Goal: Task Accomplishment & Management: Use online tool/utility

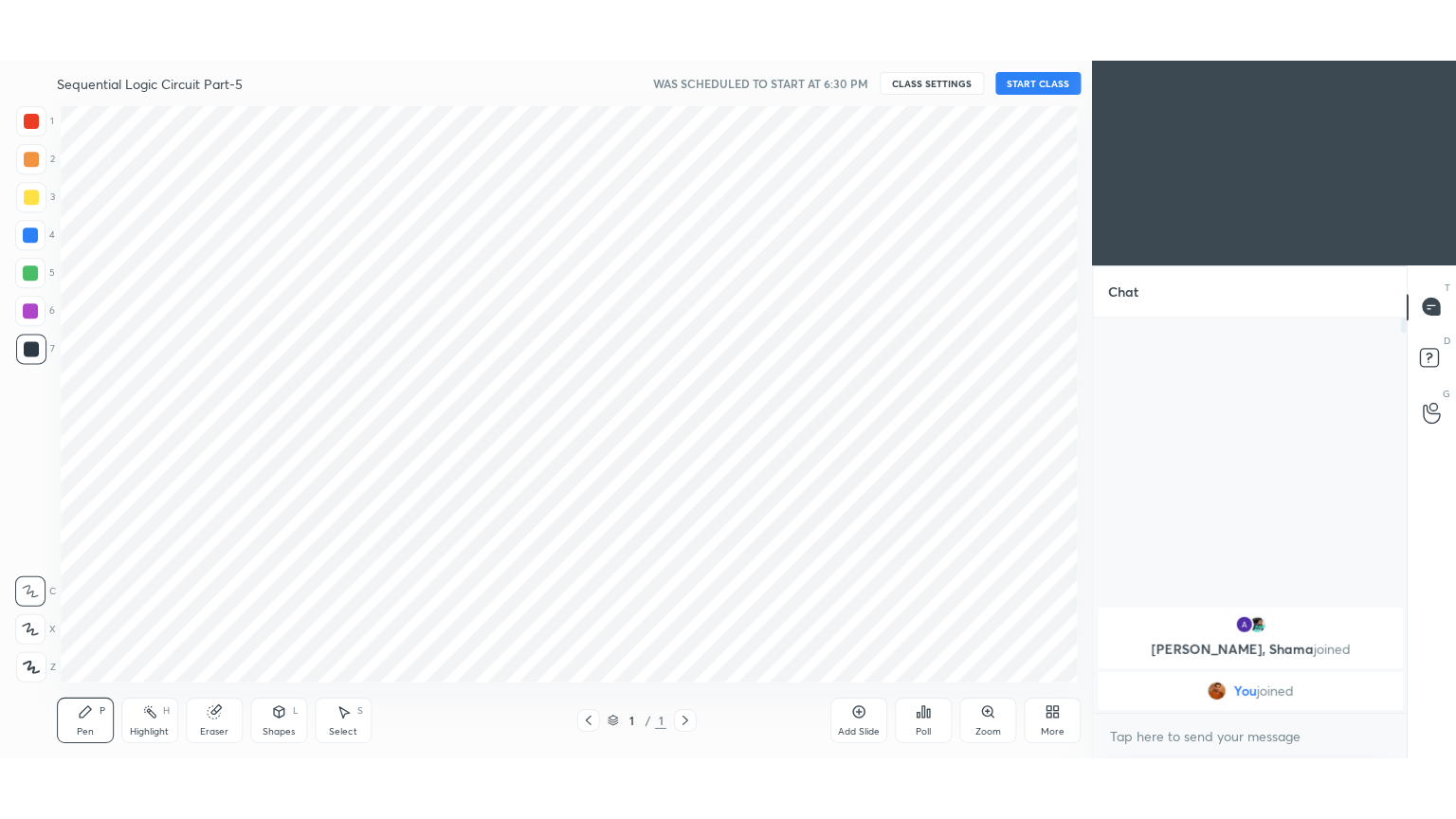
scroll to position [94204, 93764]
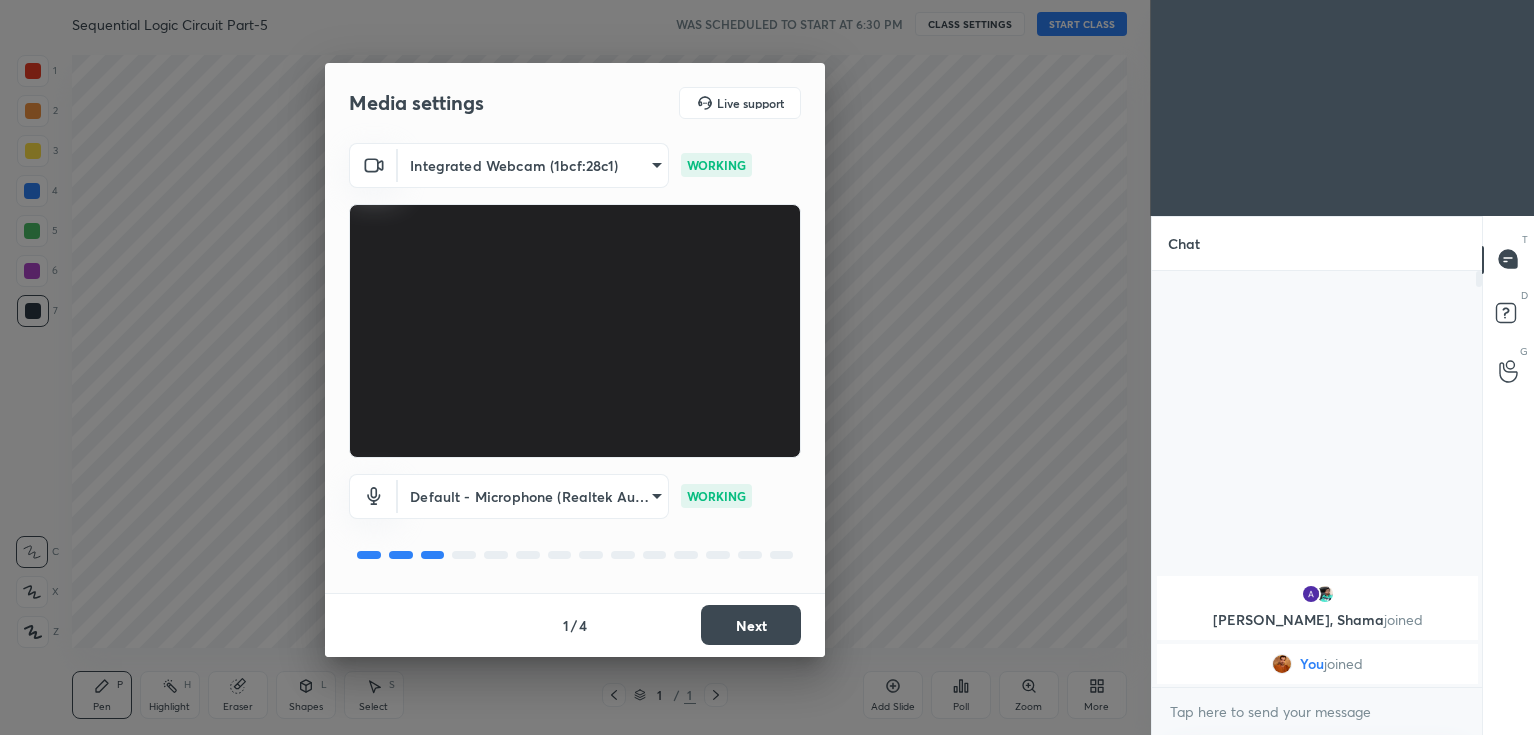
click at [754, 620] on button "Next" at bounding box center [751, 625] width 100 height 40
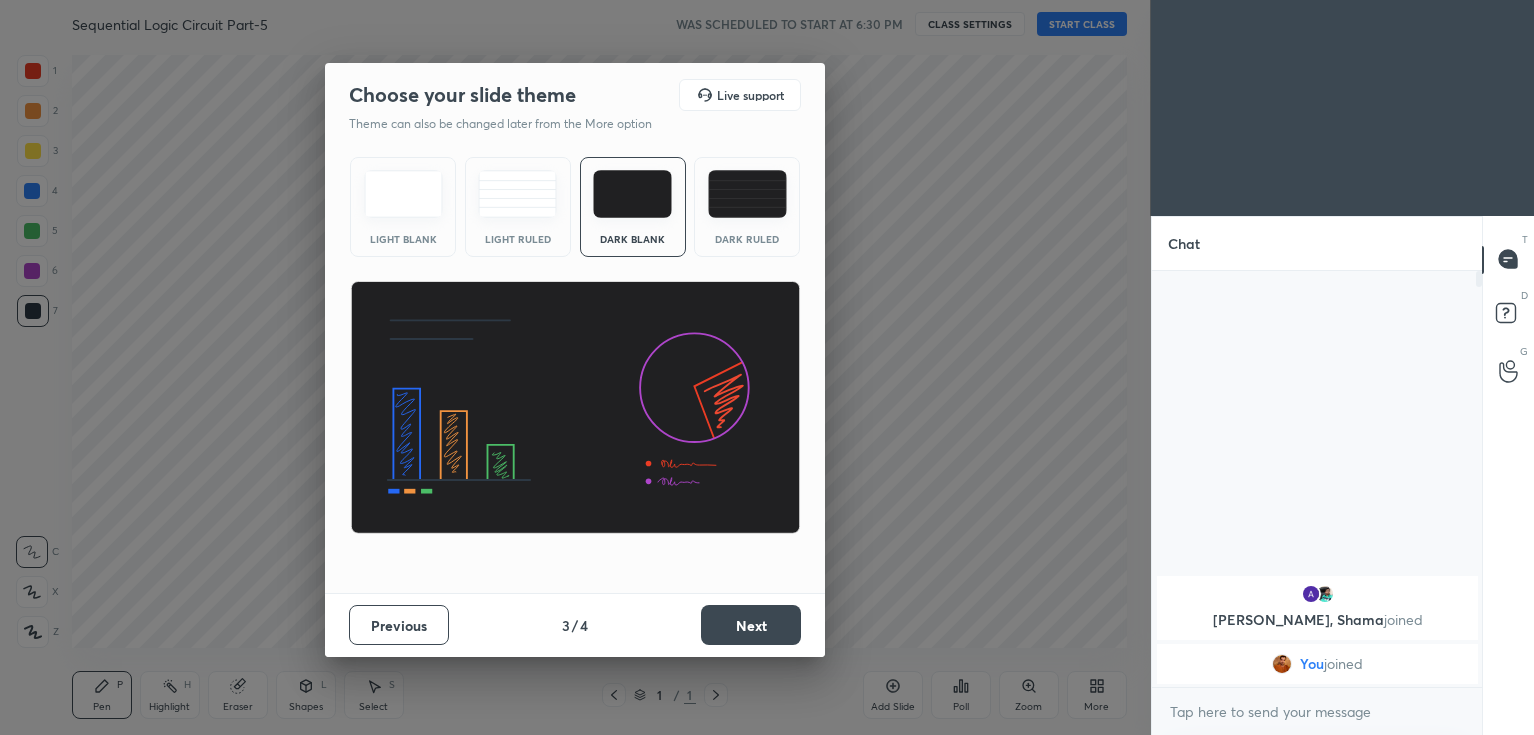
click at [755, 621] on button "Next" at bounding box center [751, 625] width 100 height 40
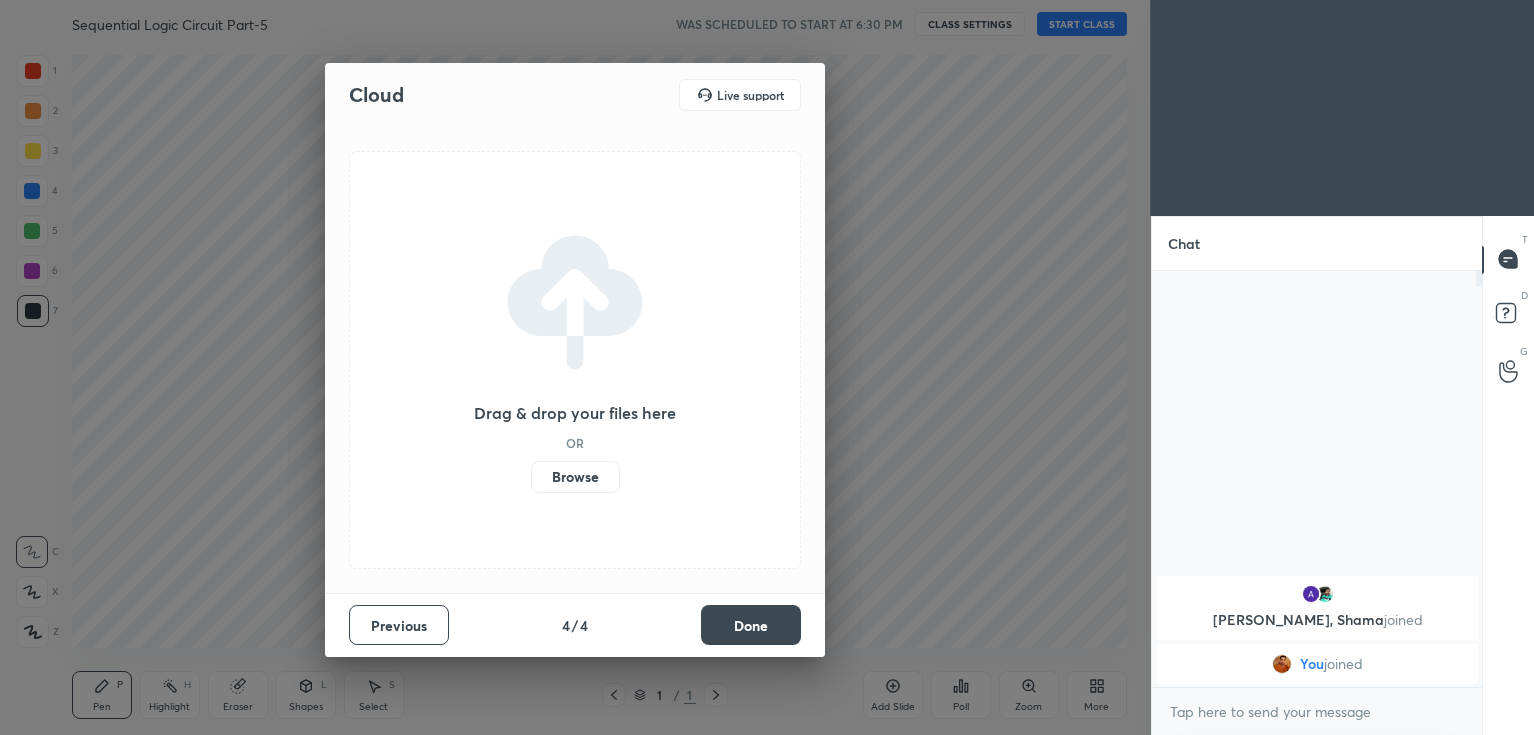
click at [756, 623] on button "Done" at bounding box center [751, 625] width 100 height 40
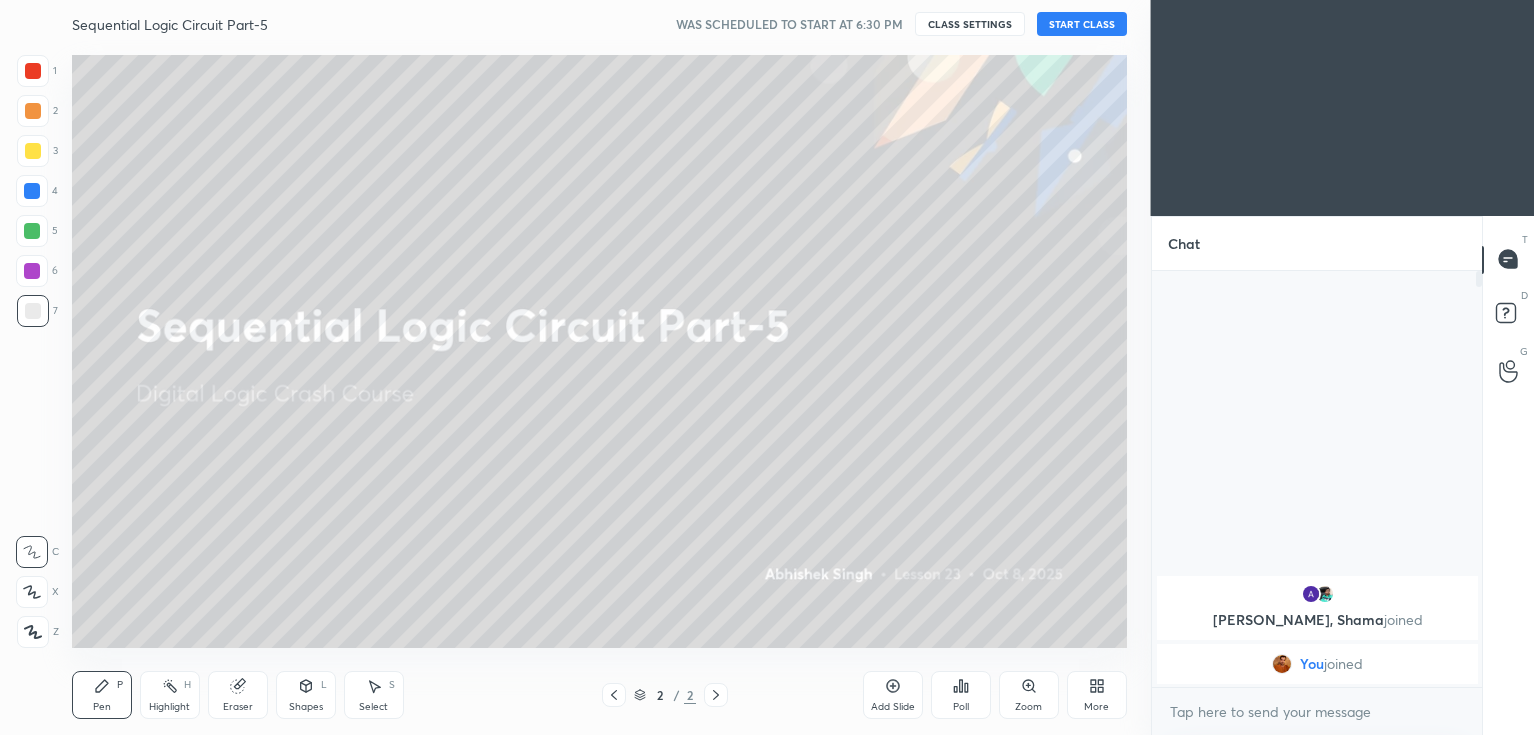
click at [1065, 22] on button "START CLASS" at bounding box center [1082, 24] width 90 height 24
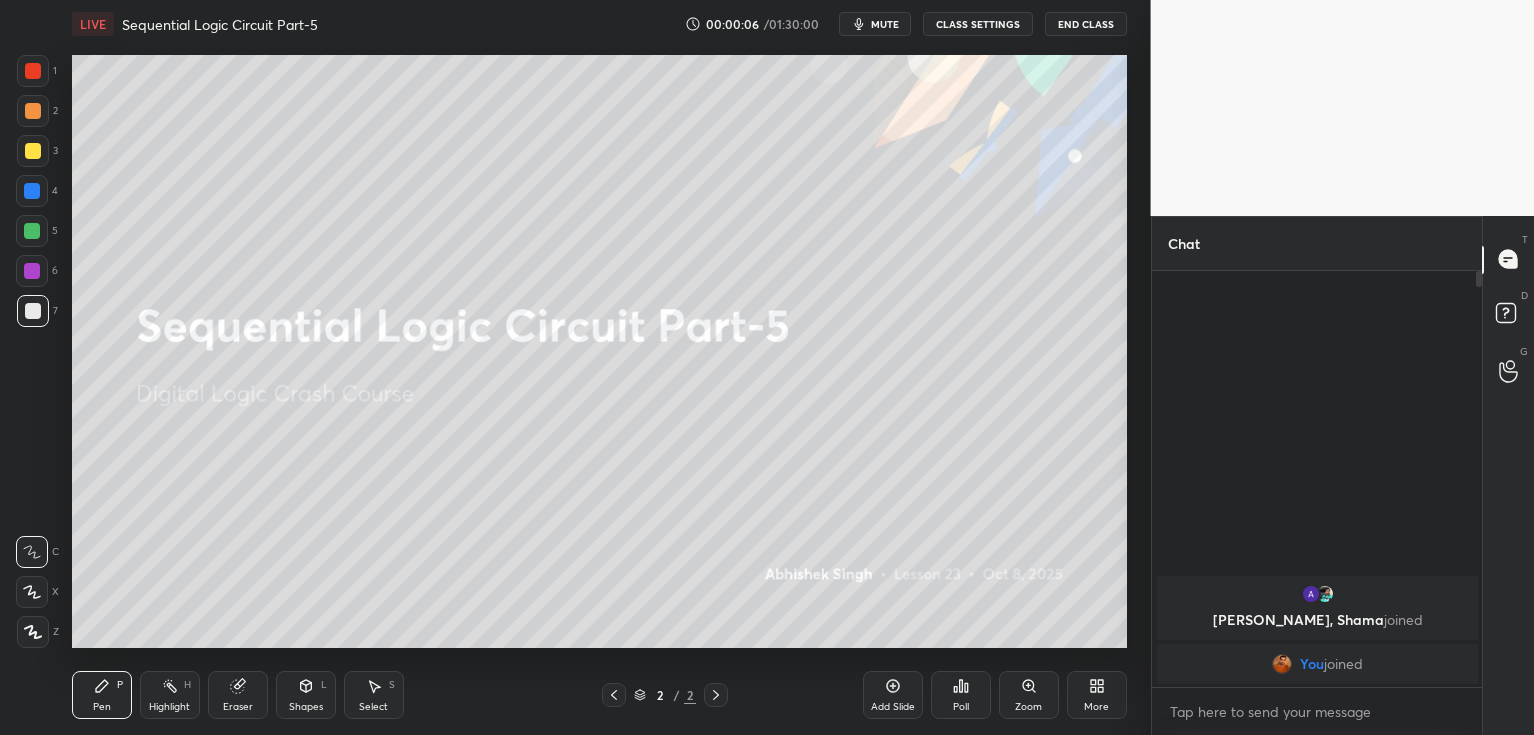
click at [1104, 707] on div "More" at bounding box center [1096, 707] width 25 height 10
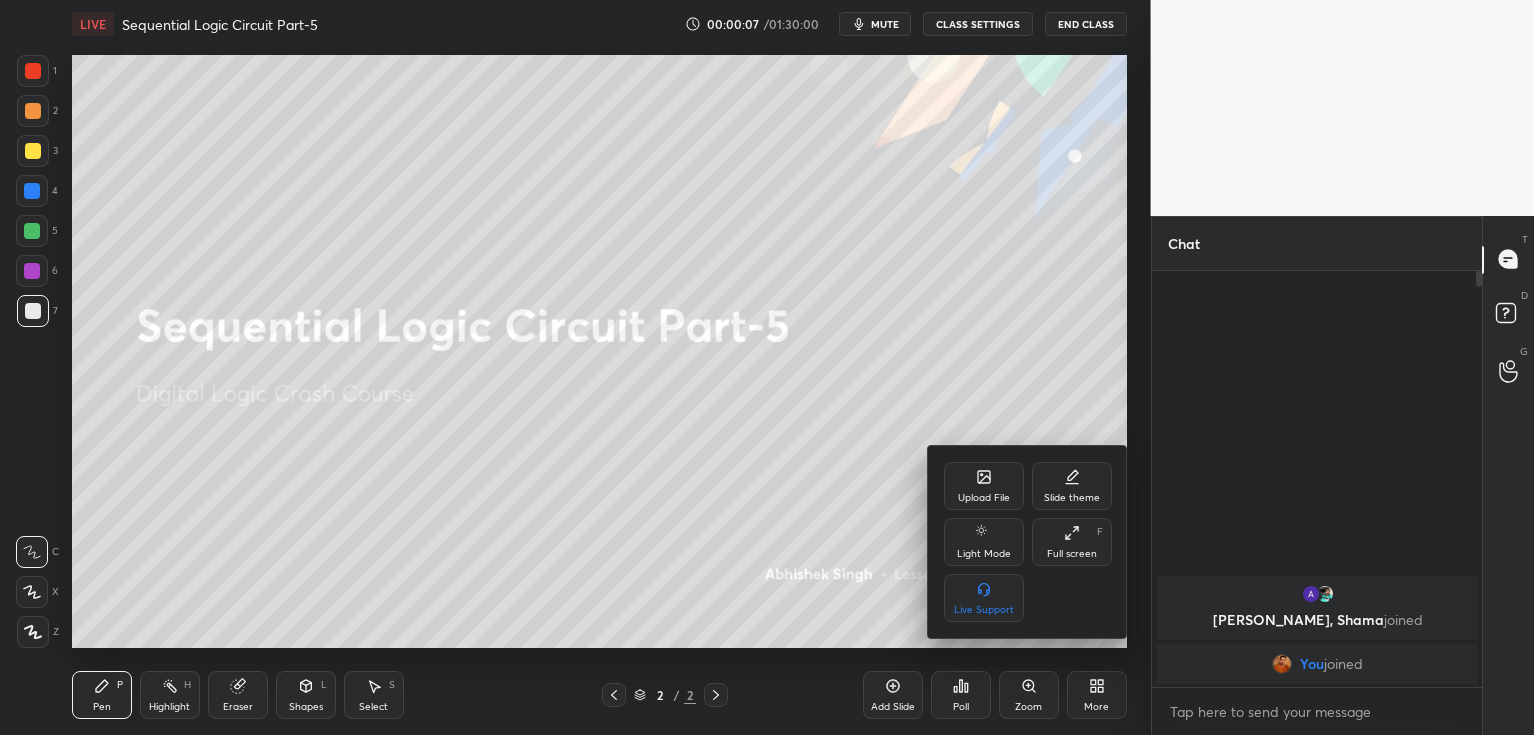
click at [1077, 549] on div "Full screen" at bounding box center [1072, 554] width 50 height 10
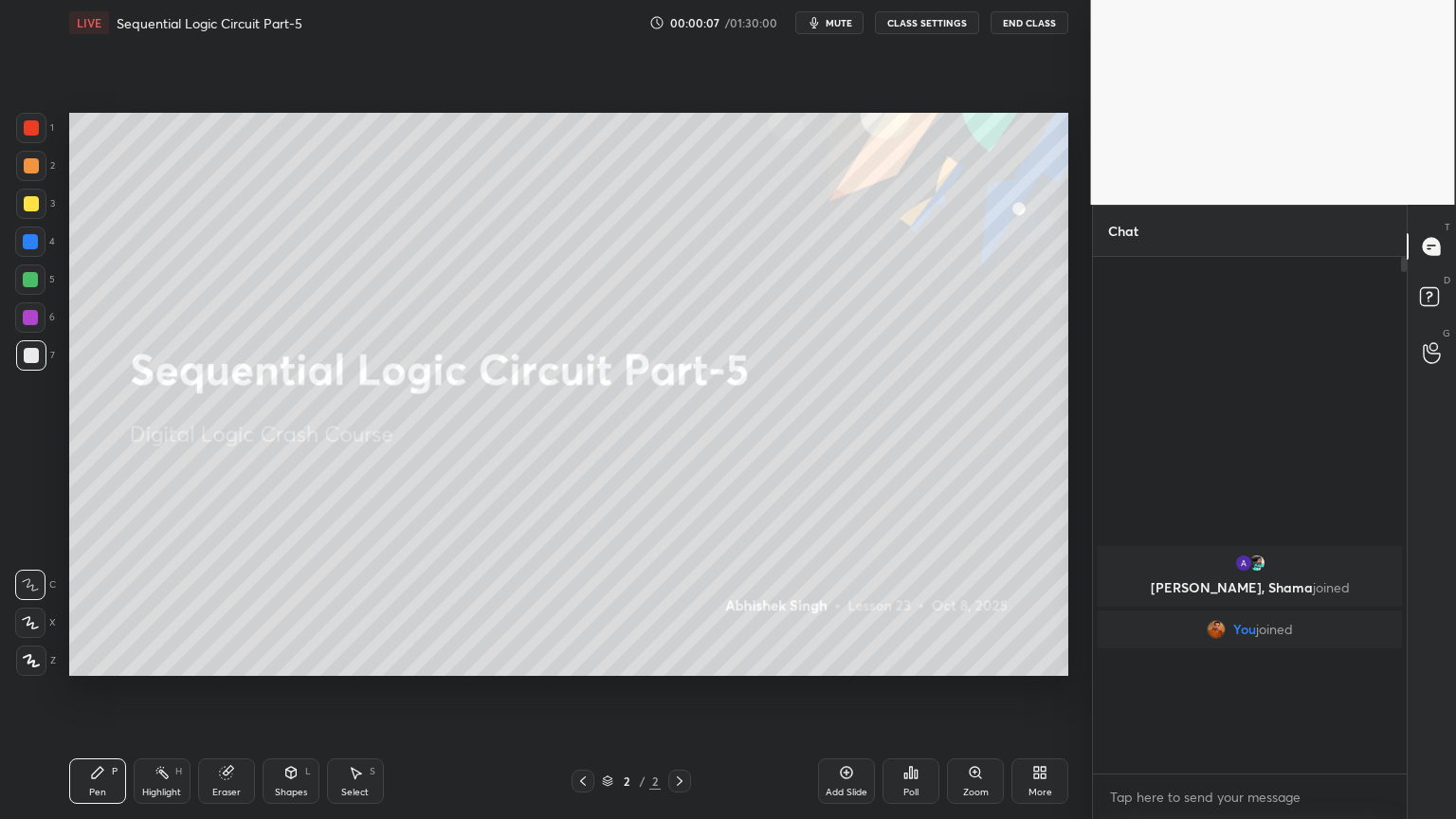
scroll to position [556, 307]
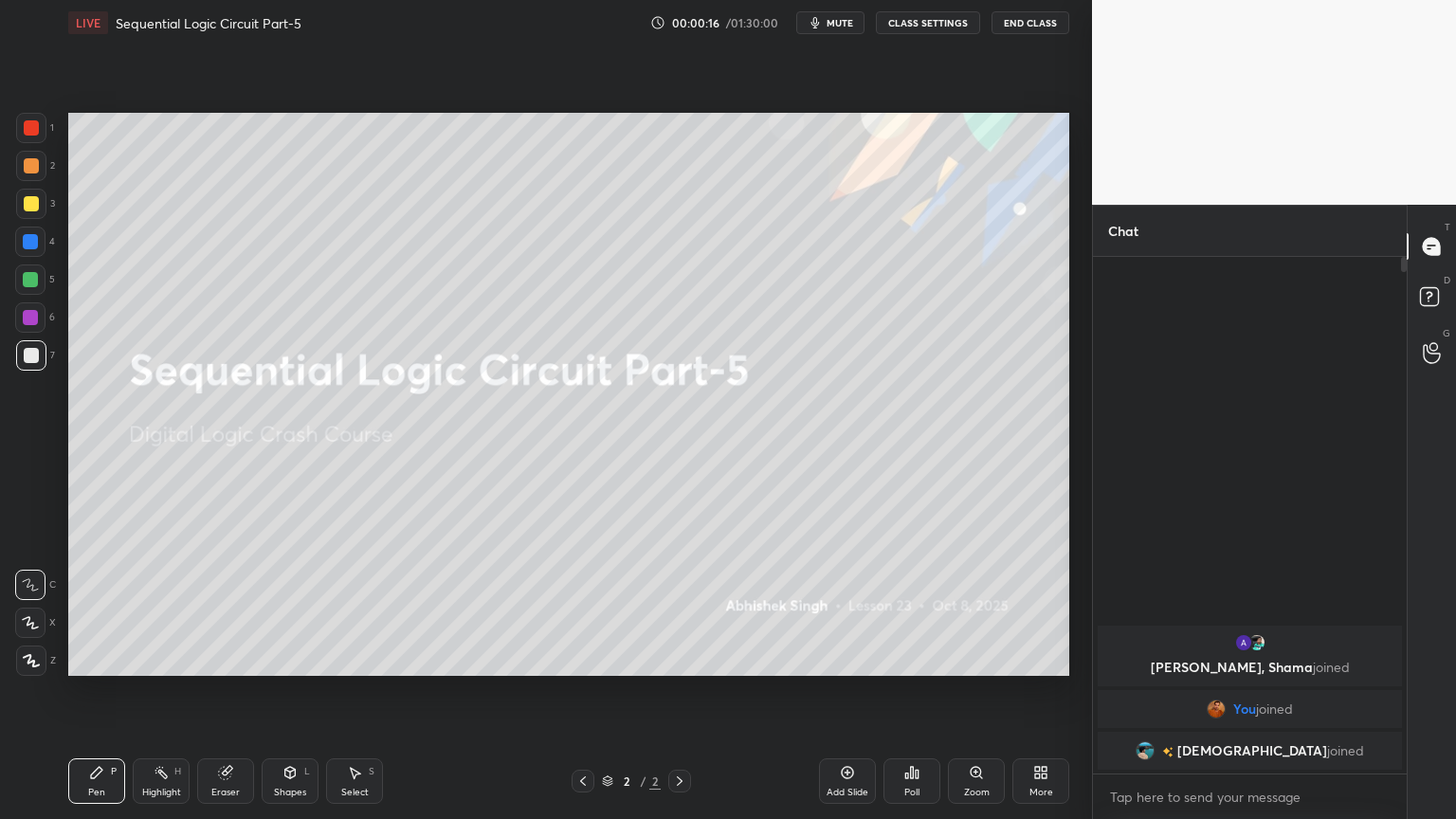
click at [845, 696] on div "Add Slide" at bounding box center [847, 781] width 57 height 46
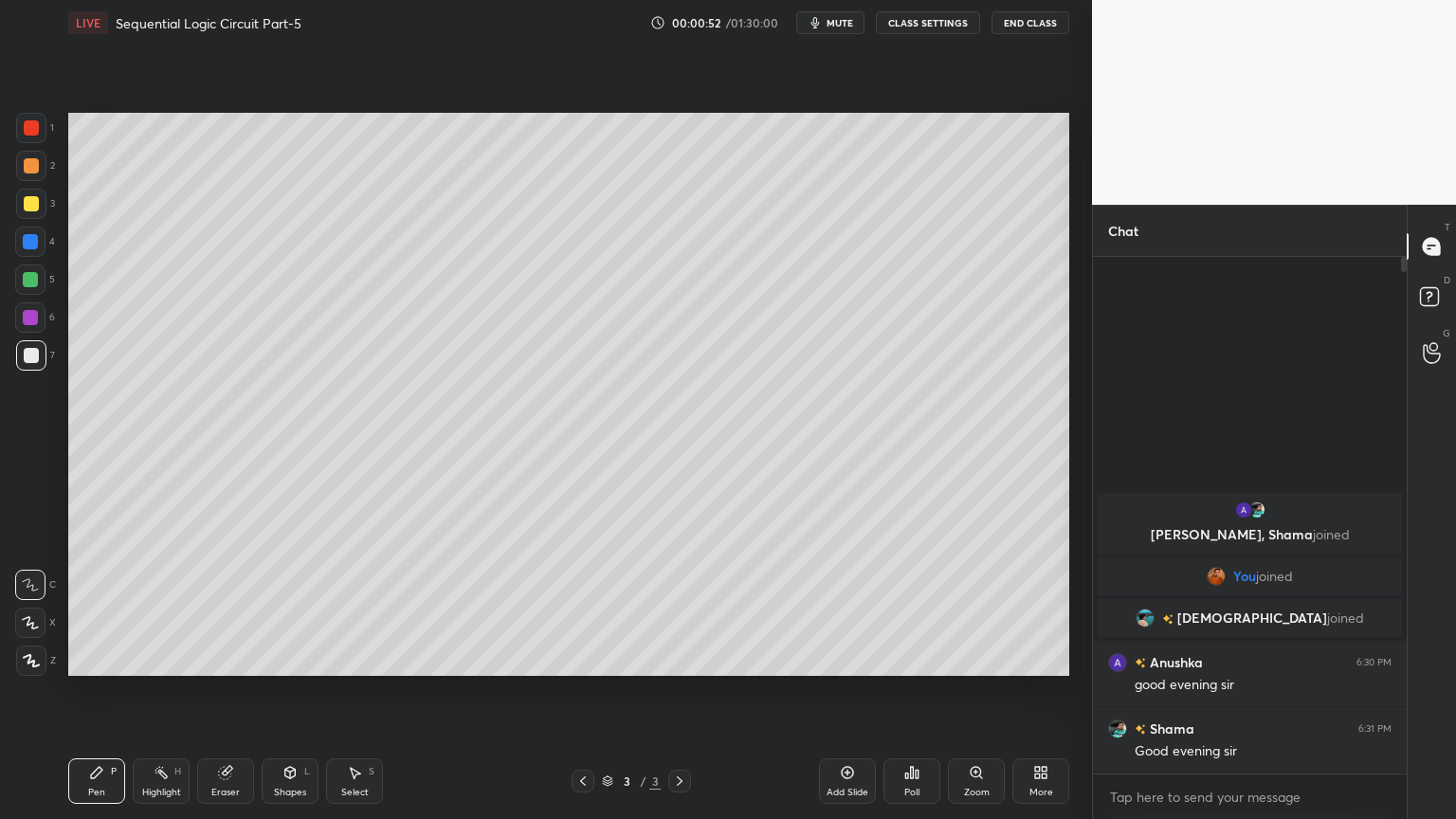
click at [36, 170] on div at bounding box center [31, 166] width 15 height 15
click at [27, 618] on icon at bounding box center [30, 623] width 15 height 11
click at [27, 363] on div at bounding box center [31, 355] width 30 height 30
click at [27, 573] on div at bounding box center [30, 585] width 30 height 30
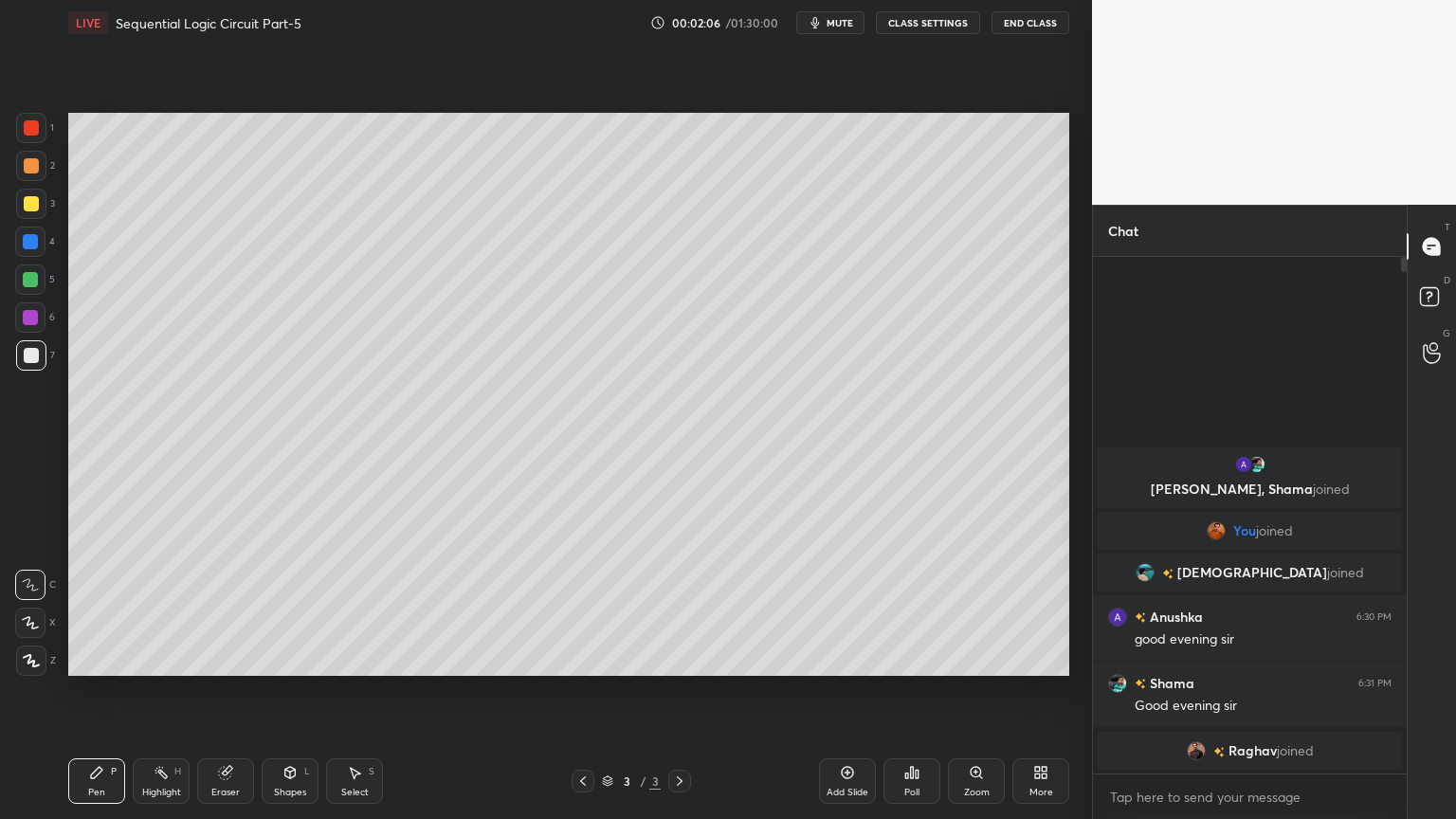
click at [230, 696] on div "Eraser" at bounding box center [226, 781] width 57 height 46
click at [91, 696] on icon at bounding box center [97, 773] width 11 height 11
click at [229, 696] on div "Eraser" at bounding box center [226, 792] width 28 height 9
click at [97, 696] on div "Pen P" at bounding box center [97, 781] width 57 height 46
click at [27, 310] on div at bounding box center [30, 318] width 15 height 15
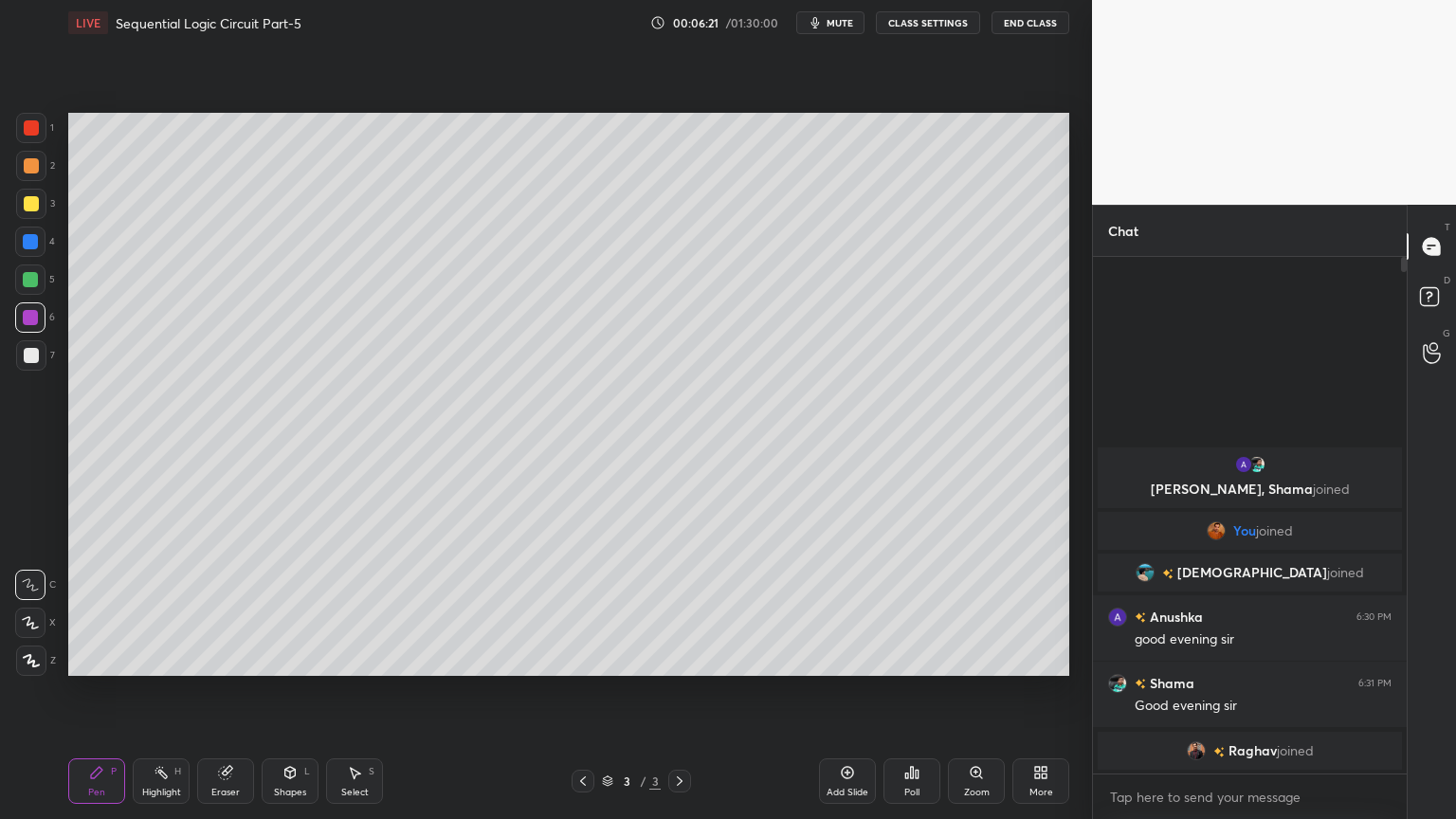
click at [158, 696] on icon at bounding box center [161, 773] width 15 height 15
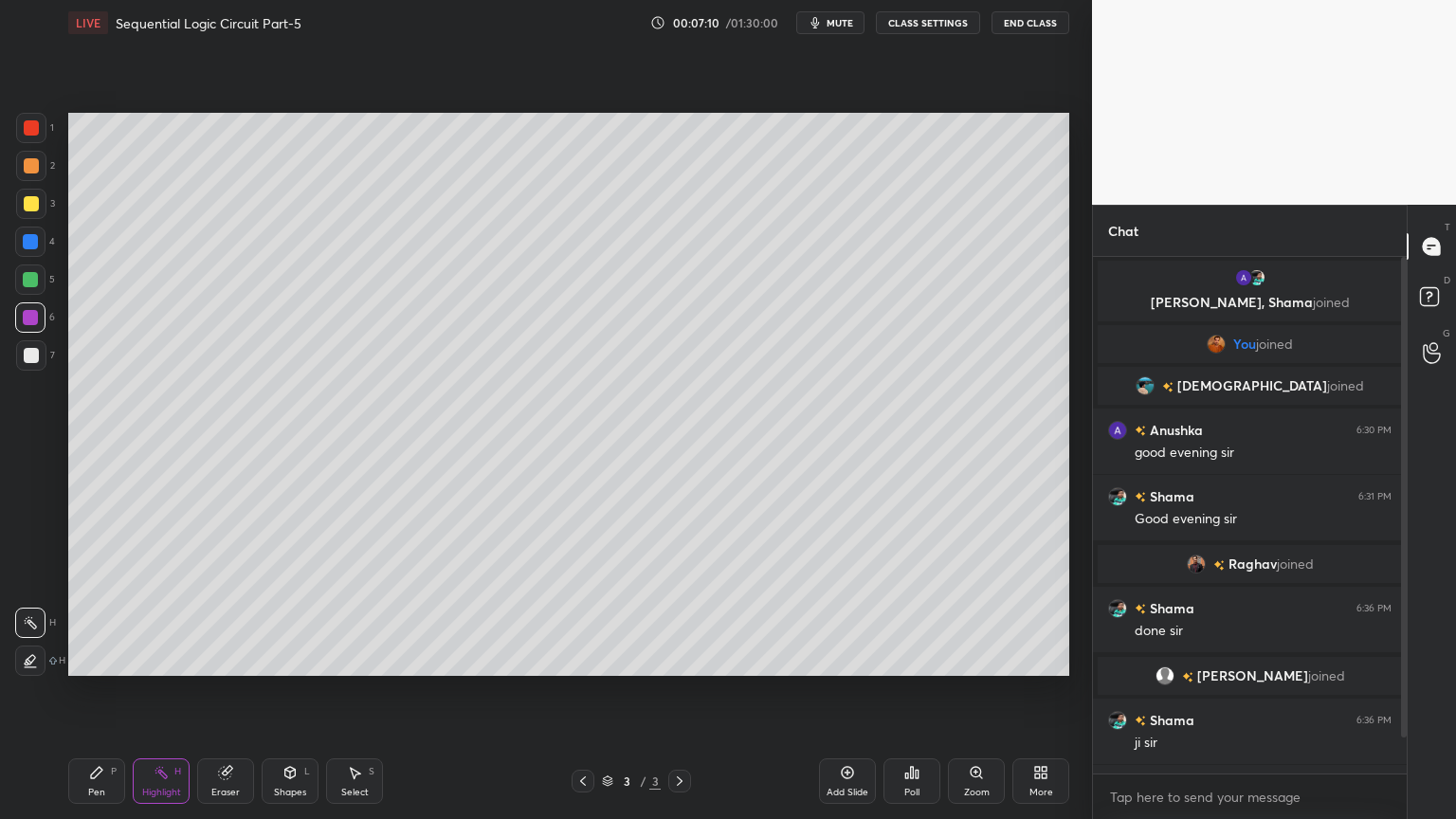
click at [95, 696] on div "Pen" at bounding box center [97, 792] width 17 height 9
click at [38, 355] on div at bounding box center [31, 355] width 15 height 15
click at [846, 696] on div "Add Slide" at bounding box center [847, 781] width 57 height 46
click at [46, 167] on div "2" at bounding box center [35, 166] width 39 height 30
click at [42, 206] on div at bounding box center [31, 204] width 30 height 30
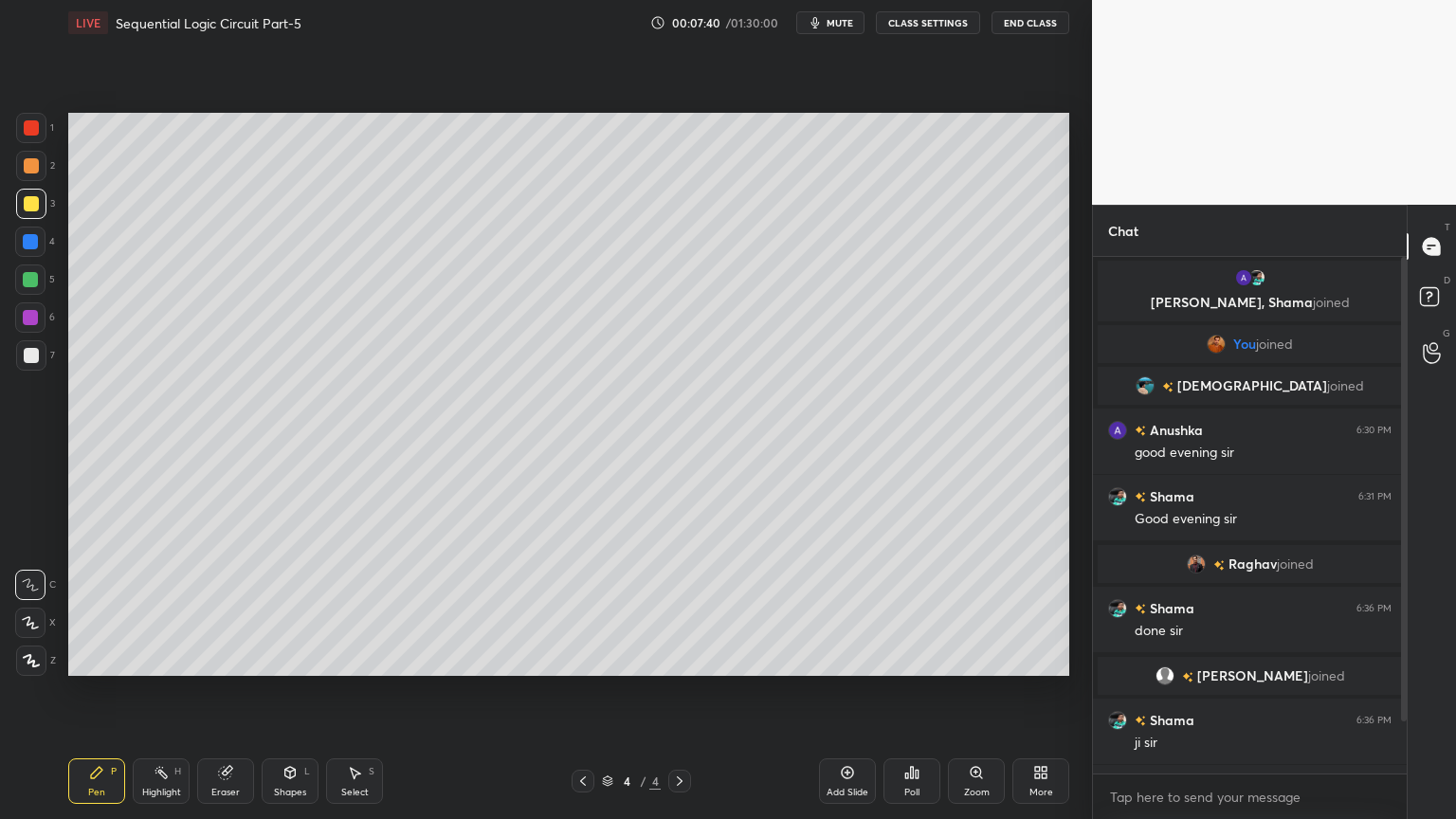
click at [35, 613] on div at bounding box center [30, 623] width 30 height 30
click at [27, 578] on icon at bounding box center [30, 585] width 17 height 13
click at [30, 357] on div at bounding box center [31, 355] width 15 height 15
click at [214, 696] on div "Eraser" at bounding box center [226, 781] width 57 height 46
click at [98, 696] on icon at bounding box center [97, 773] width 11 height 11
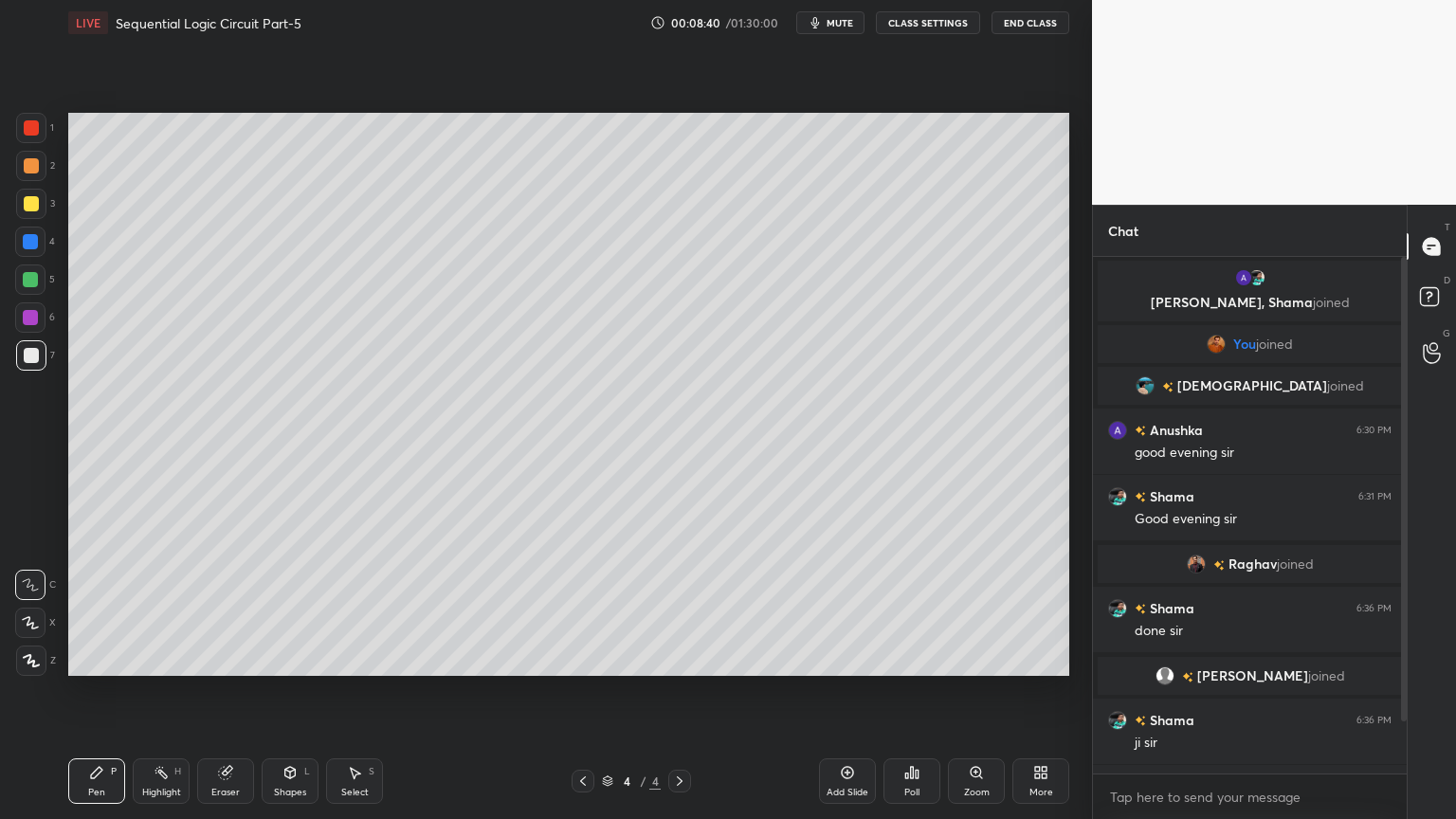
click at [40, 213] on div at bounding box center [31, 204] width 30 height 30
click at [23, 621] on icon at bounding box center [30, 623] width 17 height 13
click at [38, 578] on icon at bounding box center [30, 585] width 17 height 13
click at [27, 622] on icon at bounding box center [30, 623] width 17 height 13
click at [36, 359] on div at bounding box center [31, 355] width 15 height 15
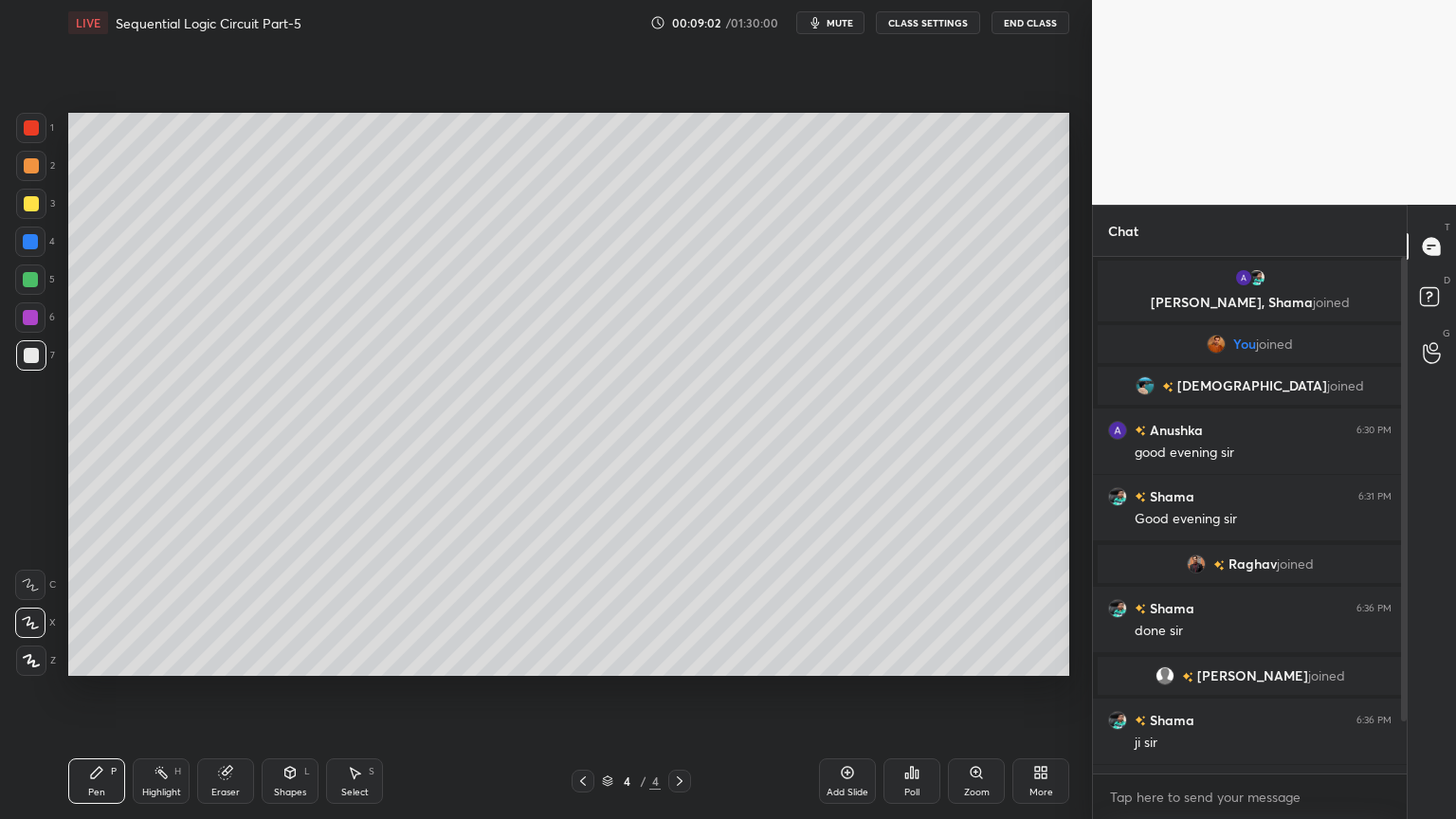
click at [33, 569] on div "C" at bounding box center [35, 581] width 41 height 38
click at [219, 696] on div "Eraser" at bounding box center [226, 792] width 28 height 9
click at [89, 696] on icon at bounding box center [97, 773] width 15 height 15
click at [364, 696] on div "Select S" at bounding box center [355, 781] width 57 height 46
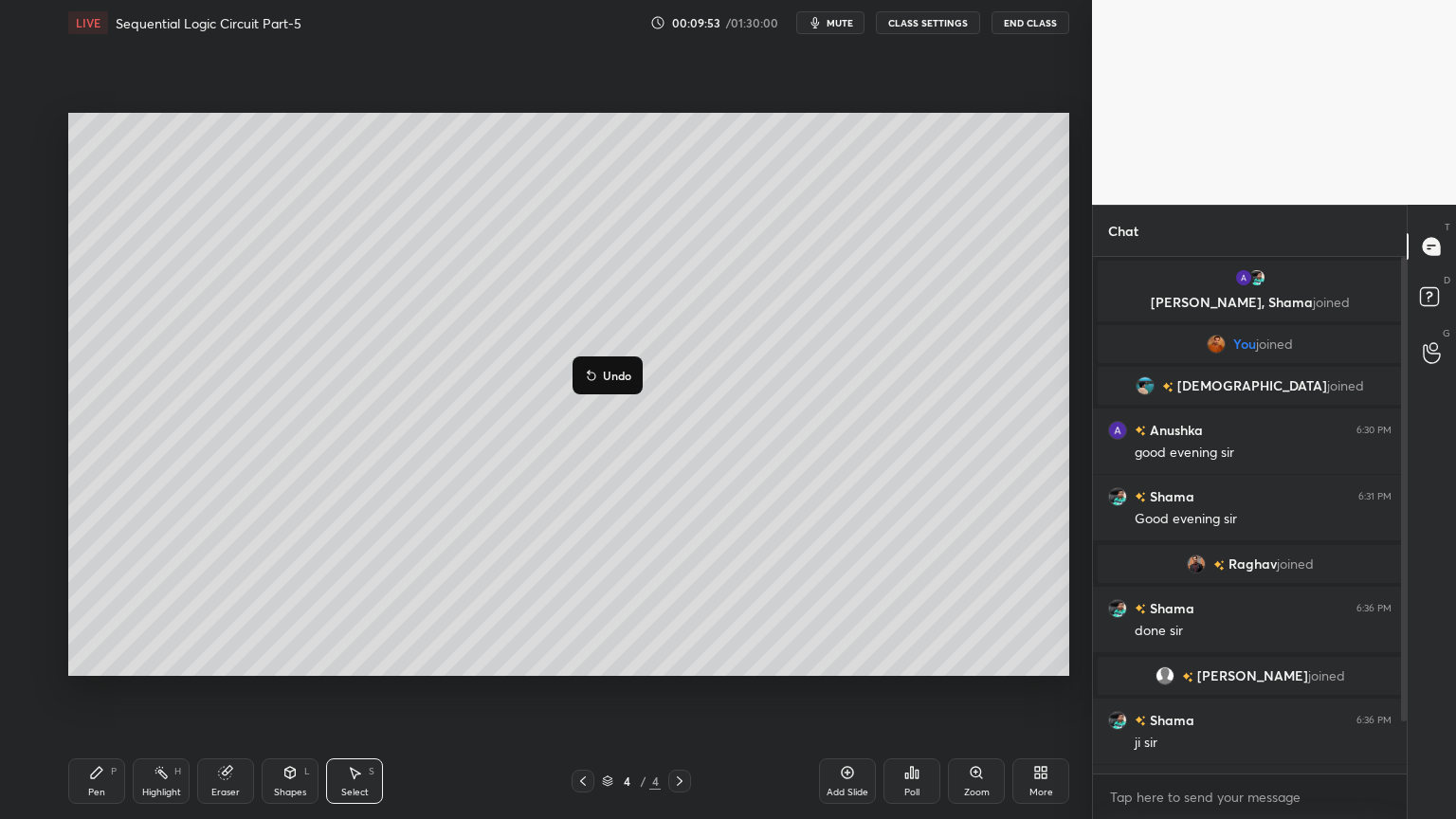
click at [563, 500] on div "0 ° Undo Copy Duplicate Duplicate to new slide Delete" at bounding box center [569, 394] width 1001 height 563
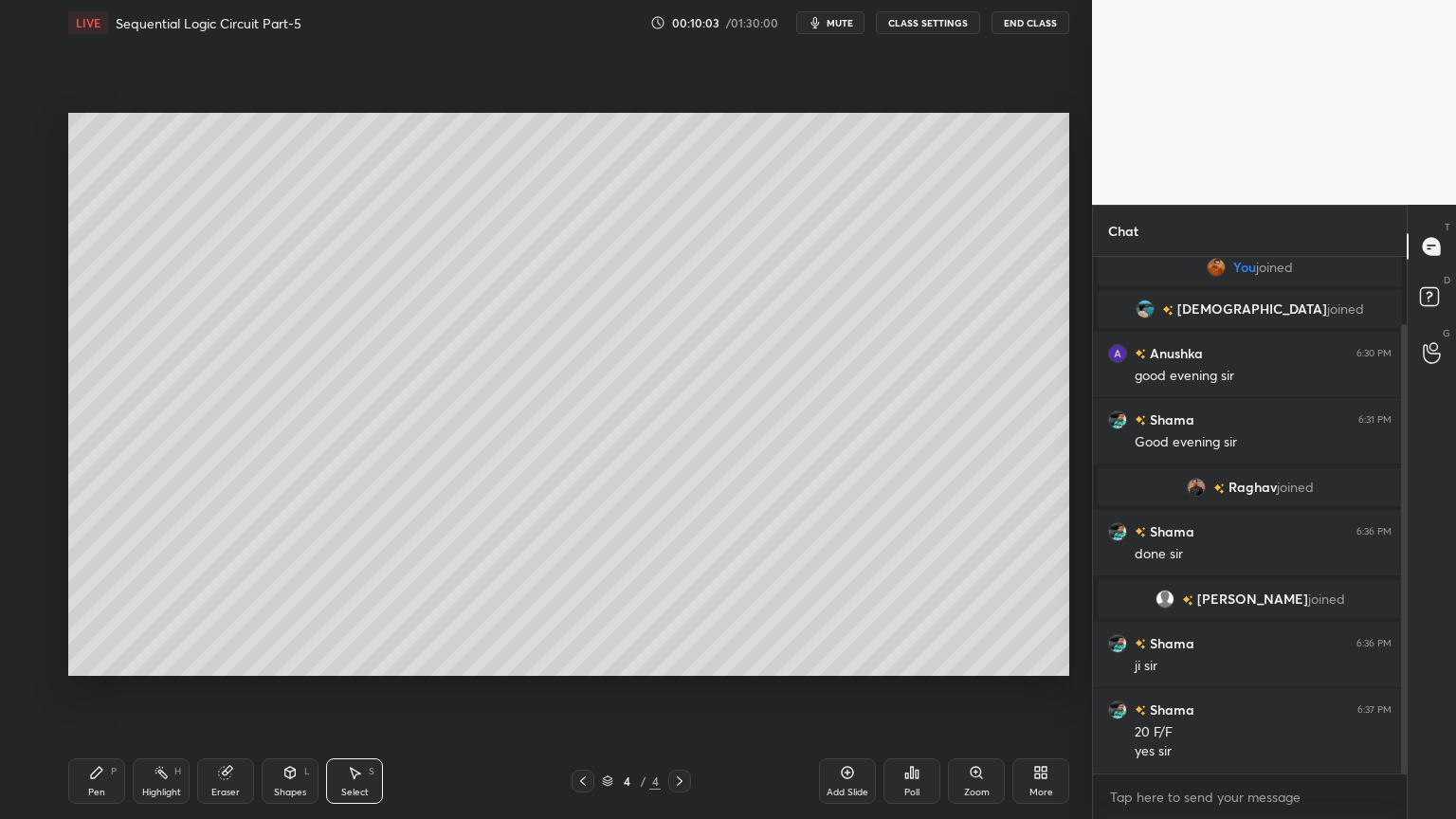
click at [97, 696] on div "Pen" at bounding box center [97, 792] width 17 height 9
click at [37, 328] on div at bounding box center [30, 318] width 30 height 30
click at [34, 618] on icon at bounding box center [30, 623] width 17 height 13
click at [173, 696] on div "Highlight" at bounding box center [161, 792] width 39 height 9
click at [45, 251] on div at bounding box center [30, 242] width 30 height 30
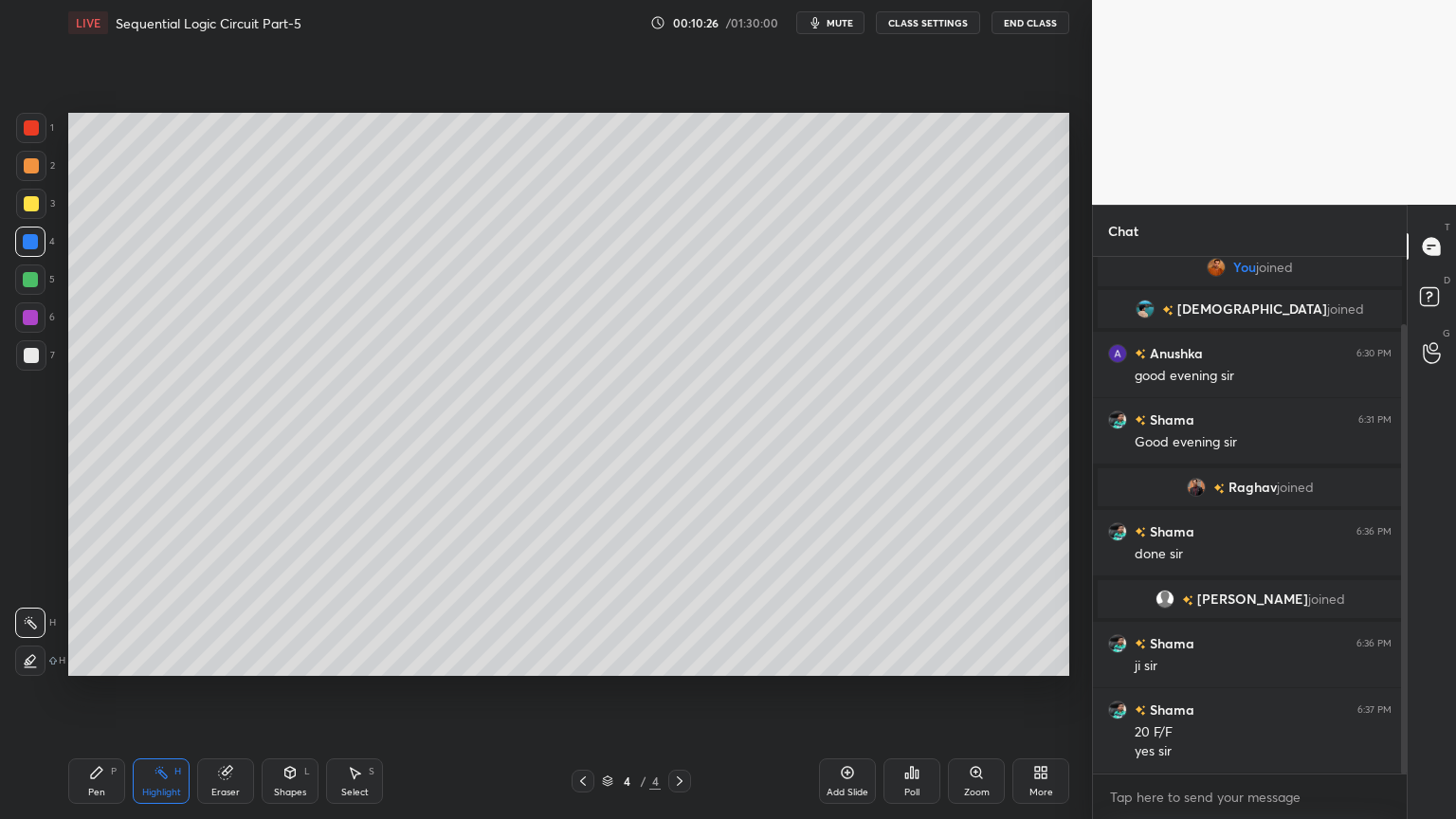
click at [94, 696] on div "Pen P" at bounding box center [97, 781] width 57 height 46
click at [45, 324] on div at bounding box center [30, 318] width 30 height 30
click at [239, 696] on div "Eraser" at bounding box center [226, 781] width 57 height 46
click at [95, 696] on div "Pen P" at bounding box center [97, 781] width 57 height 46
click at [46, 138] on div at bounding box center [31, 128] width 30 height 30
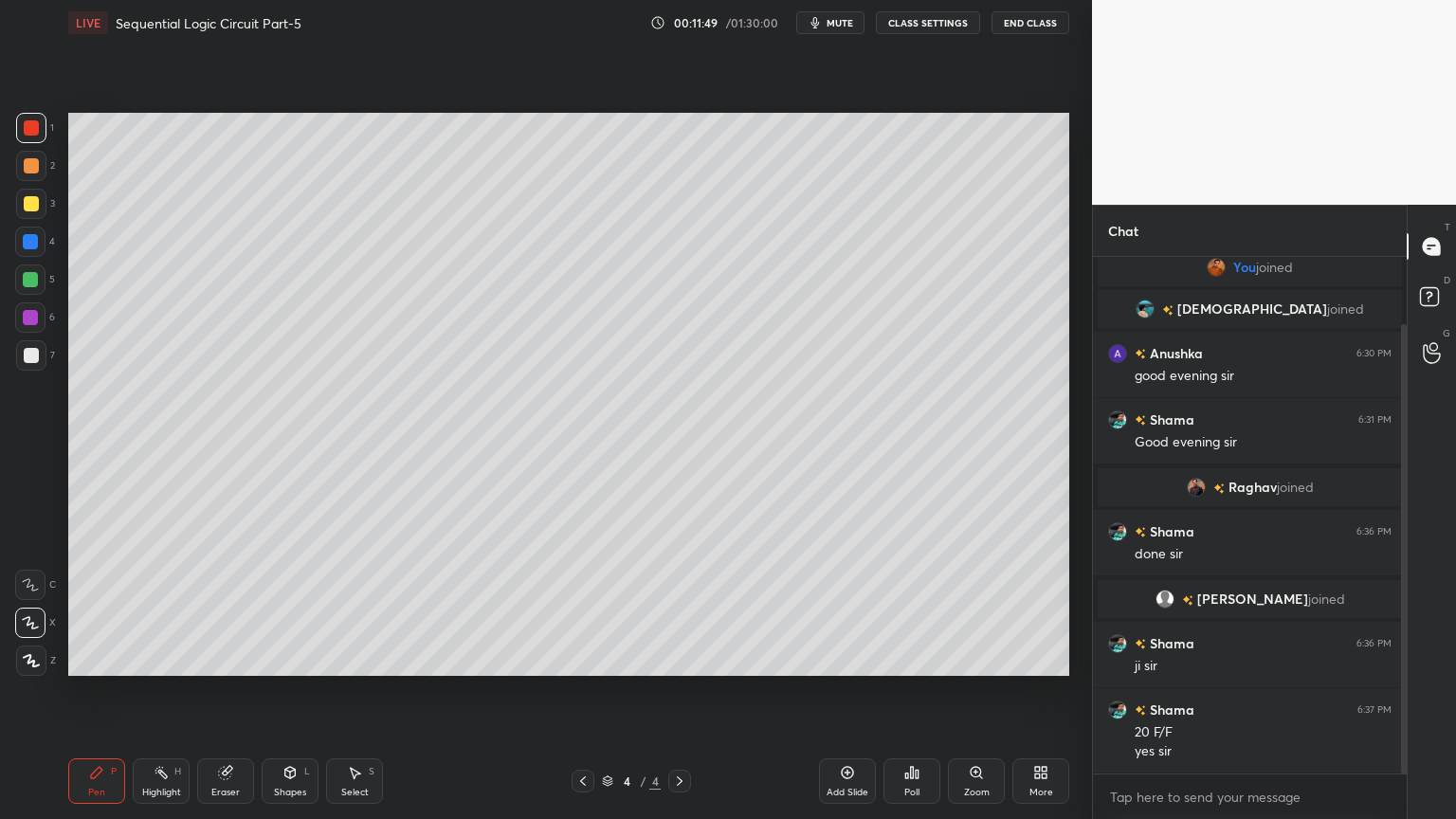
click at [39, 273] on div at bounding box center [30, 280] width 30 height 30
click at [33, 578] on icon at bounding box center [30, 585] width 17 height 13
click at [849, 21] on span "mute" at bounding box center [840, 23] width 27 height 13
click at [848, 20] on span "unmute" at bounding box center [838, 23] width 41 height 13
click at [845, 696] on div "Add Slide" at bounding box center [847, 781] width 57 height 46
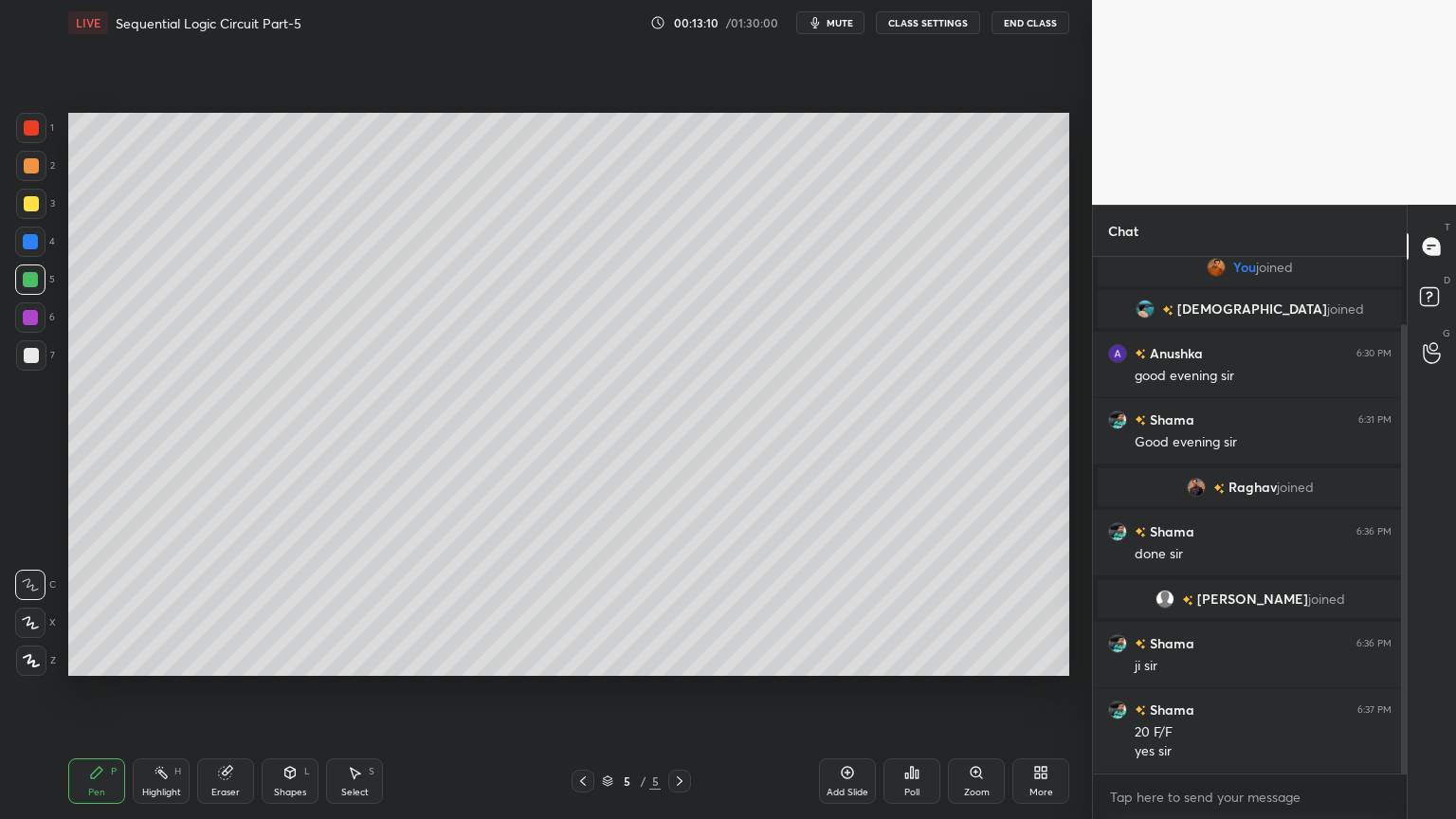
click at [41, 209] on div at bounding box center [31, 204] width 30 height 30
click at [30, 618] on icon at bounding box center [30, 623] width 15 height 11
click at [44, 245] on div at bounding box center [30, 242] width 30 height 30
click at [35, 576] on div at bounding box center [30, 585] width 30 height 30
click at [289, 696] on icon at bounding box center [290, 773] width 15 height 15
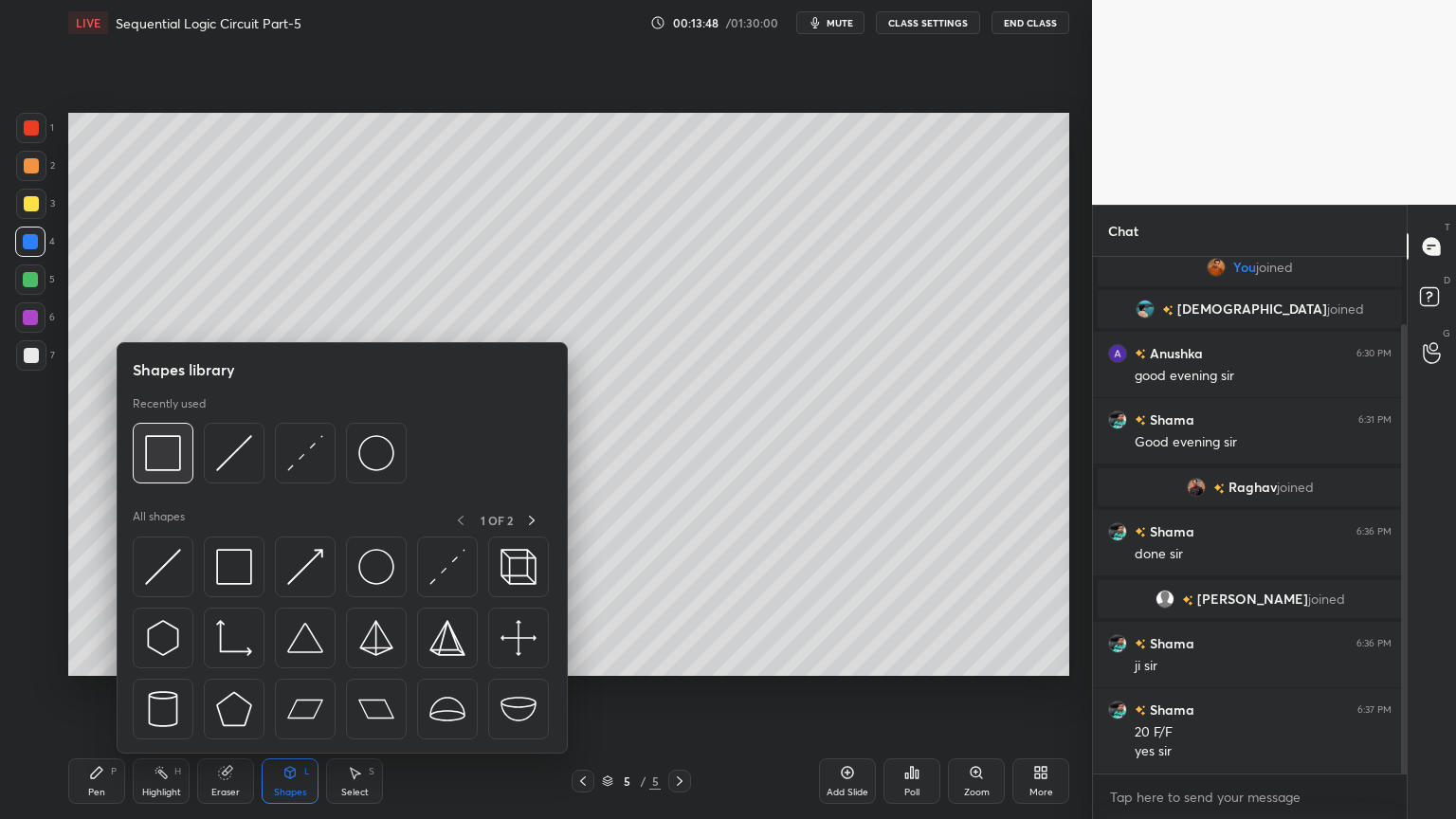
click at [162, 461] on img at bounding box center [163, 453] width 36 height 36
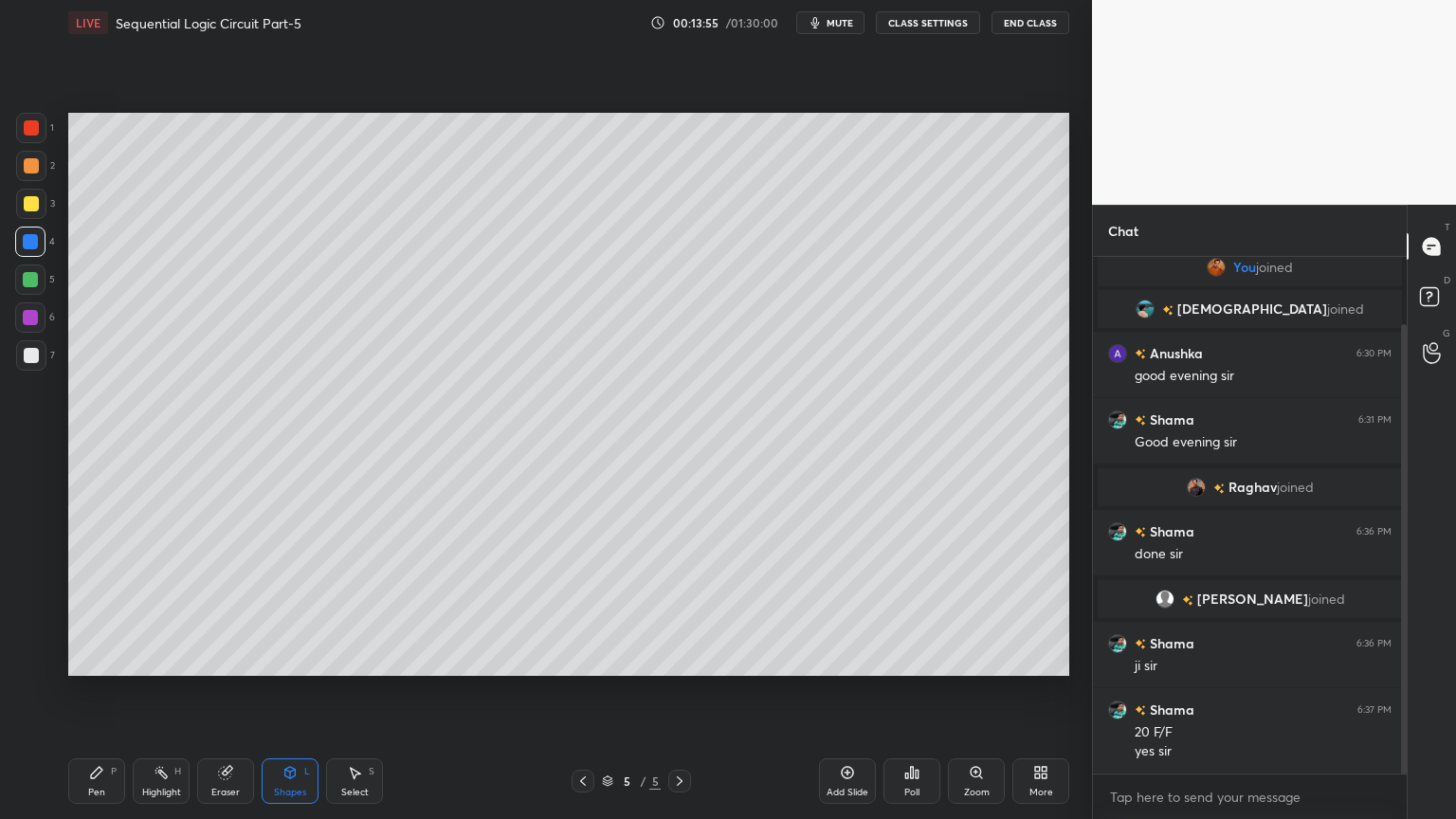
click at [358, 696] on div "Select S" at bounding box center [355, 781] width 57 height 46
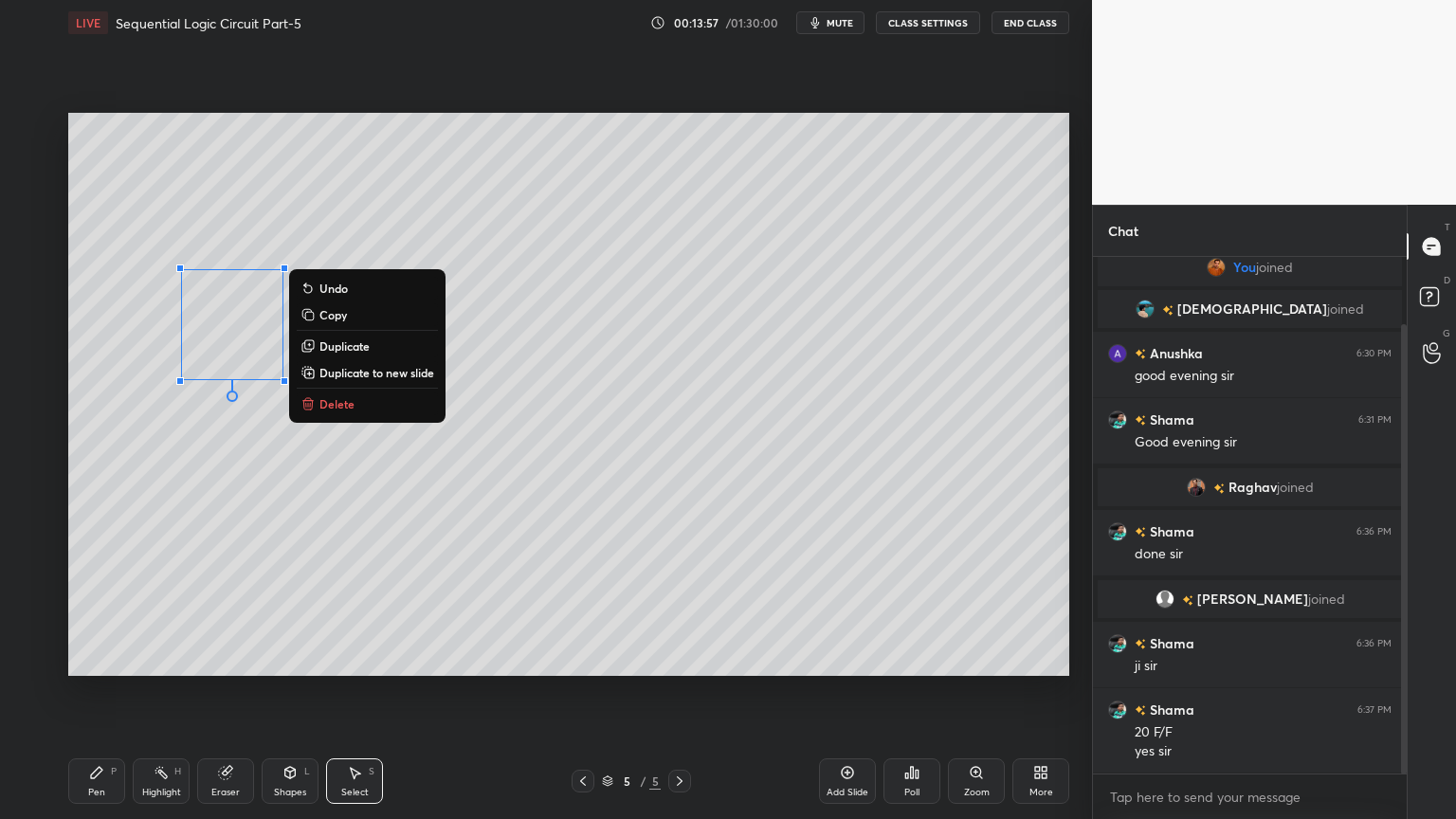
click at [349, 317] on button "Copy" at bounding box center [367, 315] width 141 height 23
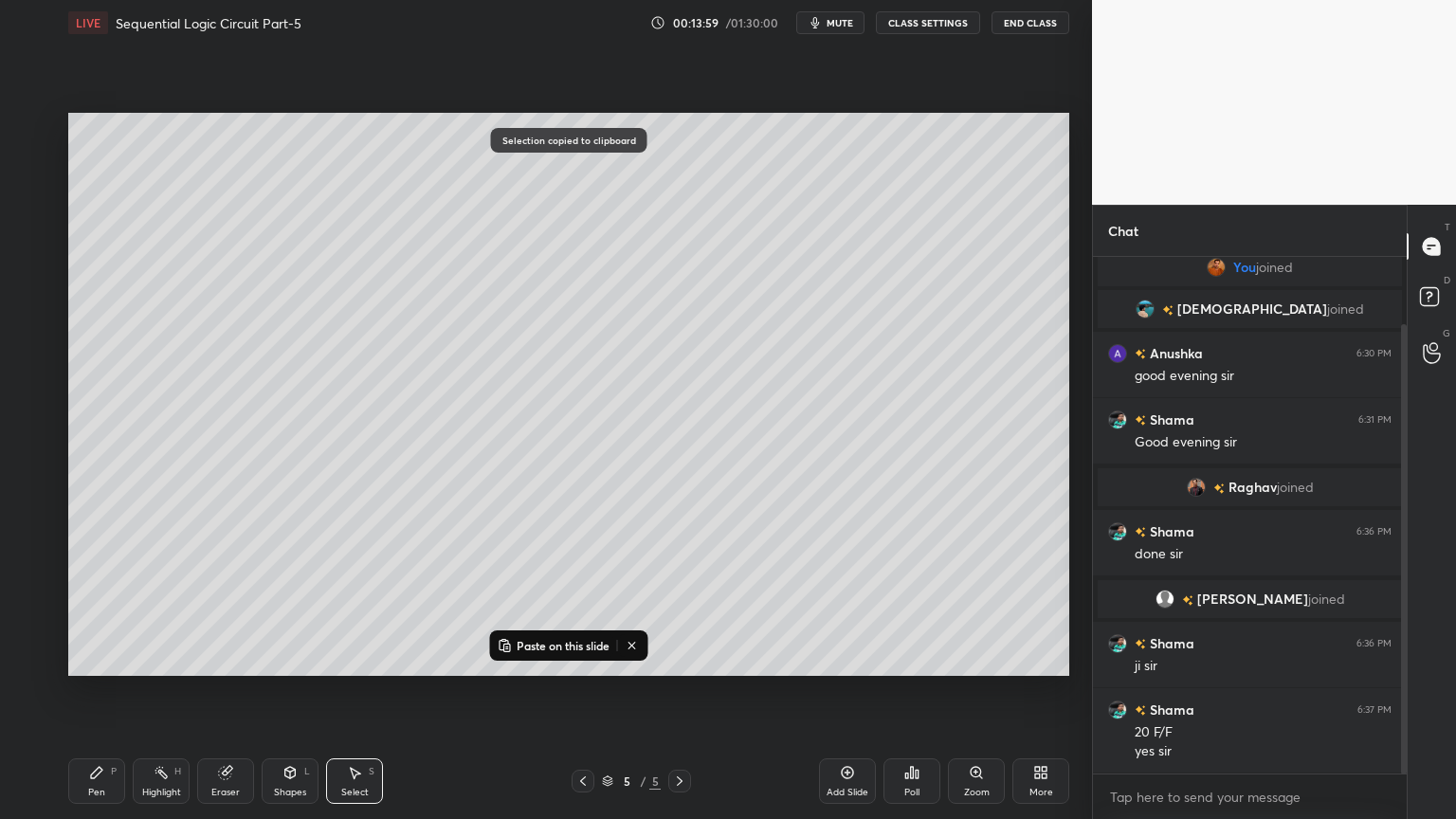
click at [557, 645] on p "Paste on this slide" at bounding box center [563, 646] width 93 height 15
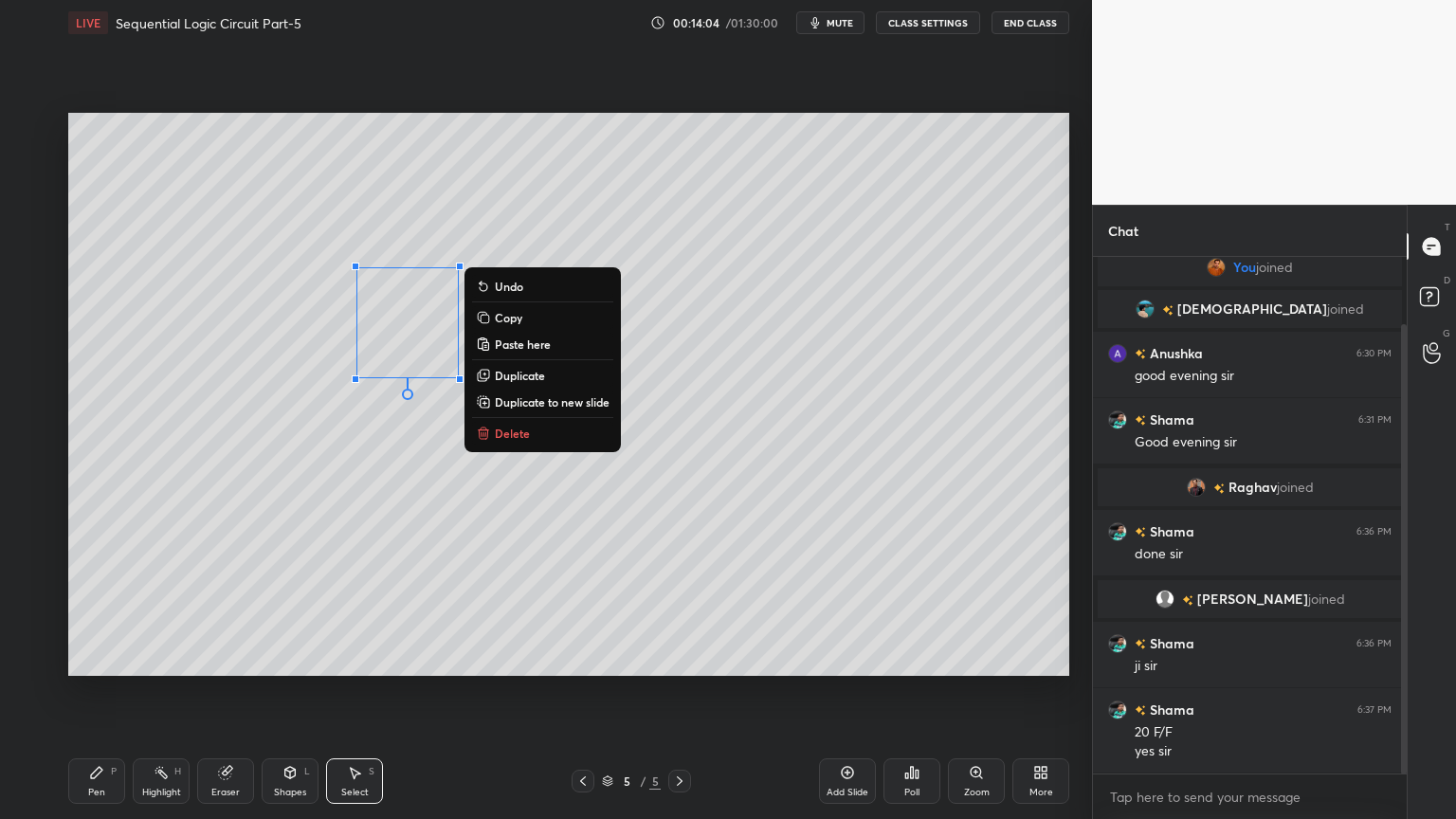
click at [538, 344] on p "Paste here" at bounding box center [522, 344] width 56 height 15
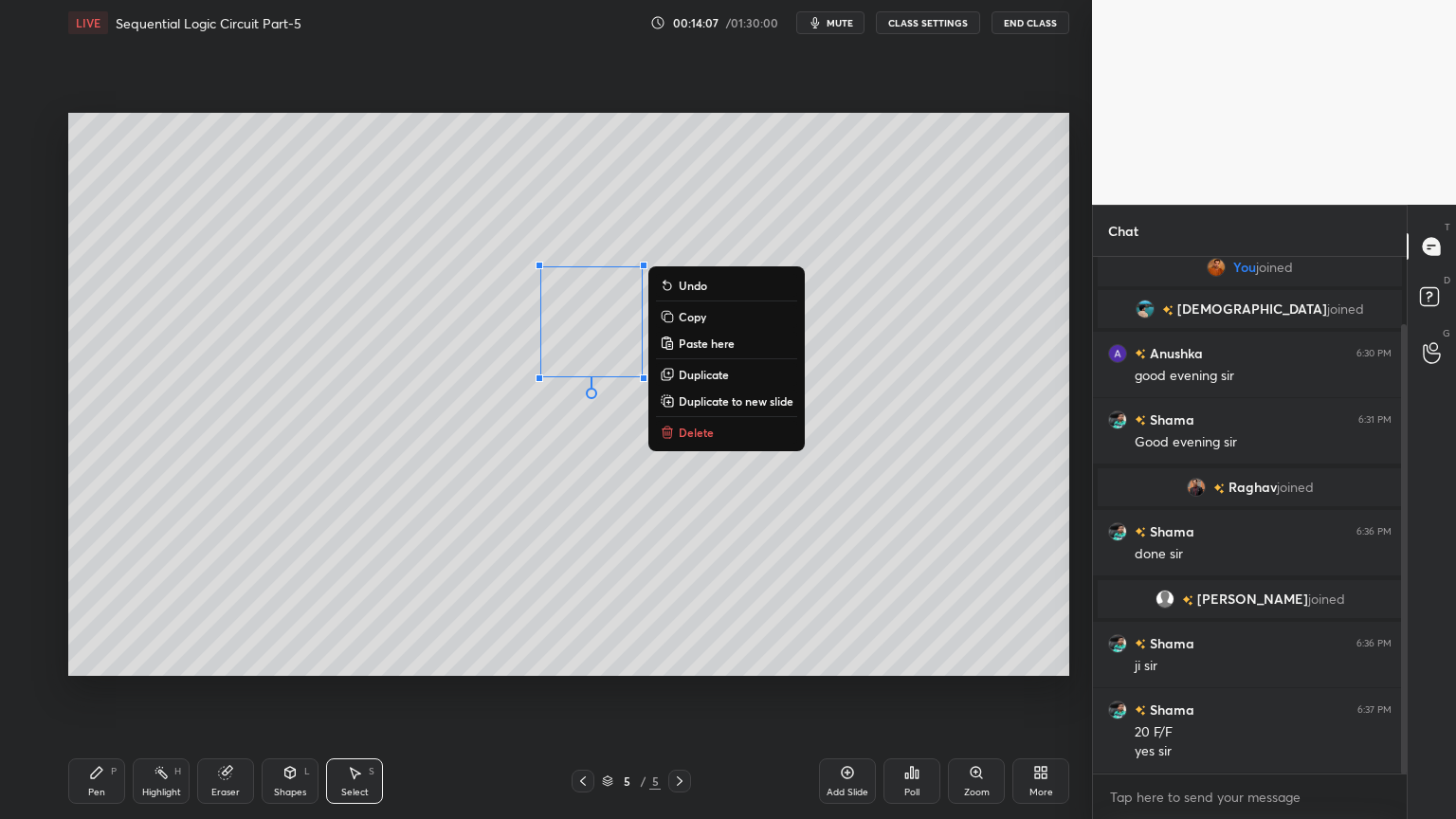
click at [713, 345] on p "Paste here" at bounding box center [706, 343] width 56 height 15
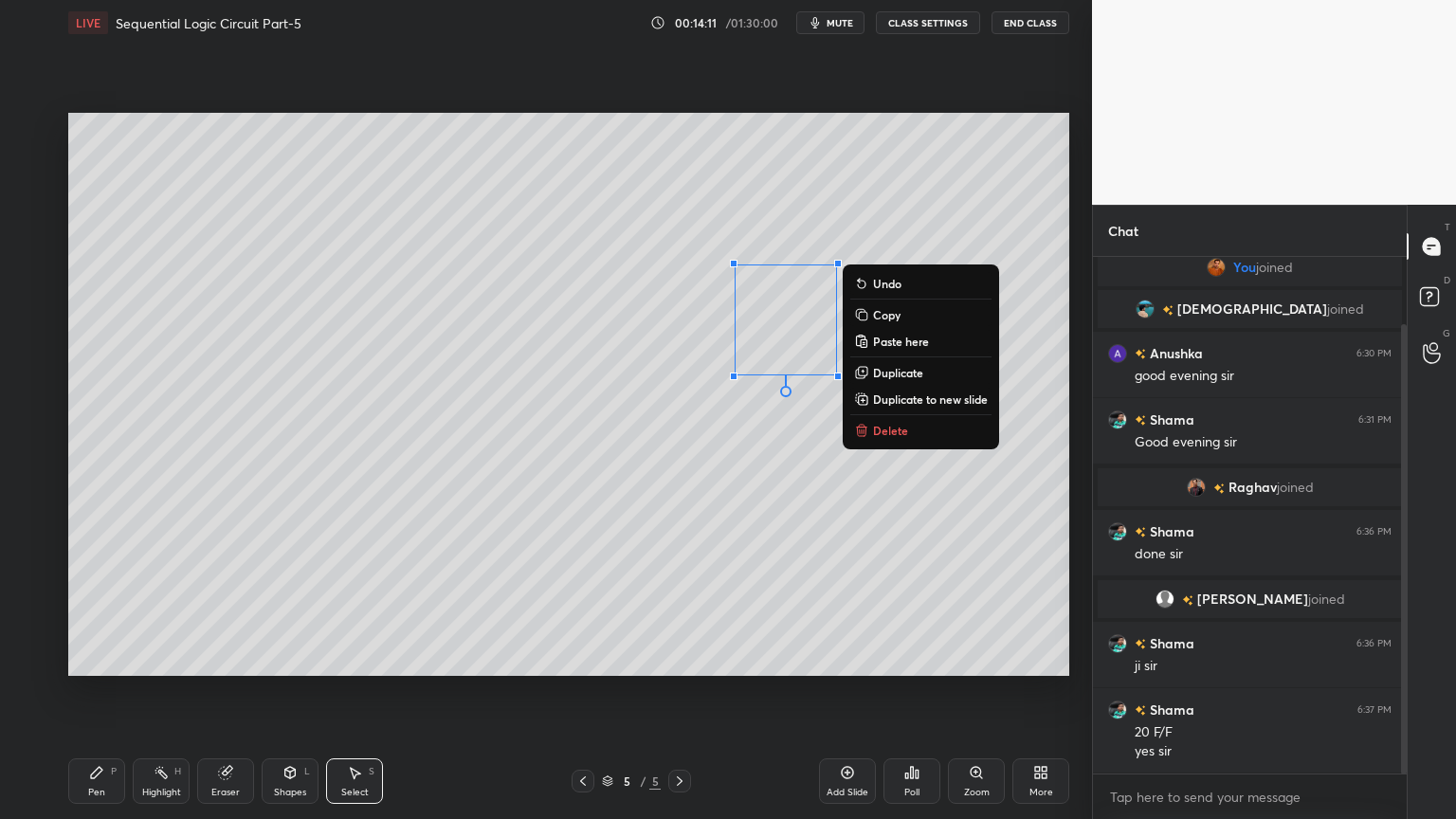
click at [98, 696] on div "Pen P" at bounding box center [97, 781] width 57 height 46
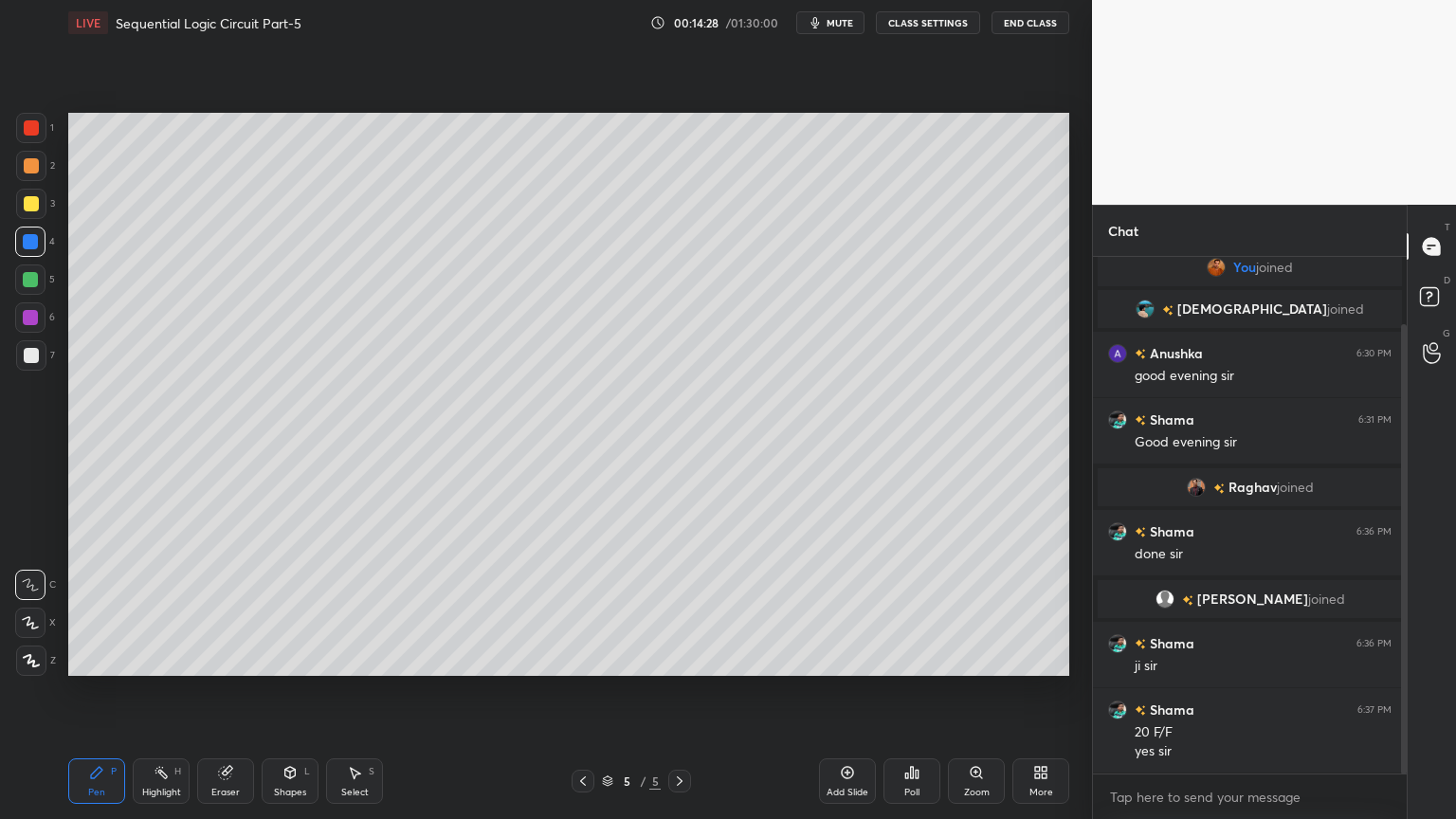
click at [221, 696] on div "Eraser" at bounding box center [226, 792] width 28 height 9
click at [92, 696] on div "Pen" at bounding box center [97, 792] width 17 height 9
click at [282, 696] on div "Shapes L" at bounding box center [290, 781] width 57 height 46
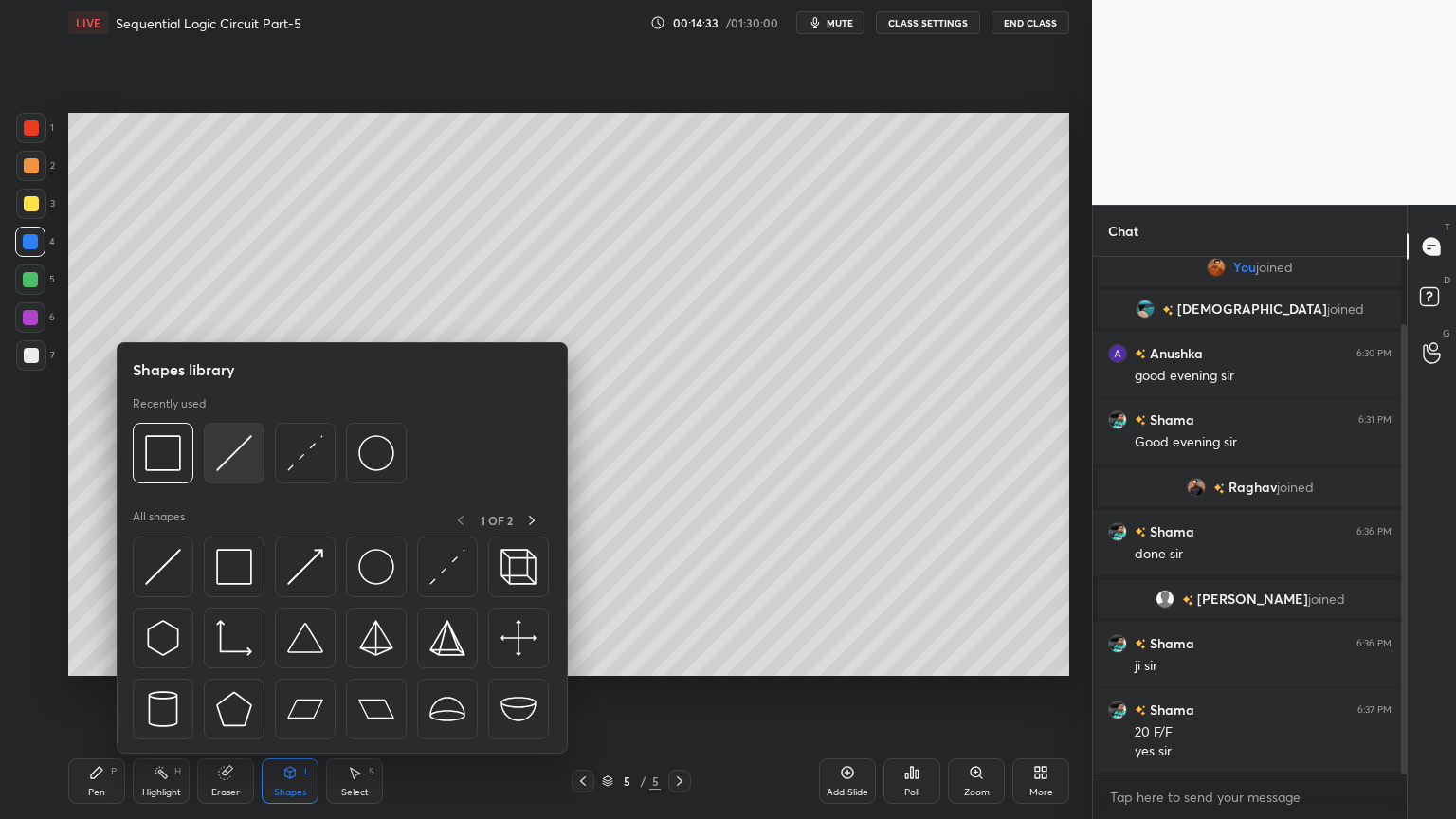
click at [225, 467] on img at bounding box center [234, 453] width 36 height 36
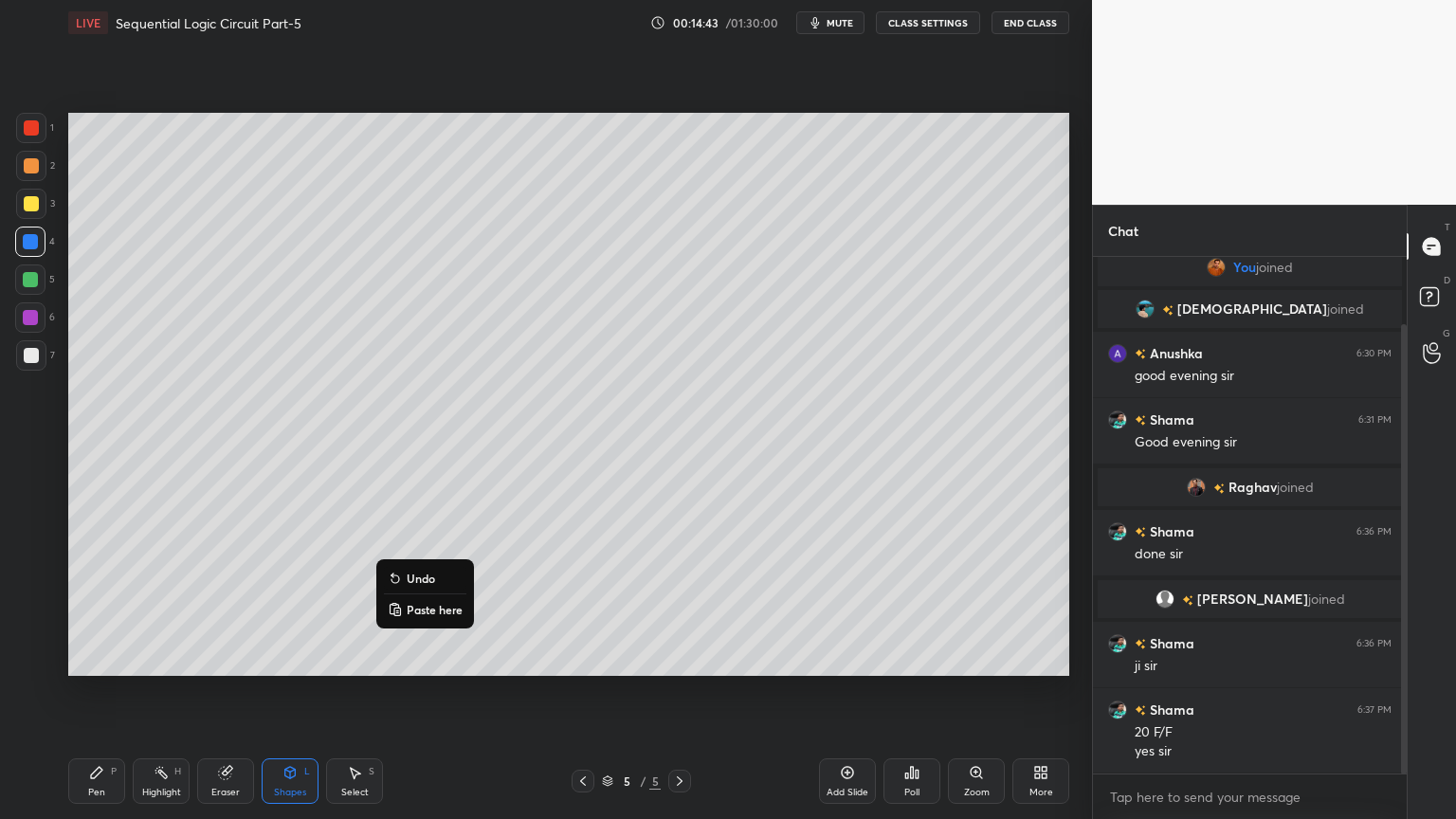
click at [425, 576] on p "Undo" at bounding box center [421, 578] width 28 height 15
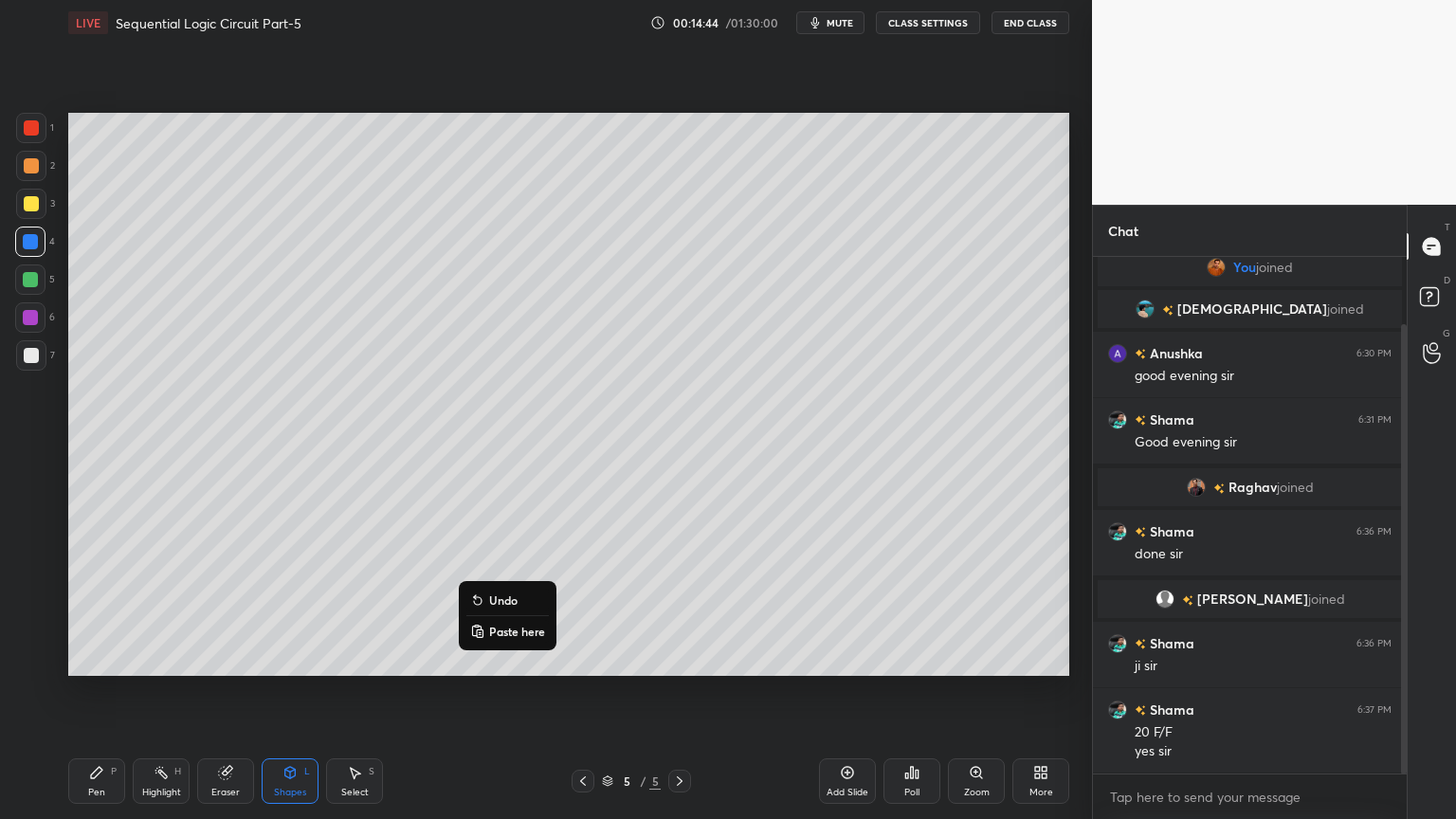
click at [500, 593] on p "Undo" at bounding box center [503, 600] width 28 height 15
click at [94, 696] on div "Pen" at bounding box center [97, 792] width 17 height 9
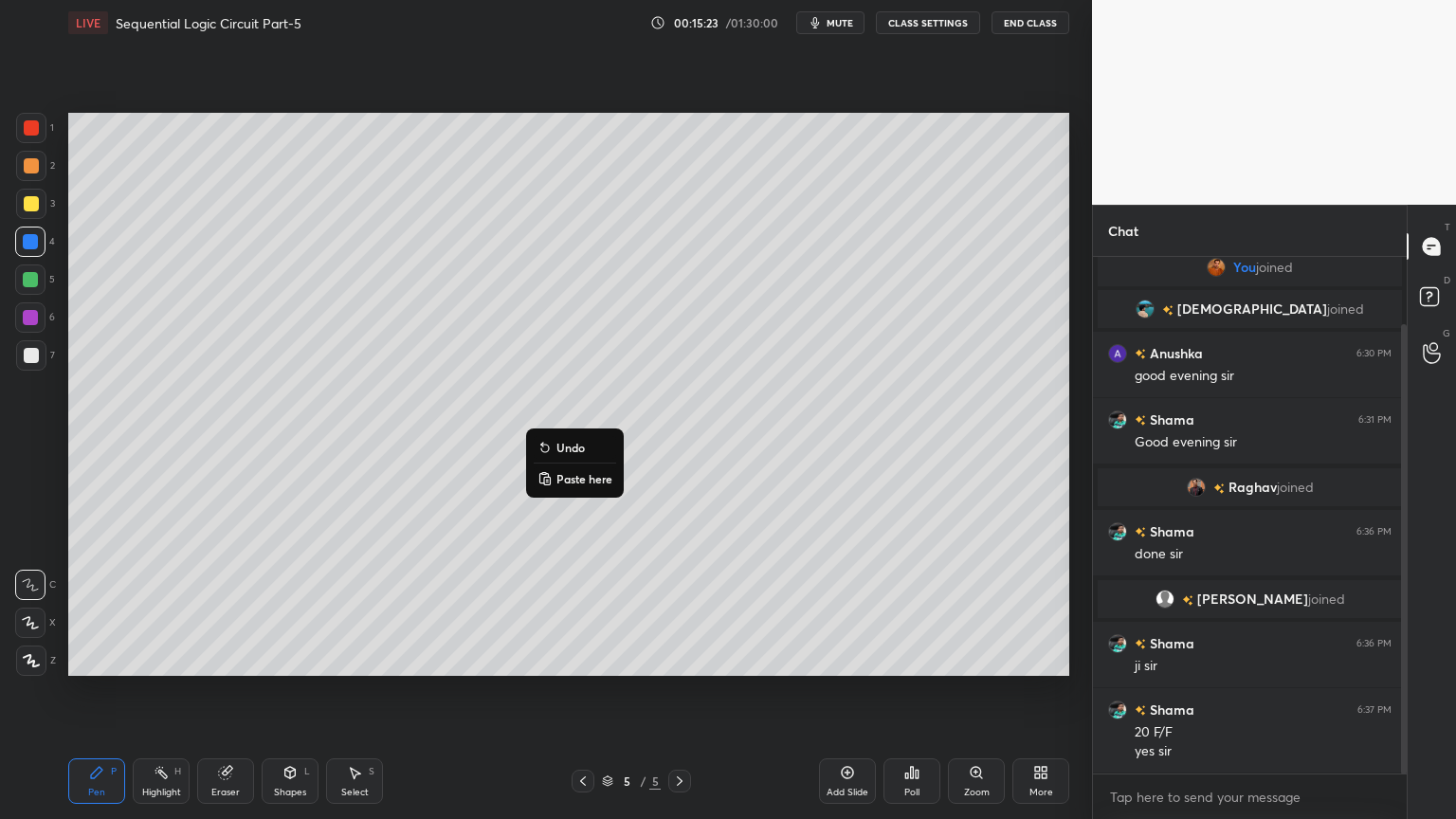
click at [573, 450] on p "Undo" at bounding box center [571, 447] width 28 height 15
click at [285, 696] on div "Shapes L" at bounding box center [290, 781] width 57 height 46
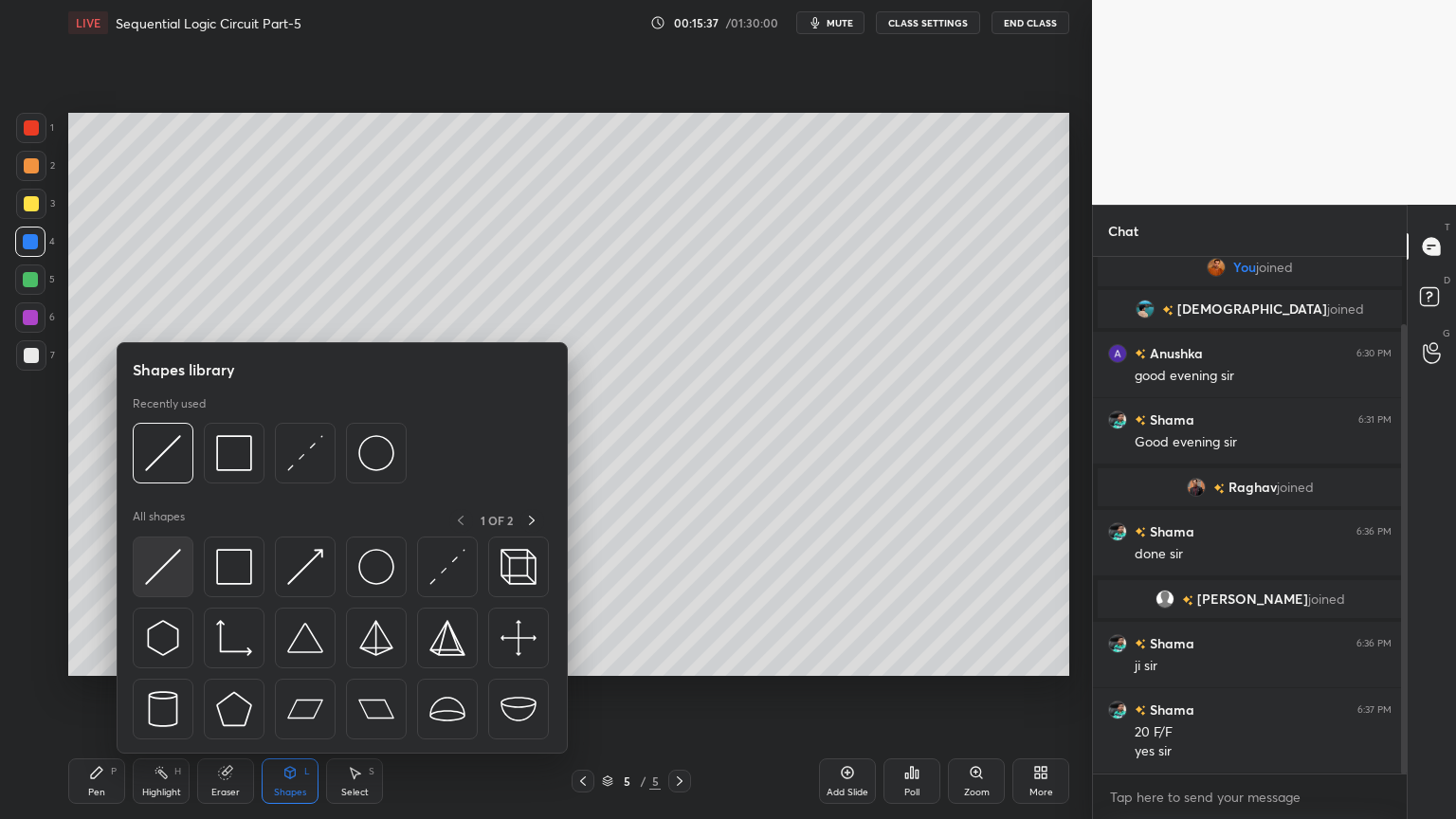
click at [163, 568] on img at bounding box center [163, 567] width 36 height 36
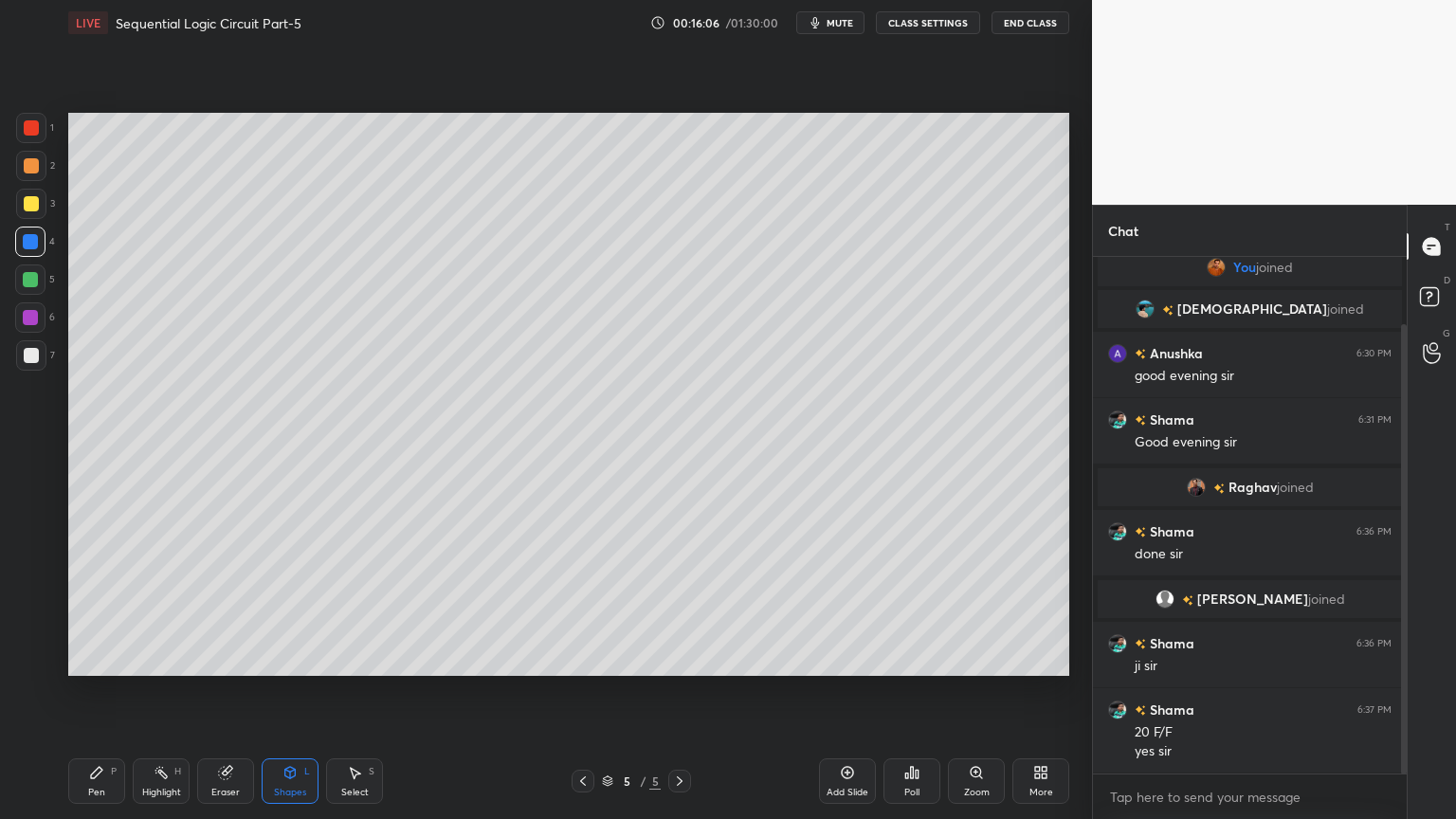
click at [100, 696] on div "Pen P" at bounding box center [97, 781] width 57 height 46
click at [217, 696] on div "Eraser" at bounding box center [226, 792] width 28 height 9
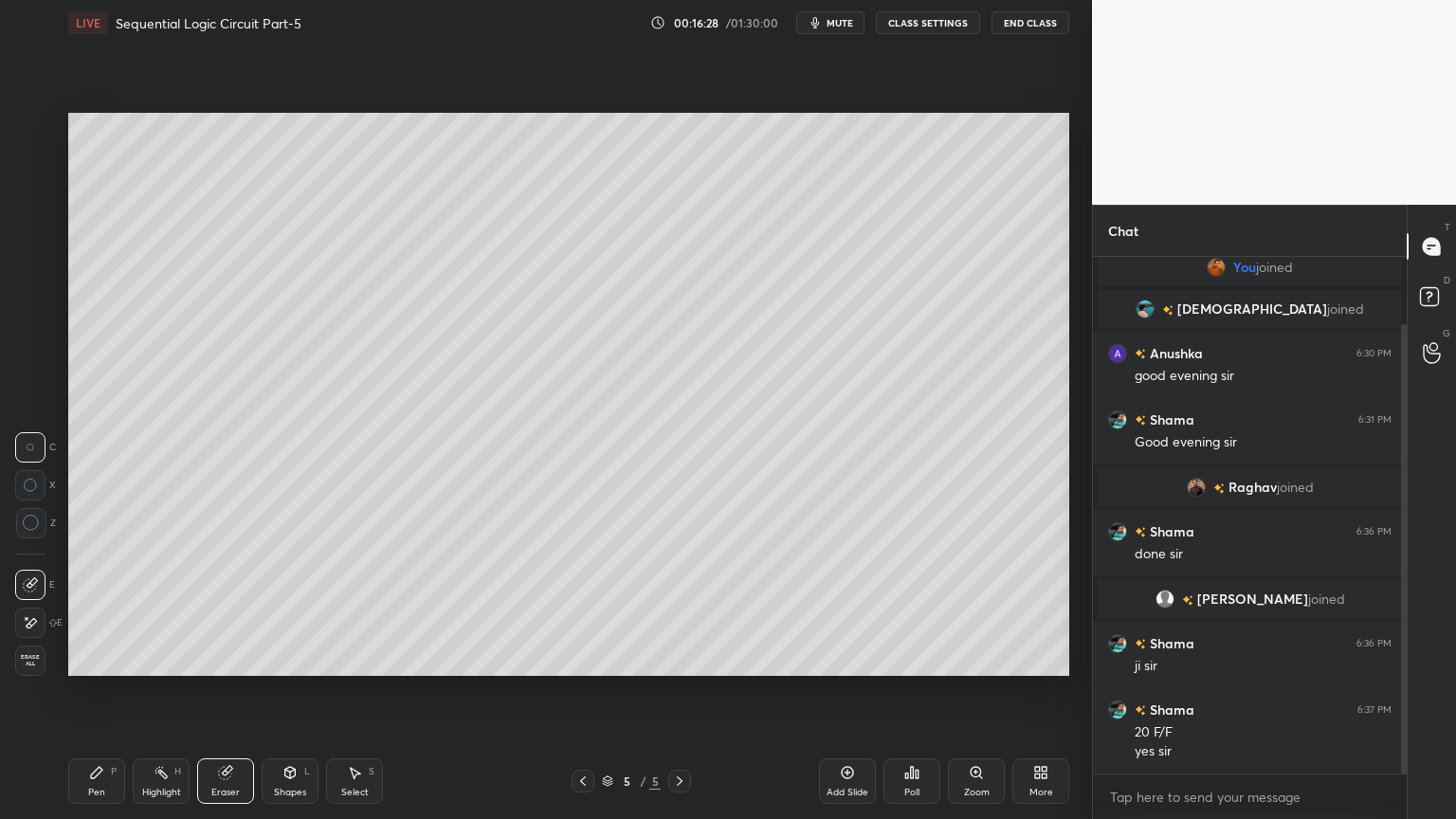
click at [95, 696] on icon at bounding box center [97, 773] width 15 height 15
click at [229, 696] on div "Eraser" at bounding box center [226, 792] width 28 height 9
click at [95, 696] on icon at bounding box center [97, 773] width 15 height 15
click at [42, 358] on div at bounding box center [31, 355] width 30 height 30
click at [42, 176] on div at bounding box center [31, 166] width 30 height 30
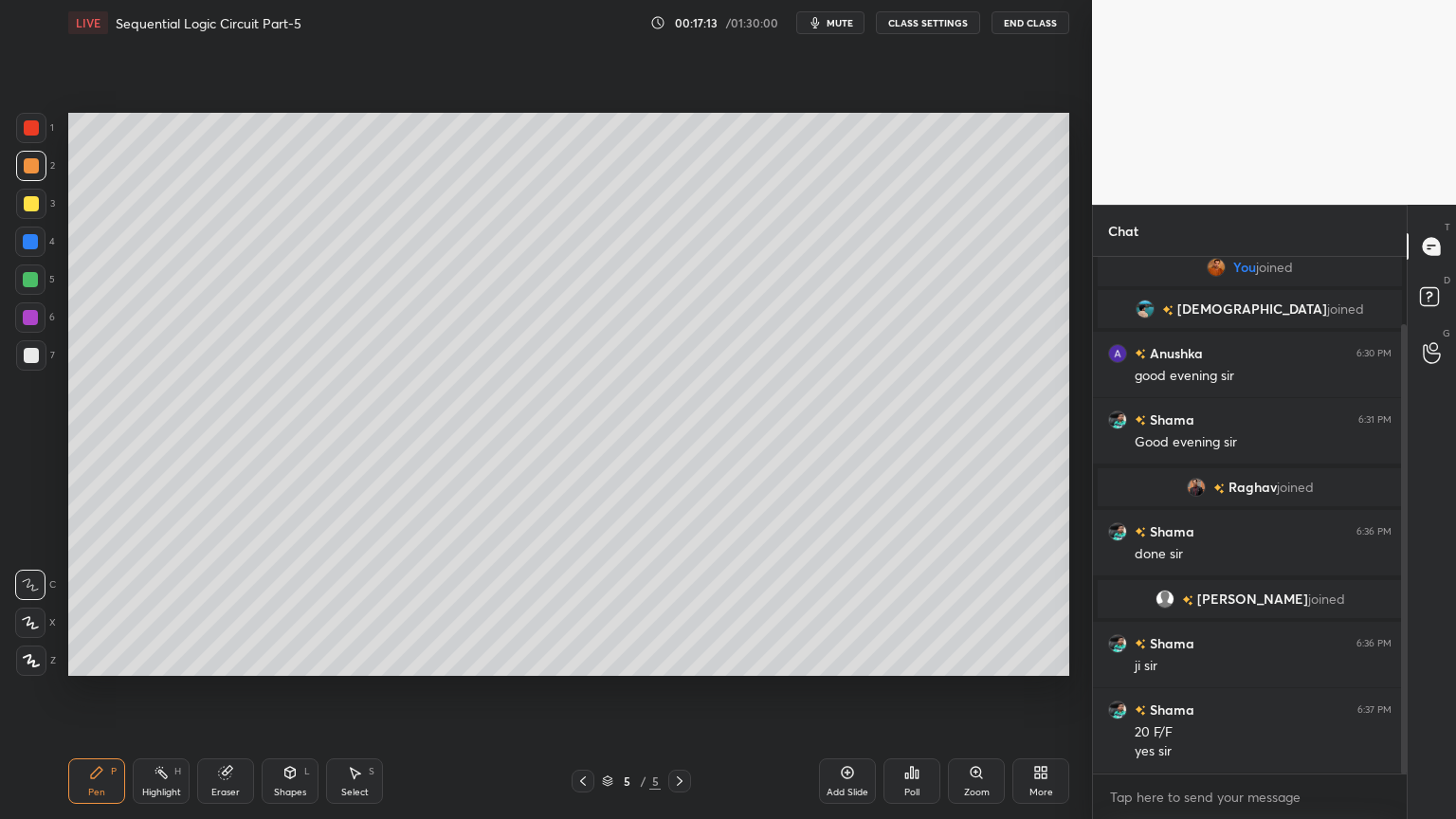
click at [295, 696] on div "Shapes L" at bounding box center [290, 781] width 57 height 46
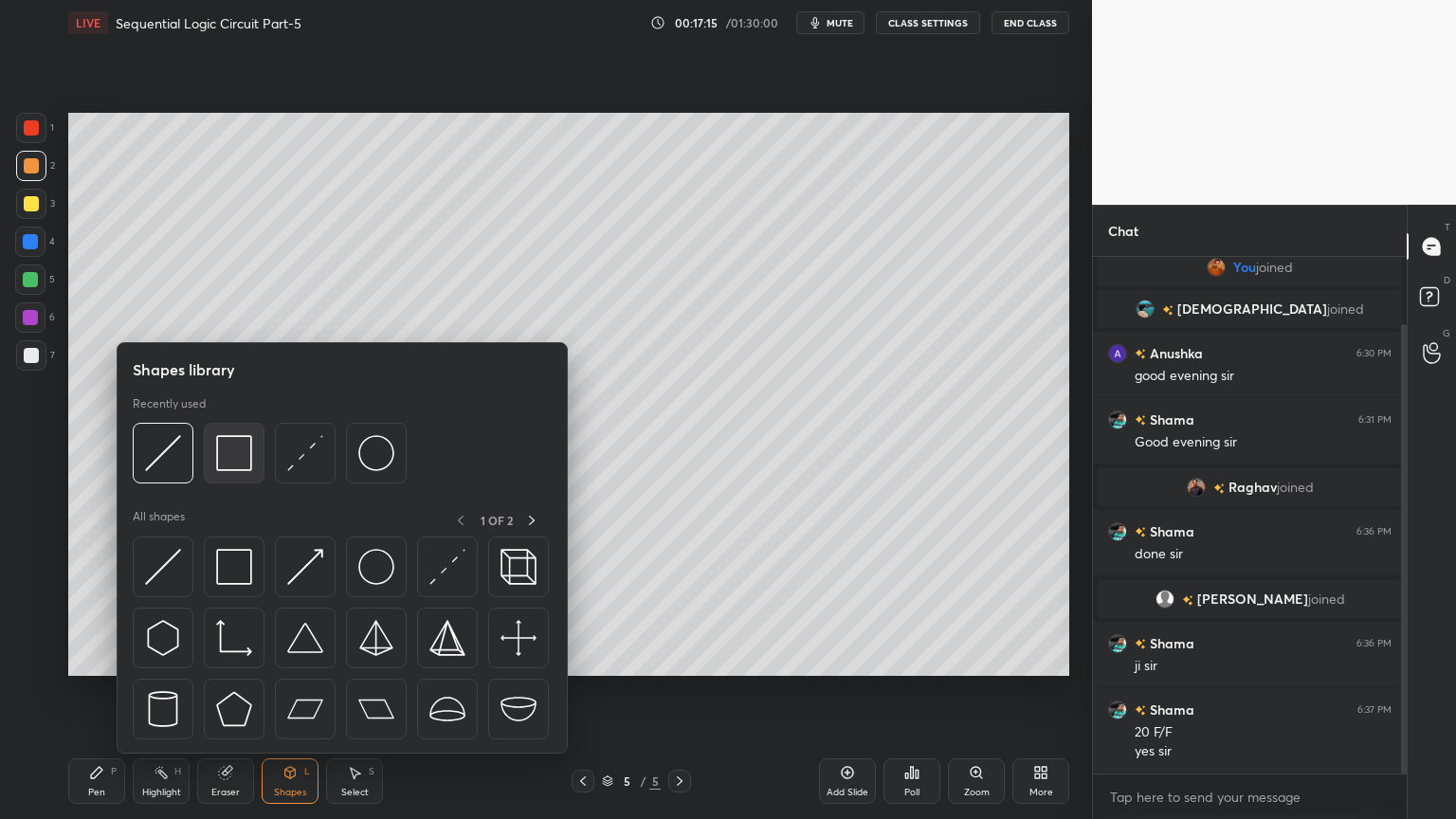
click at [239, 457] on img at bounding box center [234, 453] width 36 height 36
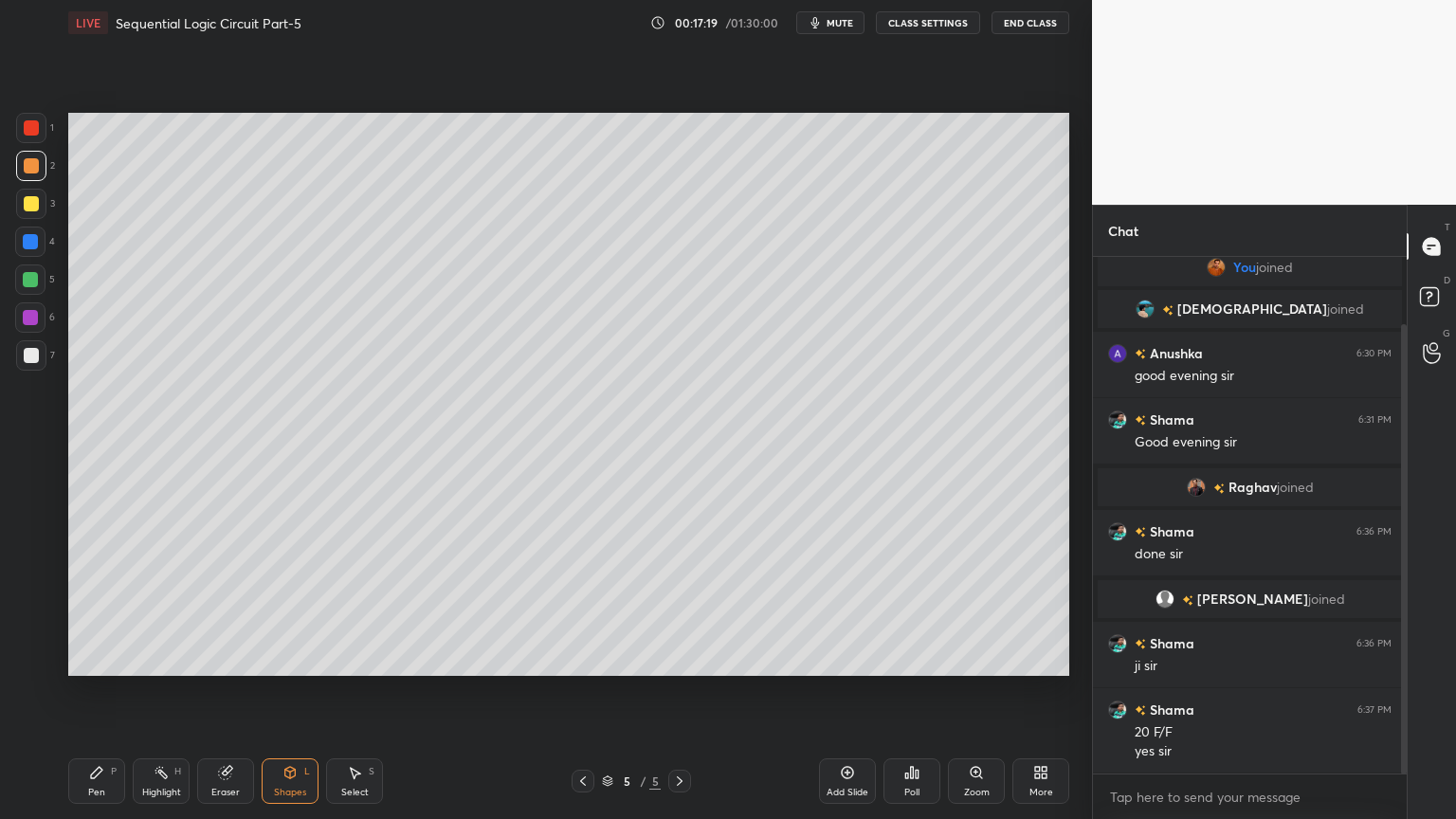
click at [95, 696] on div "Pen" at bounding box center [97, 792] width 17 height 9
click at [28, 372] on div "7" at bounding box center [35, 359] width 39 height 38
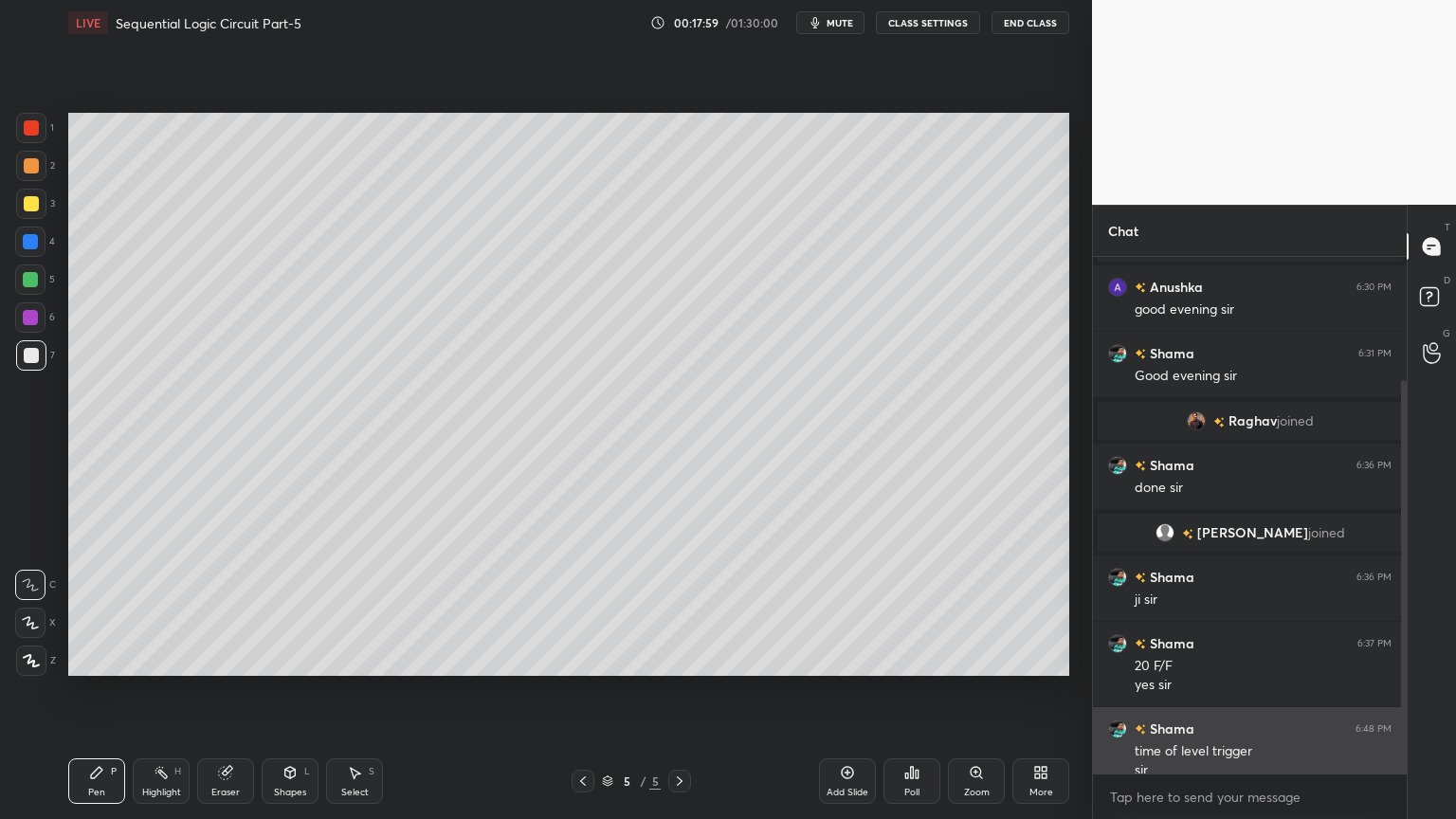
scroll to position [162, 0]
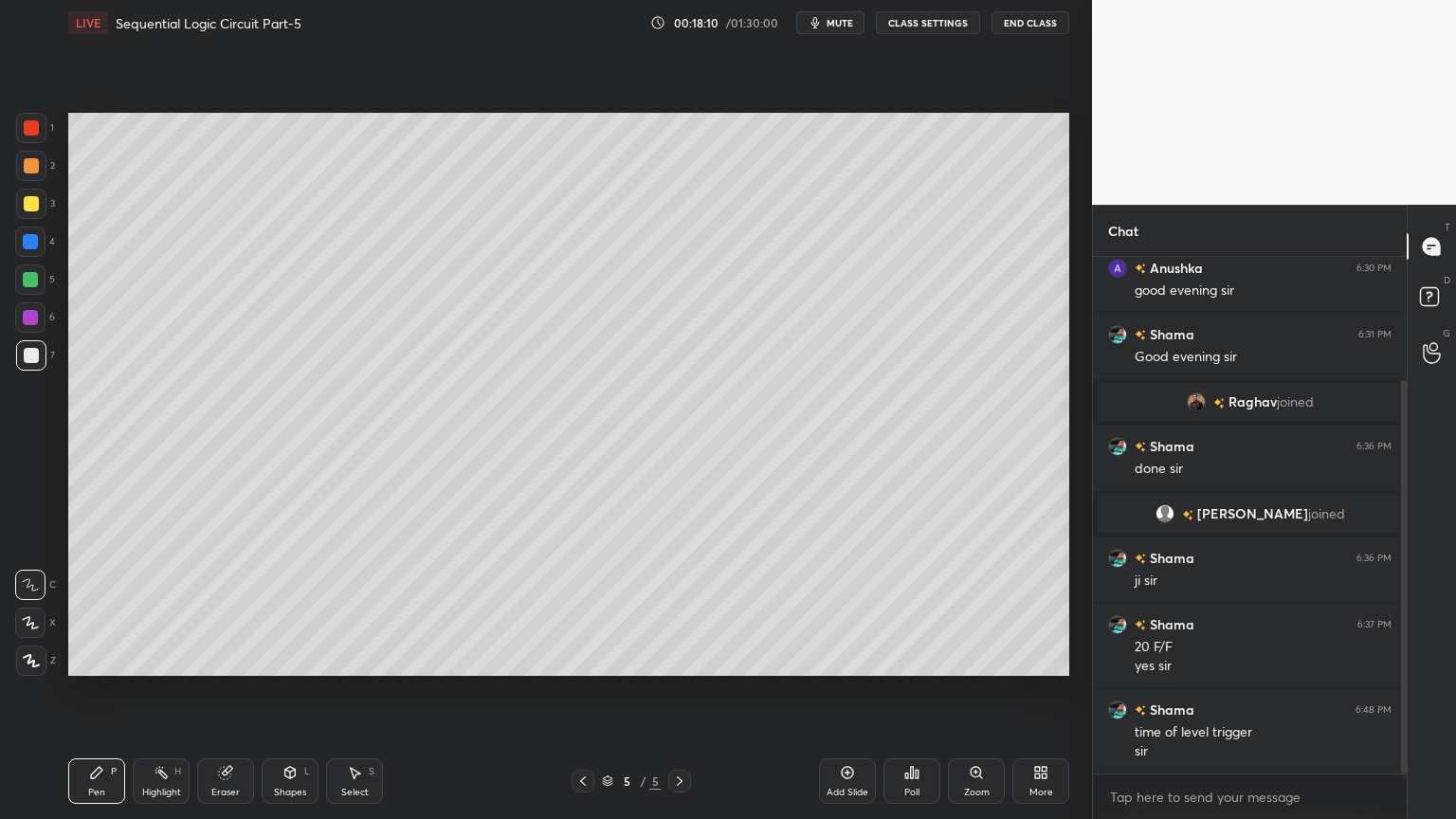
click at [91, 696] on icon at bounding box center [97, 773] width 11 height 11
click at [31, 352] on div at bounding box center [31, 355] width 15 height 15
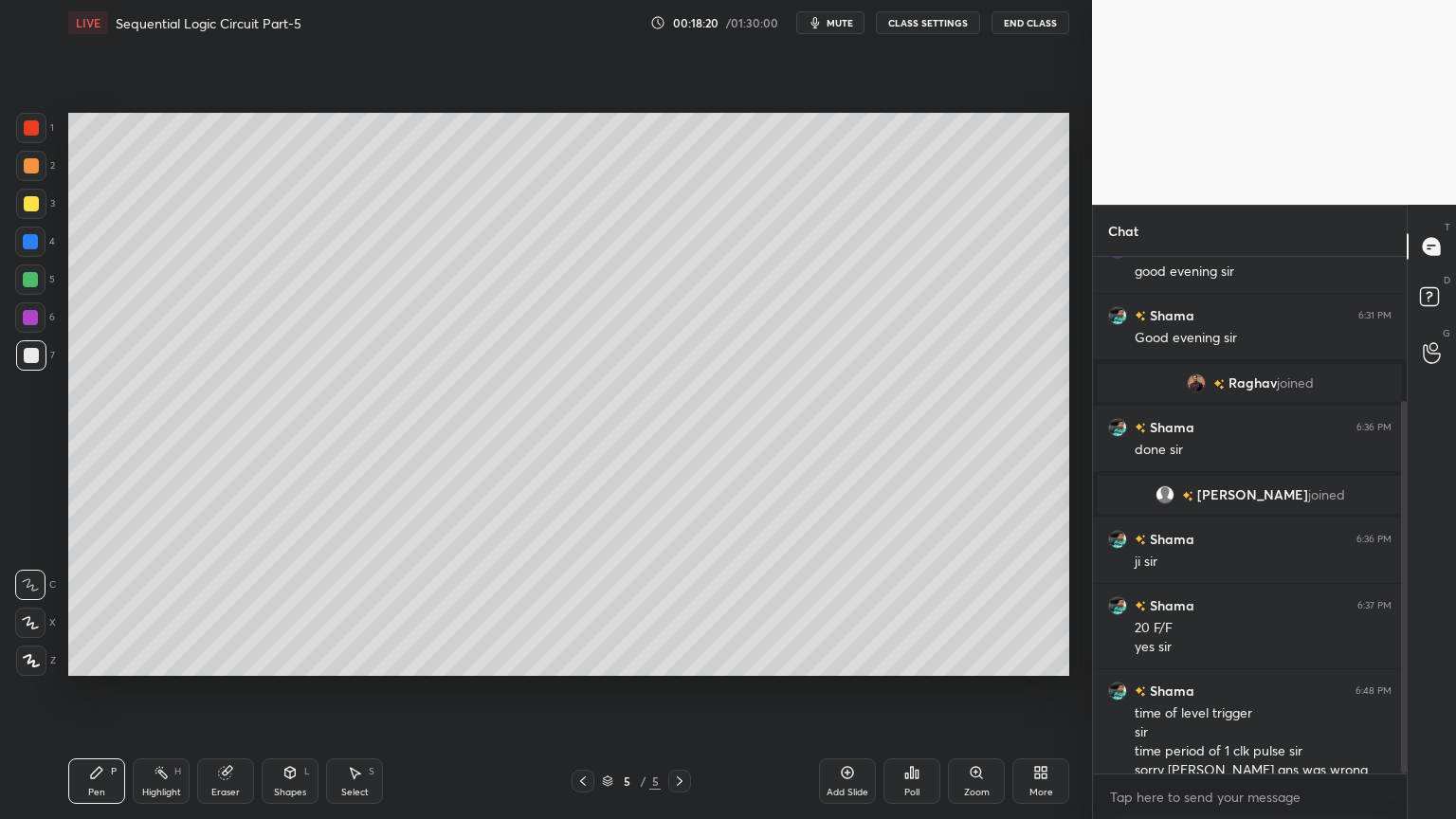
scroll to position [200, 0]
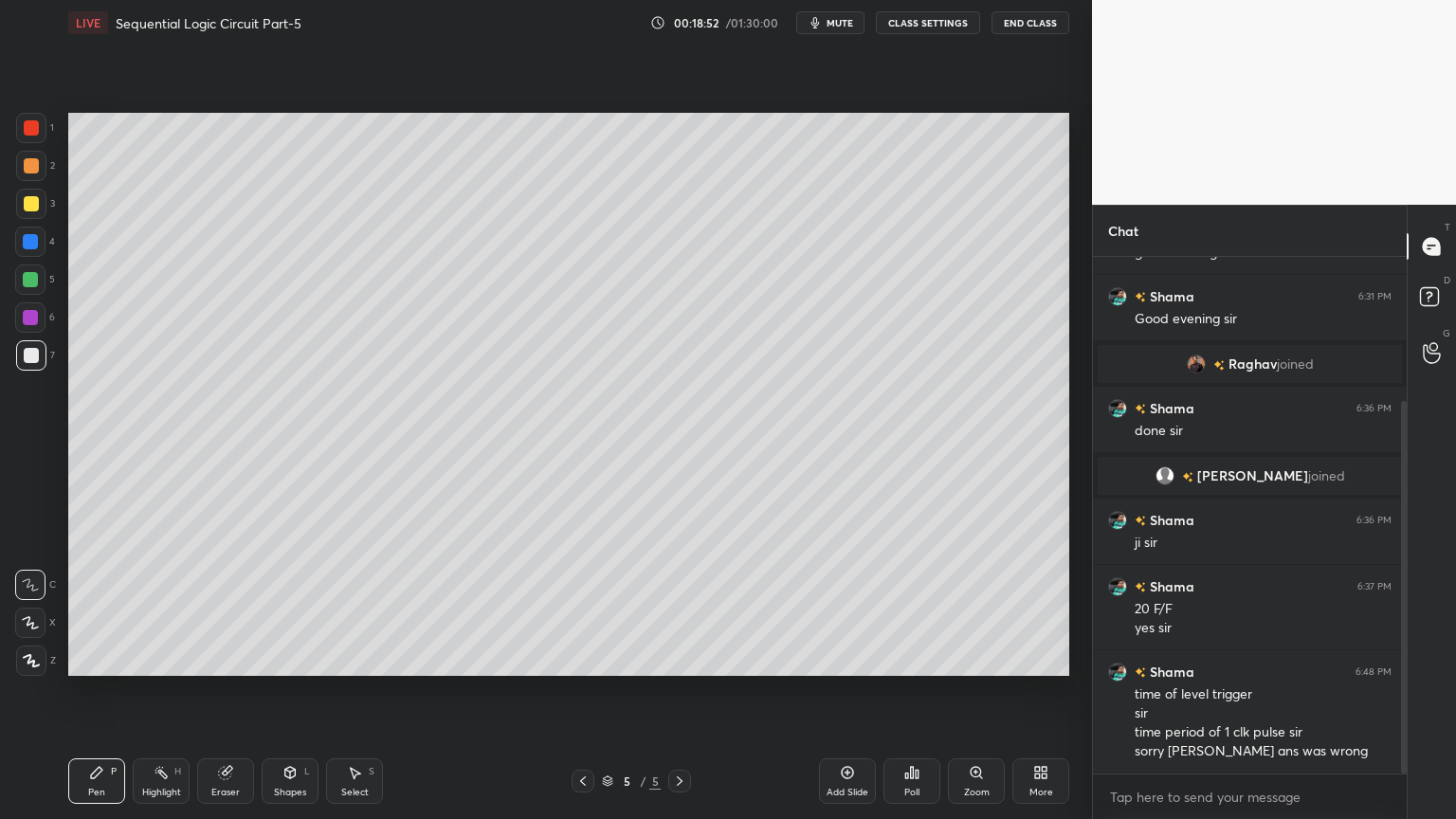
click at [857, 696] on div "Add Slide" at bounding box center [847, 781] width 57 height 46
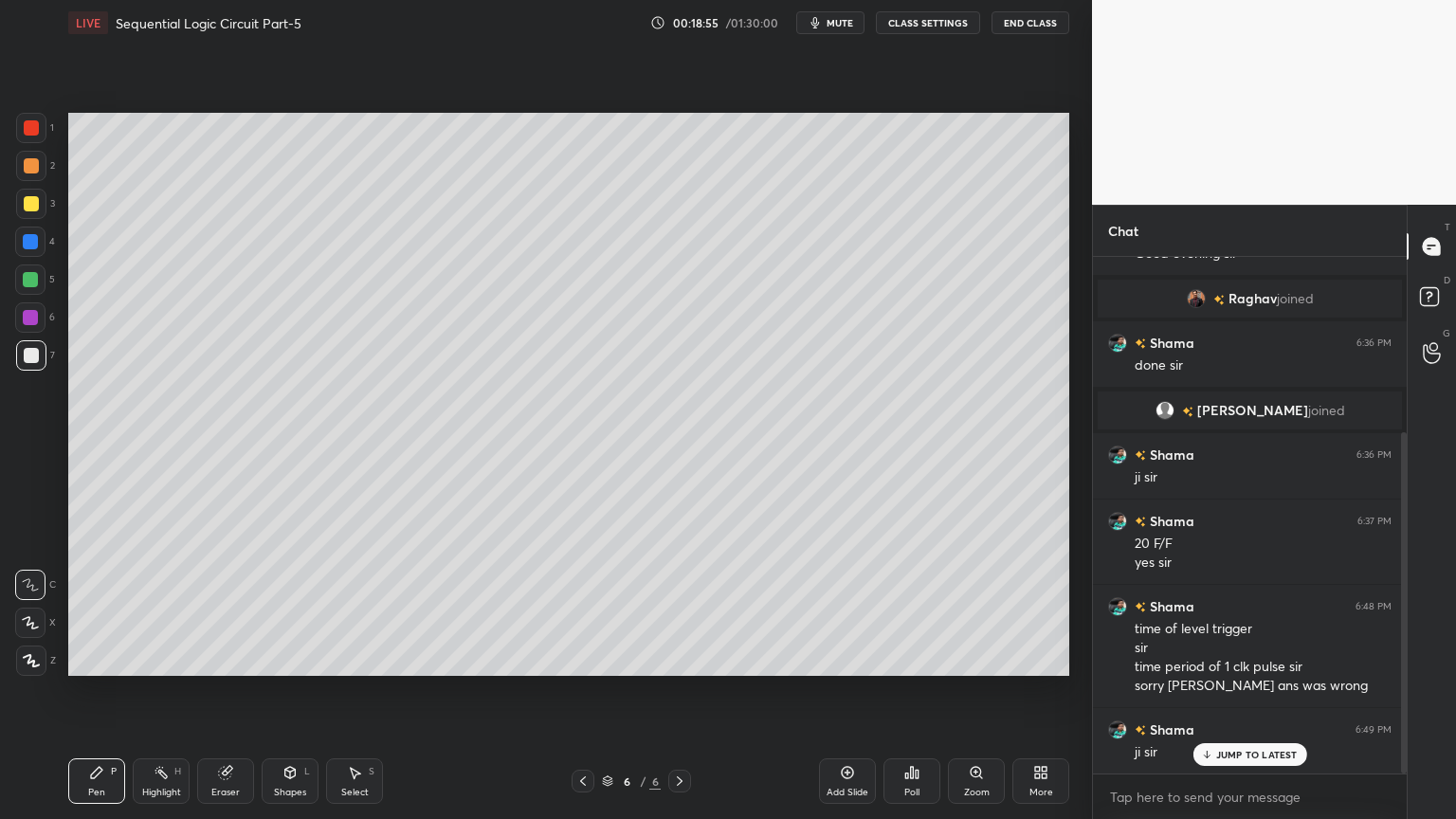
click at [36, 209] on div at bounding box center [31, 204] width 15 height 15
click at [31, 626] on icon at bounding box center [30, 623] width 17 height 13
click at [508, 329] on p "Undo" at bounding box center [507, 331] width 28 height 15
click at [348, 696] on div "Select S" at bounding box center [355, 781] width 57 height 46
click at [589, 696] on icon at bounding box center [583, 781] width 15 height 15
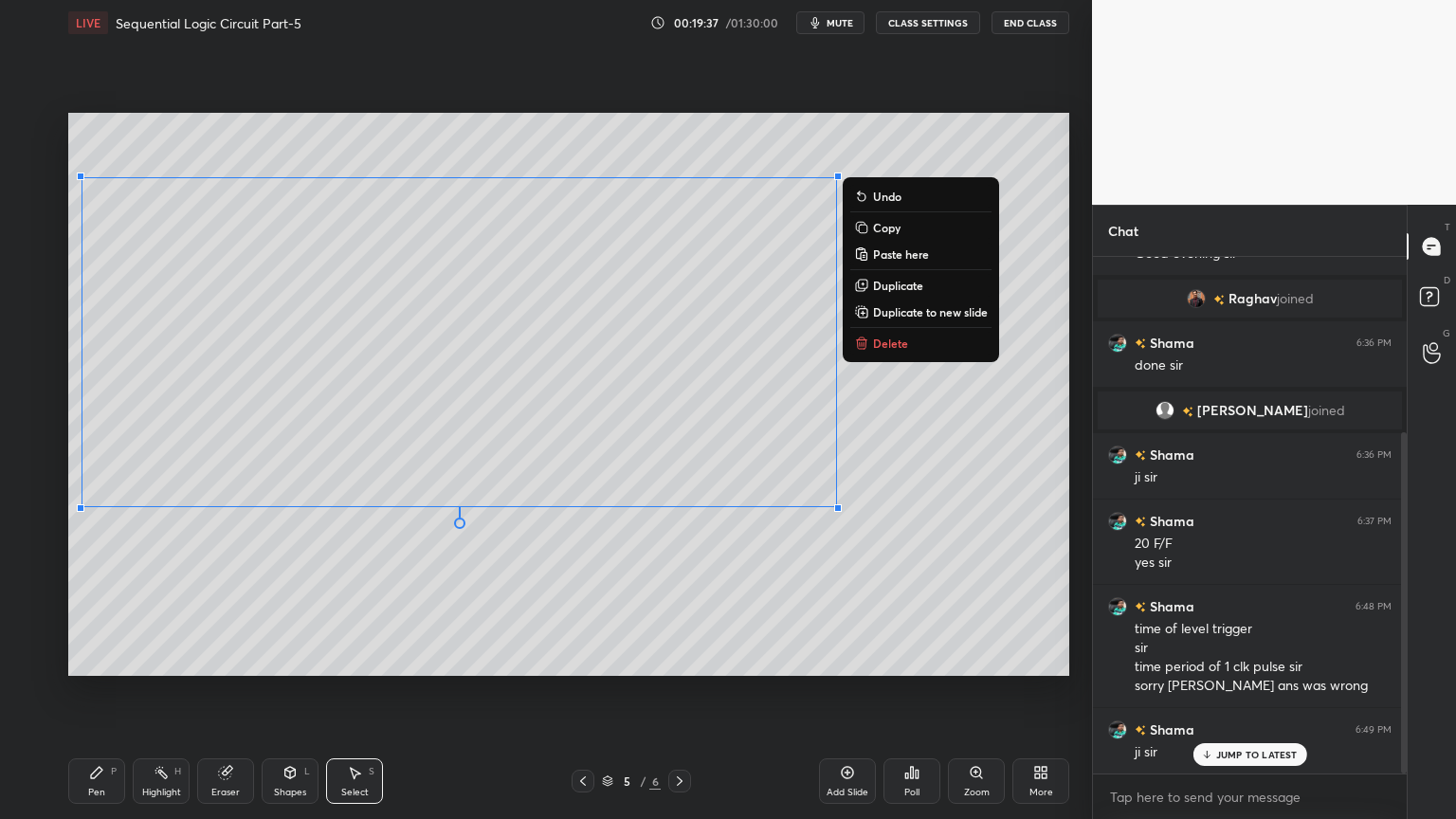
click at [895, 227] on p "Copy" at bounding box center [886, 228] width 27 height 15
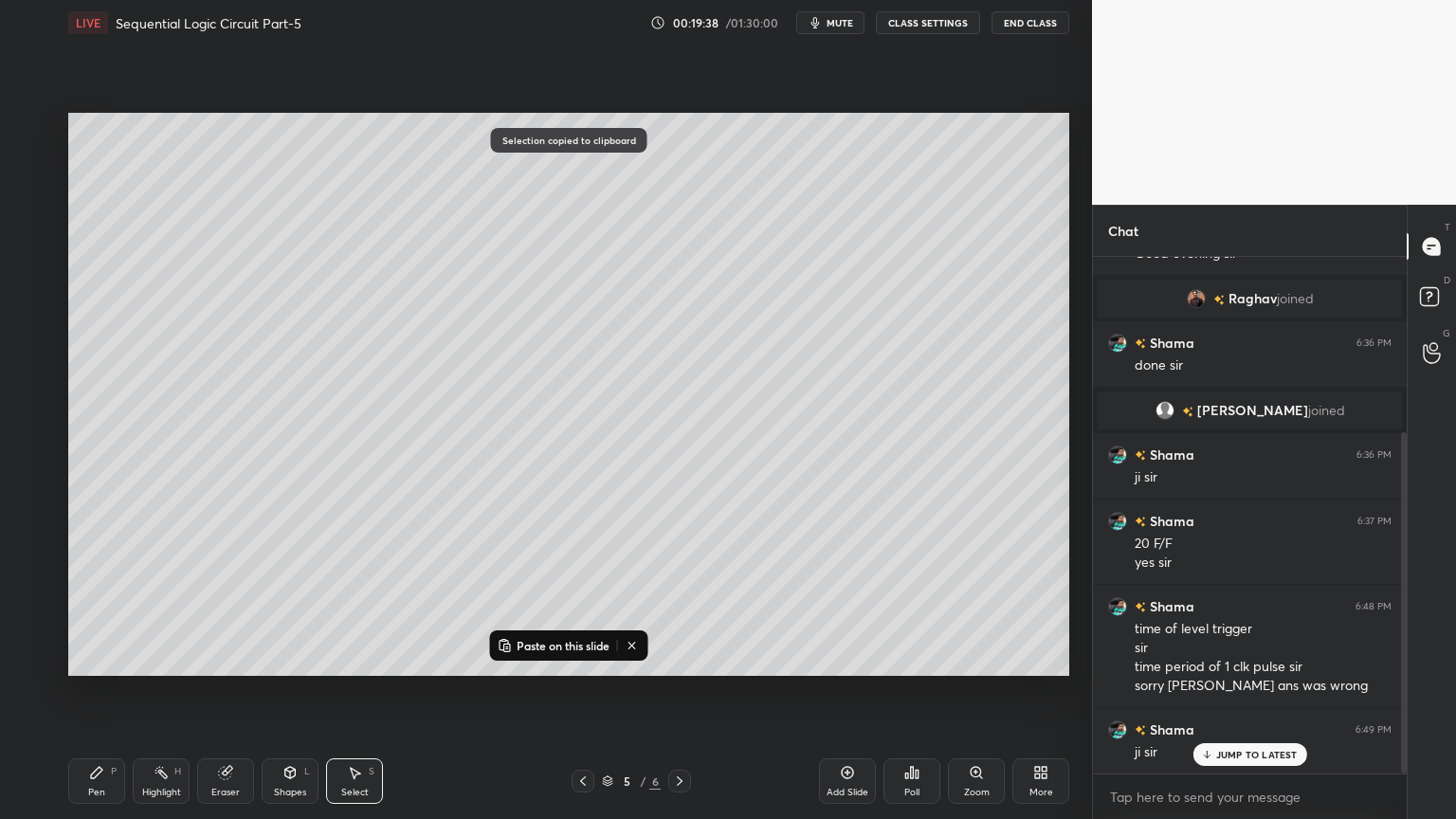
click at [682, 696] on icon at bounding box center [680, 781] width 15 height 15
click at [552, 640] on p "Paste on this slide" at bounding box center [563, 646] width 93 height 15
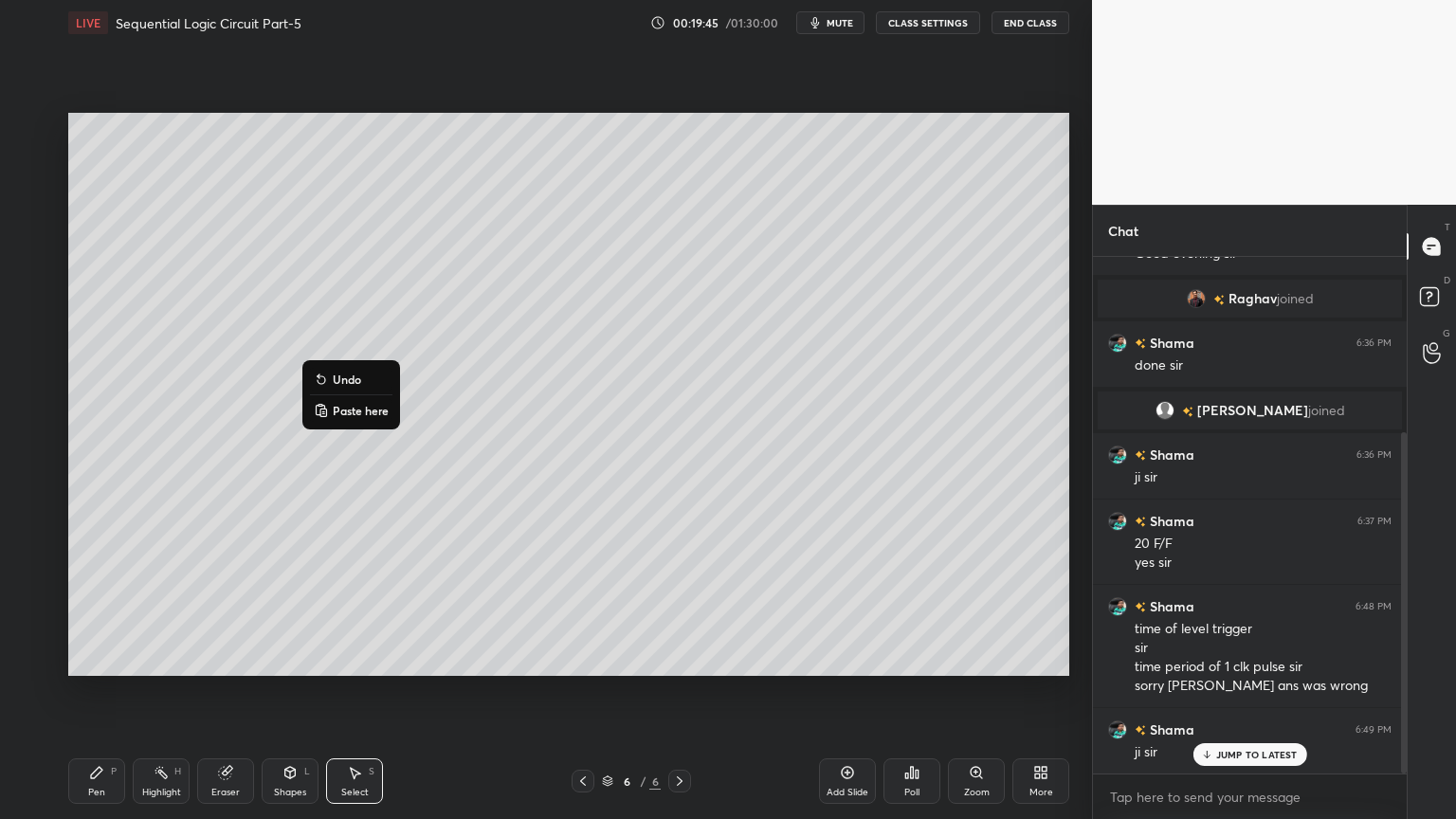
click at [231, 648] on div "0 ° Undo Copy Paste here Duplicate Duplicate to new slide Delete" at bounding box center [569, 394] width 1001 height 563
click at [226, 696] on icon at bounding box center [226, 773] width 15 height 15
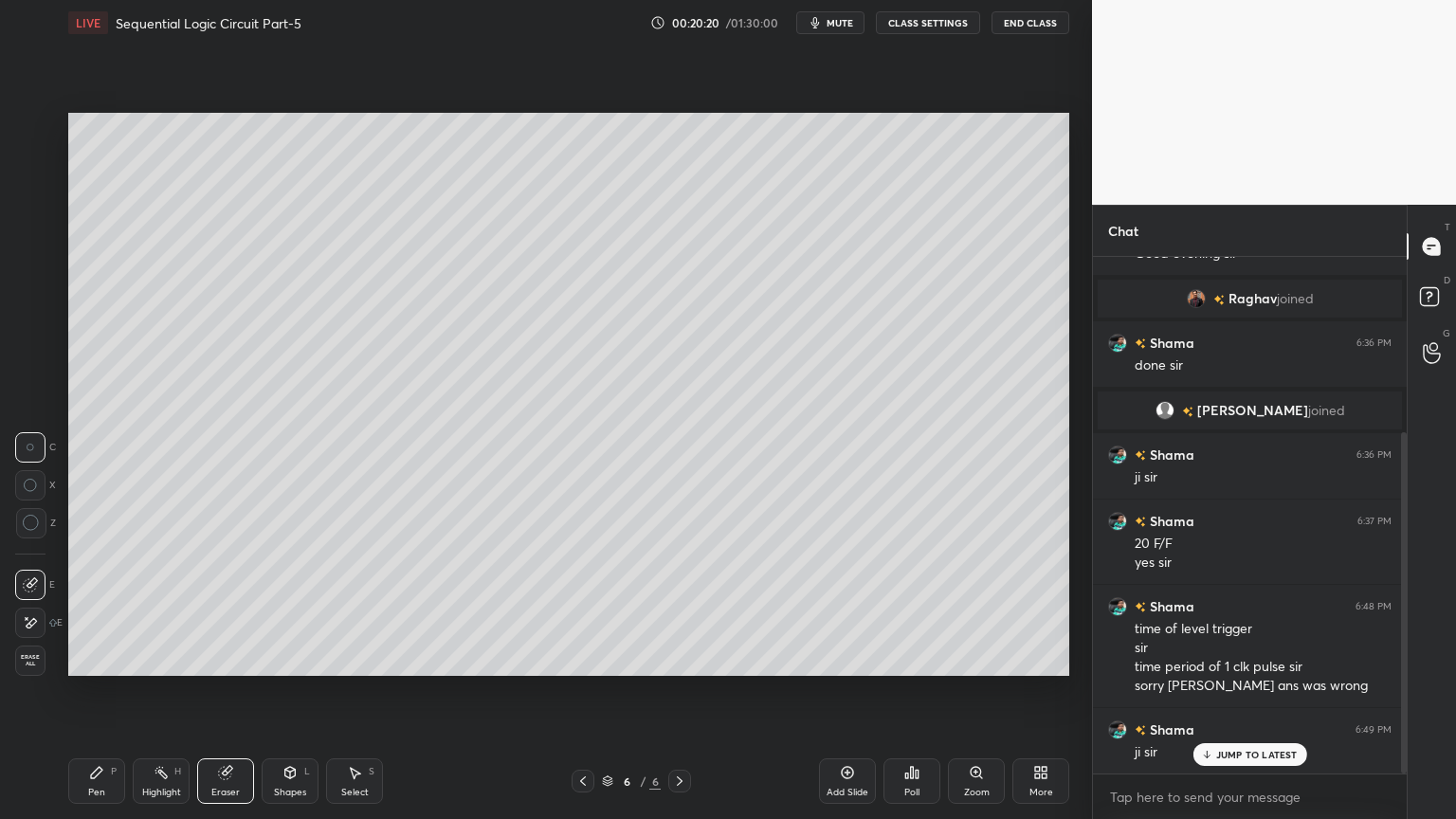
click at [95, 696] on div "Pen" at bounding box center [97, 792] width 17 height 9
click at [34, 238] on div at bounding box center [30, 242] width 15 height 15
click at [28, 587] on icon at bounding box center [30, 585] width 15 height 11
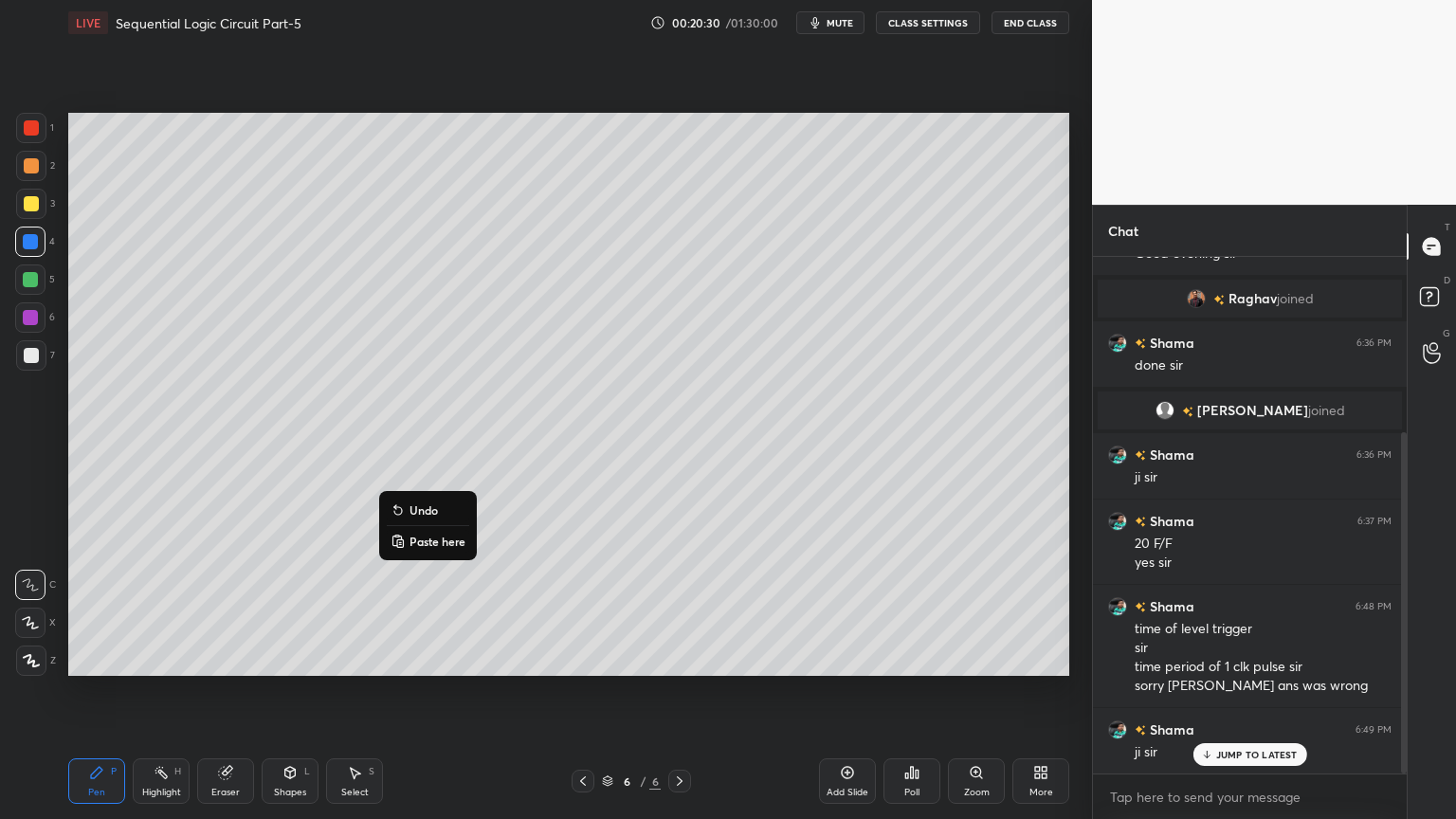
click at [426, 507] on p "Undo" at bounding box center [424, 510] width 28 height 15
click at [373, 485] on button "Undo" at bounding box center [363, 484] width 82 height 23
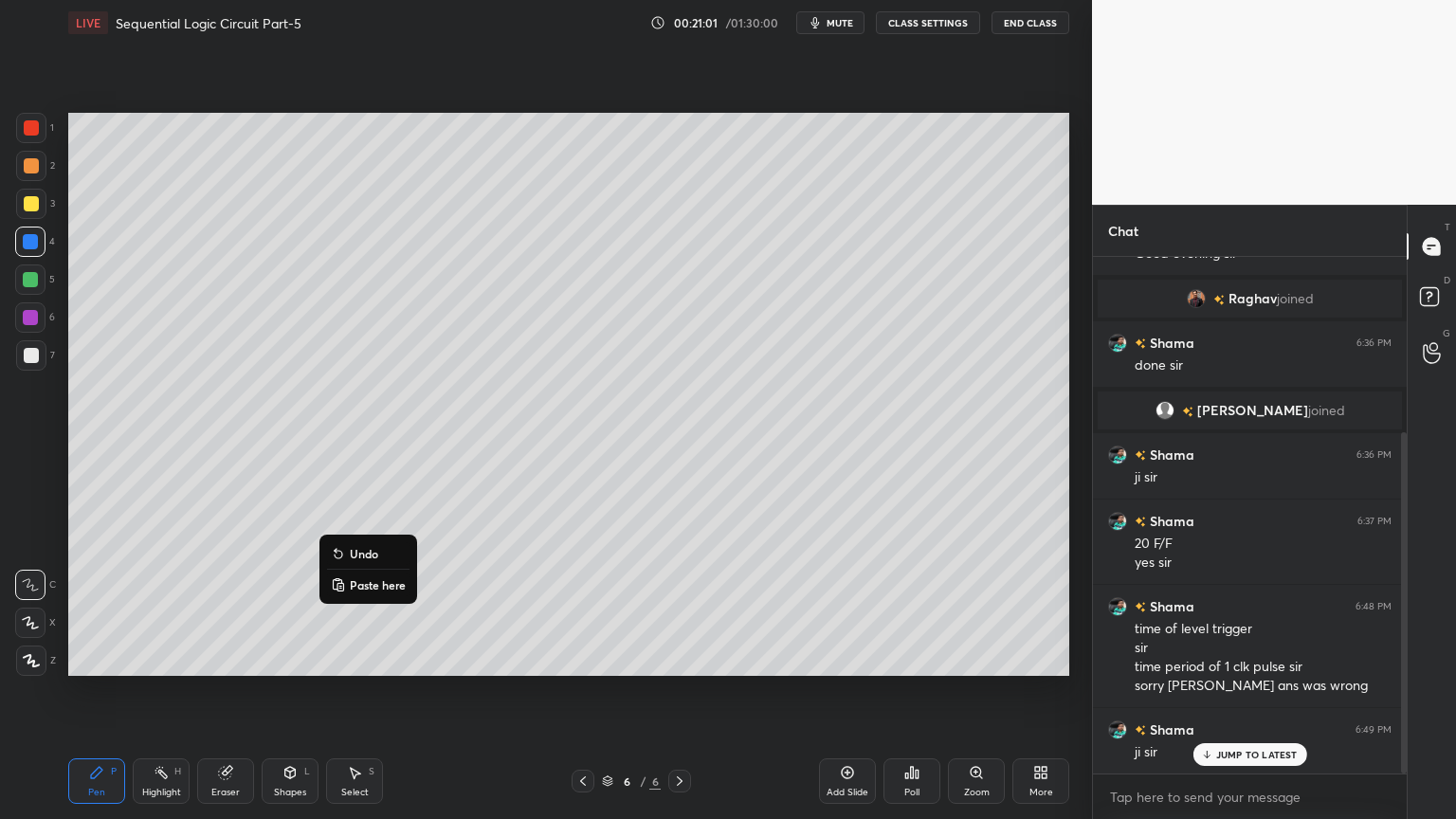
click at [371, 554] on p "Undo" at bounding box center [364, 554] width 28 height 15
click at [292, 696] on div "Shapes L" at bounding box center [290, 781] width 57 height 46
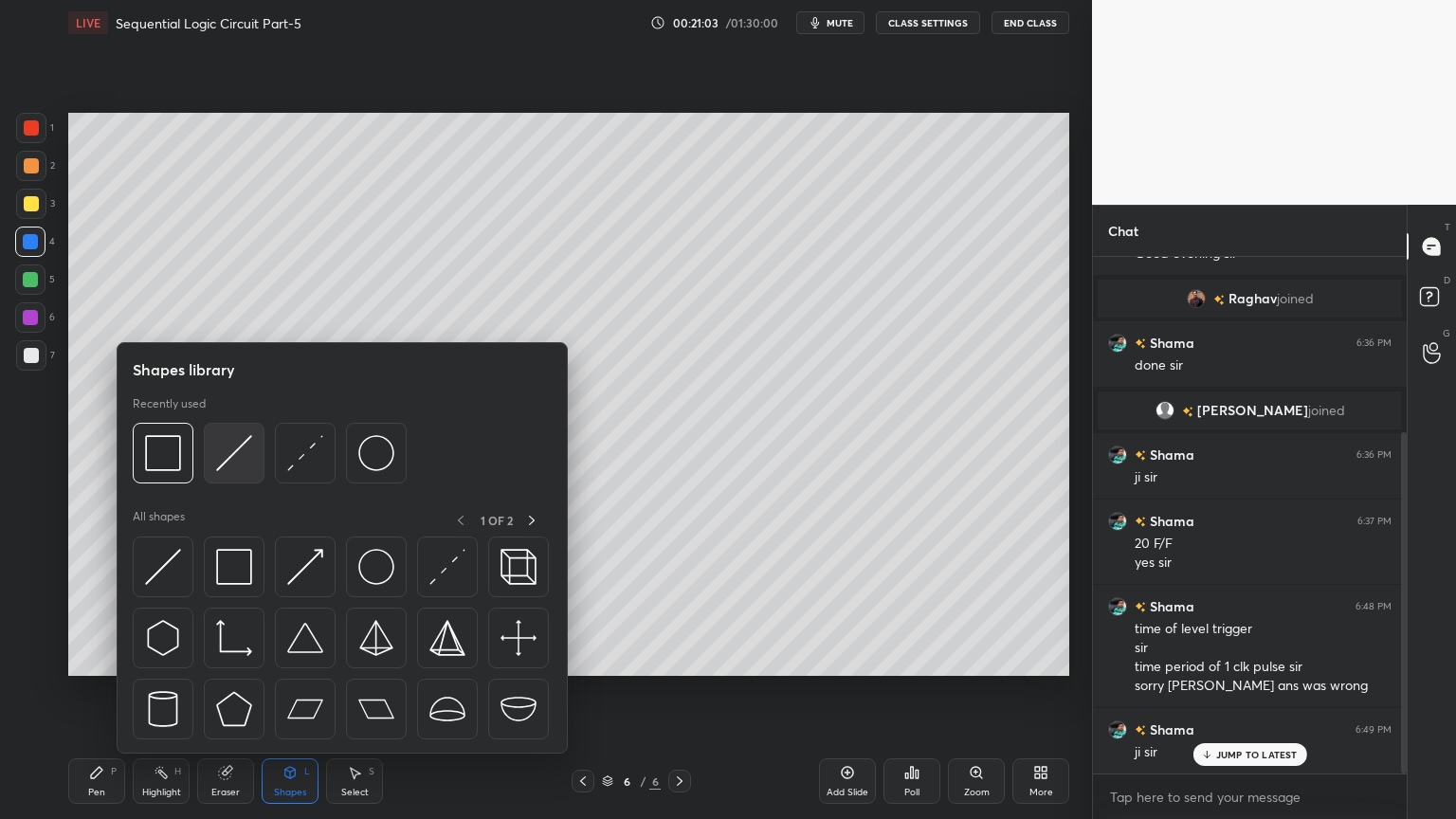
click at [242, 467] on img at bounding box center [234, 453] width 36 height 36
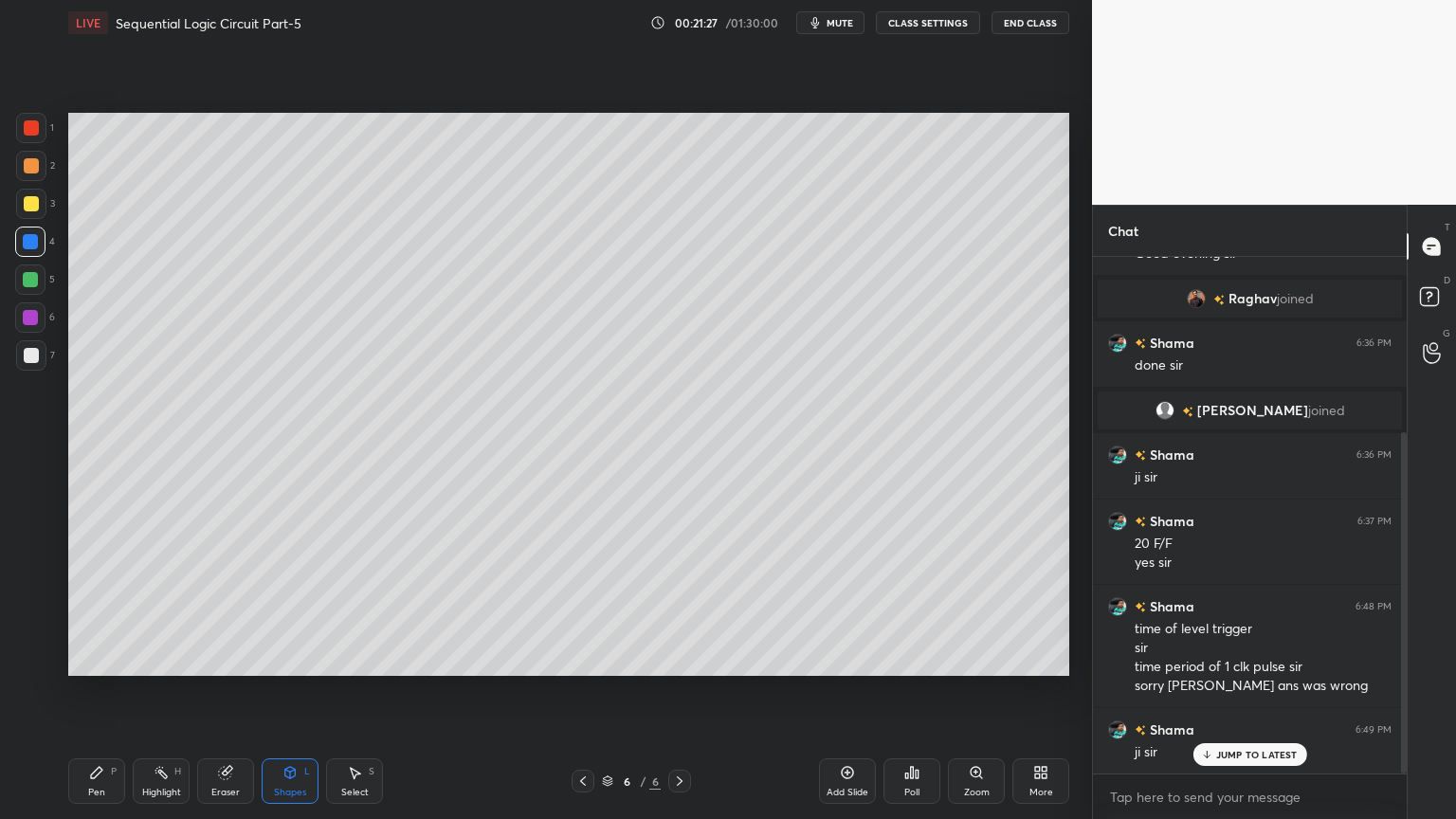
click at [225, 696] on icon at bounding box center [225, 773] width 12 height 12
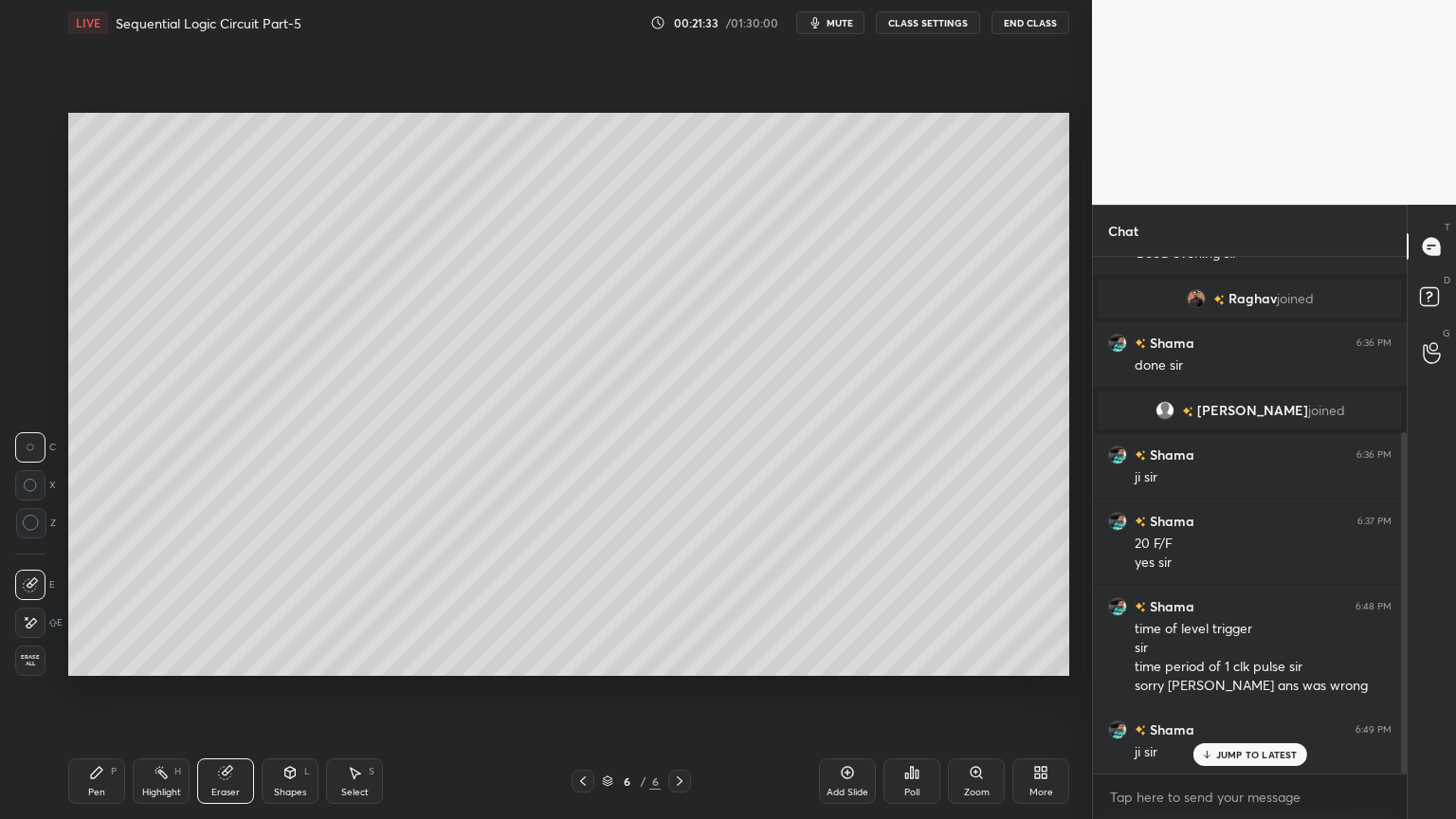
click at [292, 696] on icon at bounding box center [290, 773] width 15 height 15
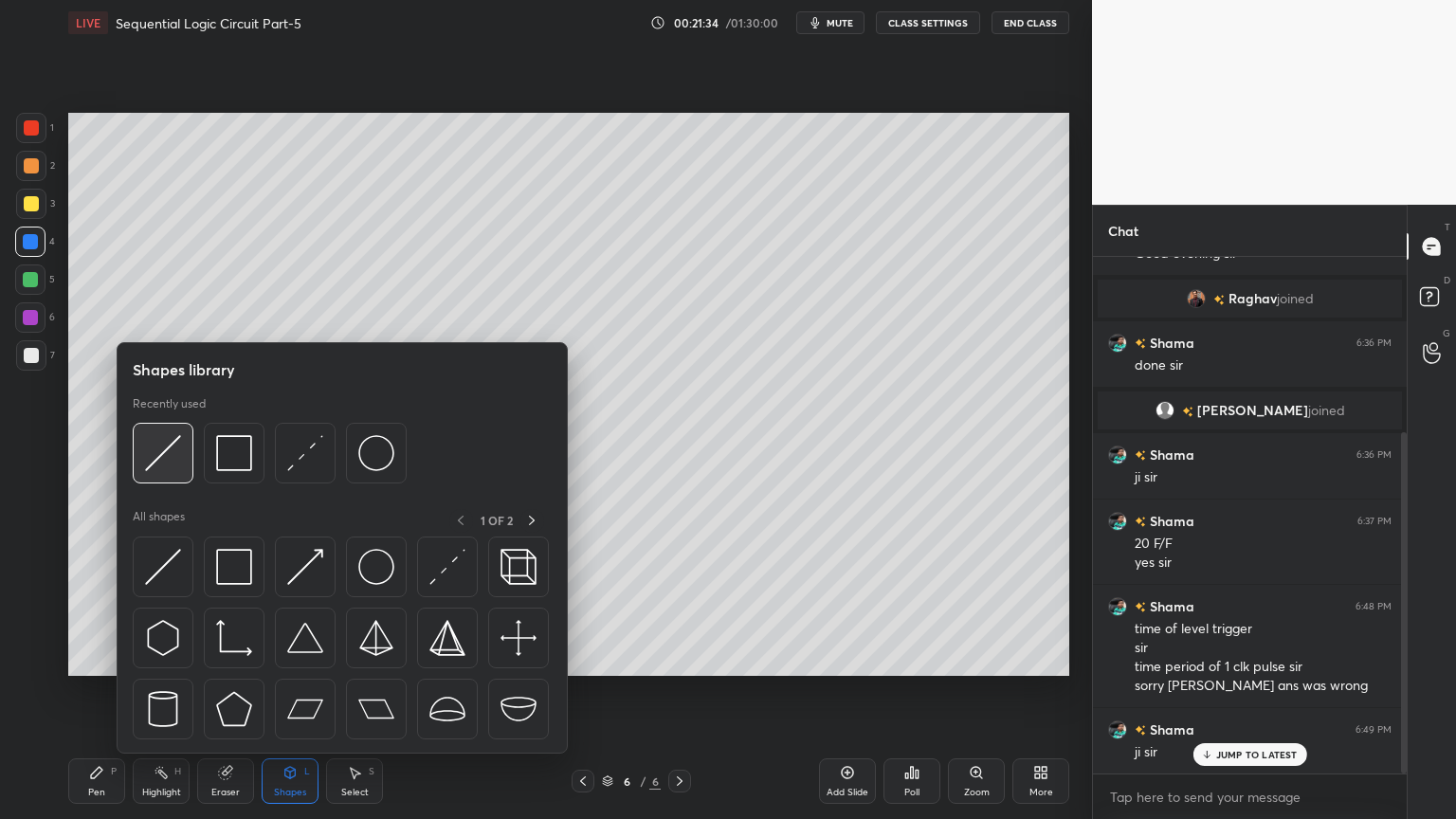
click at [170, 459] on img at bounding box center [163, 453] width 36 height 36
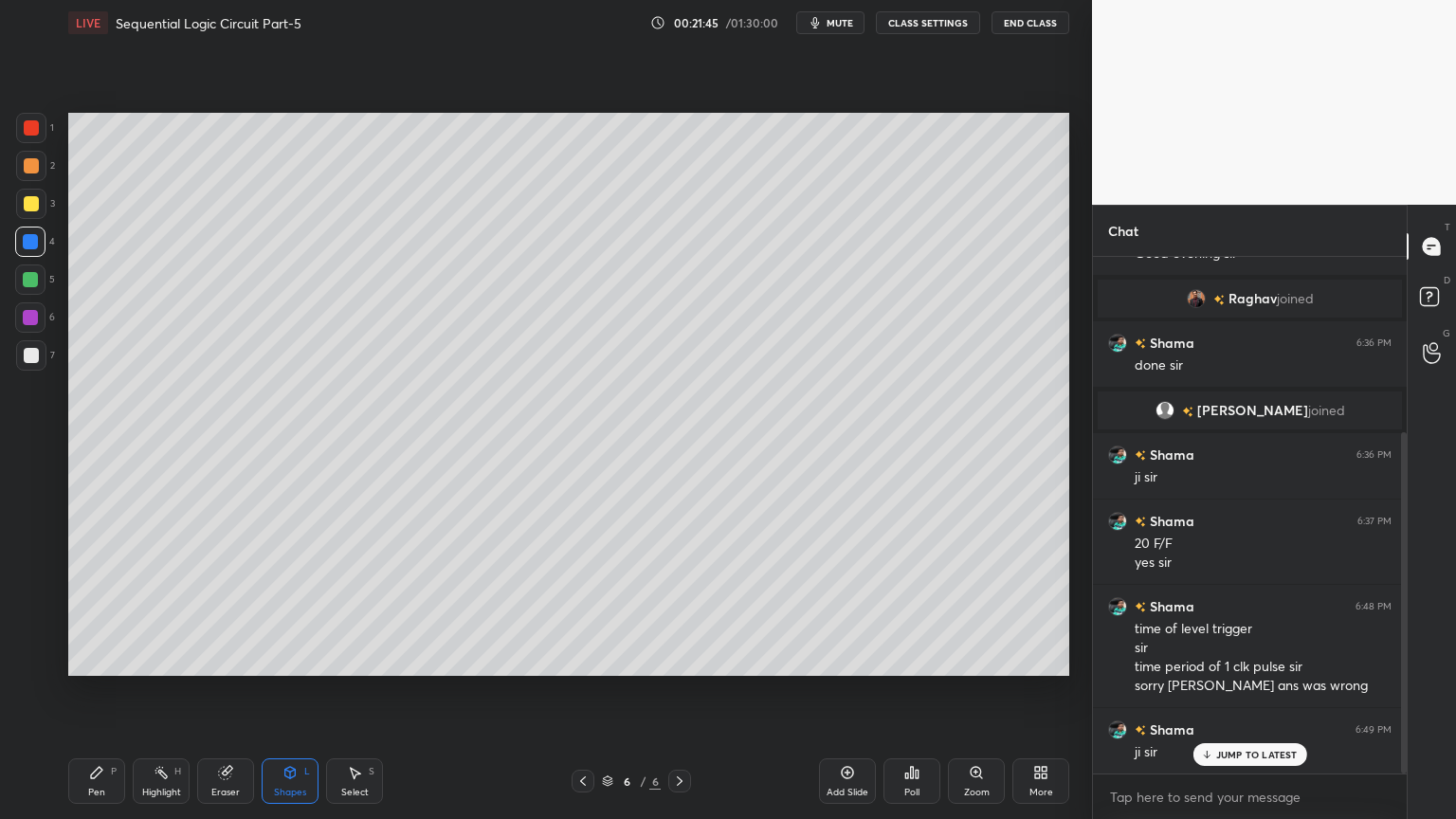
click at [213, 696] on div "Eraser" at bounding box center [226, 792] width 28 height 9
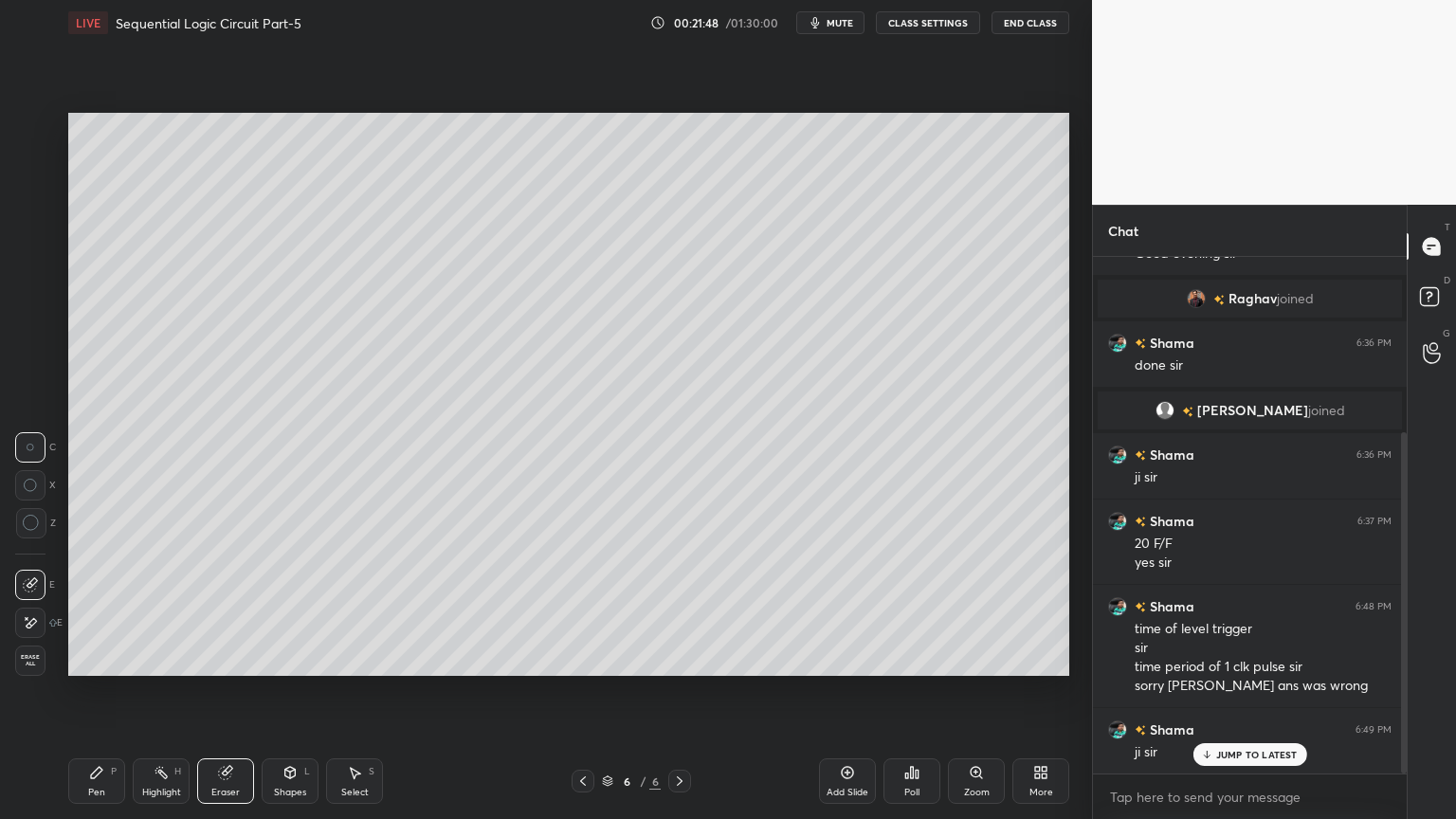
click at [95, 696] on icon at bounding box center [97, 773] width 11 height 11
click at [40, 353] on div at bounding box center [31, 355] width 30 height 30
click at [44, 173] on div at bounding box center [31, 166] width 30 height 30
click at [160, 696] on div "Highlight H" at bounding box center [161, 781] width 57 height 46
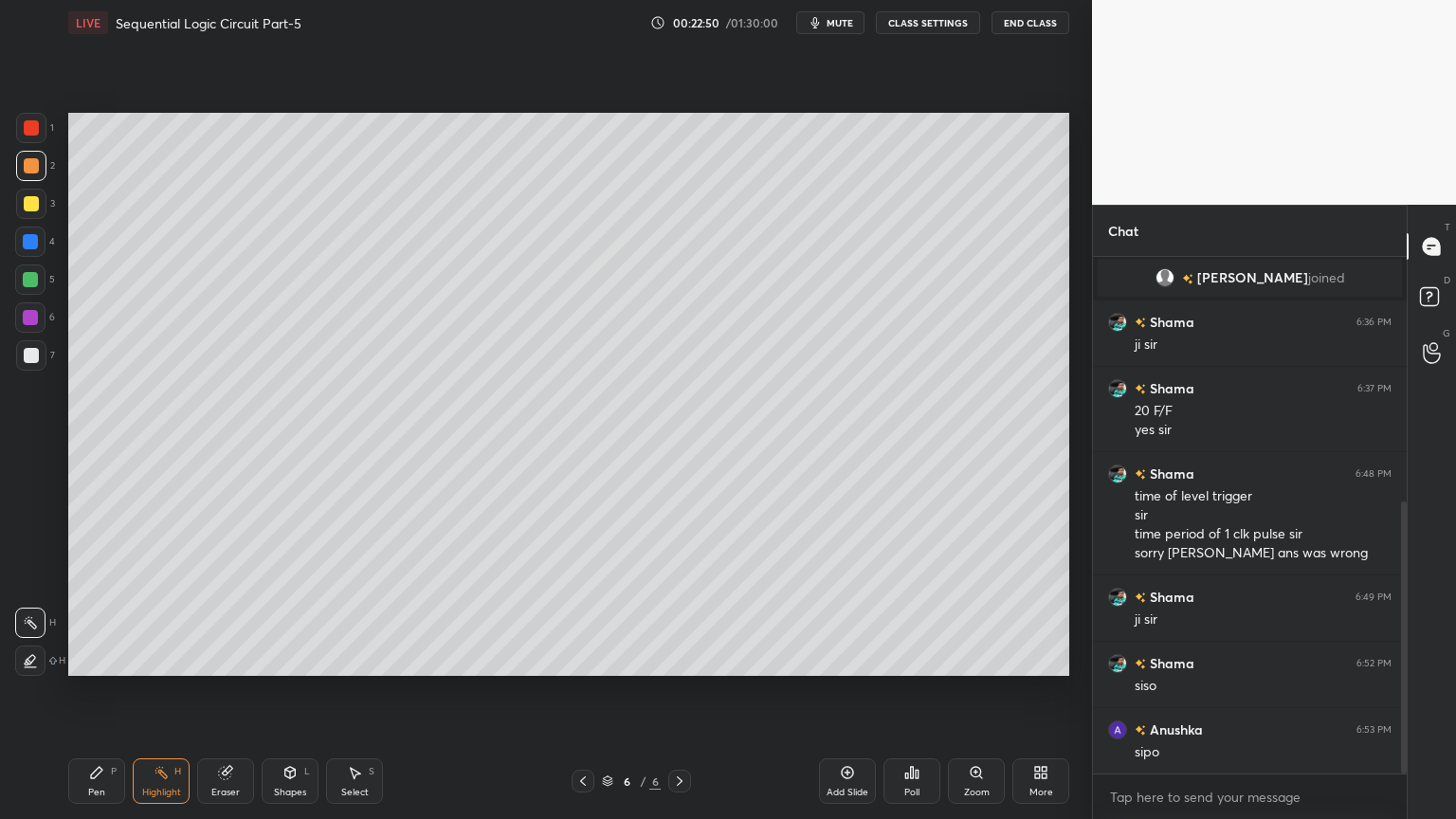
scroll to position [465, 0]
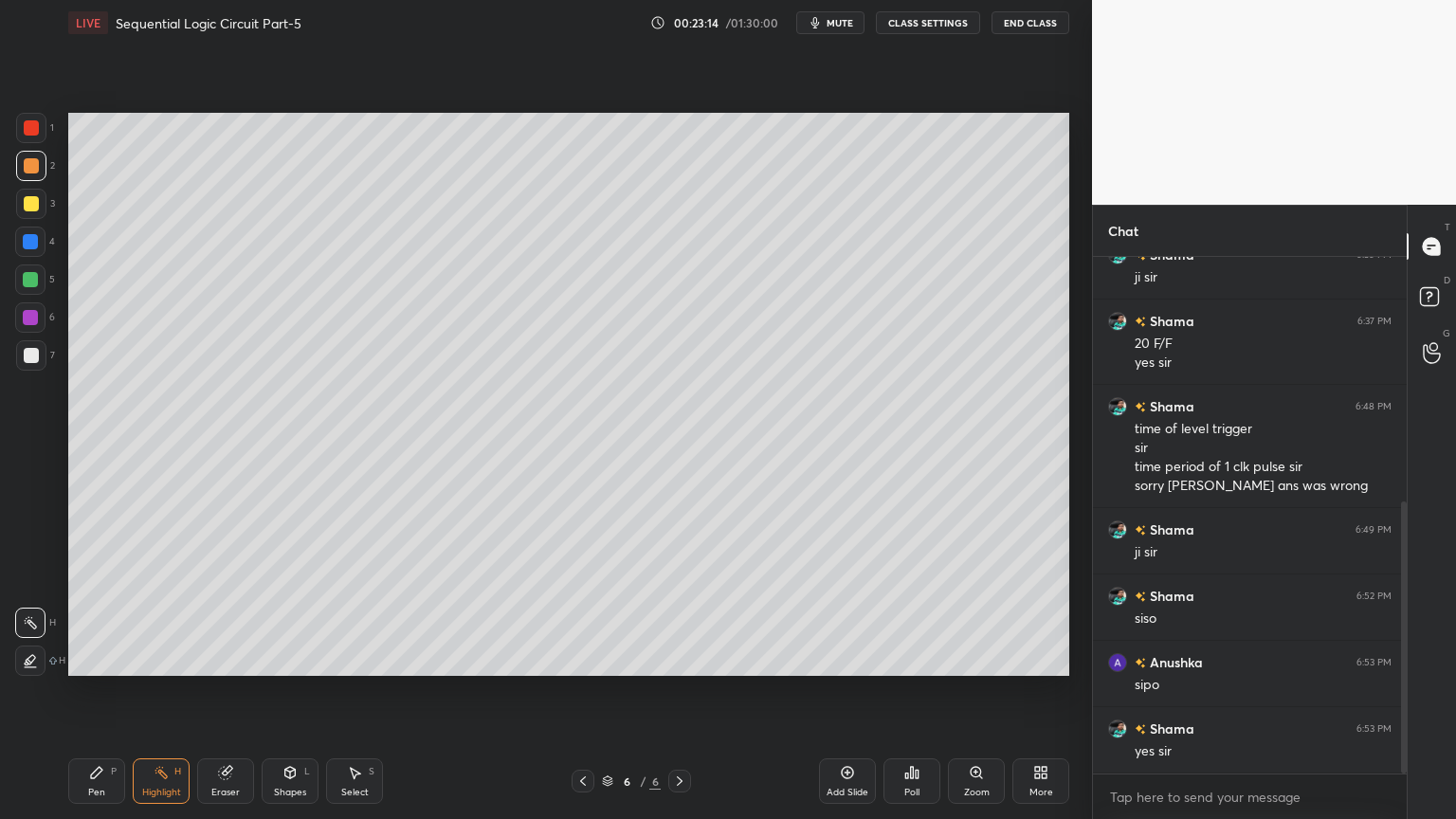
click at [85, 696] on div "Pen P" at bounding box center [97, 781] width 57 height 46
click at [30, 355] on div at bounding box center [31, 355] width 15 height 15
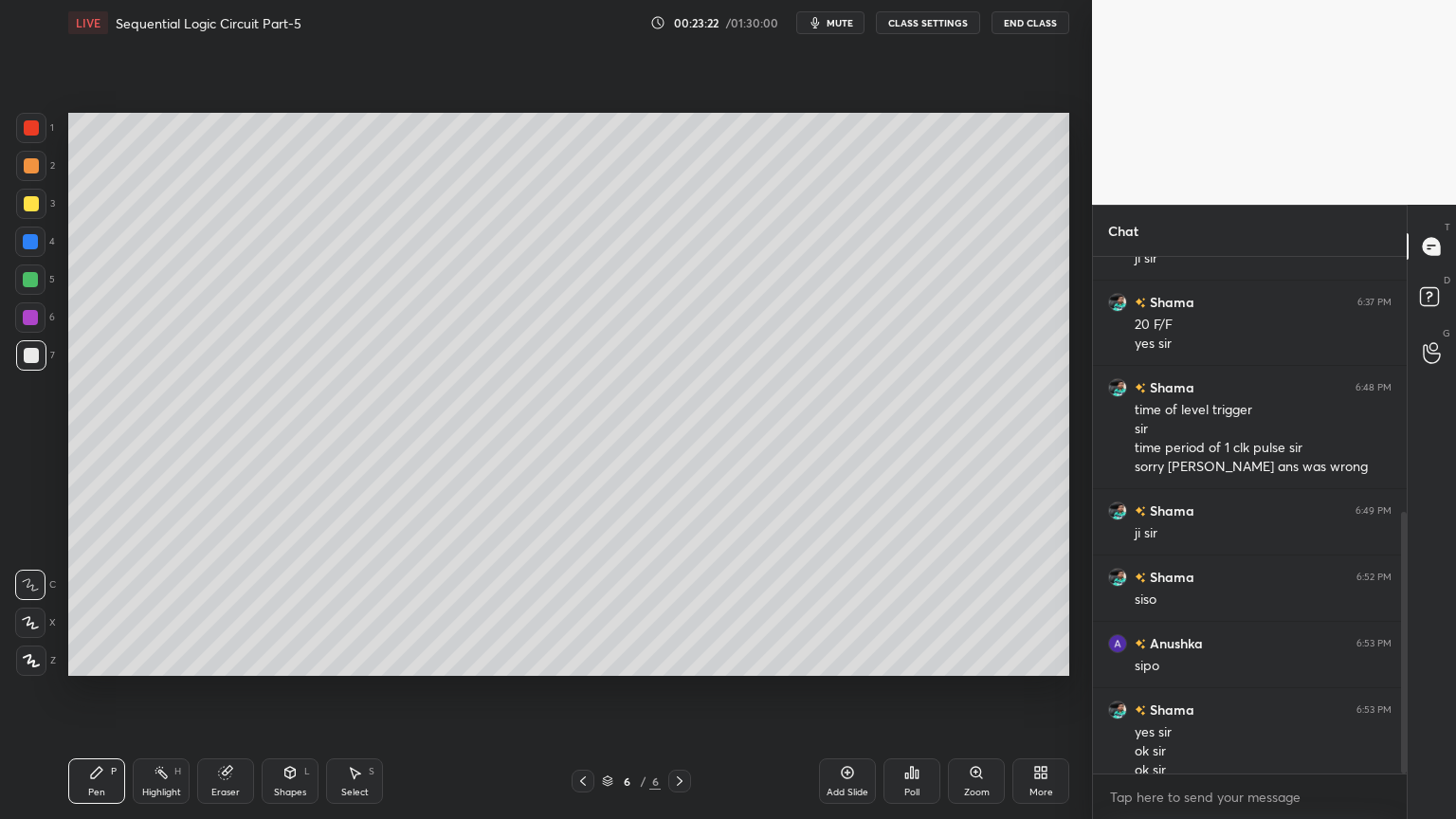
scroll to position [503, 0]
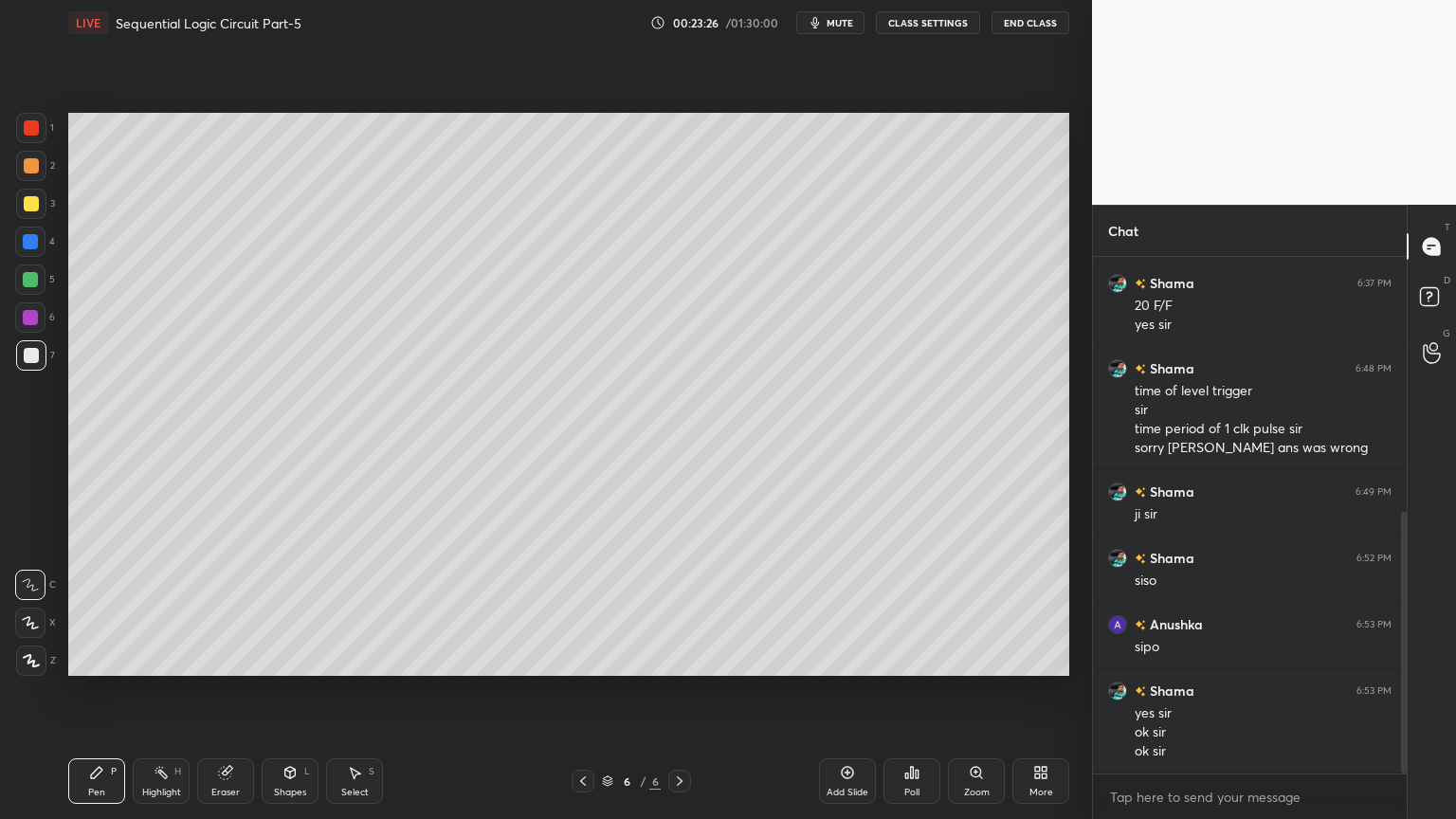
click at [235, 696] on div "Eraser" at bounding box center [226, 781] width 57 height 46
click at [100, 696] on icon at bounding box center [97, 773] width 15 height 15
click at [38, 168] on div at bounding box center [31, 166] width 30 height 30
click at [288, 696] on div "Shapes" at bounding box center [290, 792] width 32 height 9
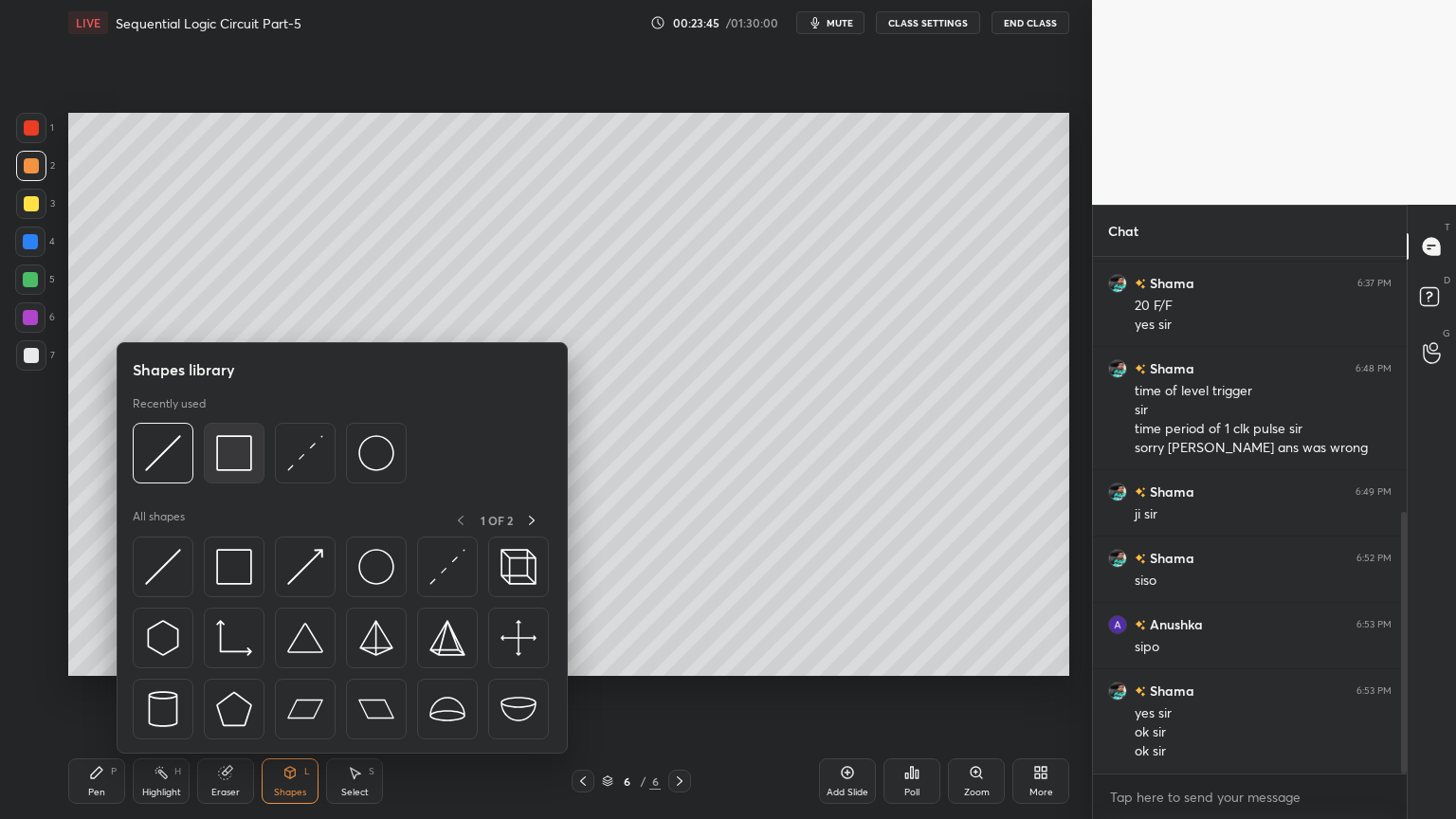
click at [228, 459] on img at bounding box center [234, 453] width 36 height 36
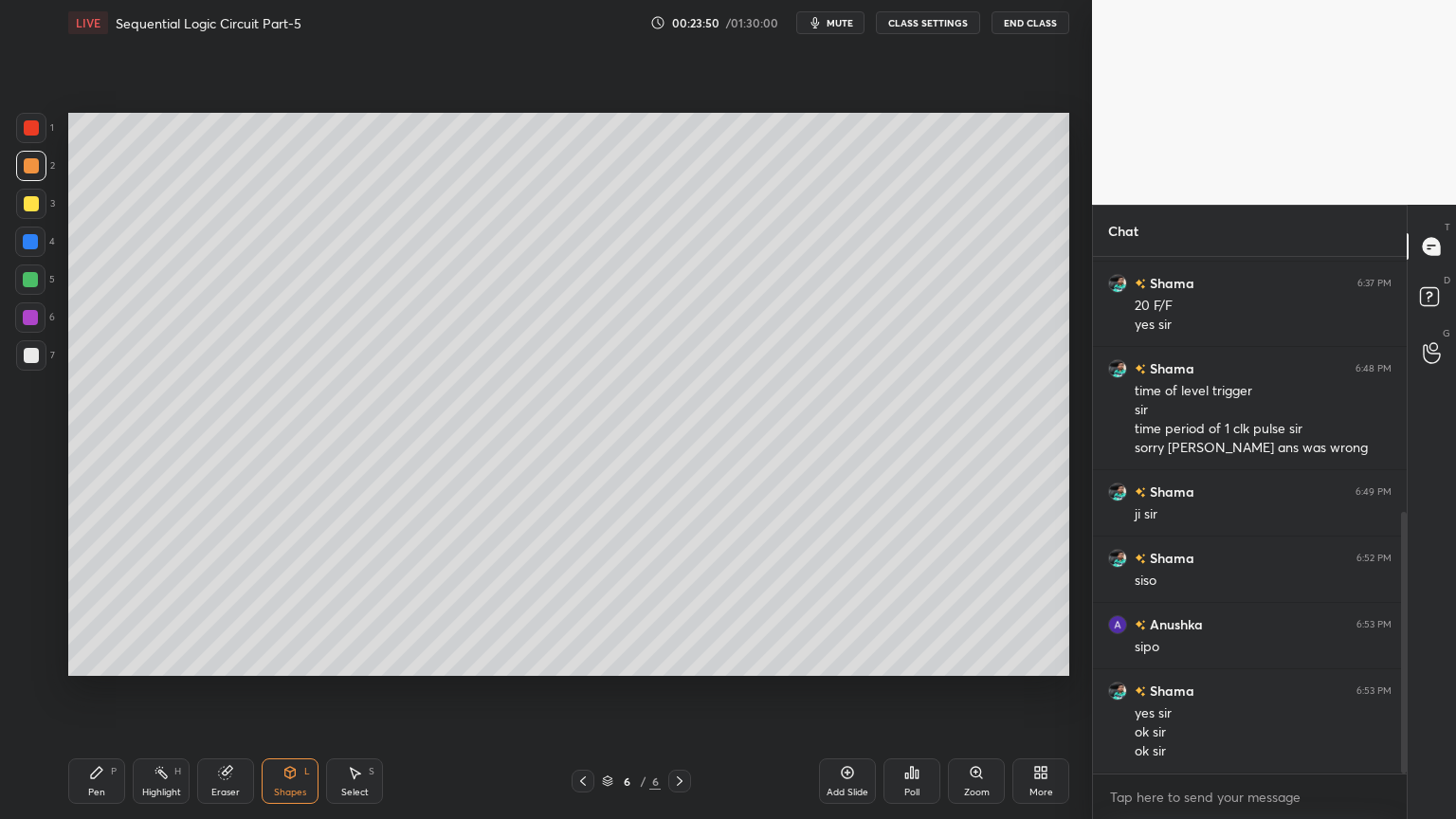
click at [99, 696] on icon at bounding box center [97, 773] width 15 height 15
click at [45, 357] on div at bounding box center [31, 355] width 30 height 30
click at [38, 171] on div at bounding box center [31, 166] width 30 height 30
click at [16, 614] on div at bounding box center [30, 623] width 30 height 30
click at [34, 317] on div at bounding box center [30, 318] width 15 height 15
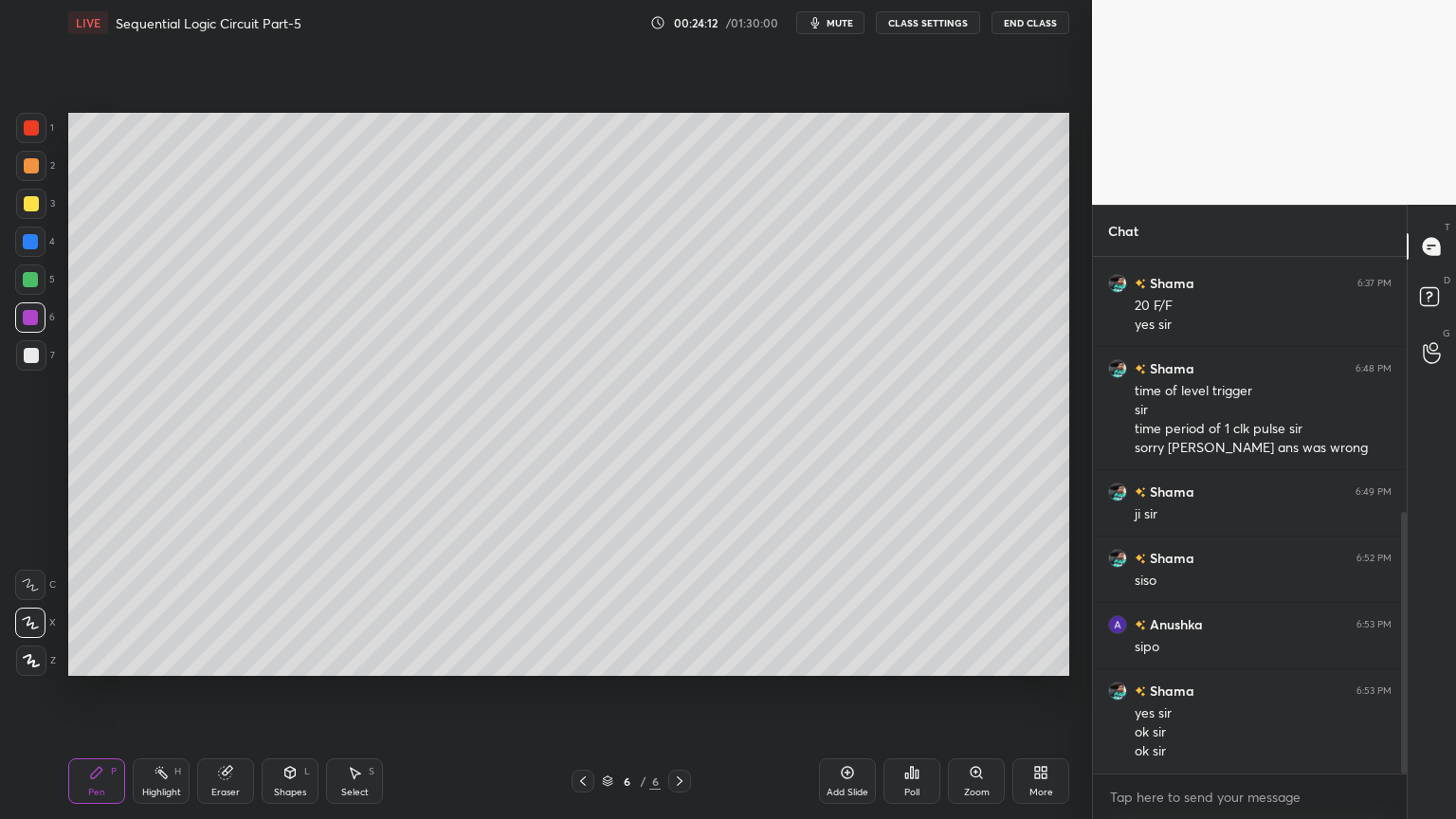
click at [33, 582] on icon at bounding box center [30, 585] width 17 height 13
click at [228, 696] on div "Eraser" at bounding box center [226, 792] width 28 height 9
click at [95, 696] on div "Pen P" at bounding box center [97, 781] width 57 height 46
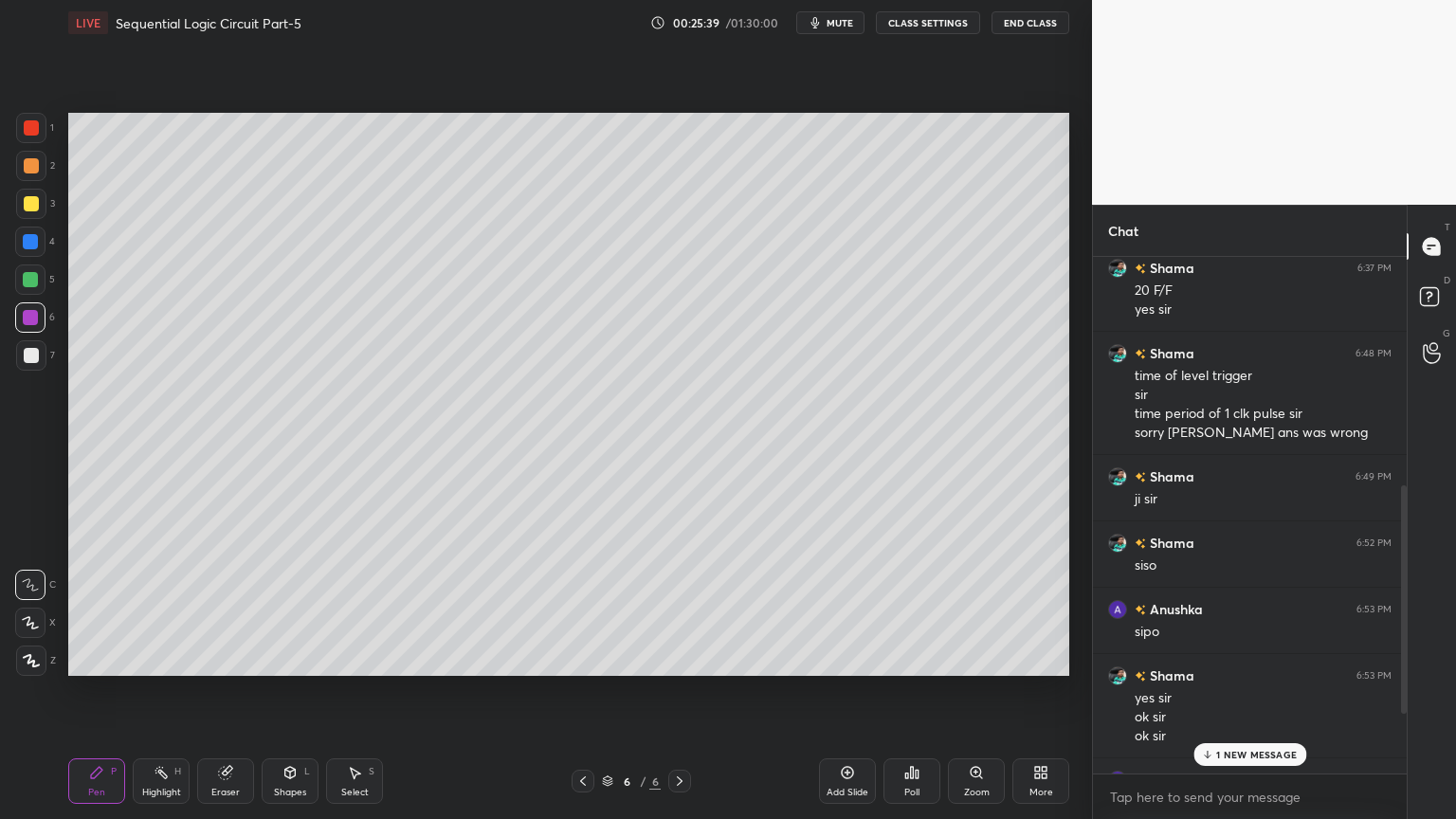
scroll to position [526, 0]
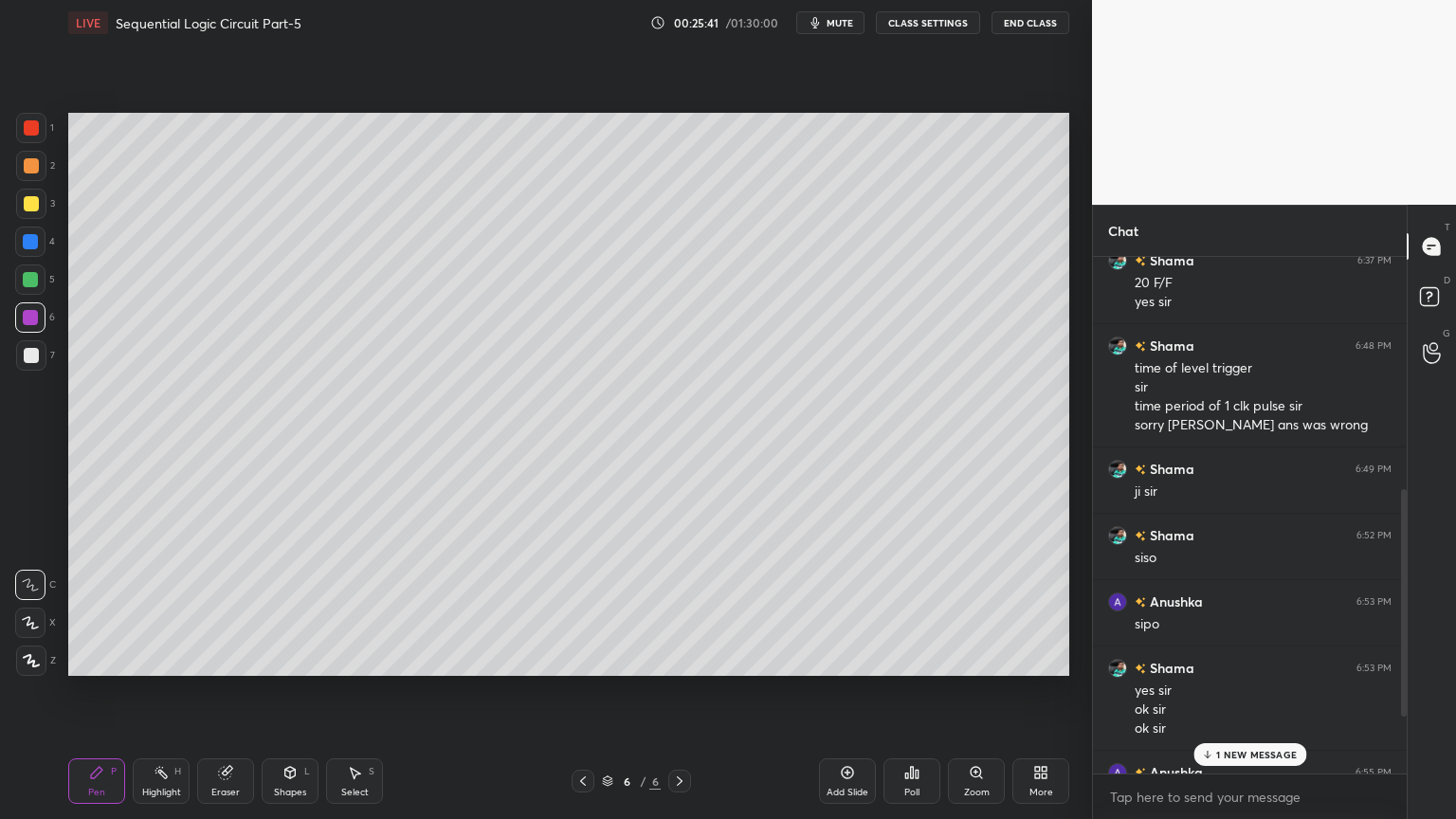
click at [1243, 696] on div "1 NEW MESSAGE" at bounding box center [1249, 755] width 113 height 23
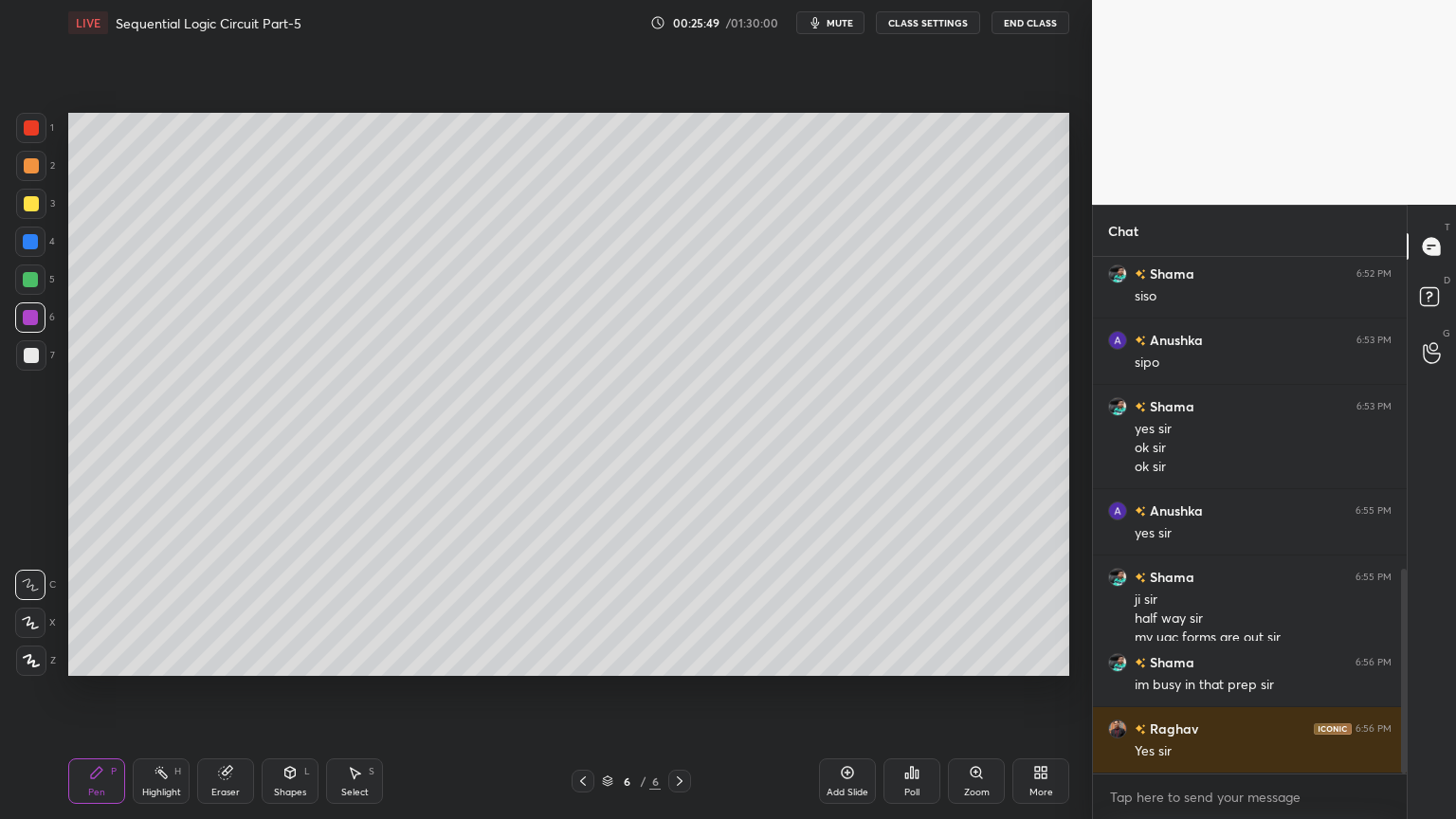
scroll to position [853, 0]
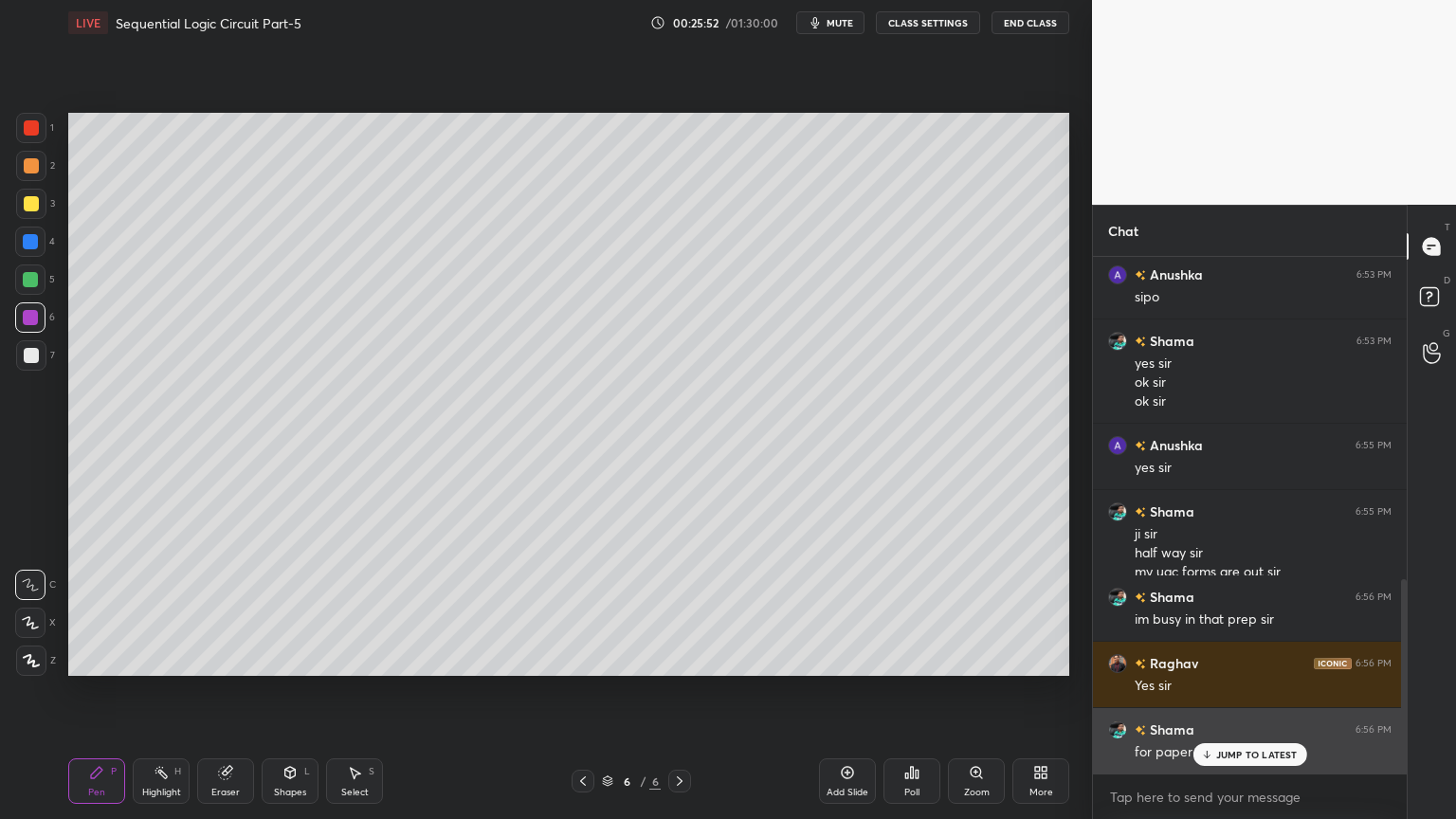
click at [1259, 696] on div "Shama 6:56 PM" at bounding box center [1249, 729] width 283 height 20
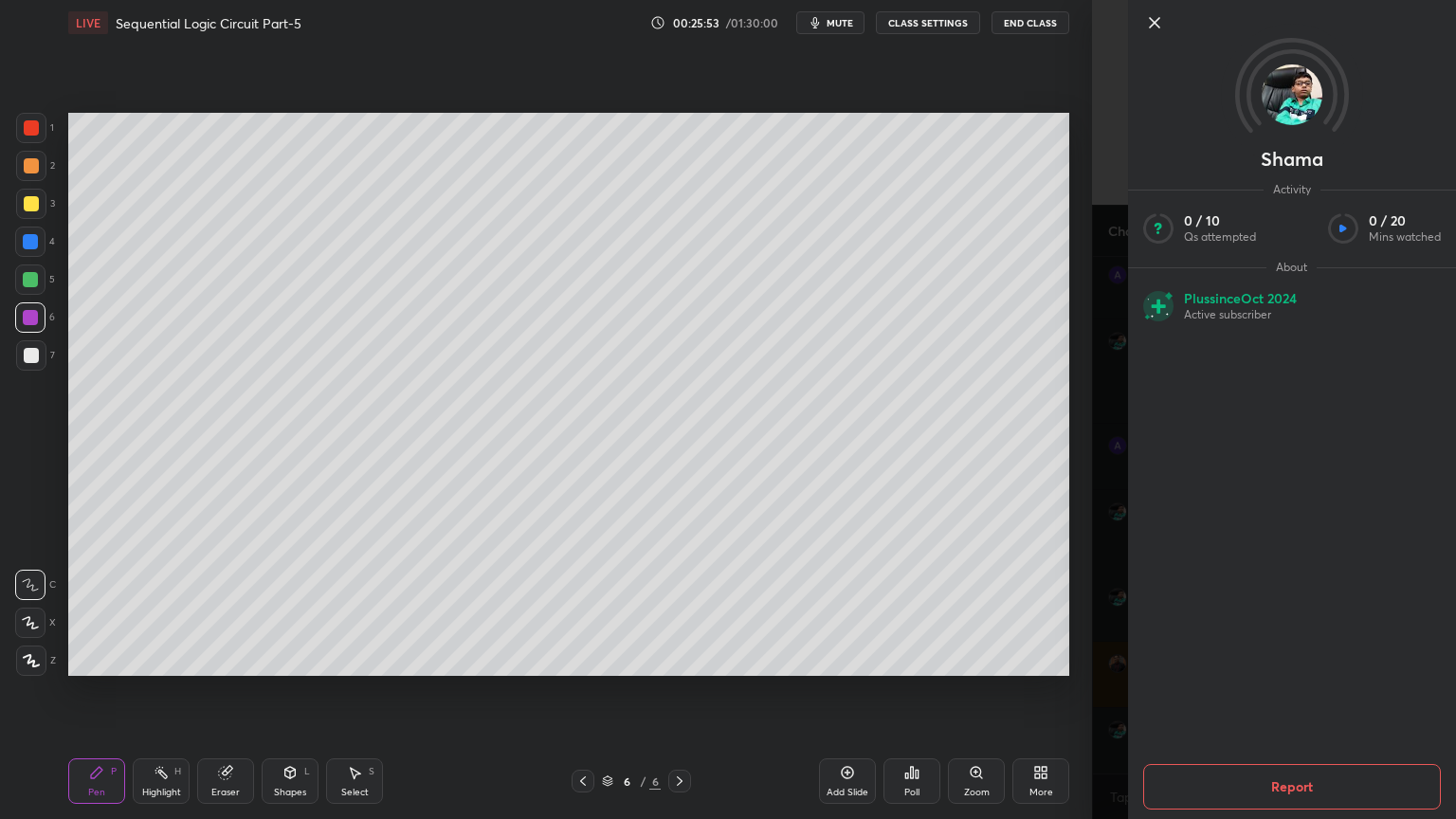
click at [1044, 690] on div "Setting up your live class Poll for secs No correct answer Start poll" at bounding box center [569, 394] width 1016 height 698
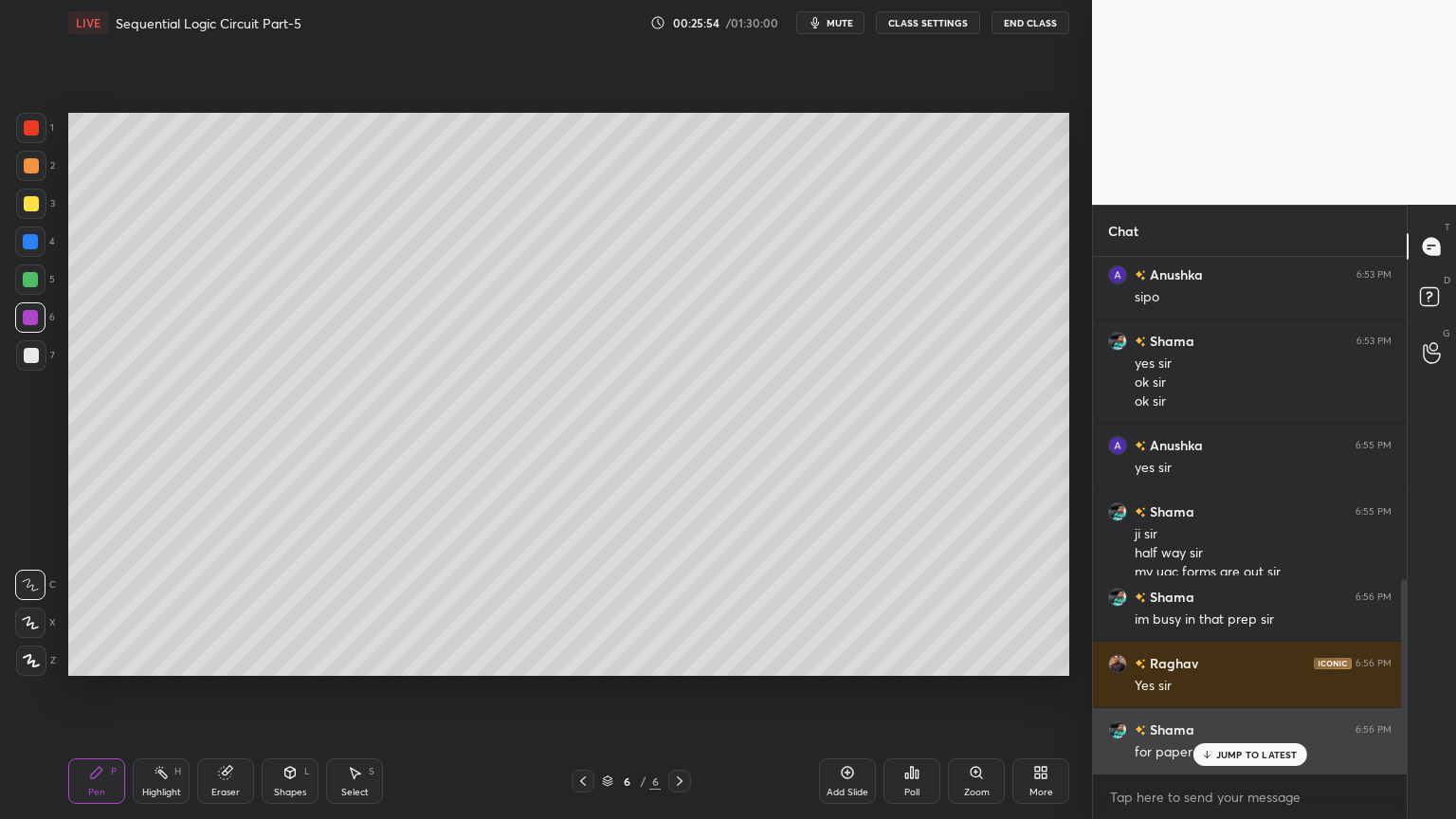
click at [1236, 696] on p "JUMP TO LATEST" at bounding box center [1257, 755] width 82 height 11
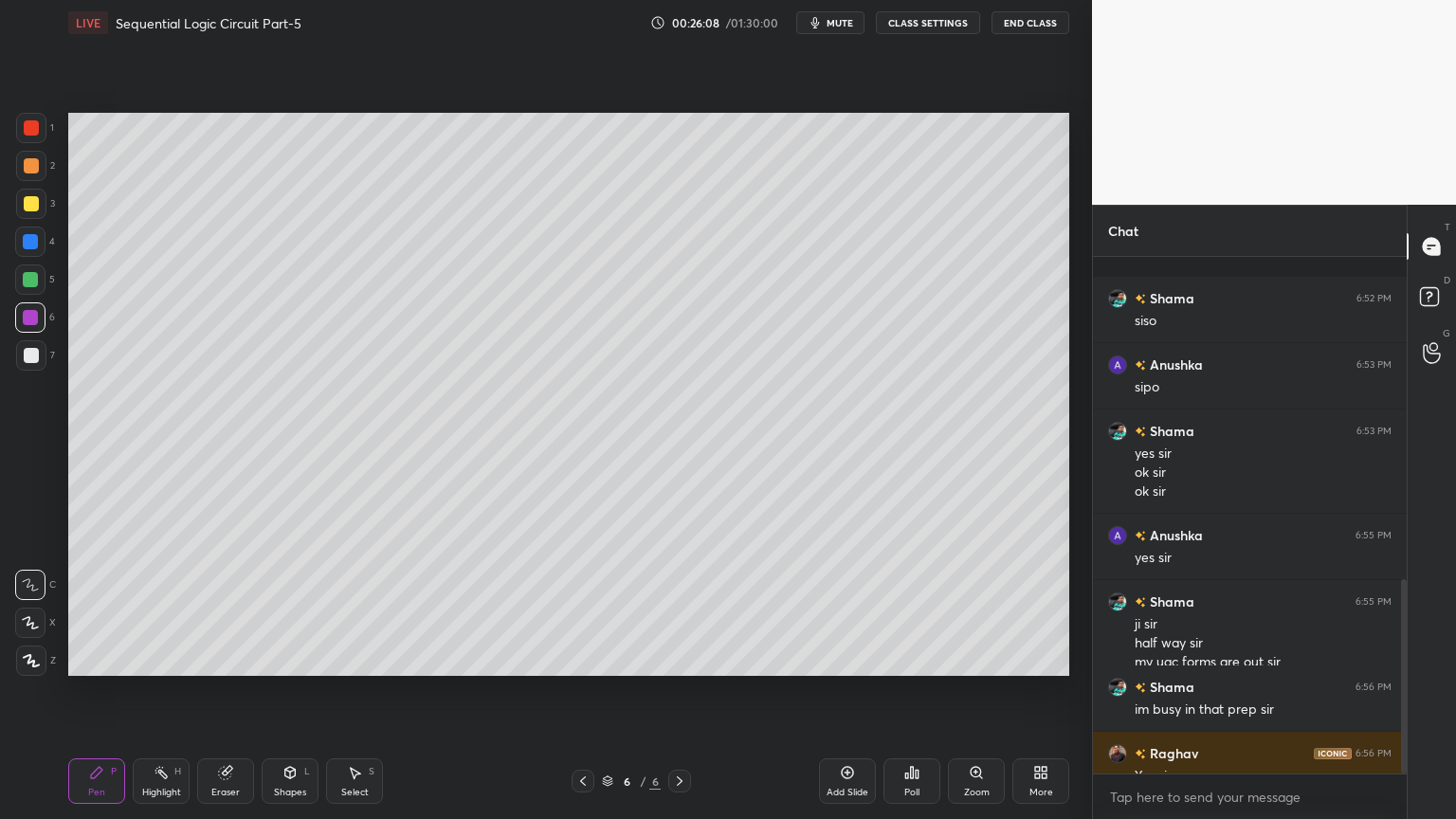
scroll to position [854, 0]
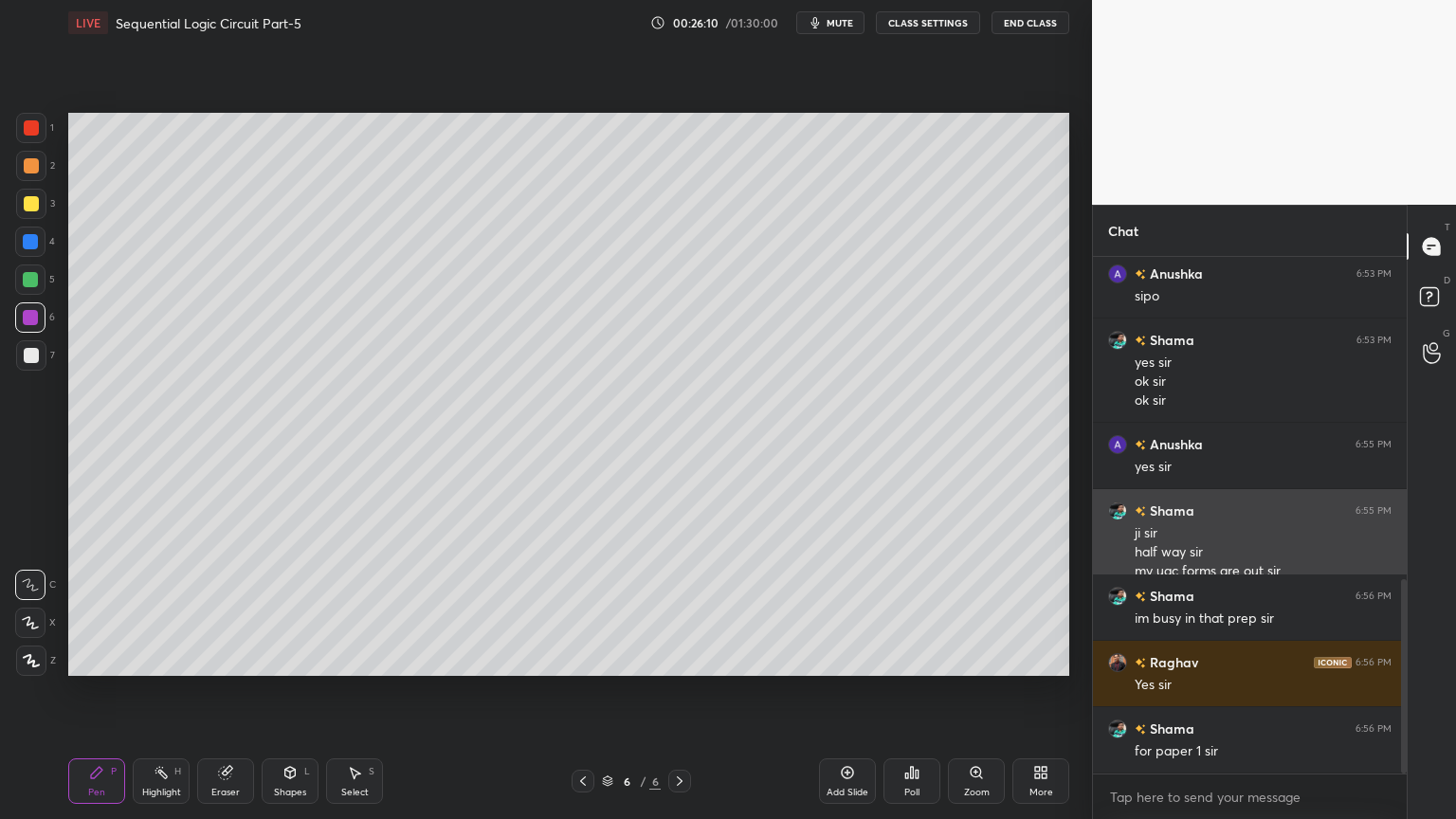
click at [1201, 562] on div "my ugc forms are out sir" at bounding box center [1263, 572] width 257 height 19
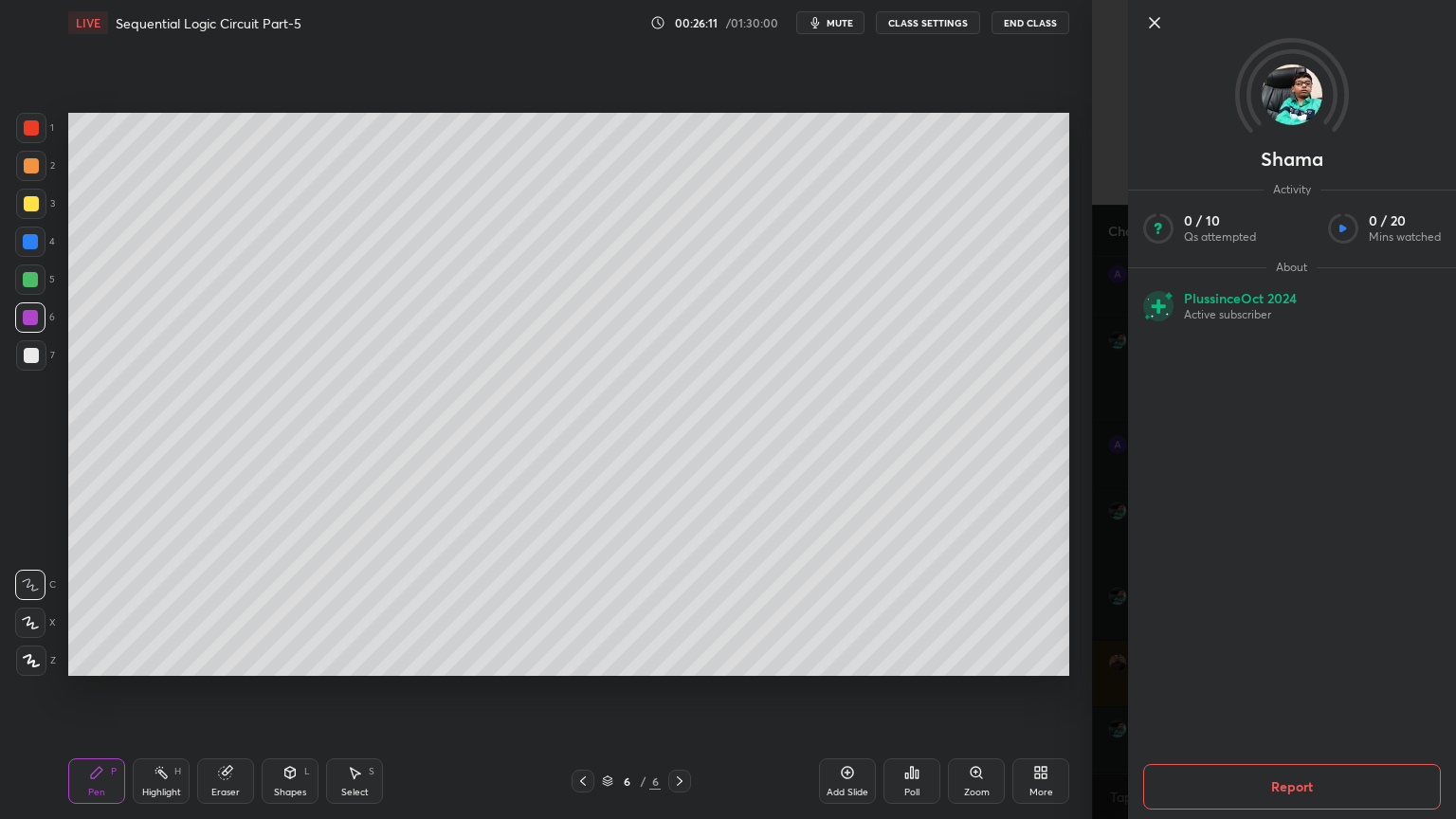
click at [1088, 525] on div "1 2 3 4 5 6 7 C X Z C X Z E E Erase all H H LIVE Sequential Logic Circuit Part-…" at bounding box center [546, 410] width 1092 height 819
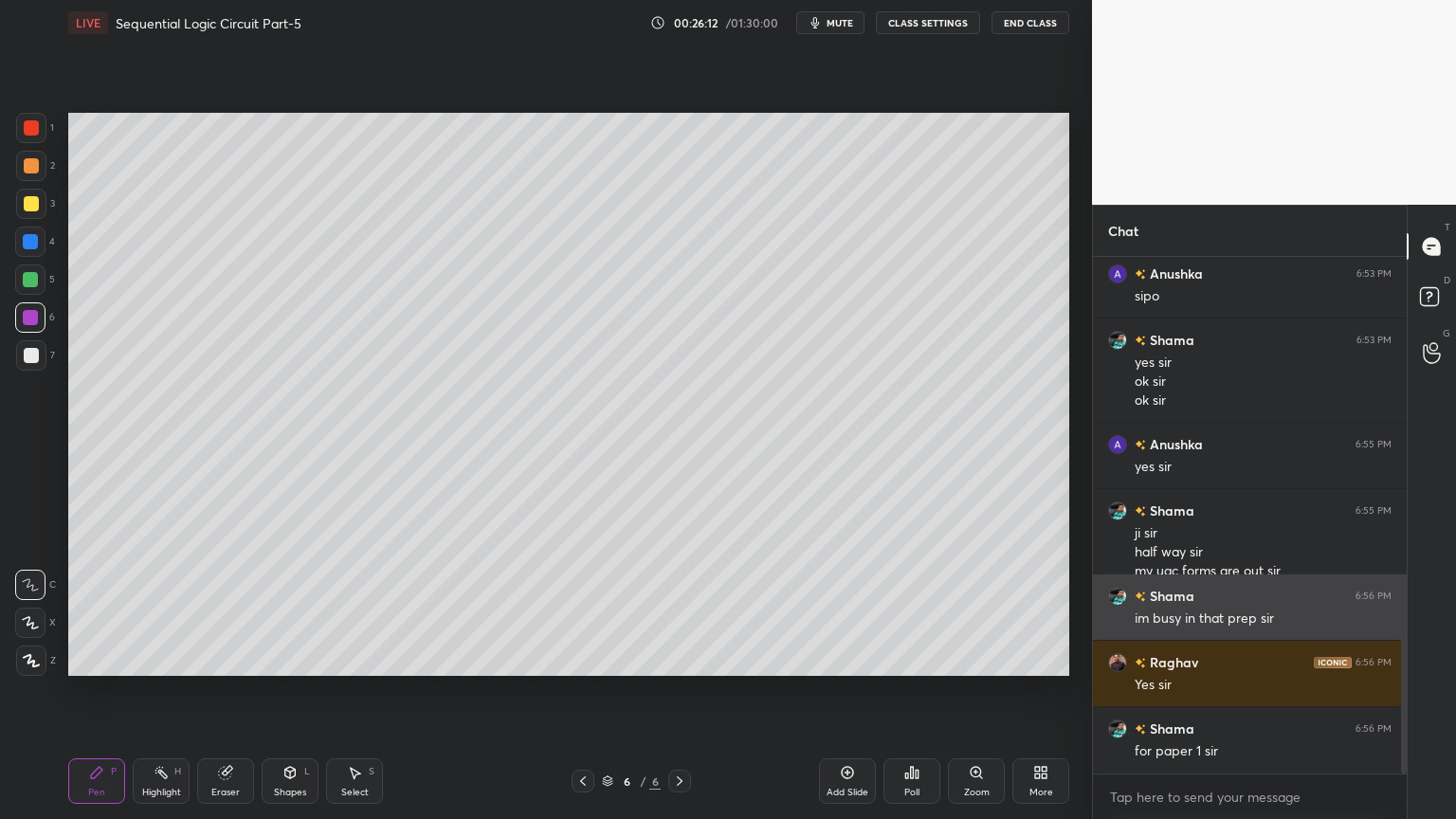
click at [1240, 600] on div "Shama 6:56 PM" at bounding box center [1249, 595] width 283 height 20
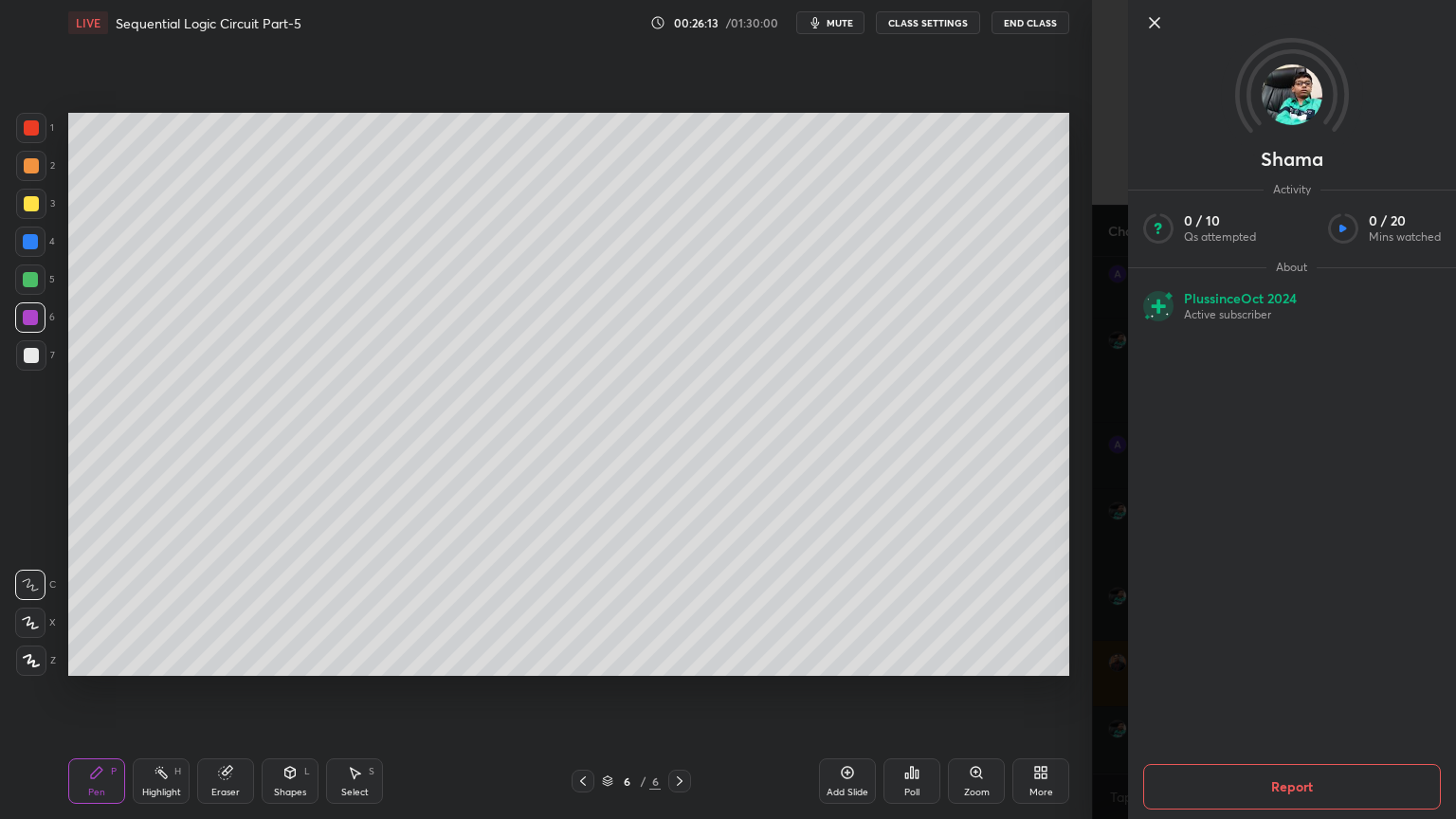
click at [1075, 552] on div "Setting up your live class Poll for secs No correct answer Start poll" at bounding box center [569, 394] width 1016 height 698
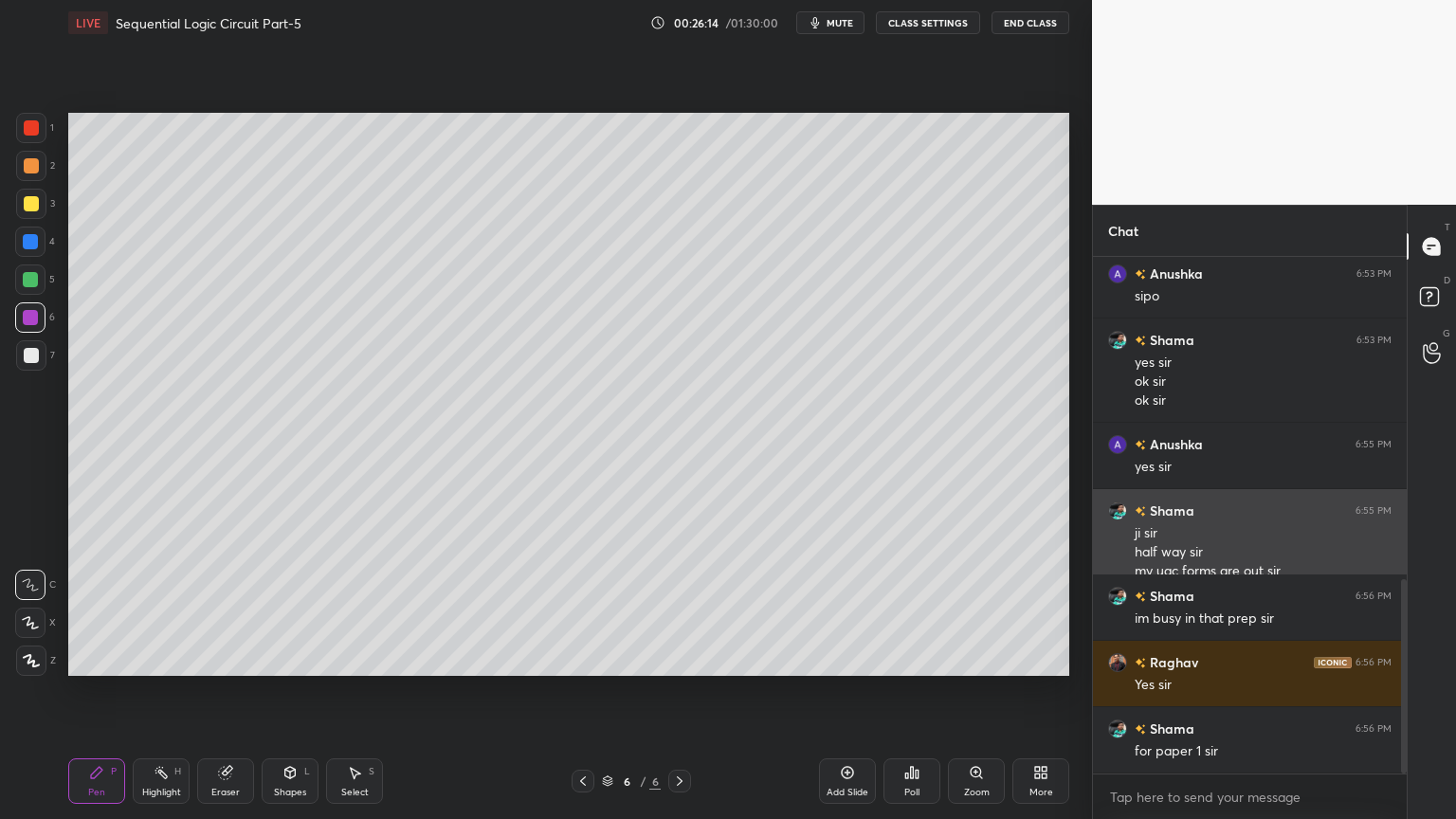
click at [1217, 549] on div "half way sir" at bounding box center [1263, 553] width 257 height 19
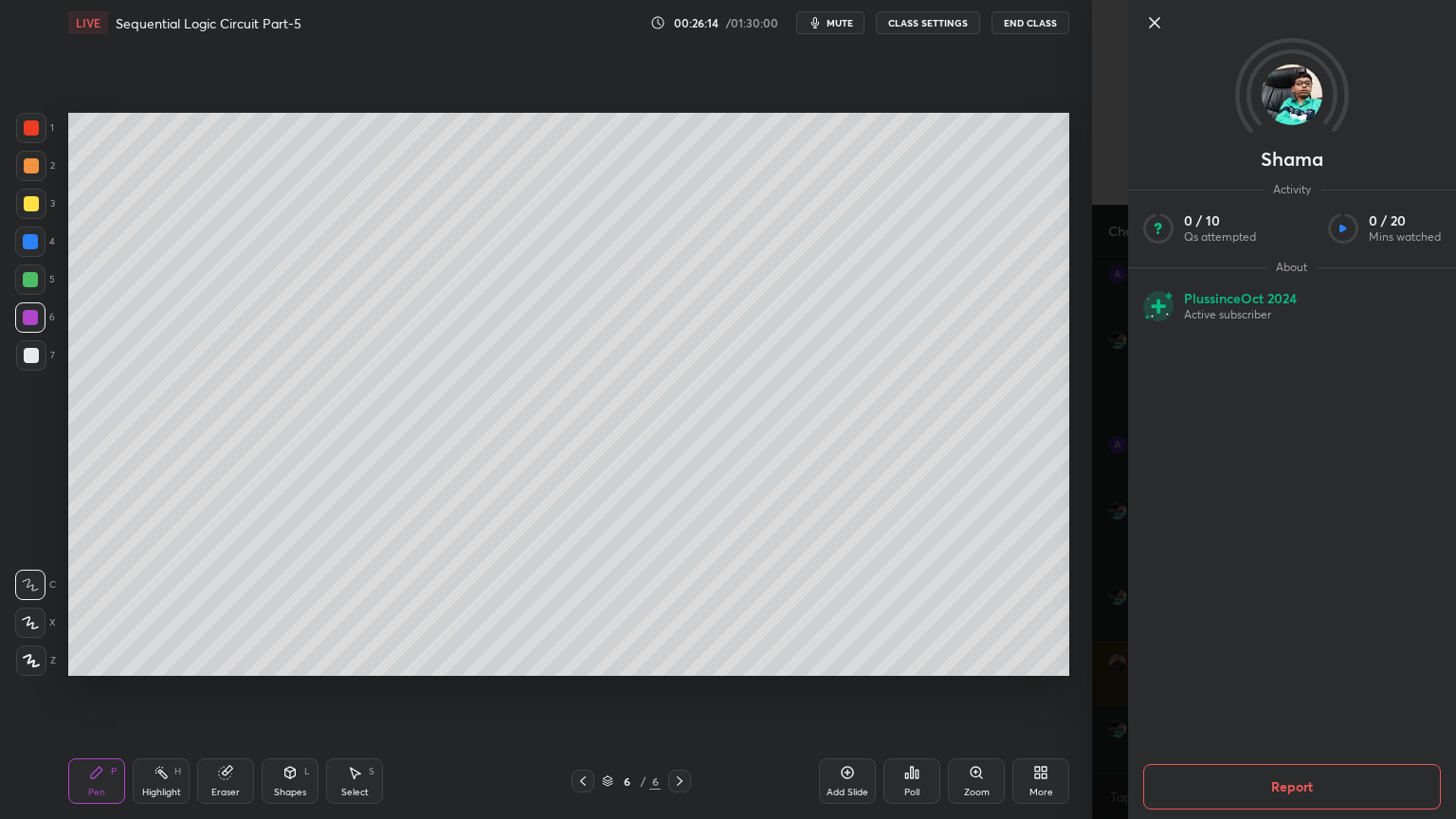
click at [1219, 548] on div "Shama Activity 0 / 10 Qs attempted 0 / 20 Mins watched About Plus since [DATE] …" at bounding box center [1292, 410] width 328 height 819
click at [1084, 527] on div "1 2 3 4 5 6 7 C X Z C X Z E E Erase all H H LIVE Sequential Logic Circuit Part-…" at bounding box center [546, 410] width 1092 height 819
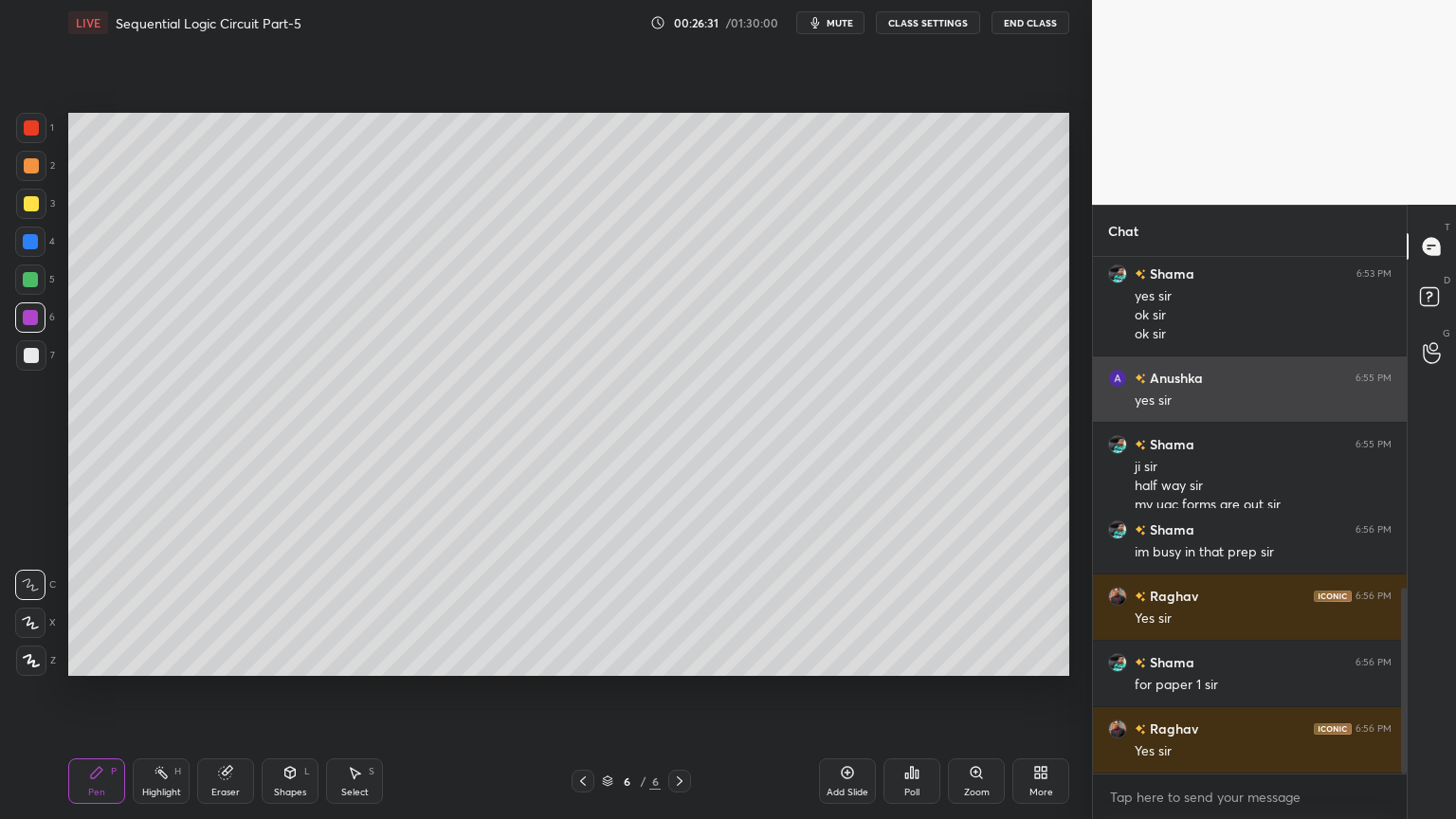
scroll to position [986, 0]
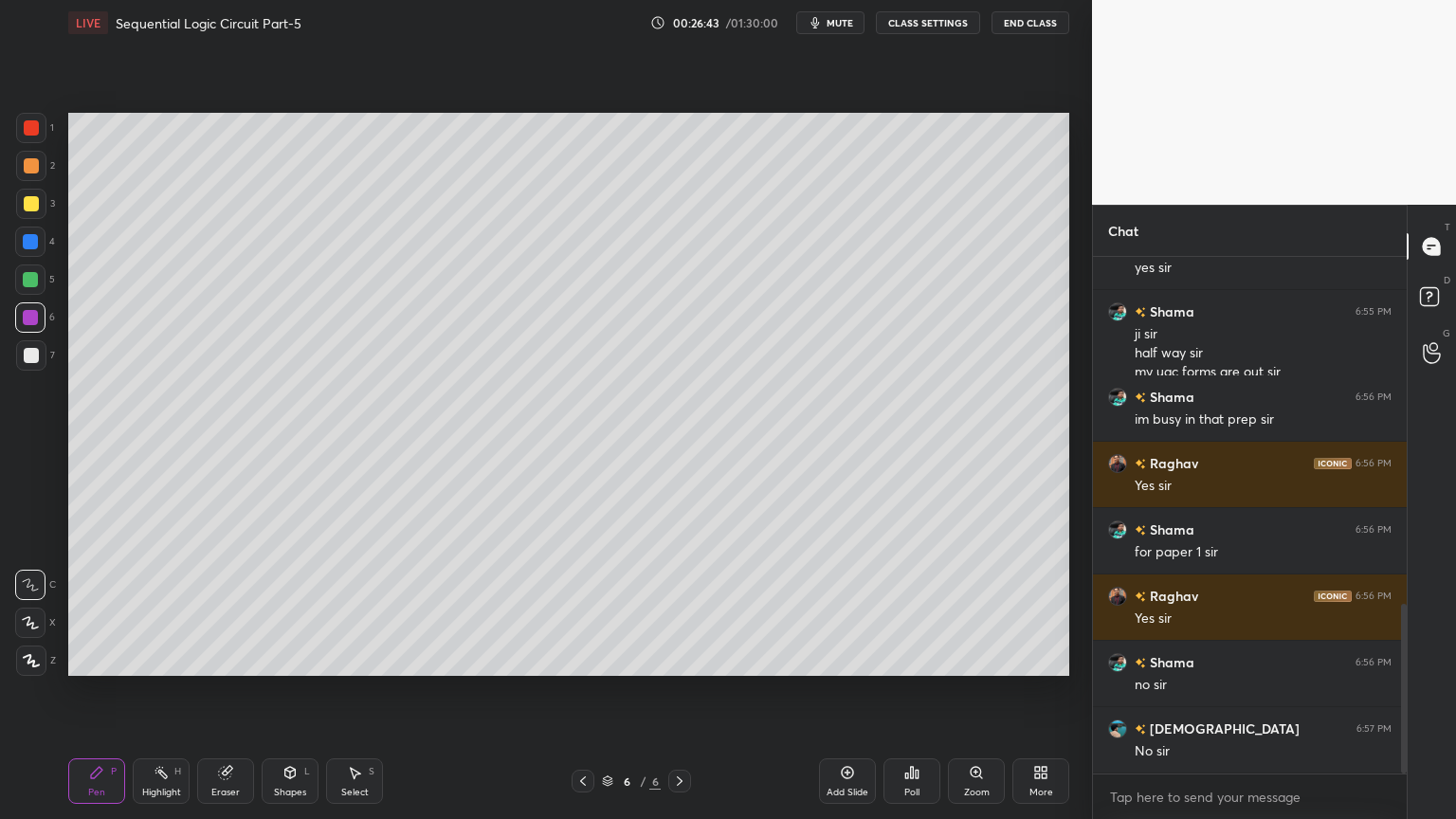
click at [850, 696] on div "Add Slide" at bounding box center [847, 781] width 57 height 46
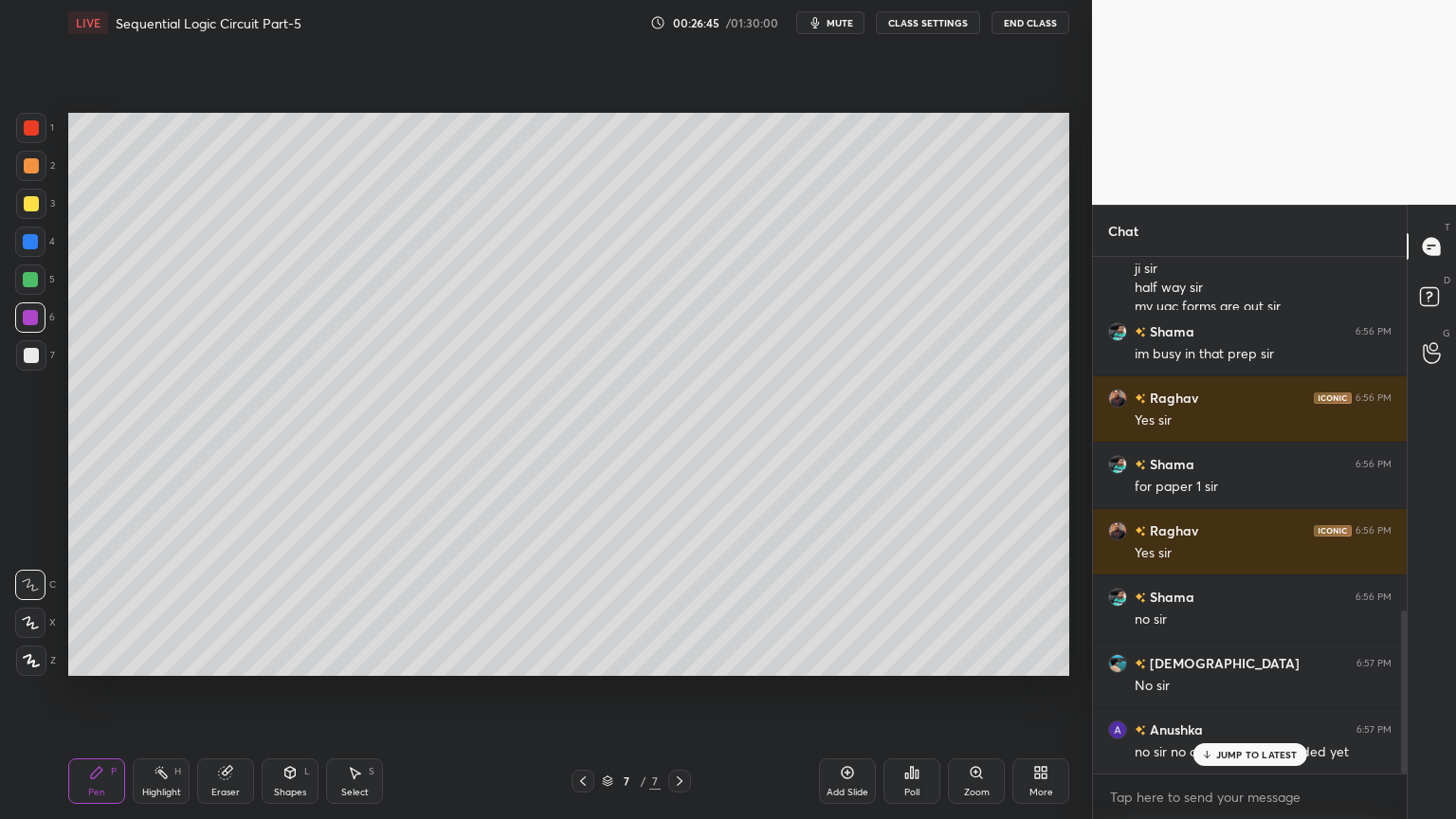
click at [582, 696] on icon at bounding box center [583, 781] width 6 height 9
click at [1235, 696] on div "JUMP TO LATEST" at bounding box center [1249, 755] width 114 height 23
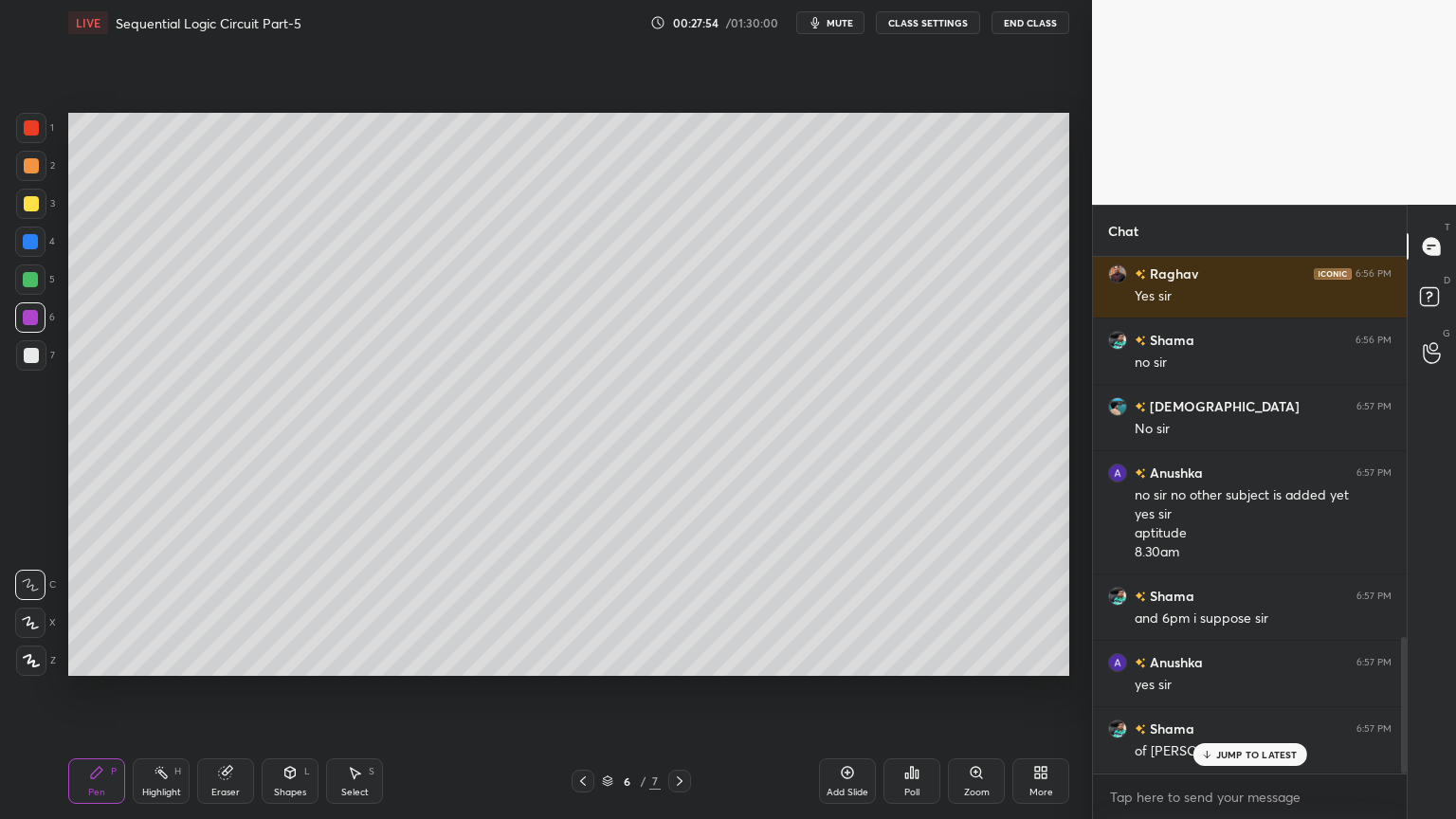
scroll to position [1441, 0]
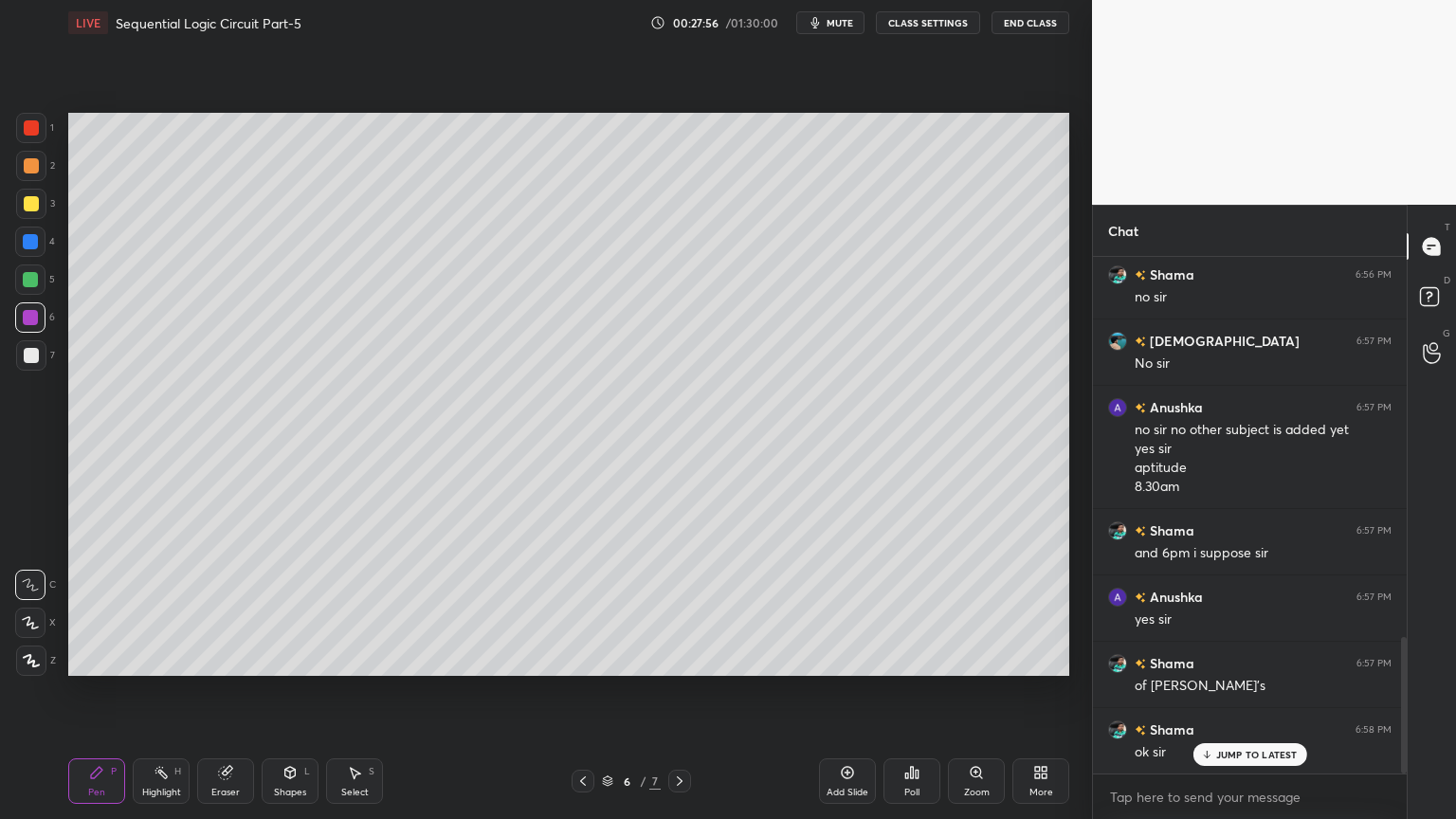
click at [677, 696] on icon at bounding box center [680, 781] width 15 height 15
click at [46, 204] on div "3" at bounding box center [35, 204] width 39 height 30
click at [34, 622] on icon at bounding box center [30, 623] width 17 height 13
click at [29, 358] on div at bounding box center [31, 355] width 15 height 15
click at [34, 580] on icon at bounding box center [30, 585] width 17 height 13
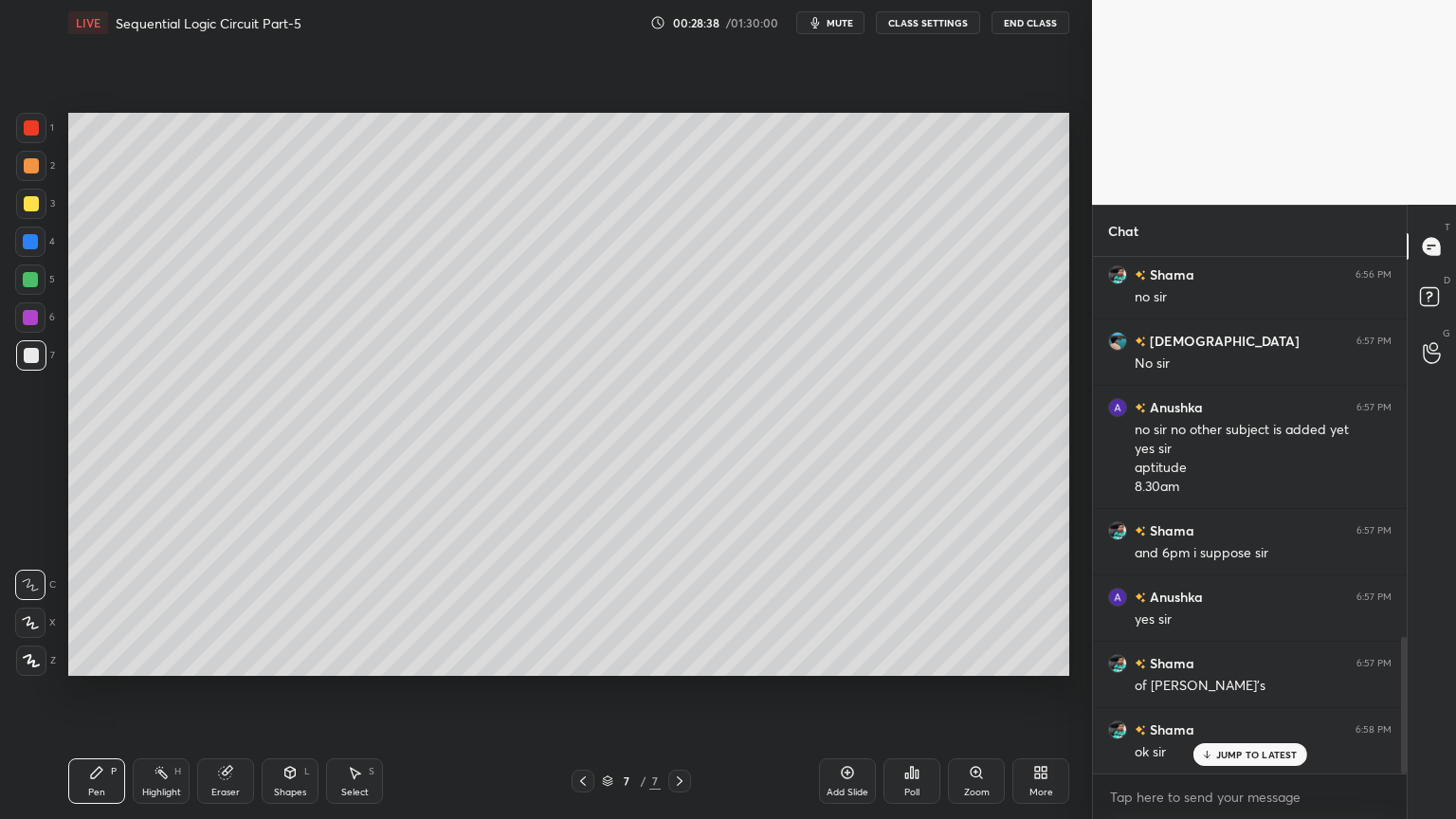
click at [42, 249] on div at bounding box center [30, 242] width 30 height 30
click at [228, 696] on div "Eraser" at bounding box center [226, 792] width 28 height 9
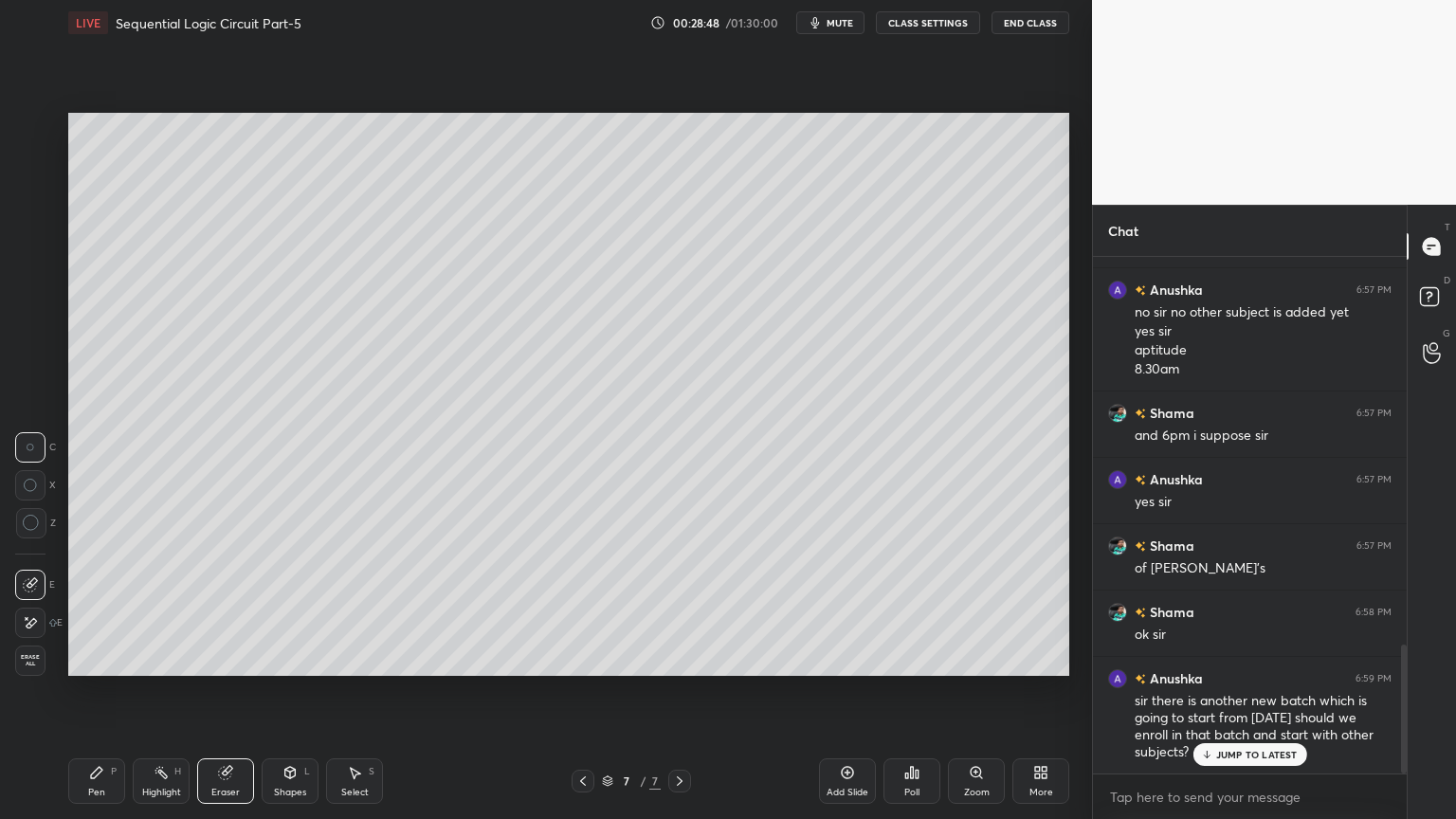
click at [106, 696] on div "Pen P" at bounding box center [97, 781] width 57 height 46
click at [212, 696] on div "Eraser" at bounding box center [226, 781] width 57 height 46
click at [84, 696] on div "Pen P" at bounding box center [97, 781] width 57 height 46
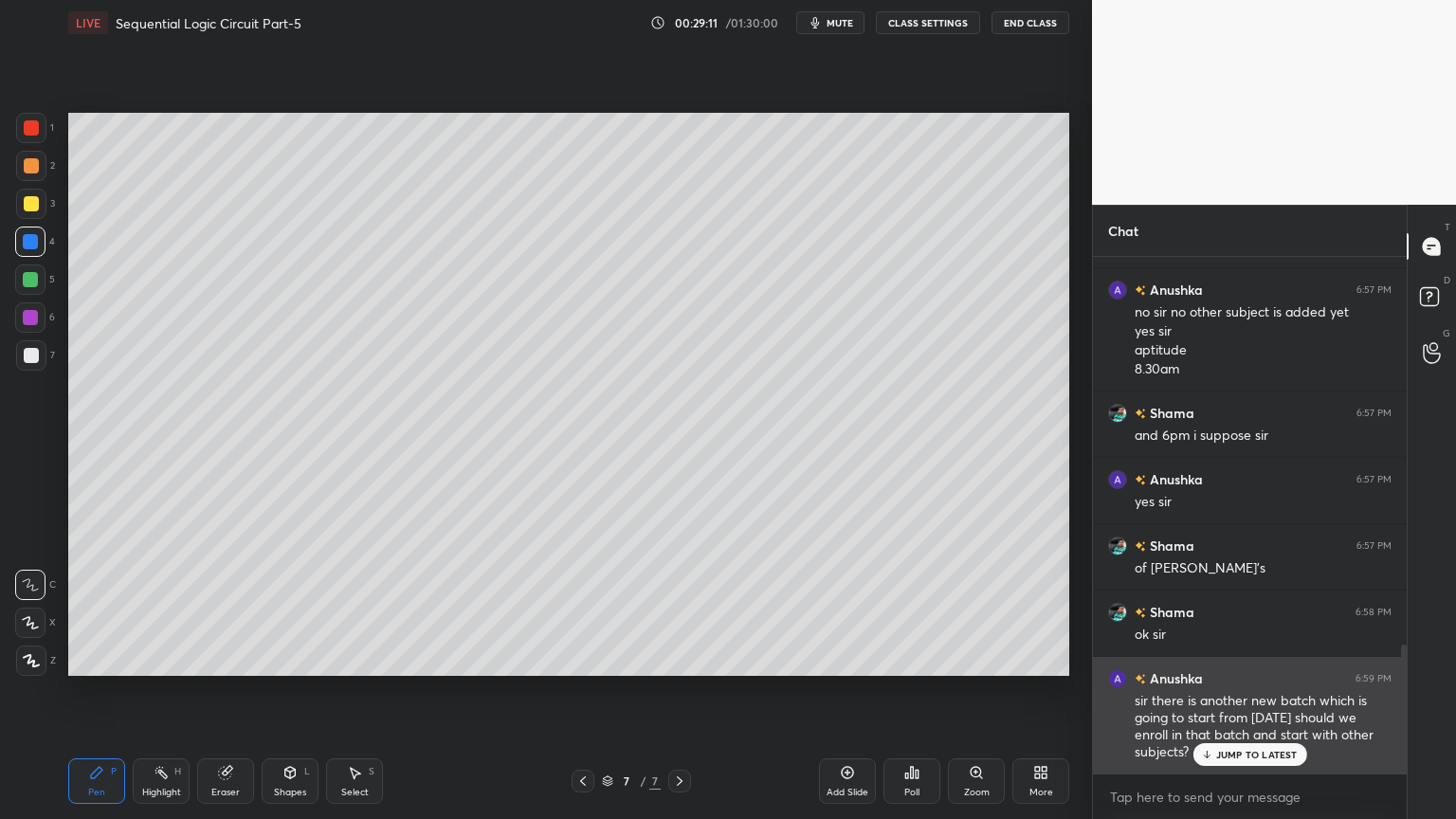
click at [1259, 696] on div "JUMP TO LATEST" at bounding box center [1249, 755] width 114 height 23
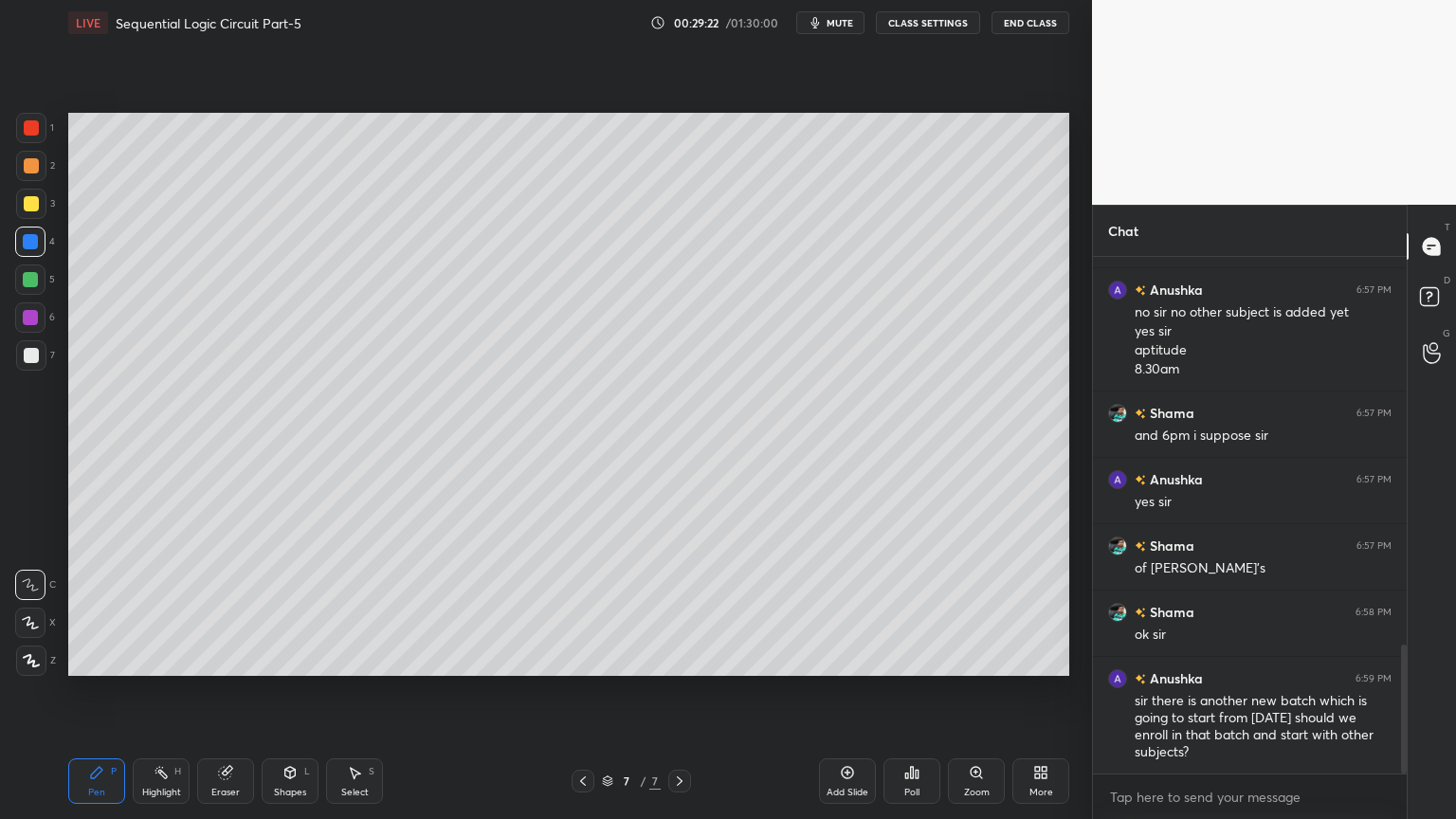
click at [300, 696] on div "Shapes" at bounding box center [290, 792] width 32 height 9
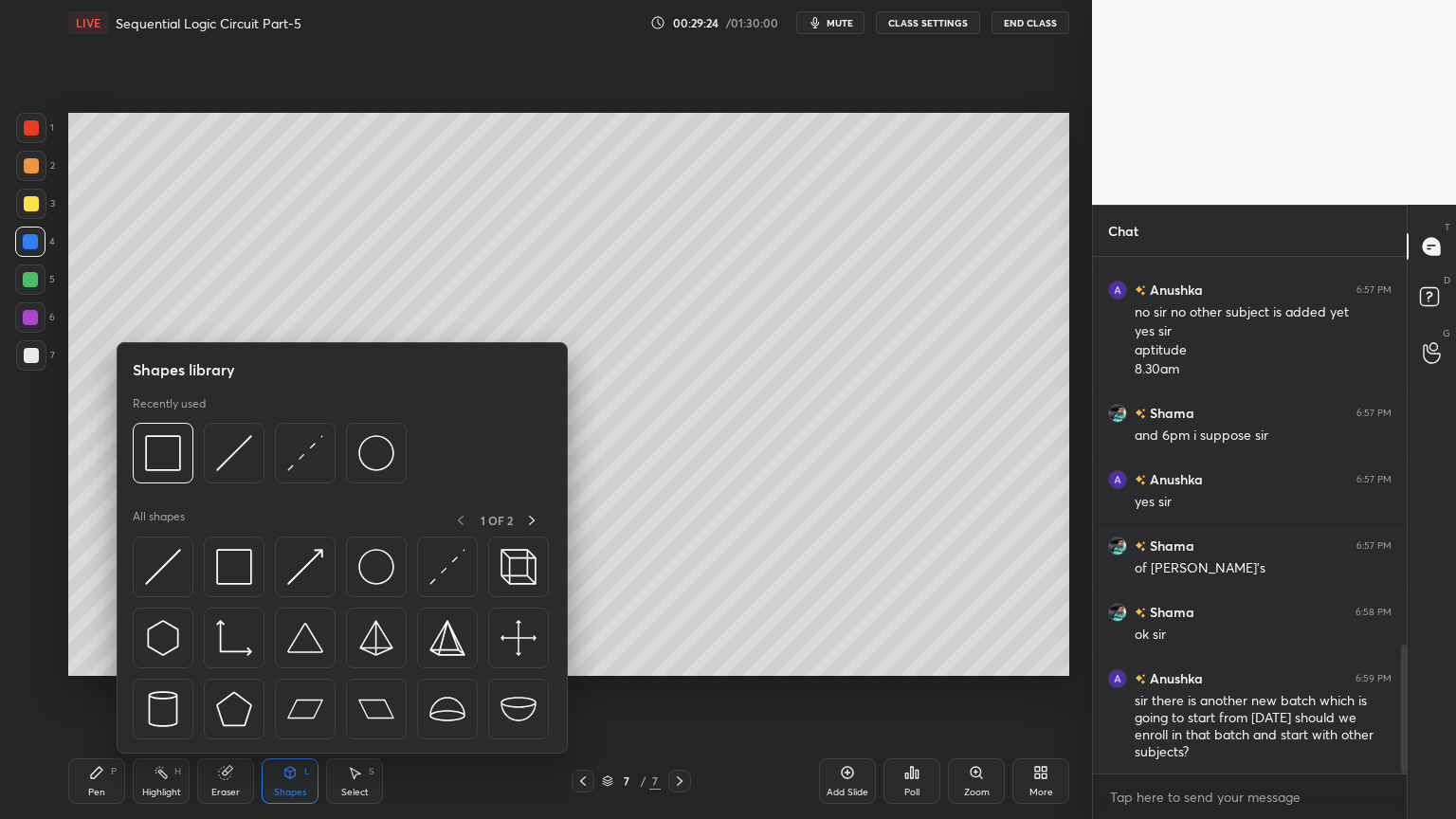
click at [220, 696] on div "Eraser" at bounding box center [226, 781] width 57 height 46
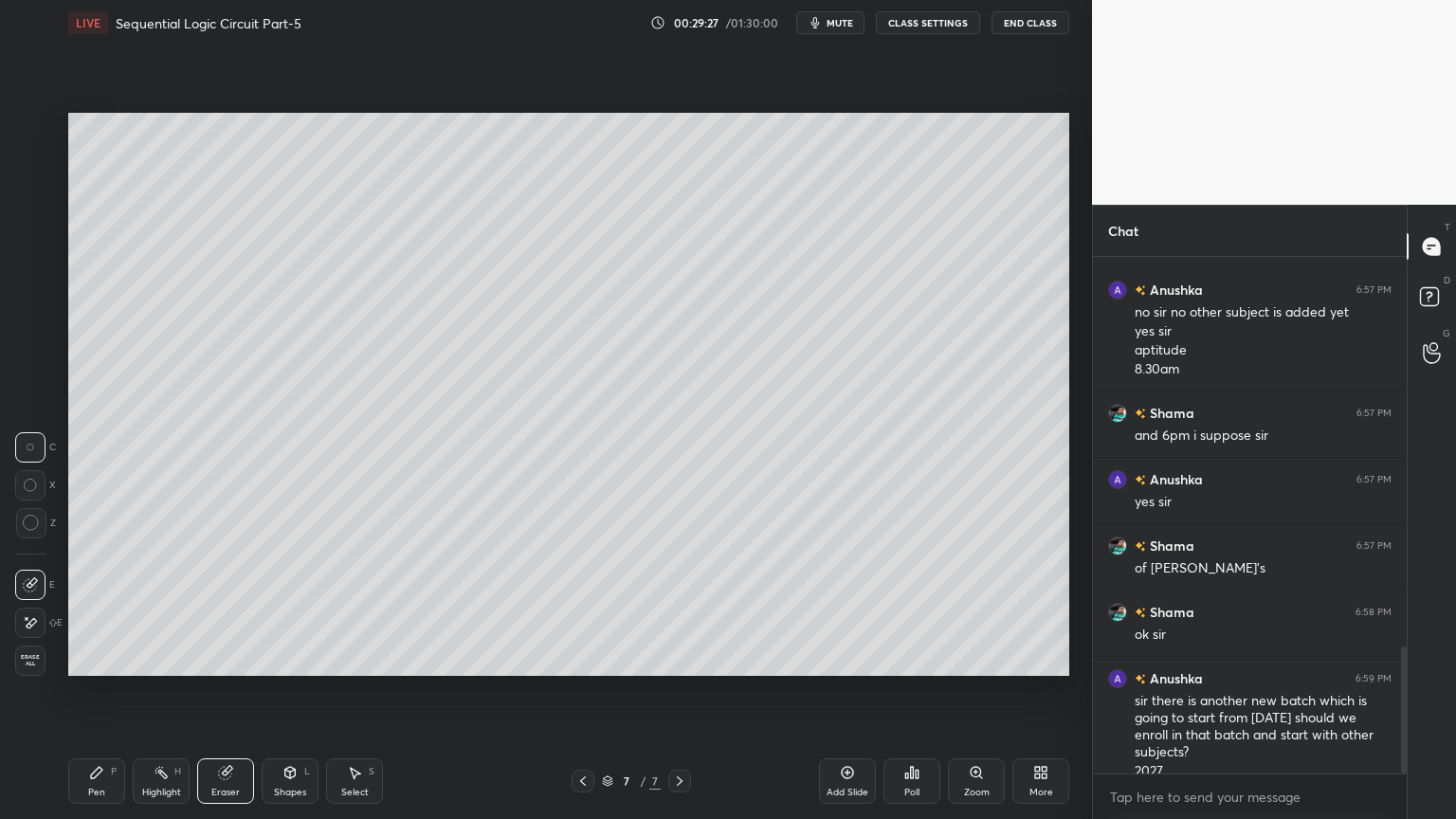
scroll to position [1577, 0]
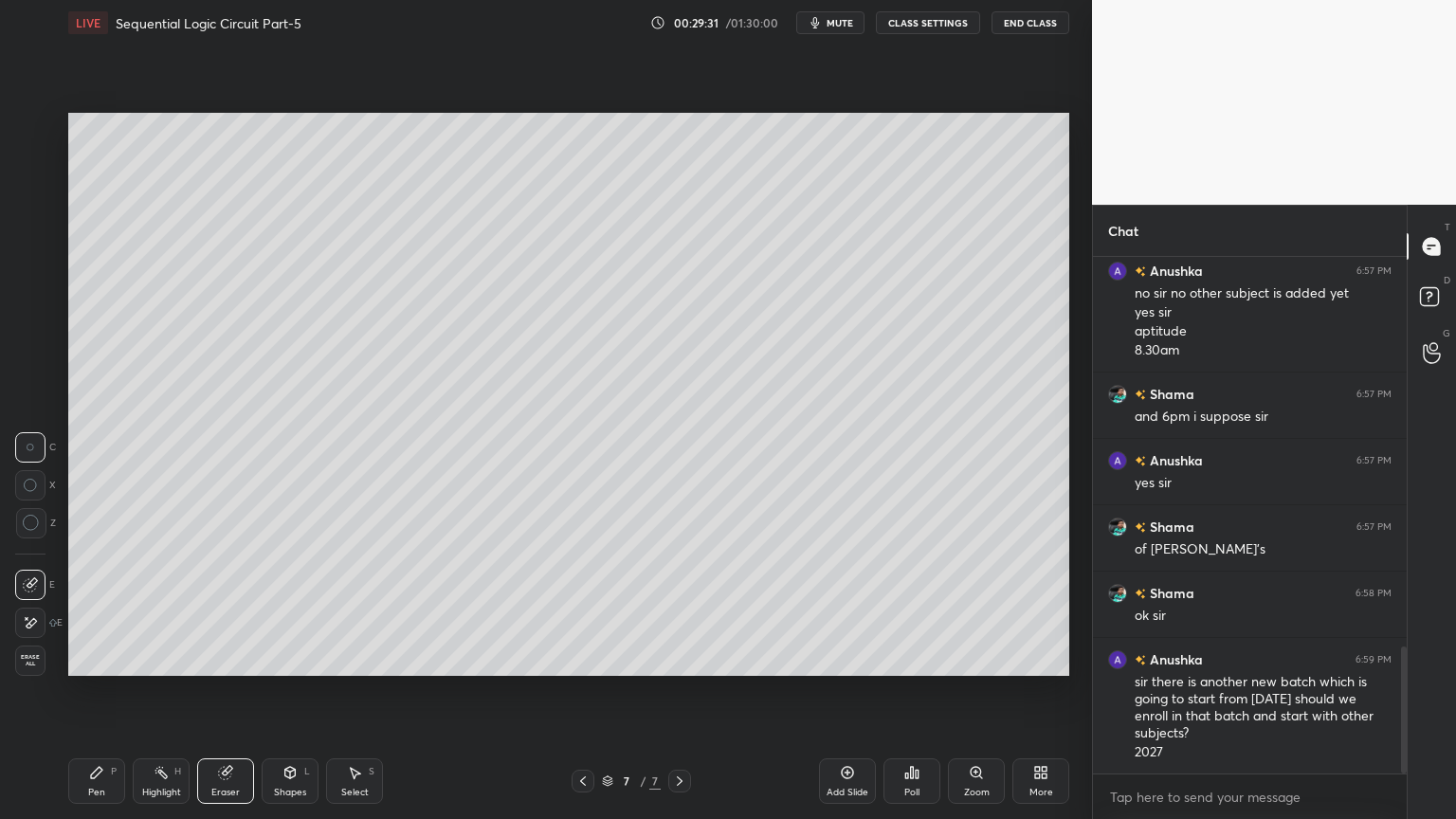
click at [109, 696] on div "Pen P" at bounding box center [97, 781] width 57 height 46
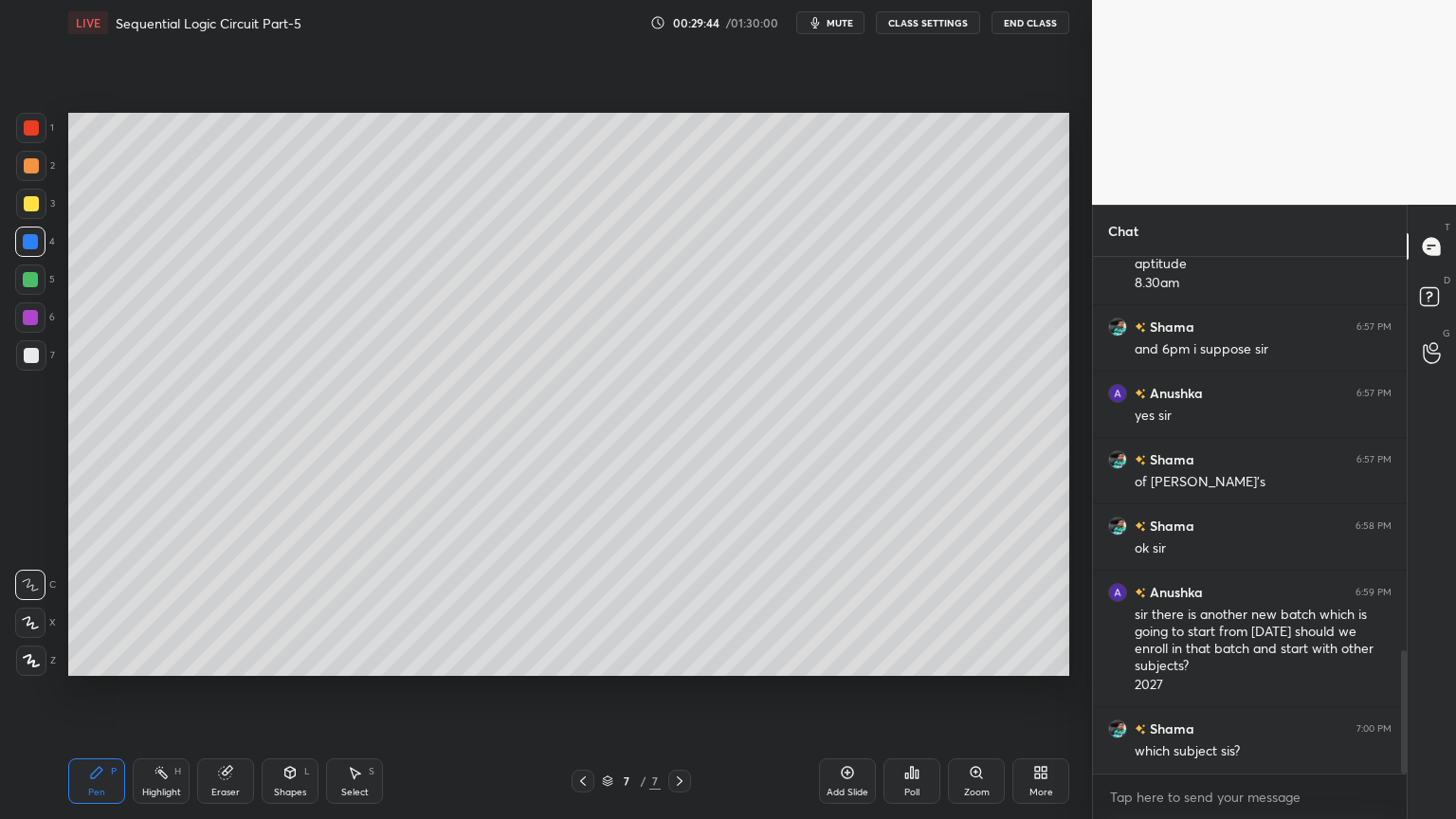
click at [39, 205] on div at bounding box center [31, 204] width 30 height 30
click at [27, 611] on div at bounding box center [30, 623] width 30 height 30
click at [38, 358] on div at bounding box center [31, 355] width 30 height 30
click at [22, 582] on icon at bounding box center [30, 585] width 17 height 13
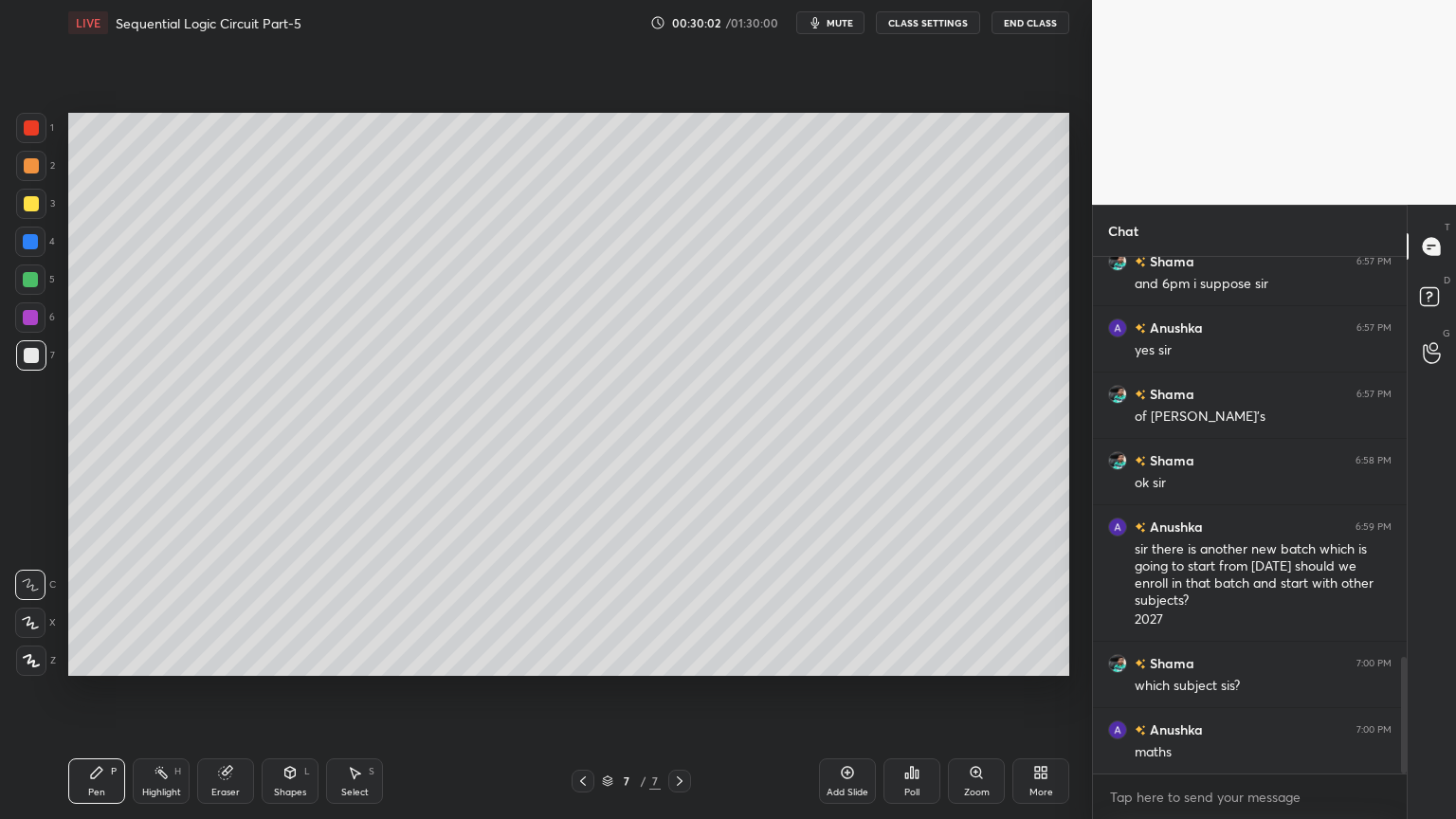
scroll to position [1777, 0]
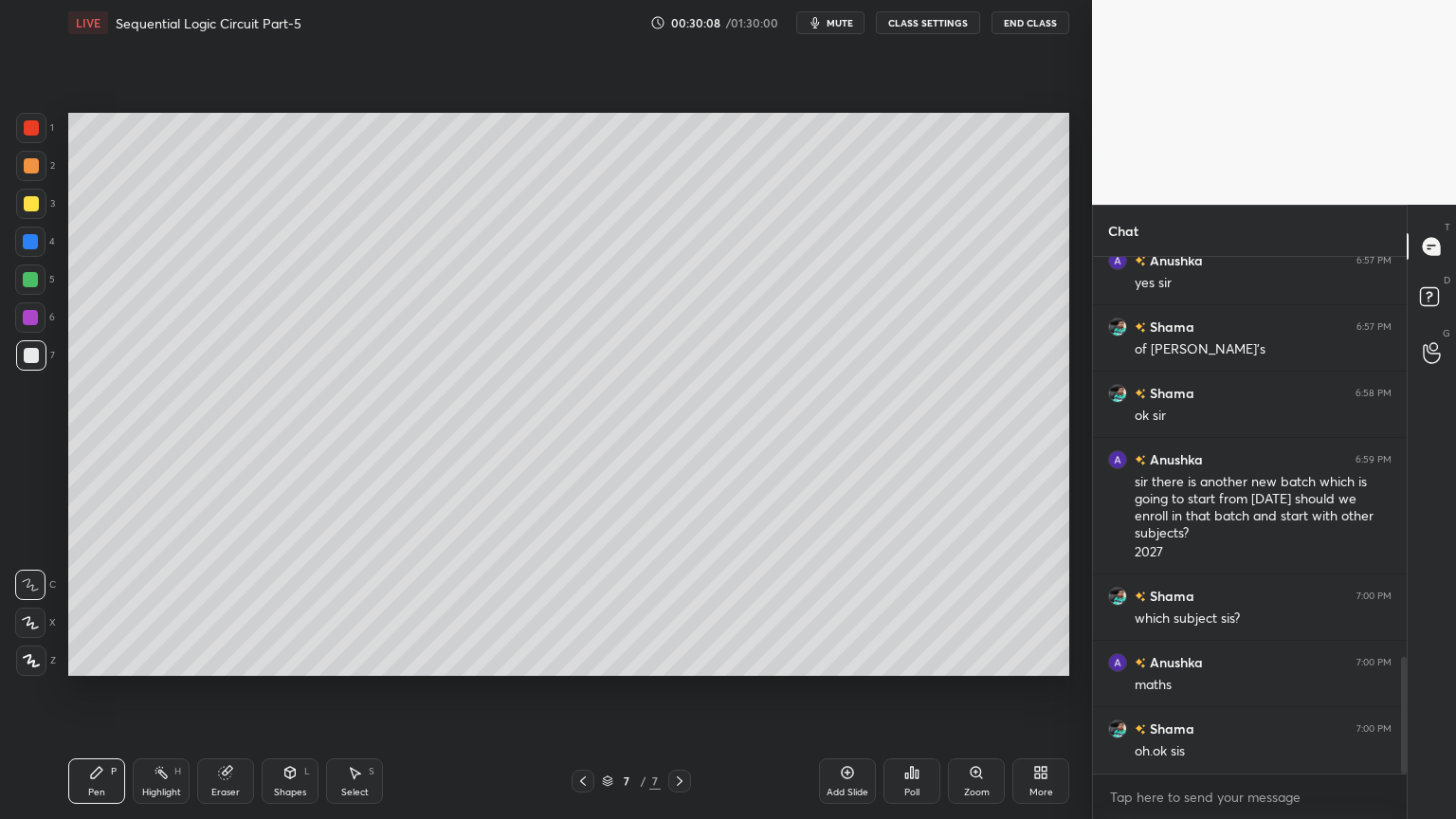
click at [225, 696] on div "Eraser" at bounding box center [226, 792] width 28 height 9
click at [87, 696] on div "Pen P" at bounding box center [97, 781] width 57 height 46
click at [35, 209] on div at bounding box center [31, 204] width 15 height 15
click at [28, 617] on icon at bounding box center [30, 623] width 15 height 11
click at [46, 353] on div at bounding box center [31, 355] width 30 height 30
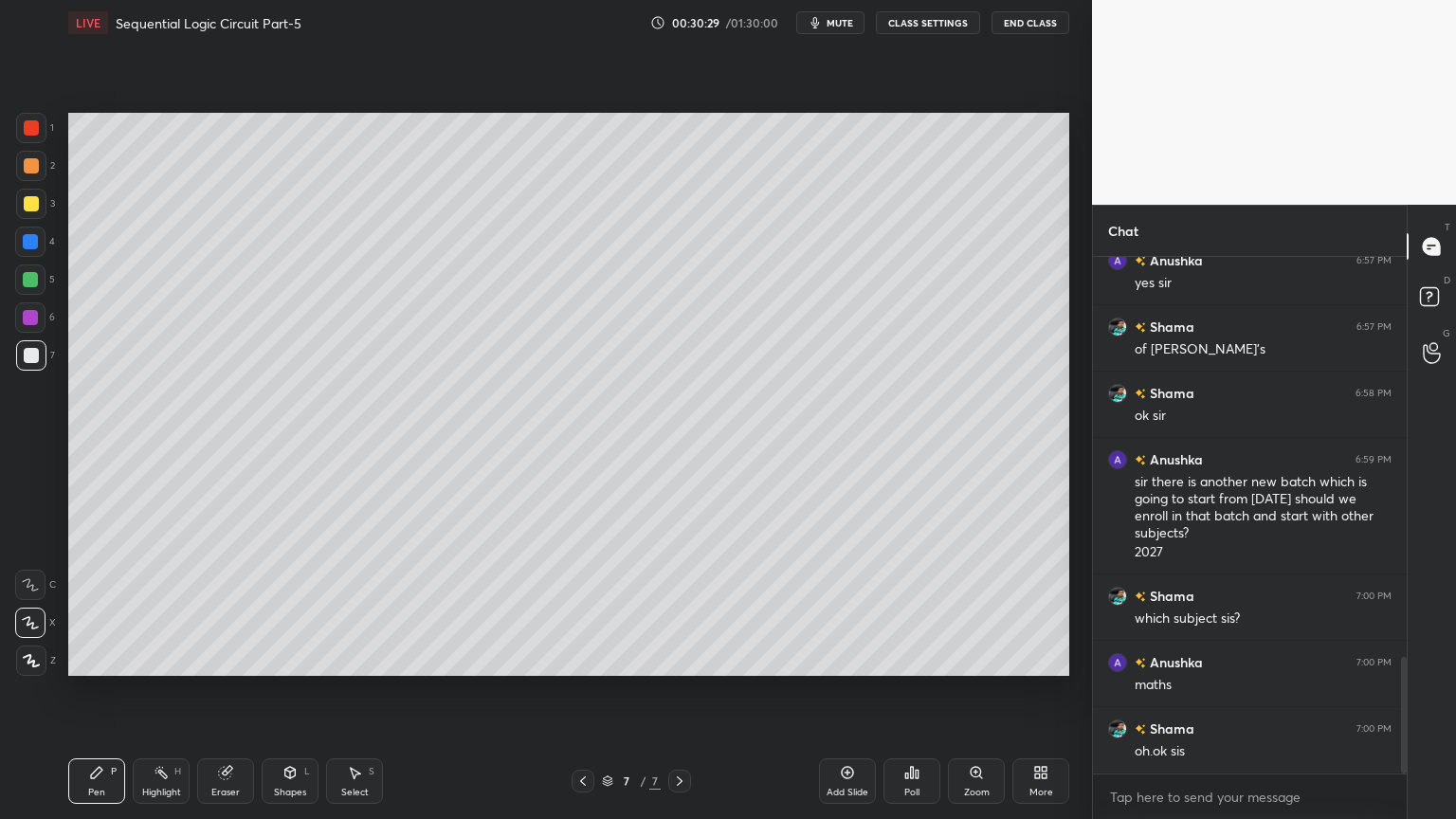
click at [37, 588] on icon at bounding box center [30, 585] width 17 height 13
click at [208, 696] on div "Eraser" at bounding box center [226, 781] width 57 height 46
click at [105, 696] on div "Pen P" at bounding box center [97, 781] width 57 height 46
click at [33, 323] on div at bounding box center [30, 318] width 15 height 15
click at [46, 206] on div at bounding box center [31, 204] width 30 height 30
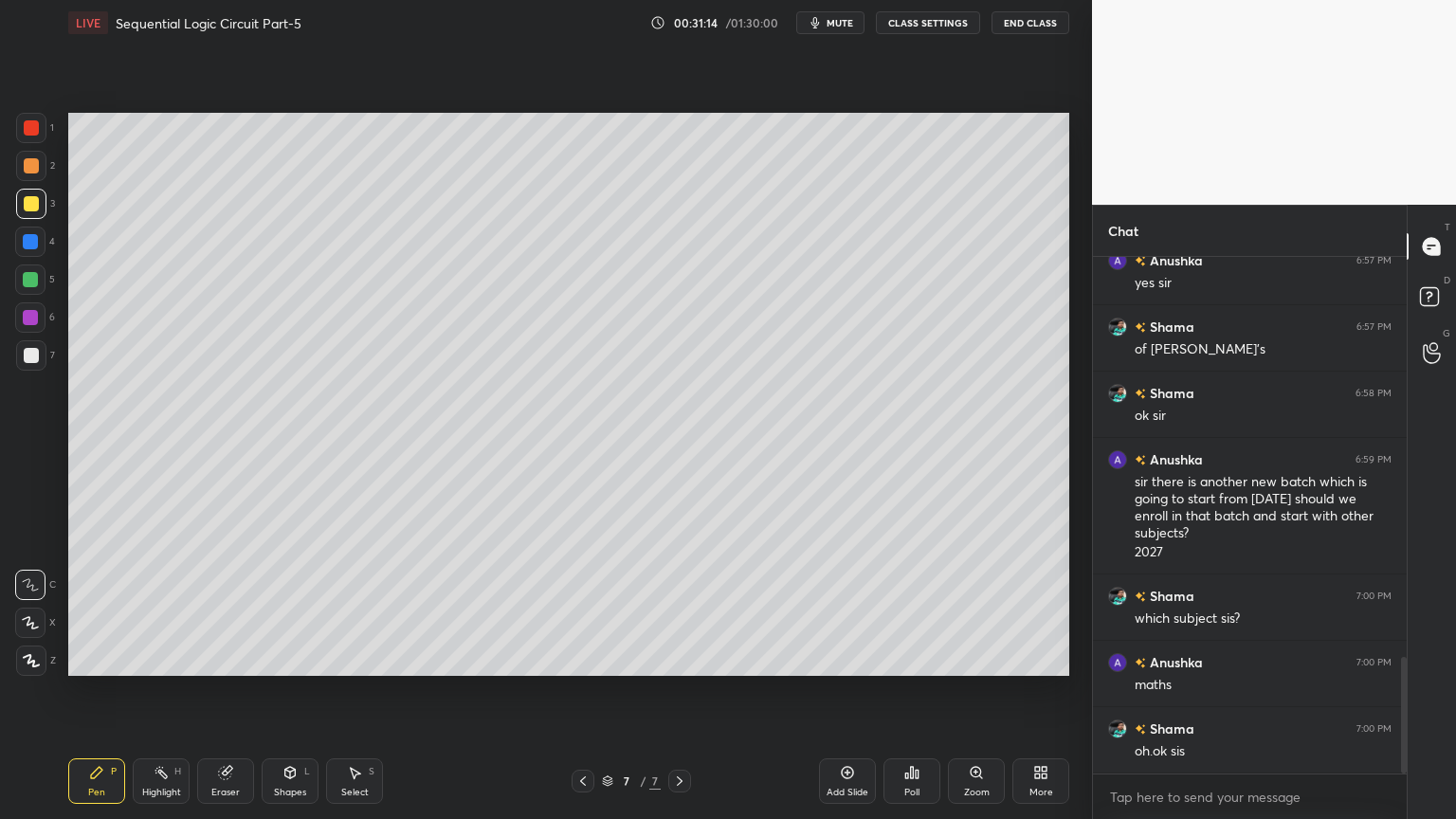
click at [27, 613] on div at bounding box center [30, 623] width 30 height 30
click at [42, 351] on div at bounding box center [31, 355] width 30 height 30
click at [853, 21] on span "mute" at bounding box center [840, 23] width 27 height 13
click at [228, 696] on div "Eraser" at bounding box center [226, 792] width 28 height 9
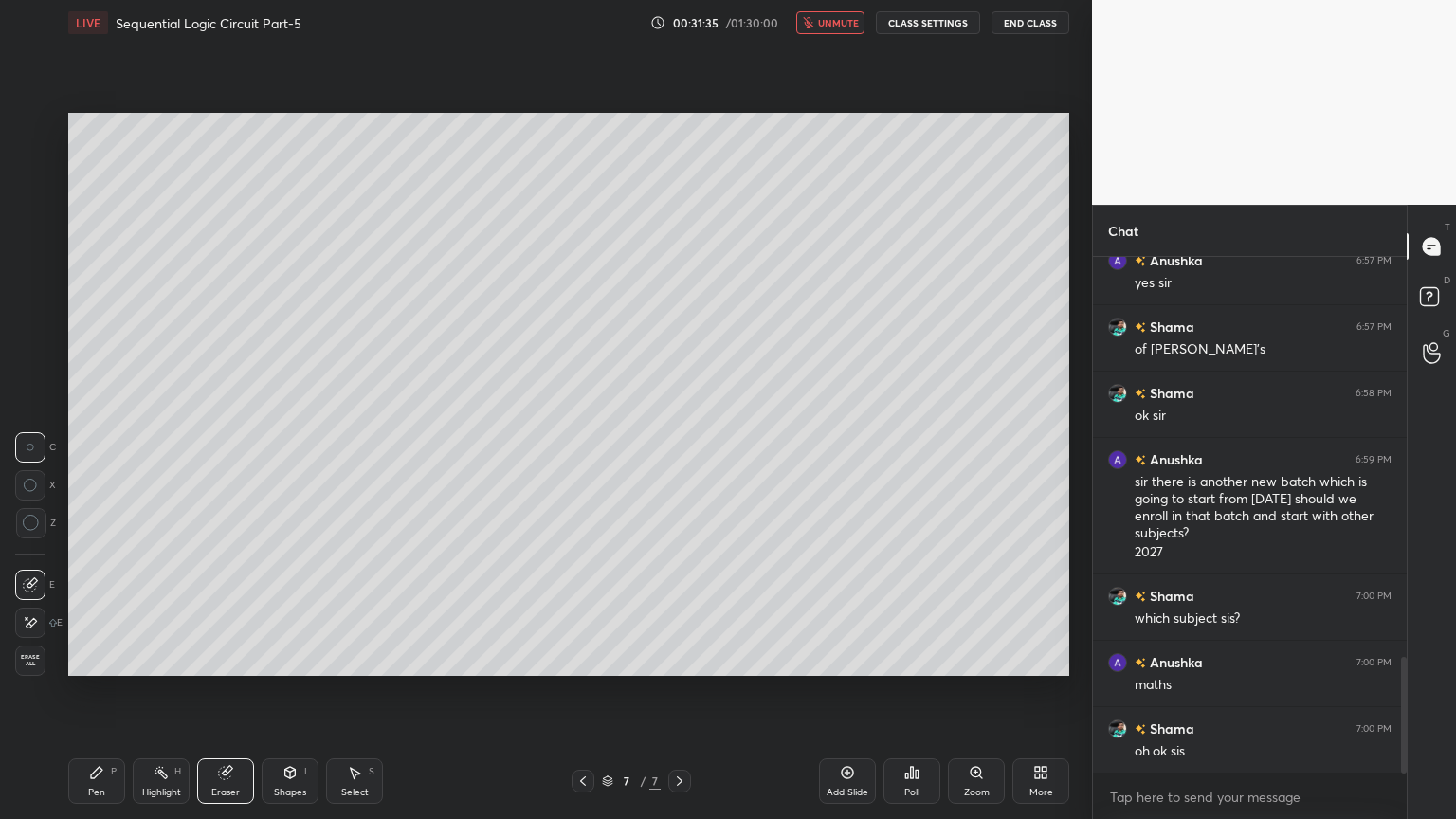
click at [84, 696] on div "Pen P" at bounding box center [97, 781] width 57 height 46
click at [40, 209] on div at bounding box center [31, 204] width 30 height 30
click at [849, 24] on span "unmute" at bounding box center [838, 23] width 41 height 13
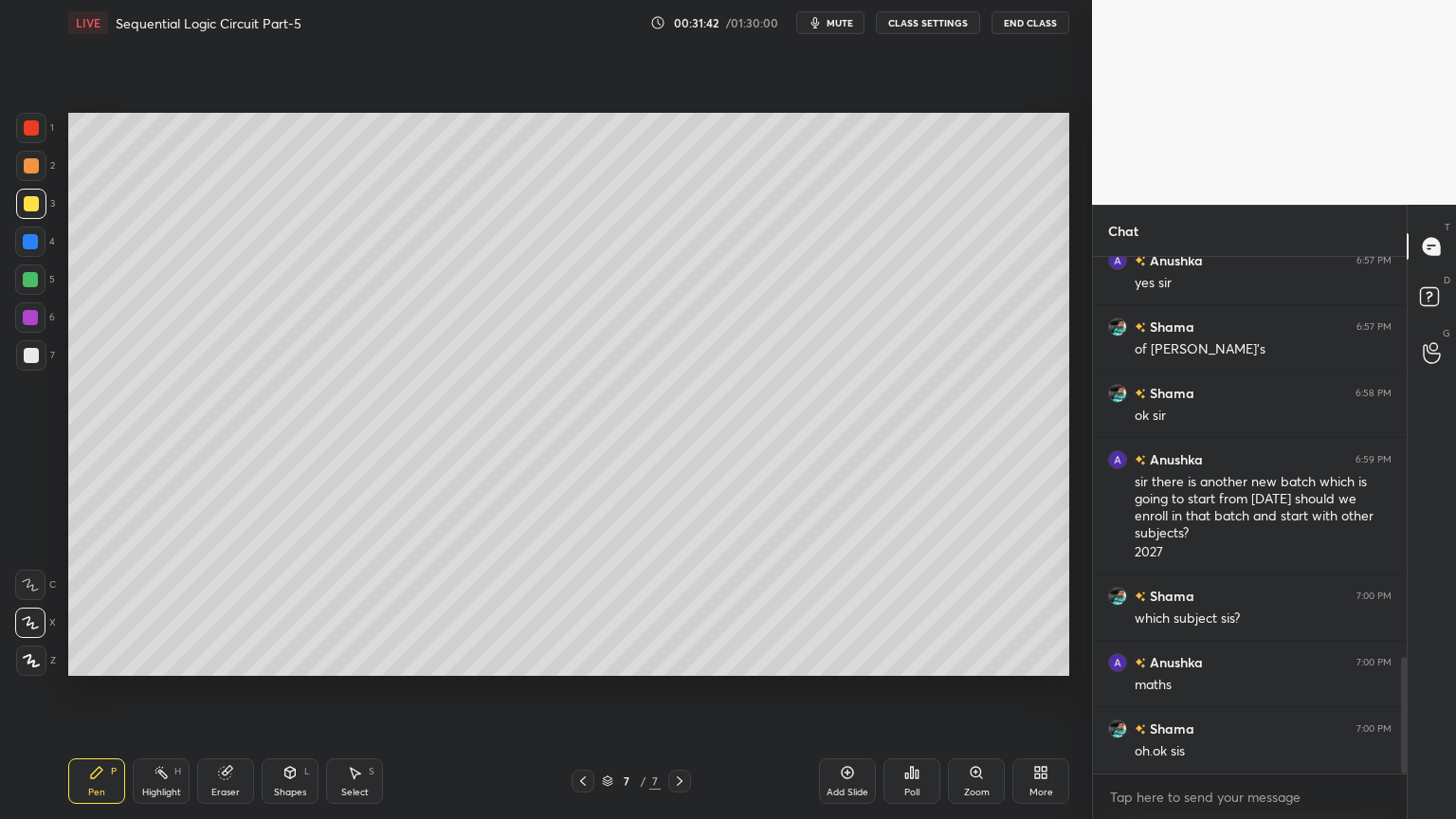
click at [33, 357] on div at bounding box center [31, 355] width 15 height 15
click at [18, 577] on div at bounding box center [30, 585] width 30 height 30
click at [224, 696] on div "Eraser" at bounding box center [226, 781] width 57 height 46
click at [102, 696] on div "Pen" at bounding box center [97, 792] width 17 height 9
click at [34, 328] on div at bounding box center [30, 318] width 30 height 30
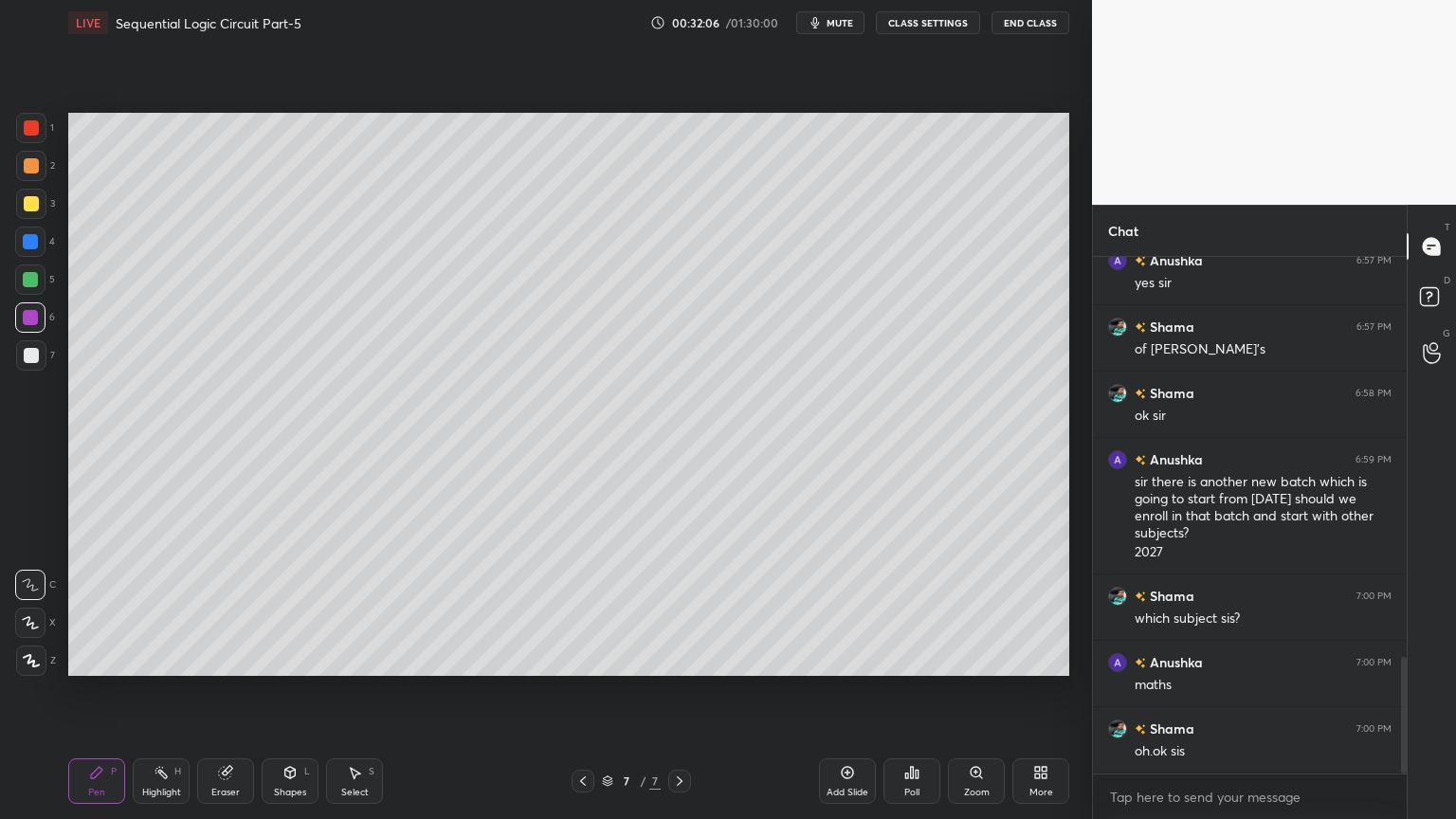
click at [228, 696] on div "Eraser" at bounding box center [226, 792] width 28 height 9
click at [95, 696] on icon at bounding box center [97, 773] width 11 height 11
click at [50, 209] on div "3" at bounding box center [35, 204] width 39 height 30
click at [32, 620] on icon at bounding box center [30, 623] width 17 height 13
click at [28, 368] on div at bounding box center [31, 355] width 30 height 30
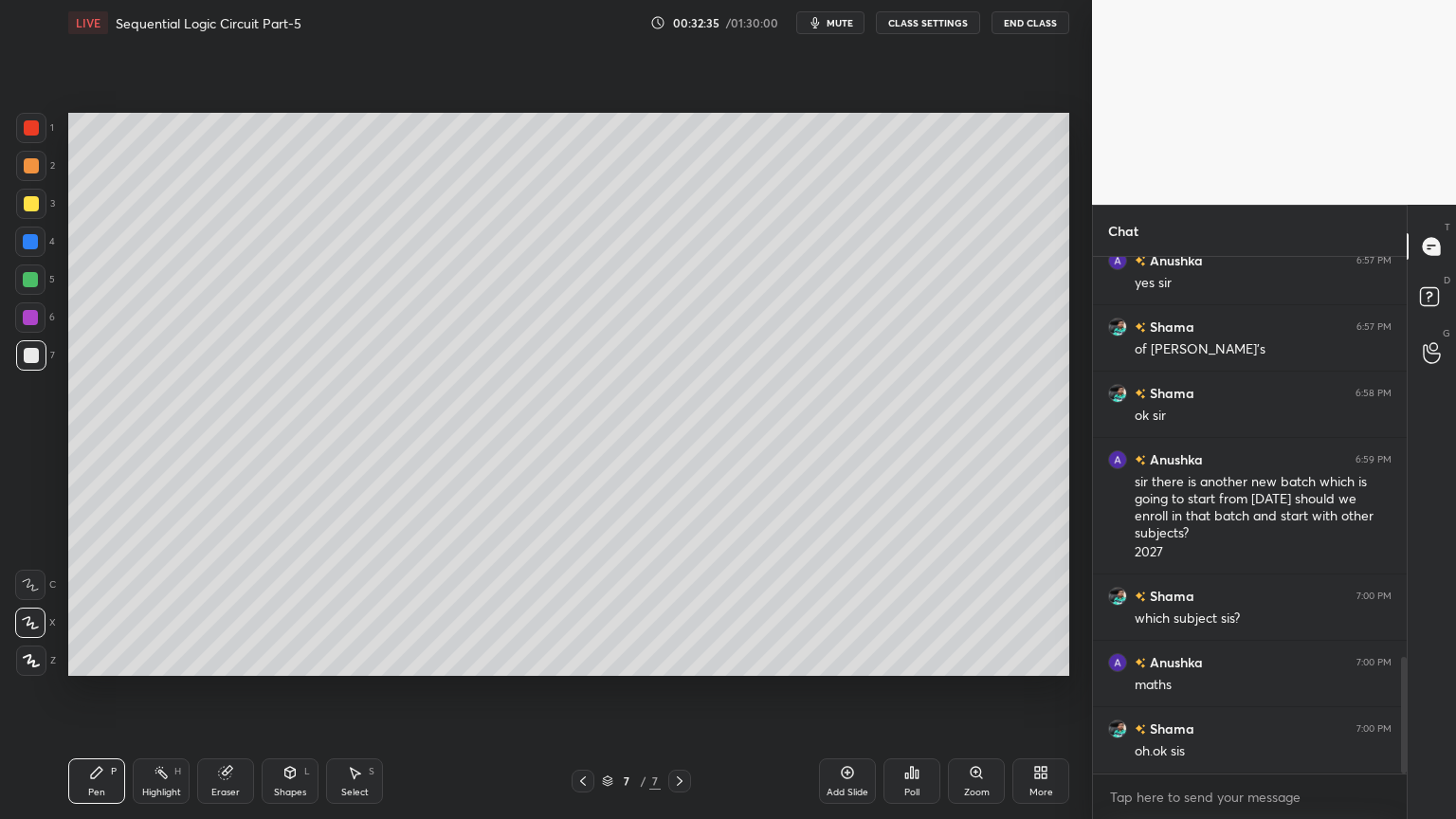
click at [27, 580] on icon at bounding box center [30, 585] width 17 height 13
click at [221, 696] on div "Eraser" at bounding box center [226, 792] width 28 height 9
click at [89, 696] on icon at bounding box center [97, 773] width 15 height 15
click at [224, 696] on div "Eraser" at bounding box center [226, 792] width 28 height 9
click at [97, 696] on div "Pen" at bounding box center [97, 792] width 17 height 9
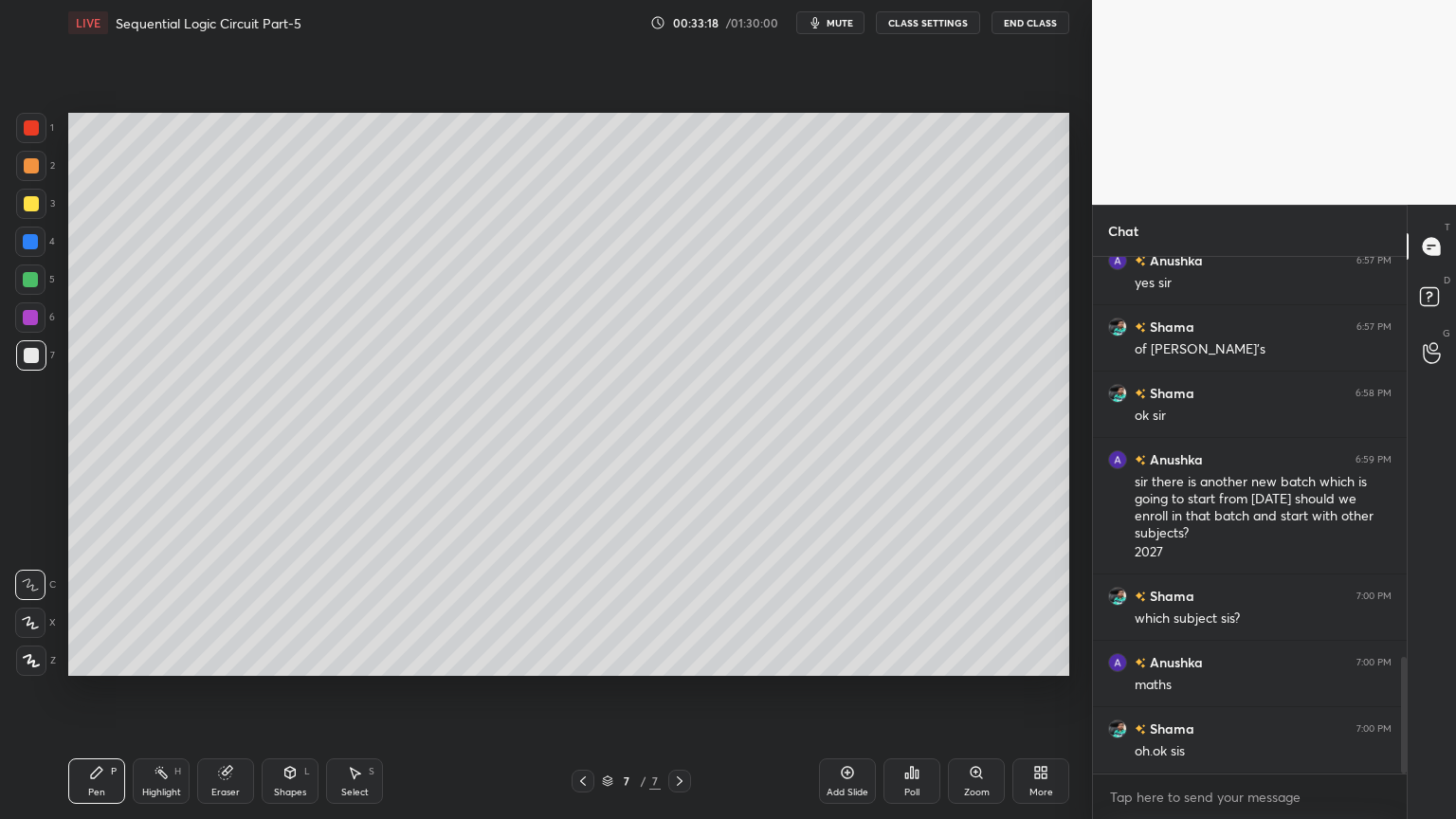
click at [42, 173] on div at bounding box center [31, 166] width 30 height 30
click at [154, 696] on icon at bounding box center [161, 773] width 15 height 15
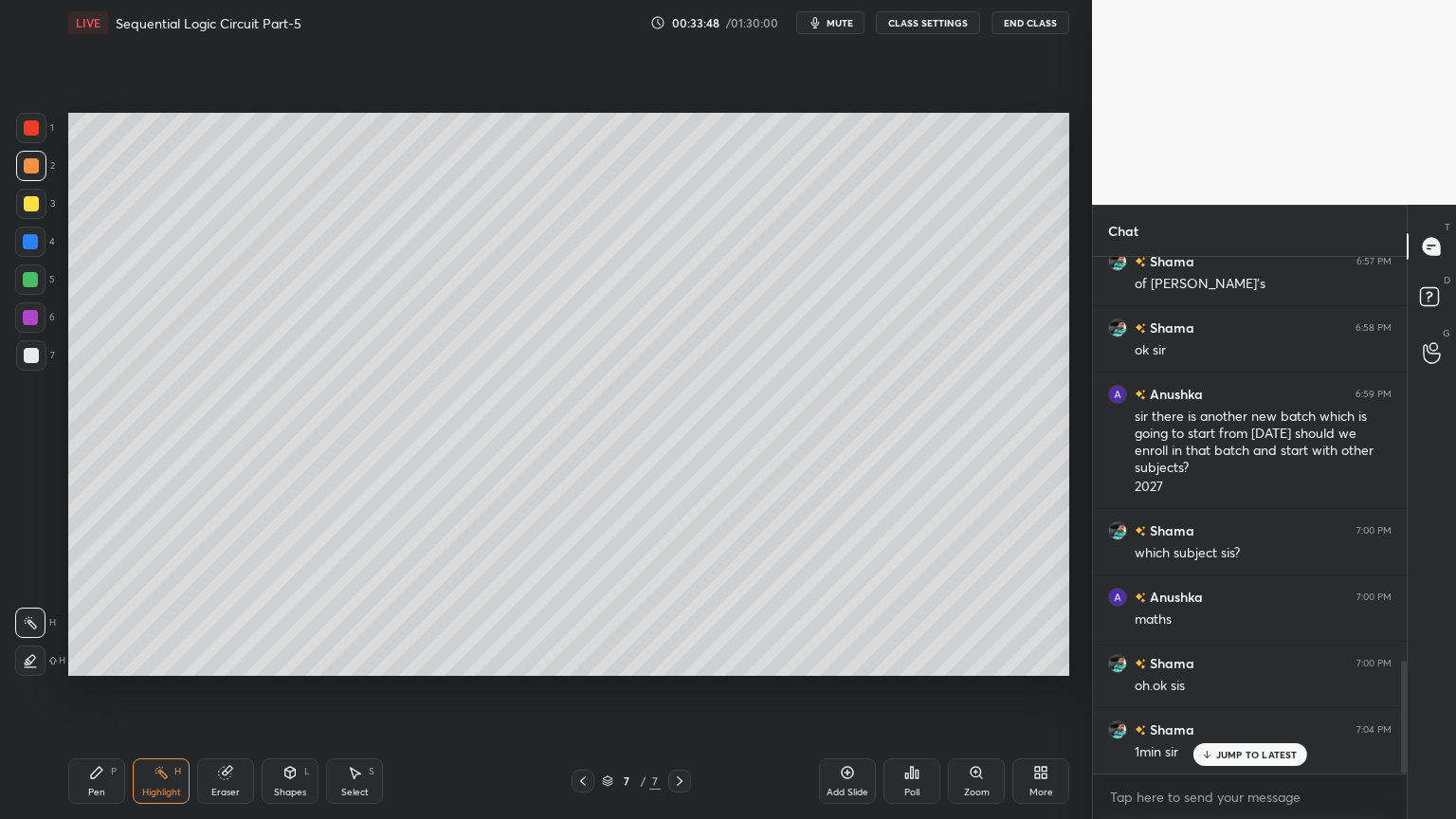
scroll to position [1862, 0]
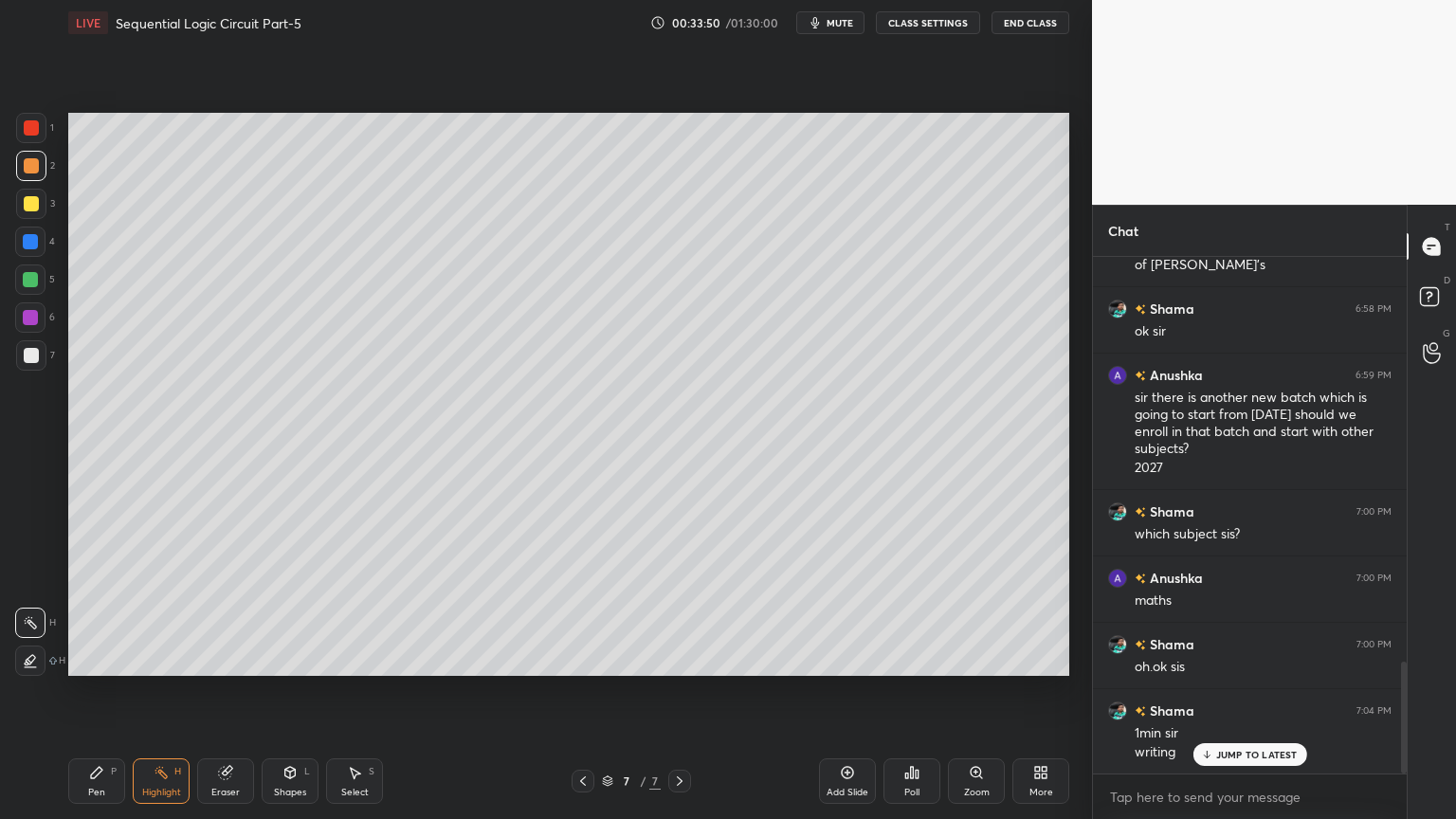
click at [90, 696] on div "Pen P" at bounding box center [97, 781] width 57 height 46
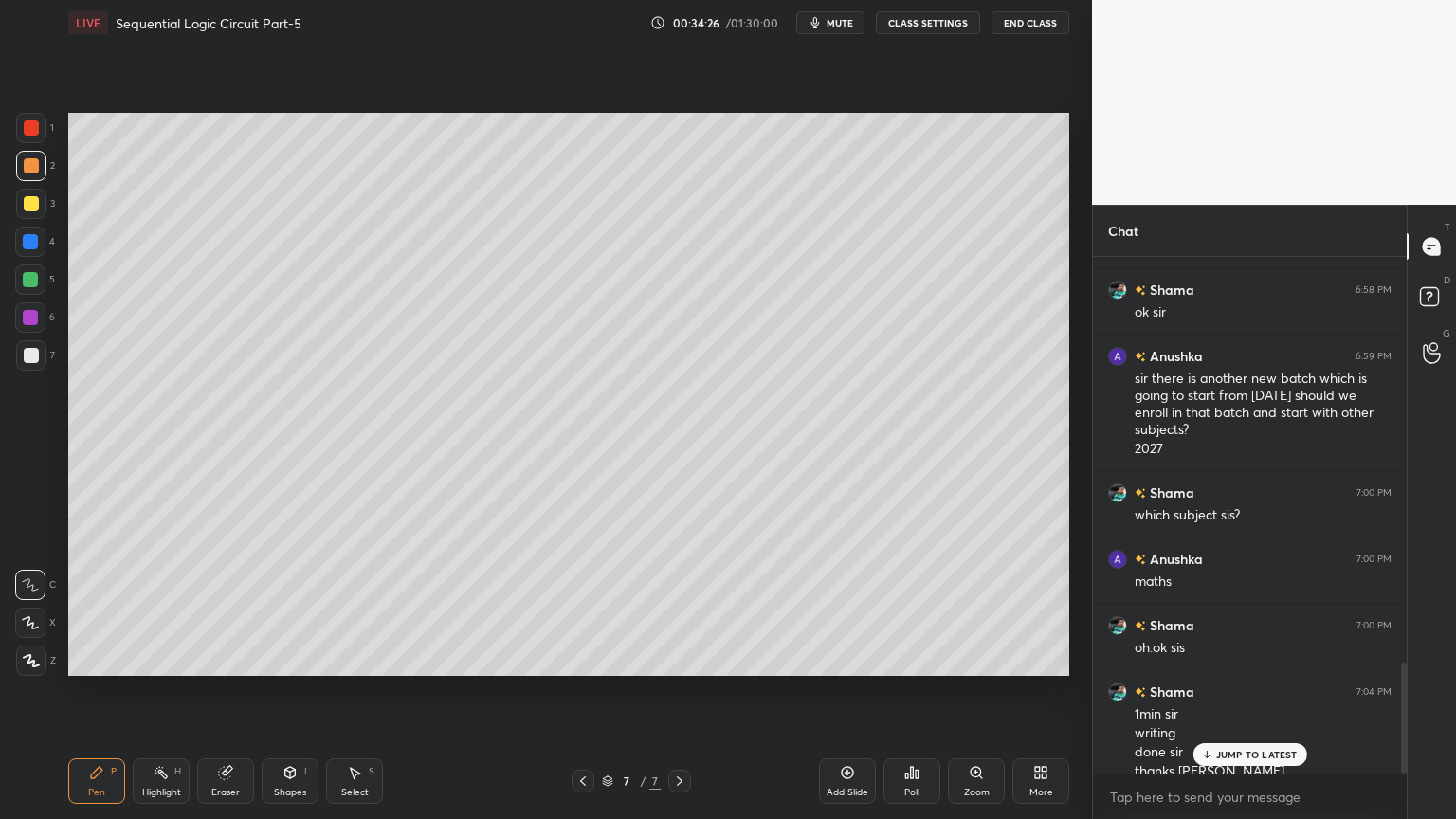
scroll to position [1900, 0]
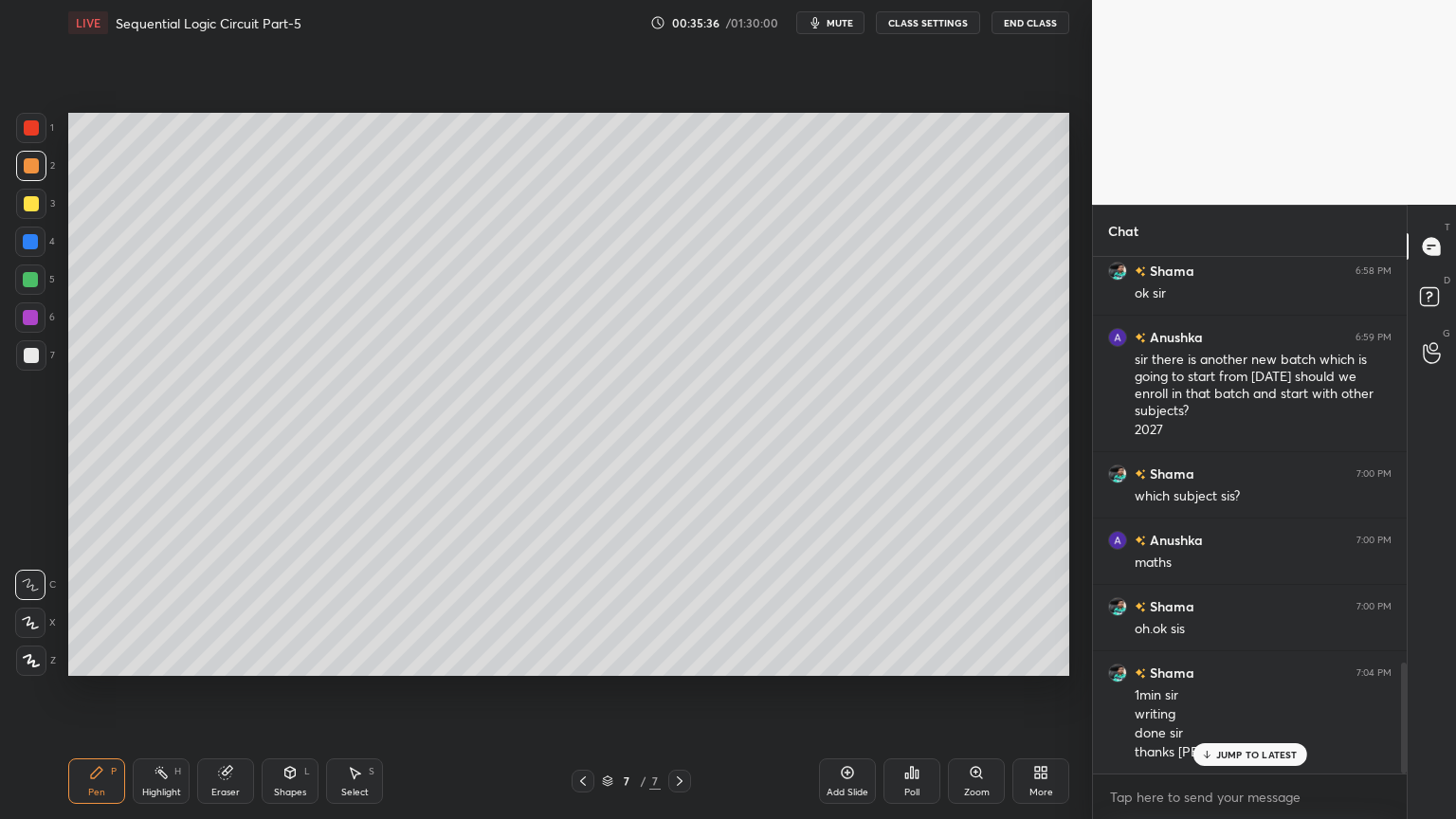
click at [847, 696] on div "Add Slide" at bounding box center [847, 781] width 57 height 46
click at [35, 281] on div at bounding box center [30, 280] width 15 height 15
click at [31, 207] on div at bounding box center [31, 204] width 15 height 15
click at [25, 613] on div at bounding box center [30, 623] width 30 height 30
click at [33, 285] on div at bounding box center [30, 280] width 15 height 15
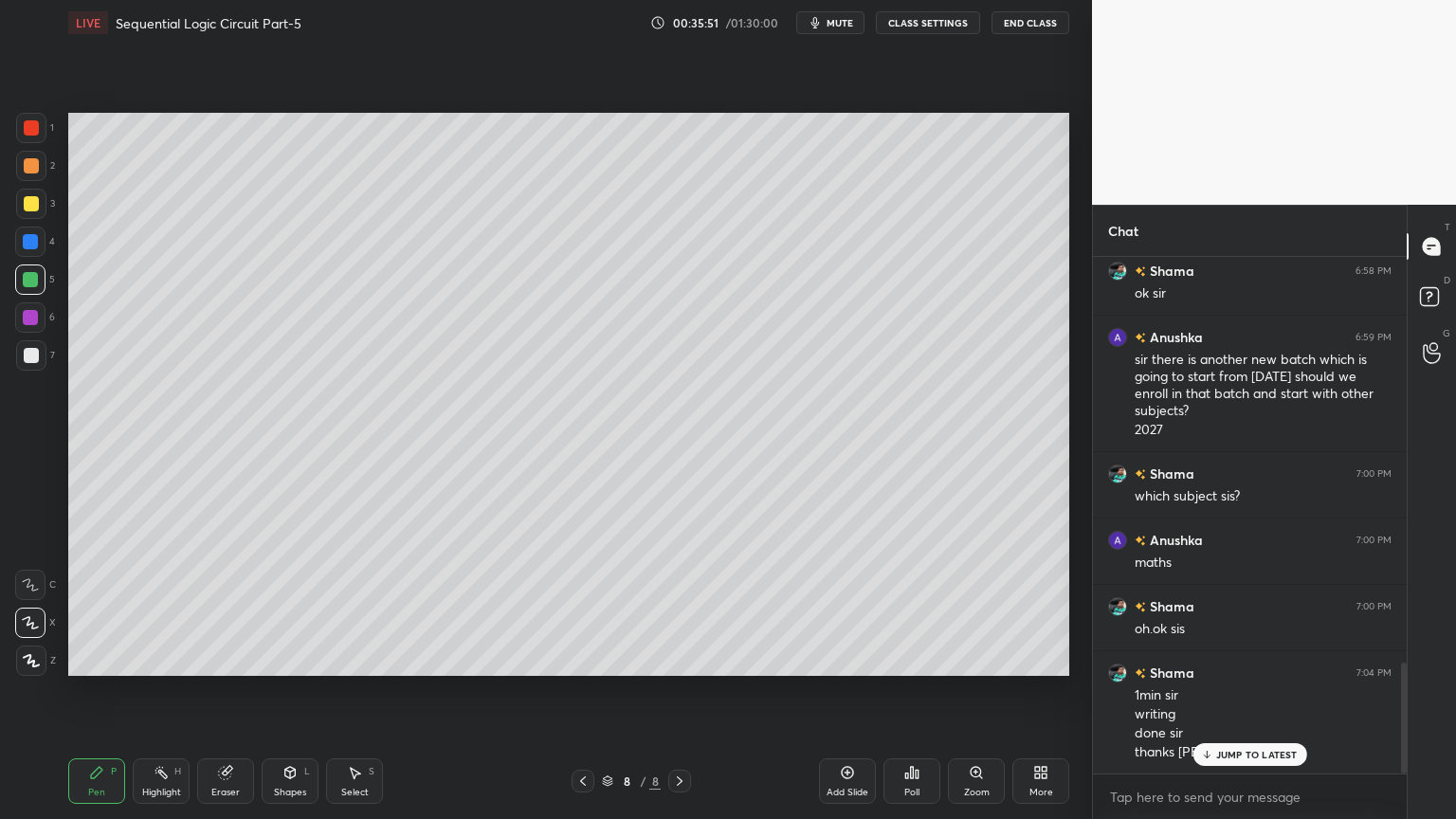
click at [27, 578] on icon at bounding box center [30, 585] width 17 height 13
click at [30, 350] on div at bounding box center [31, 355] width 15 height 15
click at [223, 696] on div "Eraser" at bounding box center [226, 792] width 28 height 9
click at [80, 696] on div "Pen P" at bounding box center [97, 781] width 57 height 46
click at [38, 241] on div at bounding box center [30, 242] width 15 height 15
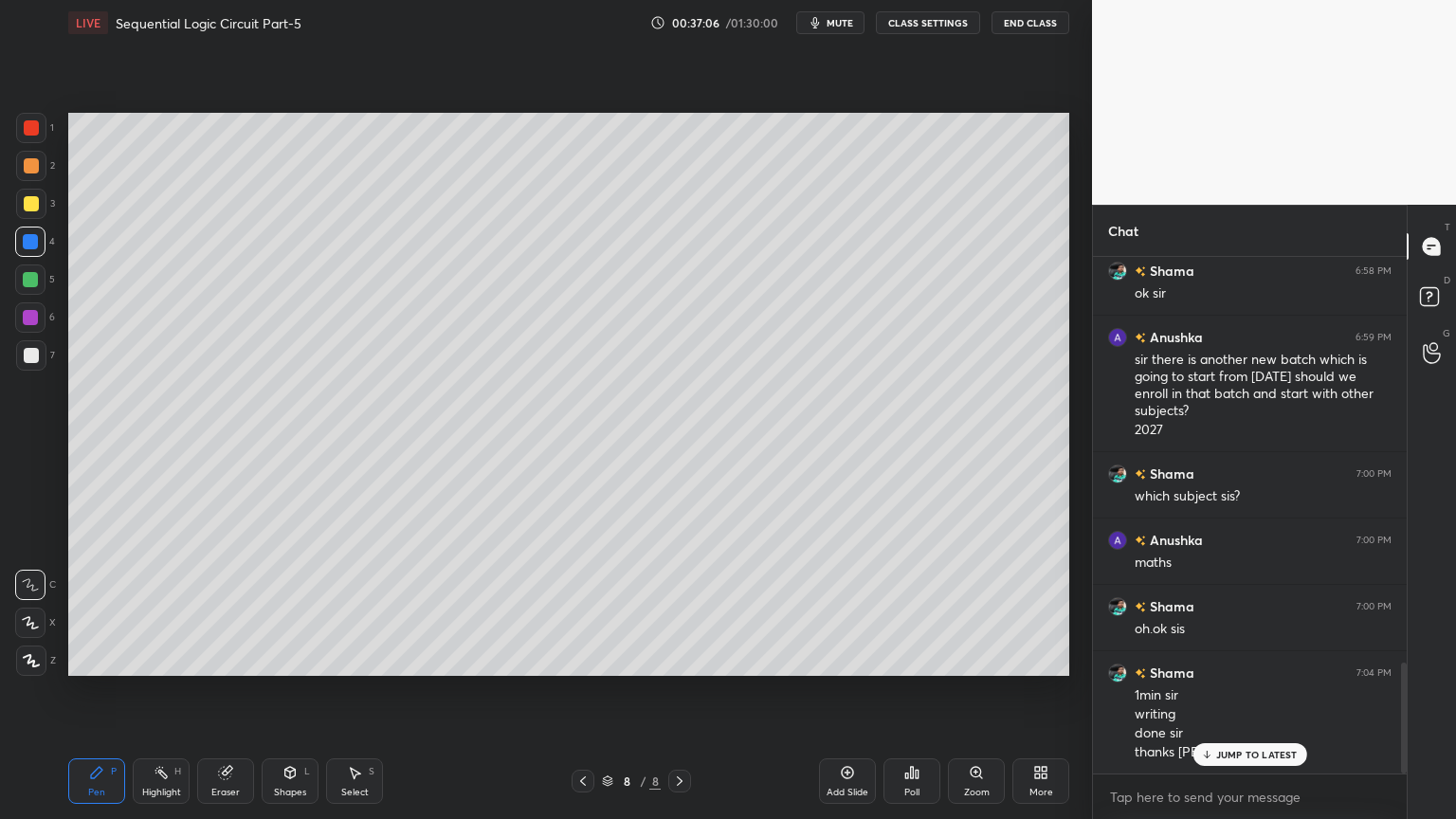
click at [292, 696] on div "Shapes L" at bounding box center [290, 781] width 57 height 46
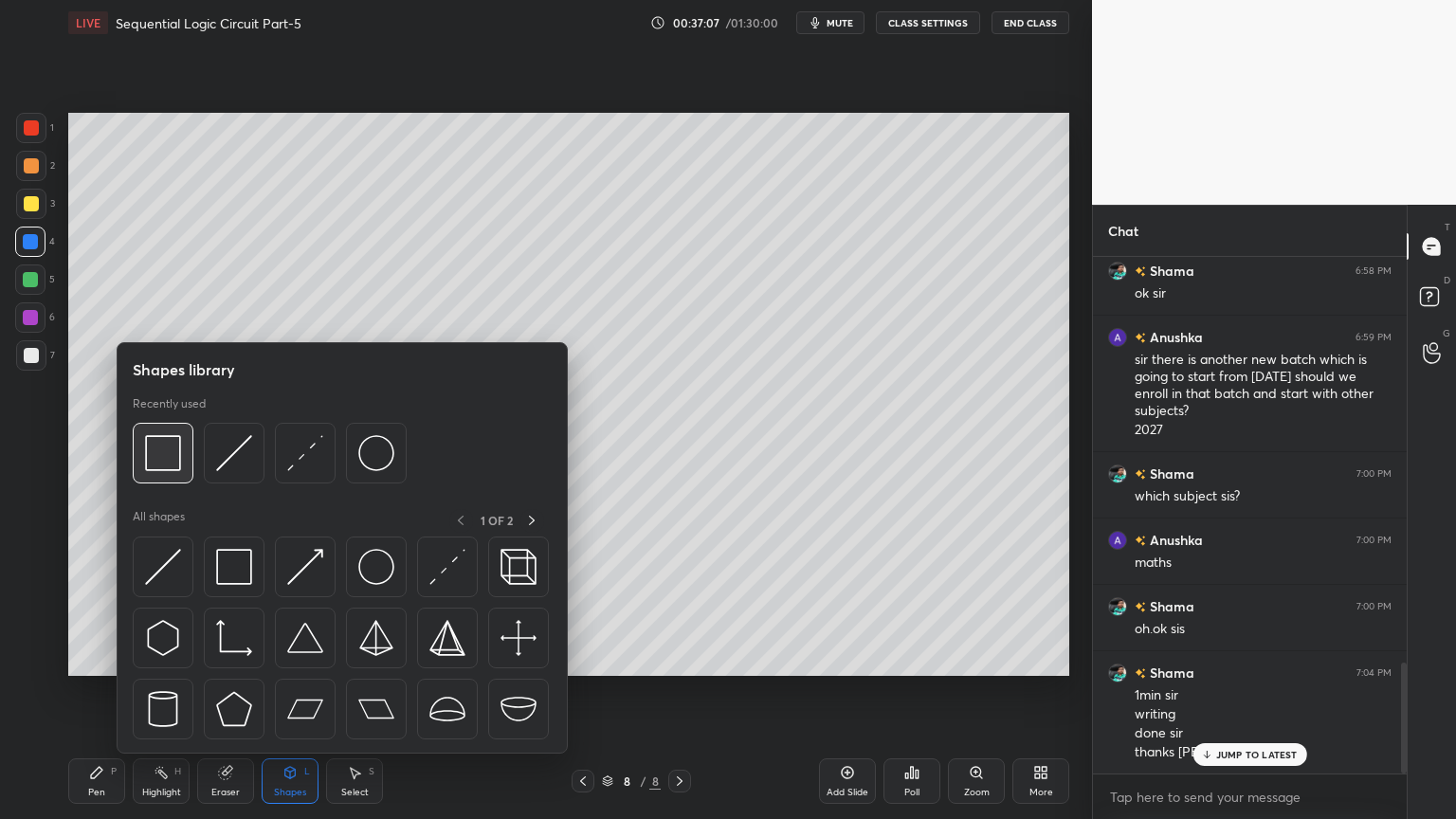
click at [163, 451] on img at bounding box center [163, 453] width 36 height 36
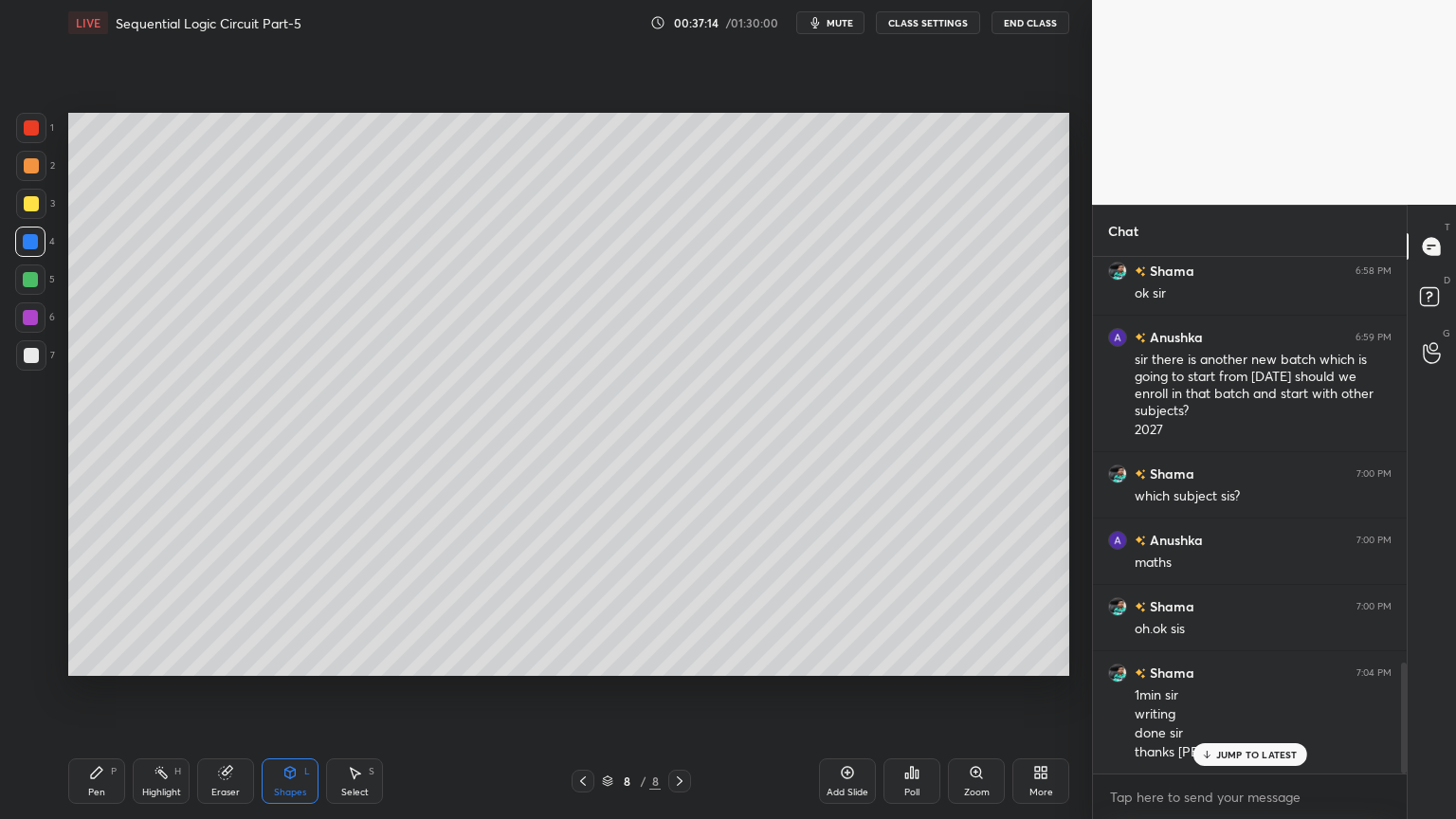
click at [281, 696] on div "Shapes" at bounding box center [290, 792] width 32 height 9
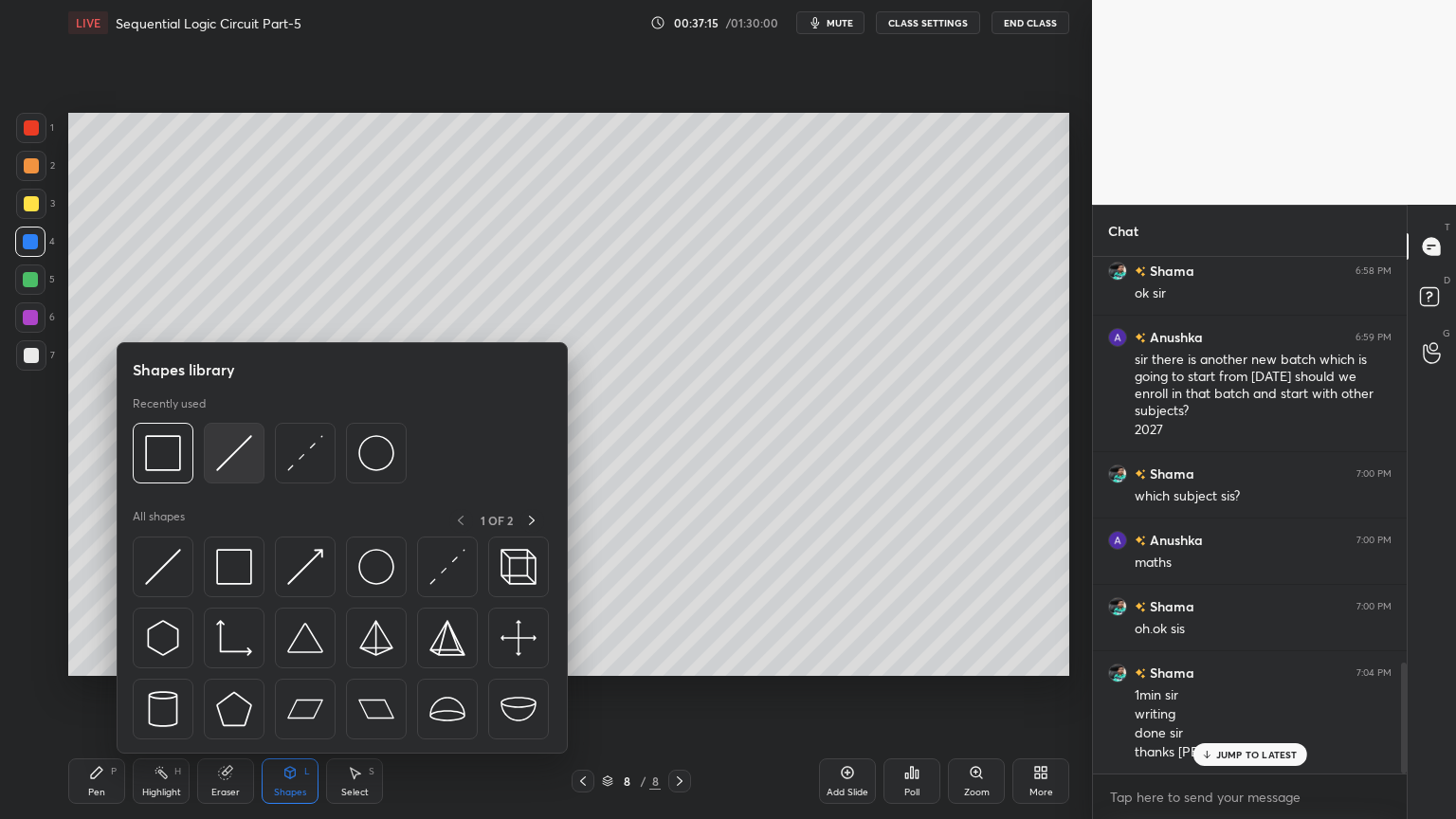
click at [225, 461] on img at bounding box center [234, 453] width 36 height 36
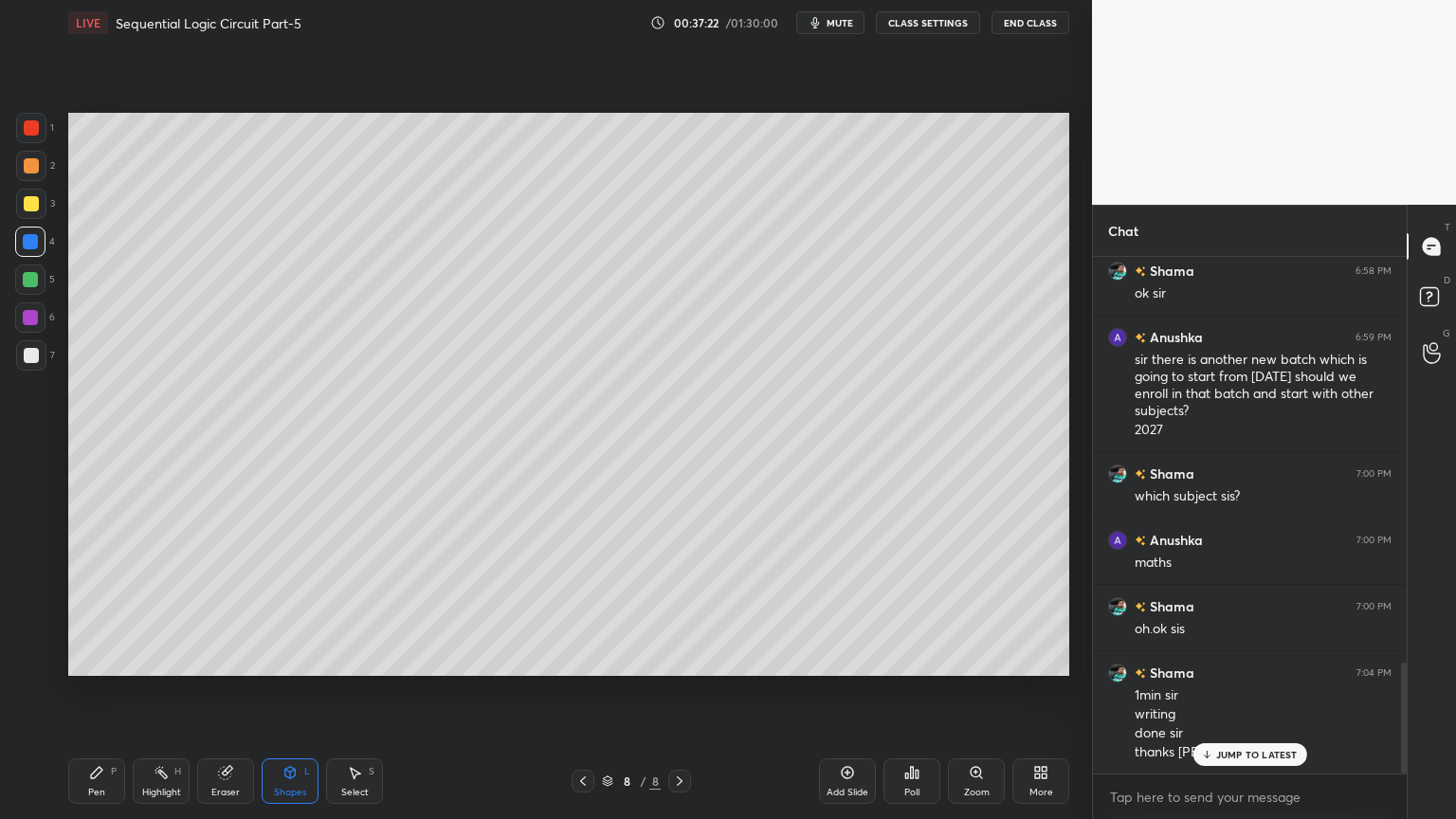
click at [91, 696] on div "Pen" at bounding box center [97, 792] width 17 height 9
click at [42, 353] on div at bounding box center [31, 355] width 30 height 30
click at [38, 248] on div at bounding box center [30, 242] width 30 height 30
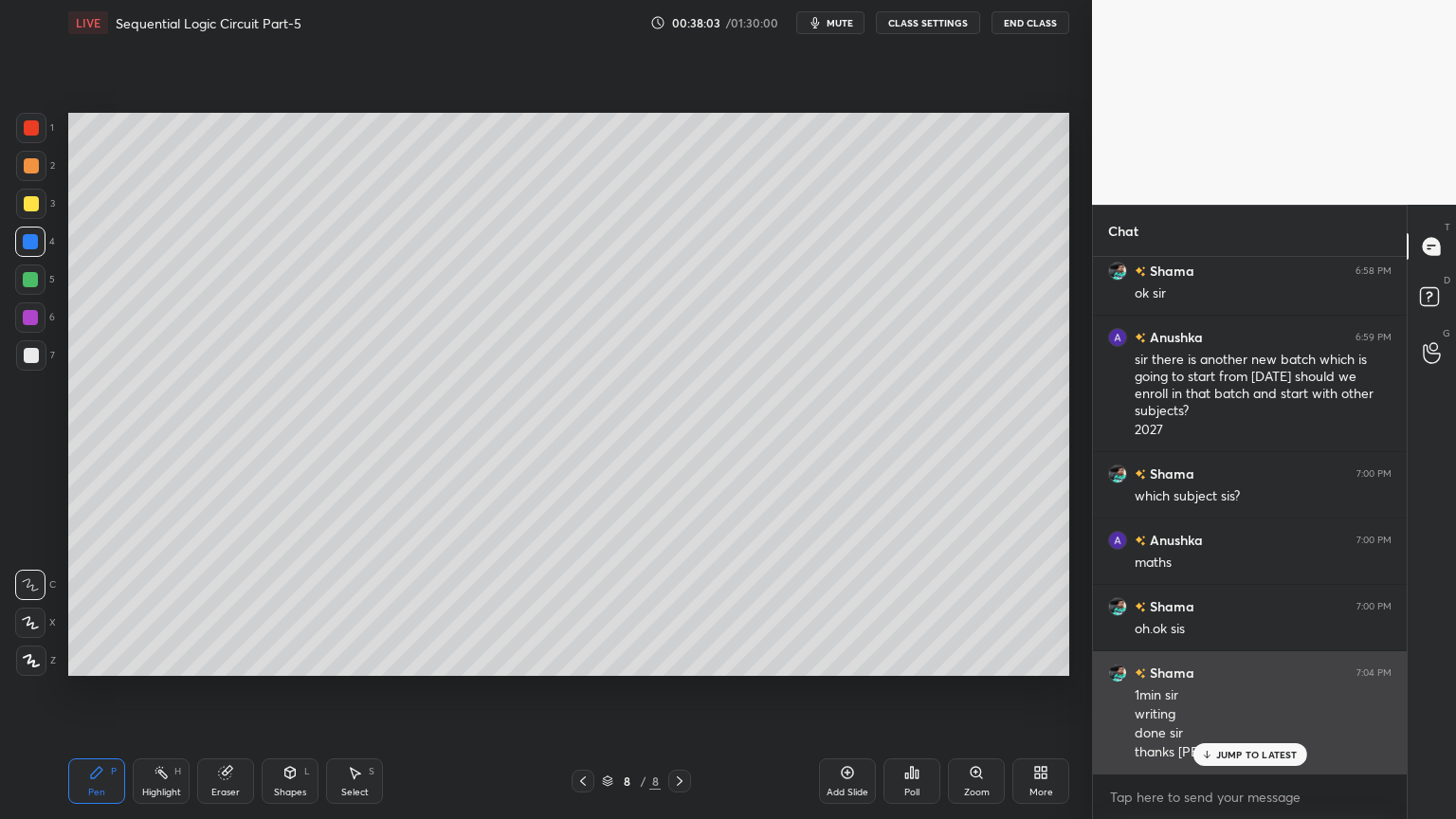
click at [1280, 696] on p "JUMP TO LATEST" at bounding box center [1257, 755] width 82 height 11
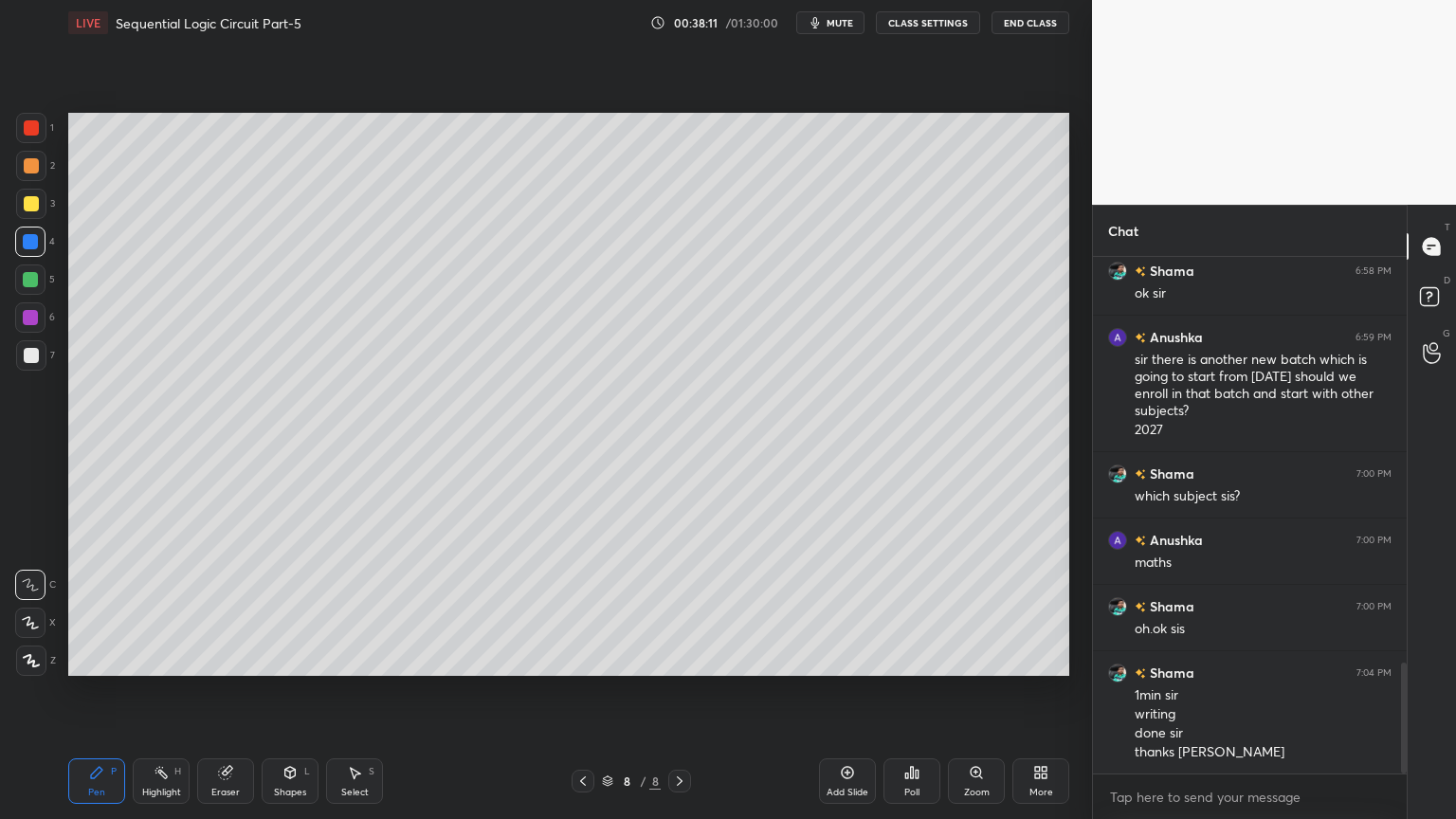
click at [848, 27] on span "mute" at bounding box center [840, 23] width 27 height 13
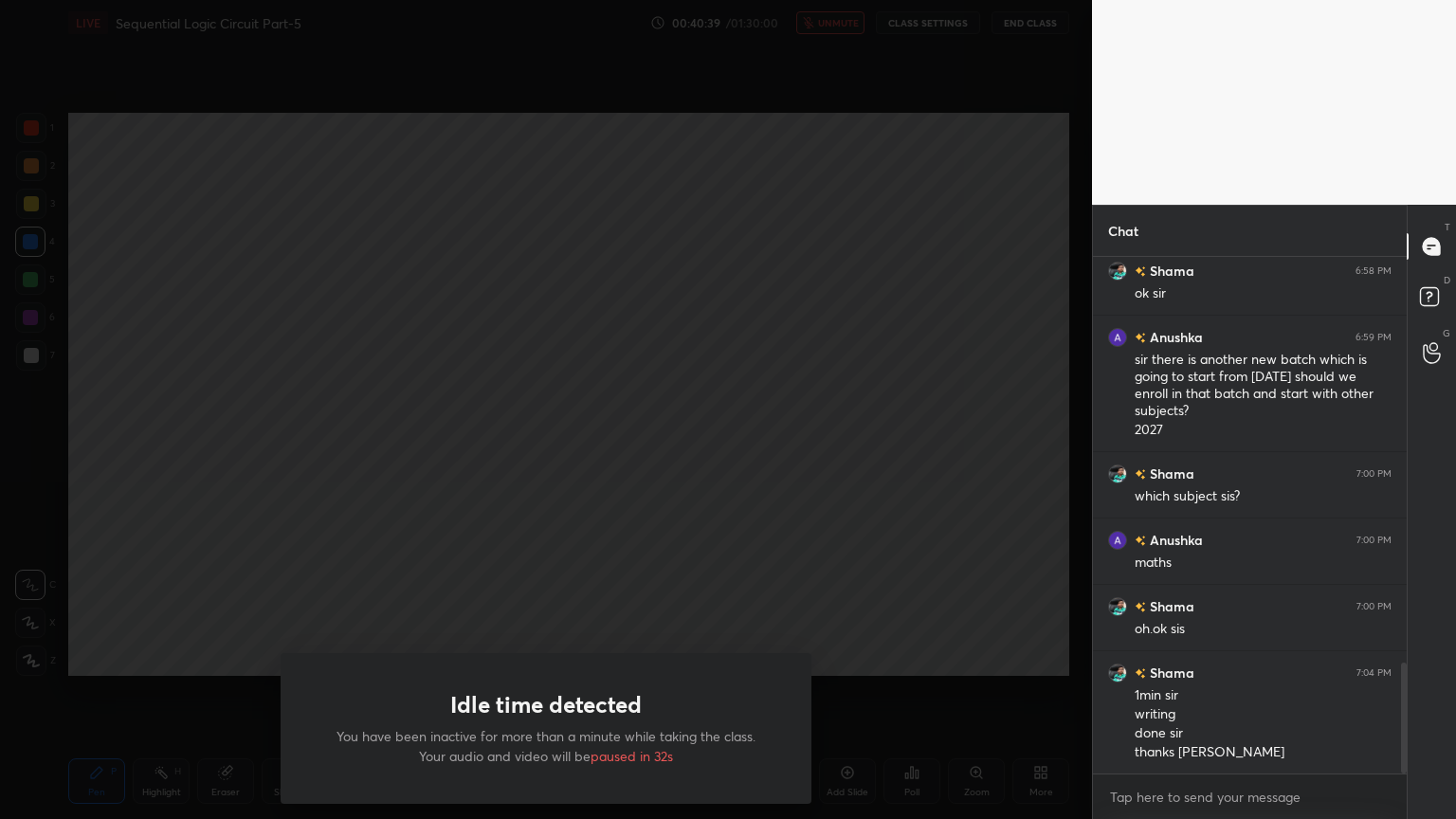
click at [717, 556] on div "Idle time detected You have been inactive for more than a minute while taking t…" at bounding box center [546, 410] width 1092 height 819
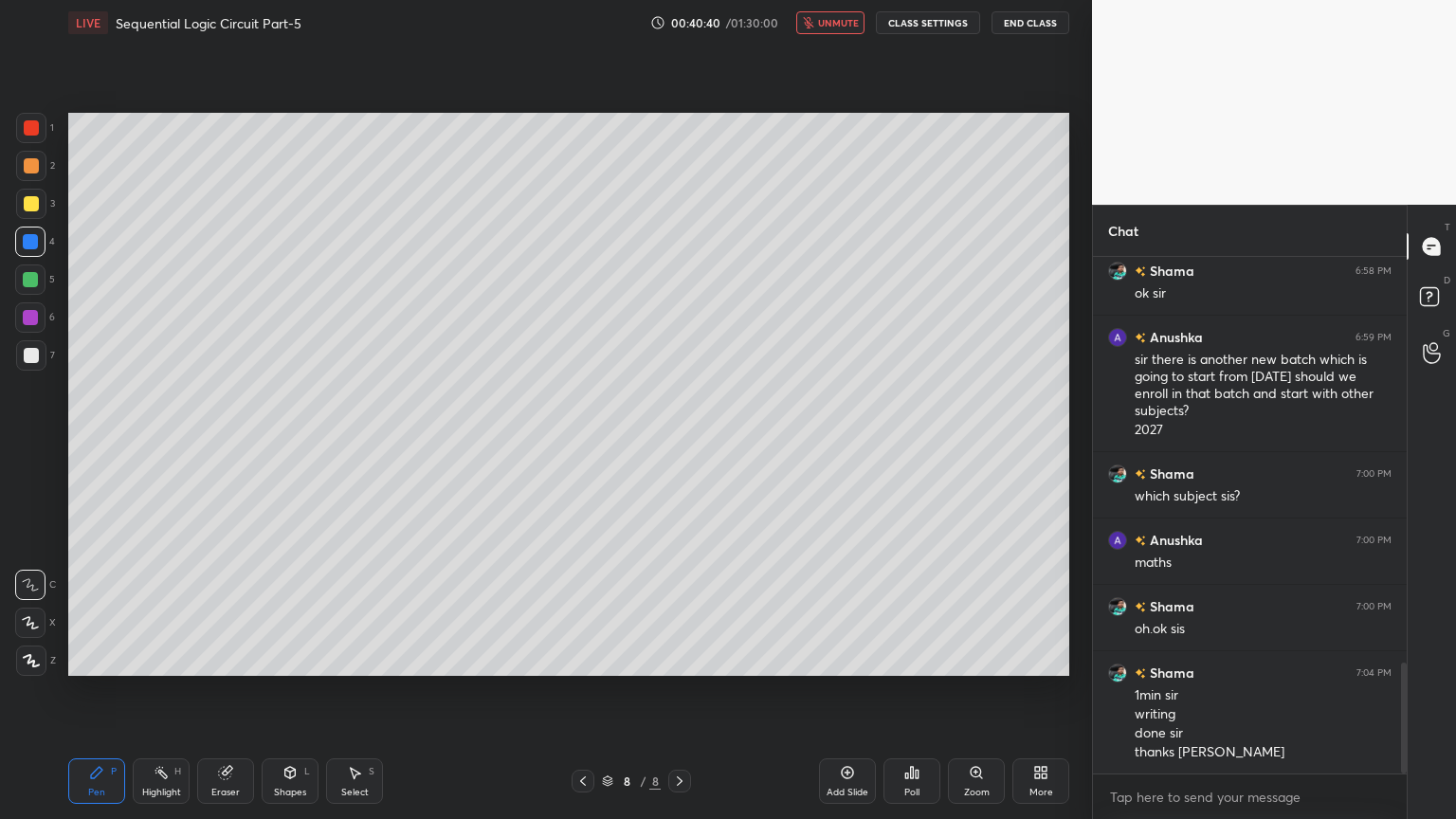
click at [836, 37] on div "LIVE Sequential Logic Circuit Part-5 00:40:40 / 01:30:00 unmute CLASS SETTINGS …" at bounding box center [569, 23] width 1001 height 46
click at [846, 27] on span "unmute" at bounding box center [838, 23] width 41 height 13
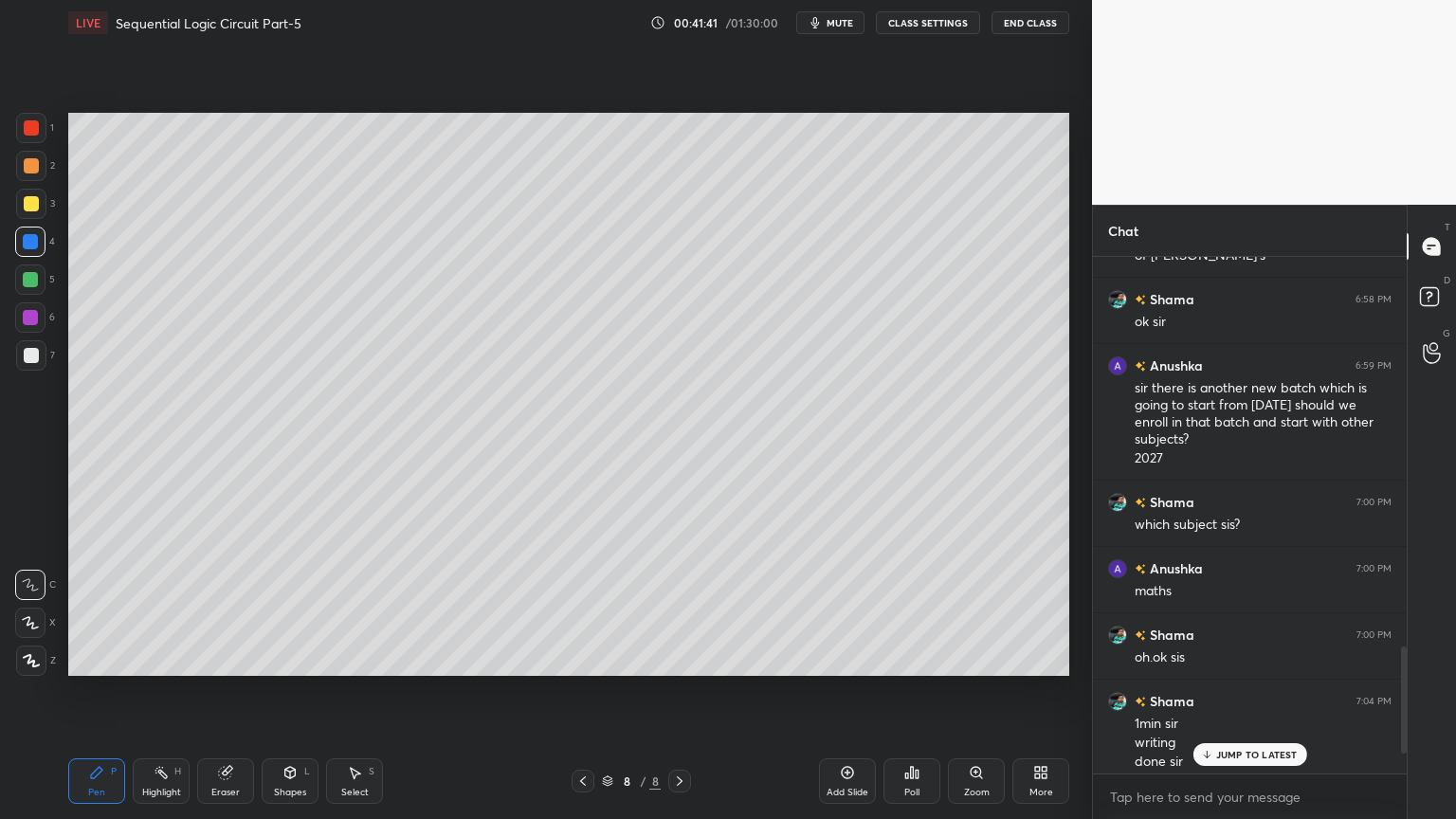
scroll to position [1872, 0]
click at [209, 696] on div "Eraser" at bounding box center [226, 781] width 57 height 46
click at [80, 696] on div "Pen P" at bounding box center [97, 781] width 57 height 46
click at [224, 696] on div "Eraser" at bounding box center [226, 781] width 57 height 46
click at [152, 696] on div "Highlight H" at bounding box center [161, 781] width 57 height 46
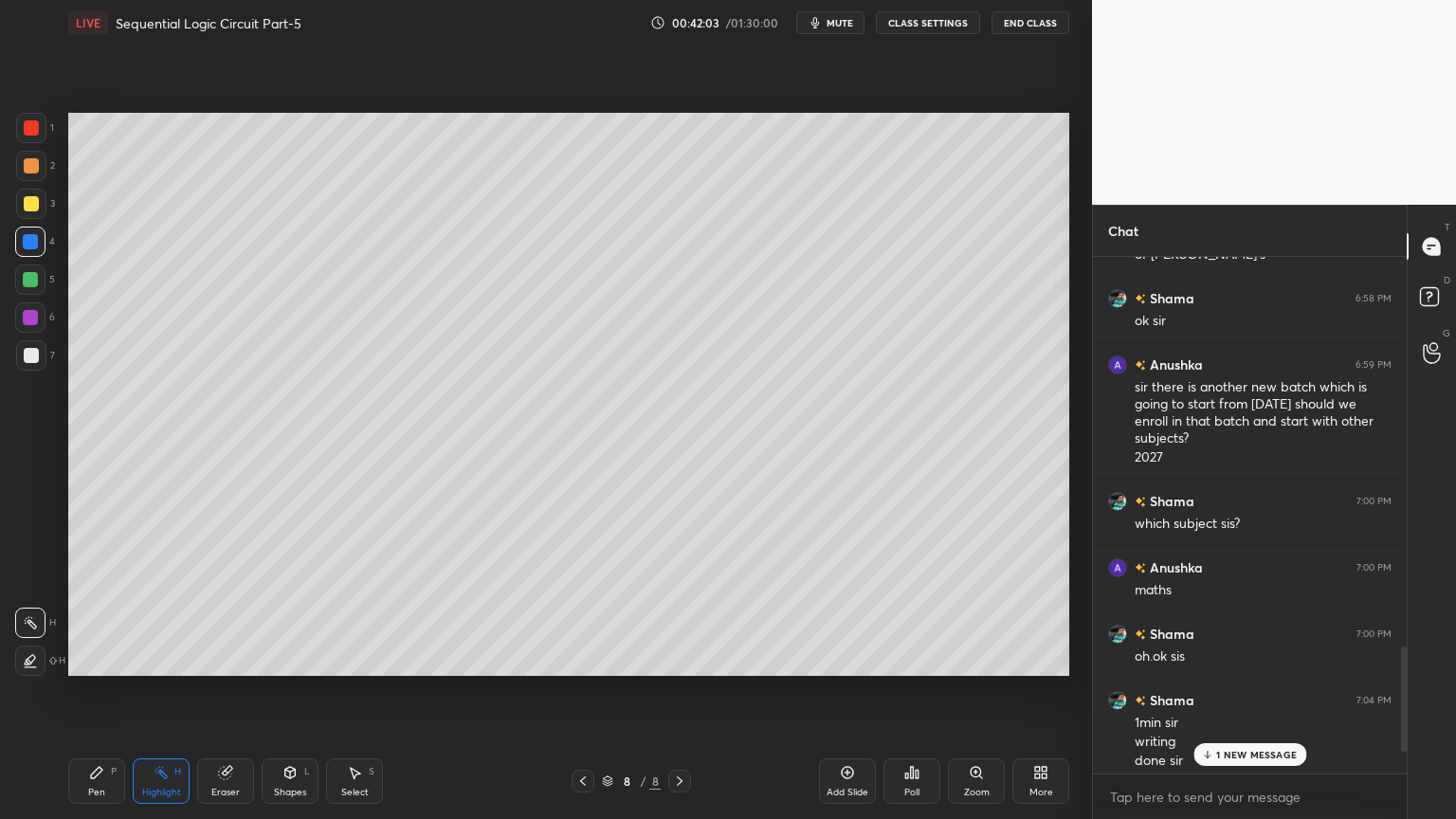
click at [100, 696] on icon at bounding box center [97, 773] width 15 height 15
click at [1242, 696] on p "1 NEW MESSAGE" at bounding box center [1256, 755] width 81 height 11
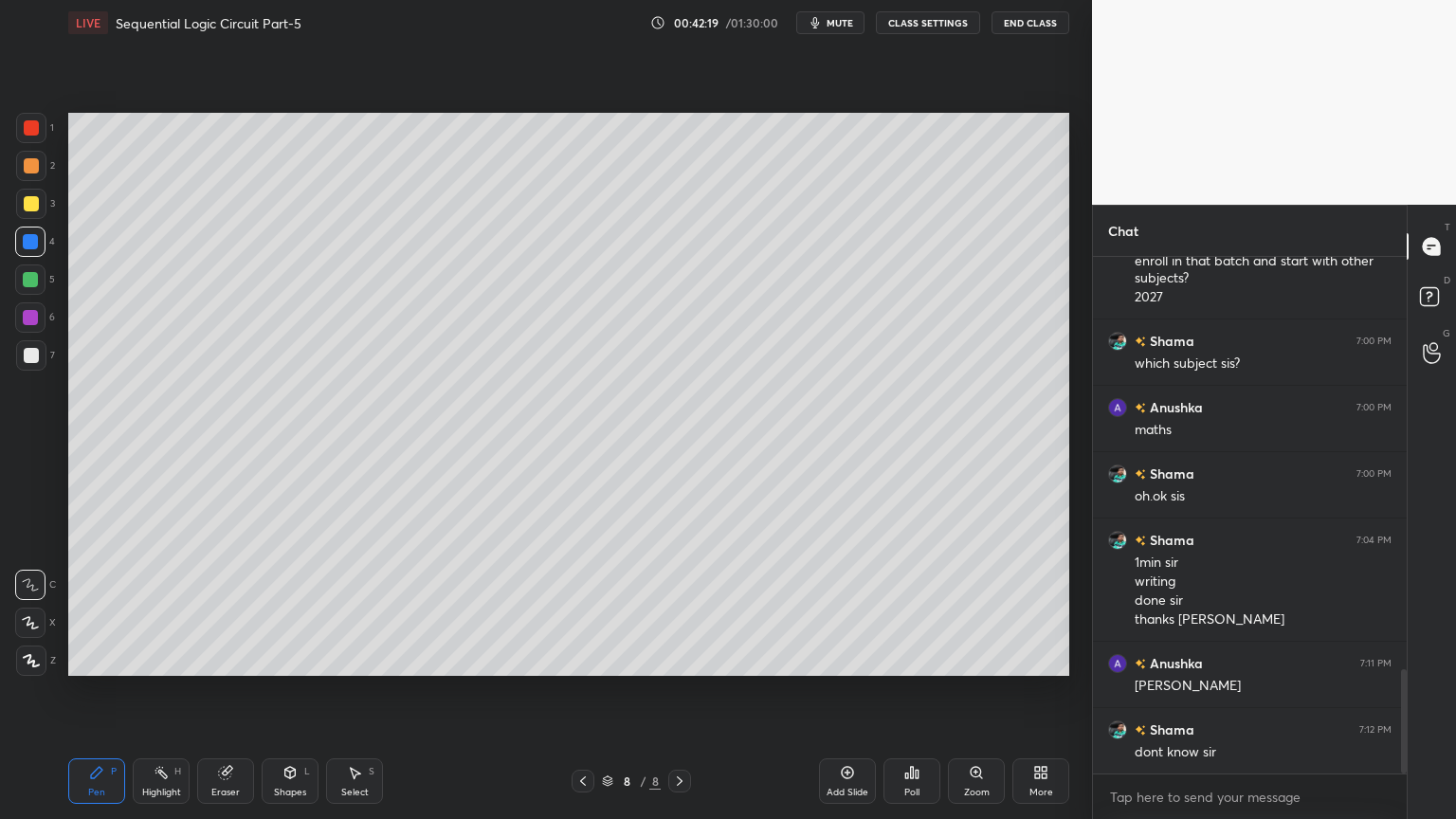
scroll to position [2033, 0]
click at [34, 317] on div at bounding box center [30, 318] width 15 height 15
click at [184, 696] on div "Highlight H" at bounding box center [161, 781] width 57 height 46
click at [40, 353] on div at bounding box center [31, 355] width 30 height 30
click at [95, 696] on icon at bounding box center [97, 773] width 11 height 11
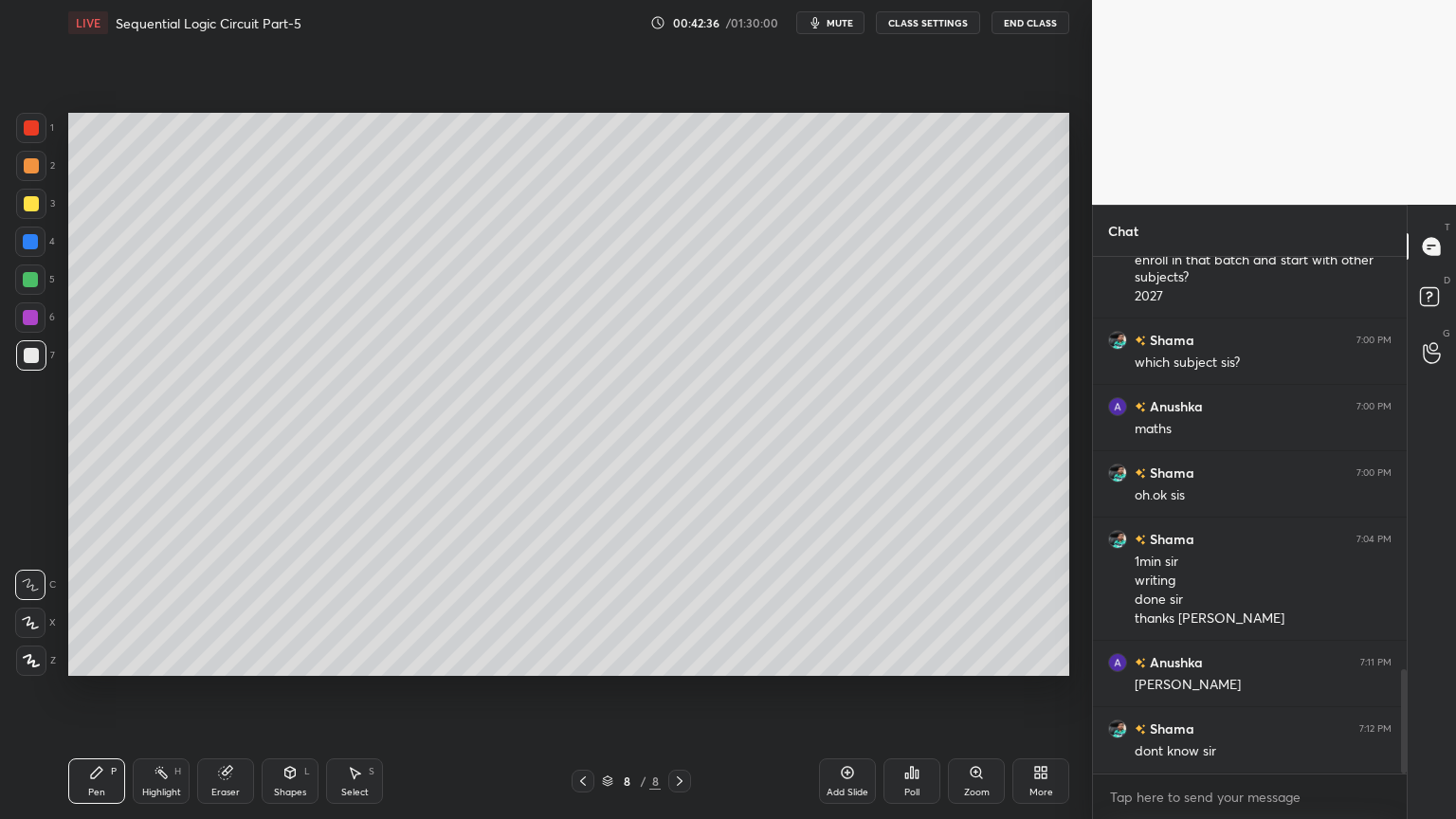
click at [232, 696] on icon at bounding box center [226, 773] width 15 height 15
click at [96, 696] on icon at bounding box center [97, 773] width 11 height 11
click at [34, 318] on div at bounding box center [30, 318] width 15 height 15
click at [159, 696] on rect at bounding box center [163, 774] width 9 height 9
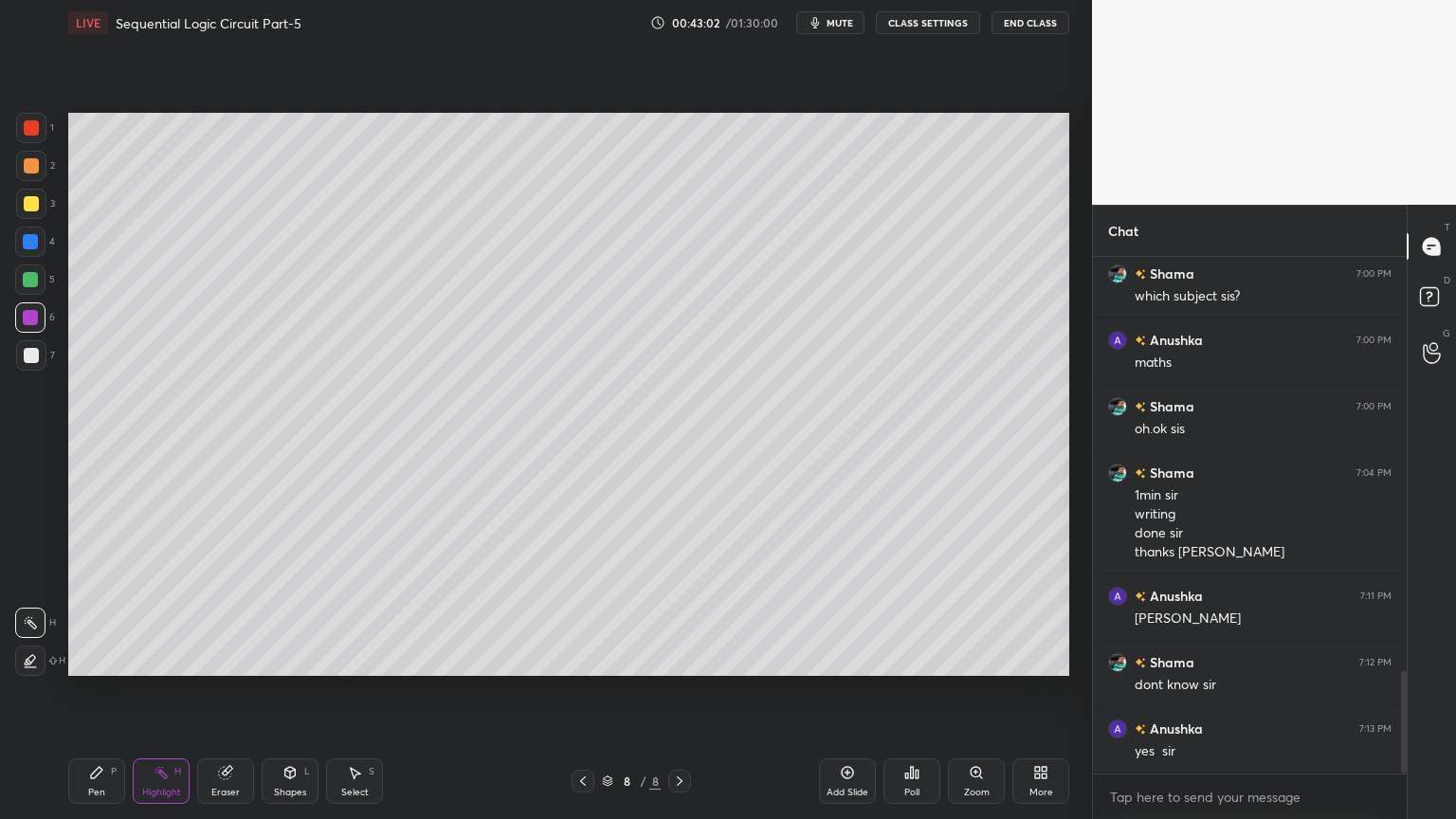
click at [63, 696] on div "LIVE Sequential Logic Circuit Part-5 00:43:02 / 01:30:00 mute CLASS SETTINGS En…" at bounding box center [569, 410] width 1016 height 819
click at [95, 696] on icon at bounding box center [97, 773] width 15 height 15
click at [33, 353] on div at bounding box center [31, 355] width 15 height 15
click at [34, 317] on div at bounding box center [30, 318] width 15 height 15
click at [163, 696] on icon at bounding box center [161, 773] width 15 height 15
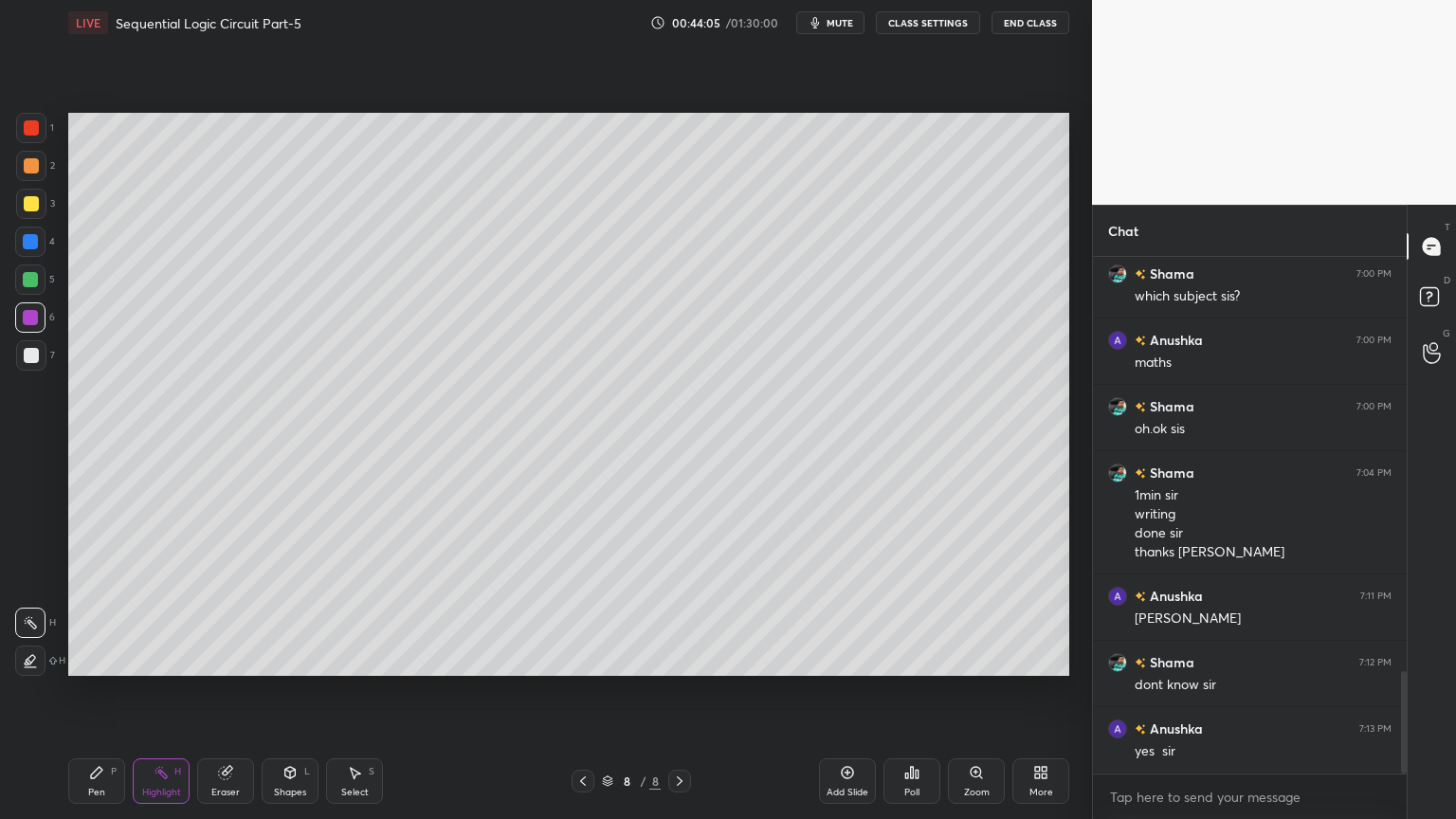
click at [226, 696] on div "Eraser" at bounding box center [226, 781] width 57 height 46
click at [103, 696] on div "Pen P" at bounding box center [97, 781] width 57 height 46
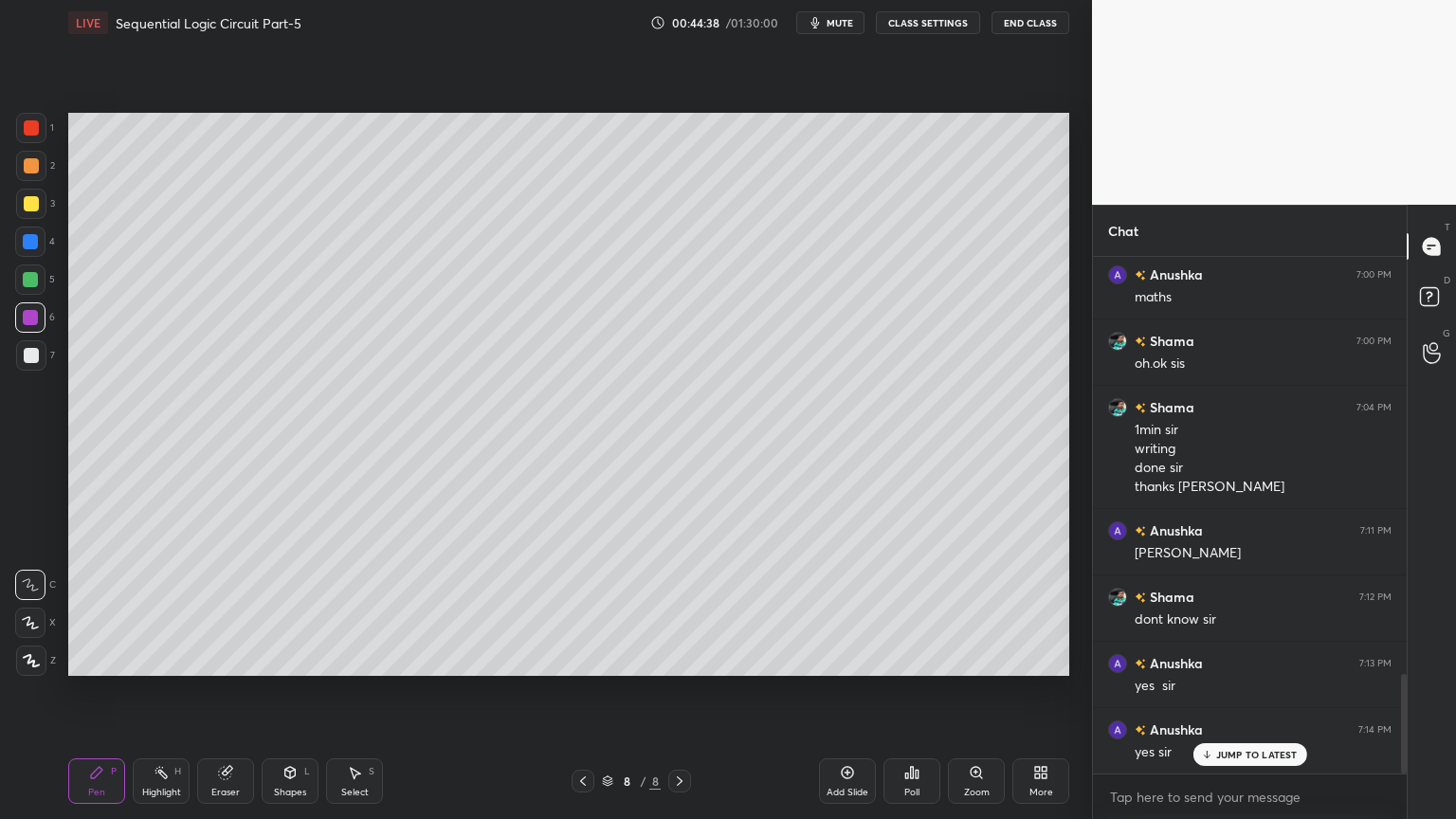
click at [226, 696] on div "Eraser" at bounding box center [226, 781] width 57 height 46
click at [99, 696] on div "Pen P" at bounding box center [97, 781] width 57 height 46
click at [148, 696] on div "Highlight" at bounding box center [161, 792] width 39 height 9
click at [41, 207] on div at bounding box center [31, 204] width 30 height 30
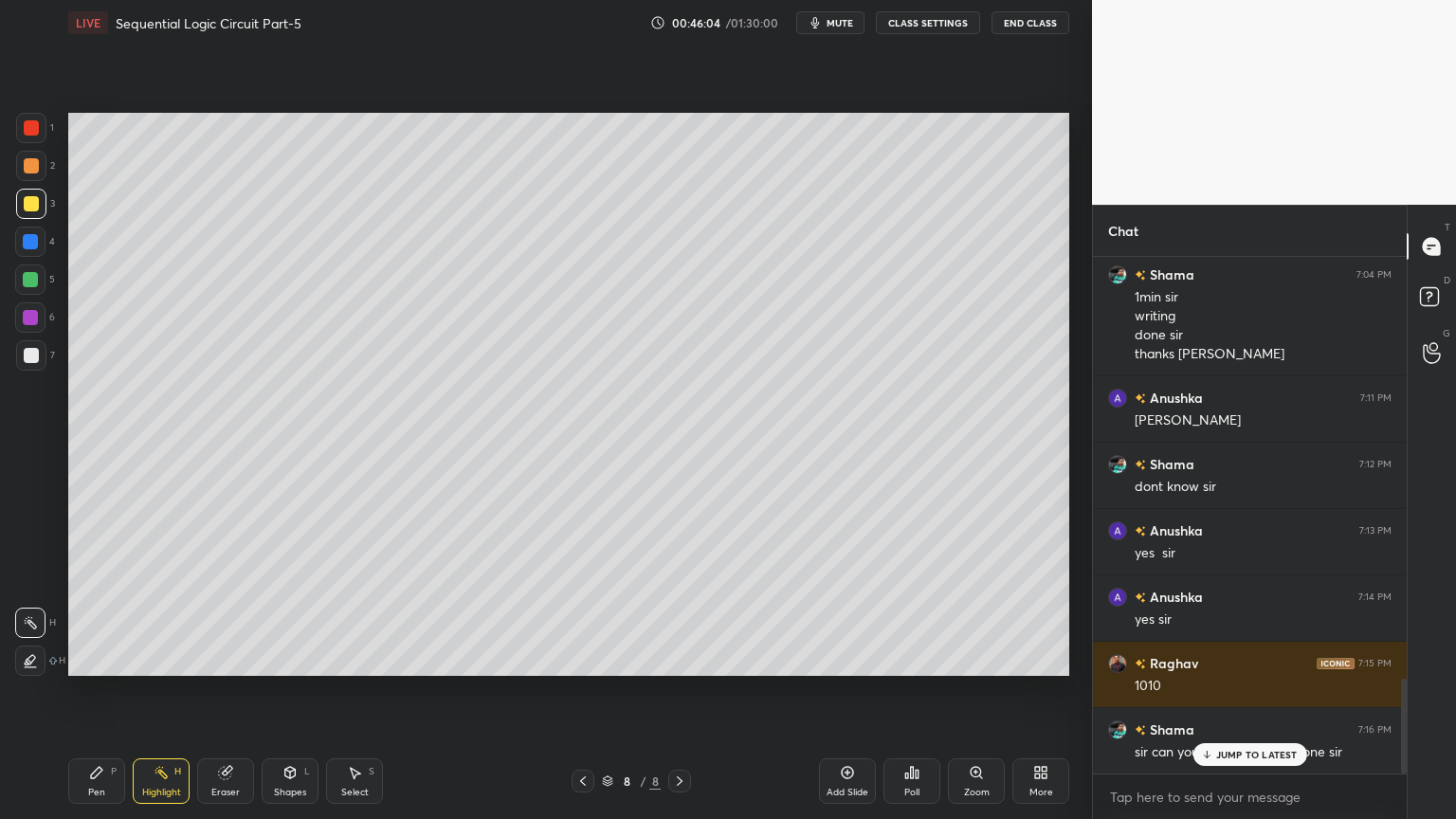
scroll to position [2317, 0]
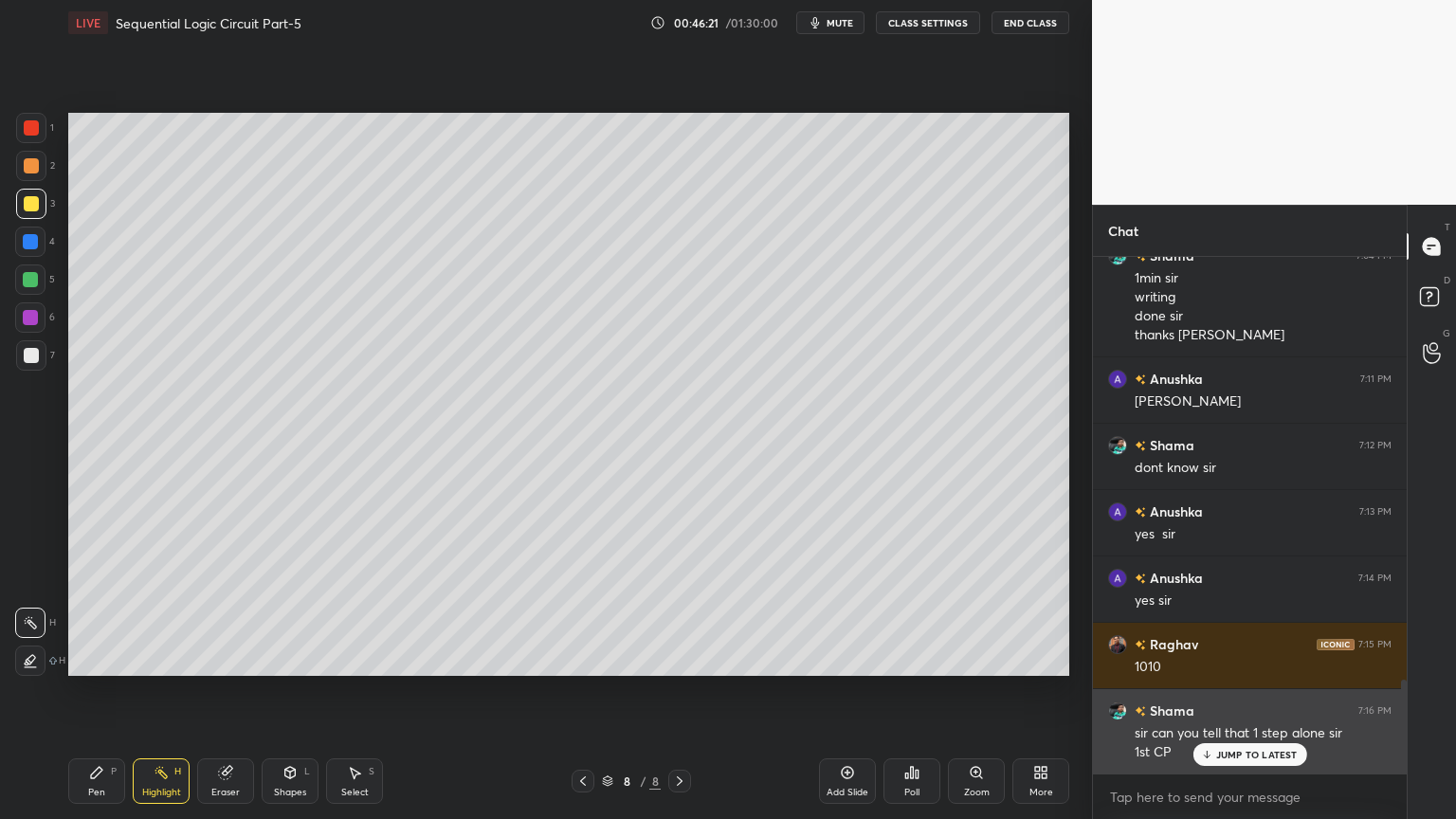
click at [1265, 696] on p "JUMP TO LATEST" at bounding box center [1257, 755] width 82 height 11
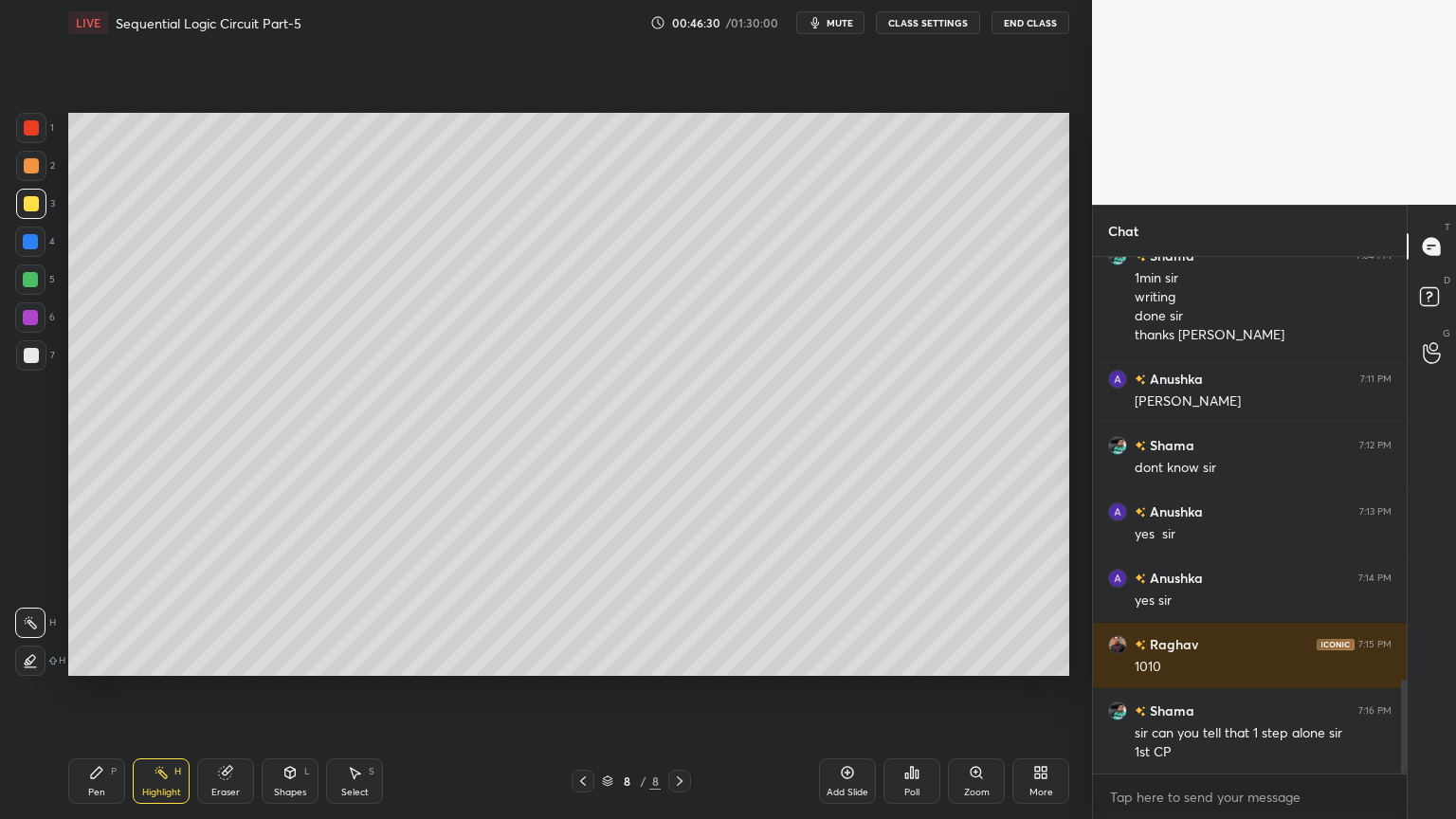
scroll to position [2336, 0]
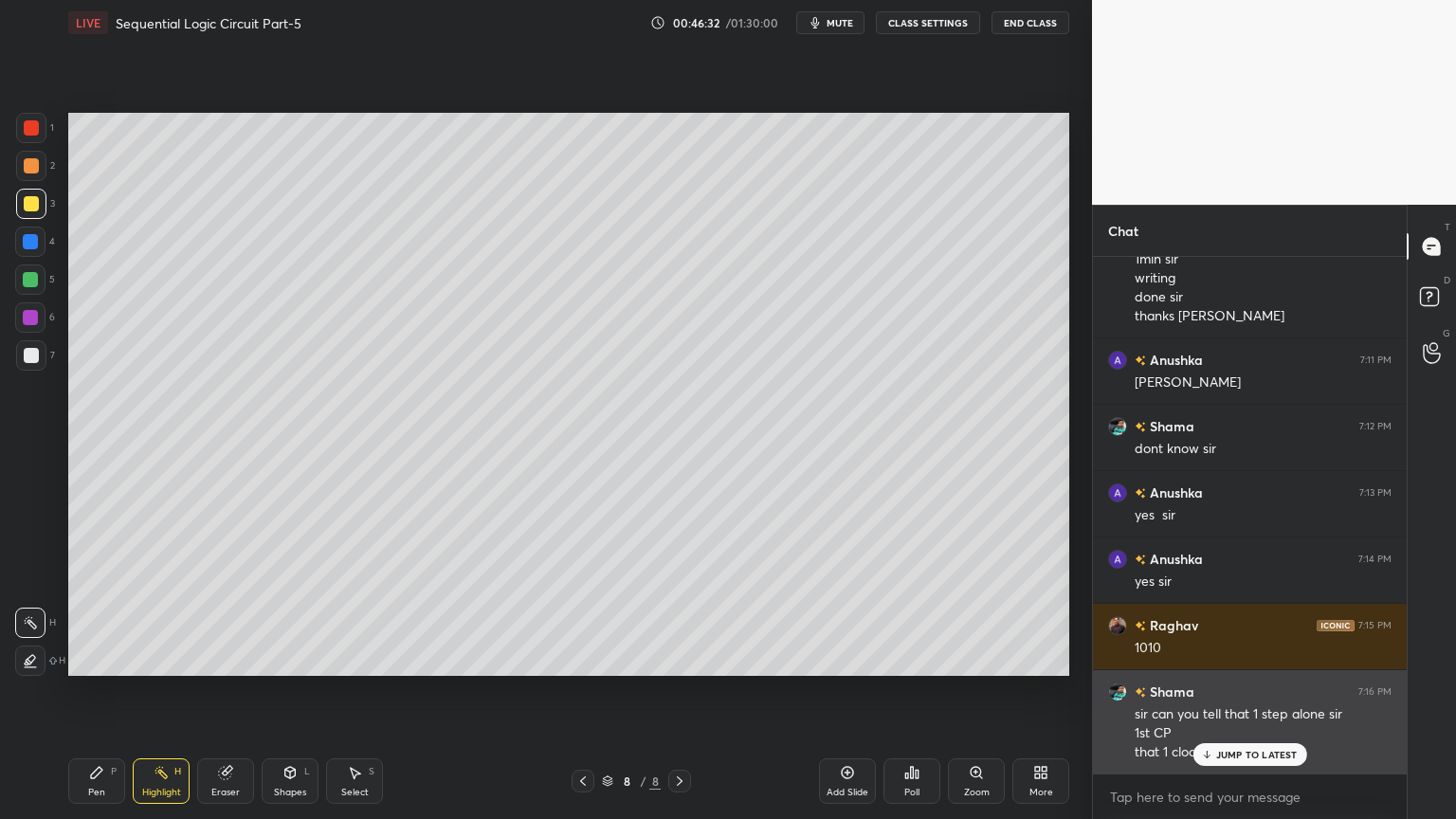
click at [1251, 696] on p "JUMP TO LATEST" at bounding box center [1257, 755] width 82 height 11
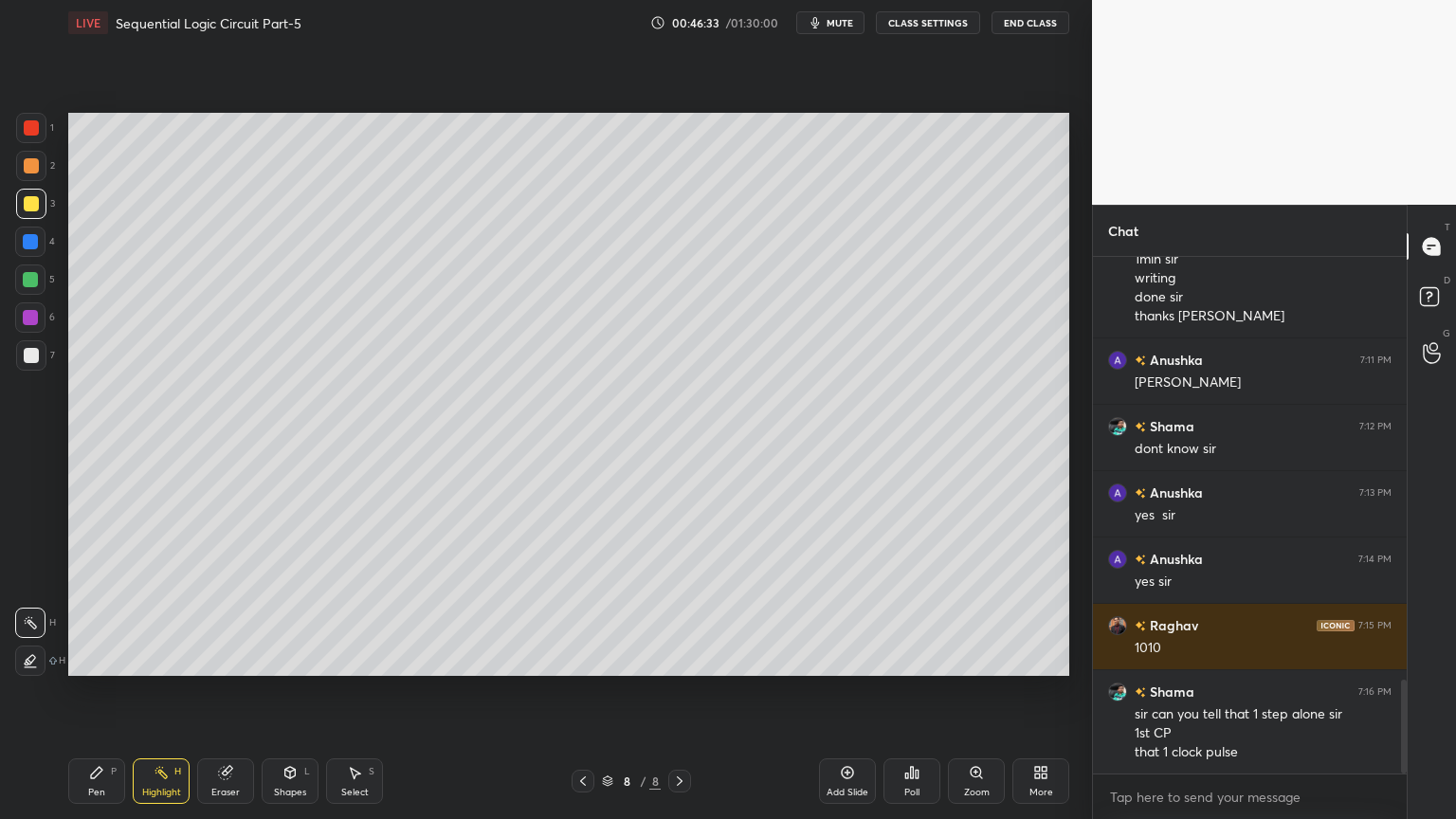
scroll to position [2355, 0]
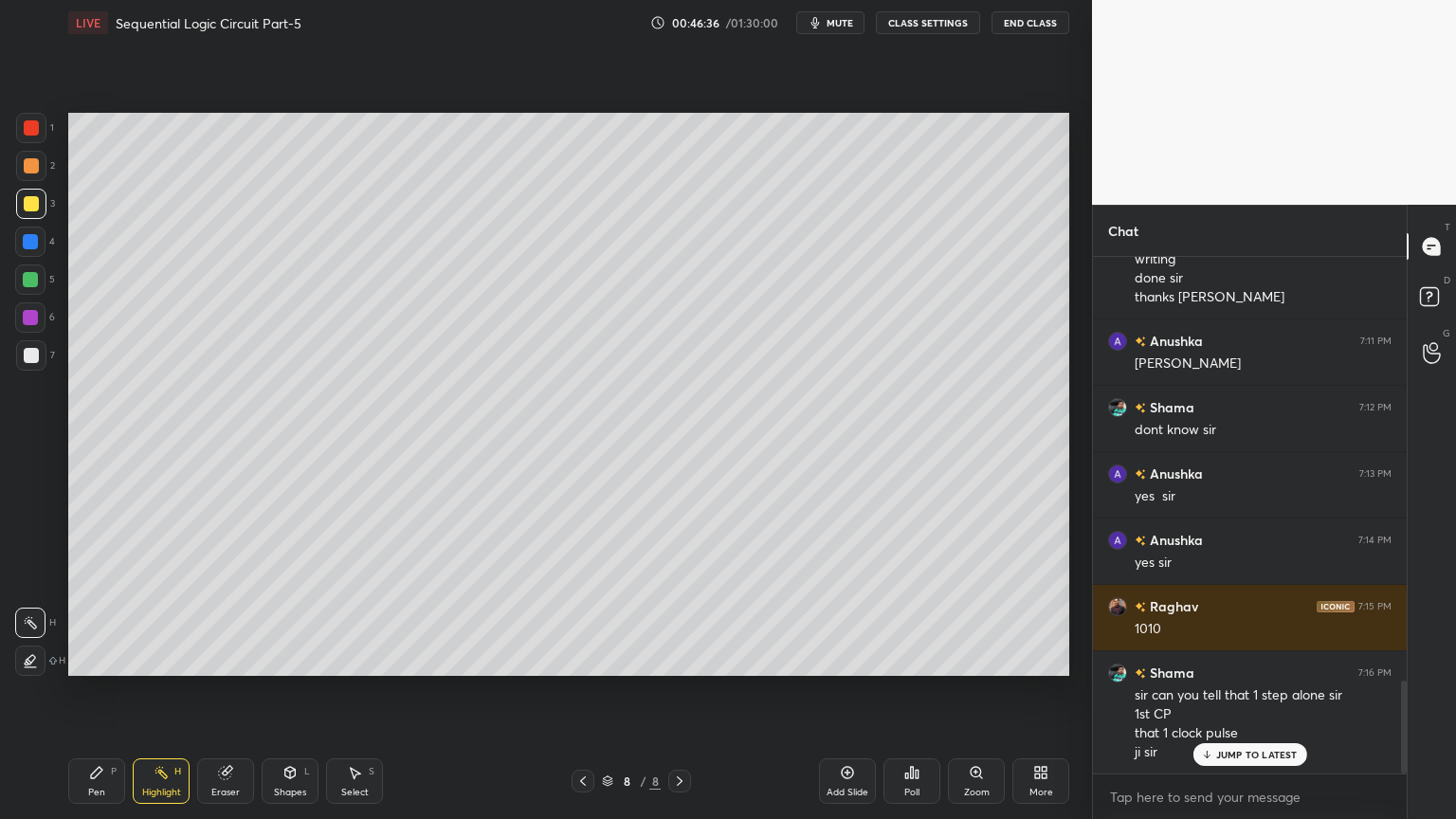
click at [105, 696] on div "Pen P" at bounding box center [97, 781] width 57 height 46
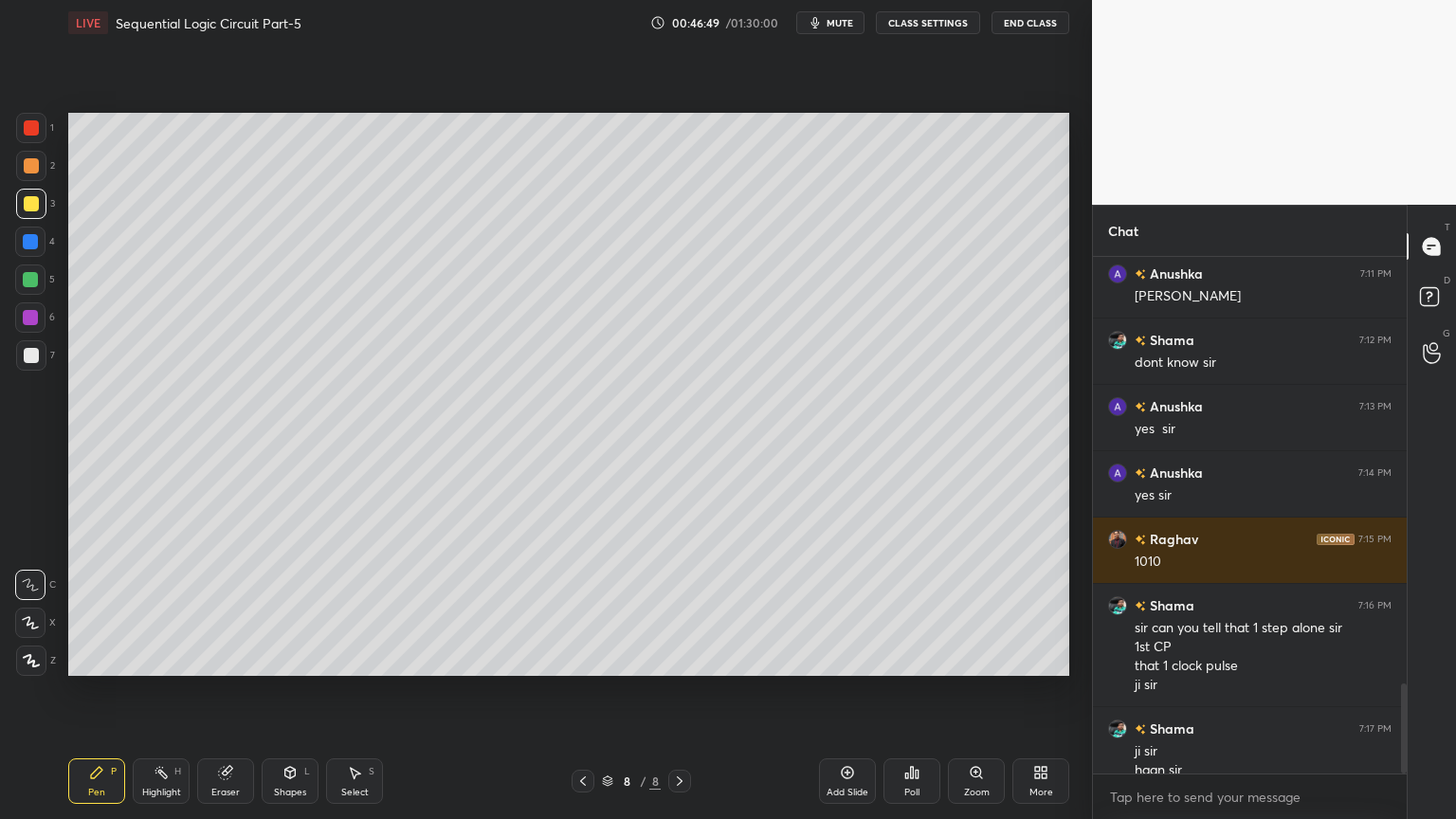
scroll to position [2441, 0]
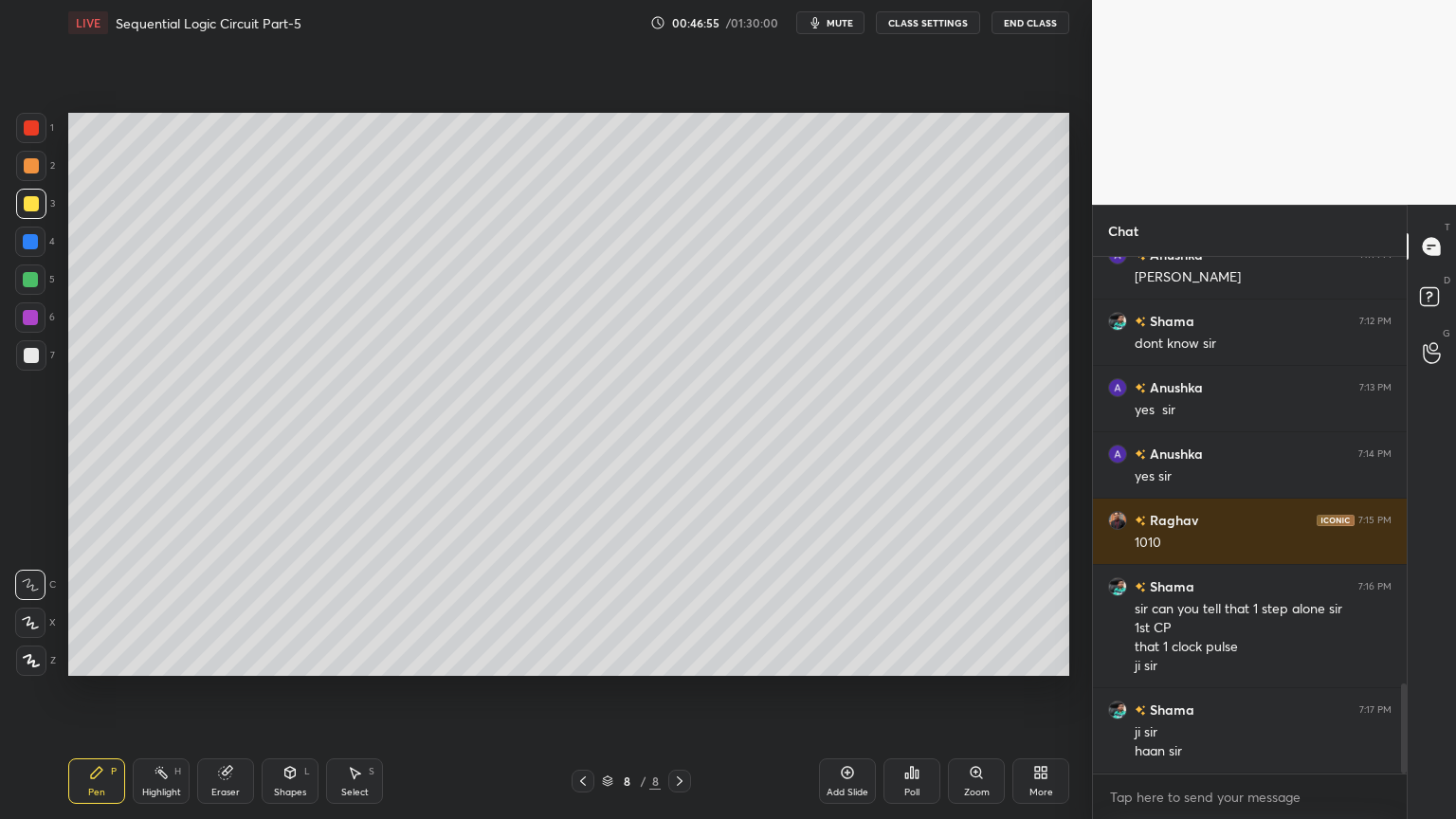
click at [160, 696] on icon at bounding box center [161, 773] width 15 height 15
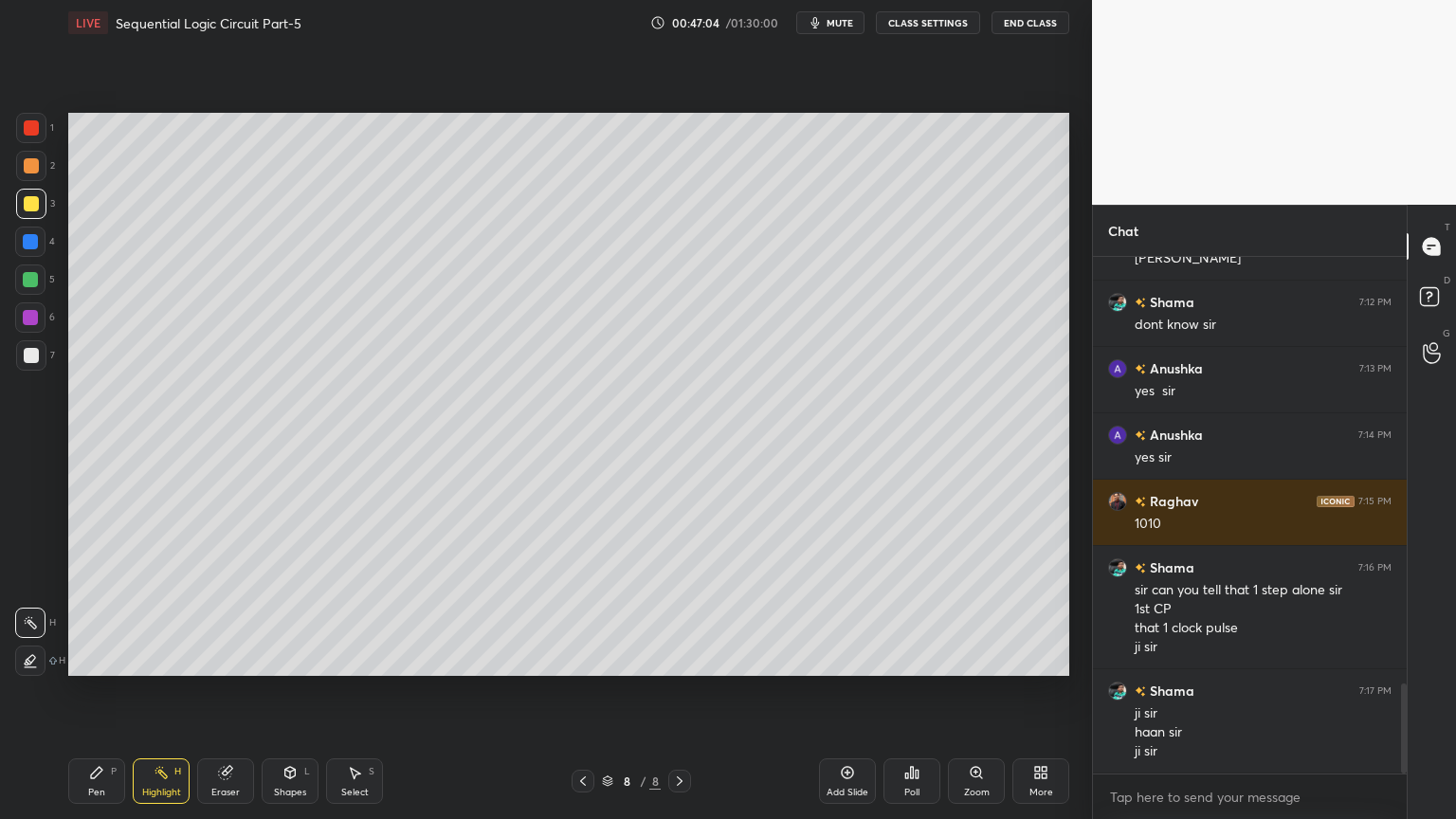
scroll to position [2479, 0]
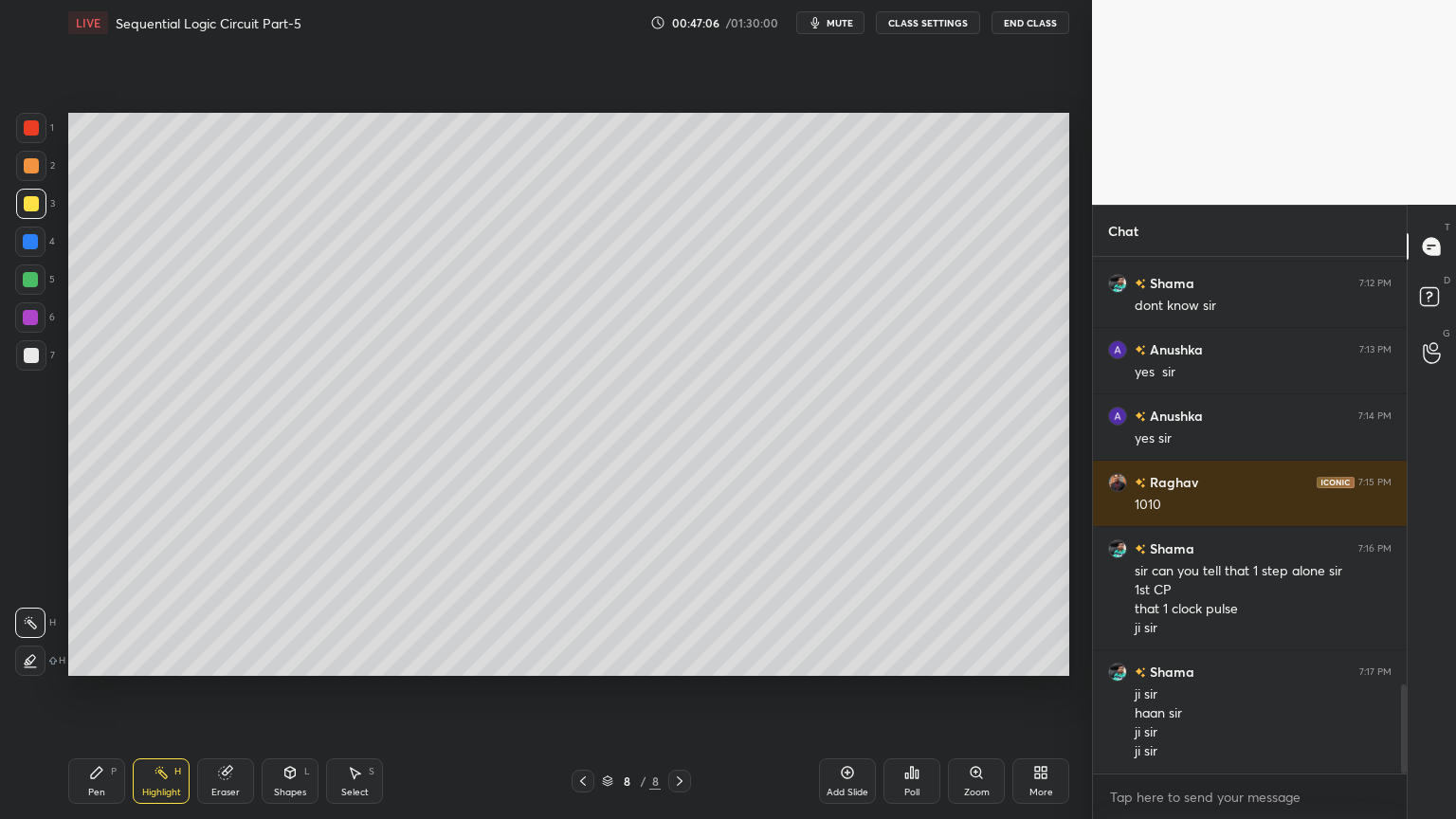
click at [106, 696] on div "Pen P" at bounding box center [97, 781] width 57 height 46
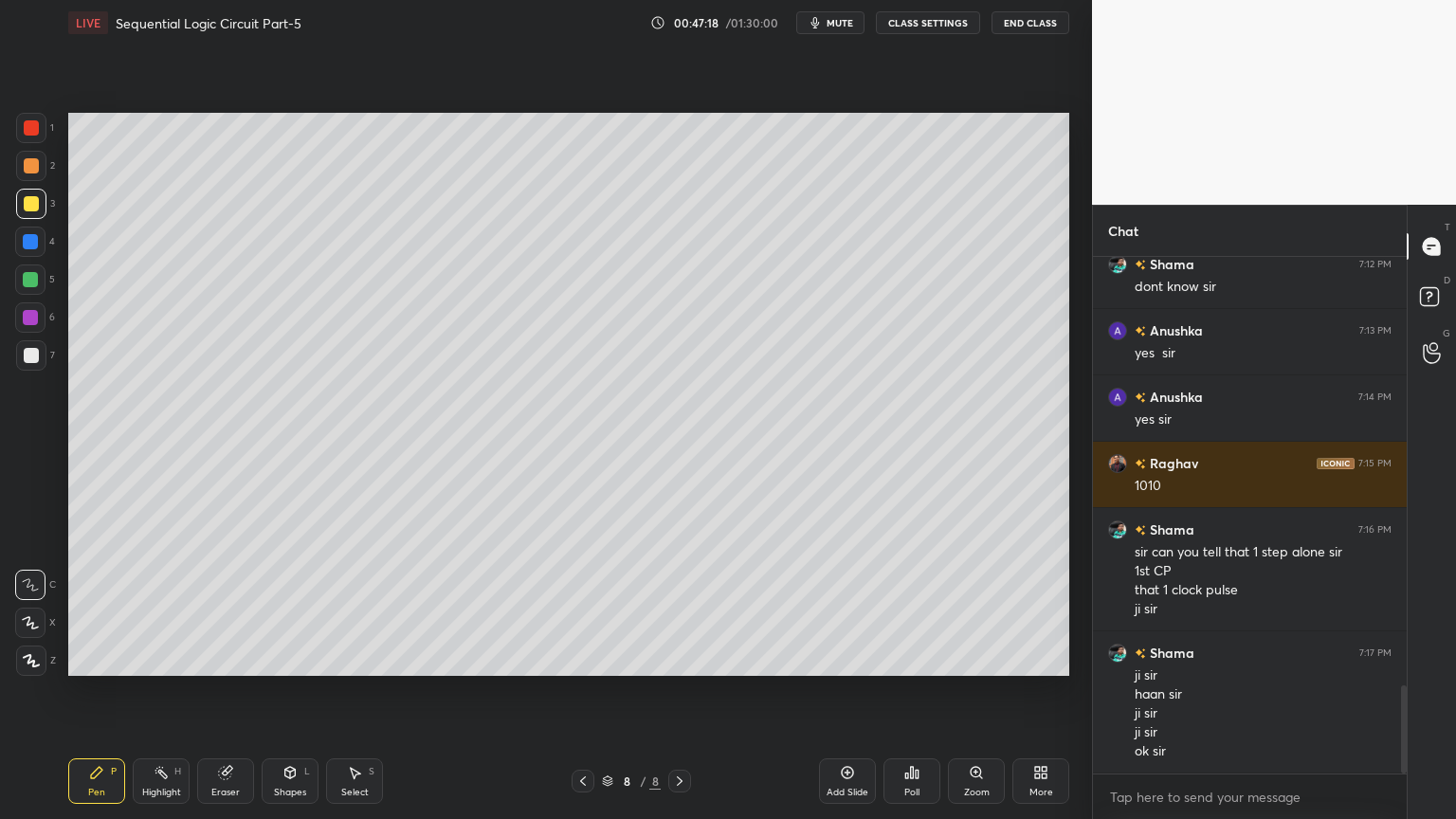
click at [213, 696] on div "Eraser" at bounding box center [226, 792] width 28 height 9
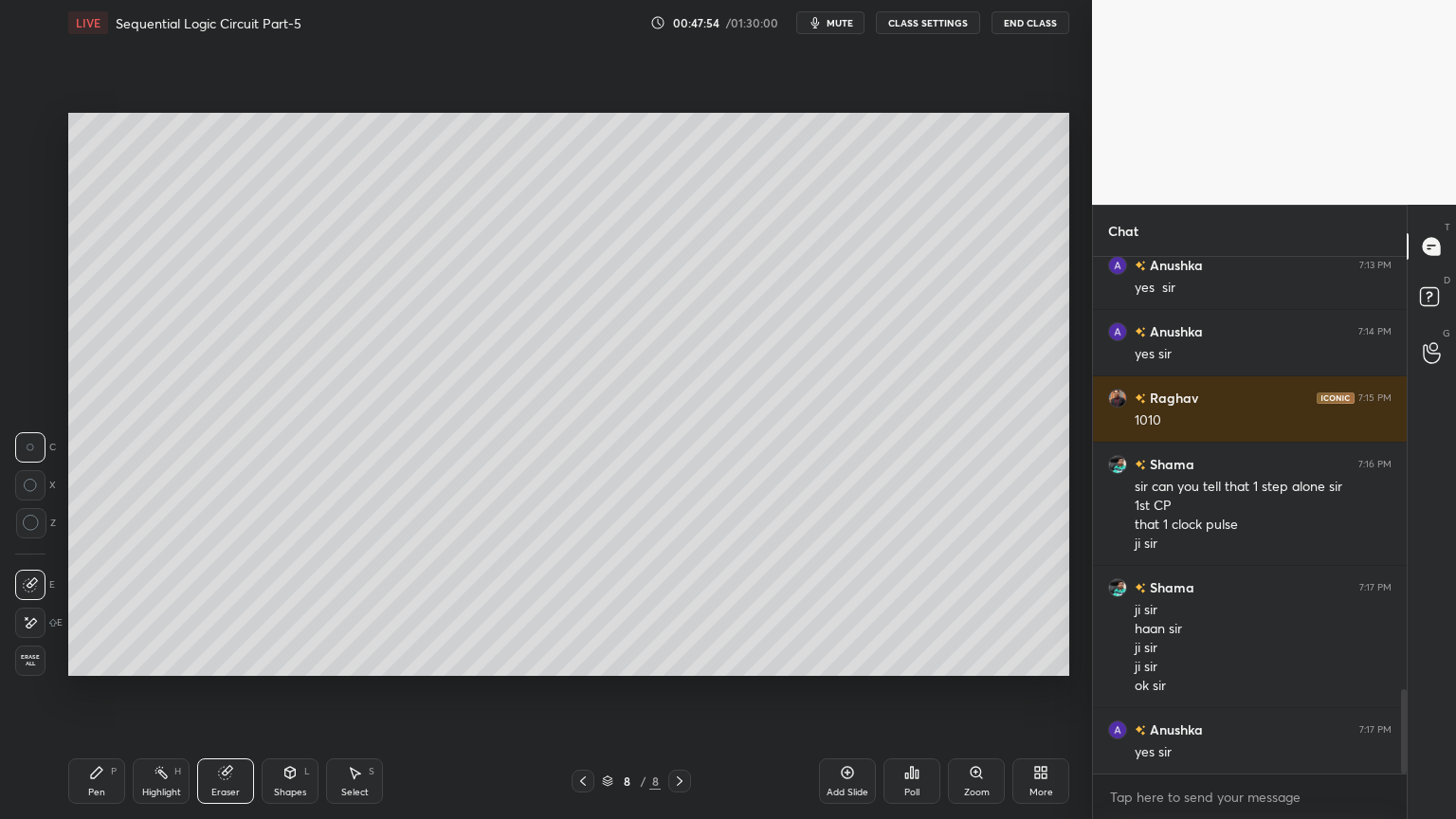
scroll to position [2630, 0]
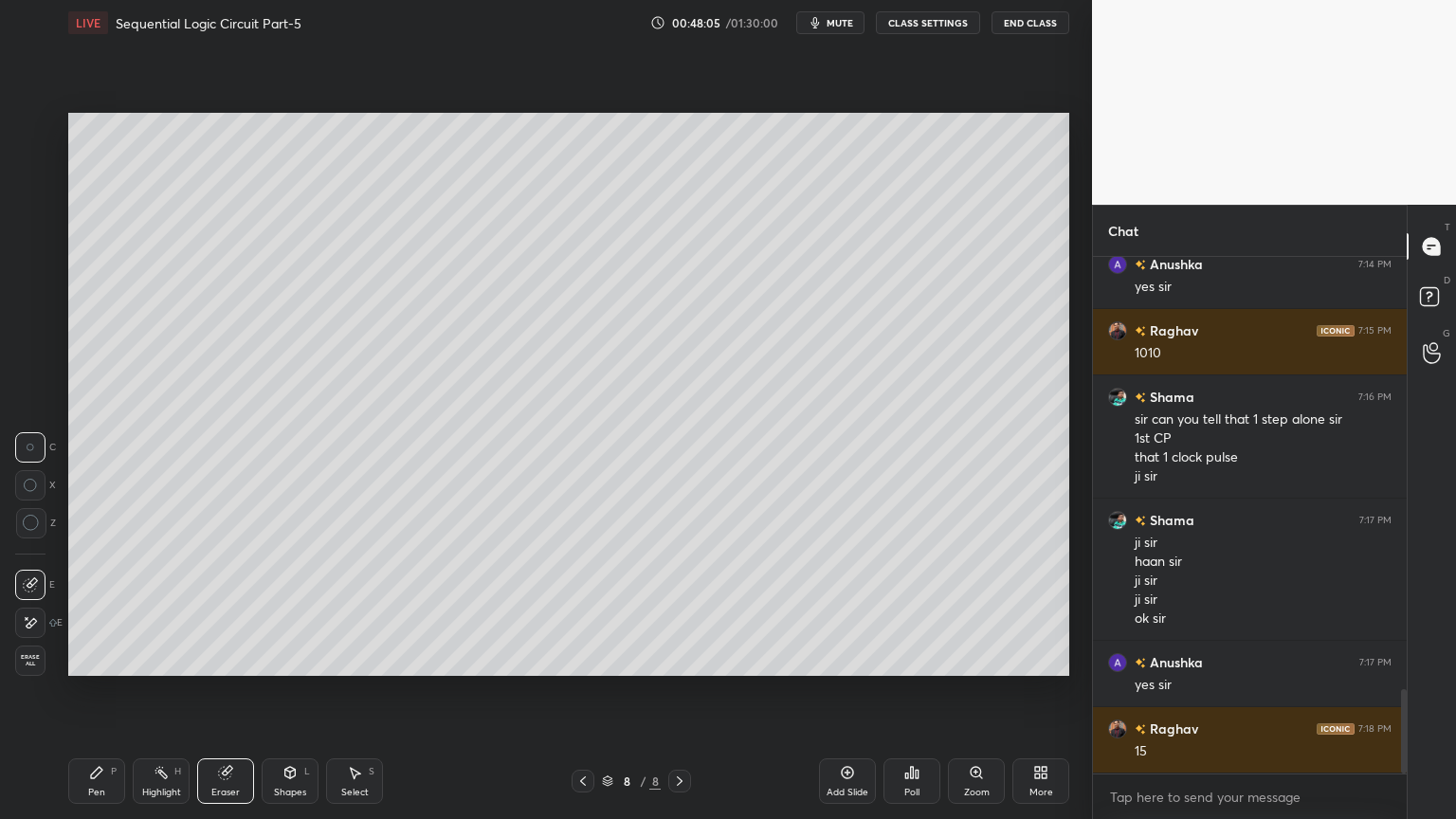
click at [91, 696] on icon at bounding box center [97, 773] width 15 height 15
click at [38, 366] on div at bounding box center [31, 355] width 30 height 30
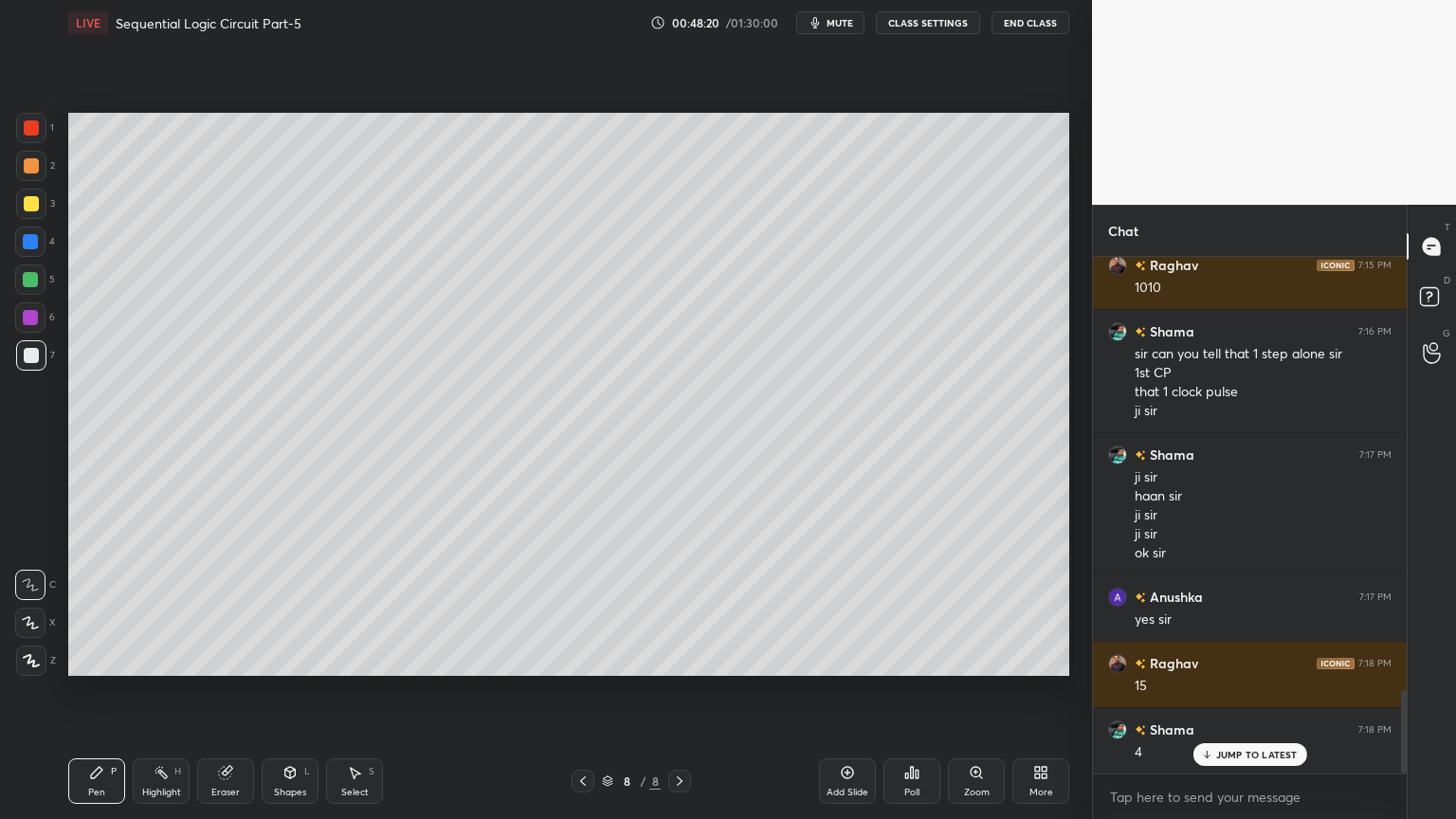
click at [1243, 696] on p "JUMP TO LATEST" at bounding box center [1257, 755] width 82 height 11
click at [38, 323] on div at bounding box center [30, 318] width 30 height 30
click at [224, 696] on div "Eraser" at bounding box center [226, 792] width 28 height 9
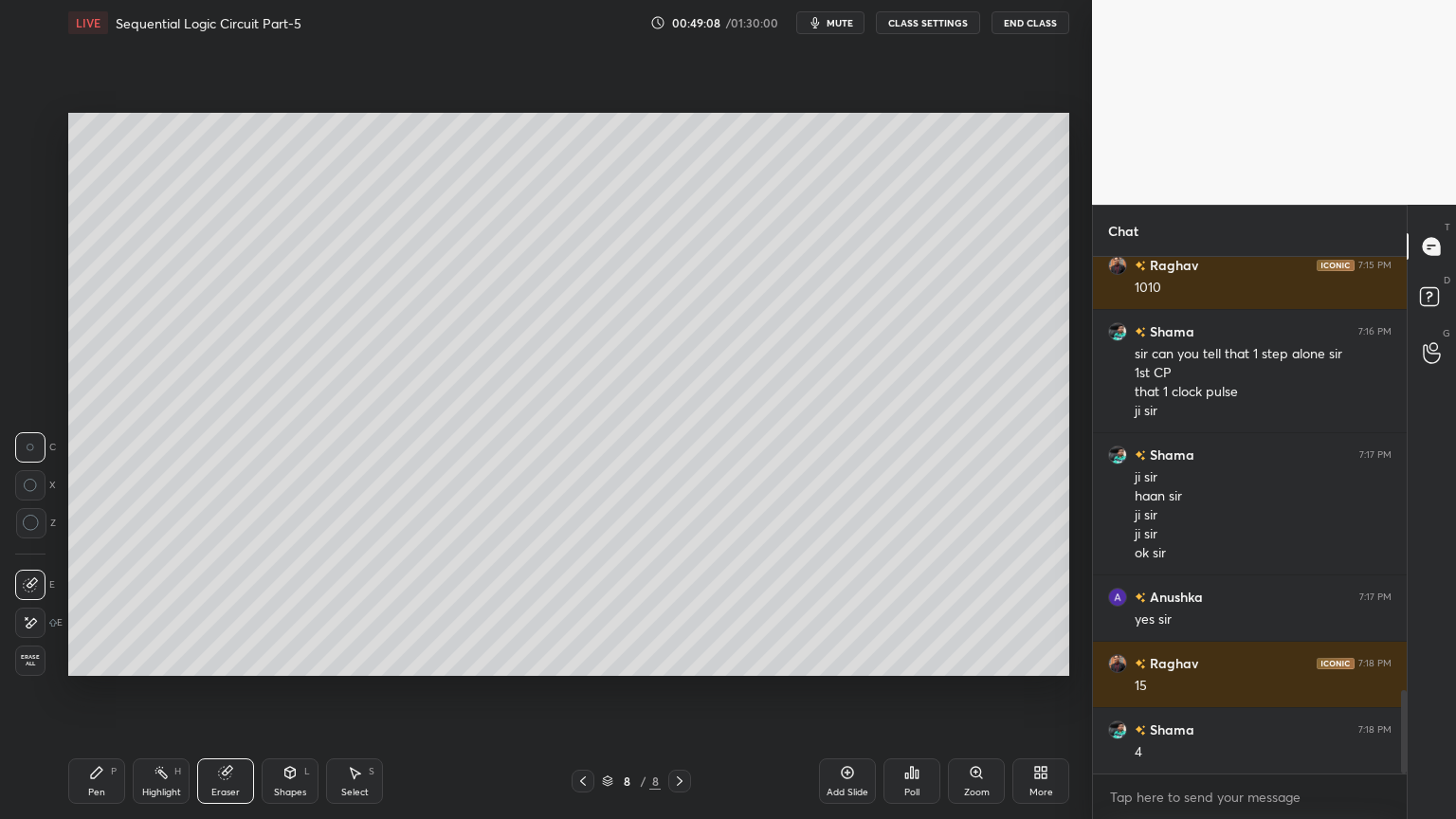
click at [99, 696] on div "Pen P" at bounding box center [97, 781] width 57 height 46
click at [234, 696] on div "Eraser" at bounding box center [226, 781] width 57 height 46
click at [93, 696] on div "Pen P" at bounding box center [97, 781] width 57 height 46
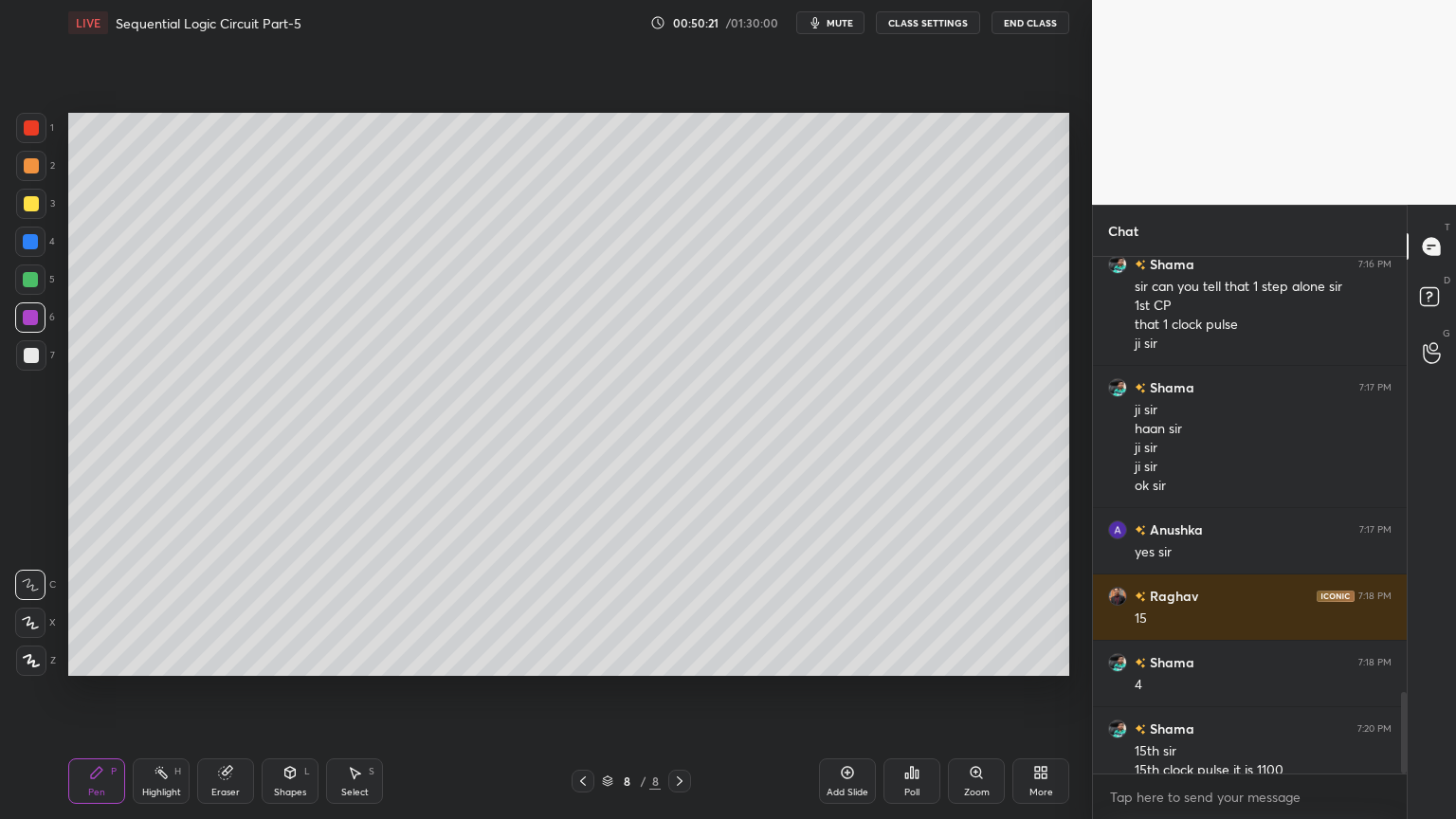
scroll to position [2782, 0]
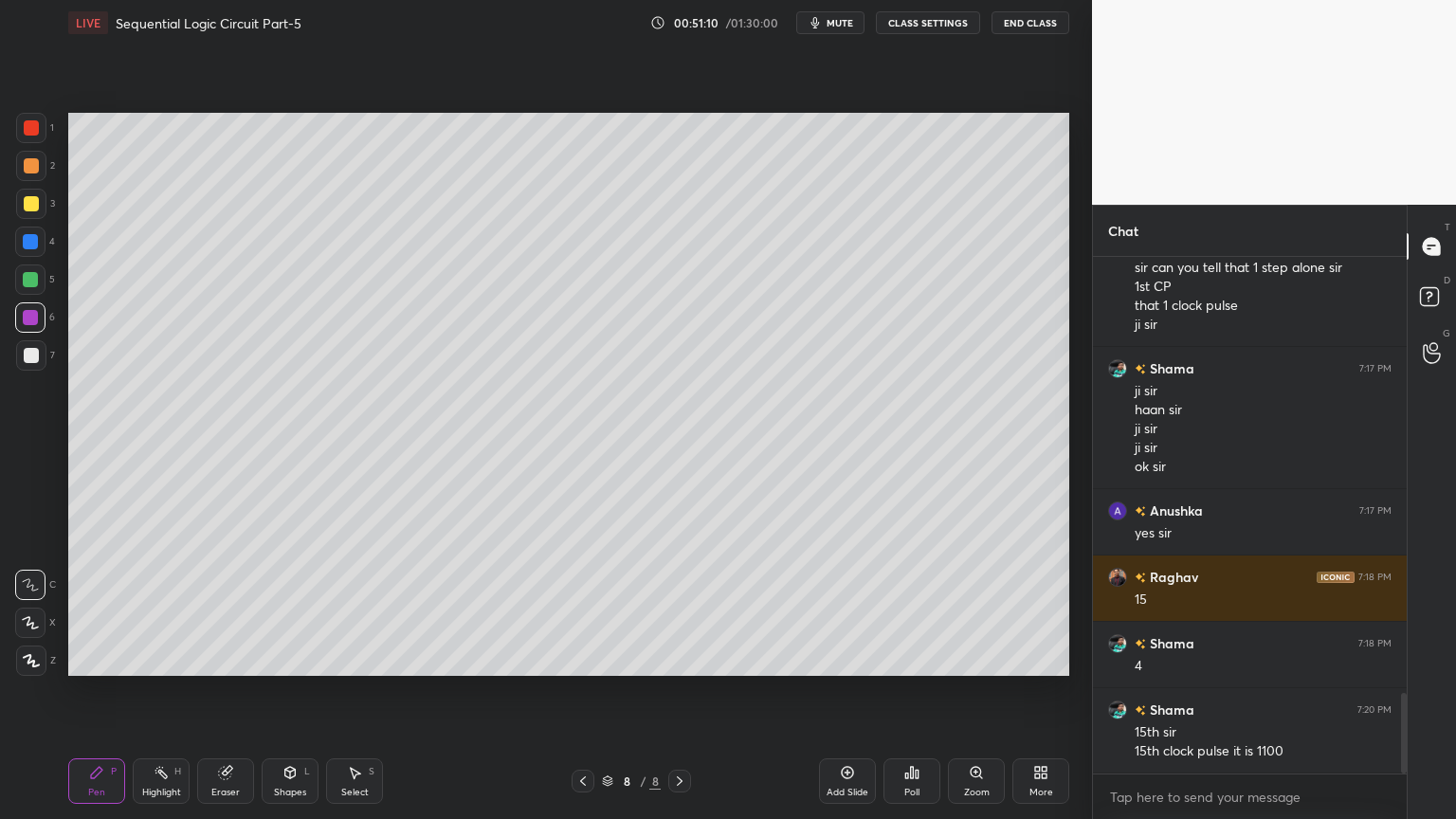
click at [228, 696] on div "Eraser" at bounding box center [226, 792] width 28 height 9
click at [96, 696] on div "Pen P" at bounding box center [97, 781] width 57 height 46
click at [208, 696] on div "Eraser" at bounding box center [226, 781] width 57 height 46
click at [73, 696] on div "Pen P" at bounding box center [97, 781] width 57 height 46
click at [229, 696] on div "Eraser" at bounding box center [226, 781] width 57 height 46
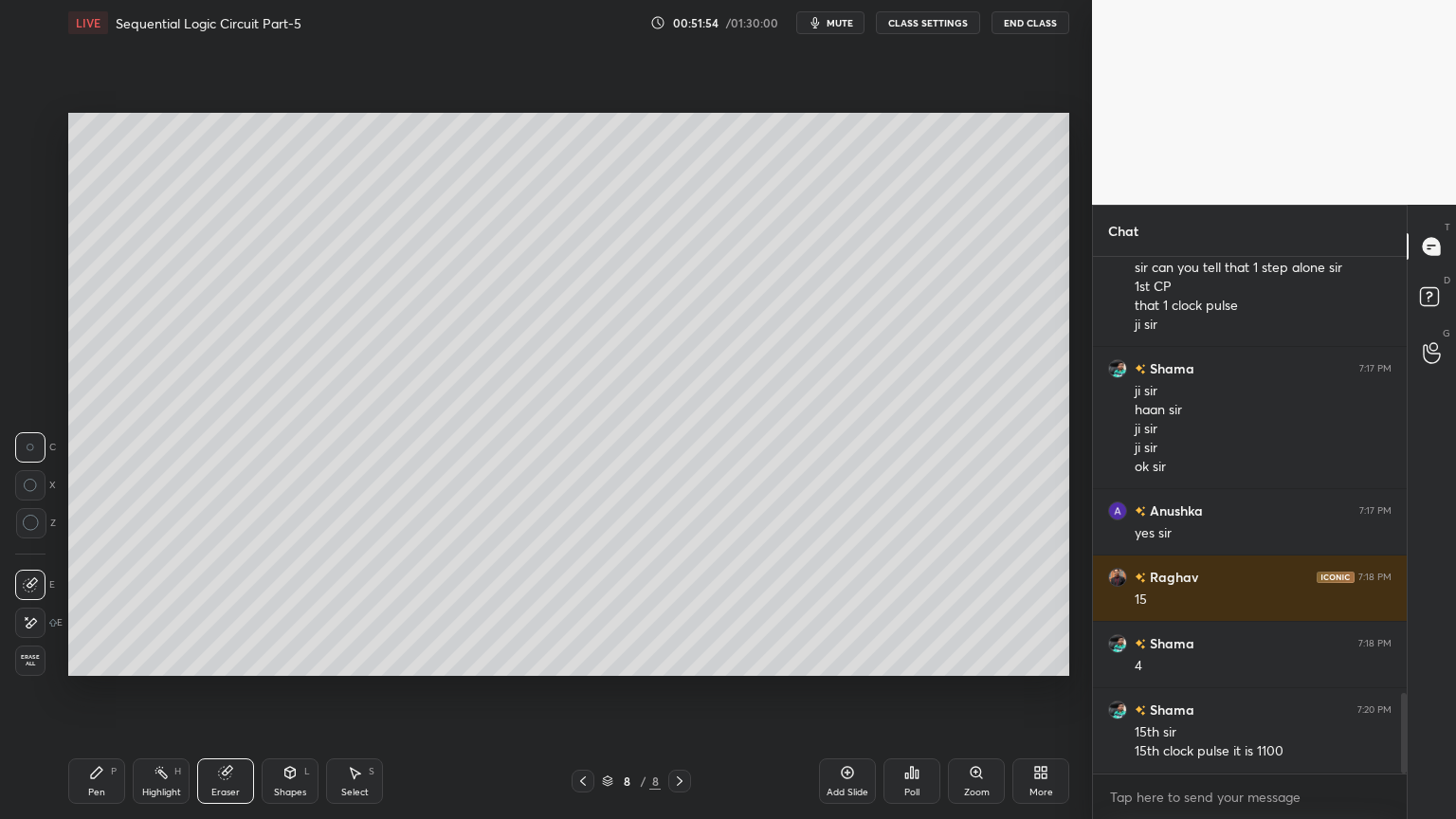
click at [111, 696] on div "P" at bounding box center [114, 772] width 6 height 9
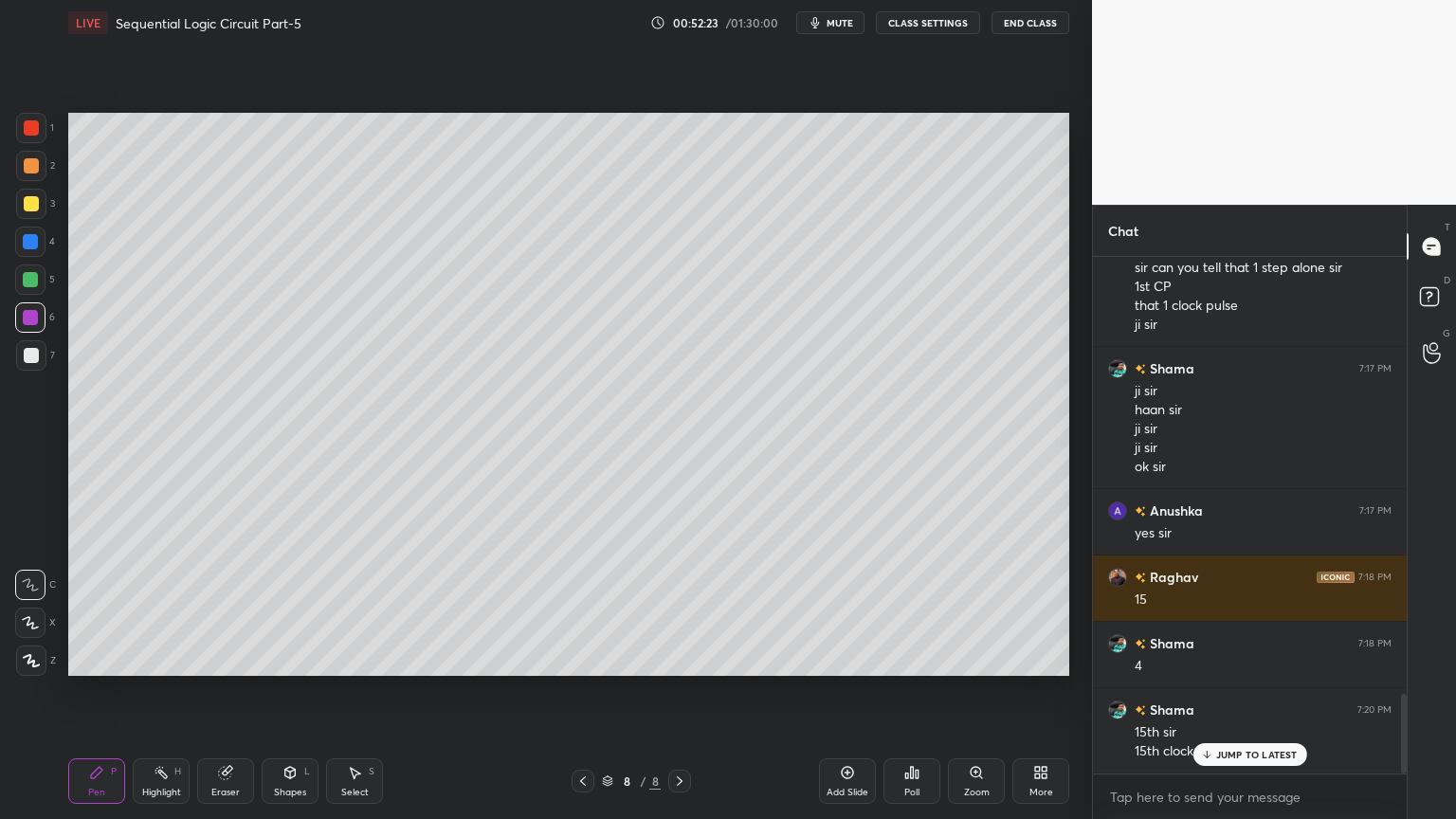
scroll to position [2848, 0]
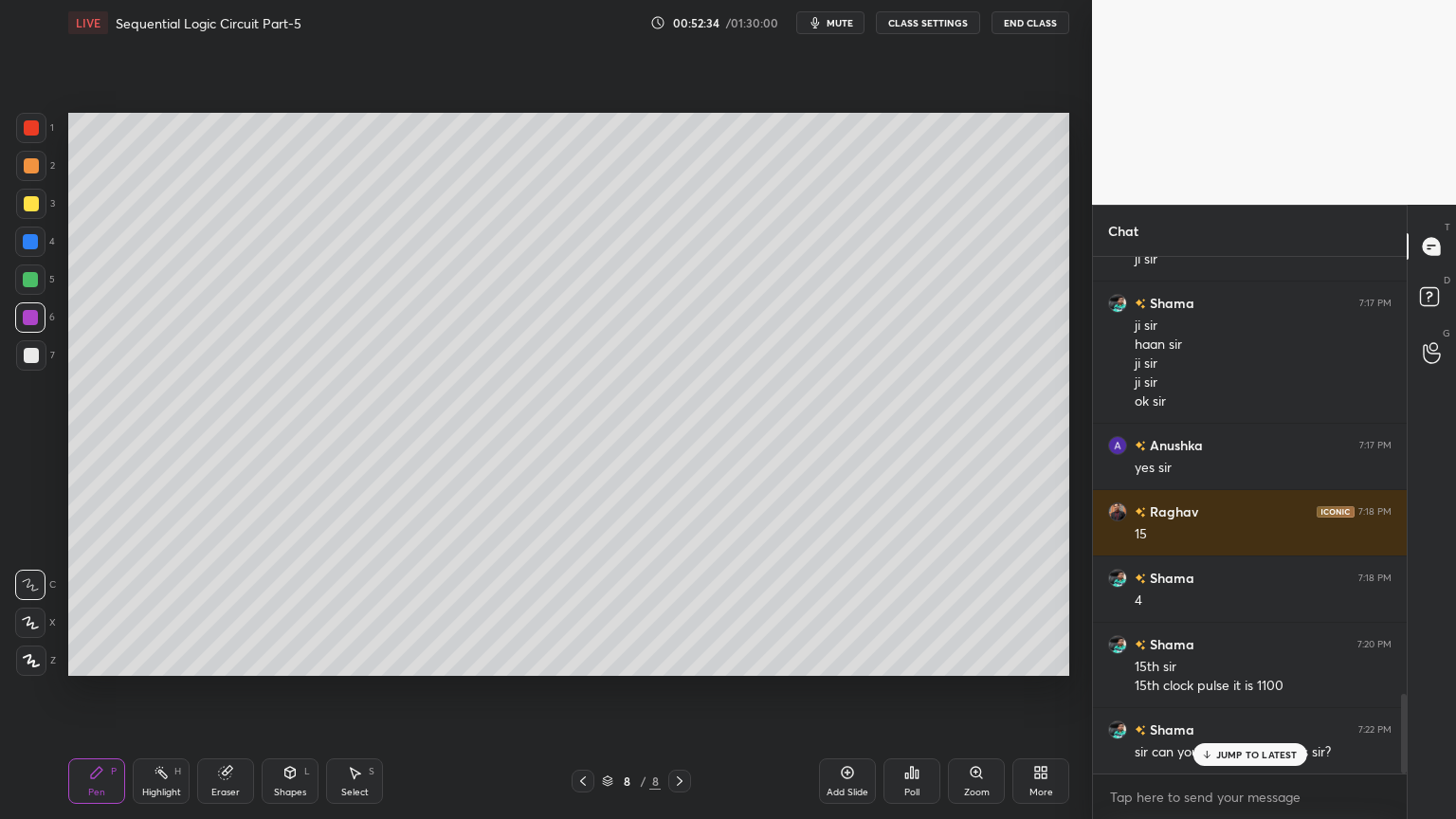
click at [230, 696] on div "Eraser" at bounding box center [226, 792] width 28 height 9
click at [99, 696] on div "Pen P" at bounding box center [97, 781] width 57 height 46
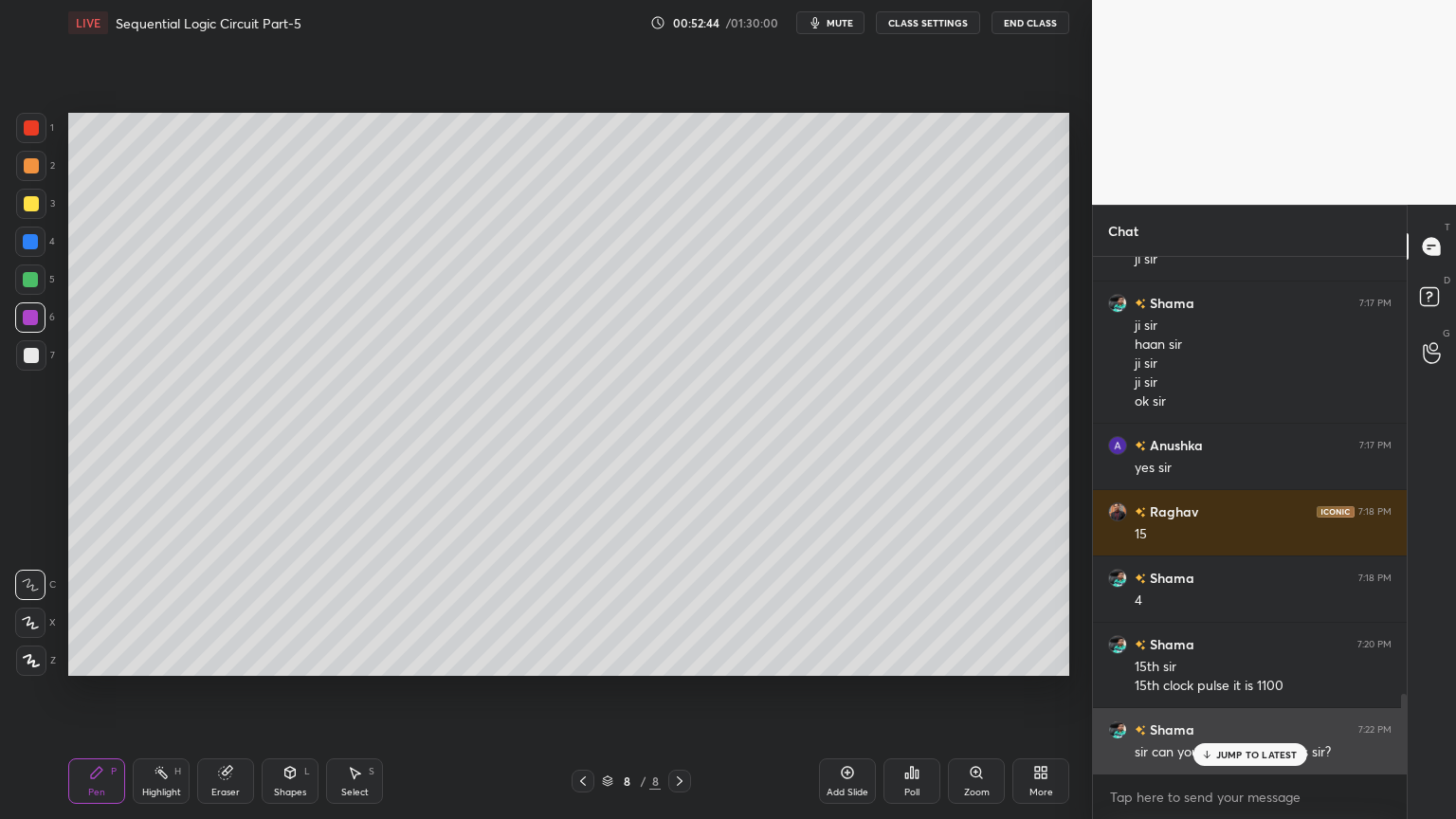
click at [1247, 696] on p "JUMP TO LATEST" at bounding box center [1257, 755] width 82 height 11
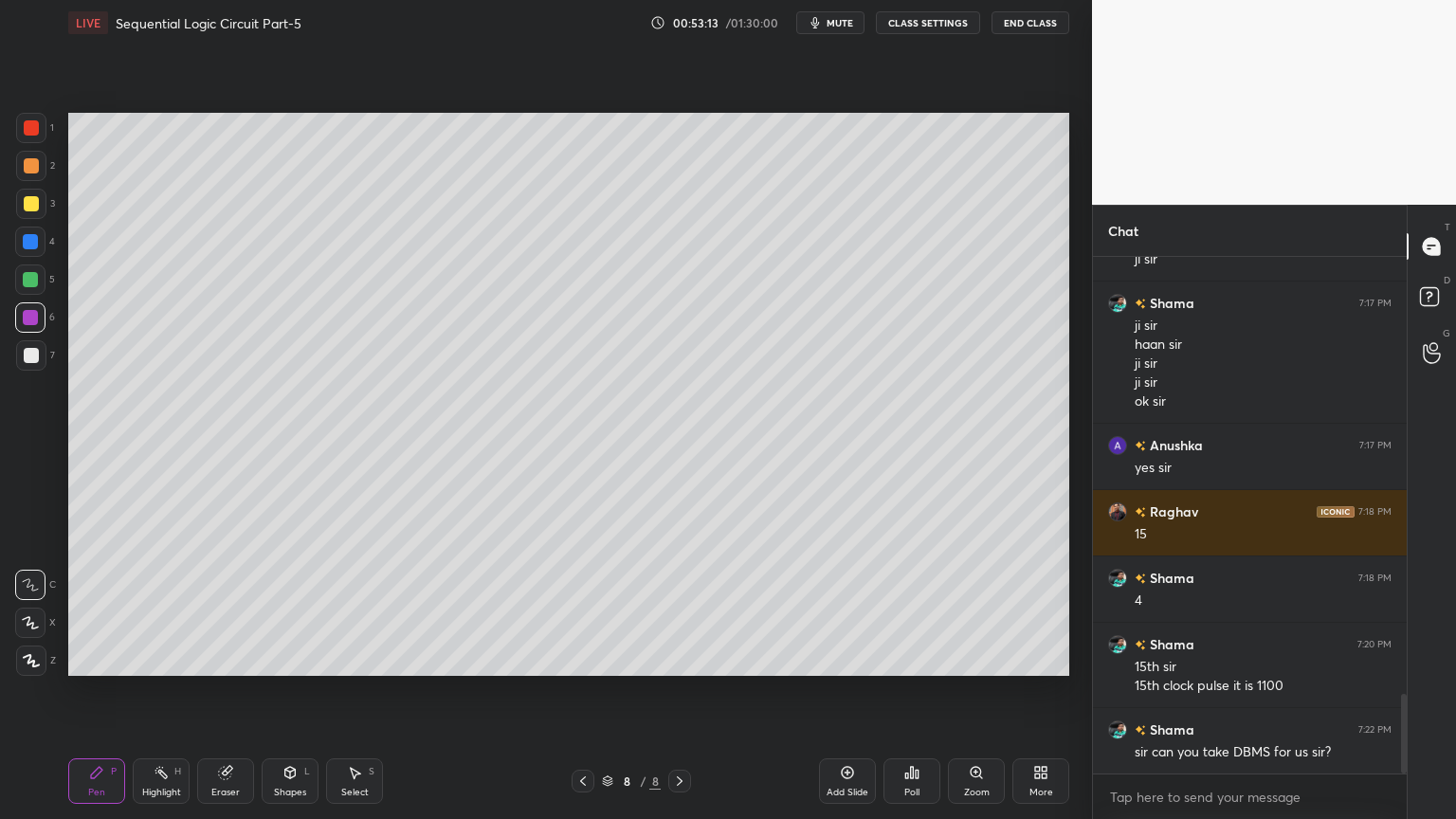
click at [34, 211] on div at bounding box center [31, 204] width 30 height 30
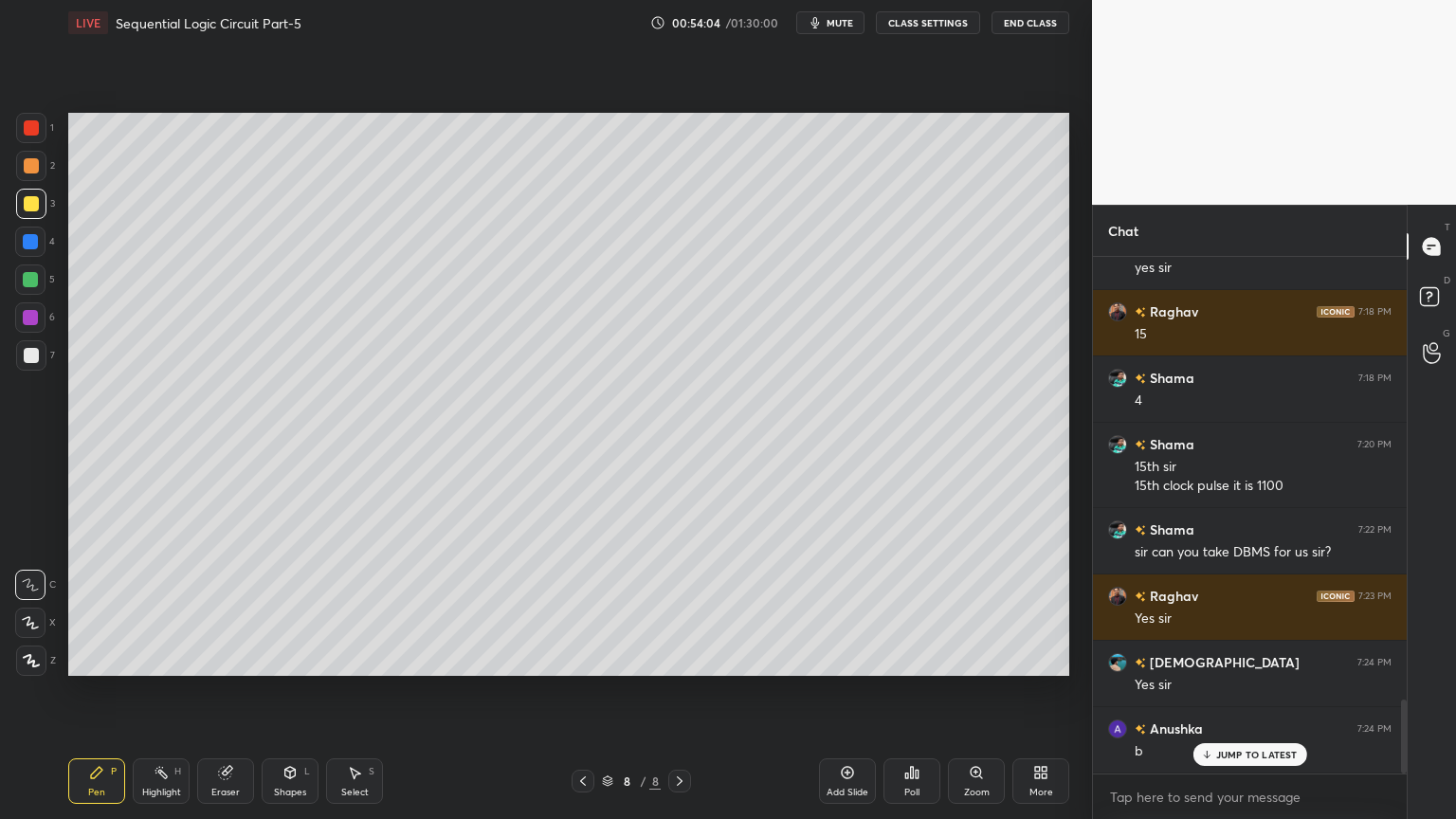
scroll to position [3113, 0]
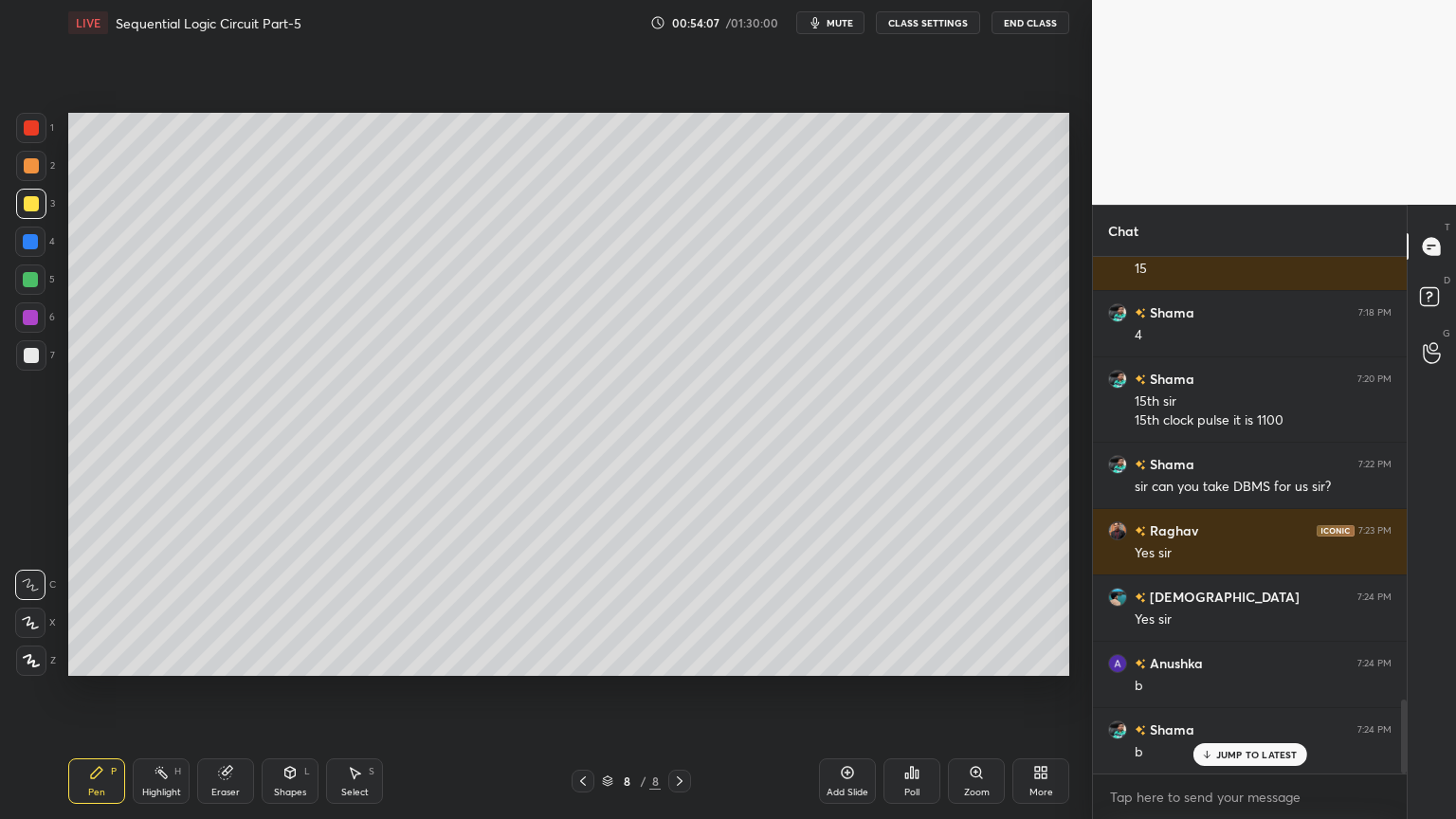
click at [153, 696] on div "Highlight" at bounding box center [161, 792] width 39 height 9
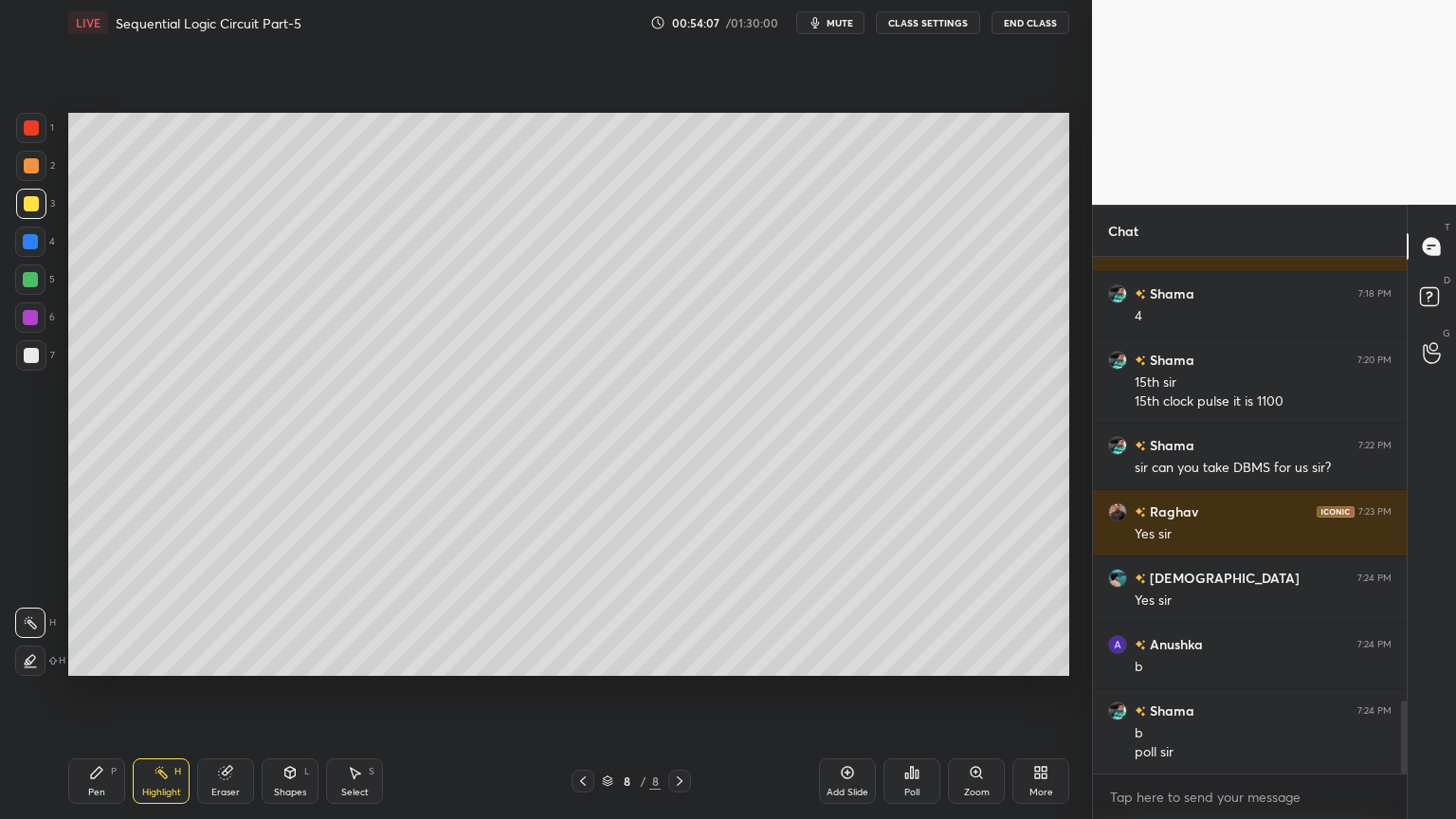
click at [212, 696] on div "Eraser" at bounding box center [226, 792] width 28 height 9
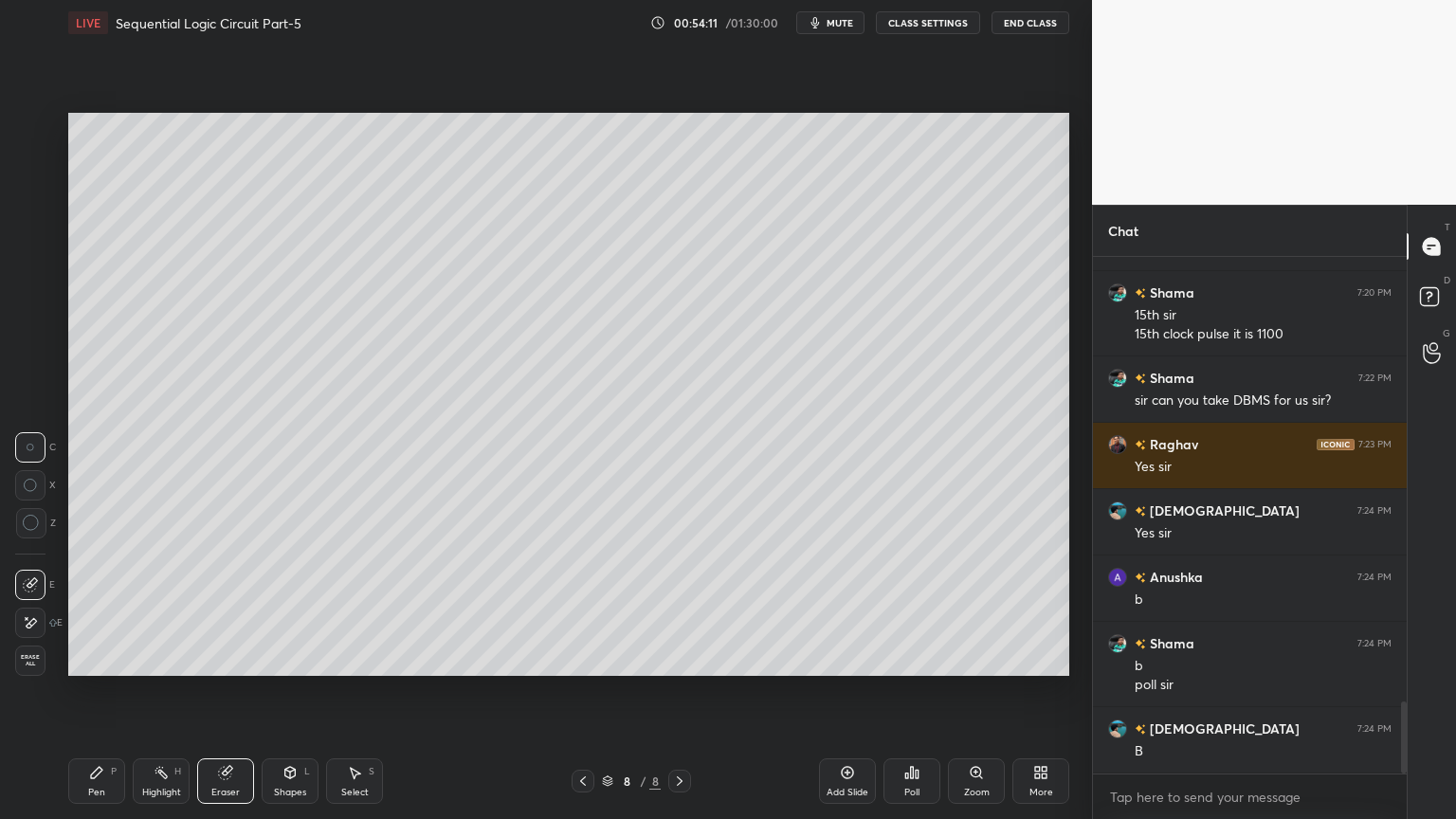
click at [105, 696] on div "Pen P" at bounding box center [97, 781] width 57 height 46
click at [47, 170] on div "2" at bounding box center [35, 166] width 39 height 30
click at [163, 696] on div "Highlight" at bounding box center [161, 792] width 39 height 9
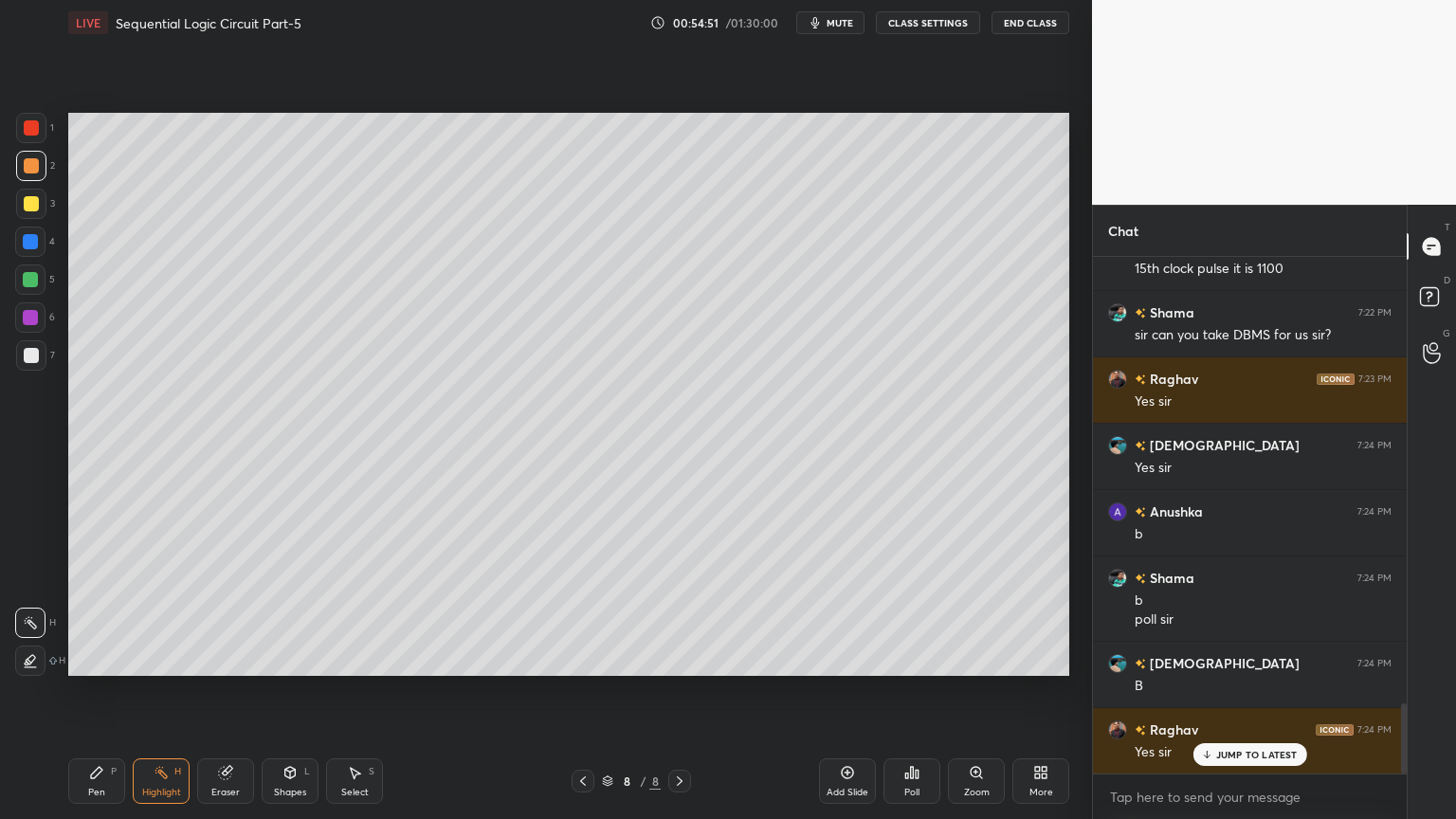
click at [355, 696] on div "Select S" at bounding box center [355, 781] width 57 height 46
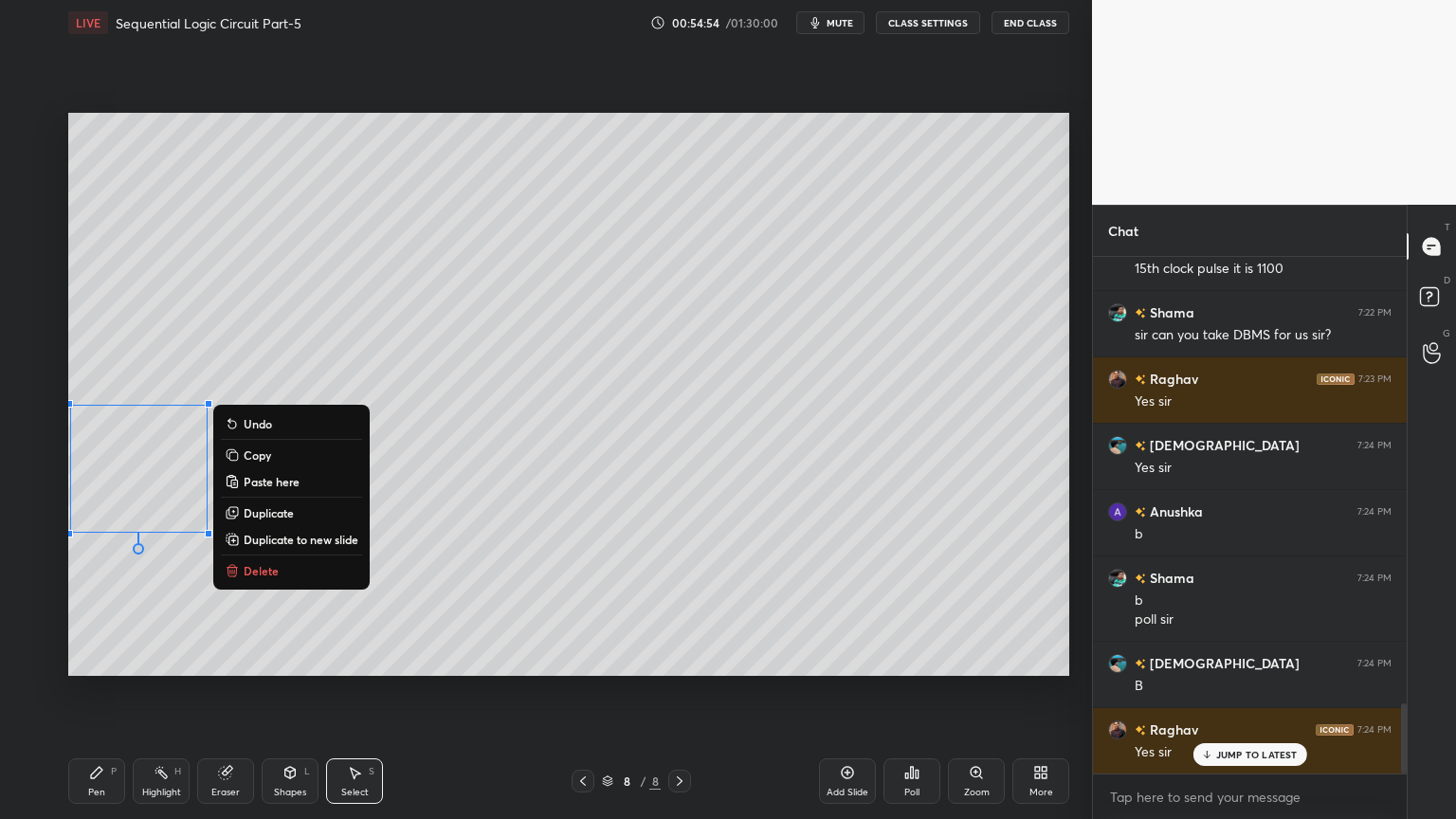
click at [274, 567] on p "Delete" at bounding box center [261, 571] width 35 height 15
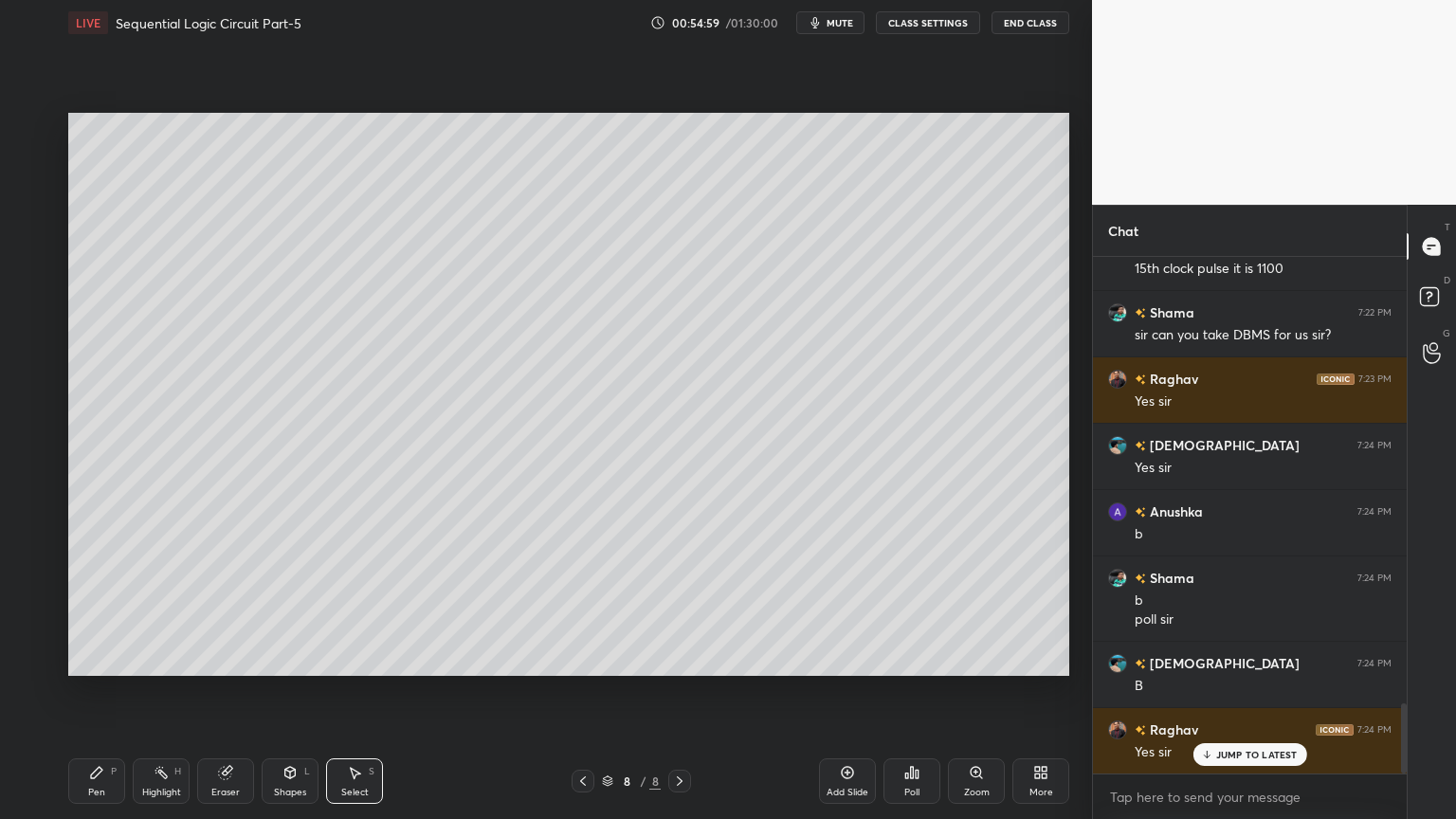
click at [93, 696] on icon at bounding box center [97, 773] width 15 height 15
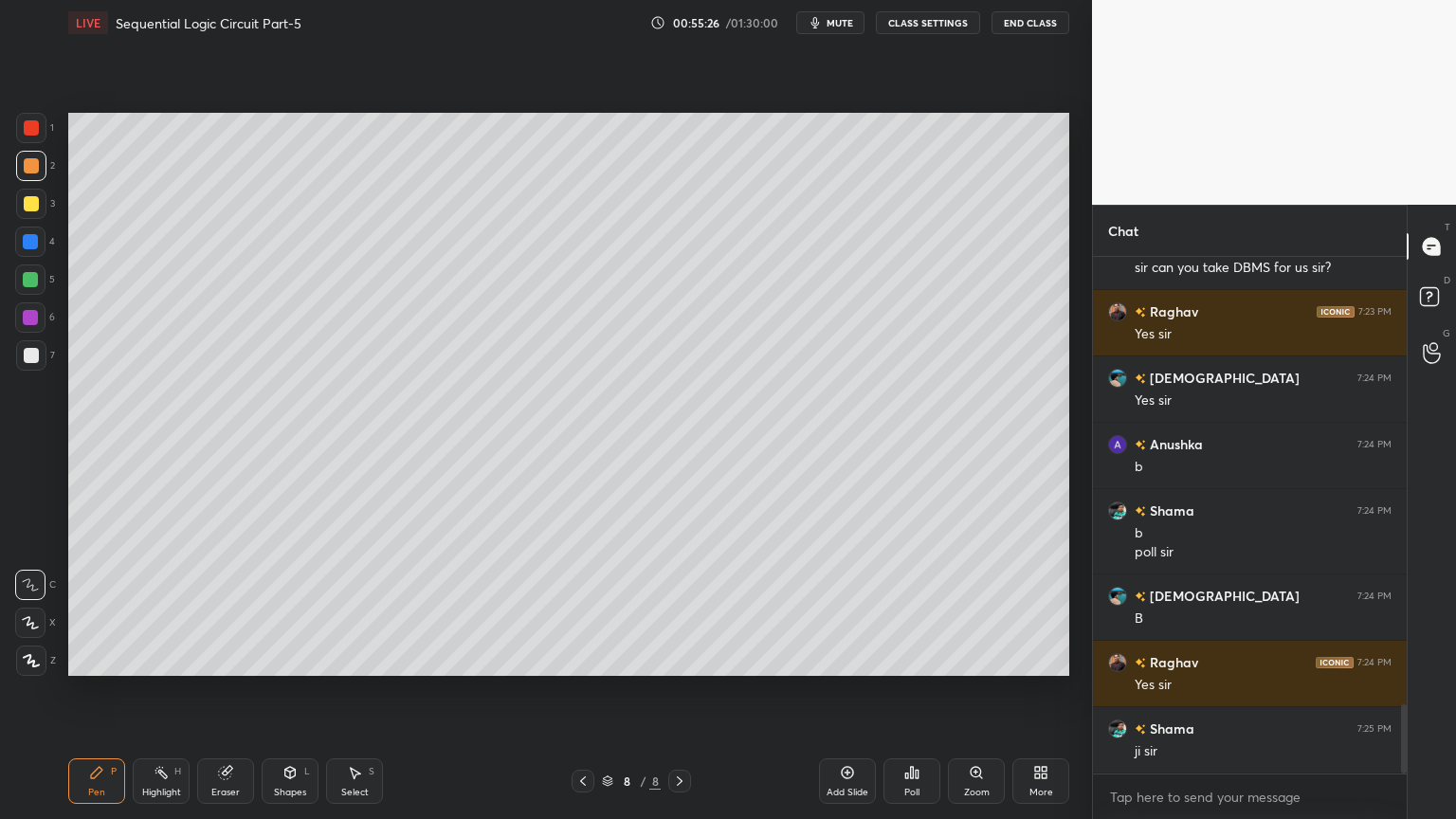
scroll to position [3367, 0]
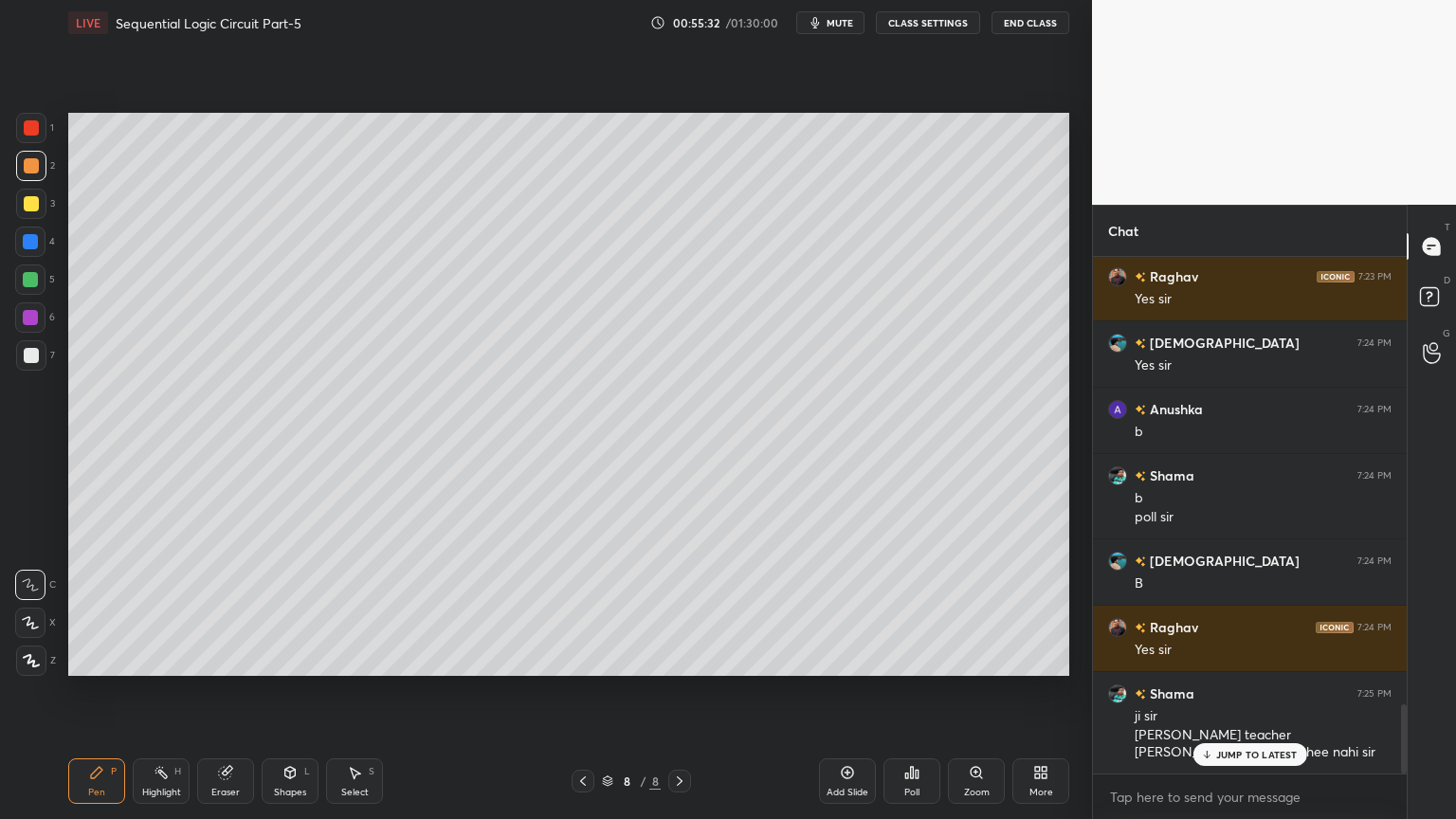
click at [1244, 696] on div "JUMP TO LATEST" at bounding box center [1249, 755] width 114 height 23
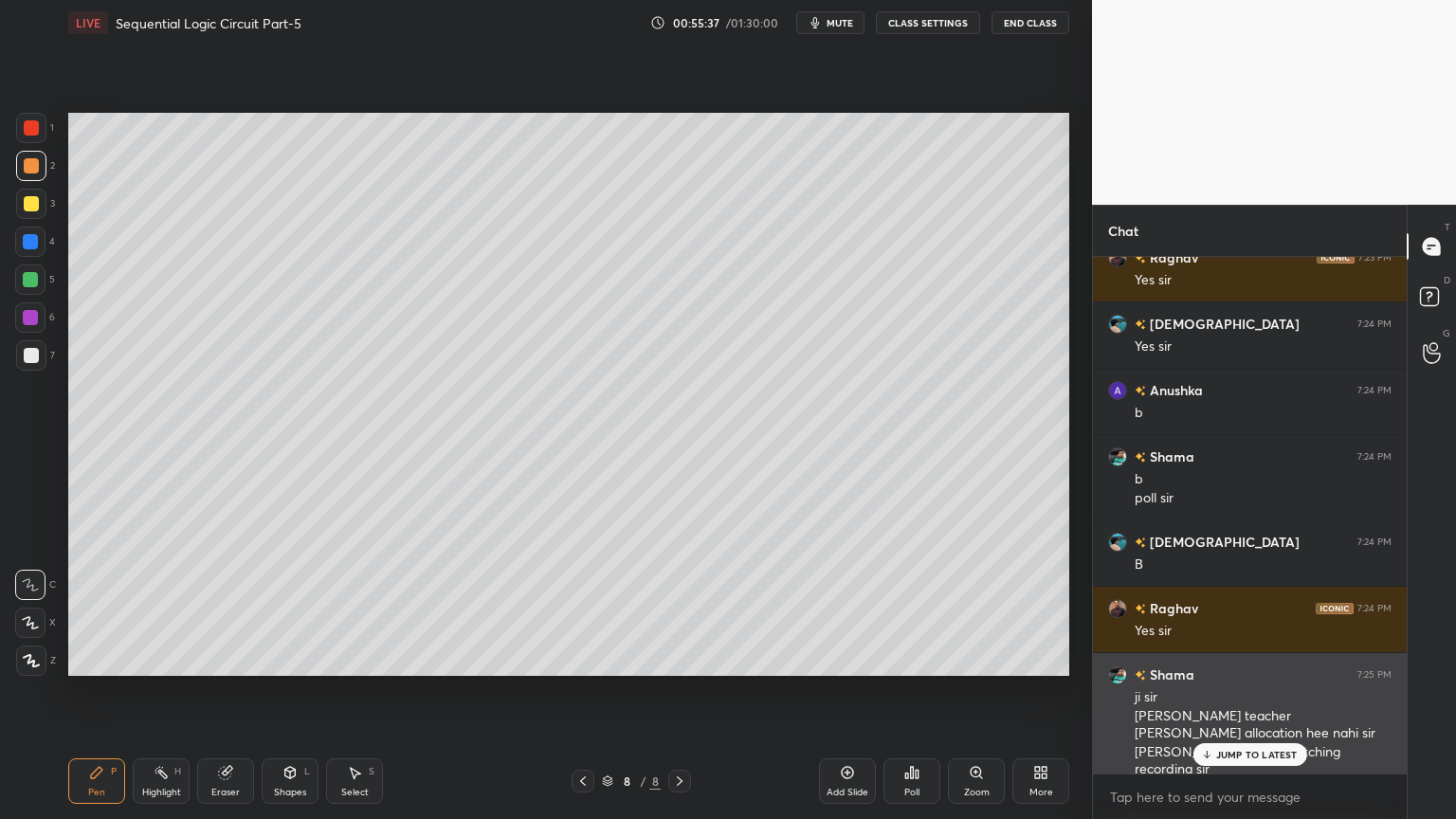
click at [1230, 696] on p "JUMP TO LATEST" at bounding box center [1257, 755] width 82 height 11
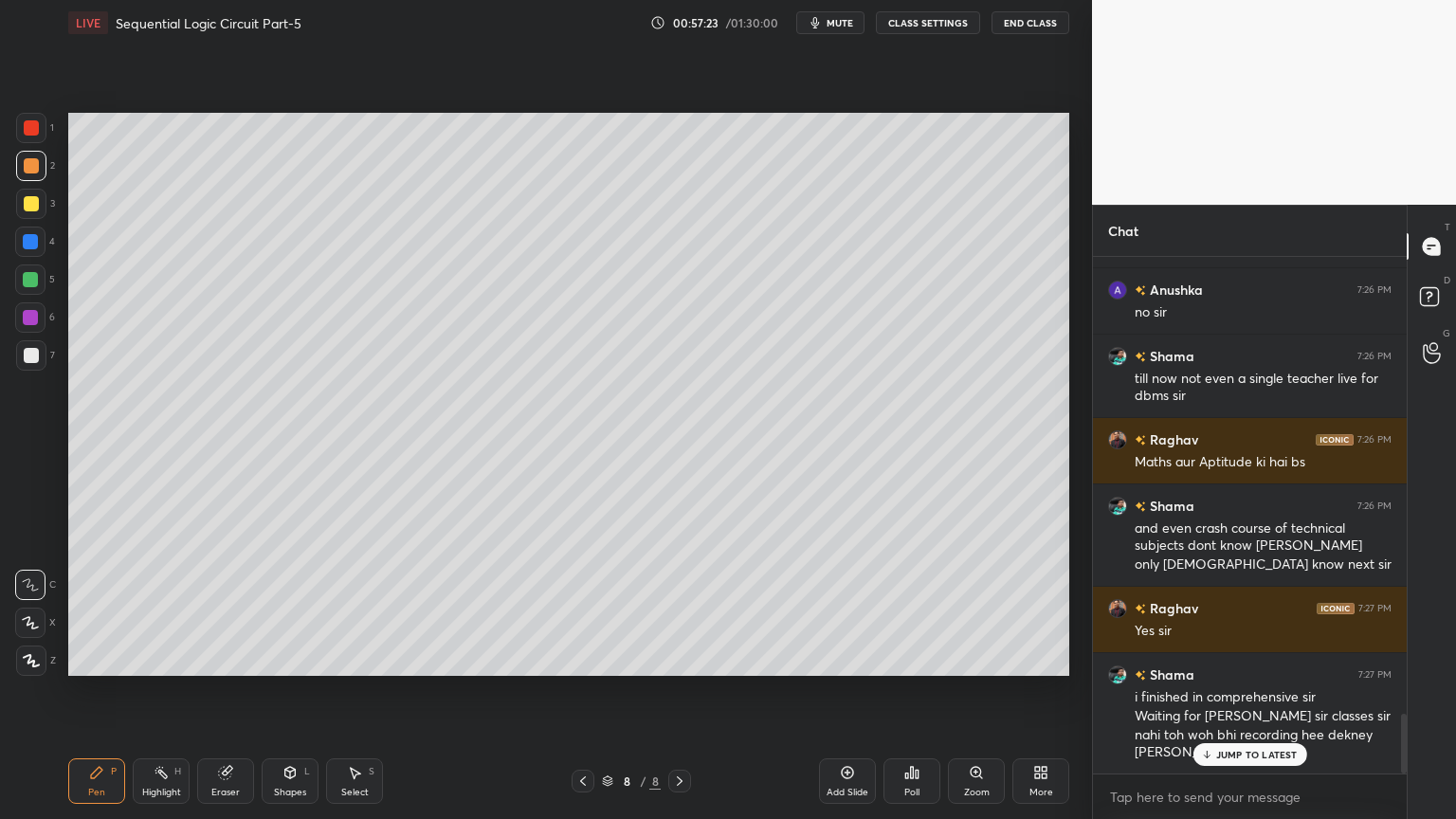
scroll to position [3995, 0]
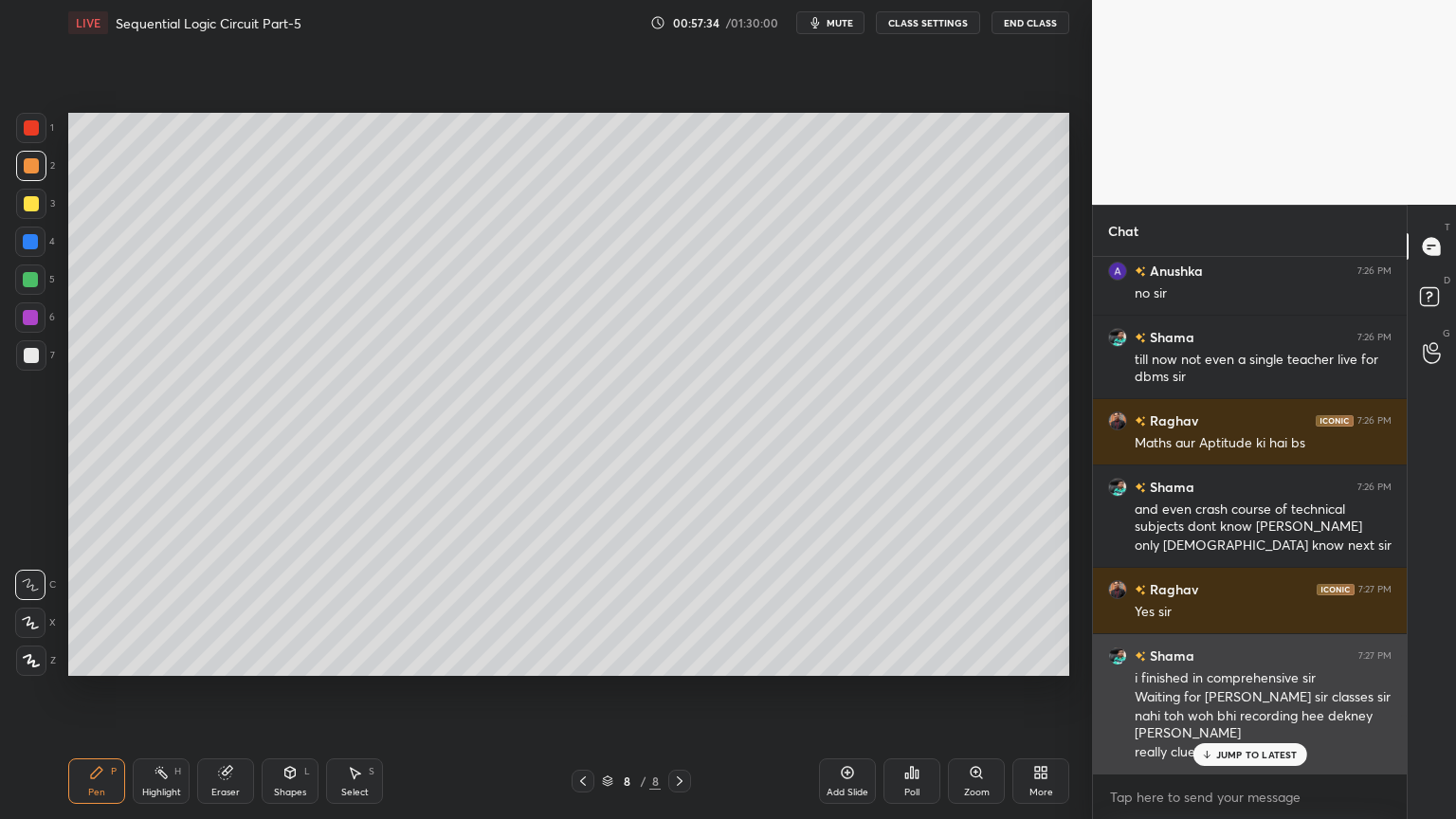
click at [1248, 696] on p "JUMP TO LATEST" at bounding box center [1257, 755] width 82 height 11
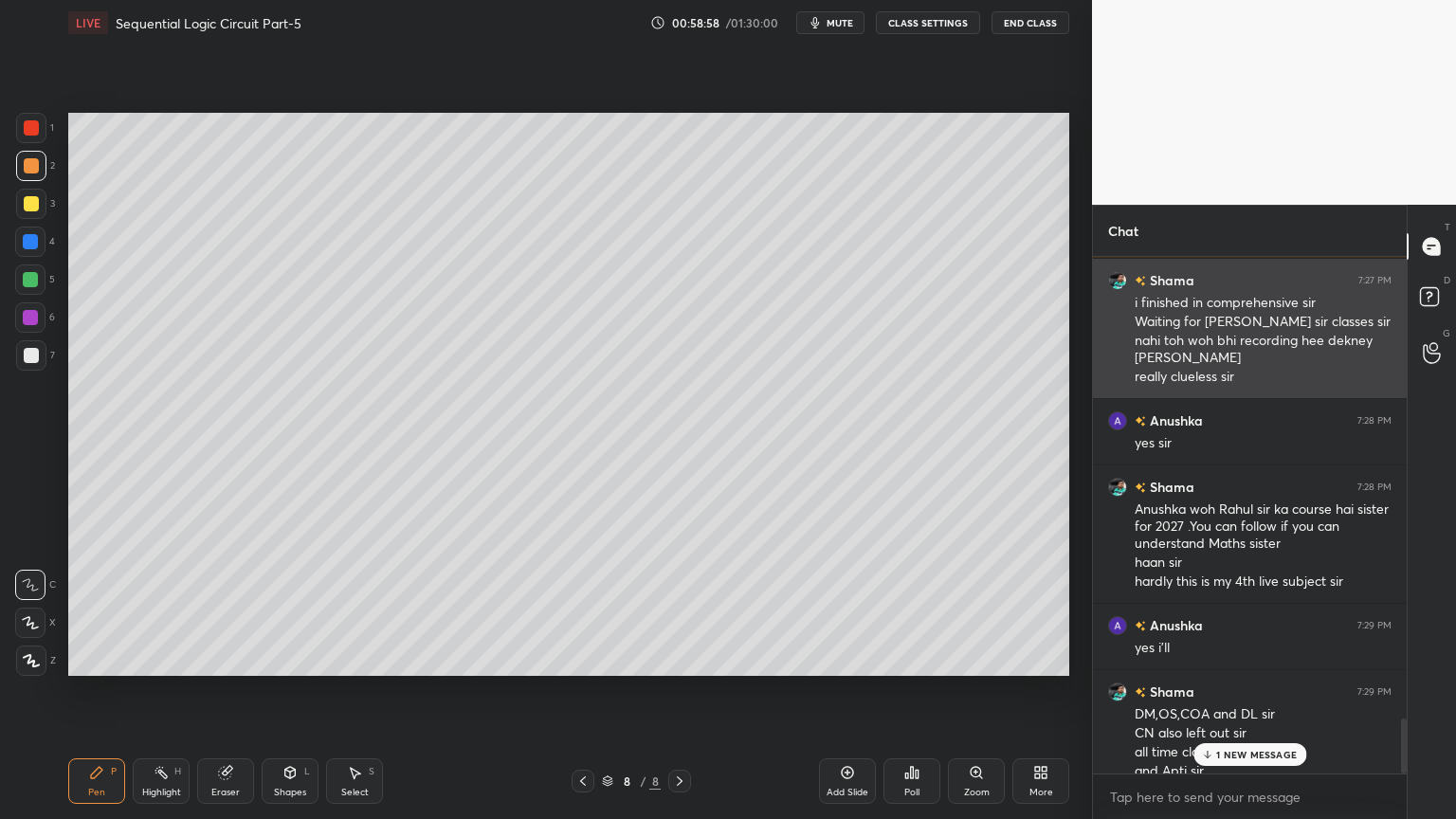
scroll to position [4390, 0]
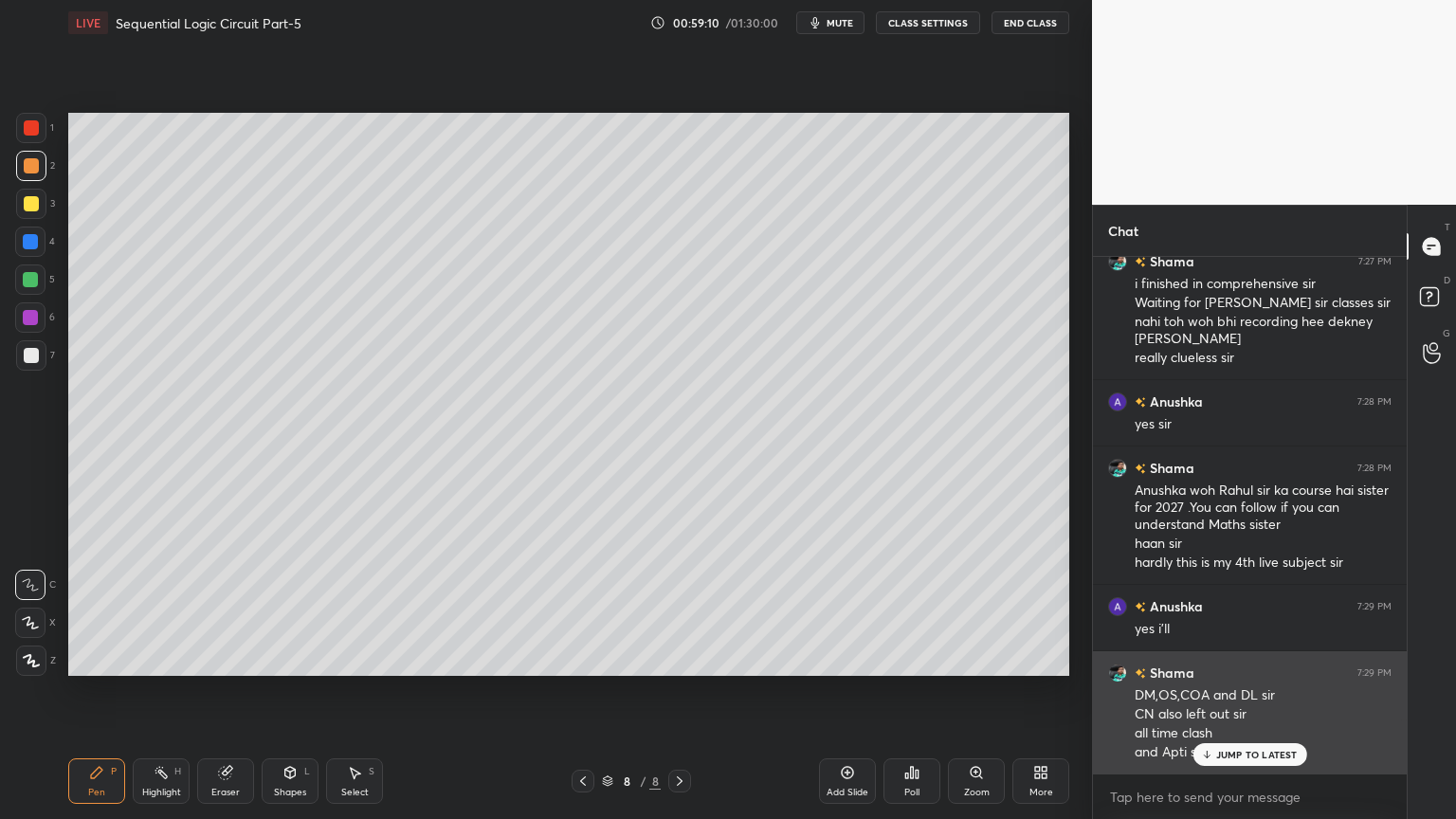
click at [1236, 696] on p "JUMP TO LATEST" at bounding box center [1257, 755] width 82 height 11
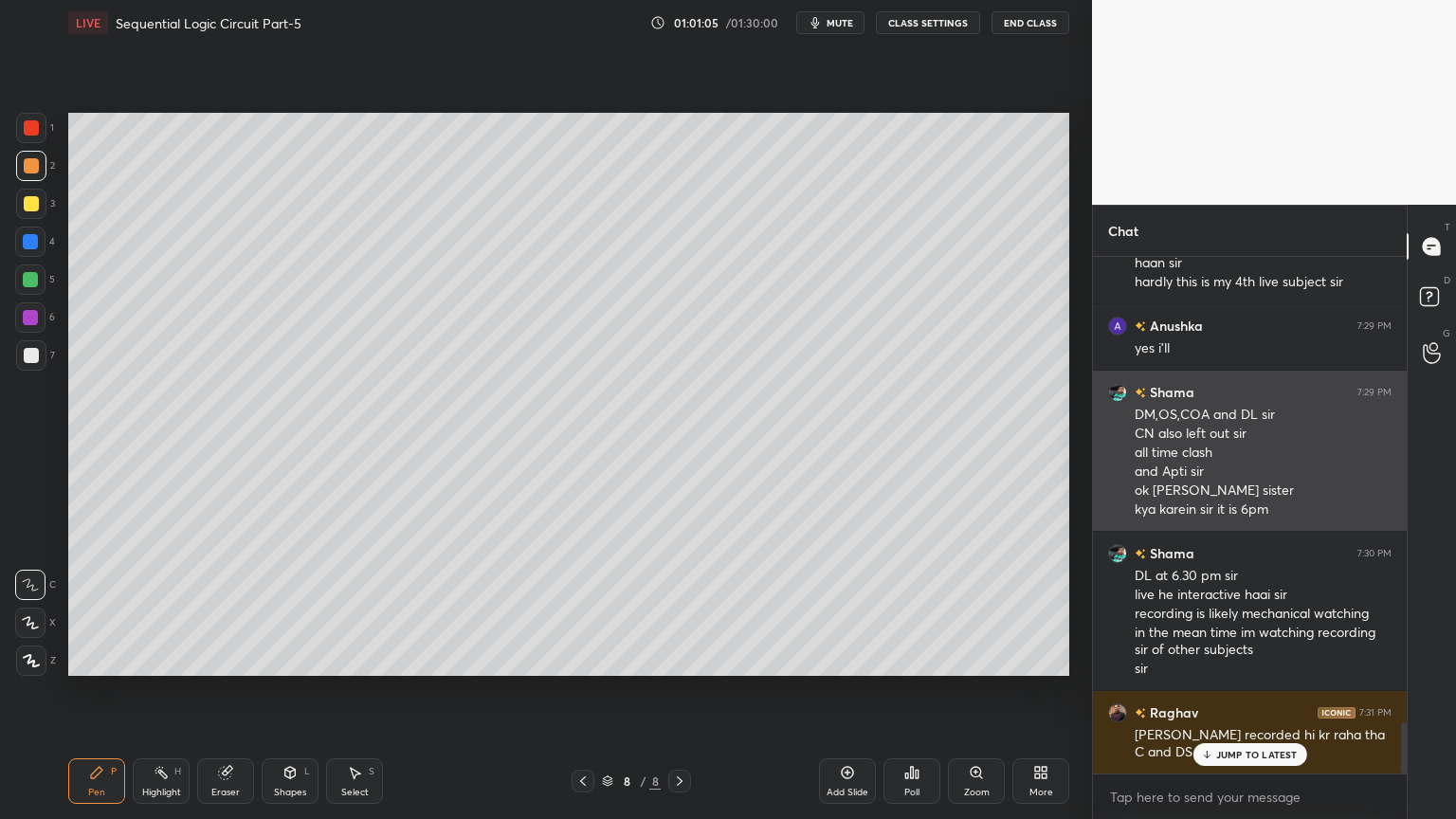
scroll to position [4754, 0]
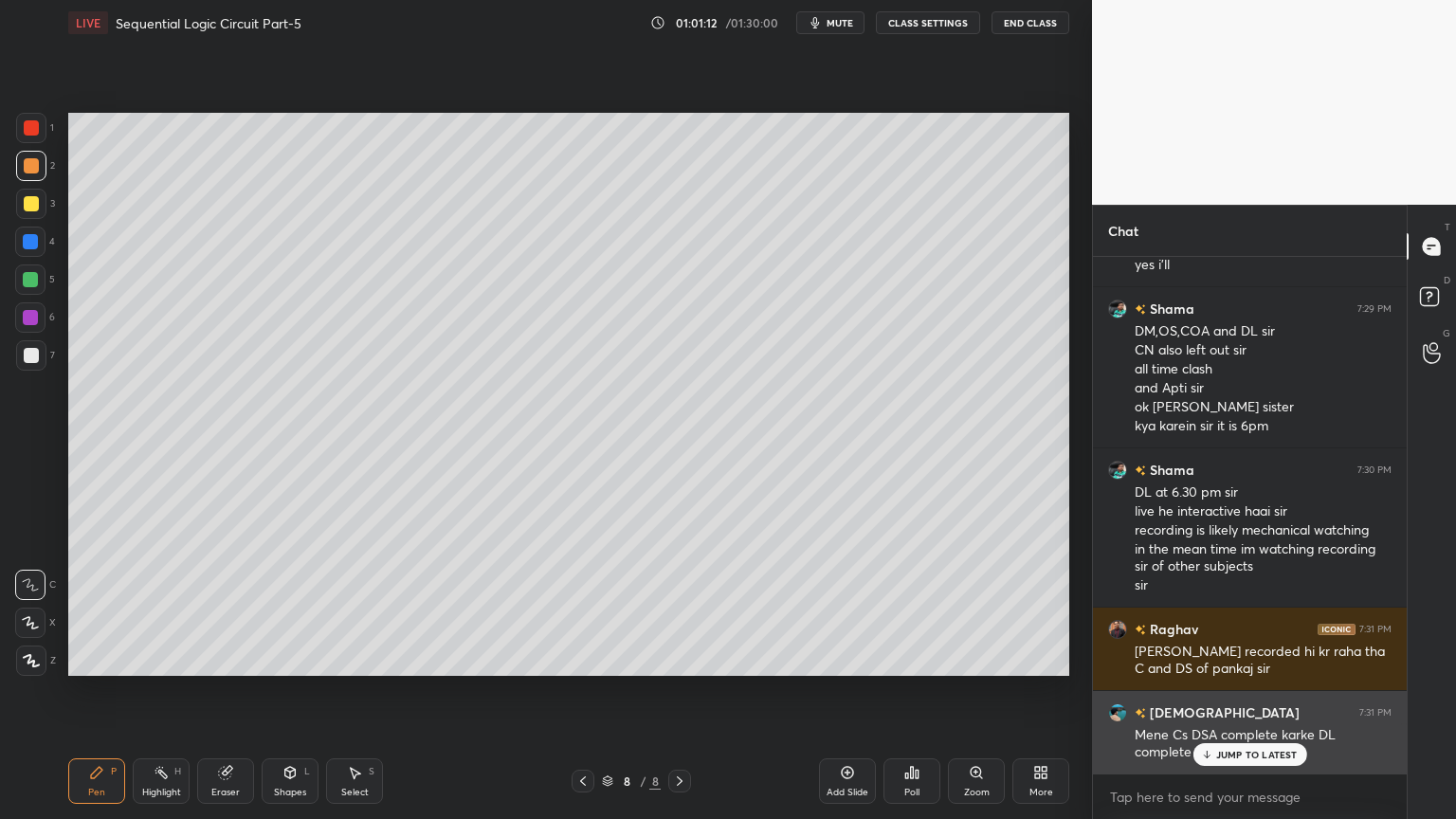
click at [1251, 696] on p "JUMP TO LATEST" at bounding box center [1257, 755] width 82 height 11
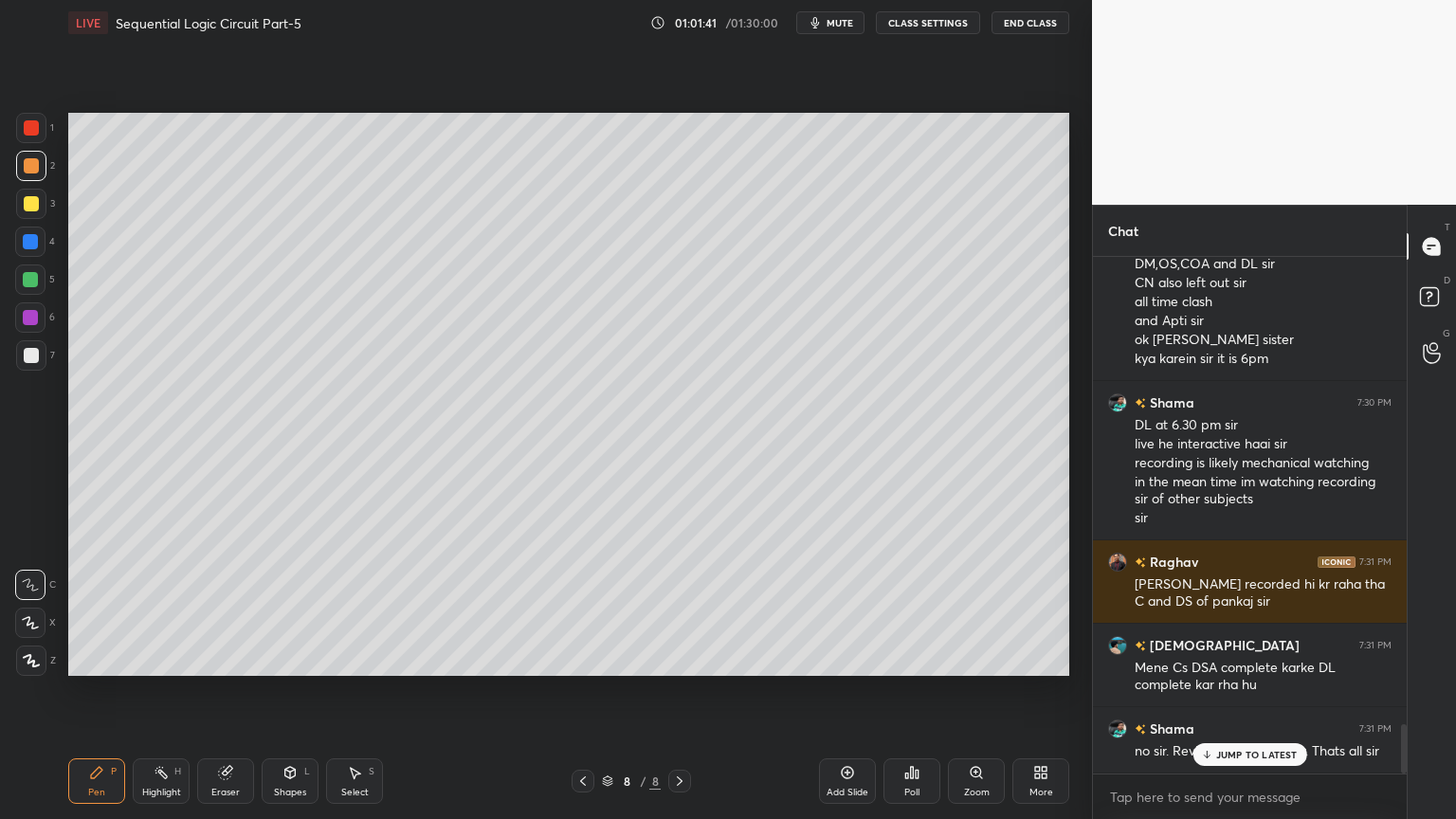
scroll to position [4887, 0]
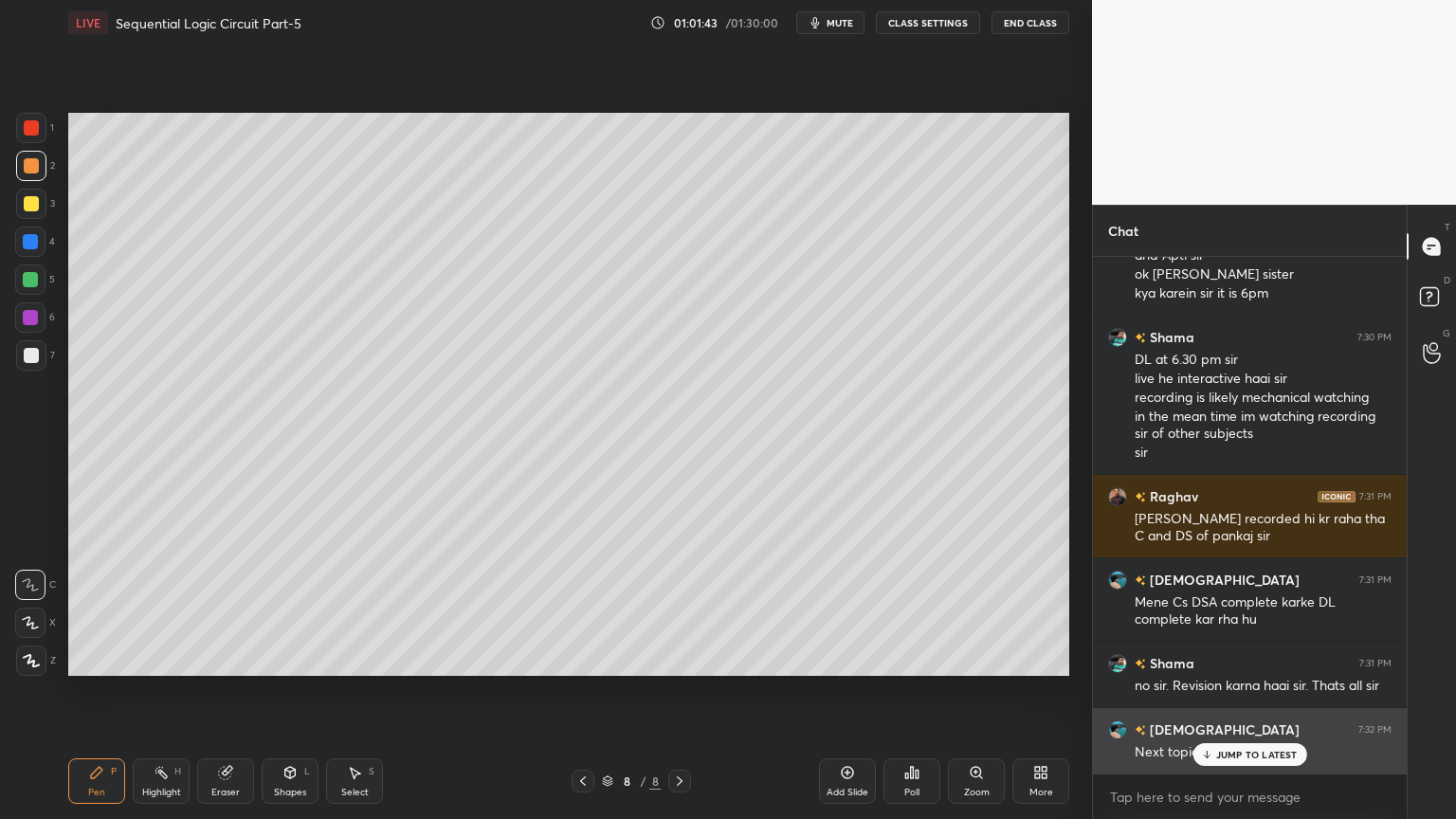
click at [1251, 696] on div "JUMP TO LATEST" at bounding box center [1249, 755] width 114 height 23
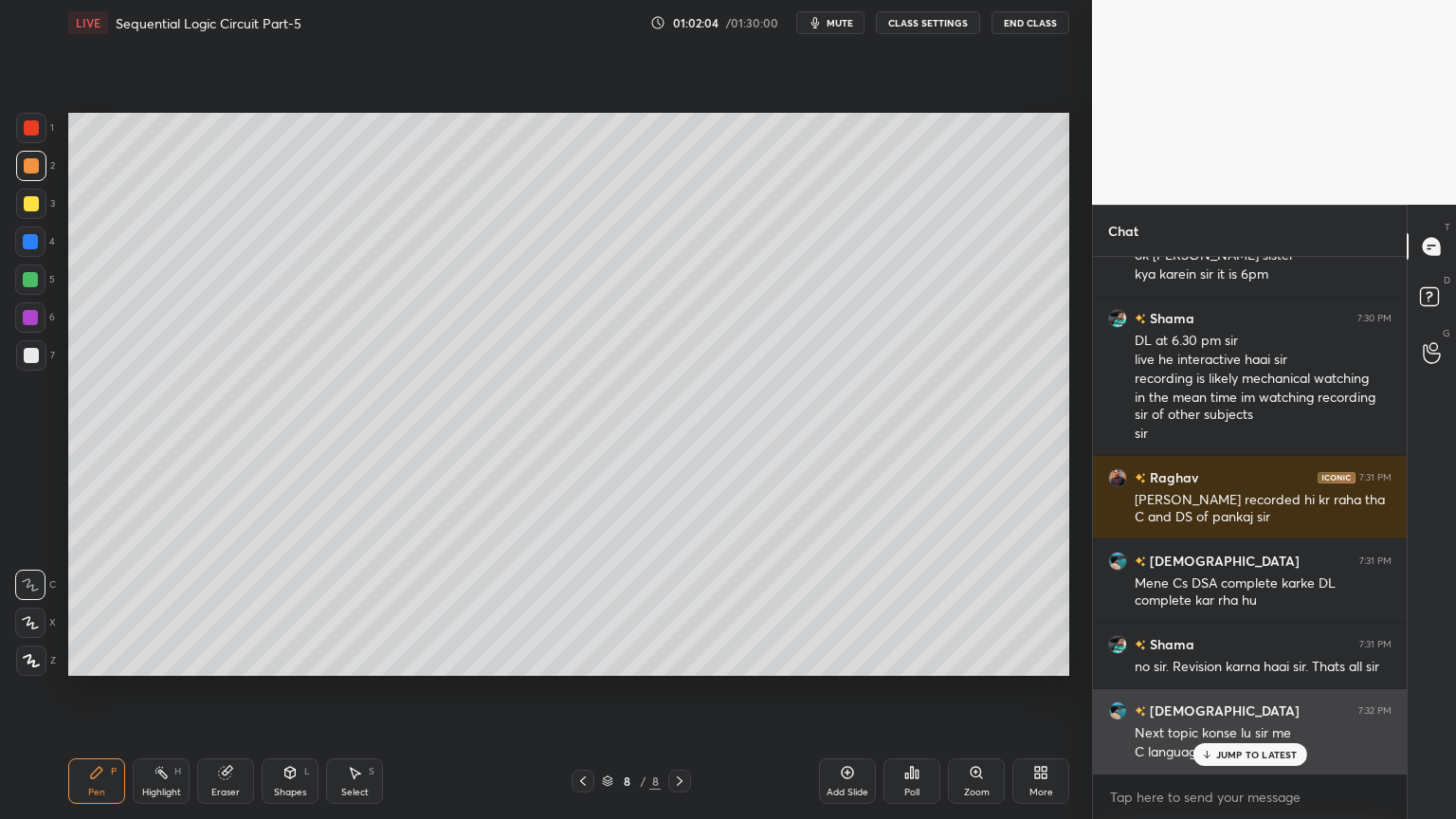
click at [1262, 696] on p "JUMP TO LATEST" at bounding box center [1257, 755] width 82 height 11
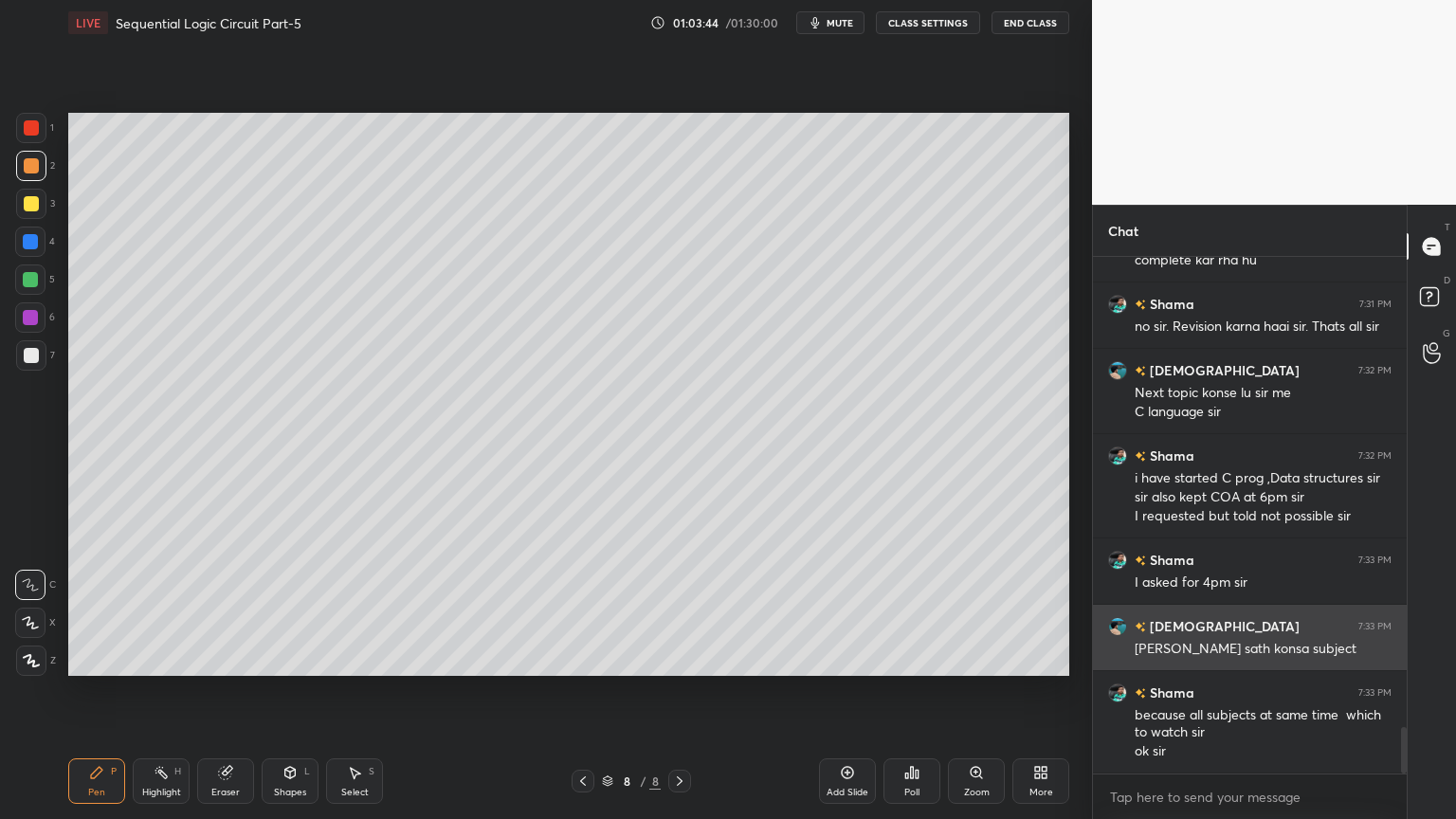
scroll to position [5311, 0]
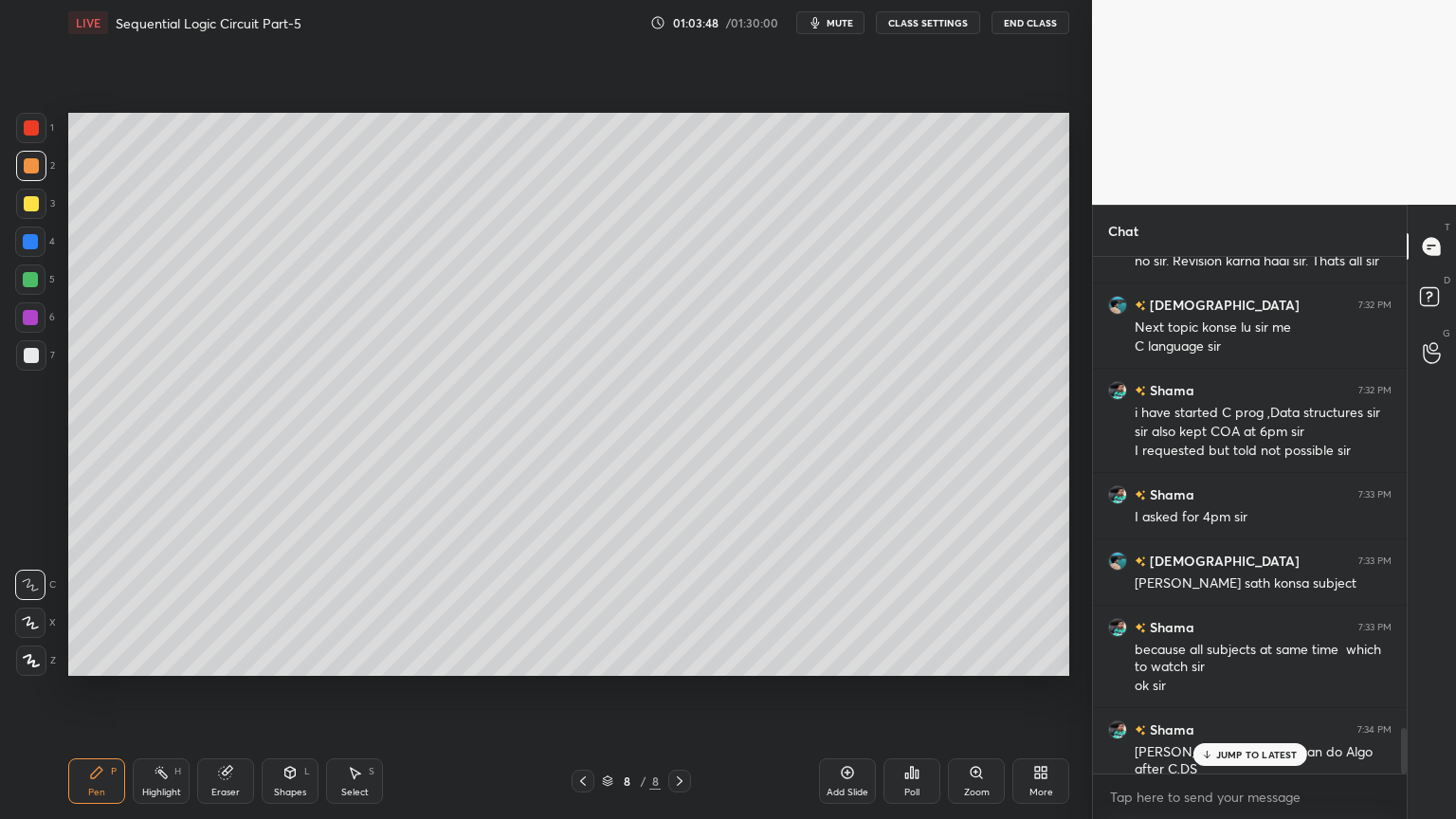
click at [1265, 696] on p "JUMP TO LATEST" at bounding box center [1257, 755] width 82 height 11
click at [846, 696] on icon at bounding box center [847, 773] width 15 height 15
click at [37, 205] on div at bounding box center [31, 204] width 15 height 15
click at [29, 348] on div at bounding box center [31, 355] width 15 height 15
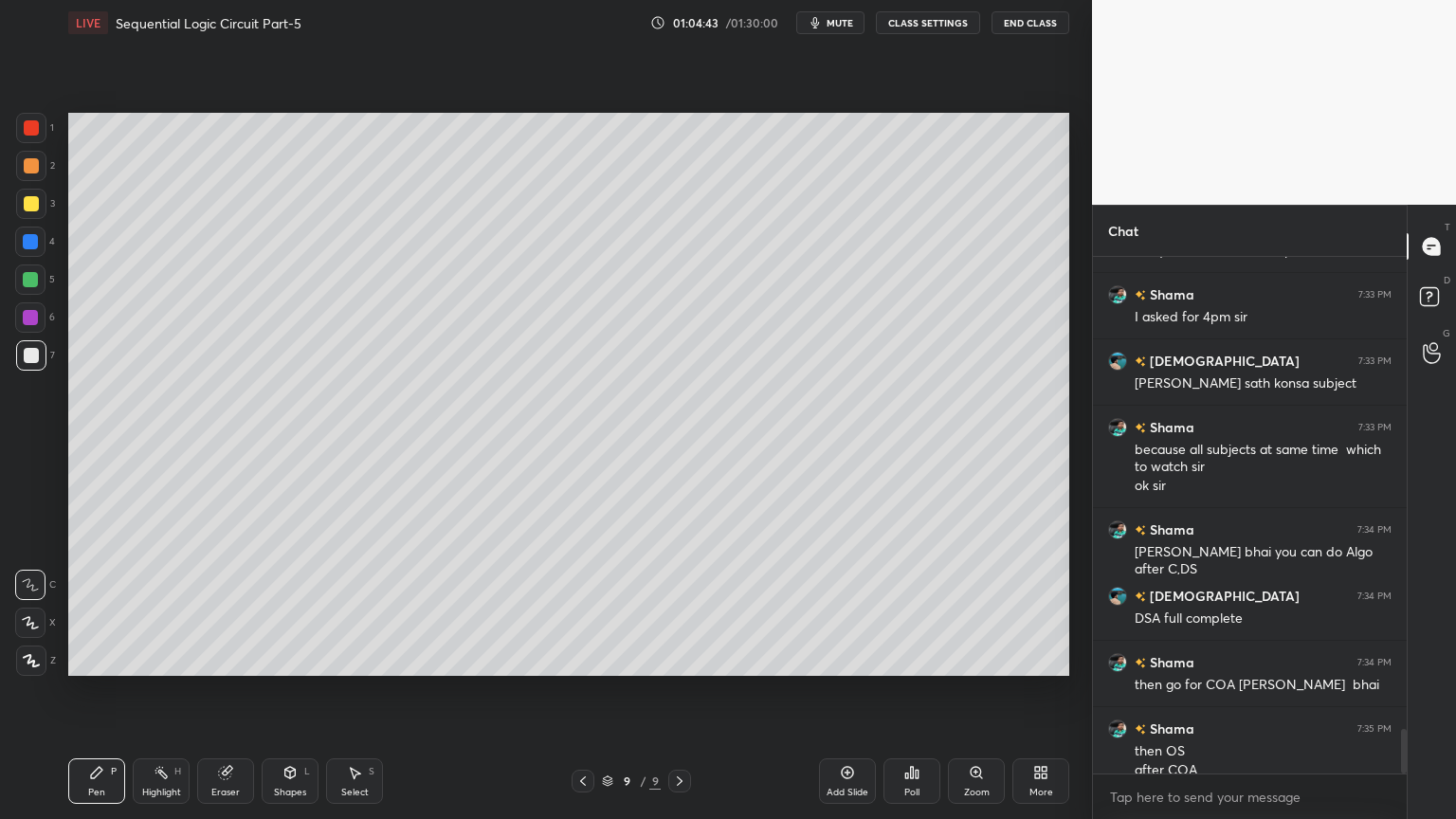
scroll to position [5530, 0]
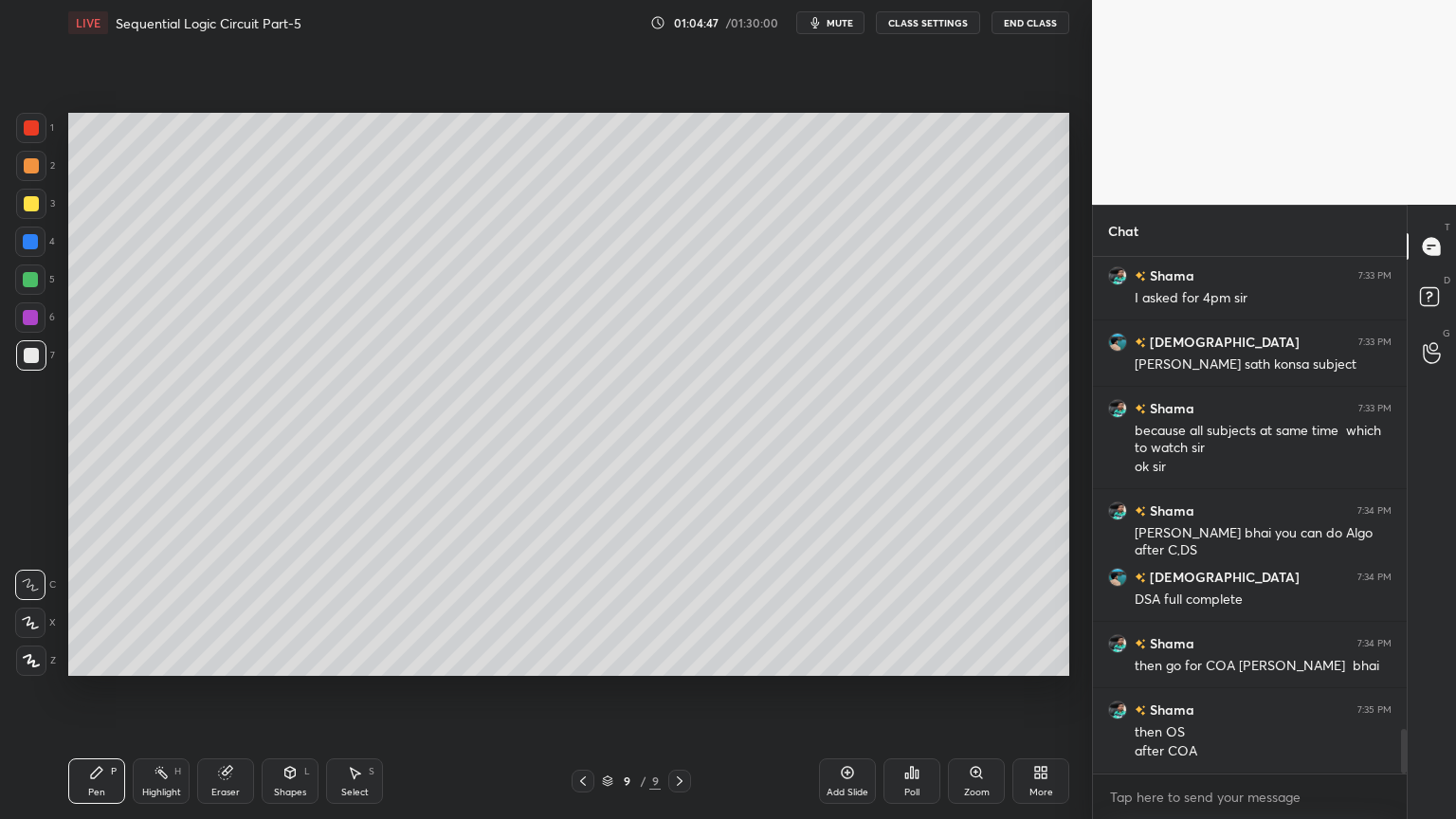
click at [32, 243] on div at bounding box center [30, 242] width 15 height 15
click at [280, 696] on div "Shapes L" at bounding box center [290, 781] width 57 height 46
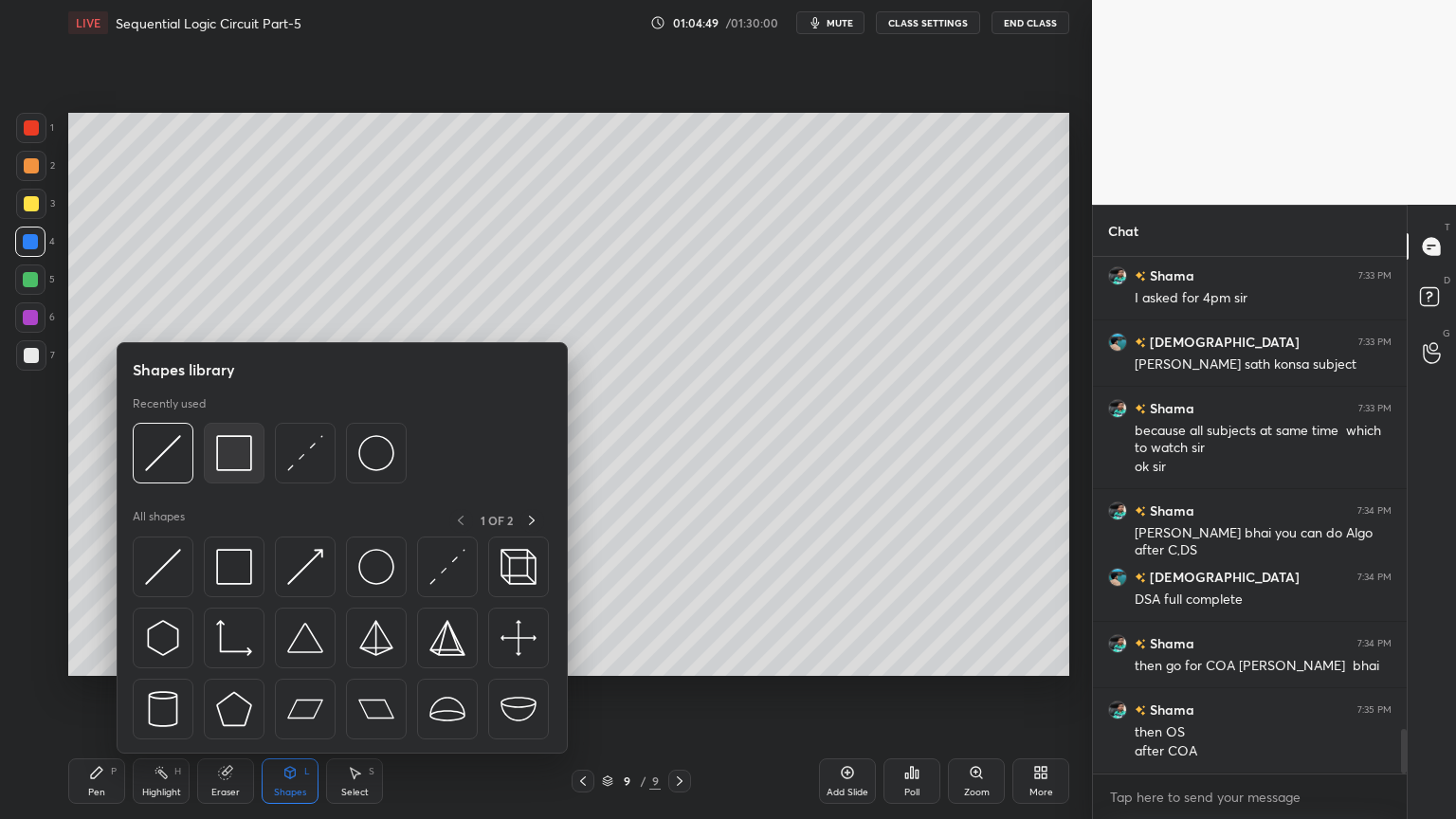
click at [243, 452] on img at bounding box center [234, 453] width 36 height 36
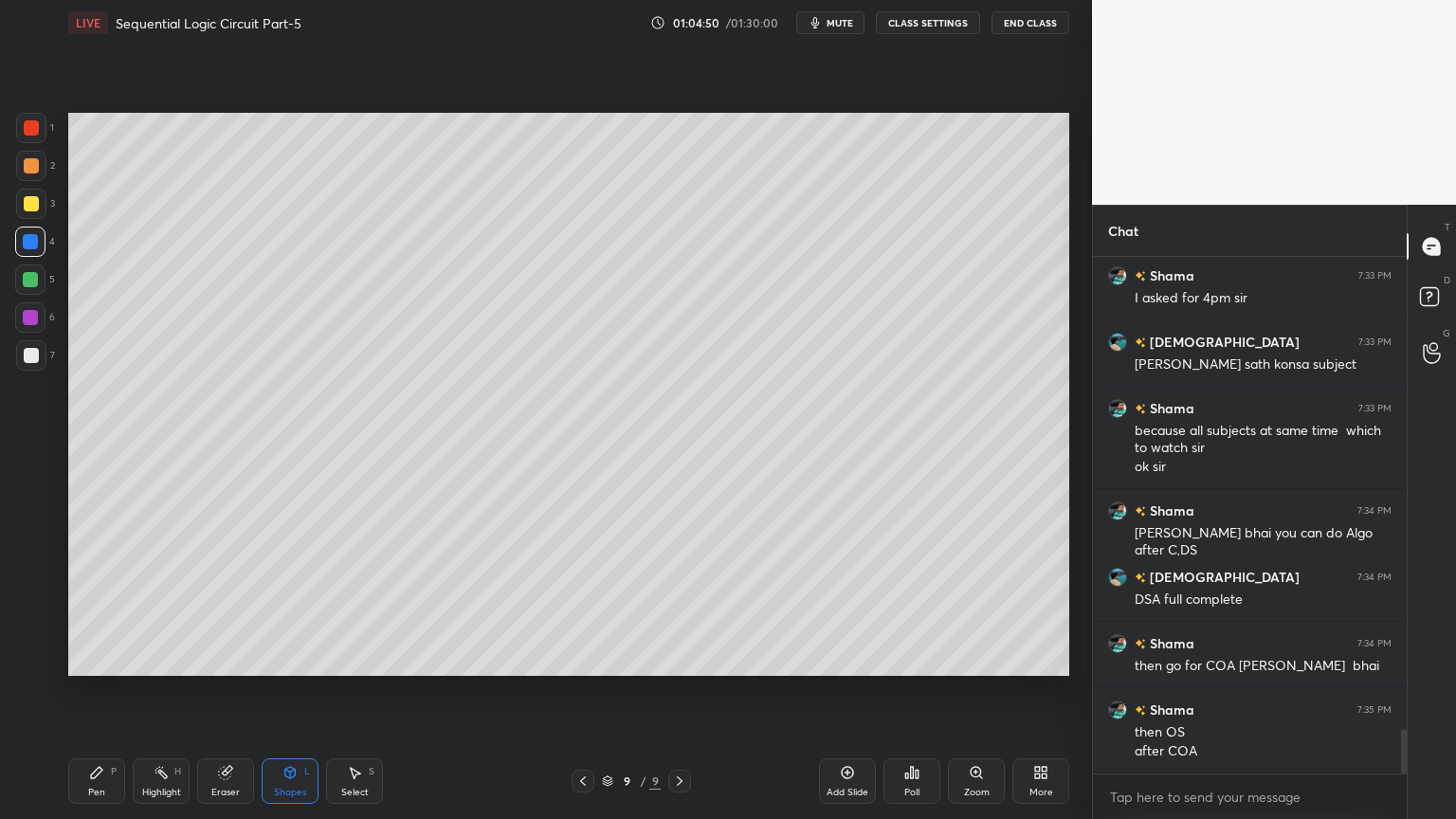
click at [34, 348] on div at bounding box center [31, 355] width 15 height 15
click at [34, 243] on div at bounding box center [30, 242] width 15 height 15
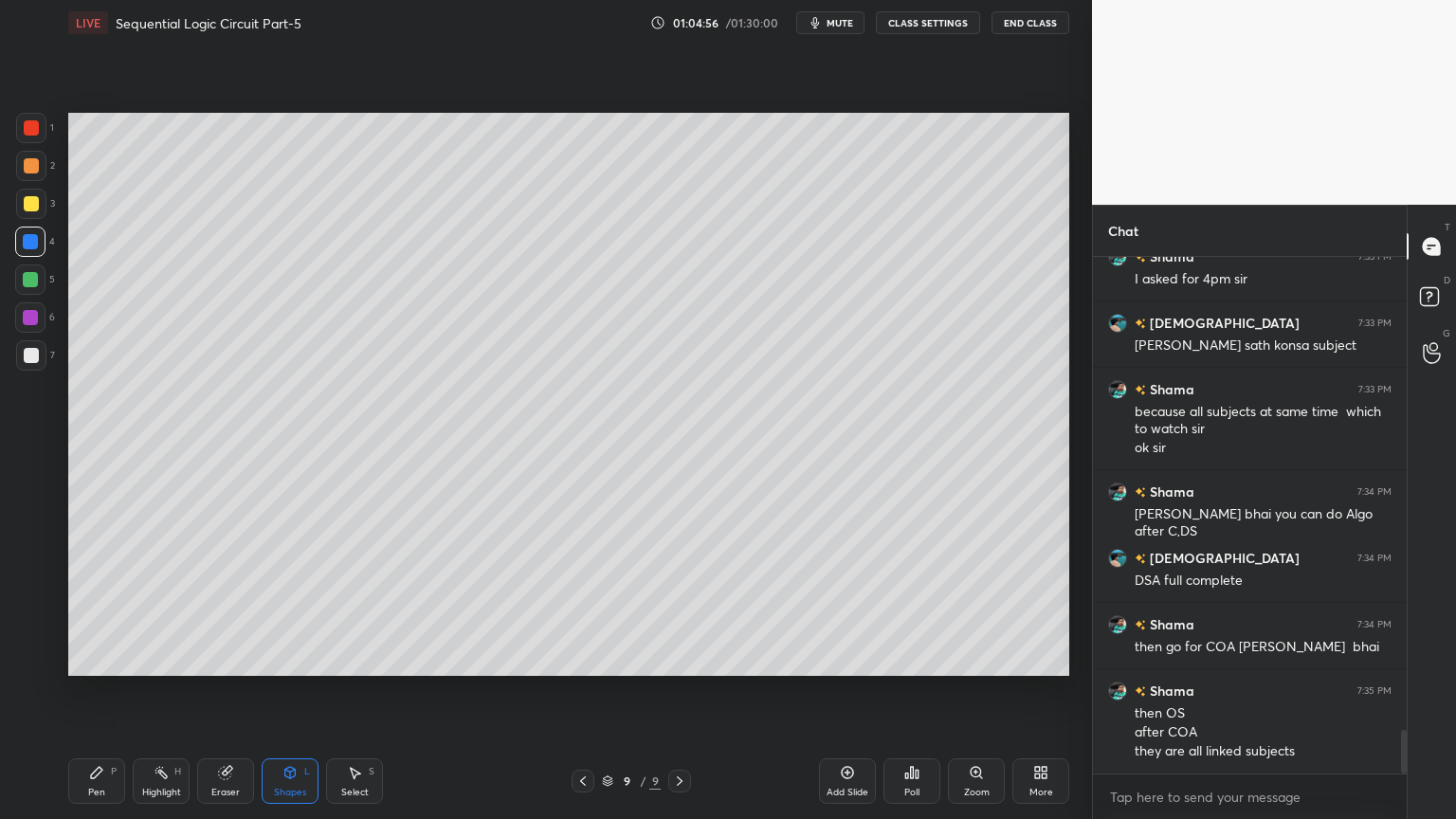
click at [103, 696] on icon at bounding box center [97, 773] width 15 height 15
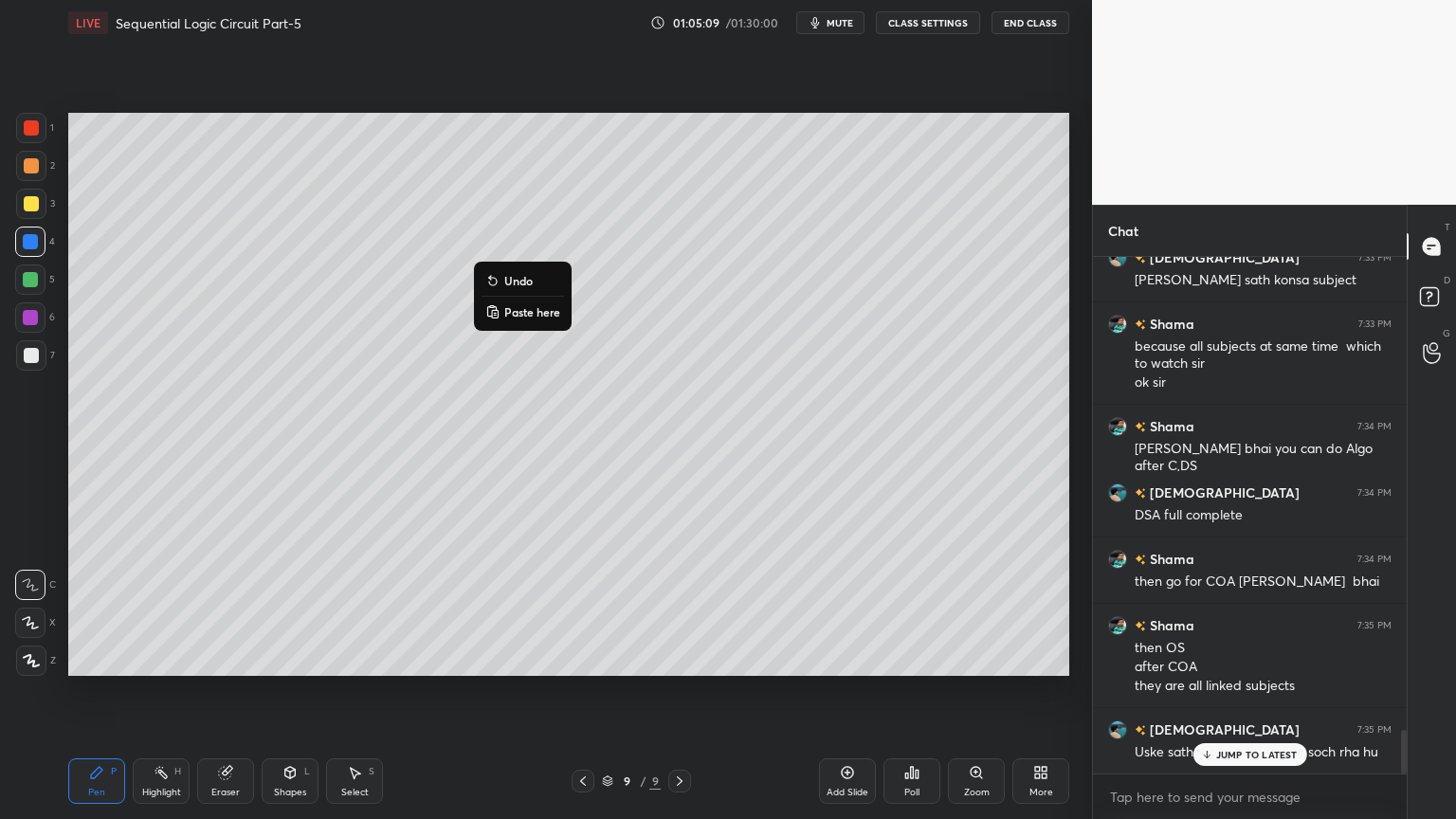
click at [519, 287] on p "Undo" at bounding box center [519, 281] width 28 height 15
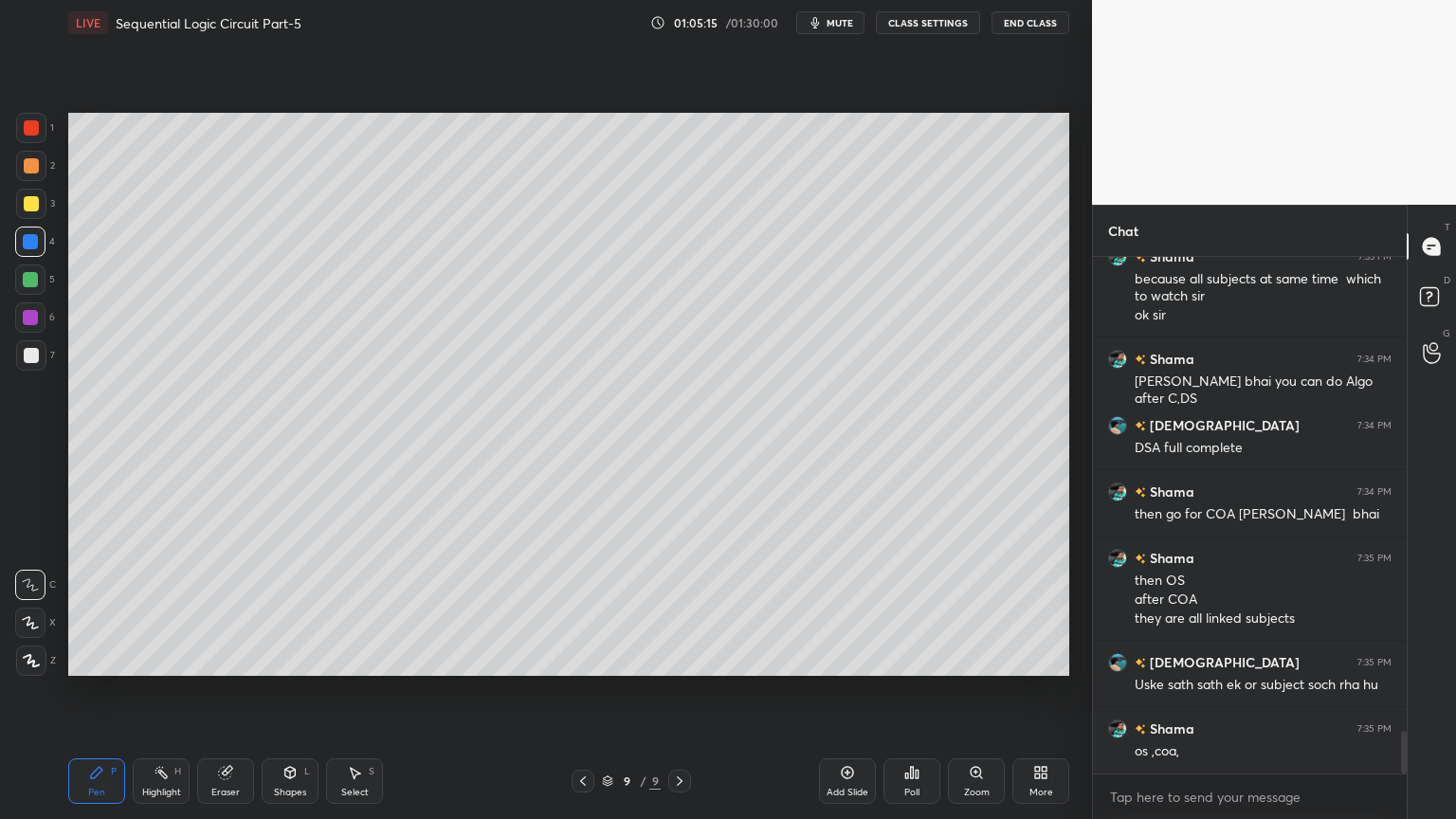
scroll to position [5701, 0]
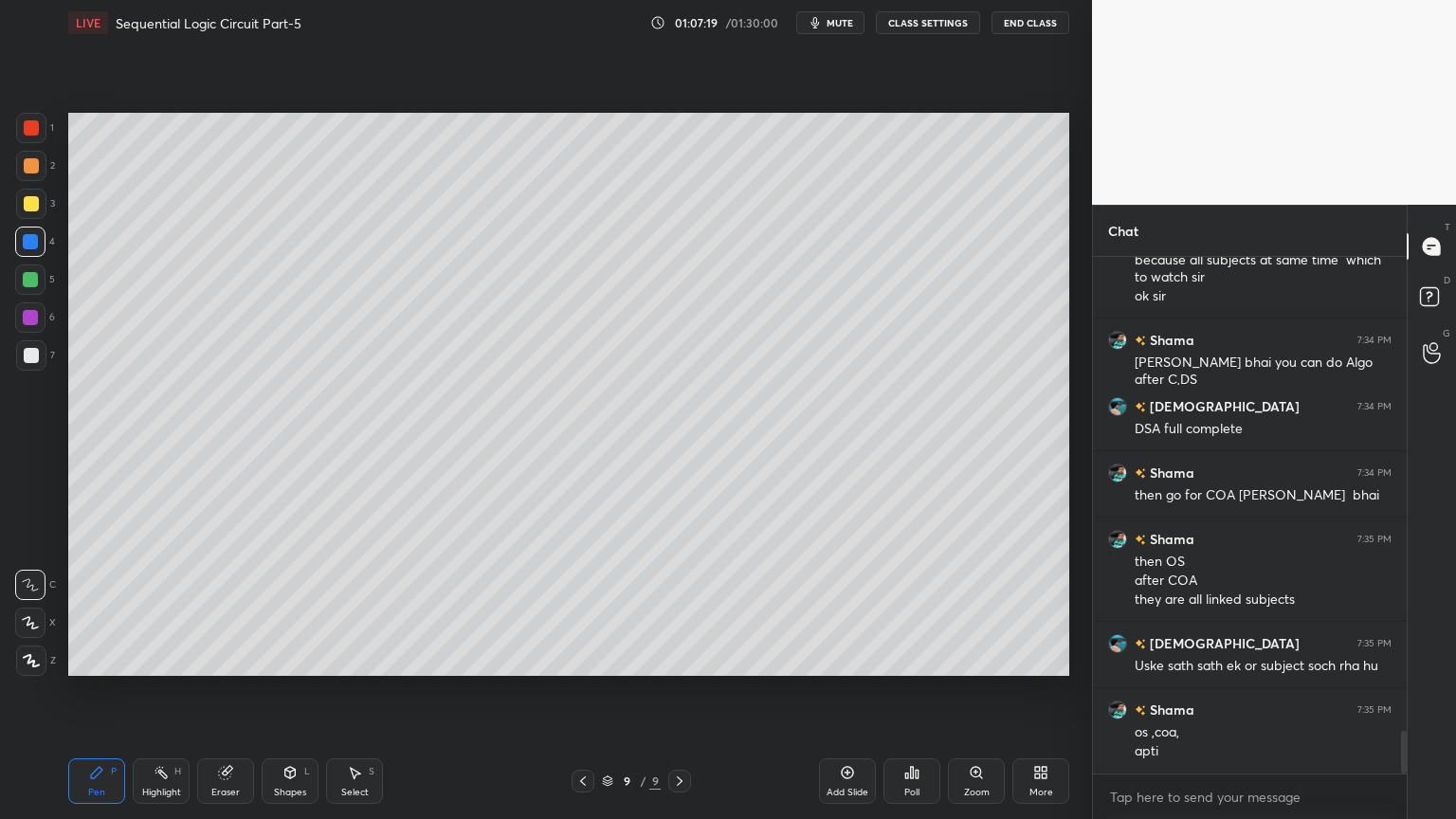
click at [906, 696] on div "Poll" at bounding box center [912, 792] width 15 height 9
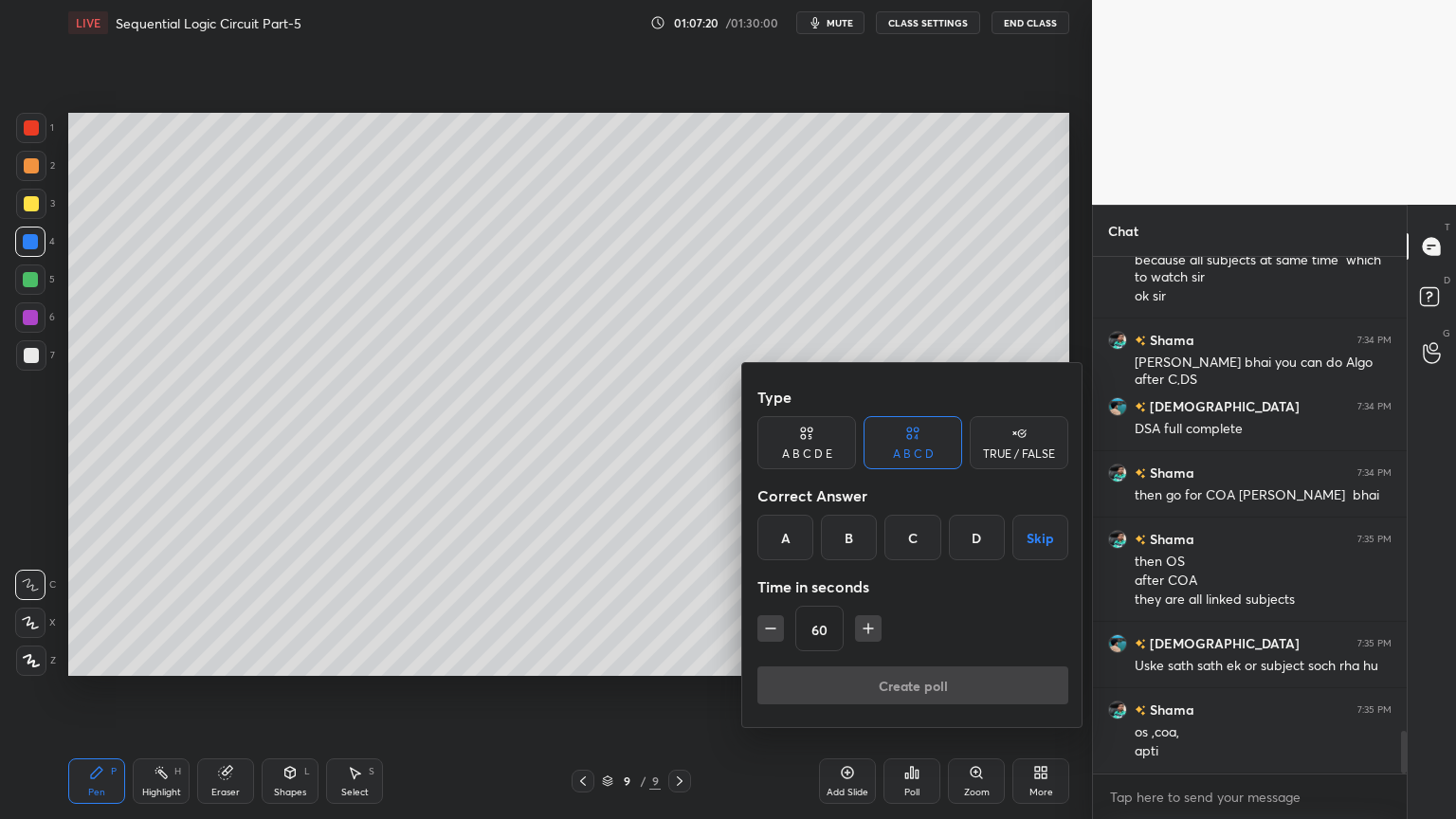
click at [907, 543] on div "C" at bounding box center [912, 537] width 56 height 46
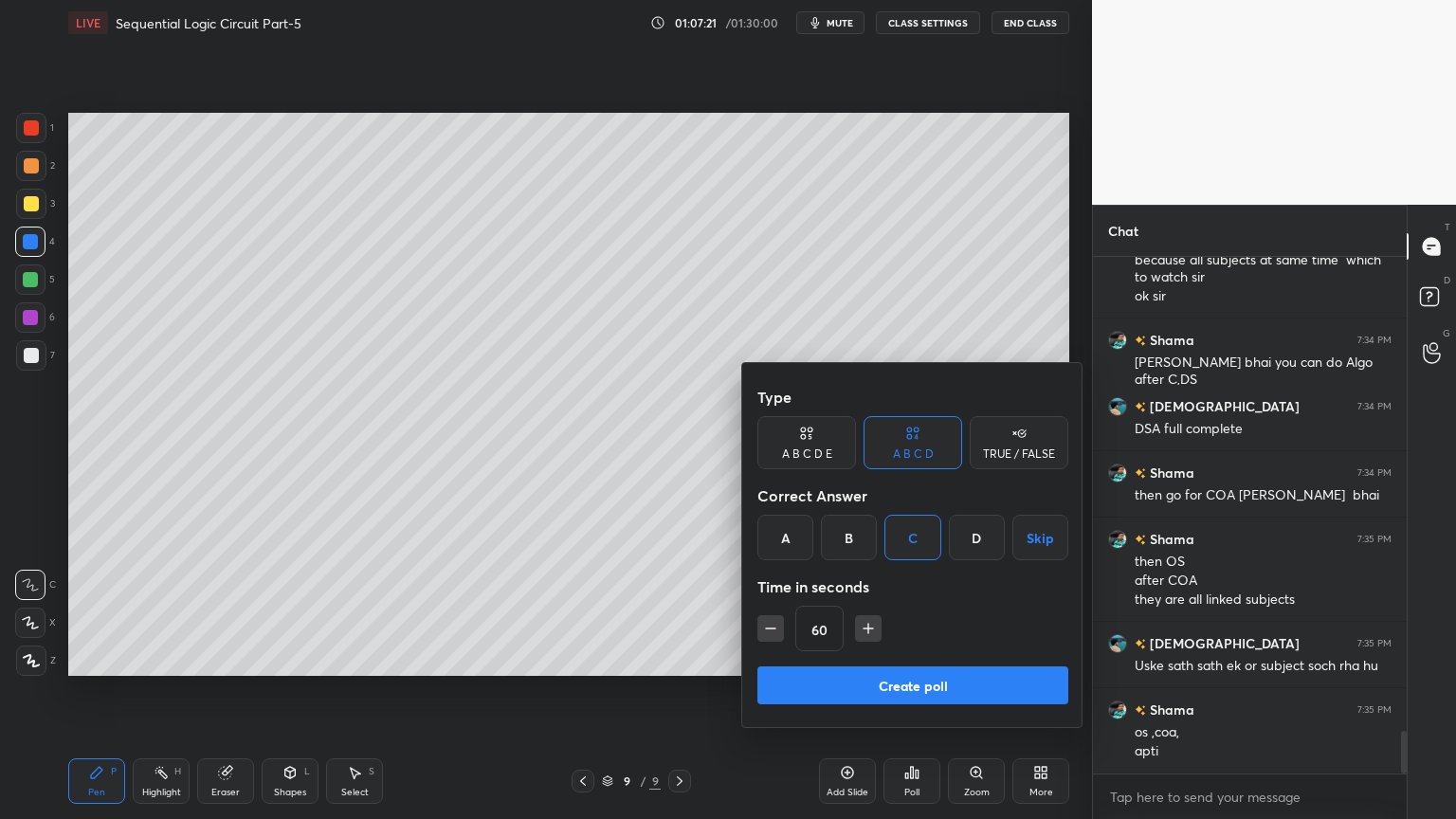
click at [868, 672] on button "Create poll" at bounding box center [913, 685] width 311 height 38
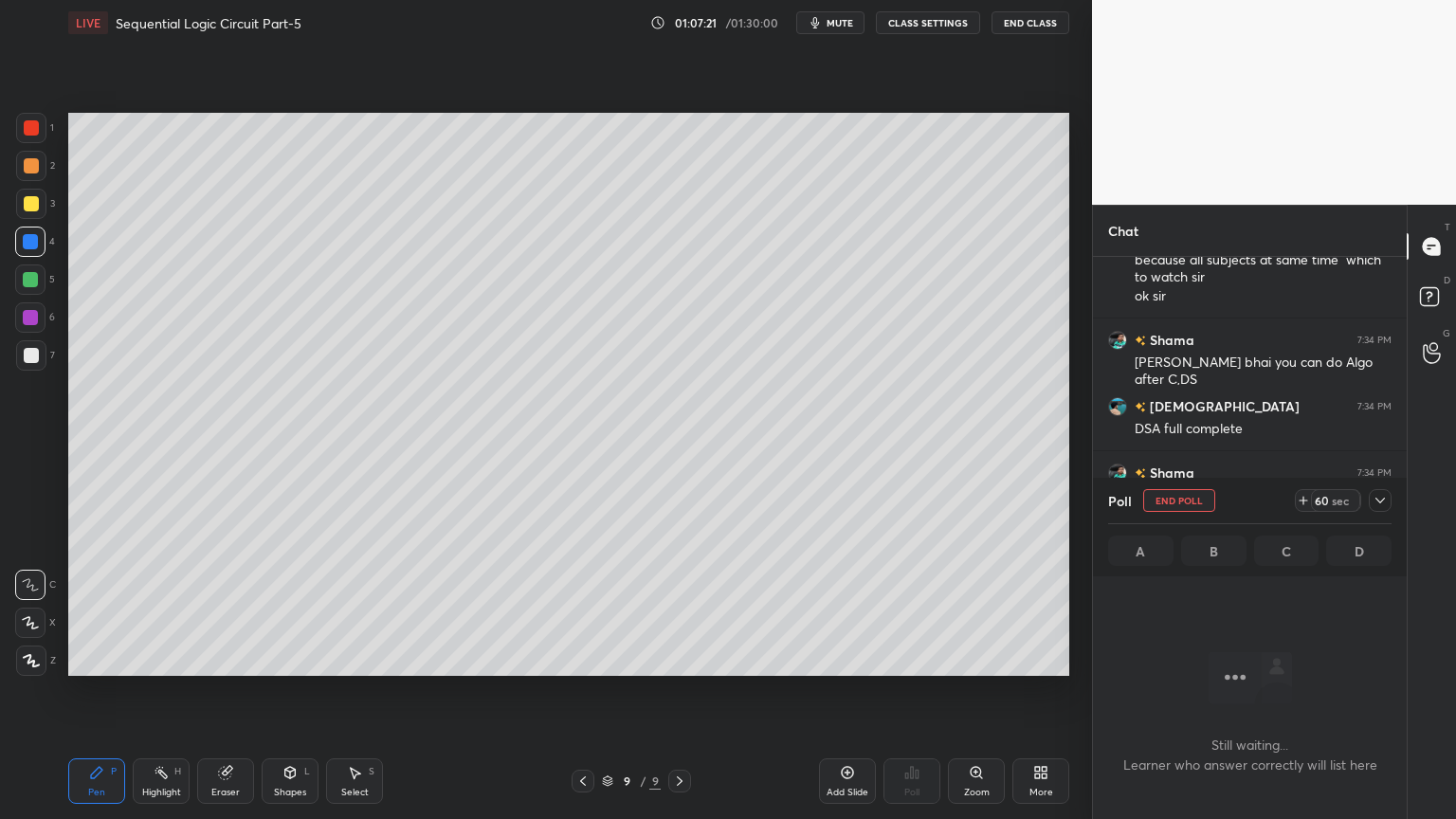
scroll to position [0, 0]
click at [1392, 504] on div "Poll End Poll 59 sec A B C D" at bounding box center [1249, 527] width 314 height 99
click at [1390, 500] on div at bounding box center [1380, 500] width 23 height 23
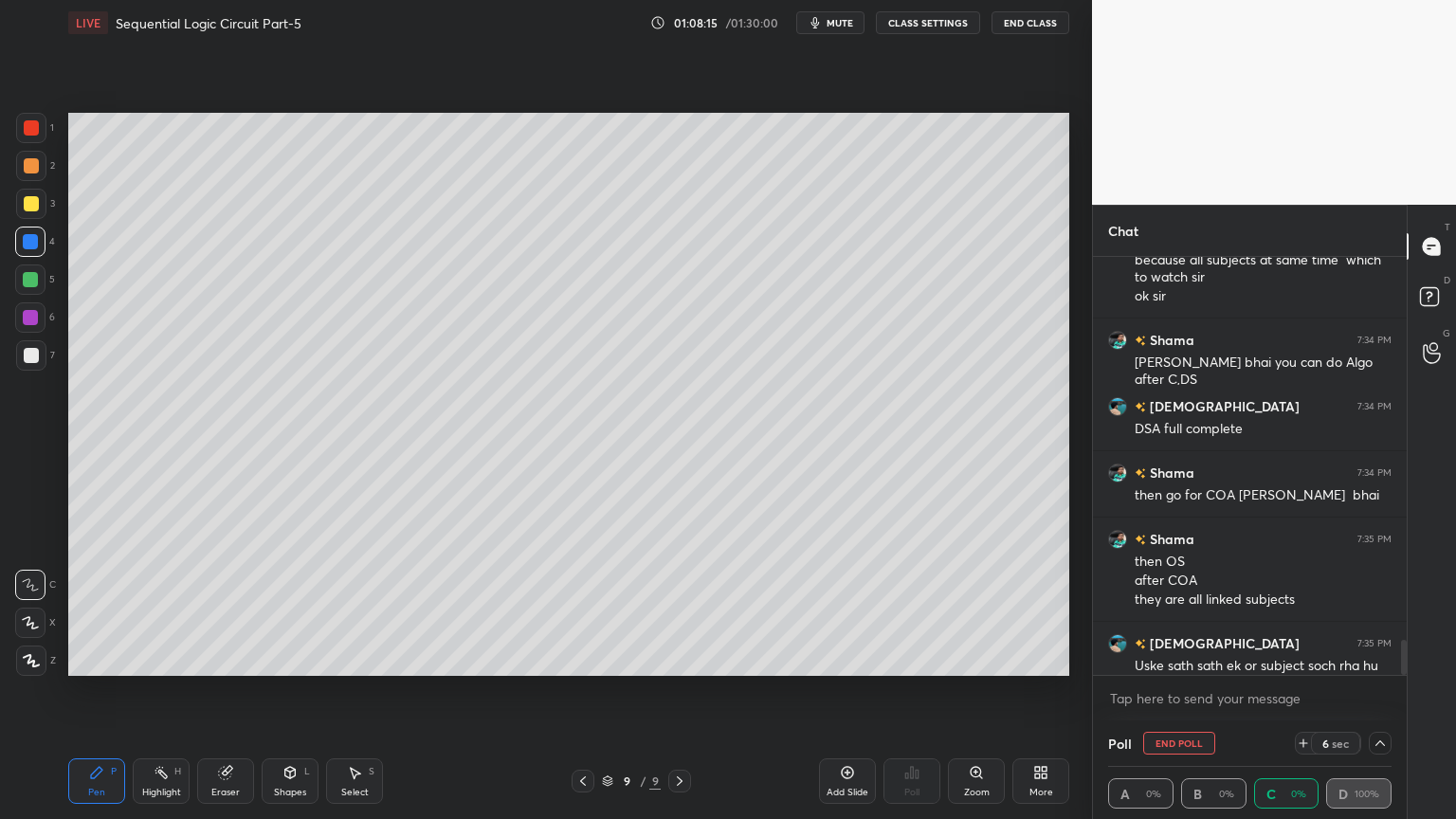
scroll to position [0, 6]
click at [1395, 696] on div "Poll A 33.33% B 0% C 33.33% D 33.33%" at bounding box center [1249, 770] width 314 height 99
click at [1392, 696] on div "Poll A 33.33% B 0% C 33.33% D 33.33%" at bounding box center [1249, 770] width 314 height 99
click at [1386, 696] on icon at bounding box center [1380, 743] width 15 height 15
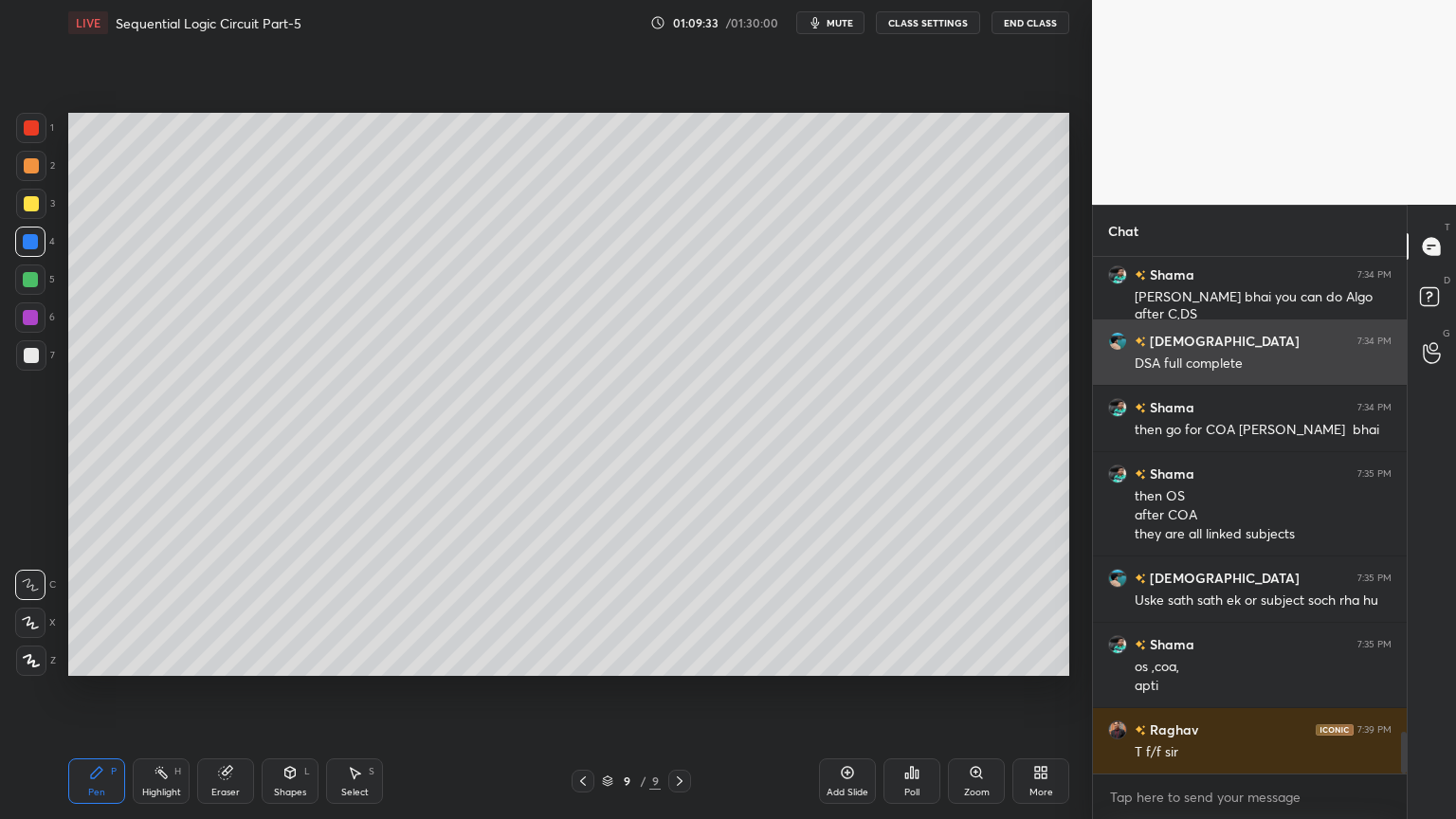
scroll to position [5833, 0]
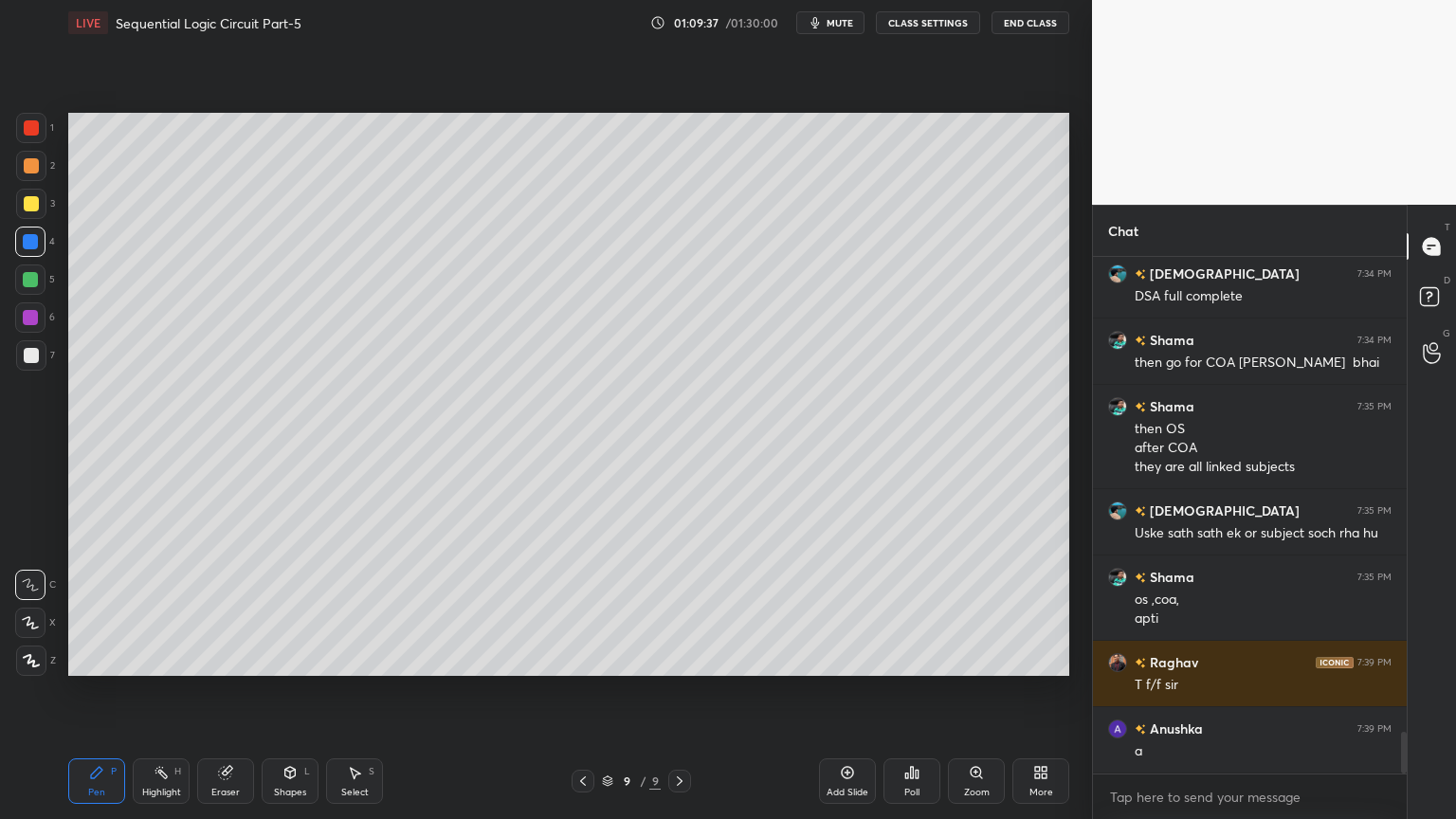
click at [33, 353] on div at bounding box center [31, 355] width 15 height 15
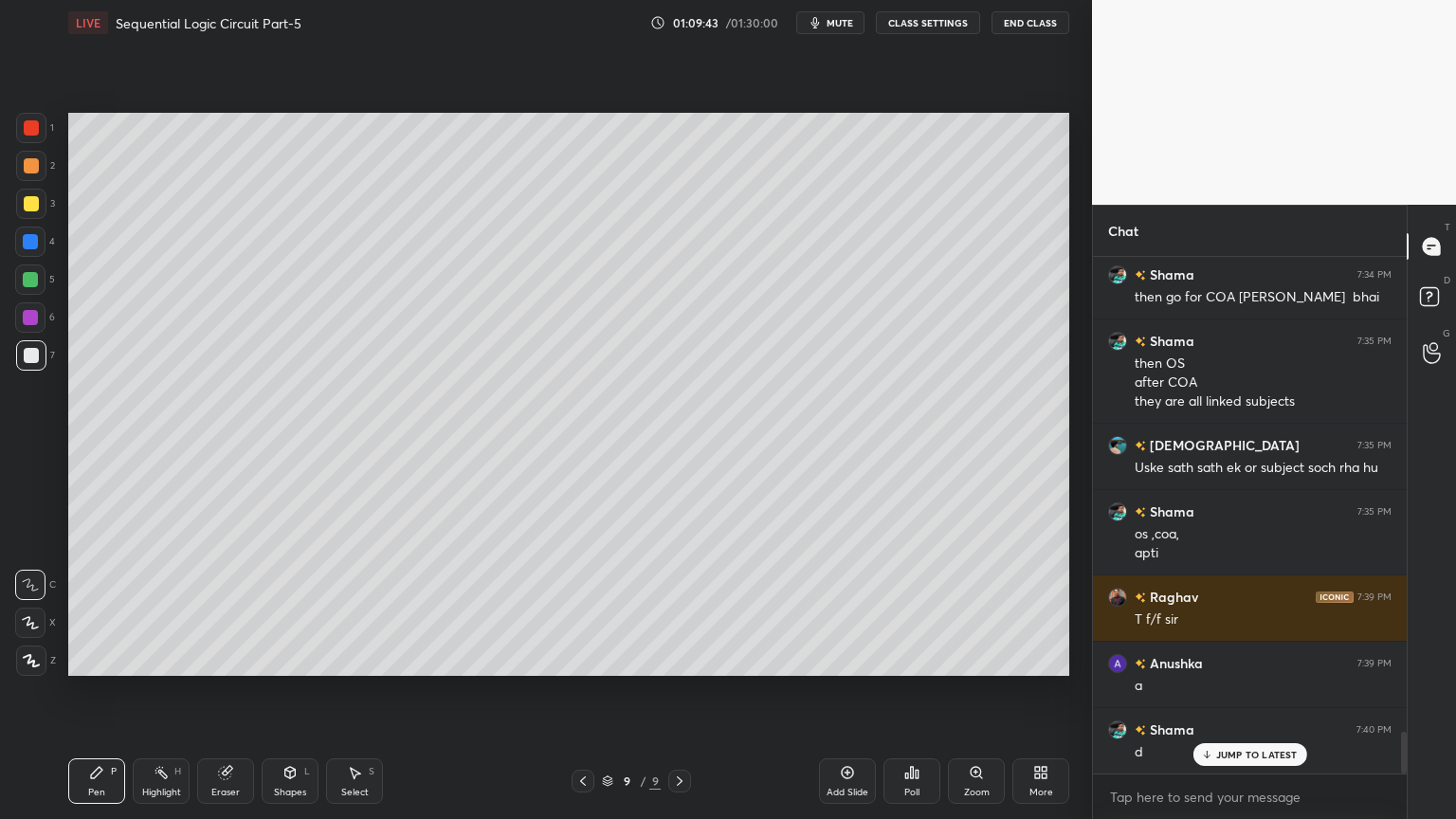
click at [38, 208] on div at bounding box center [31, 204] width 30 height 30
click at [31, 608] on div at bounding box center [30, 623] width 30 height 30
click at [36, 584] on icon at bounding box center [30, 585] width 17 height 13
click at [228, 696] on icon at bounding box center [225, 773] width 12 height 12
click at [99, 696] on icon at bounding box center [97, 773] width 15 height 15
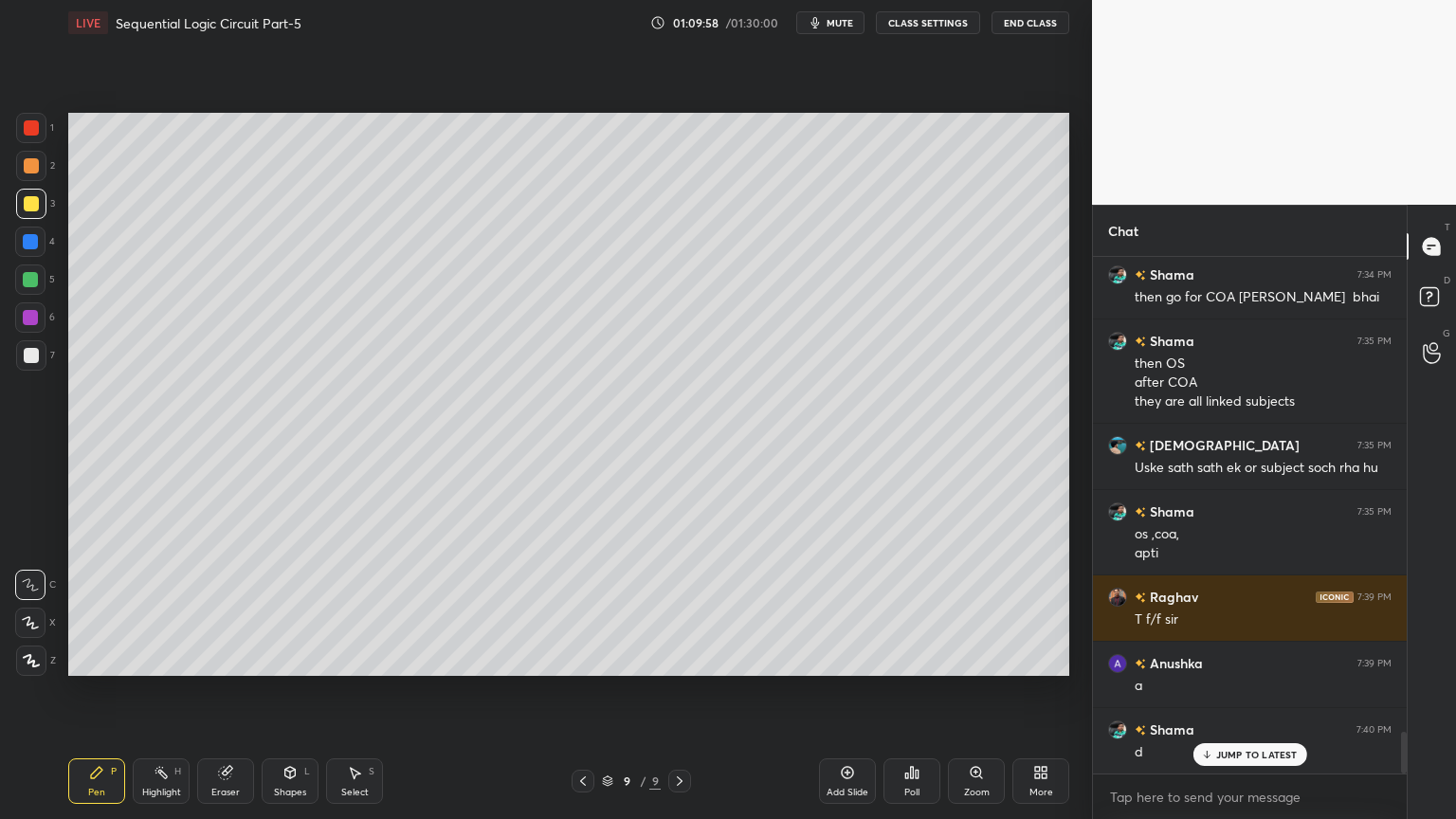
click at [220, 696] on div "Eraser" at bounding box center [226, 792] width 28 height 9
click at [91, 696] on div "Pen P" at bounding box center [97, 781] width 57 height 46
click at [228, 696] on icon at bounding box center [225, 773] width 12 height 12
click at [92, 696] on icon at bounding box center [97, 773] width 11 height 11
click at [30, 284] on div at bounding box center [30, 280] width 15 height 15
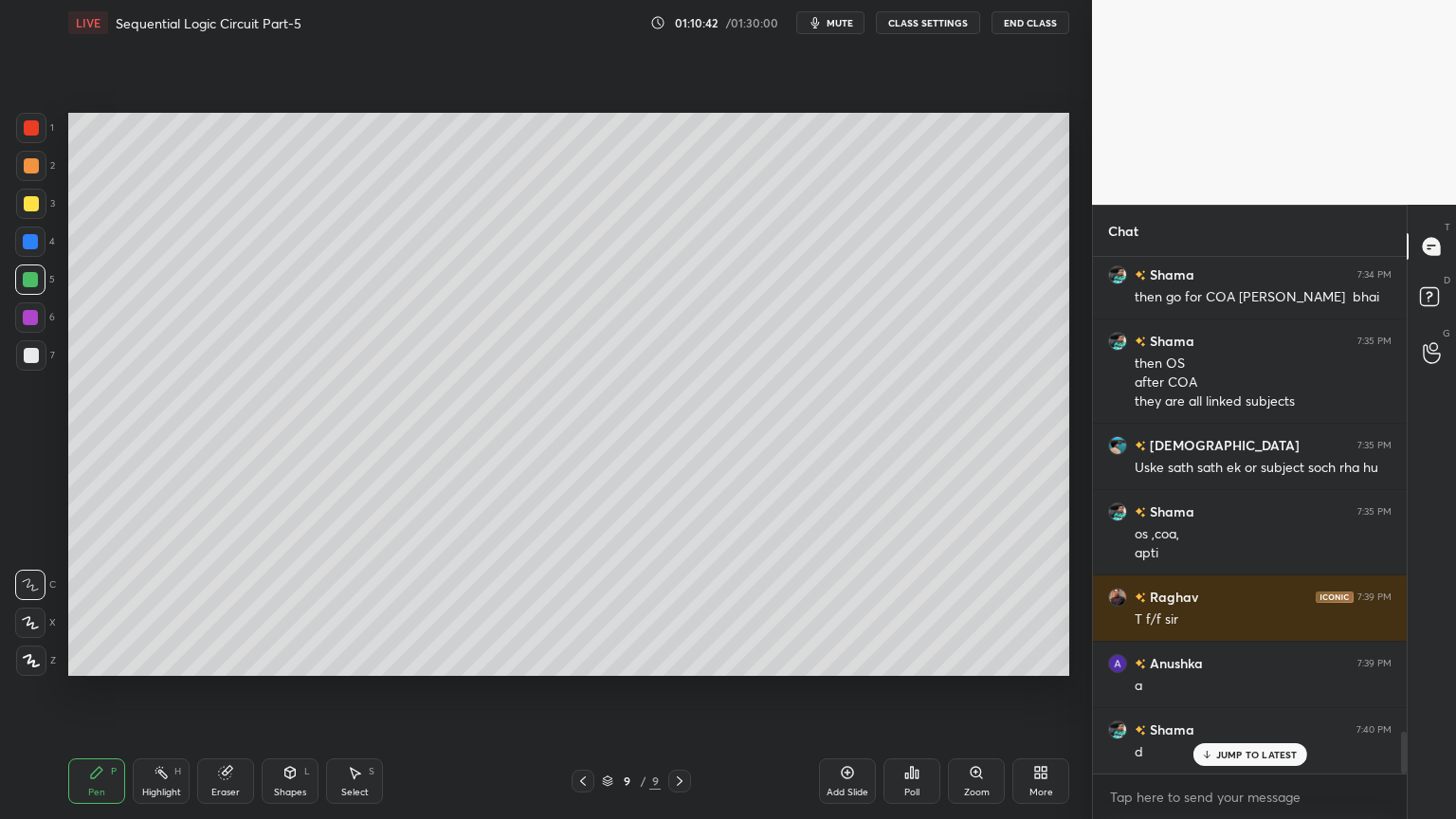
click at [225, 696] on icon at bounding box center [225, 773] width 12 height 12
click at [96, 696] on div "Pen" at bounding box center [97, 792] width 17 height 9
click at [215, 696] on div "Eraser" at bounding box center [226, 781] width 57 height 46
click at [102, 696] on icon at bounding box center [97, 773] width 15 height 15
click at [230, 696] on div "Eraser" at bounding box center [226, 792] width 28 height 9
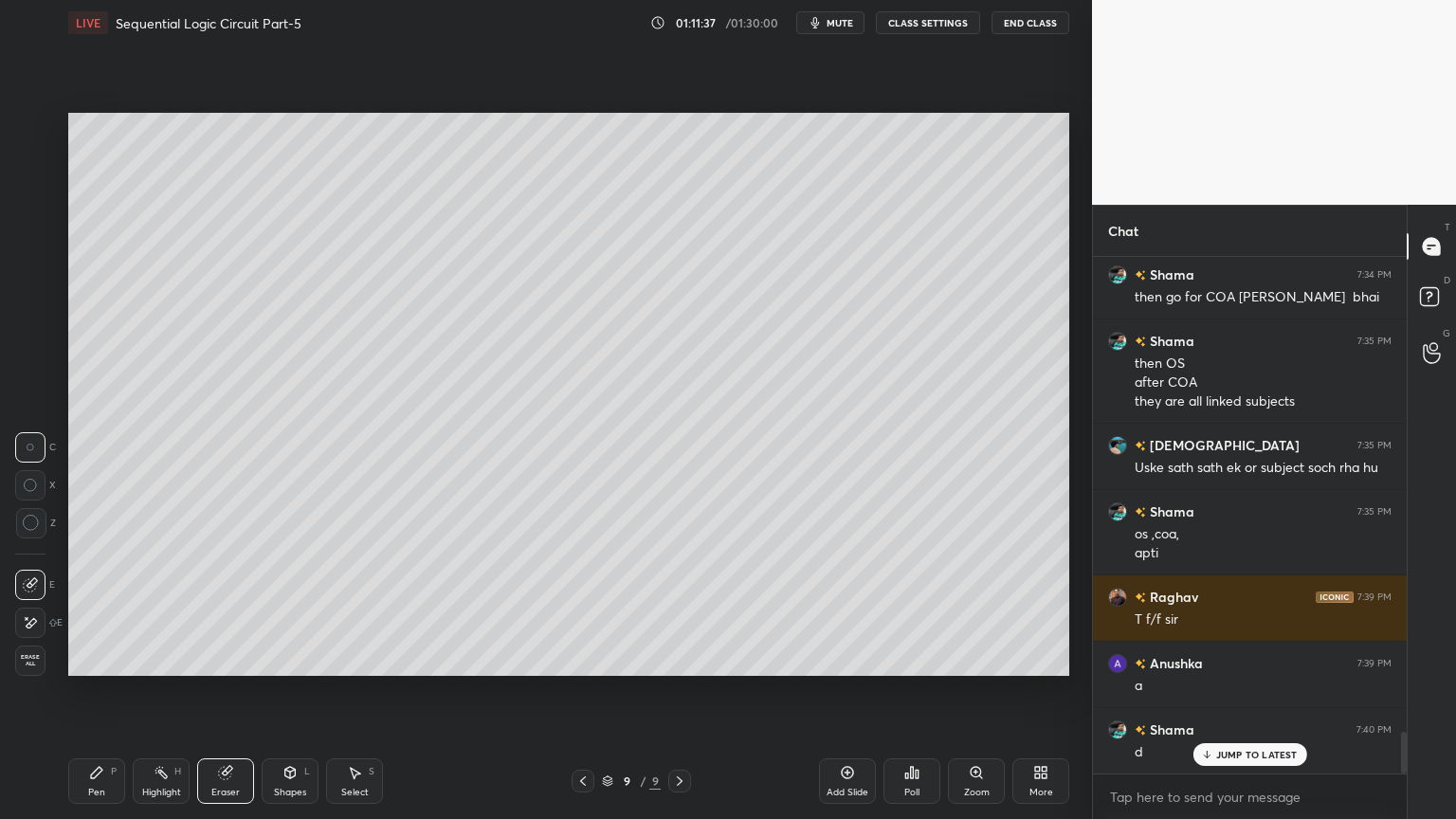
click at [76, 696] on div "Pen P" at bounding box center [97, 781] width 57 height 46
click at [230, 696] on div "Eraser" at bounding box center [226, 781] width 57 height 46
click at [106, 696] on div "Pen P" at bounding box center [97, 781] width 57 height 46
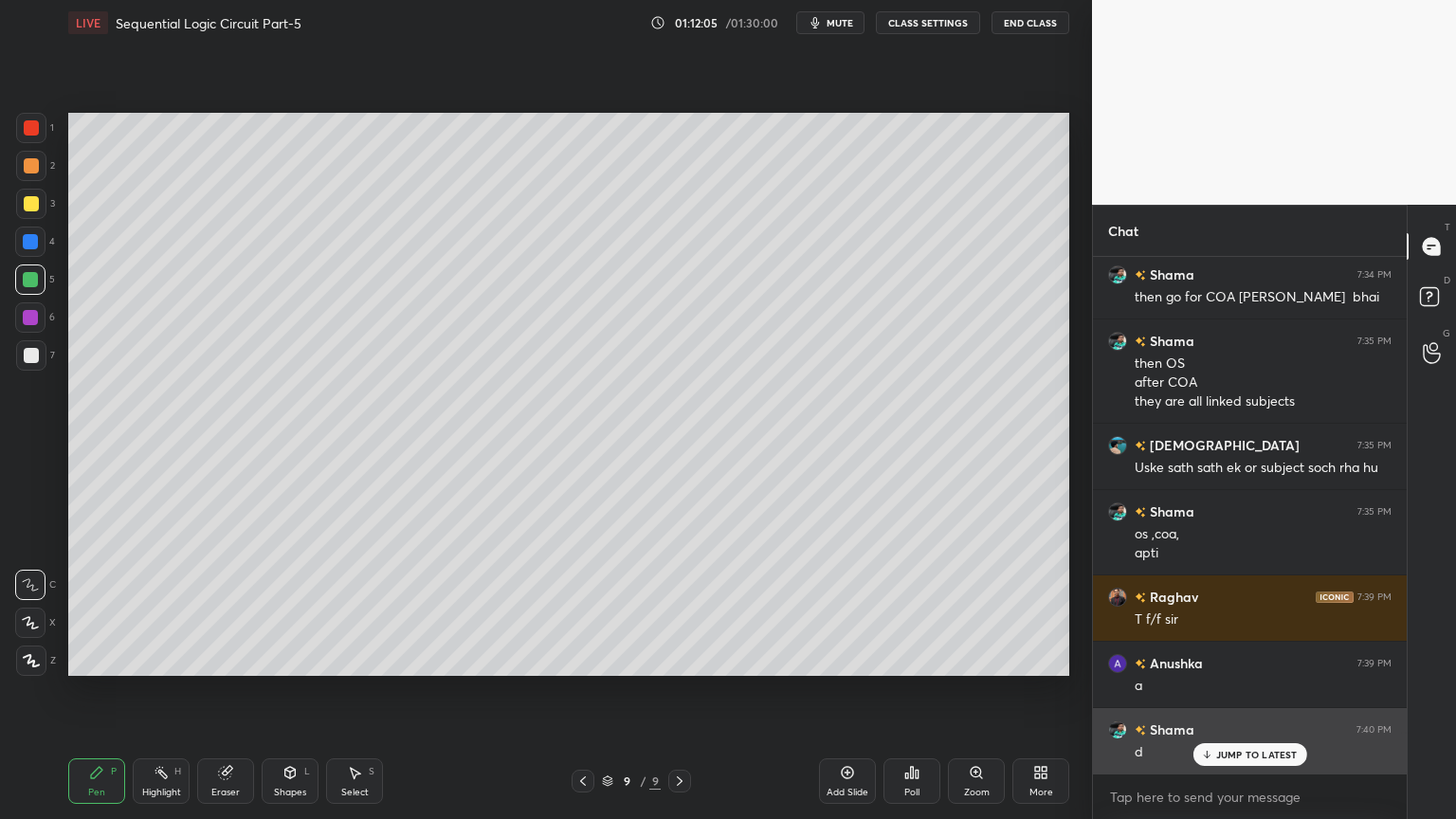
click at [1249, 696] on p "JUMP TO LATEST" at bounding box center [1257, 755] width 82 height 11
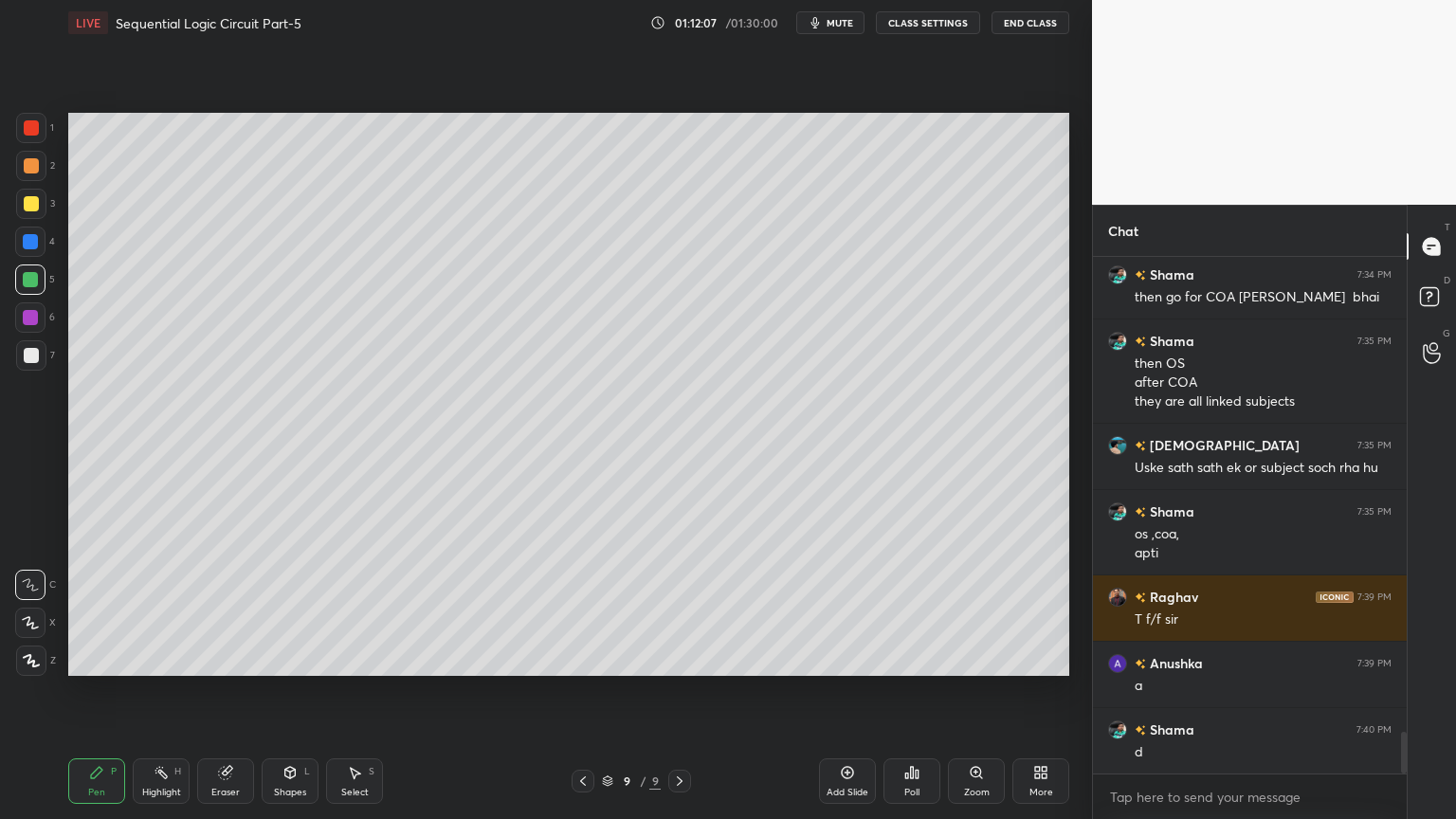
click at [231, 696] on div "Eraser" at bounding box center [226, 792] width 28 height 9
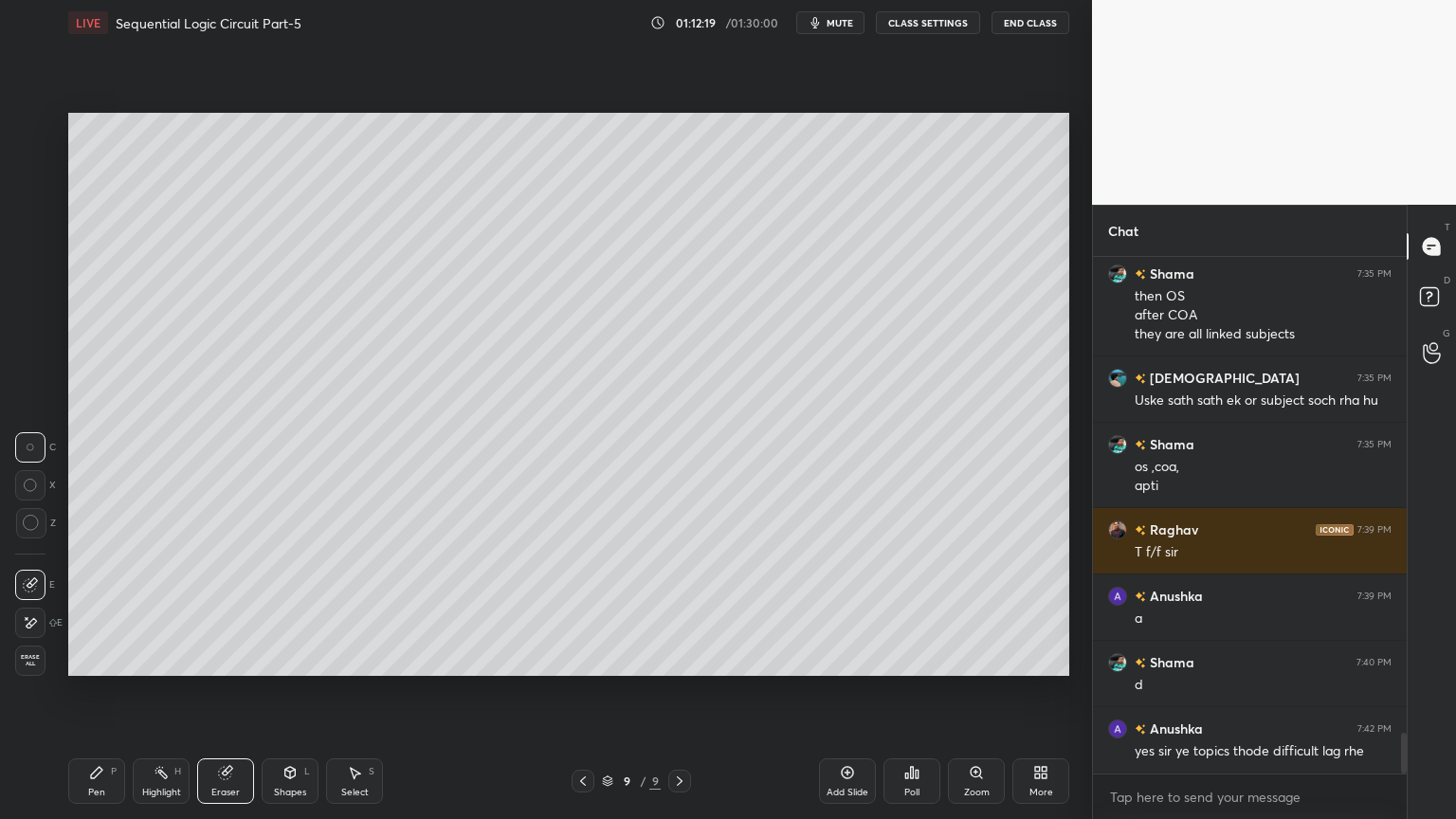
click at [104, 696] on div "Pen P" at bounding box center [97, 781] width 57 height 46
click at [228, 696] on icon at bounding box center [226, 773] width 15 height 15
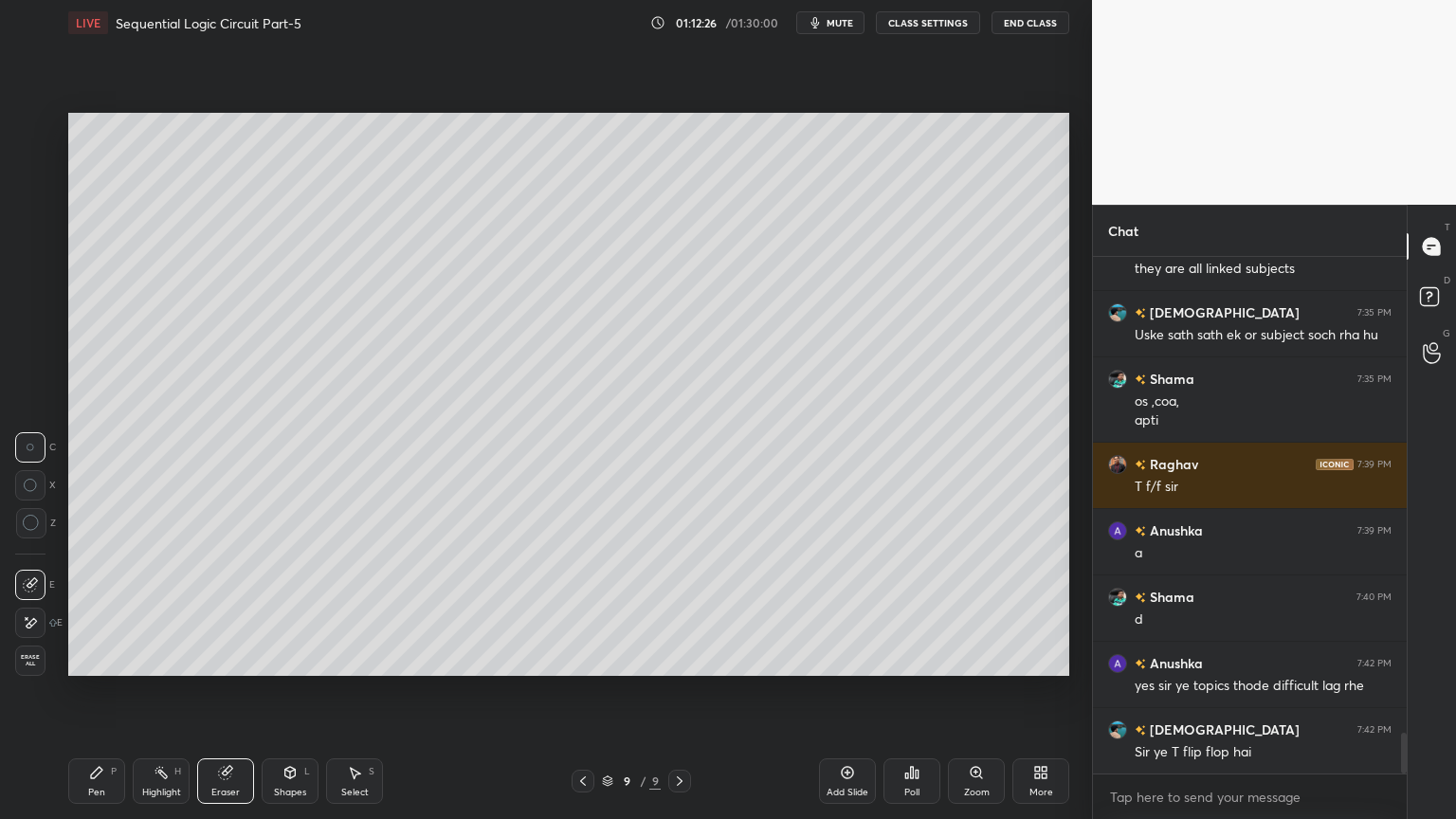
click at [85, 696] on div "Pen P" at bounding box center [97, 781] width 57 height 46
click at [228, 696] on icon at bounding box center [226, 773] width 15 height 15
click at [102, 696] on icon at bounding box center [97, 773] width 15 height 15
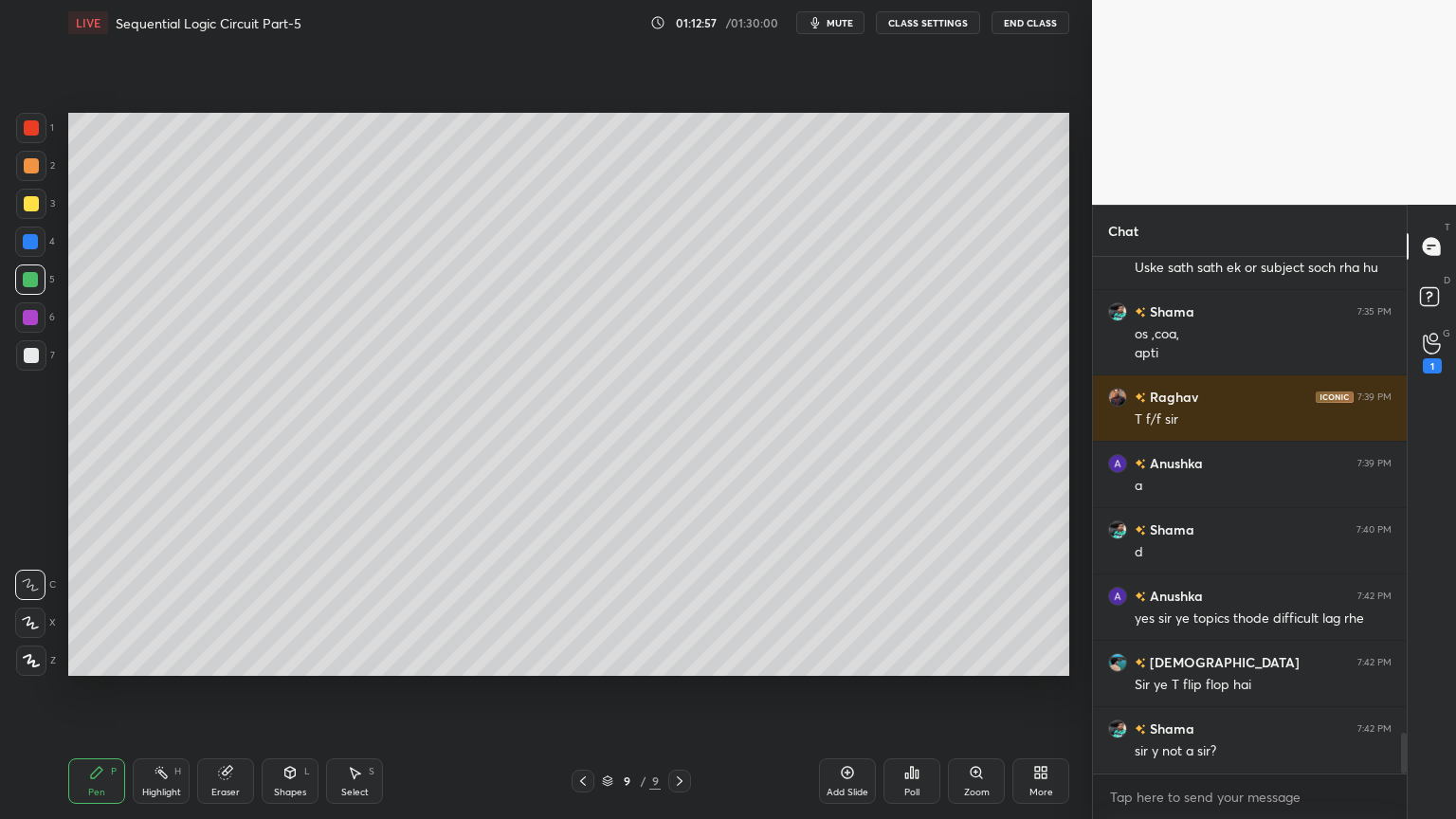
click at [221, 696] on icon at bounding box center [225, 773] width 12 height 12
click at [93, 696] on div "Pen" at bounding box center [97, 792] width 17 height 9
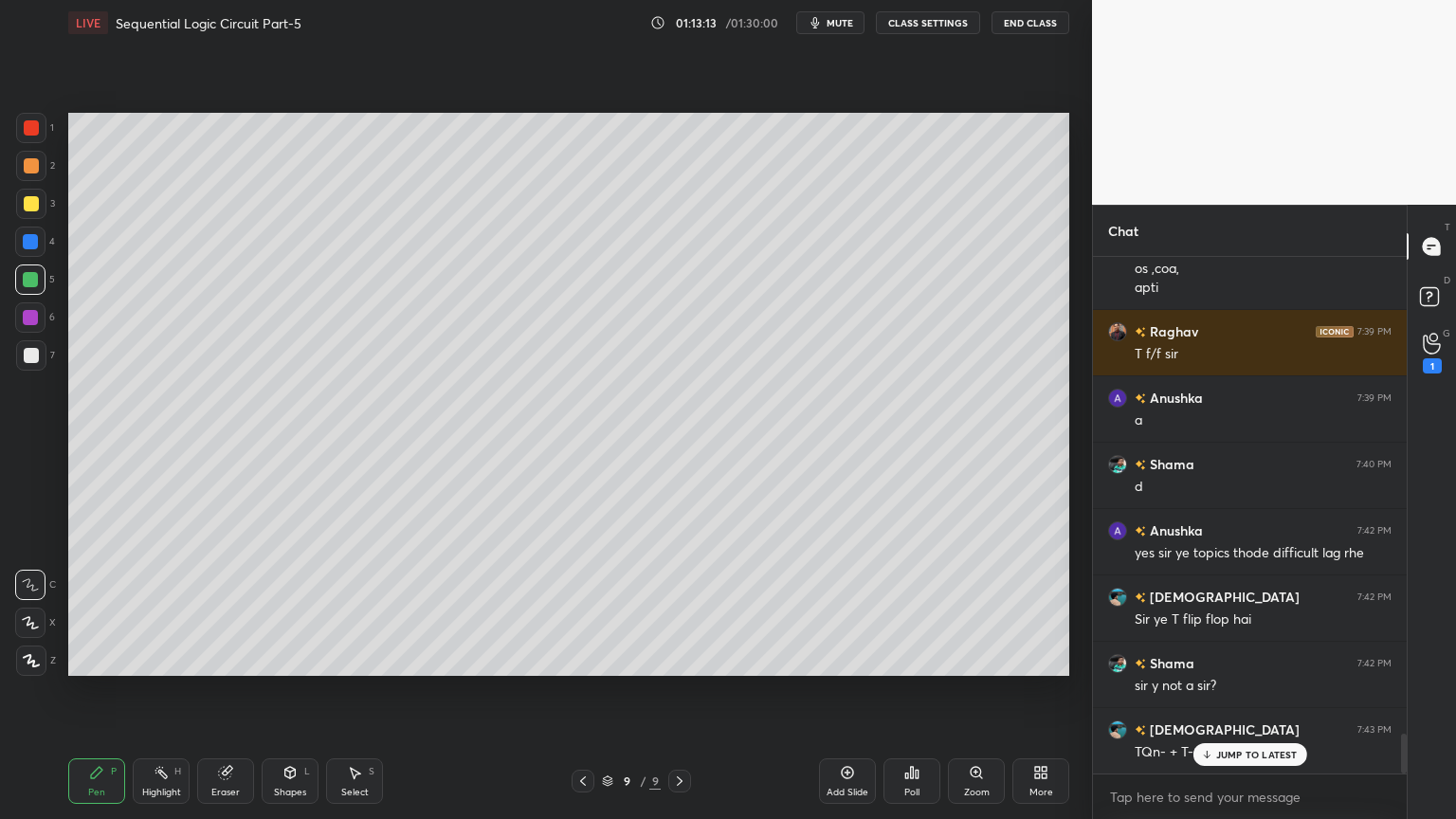
click at [38, 169] on div at bounding box center [31, 166] width 30 height 30
click at [218, 696] on icon at bounding box center [226, 773] width 15 height 15
click at [96, 696] on icon at bounding box center [97, 773] width 11 height 11
click at [209, 696] on div "Eraser" at bounding box center [226, 781] width 57 height 46
click at [81, 696] on div "Pen P" at bounding box center [97, 781] width 57 height 46
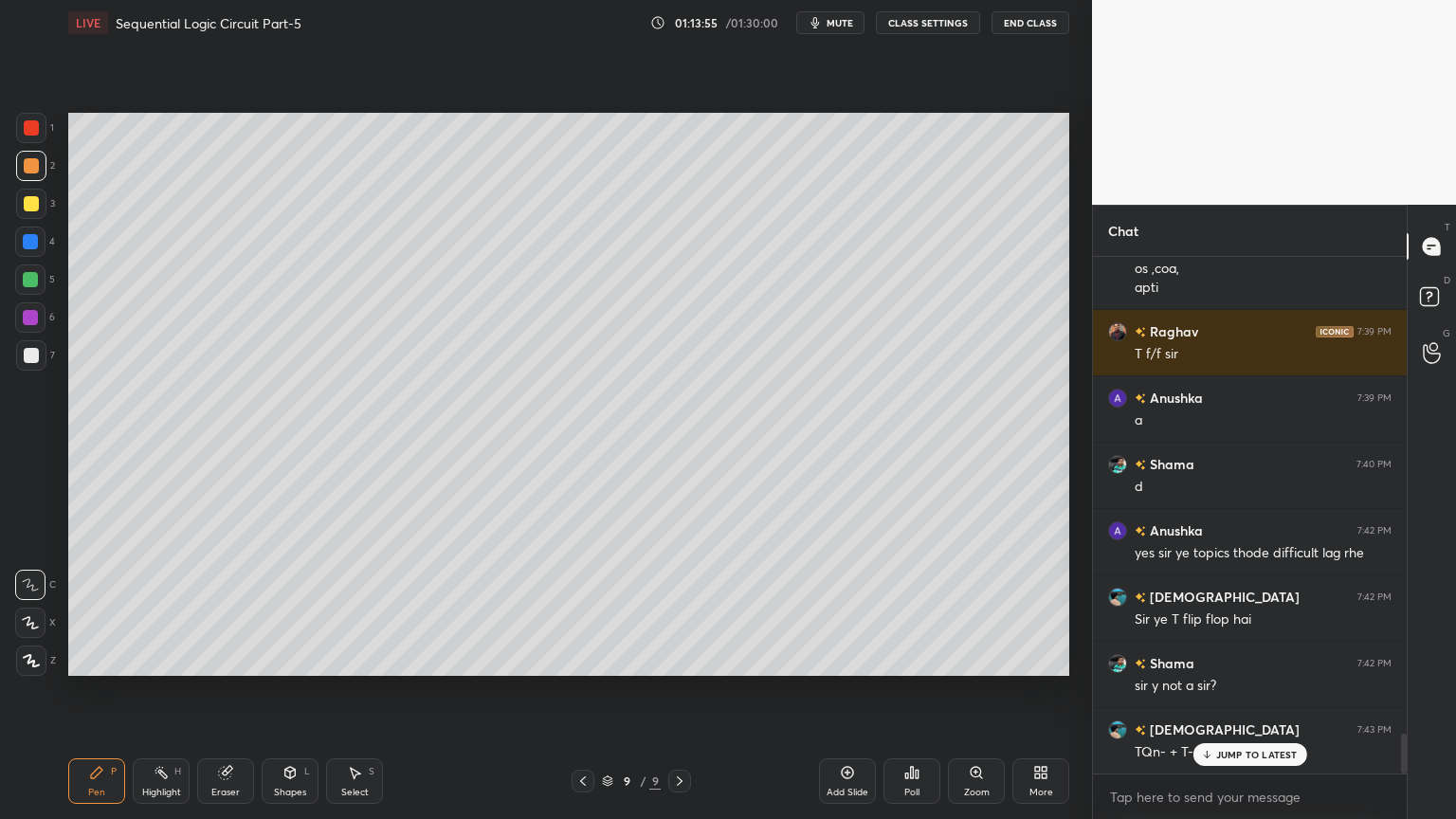
scroll to position [6232, 0]
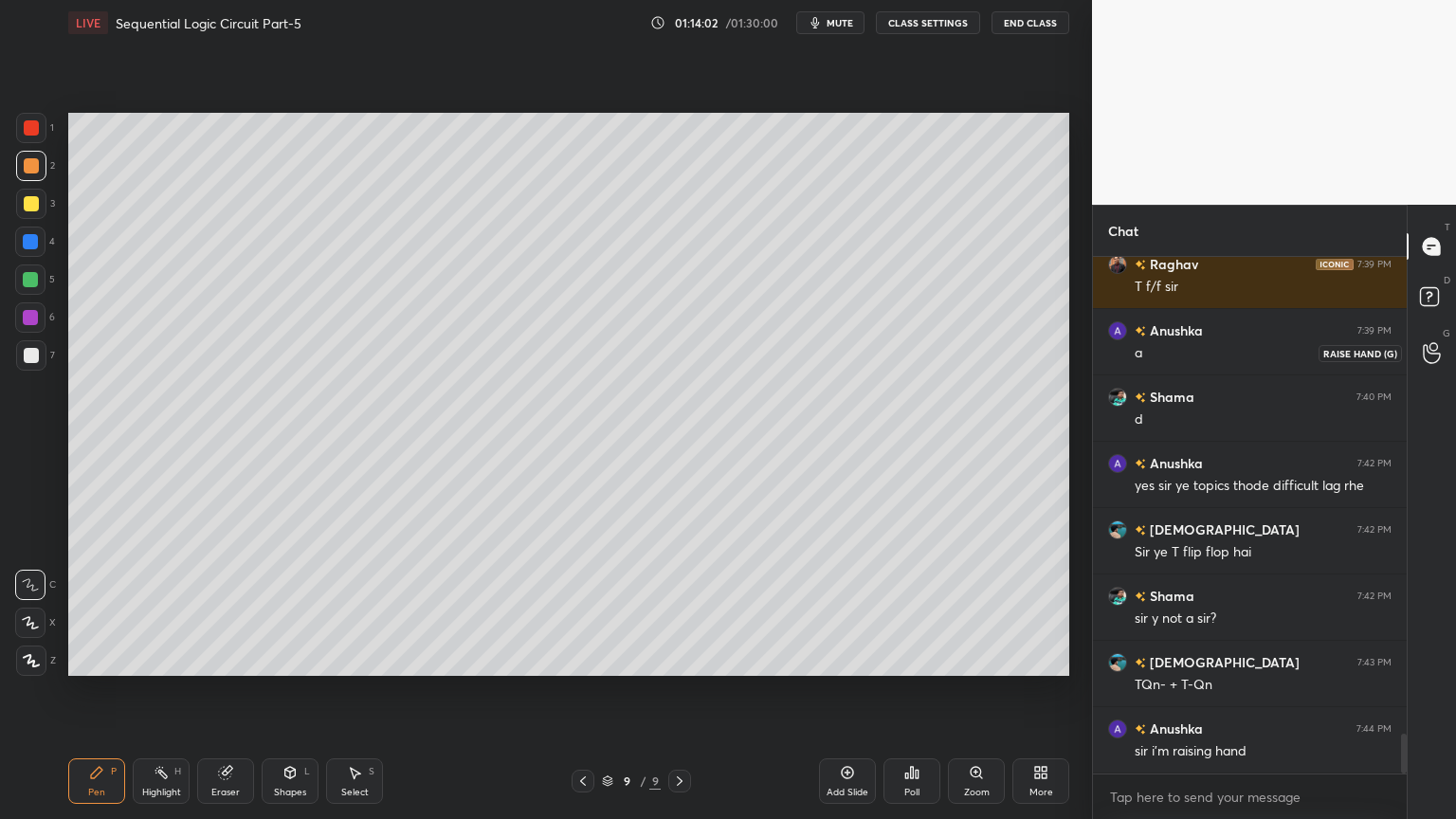
click at [1437, 353] on icon at bounding box center [1431, 354] width 17 height 19
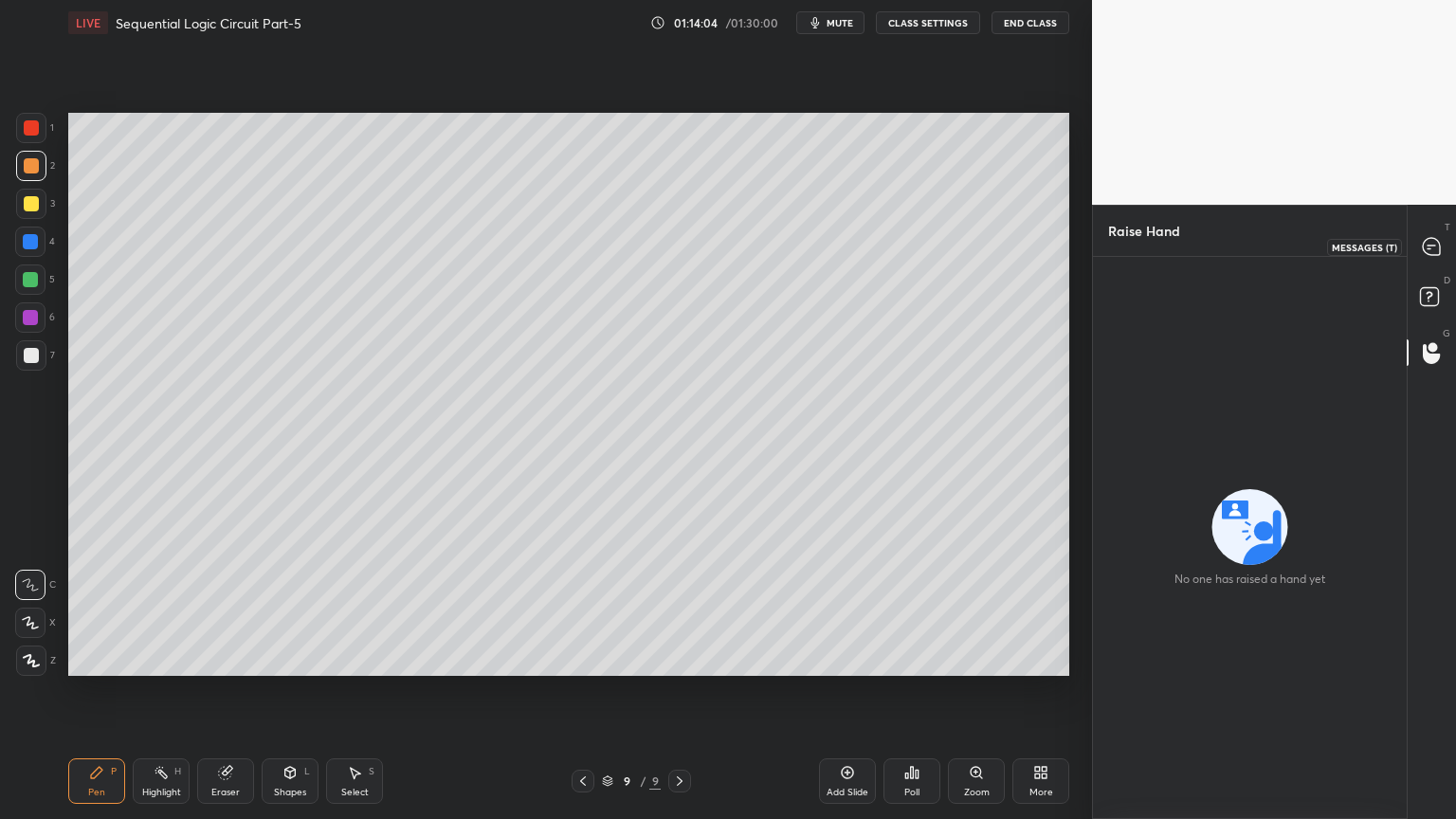
click at [1445, 241] on div at bounding box center [1432, 246] width 38 height 34
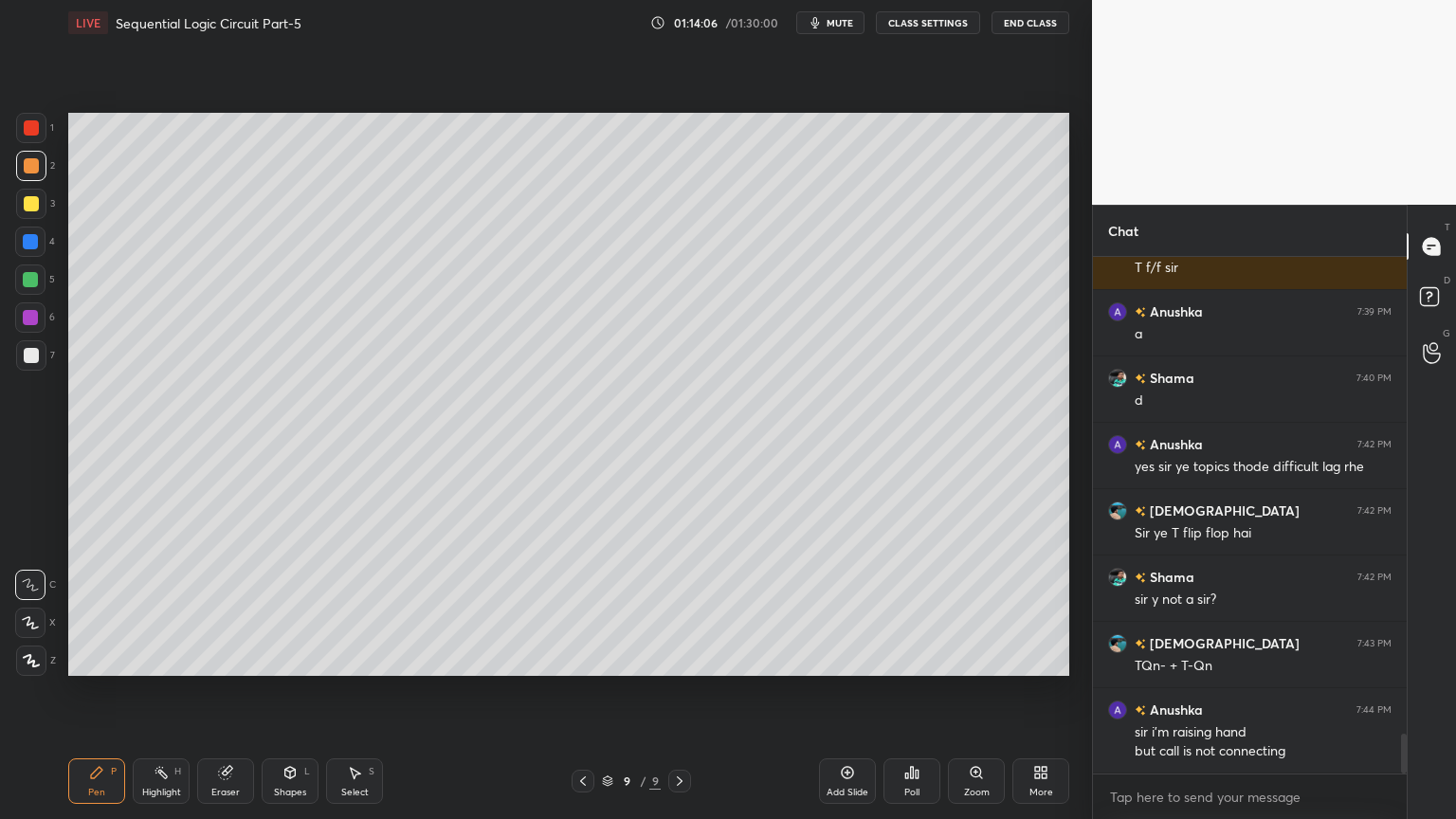
scroll to position [6316, 0]
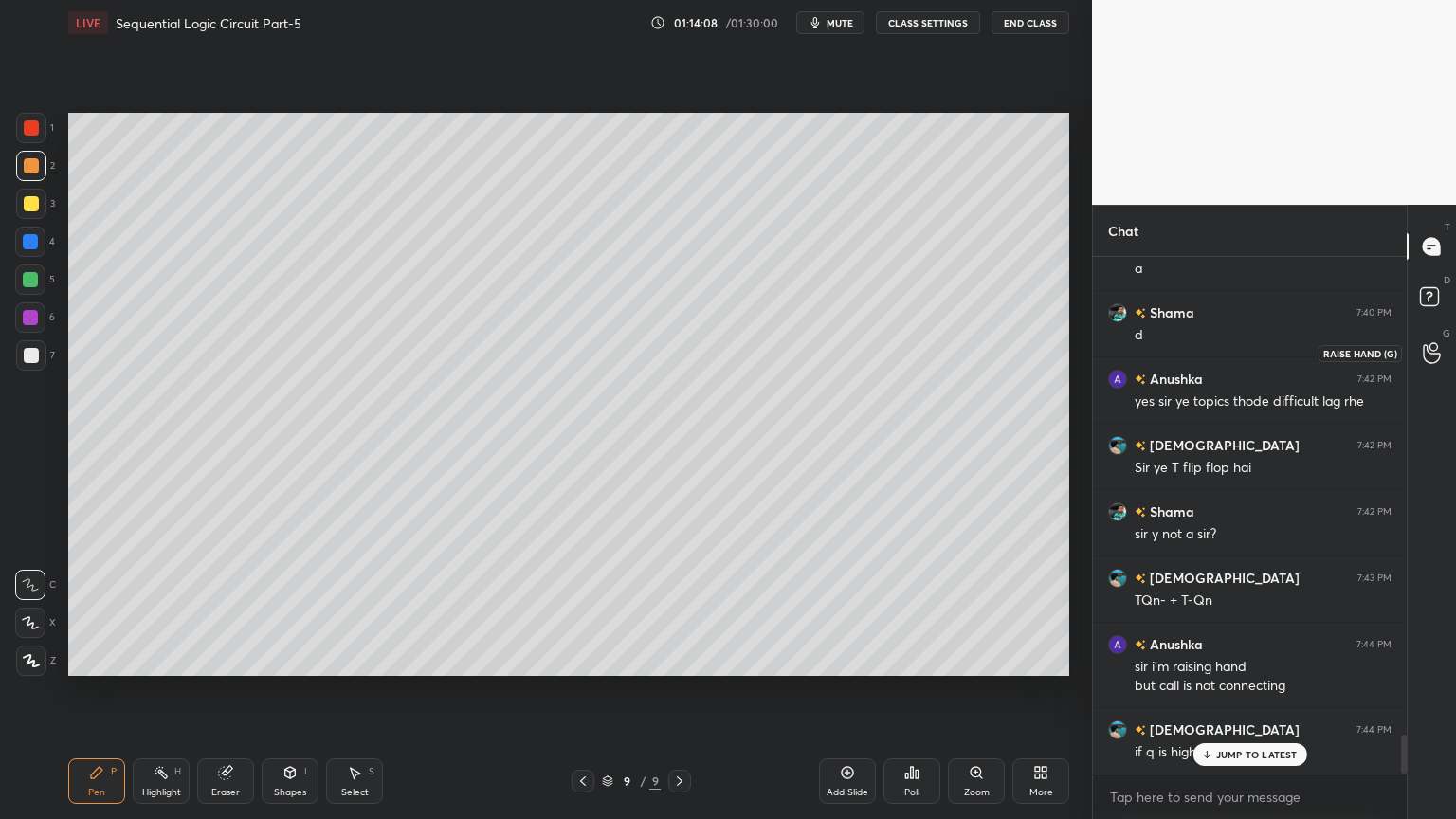
click at [1441, 353] on div at bounding box center [1432, 353] width 38 height 34
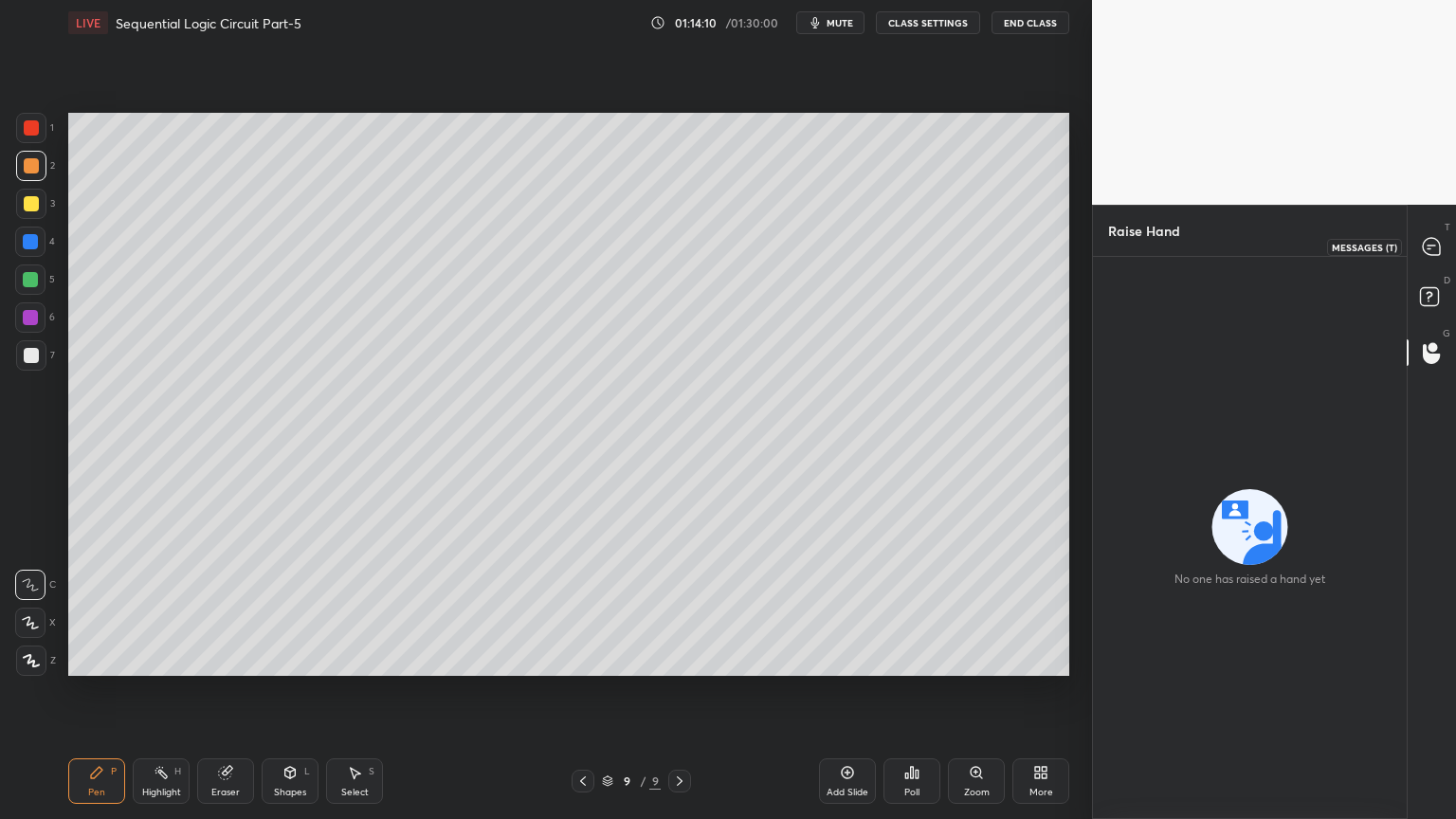
click at [1438, 247] on icon at bounding box center [1431, 246] width 17 height 17
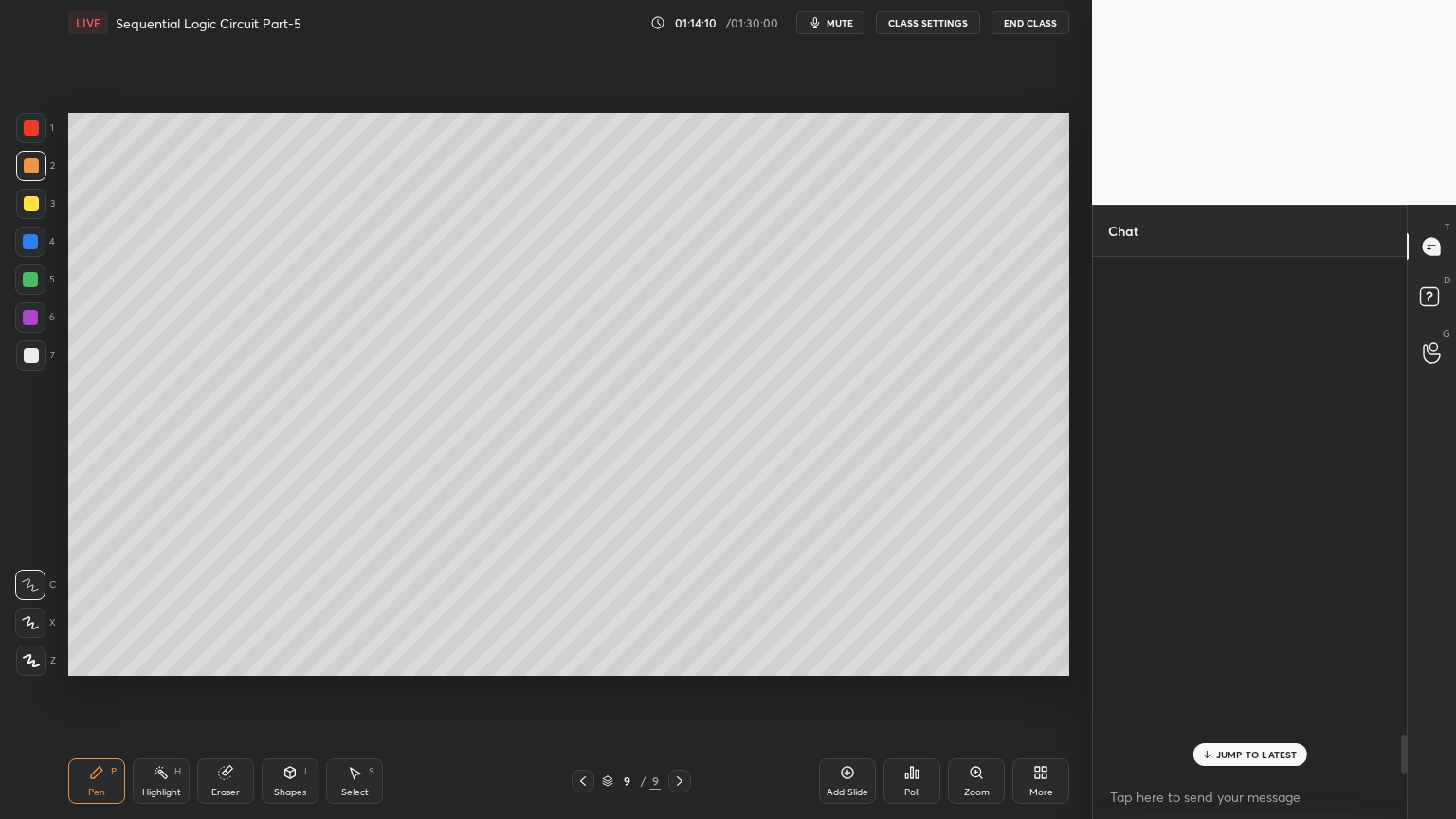
scroll to position [511, 308]
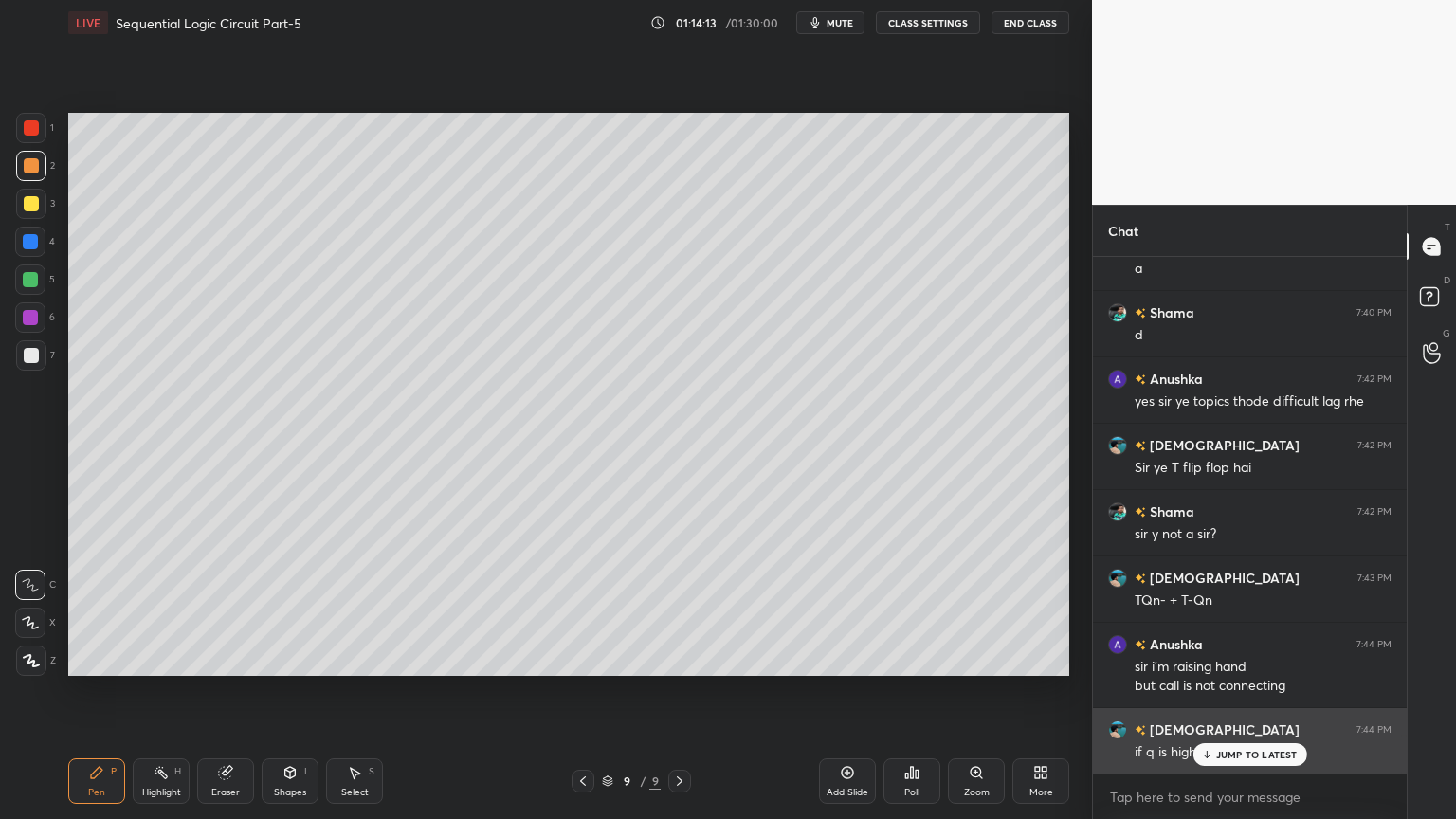
click at [1217, 696] on p "JUMP TO LATEST" at bounding box center [1257, 755] width 82 height 11
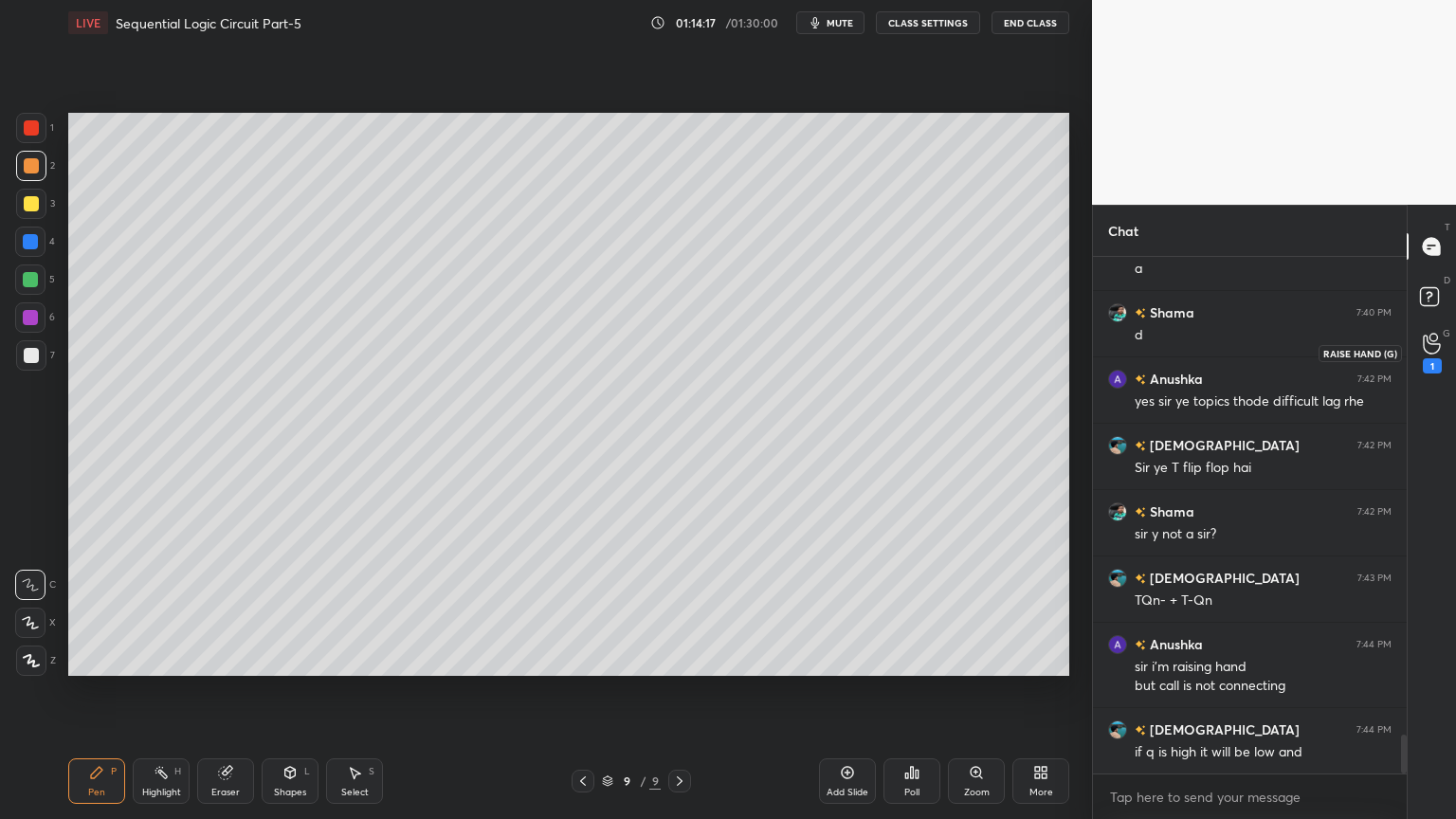
click at [1450, 355] on div "G Raise Hand (G) 1" at bounding box center [1431, 353] width 48 height 53
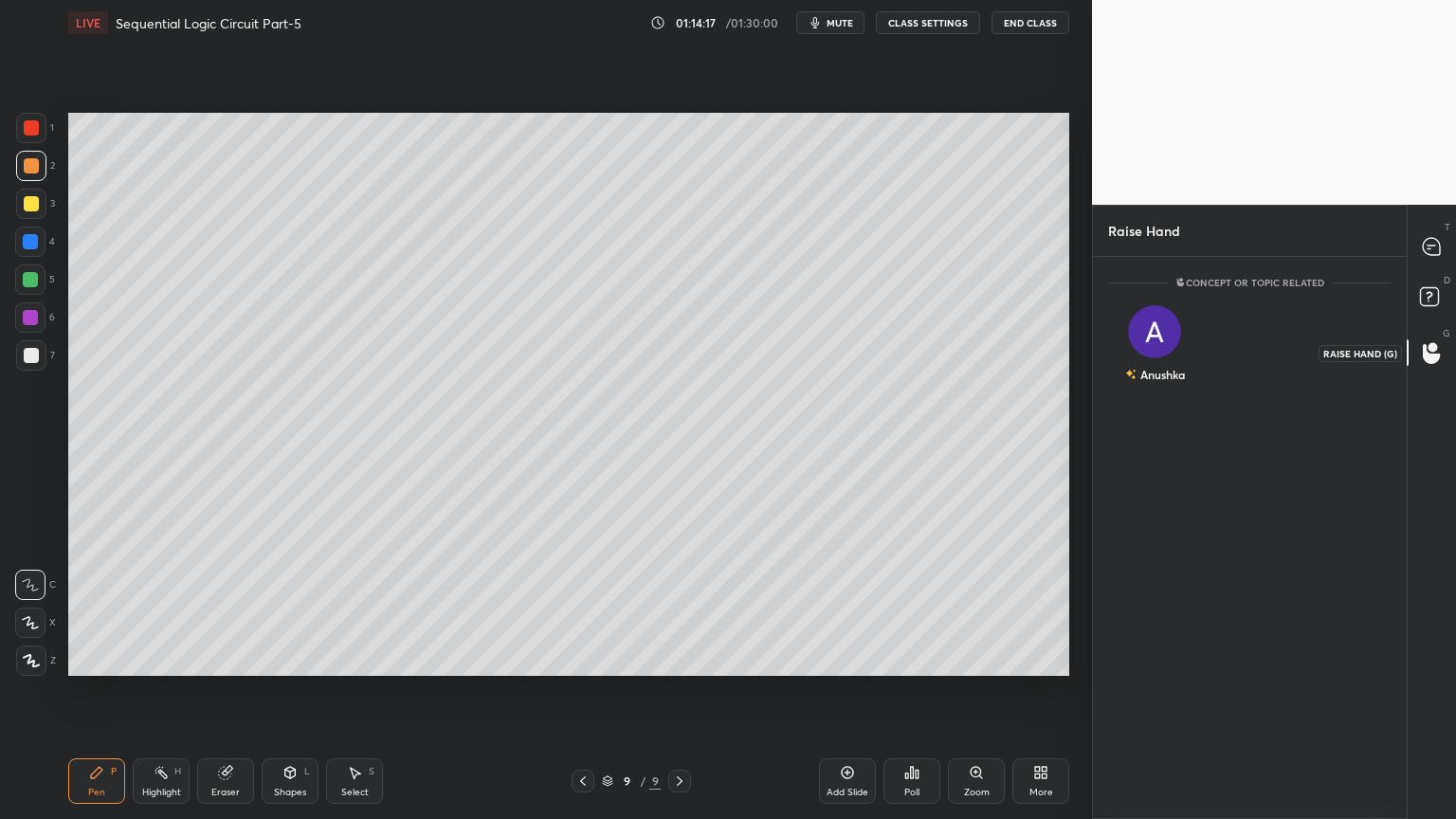
scroll to position [6, 6]
click at [1179, 353] on div "Anushka" at bounding box center [1155, 348] width 94 height 110
click at [1168, 384] on button "INVITE" at bounding box center [1155, 388] width 77 height 25
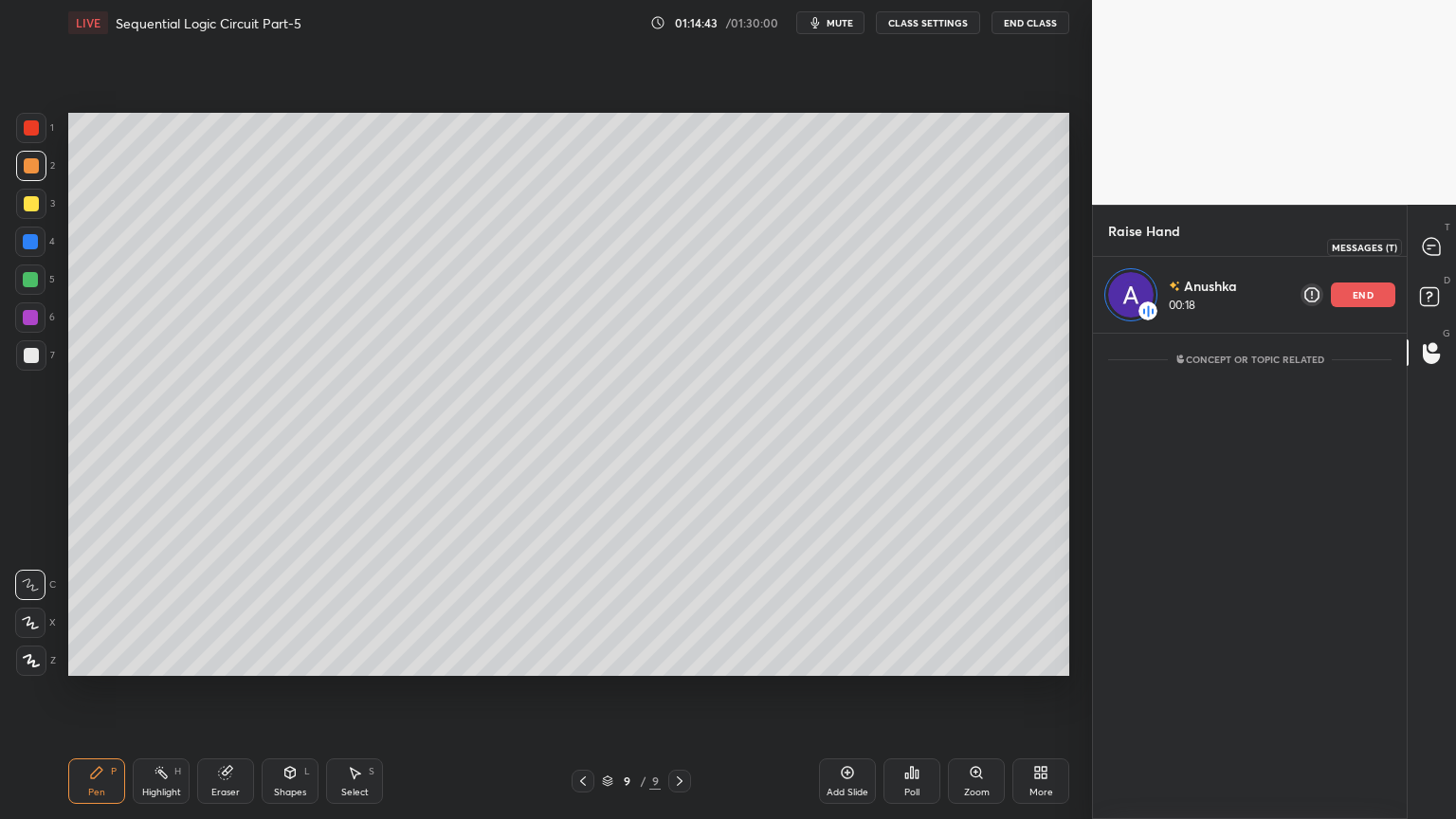
click at [1444, 243] on div at bounding box center [1432, 246] width 38 height 34
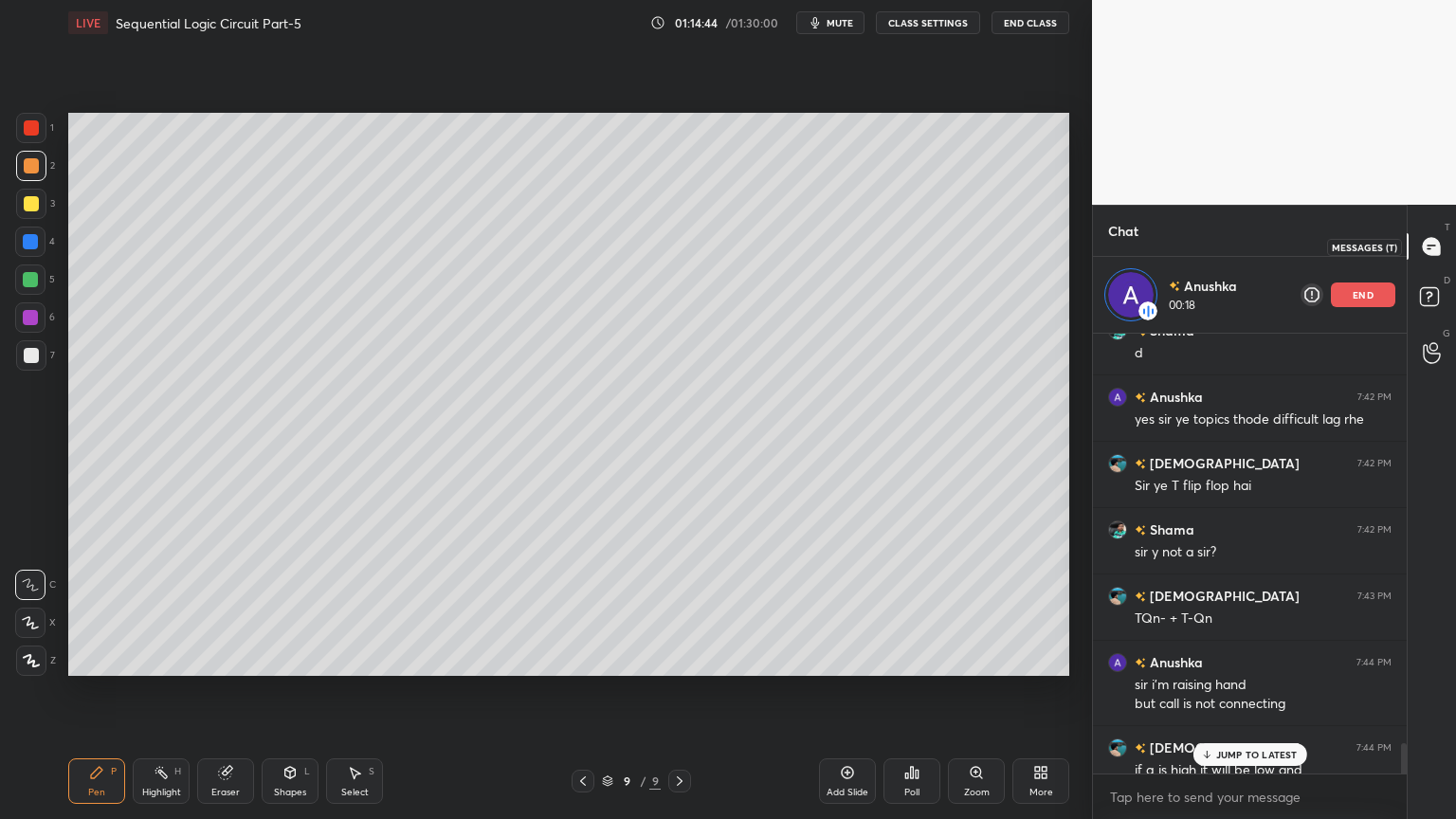
scroll to position [434, 308]
click at [1224, 696] on div "[DEMOGRAPHIC_DATA] 7:44 PM" at bounding box center [1249, 747] width 283 height 20
click at [1228, 696] on p "JUMP TO LATEST" at bounding box center [1257, 755] width 82 height 11
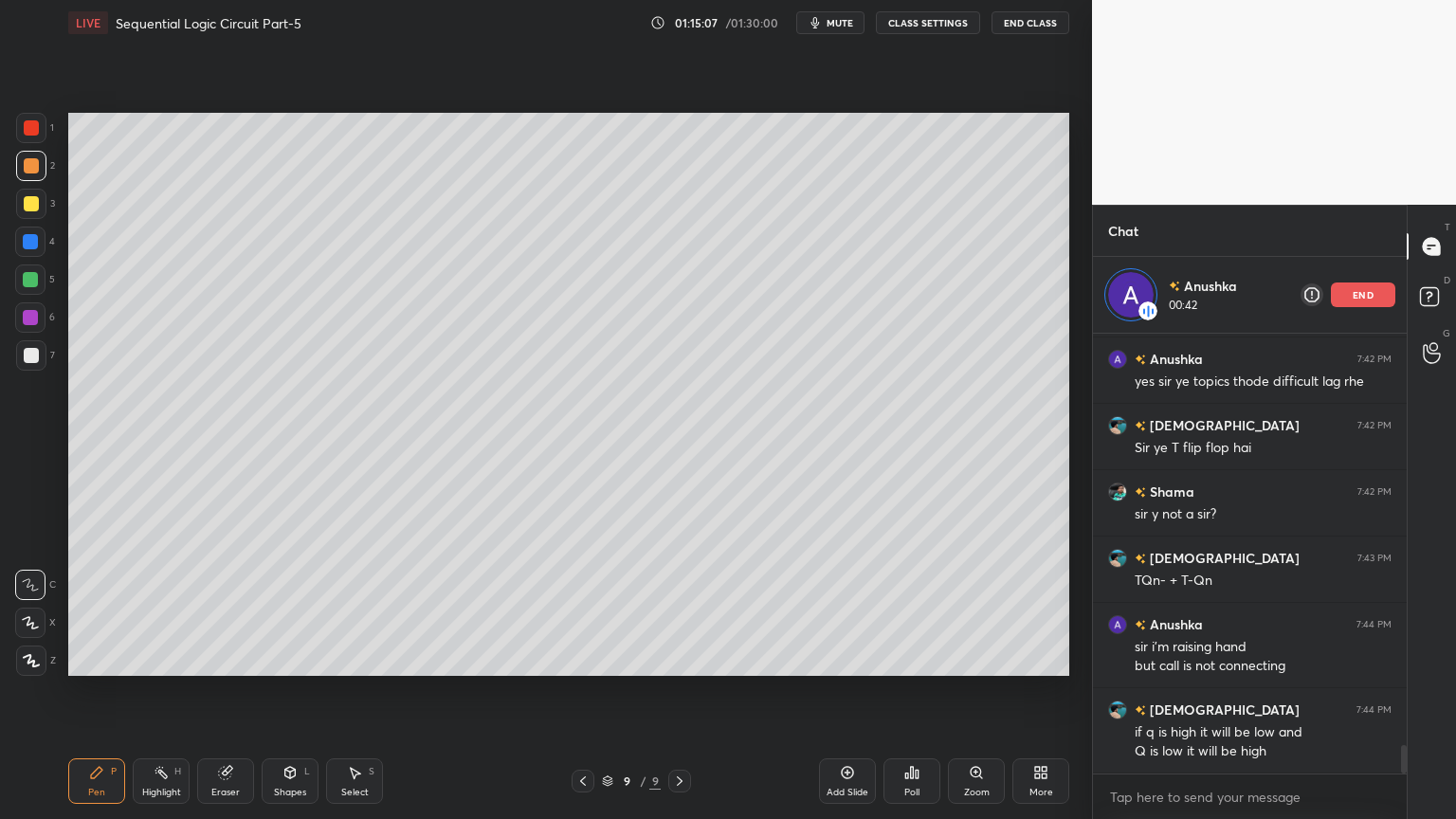
click at [232, 696] on div "Eraser" at bounding box center [226, 792] width 28 height 9
click at [92, 696] on div "Pen" at bounding box center [97, 792] width 17 height 9
click at [45, 214] on div at bounding box center [31, 204] width 30 height 30
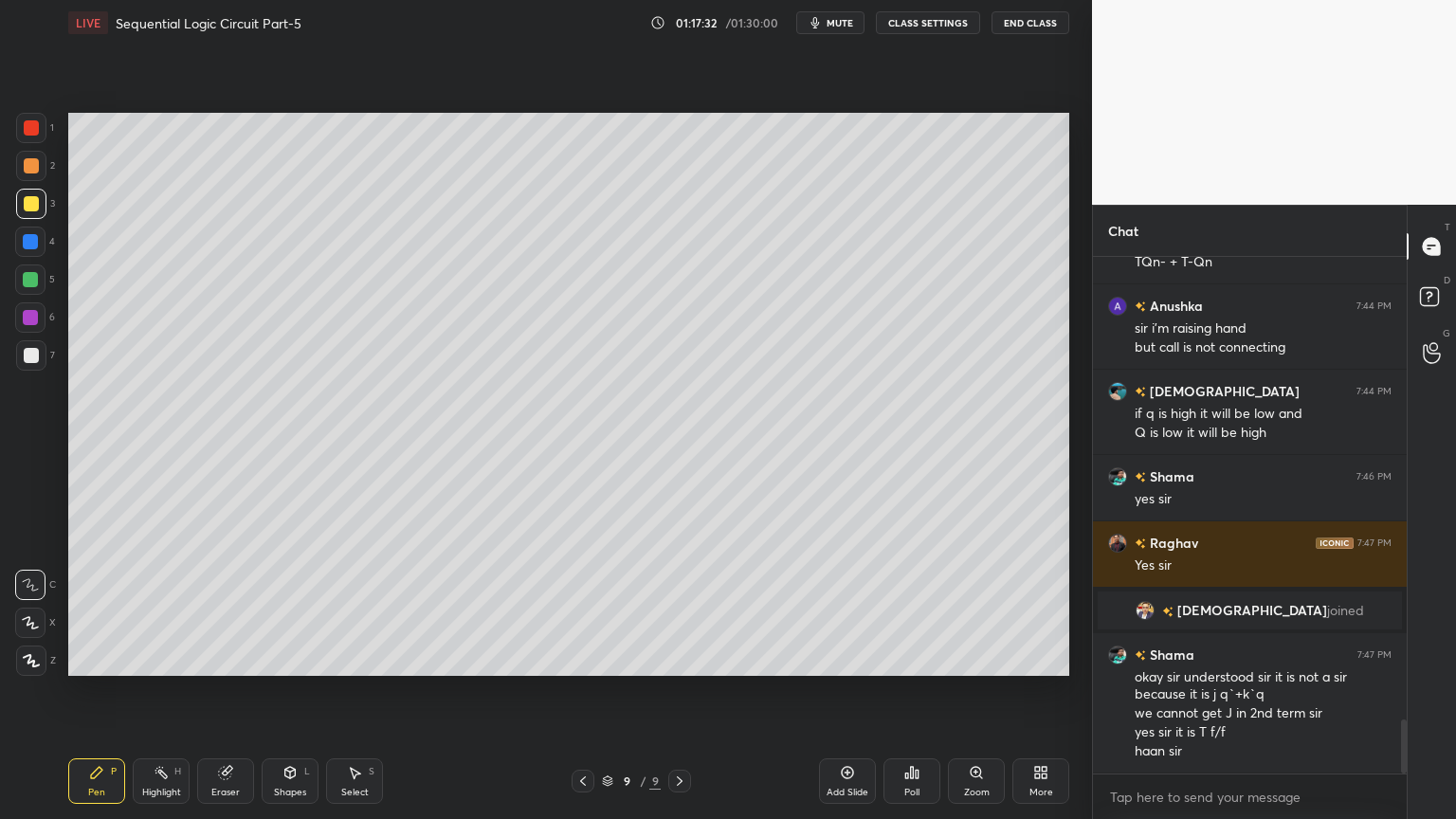
scroll to position [4443, 0]
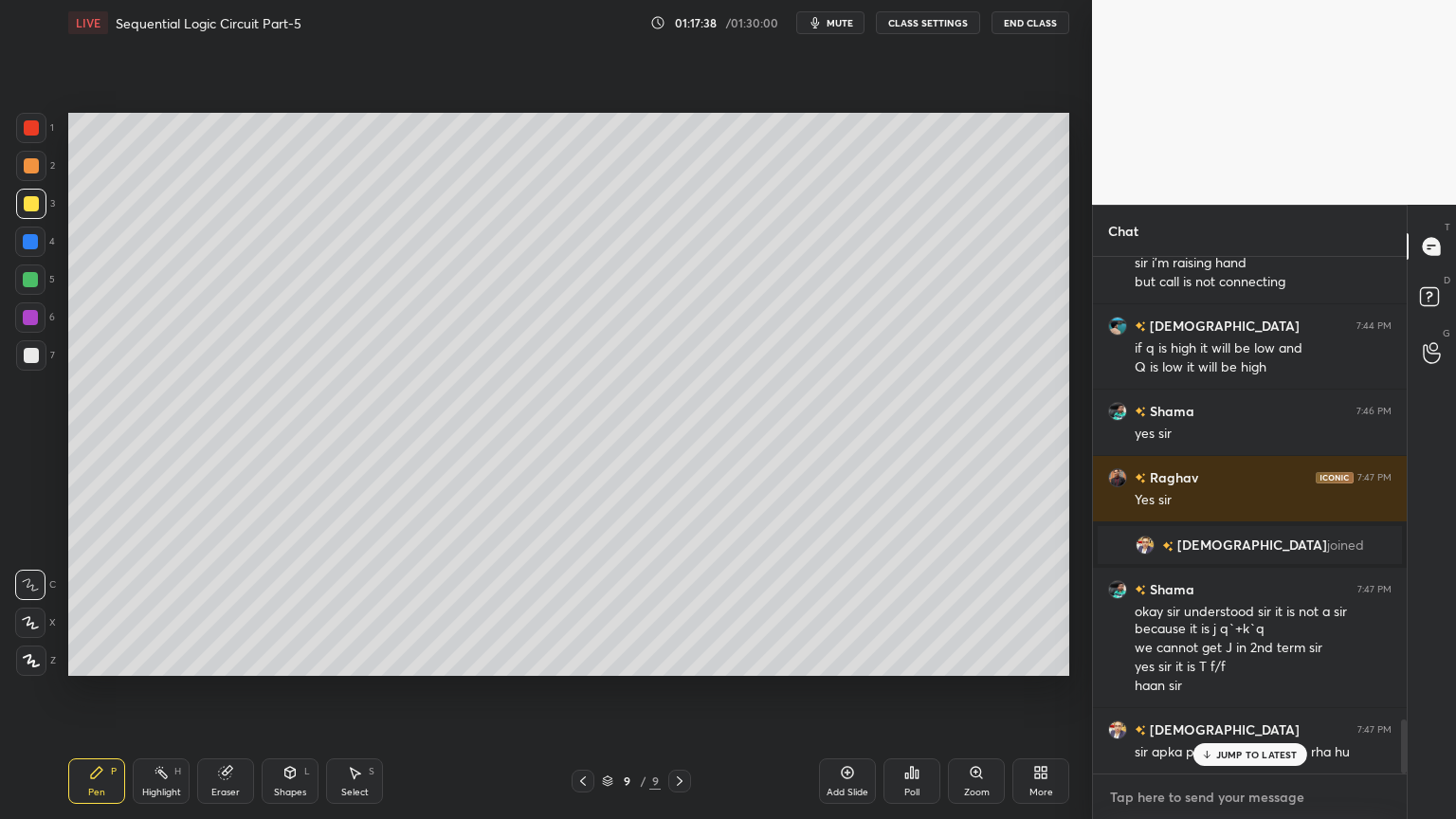
click at [1290, 696] on textarea at bounding box center [1249, 797] width 283 height 30
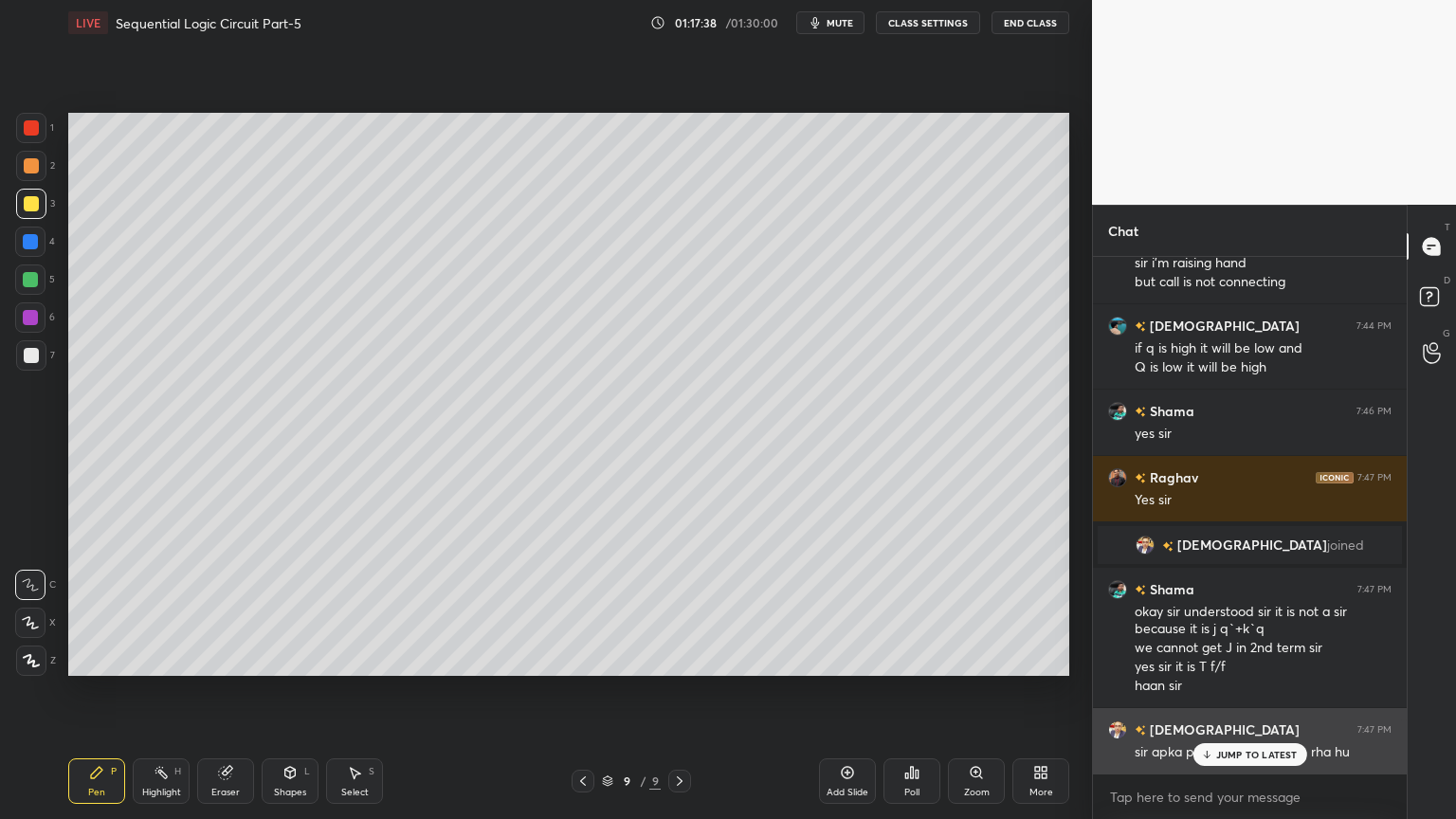
click at [1265, 696] on div "sir apka practise batch dekh rha hu" at bounding box center [1263, 751] width 257 height 23
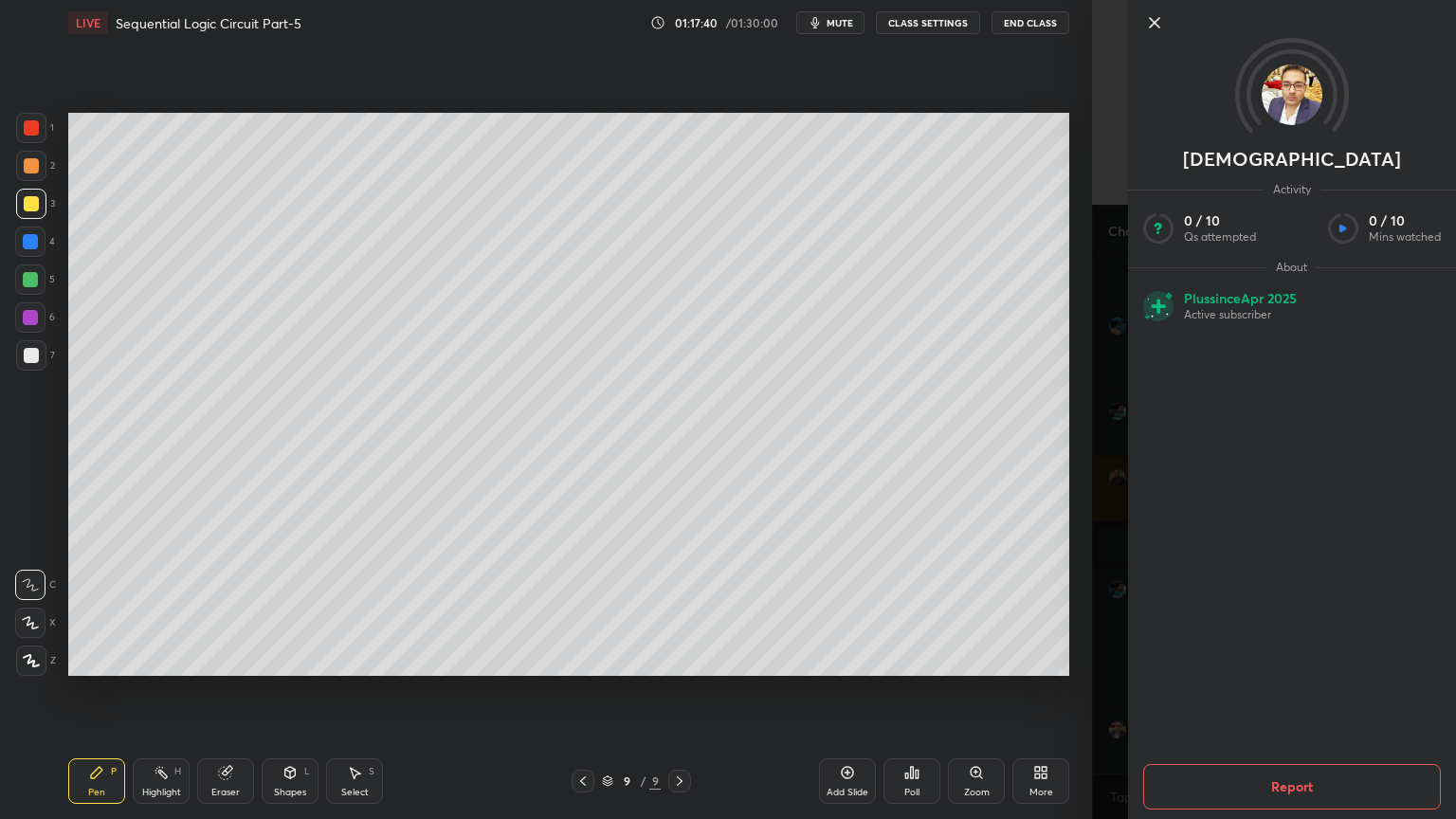
scroll to position [4510, 0]
click at [995, 682] on div "Setting up your live class Poll for secs No correct answer Start poll" at bounding box center [569, 394] width 1016 height 698
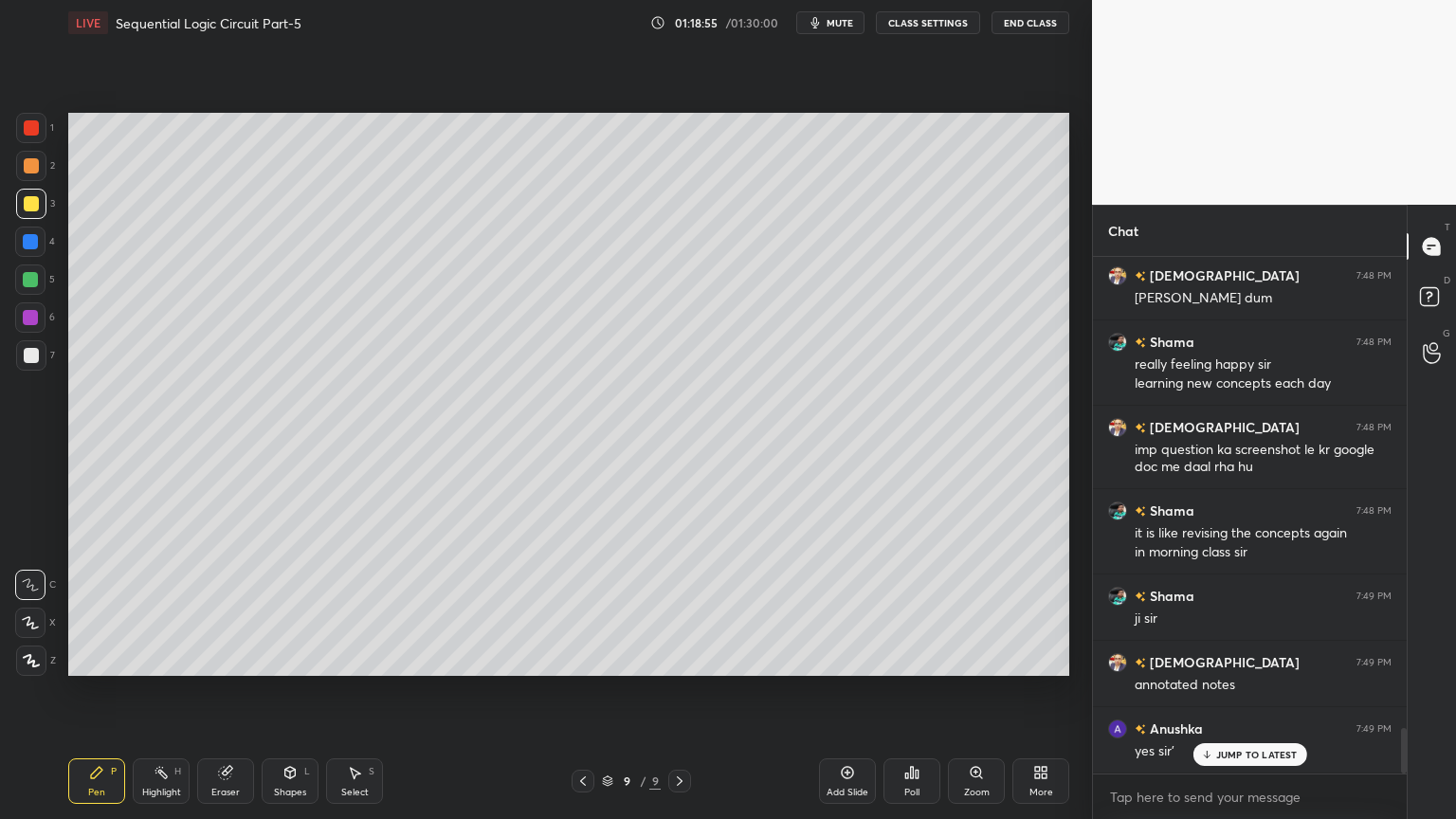
scroll to position [5311, 0]
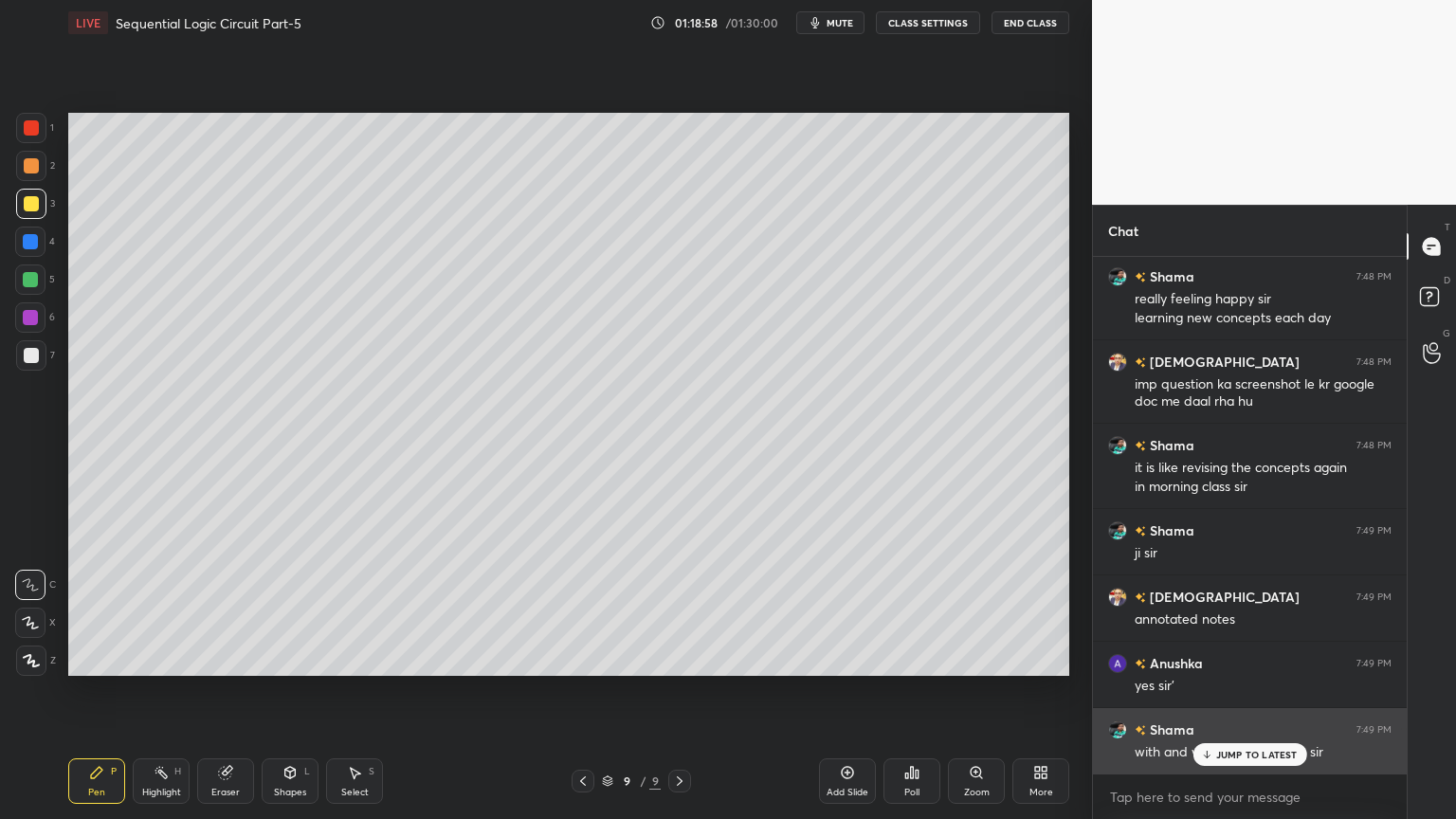
click at [1255, 696] on p "JUMP TO LATEST" at bounding box center [1257, 755] width 82 height 11
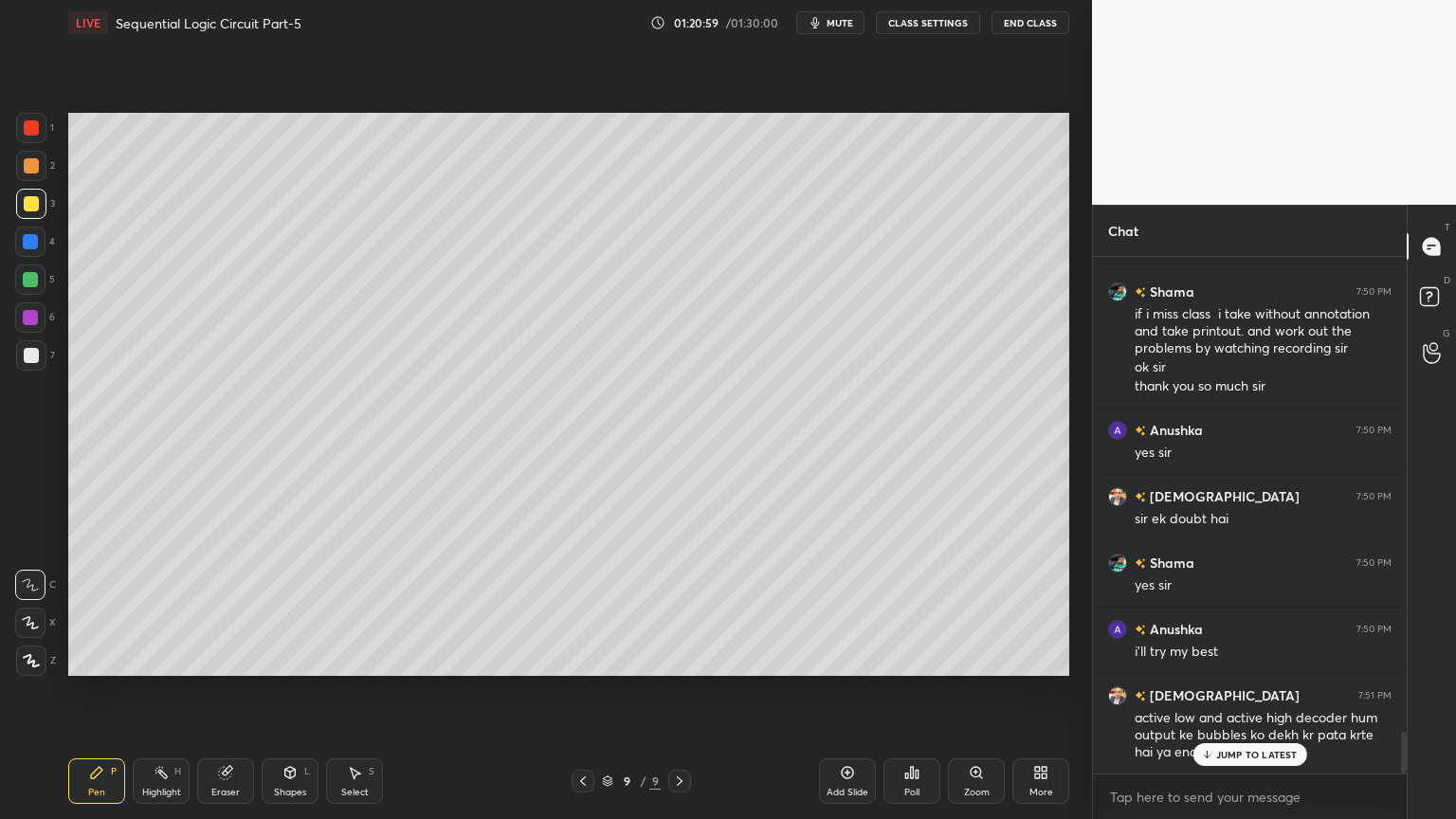
scroll to position [5975, 0]
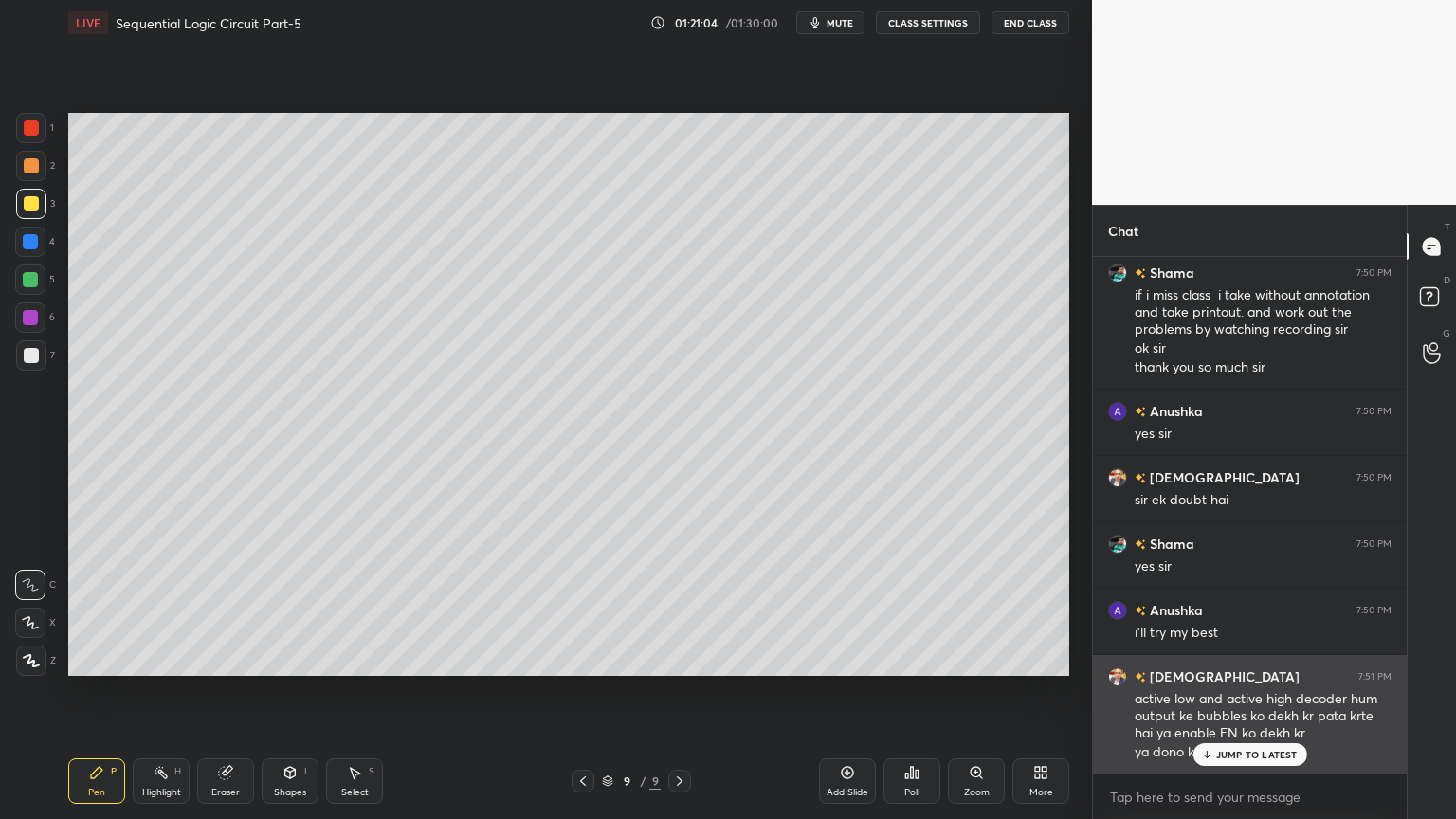
click at [1254, 696] on p "JUMP TO LATEST" at bounding box center [1257, 755] width 82 height 11
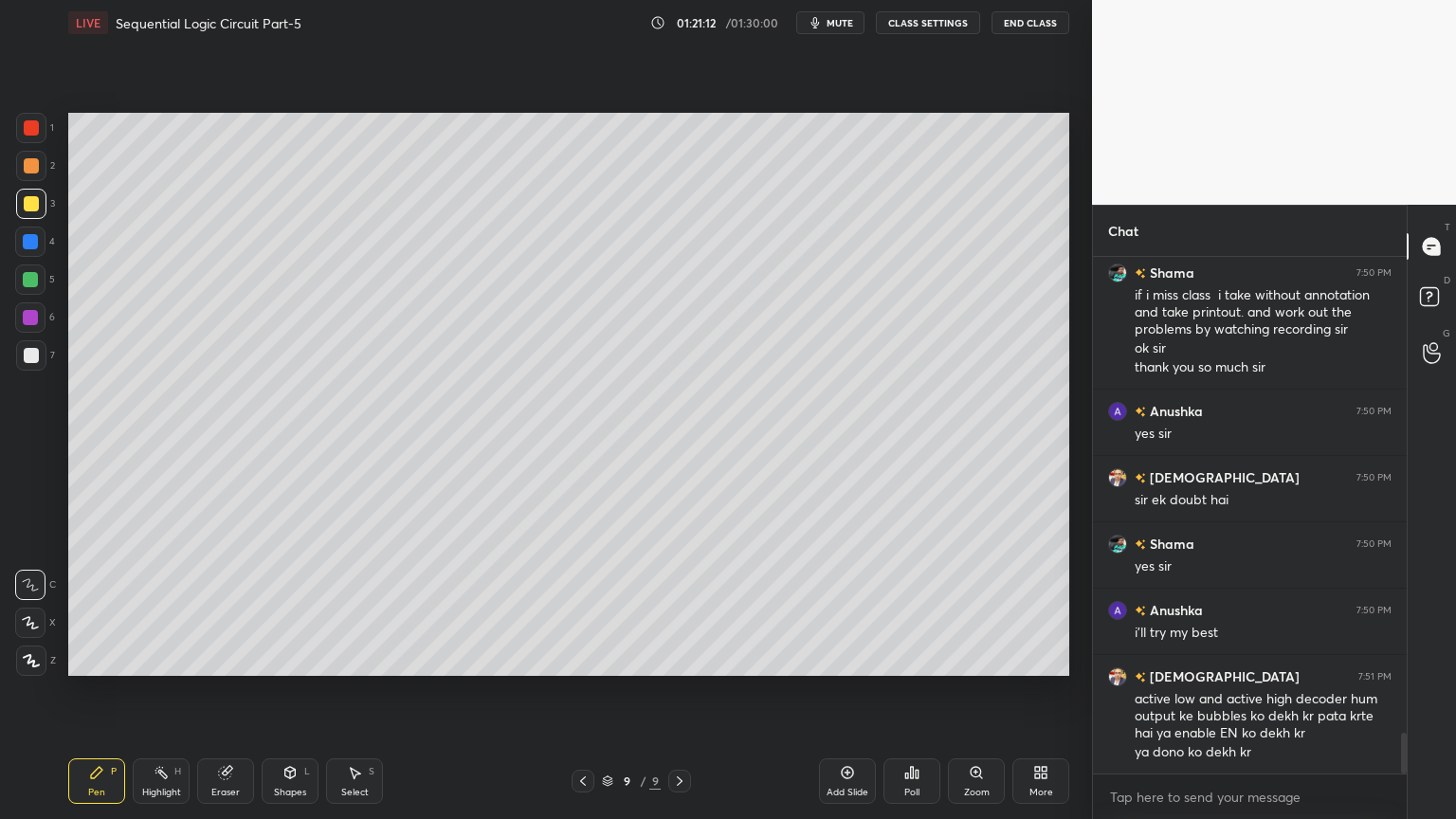
click at [846, 696] on icon at bounding box center [847, 773] width 15 height 15
click at [34, 275] on div at bounding box center [30, 280] width 15 height 15
click at [226, 696] on div "Eraser" at bounding box center [226, 781] width 57 height 46
click at [99, 696] on icon at bounding box center [97, 773] width 15 height 15
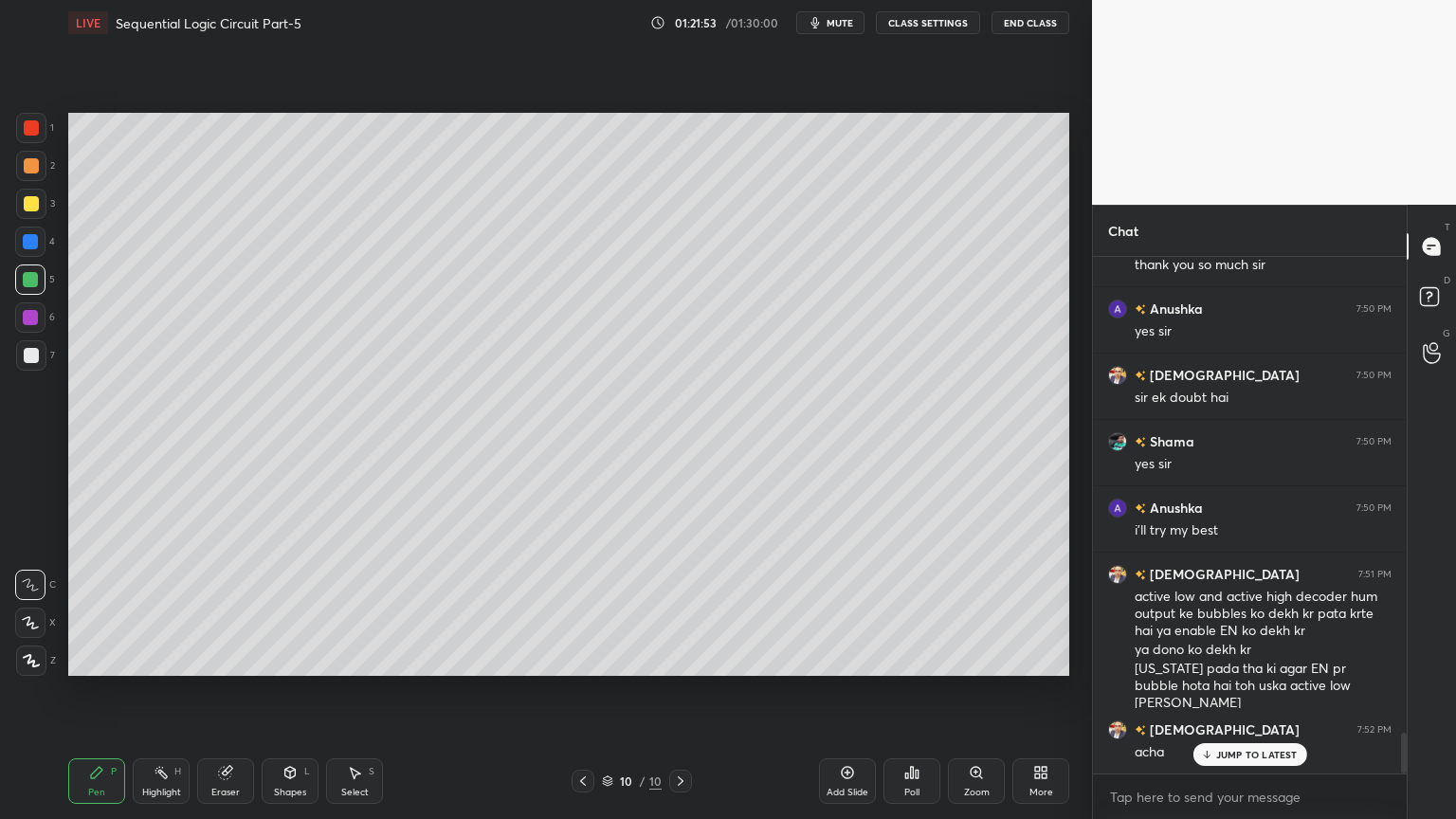
scroll to position [6096, 0]
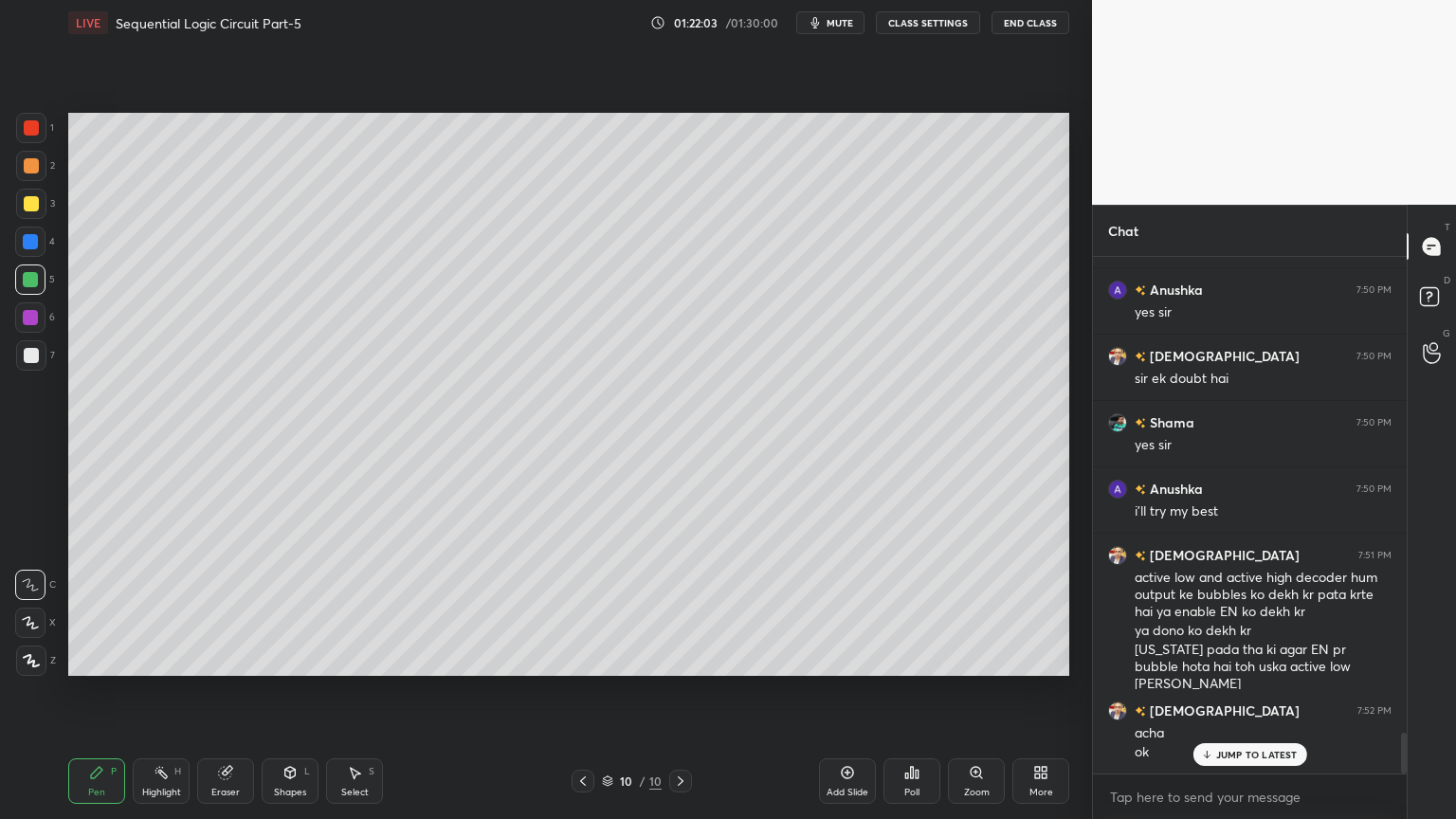
click at [38, 358] on div at bounding box center [31, 355] width 15 height 15
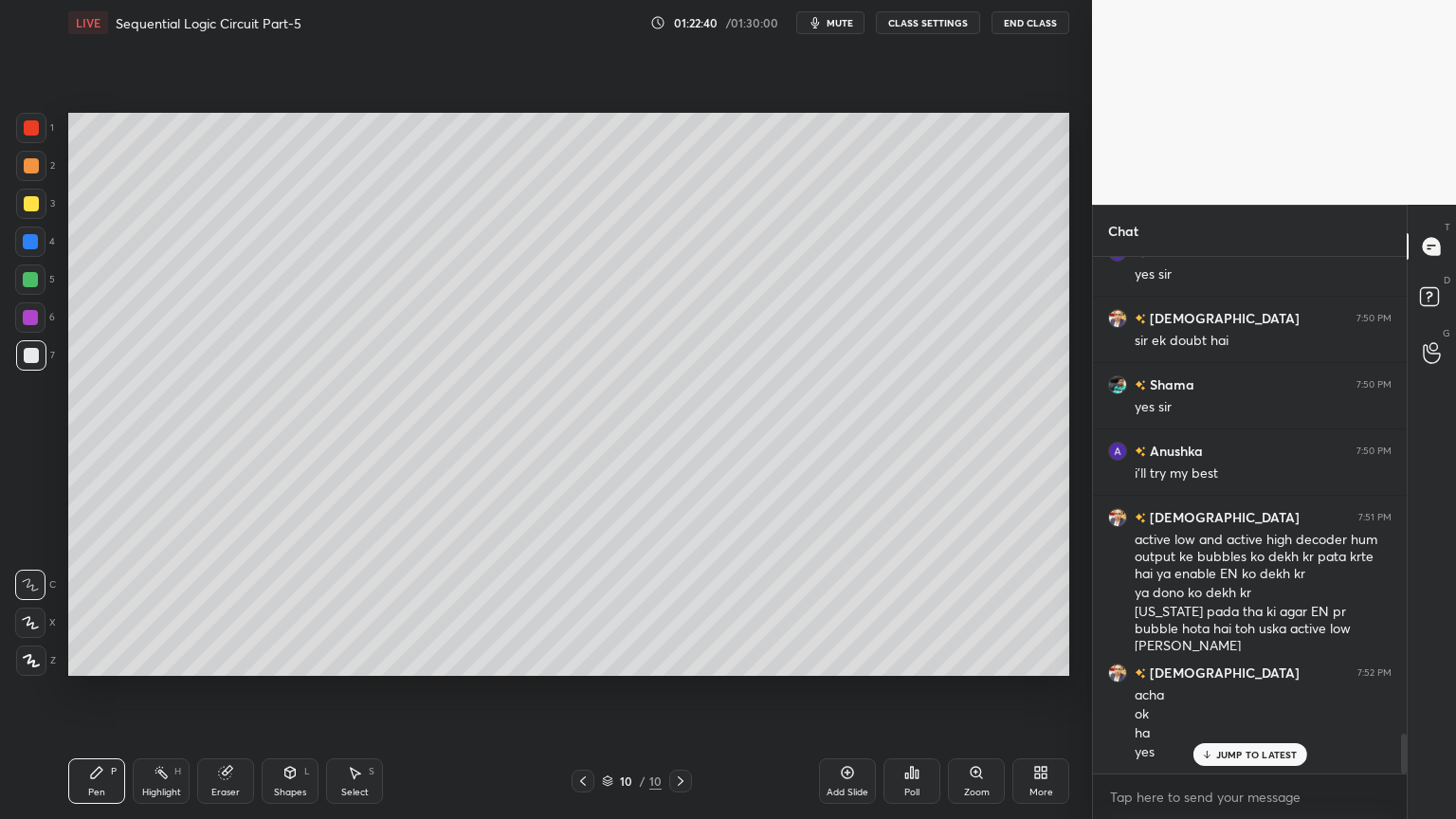
scroll to position [6201, 0]
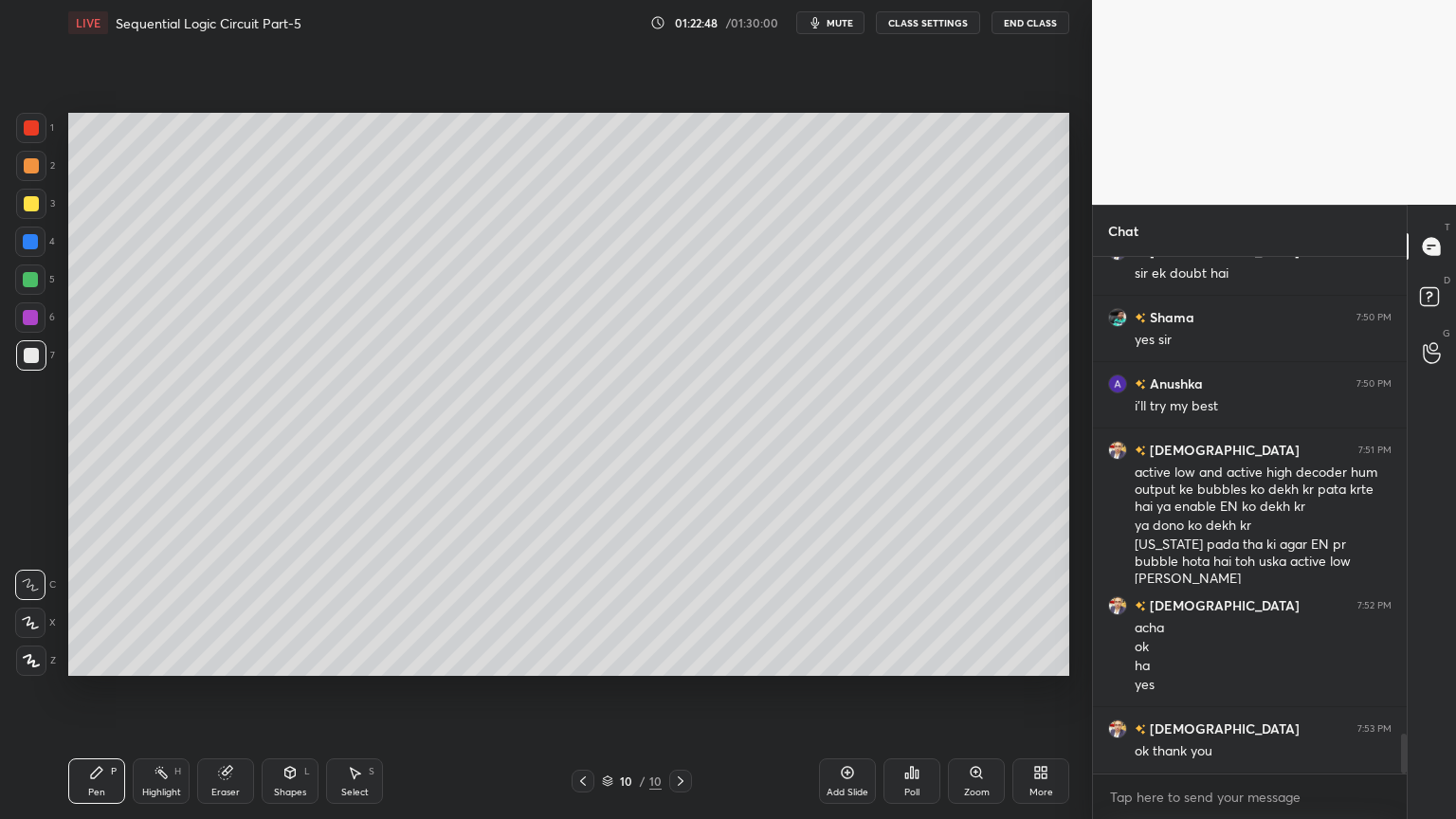
click at [355, 696] on div "Select S" at bounding box center [355, 781] width 57 height 46
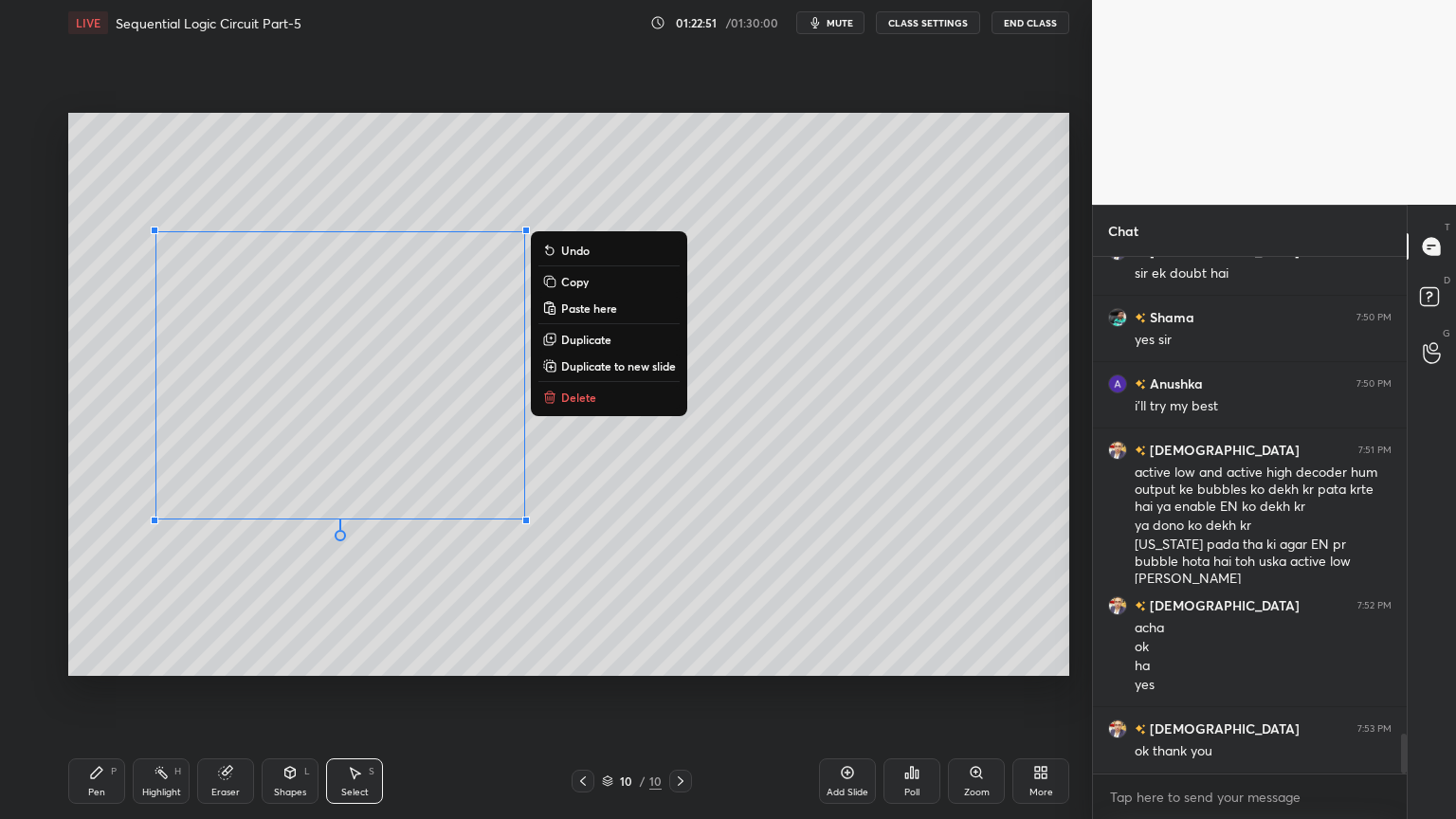
click at [594, 403] on p "Delete" at bounding box center [578, 397] width 35 height 15
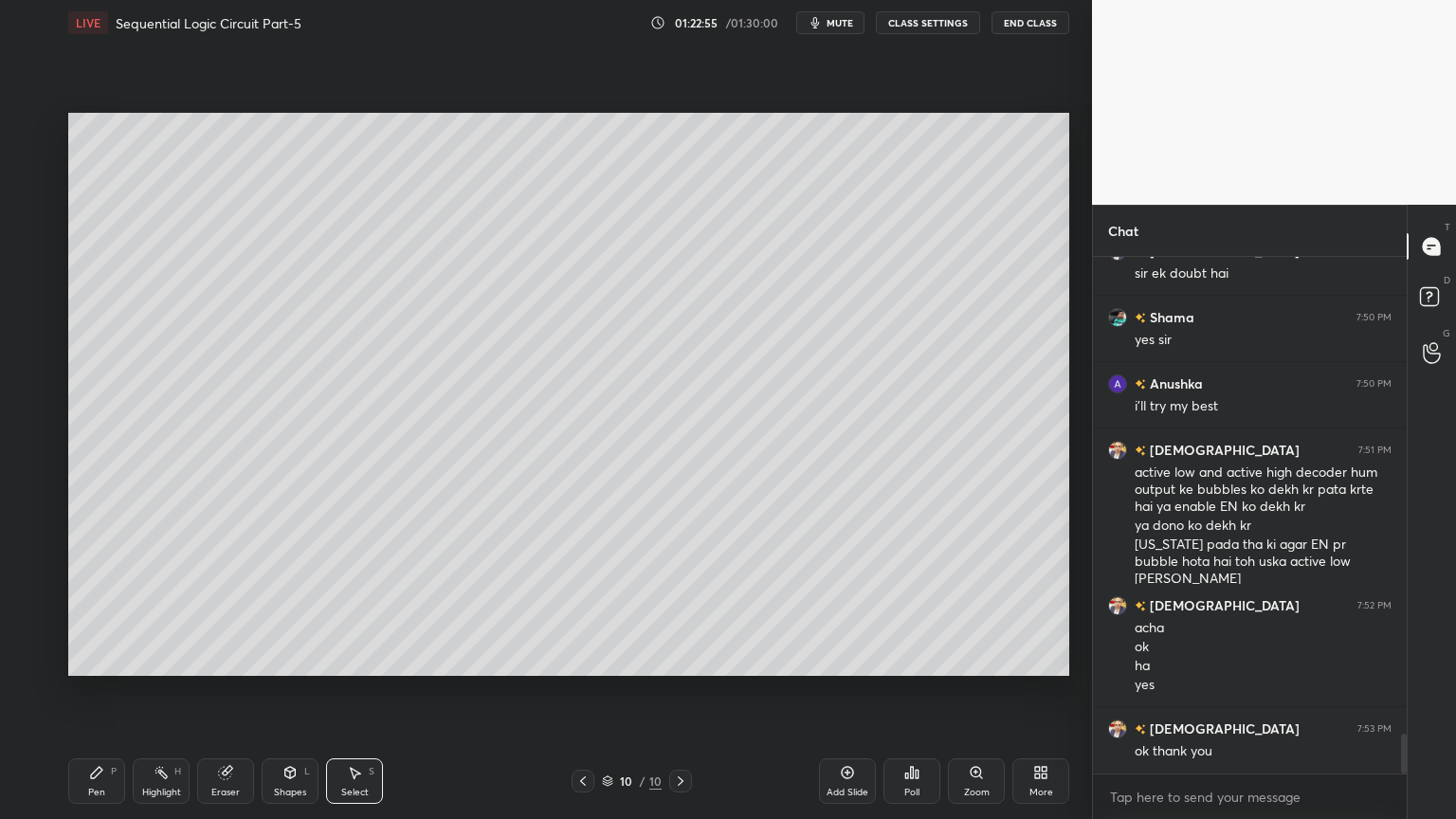
click at [842, 23] on span "mute" at bounding box center [840, 23] width 27 height 13
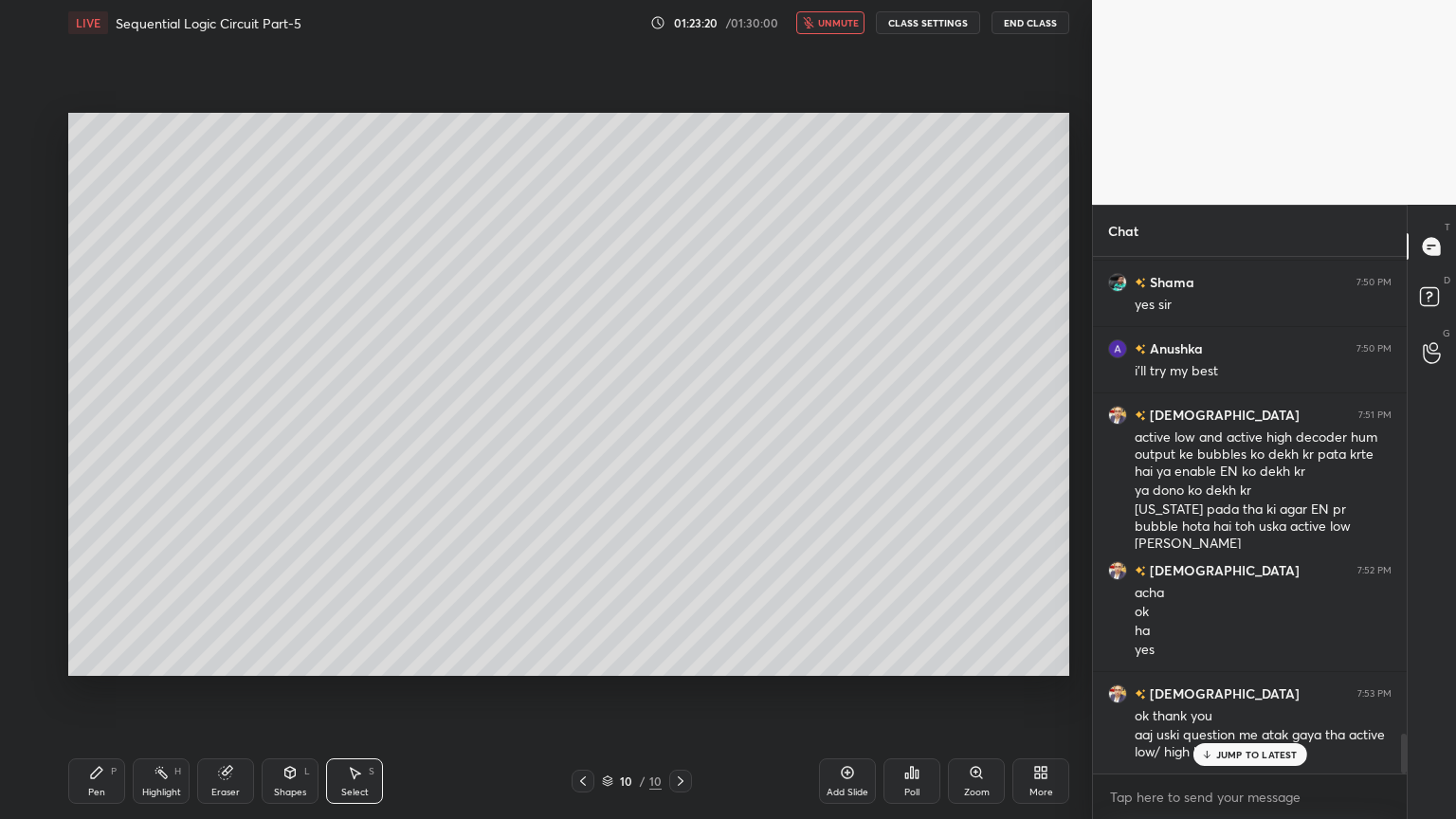
scroll to position [6255, 0]
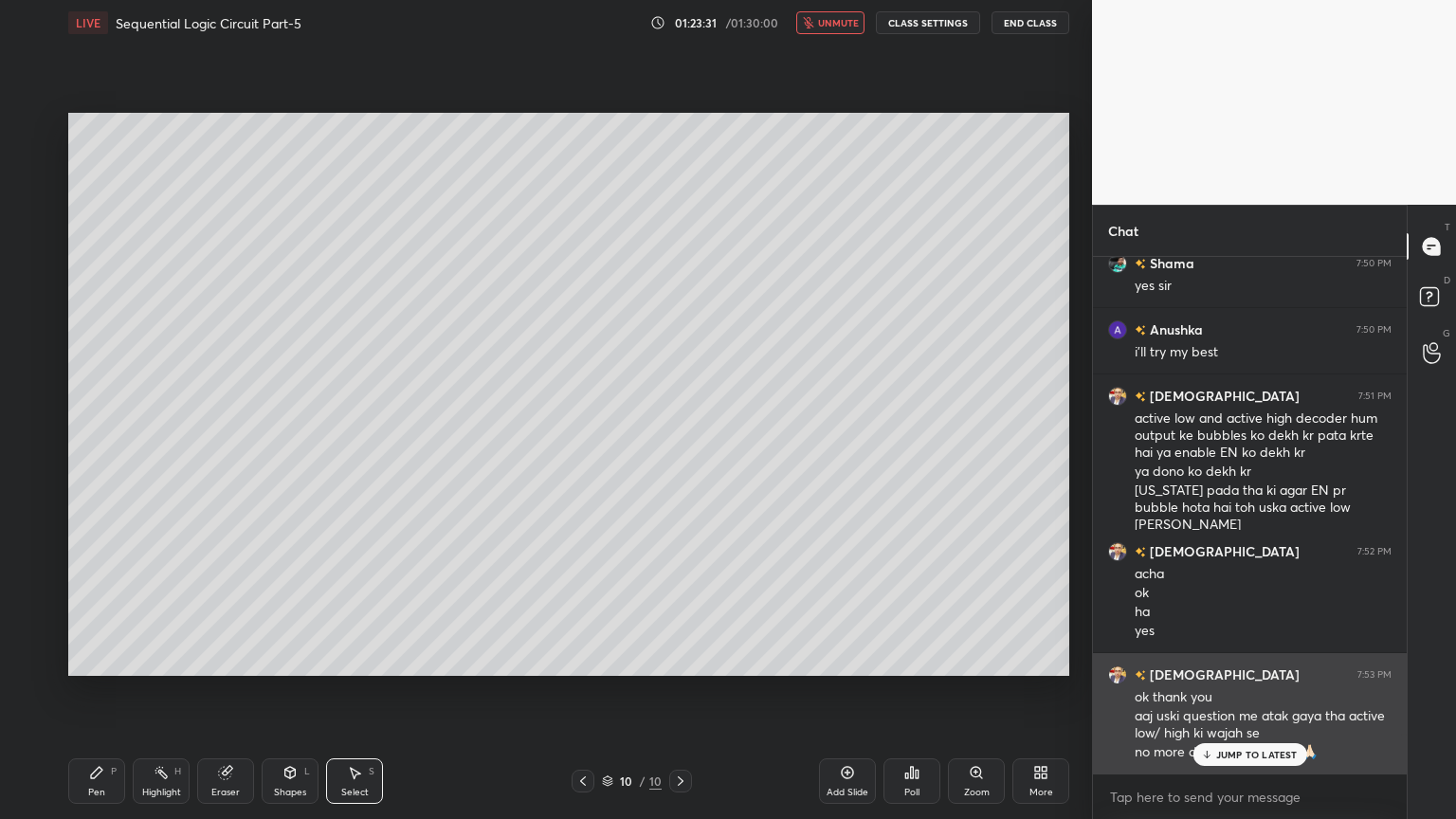
click at [1247, 696] on p "JUMP TO LATEST" at bounding box center [1257, 755] width 82 height 11
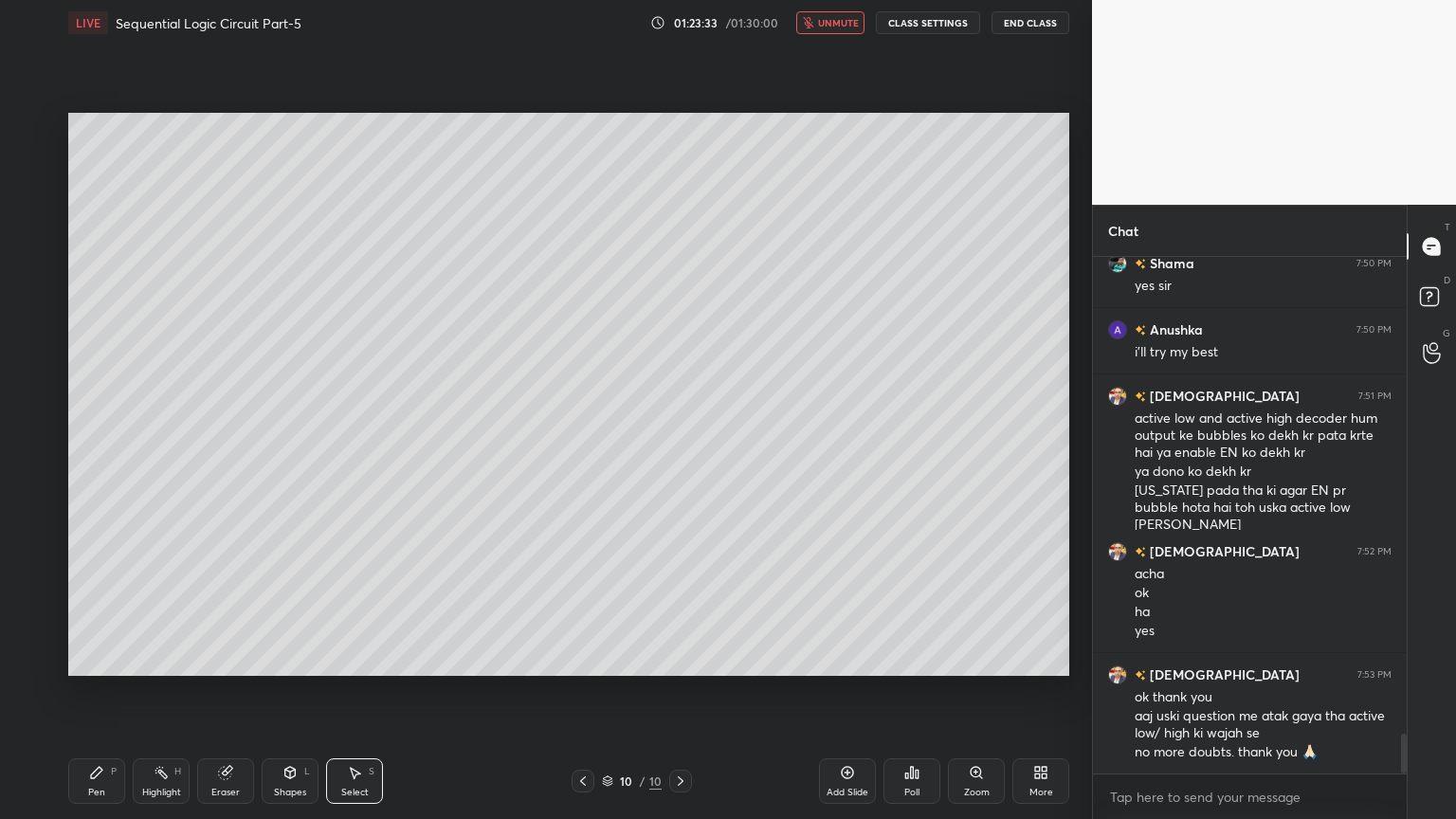
click at [838, 24] on span "unmute" at bounding box center [838, 23] width 41 height 13
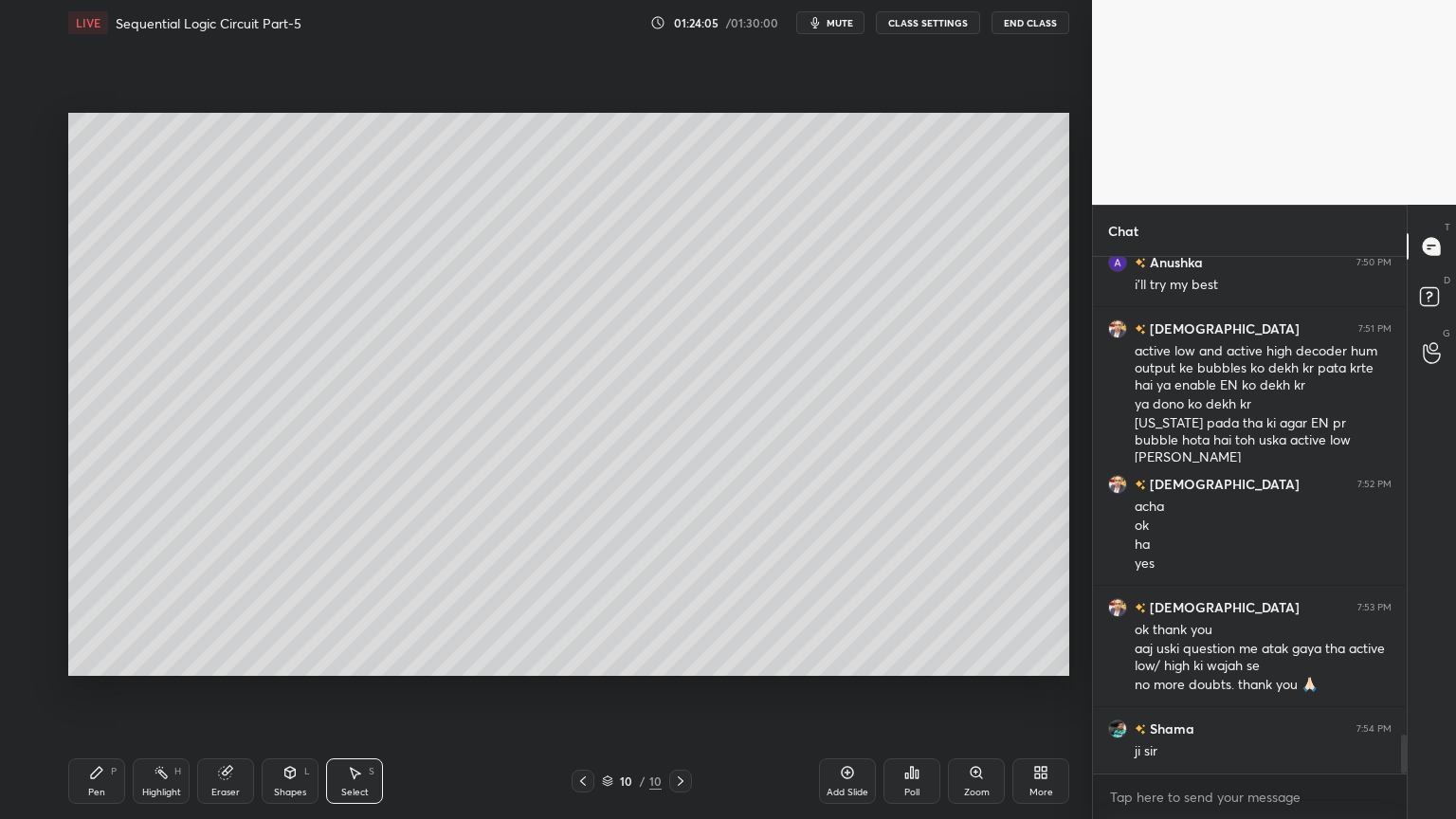
click at [102, 696] on div "Pen" at bounding box center [97, 792] width 17 height 9
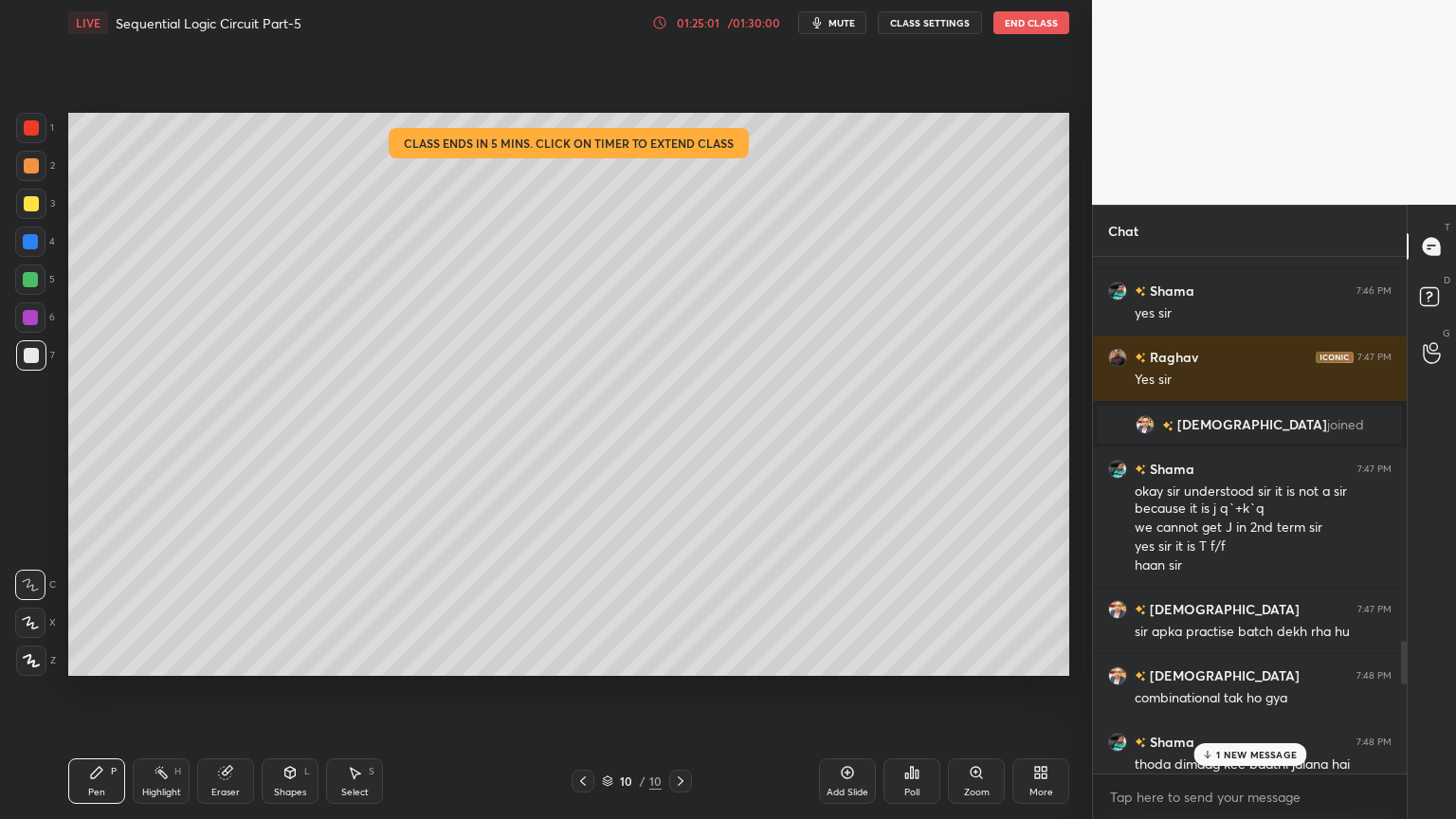
scroll to position [4524, 0]
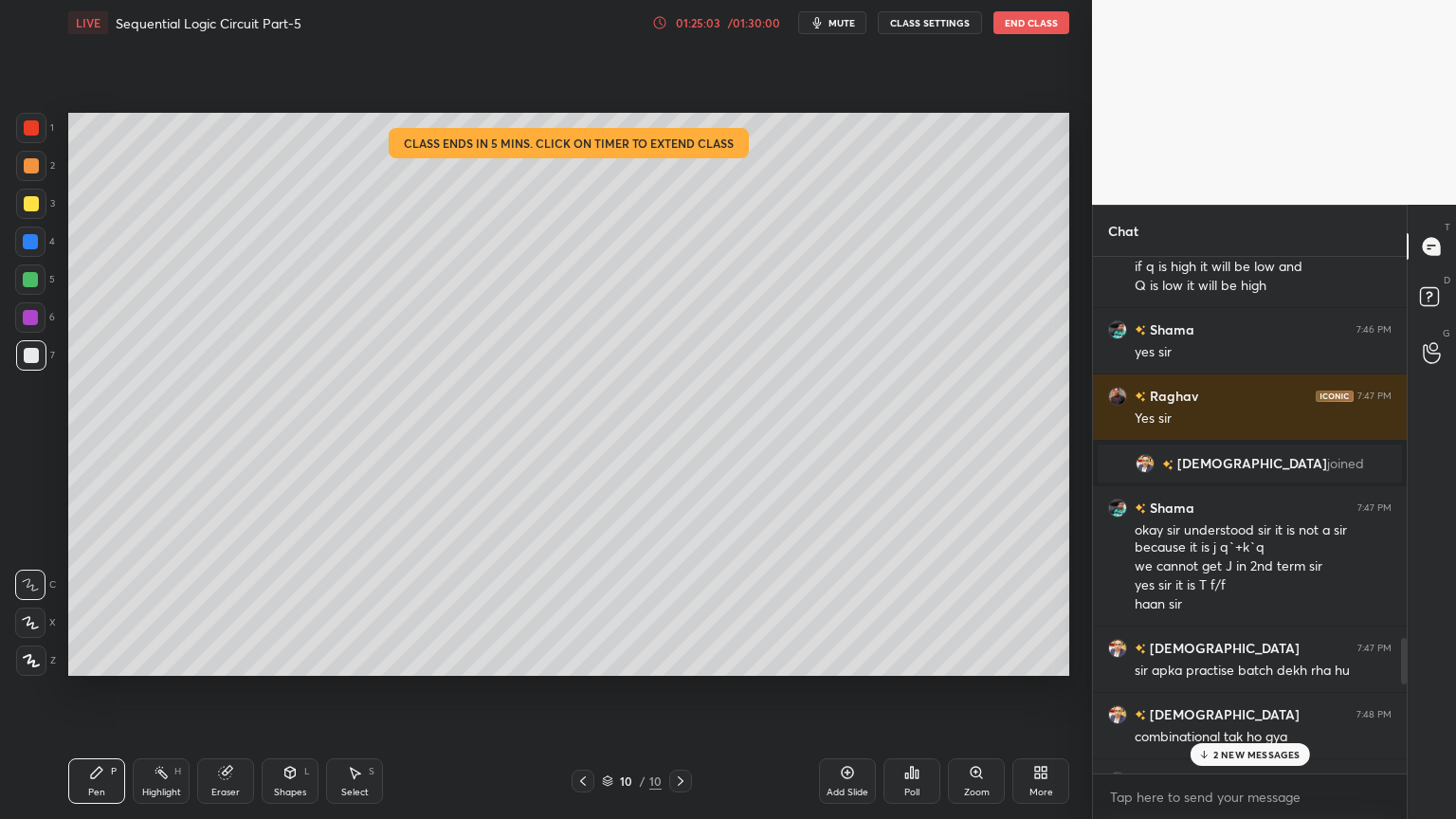
click at [1261, 696] on p "2 NEW MESSAGES" at bounding box center [1257, 755] width 87 height 11
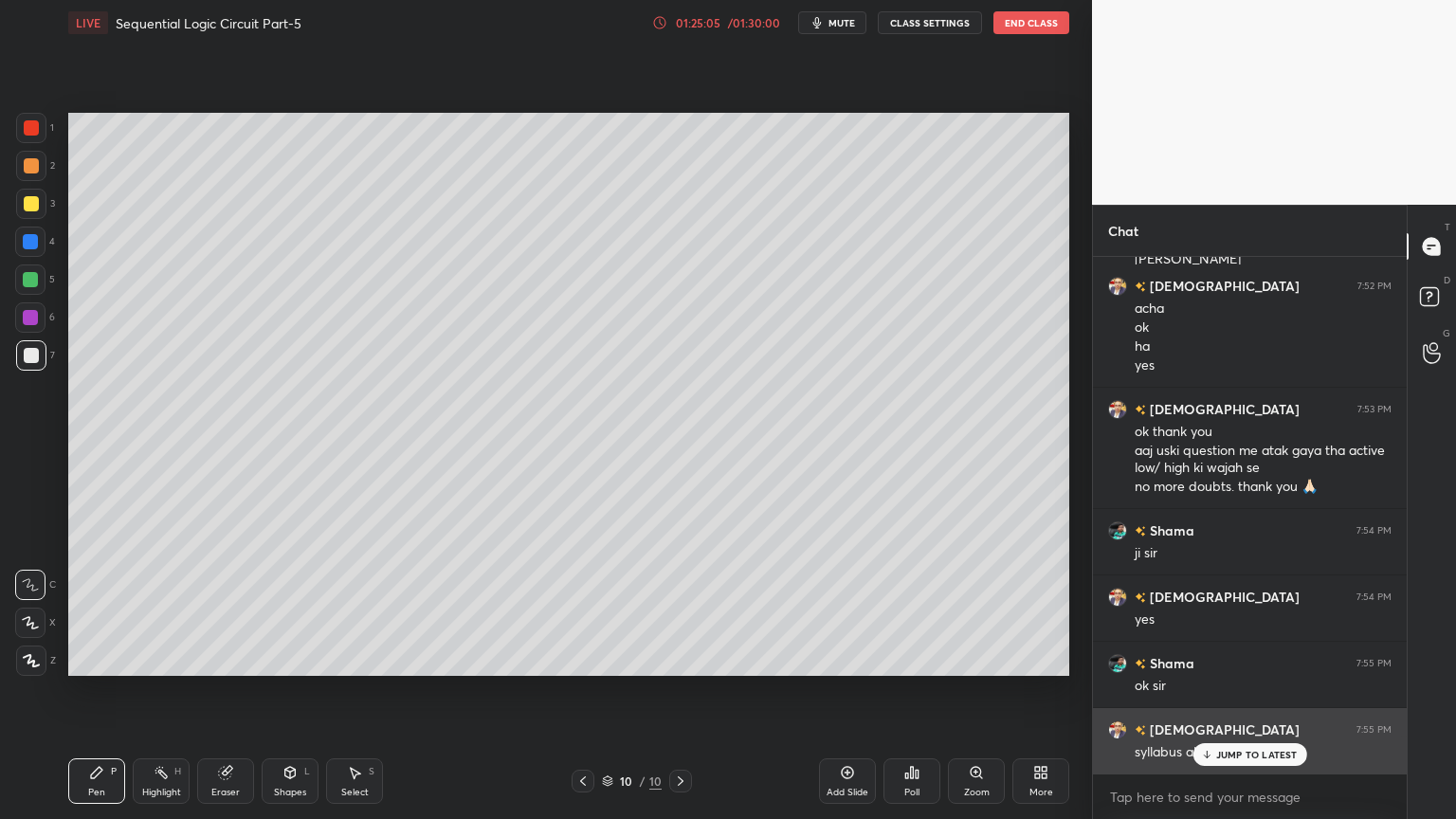
click at [1241, 696] on p "JUMP TO LATEST" at bounding box center [1257, 755] width 82 height 11
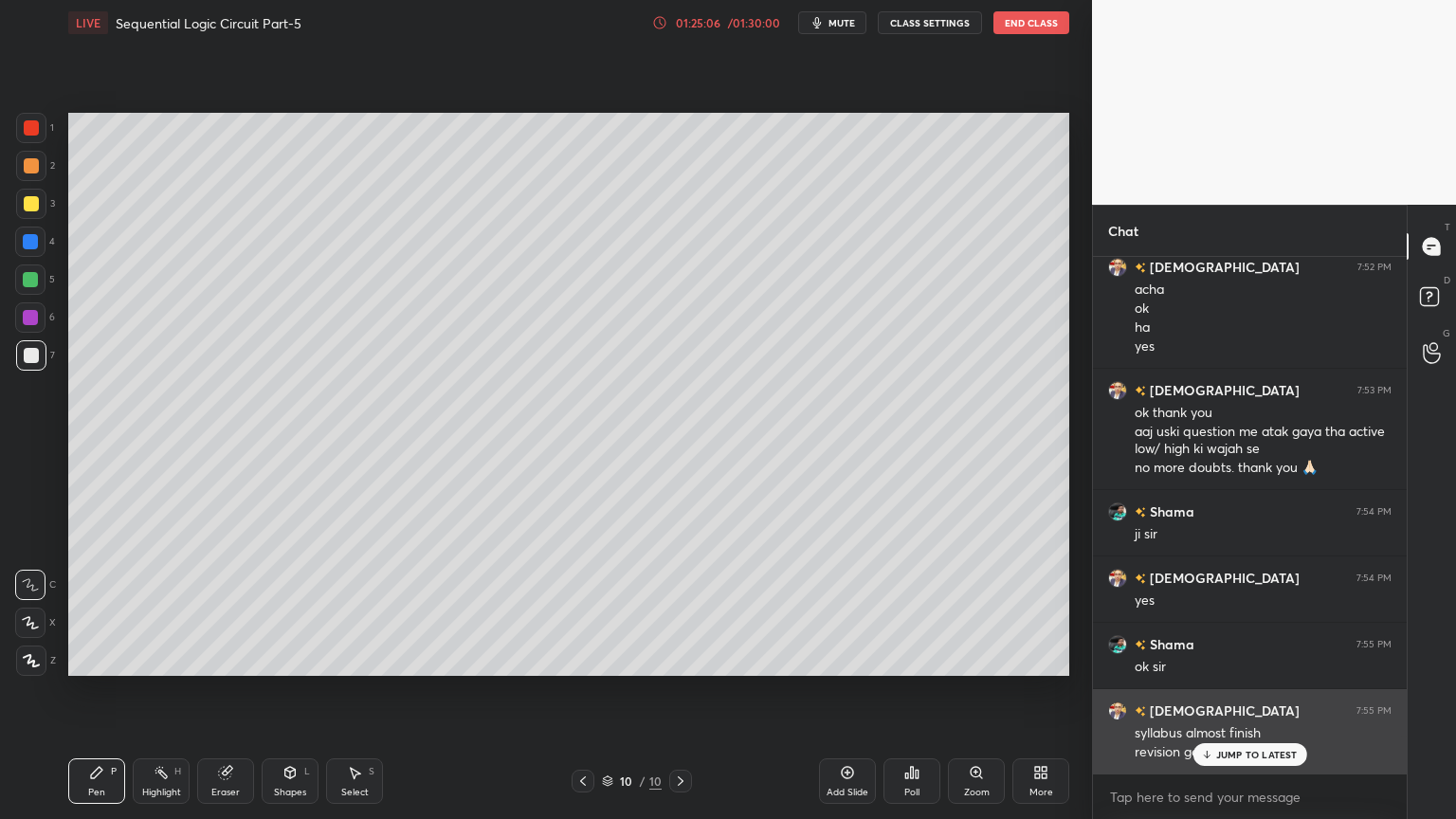
click at [1236, 696] on p "JUMP TO LATEST" at bounding box center [1257, 755] width 82 height 11
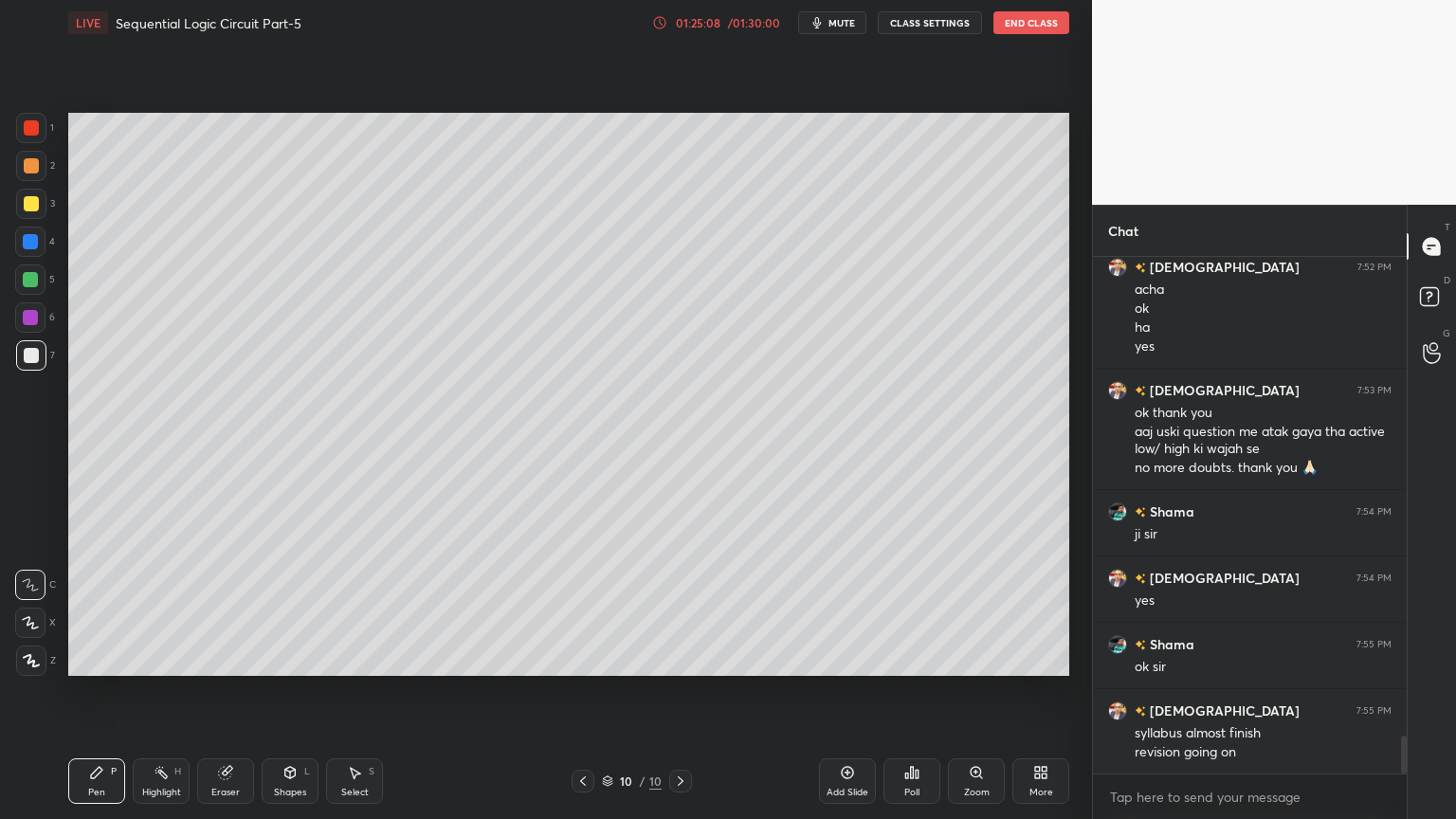
scroll to position [6607, 0]
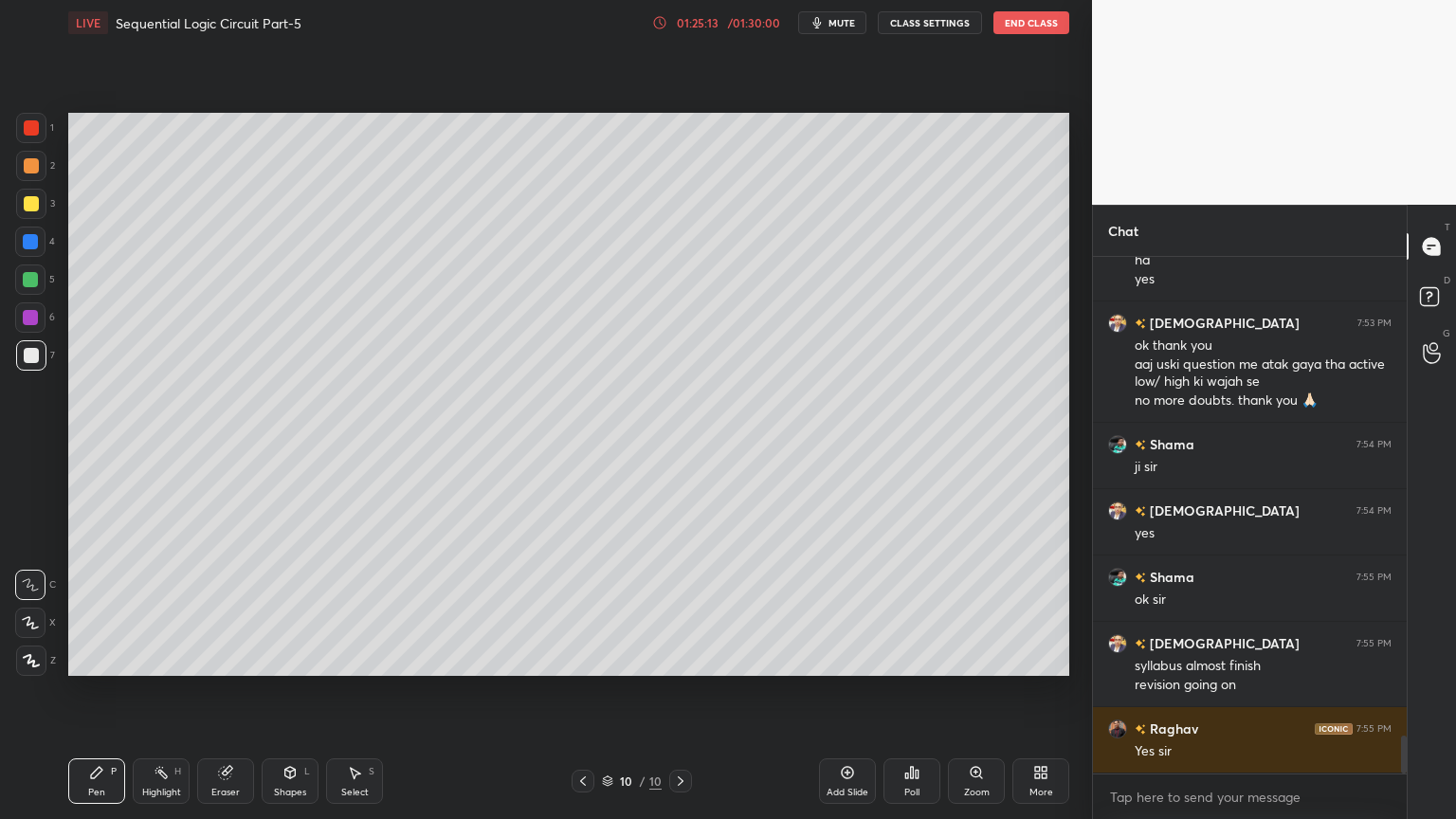
click at [842, 23] on span "mute" at bounding box center [842, 23] width 27 height 13
click at [837, 19] on span "unmute" at bounding box center [840, 23] width 41 height 13
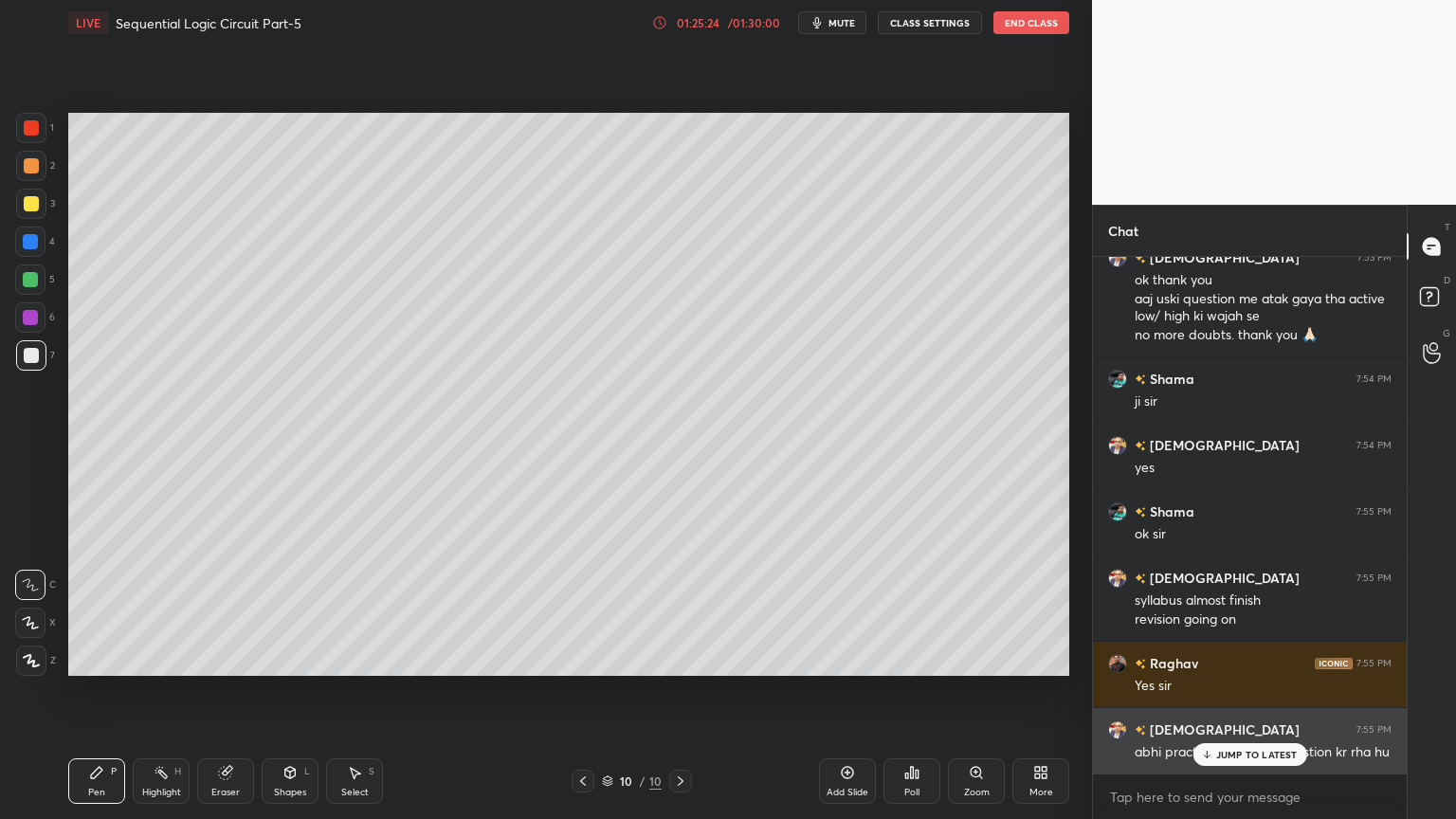
click at [1232, 696] on div "JUMP TO LATEST" at bounding box center [1249, 755] width 114 height 23
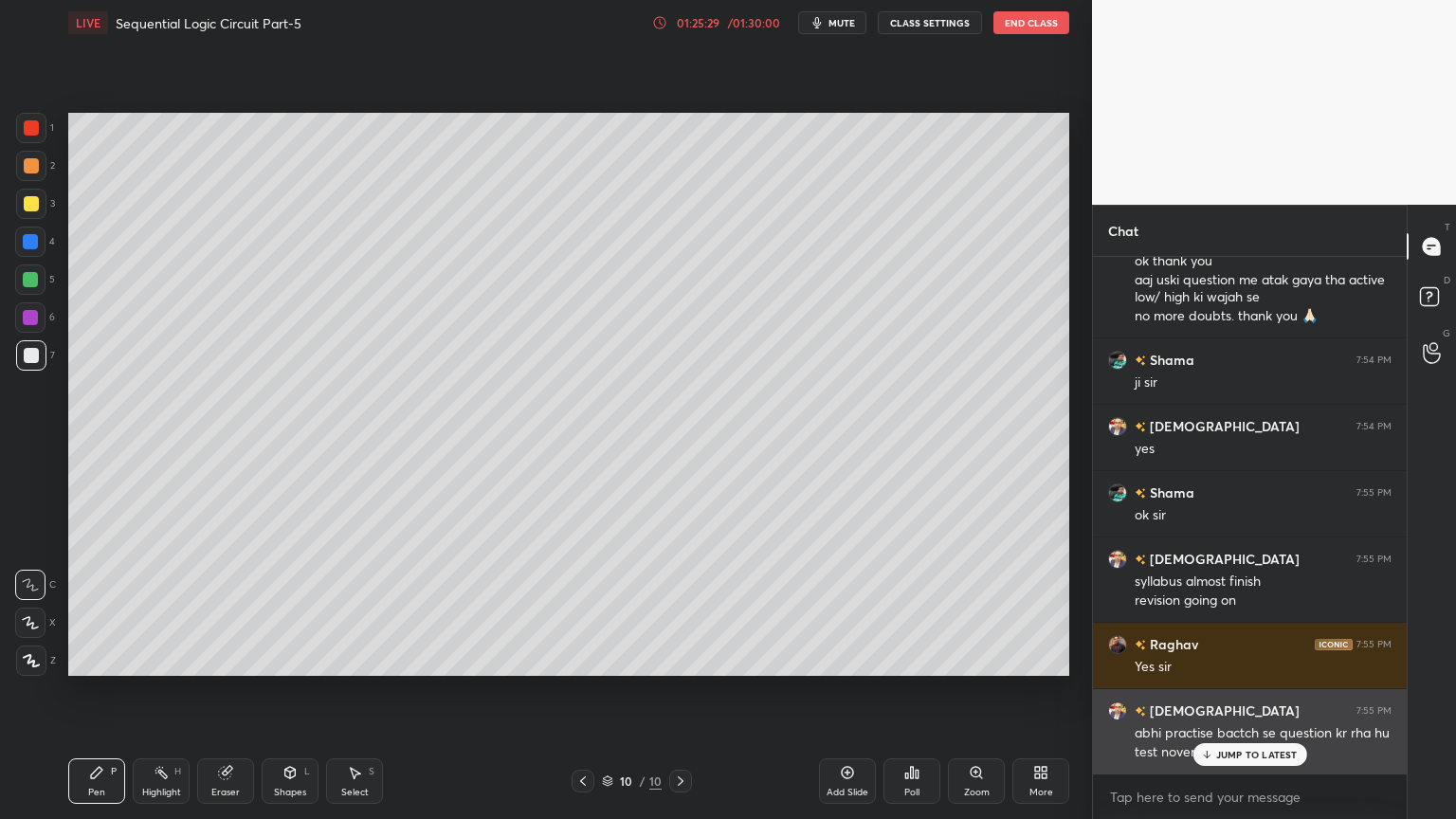
click at [1233, 696] on p "JUMP TO LATEST" at bounding box center [1257, 755] width 82 height 11
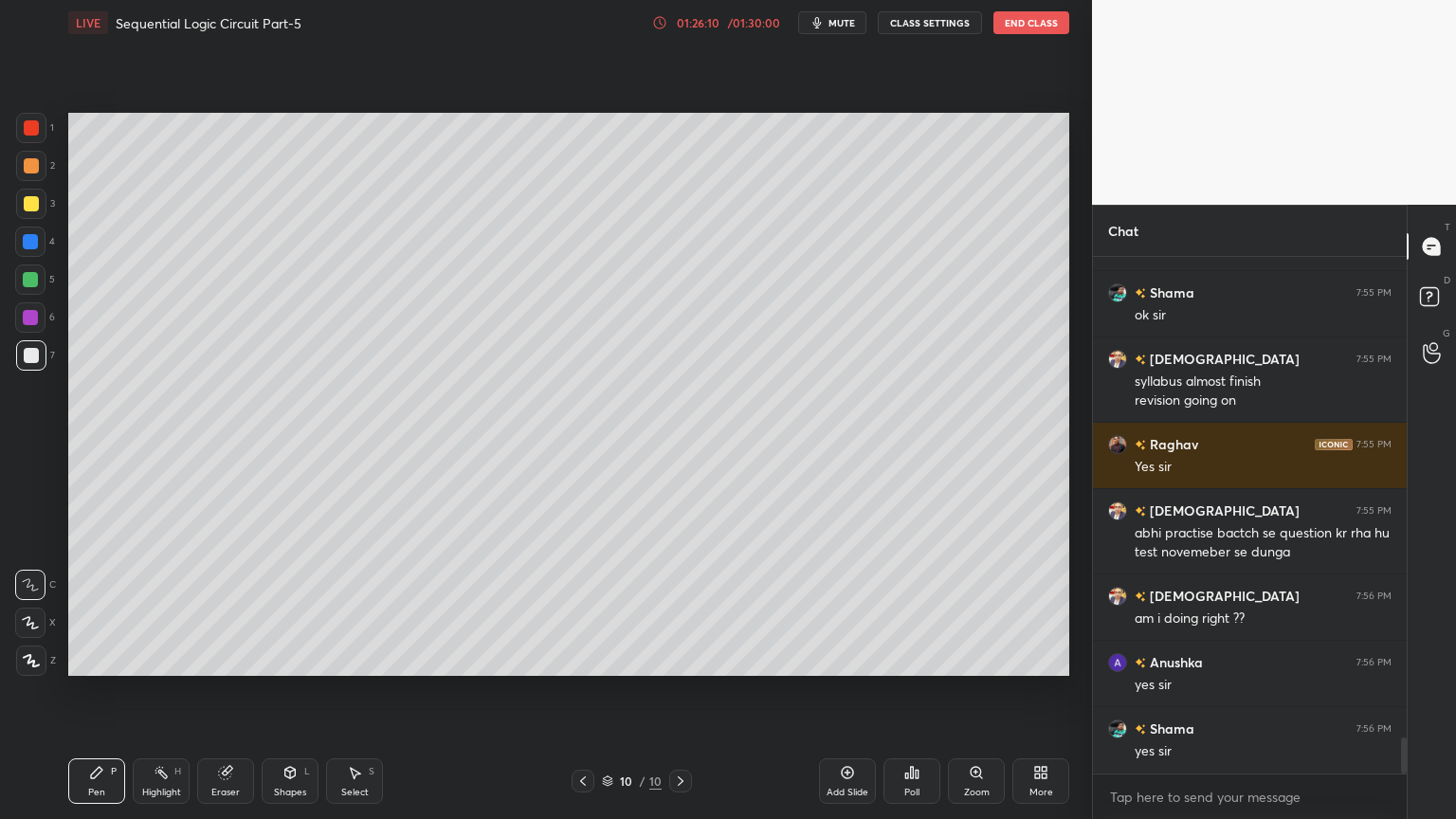
scroll to position [6957, 0]
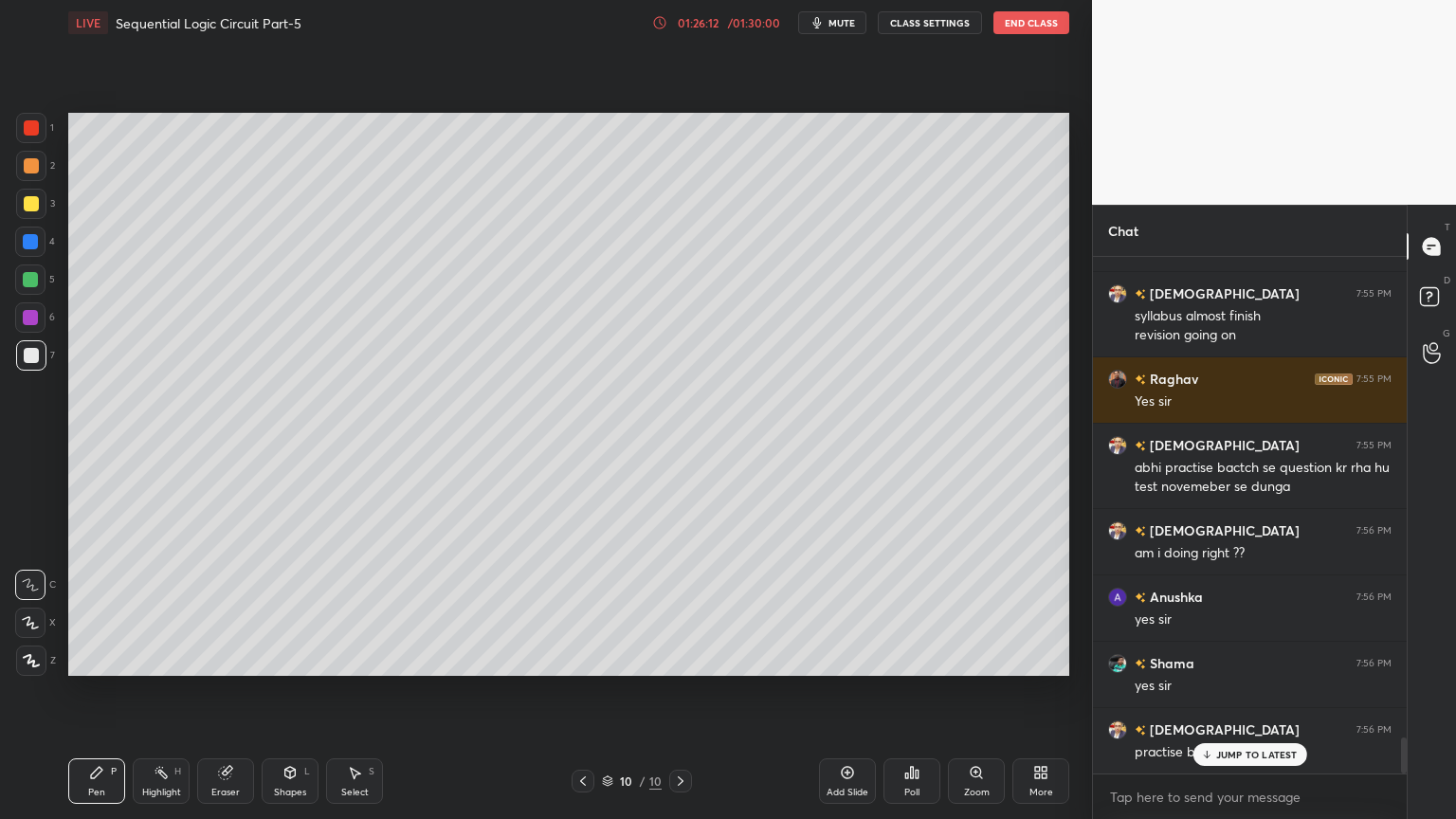
click at [1235, 696] on p "JUMP TO LATEST" at bounding box center [1257, 755] width 82 height 11
click at [1148, 696] on h6 "[DEMOGRAPHIC_DATA]" at bounding box center [1223, 729] width 154 height 20
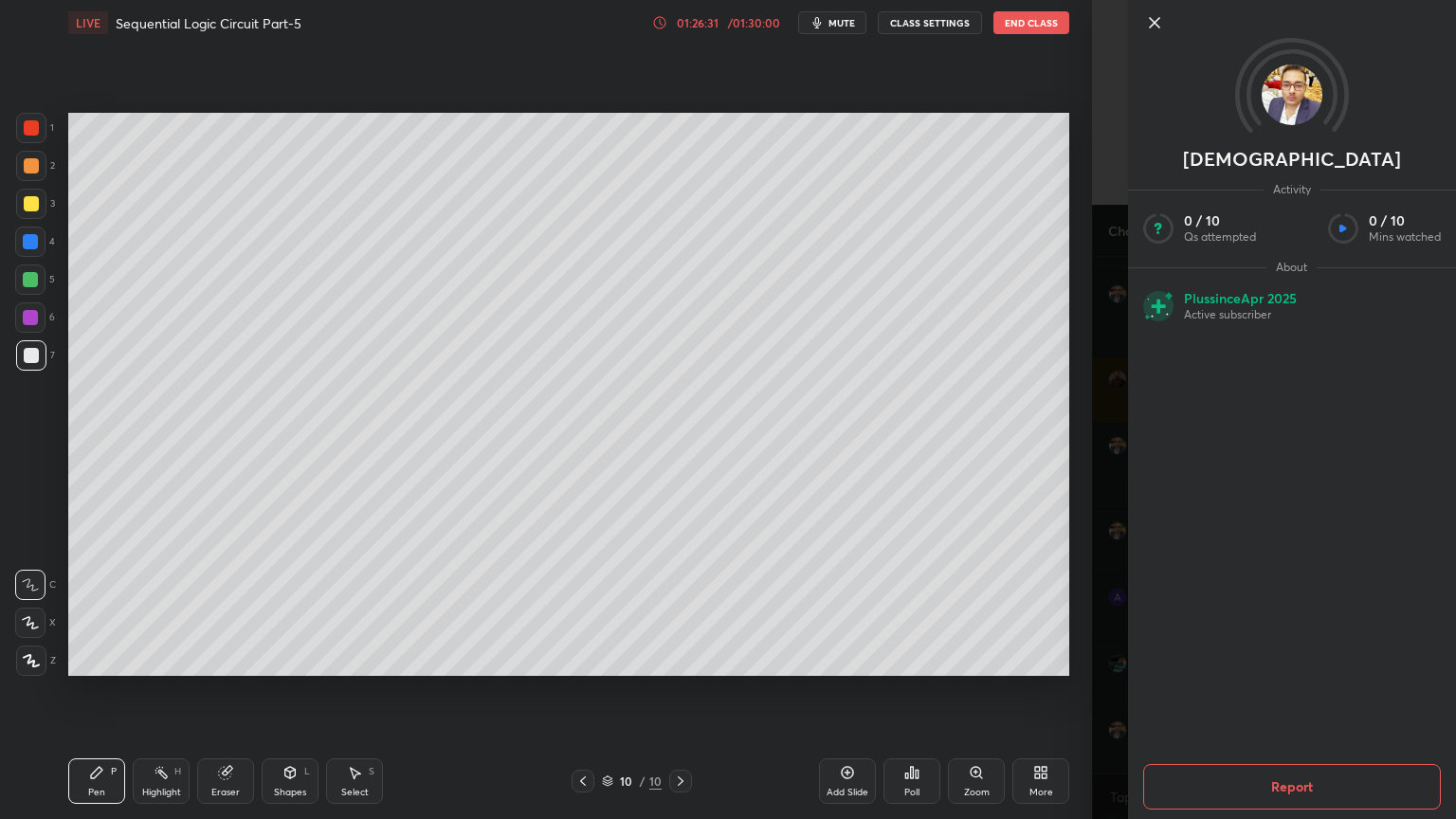
click at [1304, 97] on img at bounding box center [1292, 95] width 61 height 61
click at [1301, 91] on img at bounding box center [1292, 95] width 61 height 61
click at [1168, 18] on div at bounding box center [1307, 23] width 328 height 23
click at [1165, 29] on icon at bounding box center [1155, 23] width 23 height 23
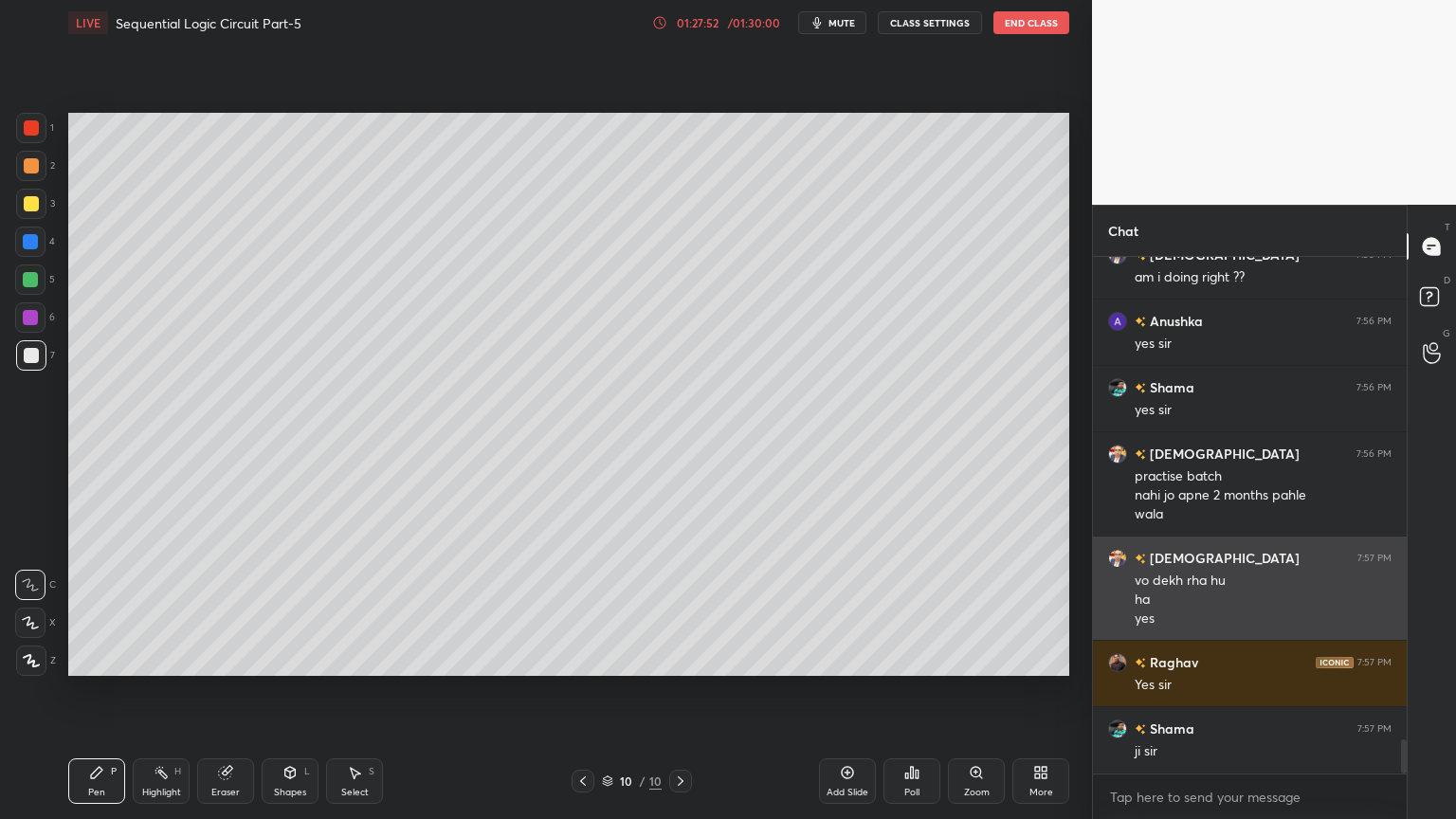
scroll to position [7298, 0]
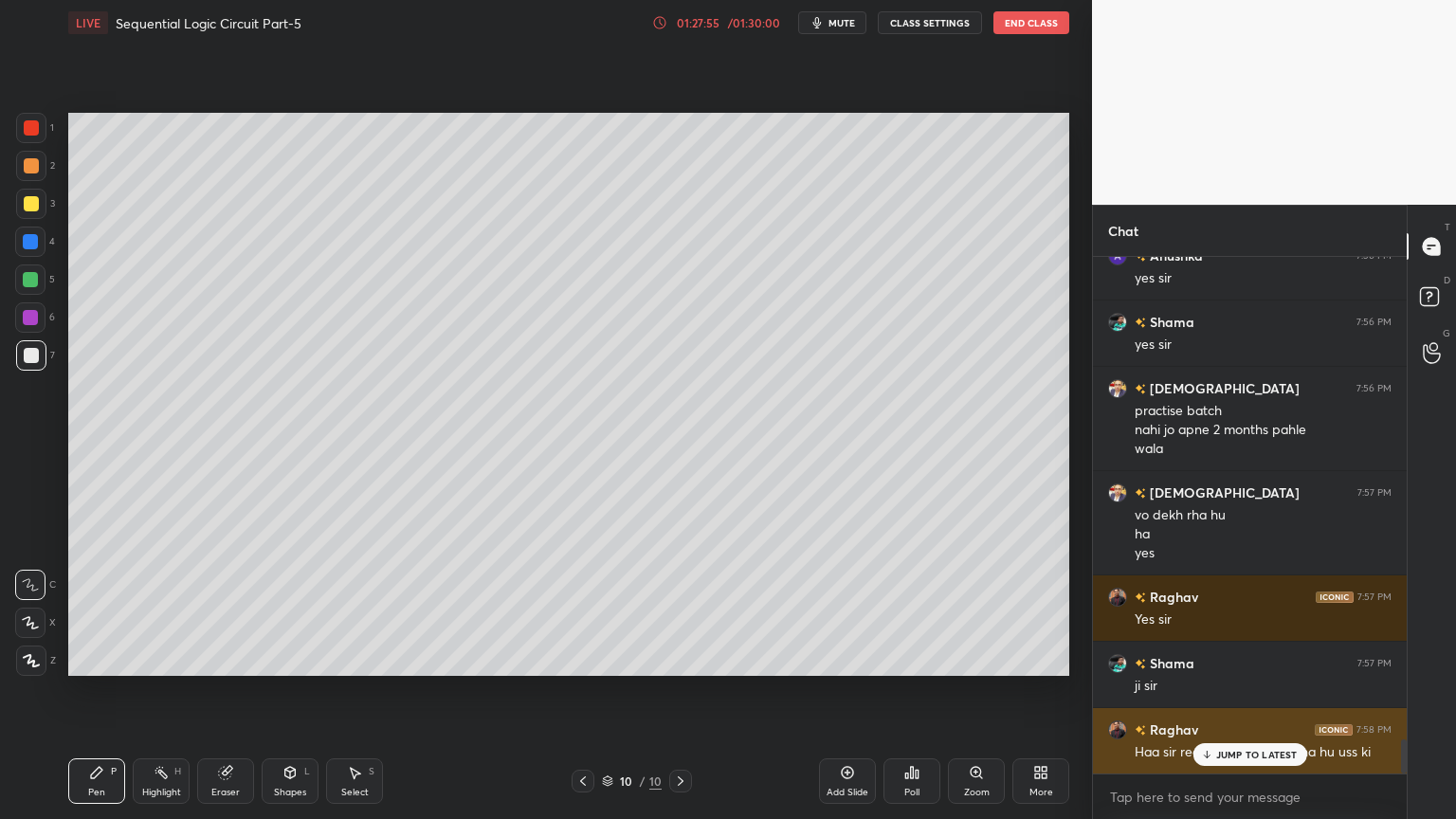
click at [1247, 696] on p "JUMP TO LATEST" at bounding box center [1257, 755] width 82 height 11
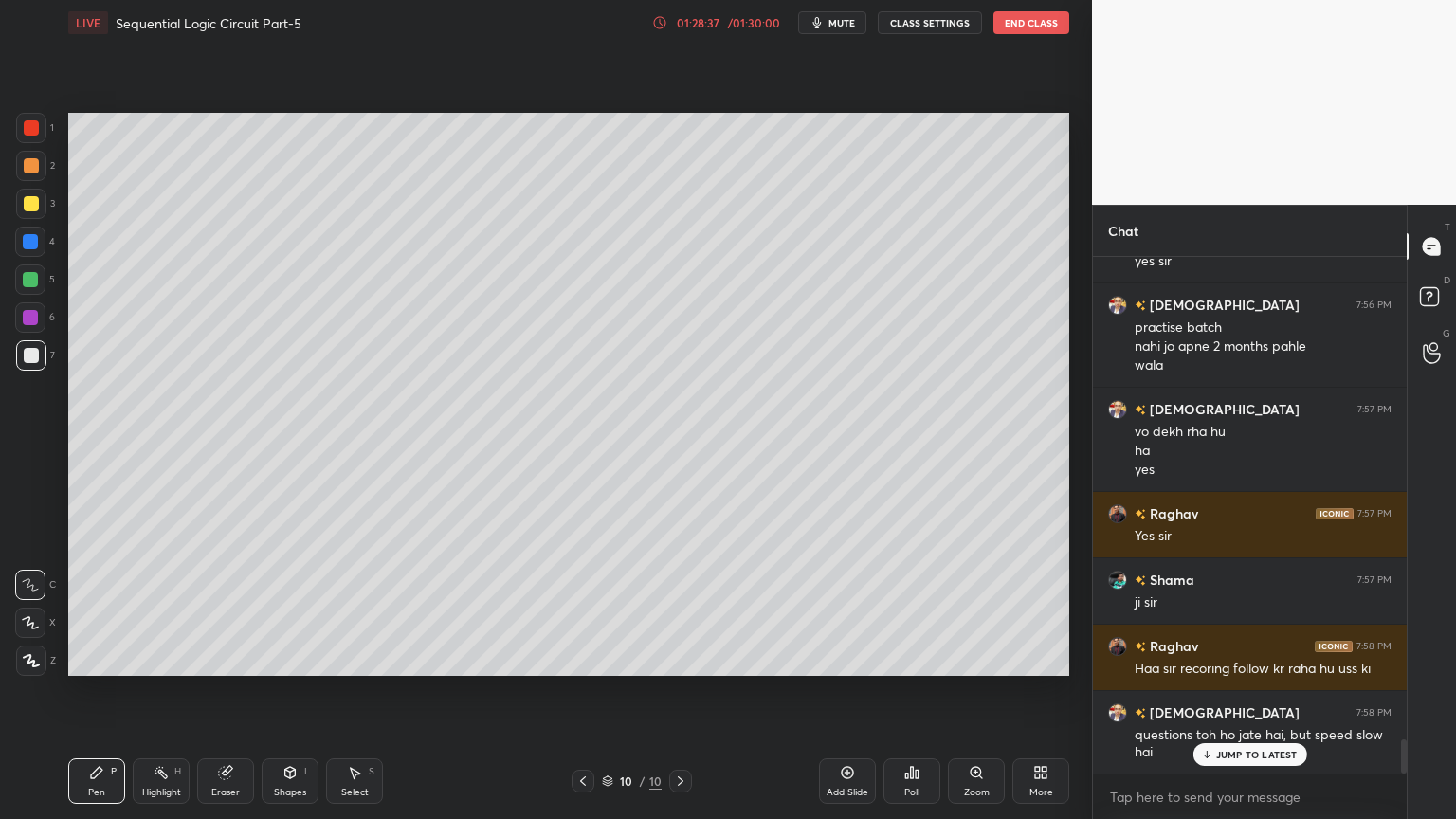
click at [30, 212] on div at bounding box center [31, 204] width 30 height 30
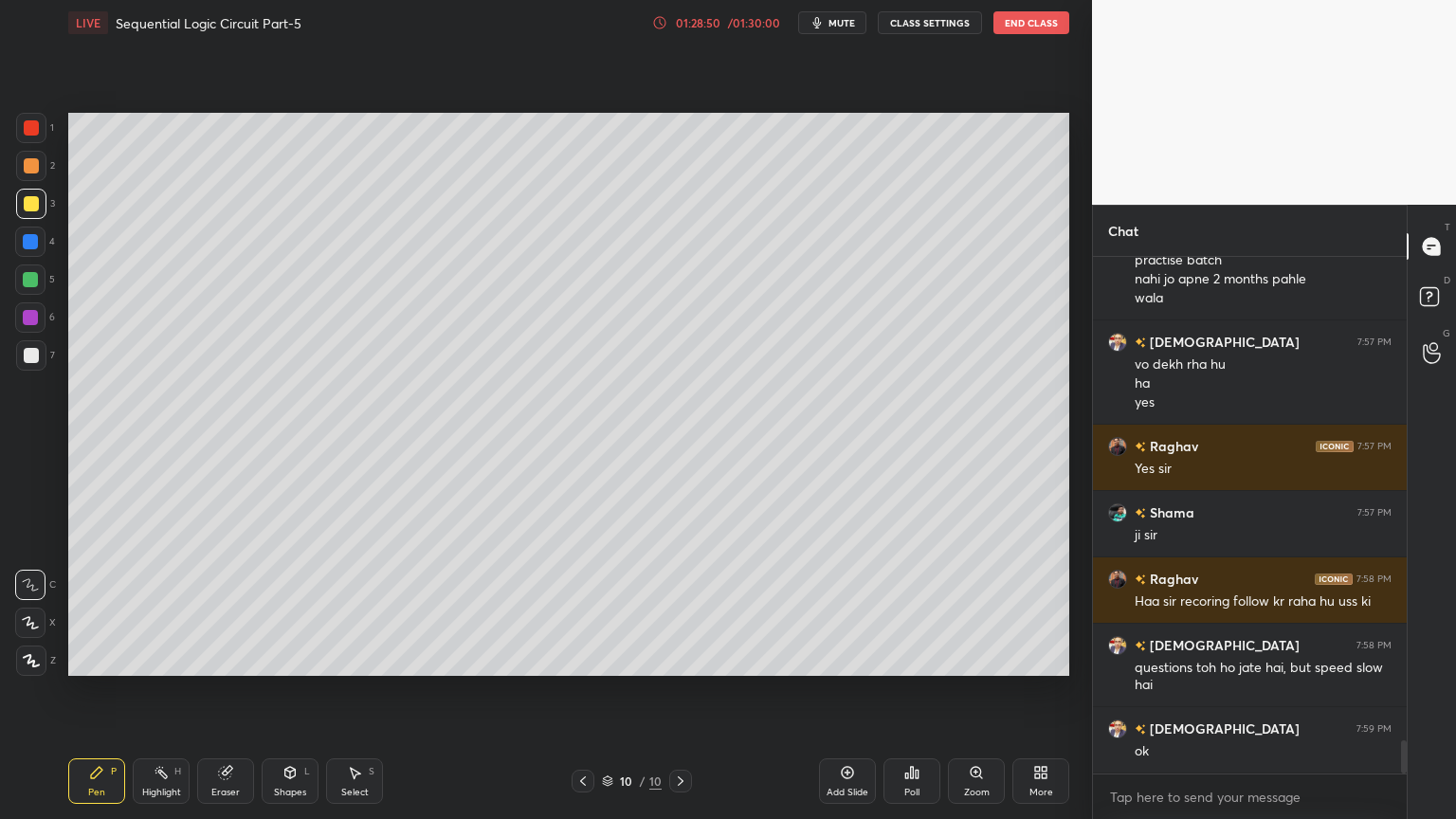
click at [41, 330] on div at bounding box center [30, 318] width 30 height 30
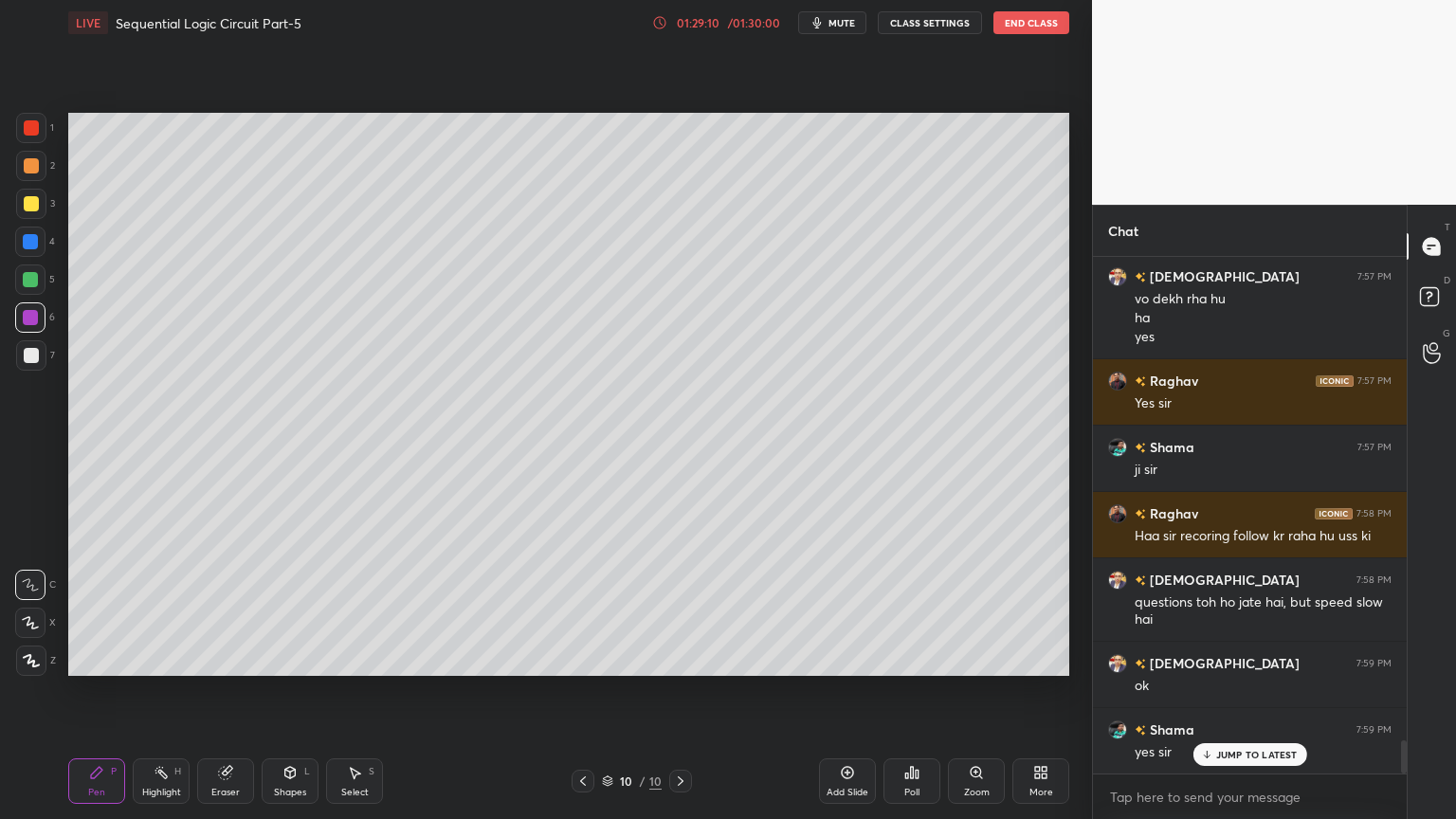
click at [34, 359] on div at bounding box center [31, 355] width 15 height 15
click at [38, 210] on div at bounding box center [31, 204] width 30 height 30
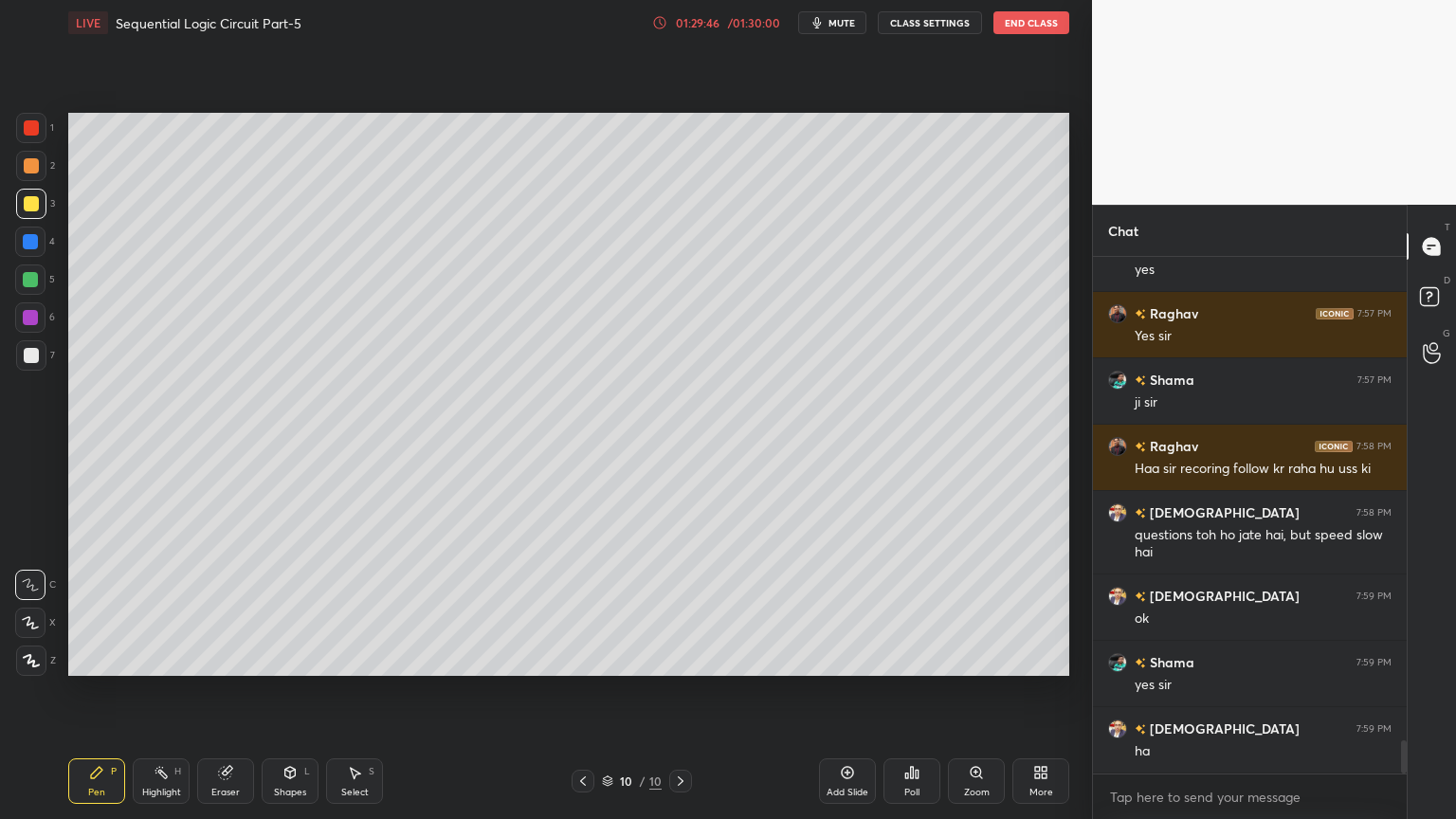
scroll to position [7647, 0]
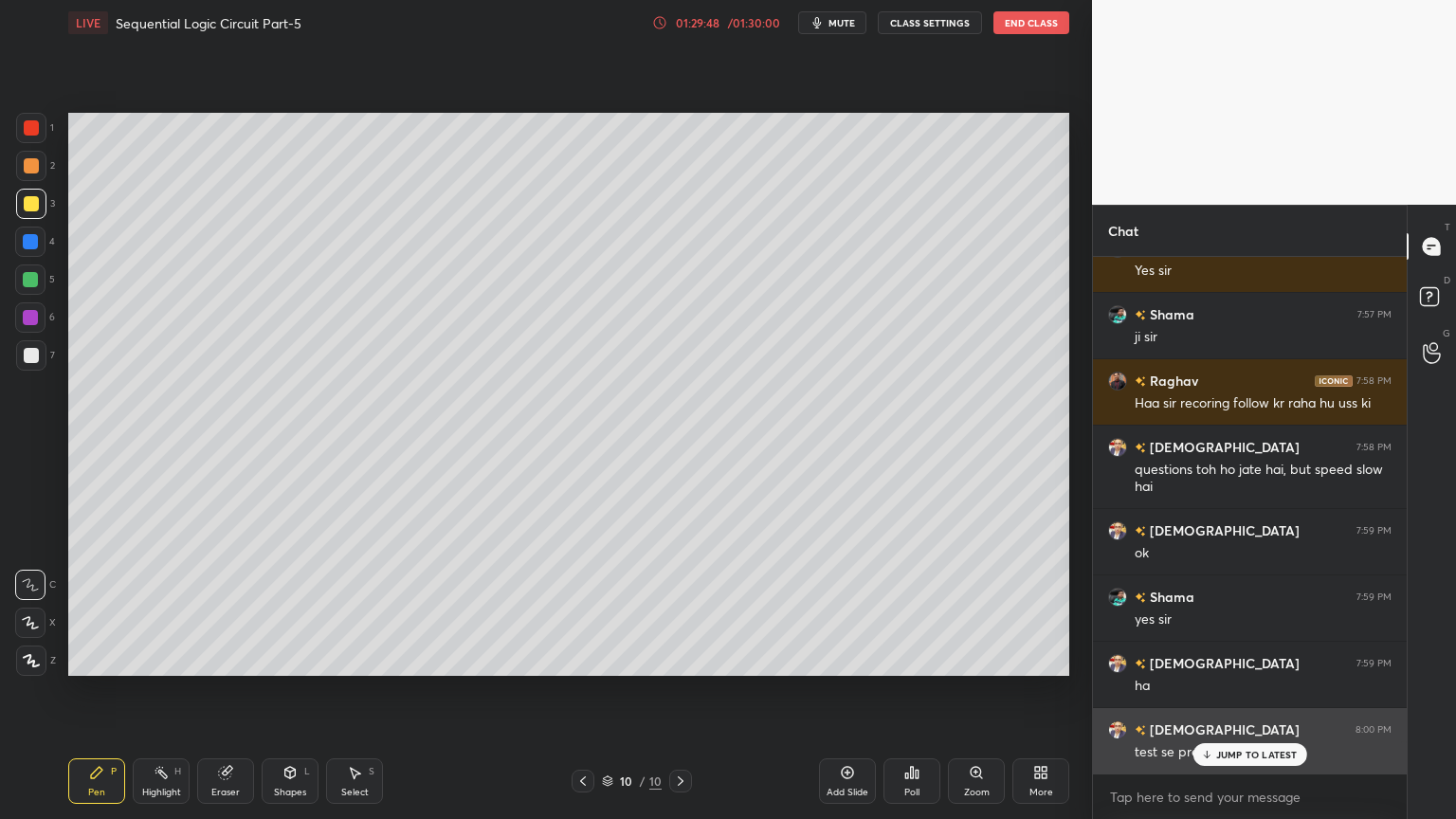
click at [1225, 696] on p "JUMP TO LATEST" at bounding box center [1257, 755] width 82 height 11
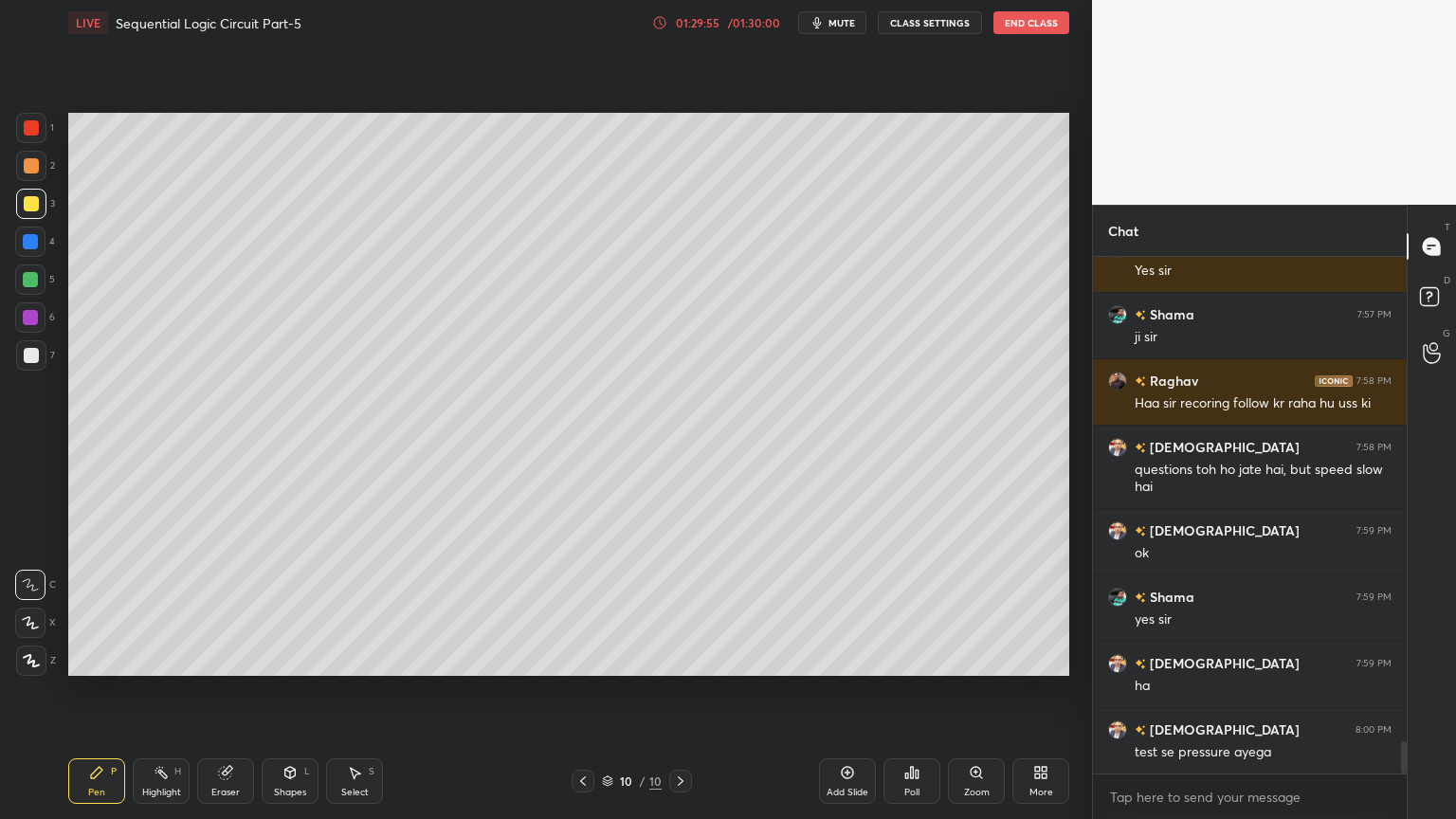
click at [356, 696] on div "Select S" at bounding box center [355, 781] width 57 height 46
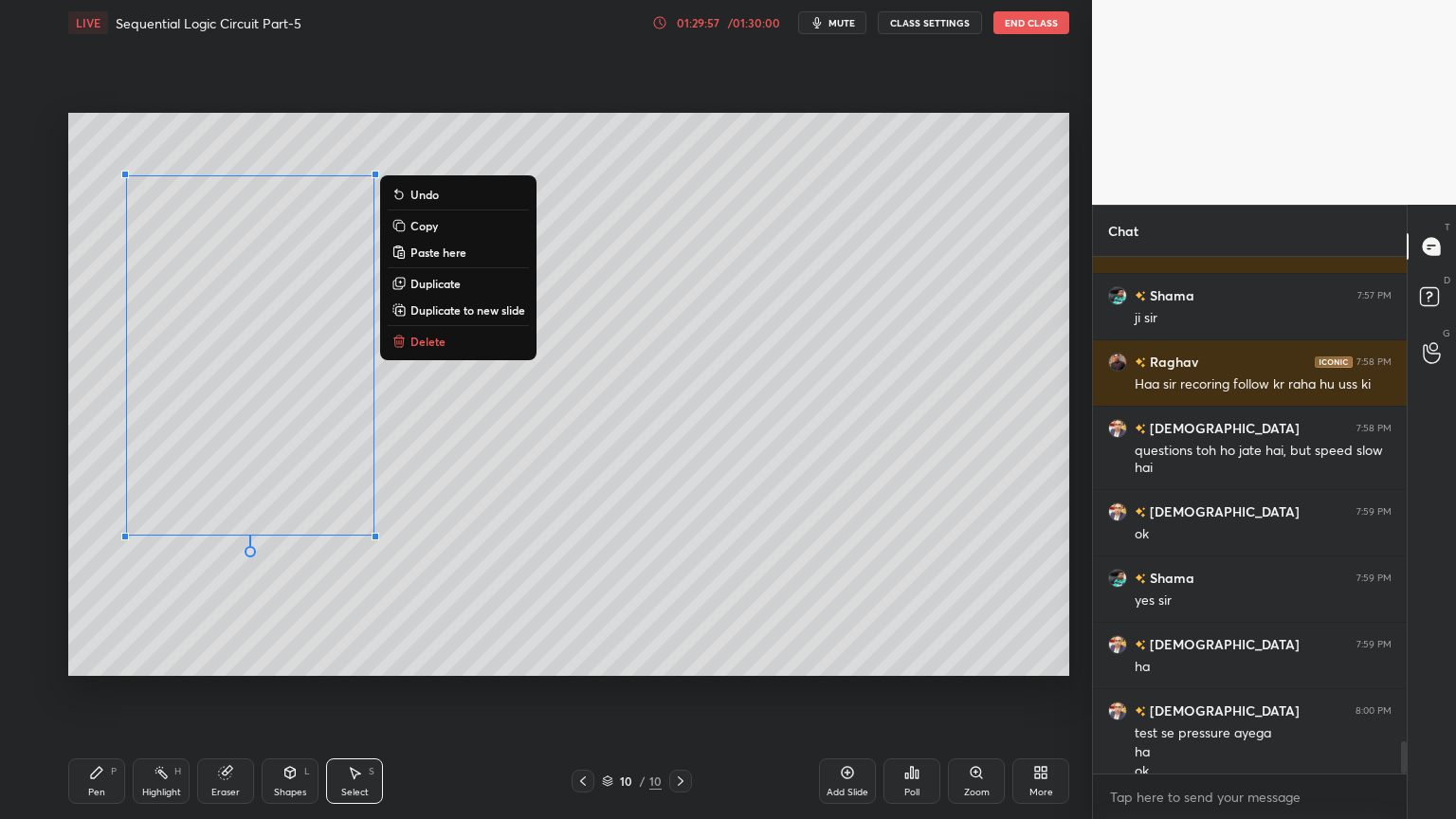
scroll to position [7685, 0]
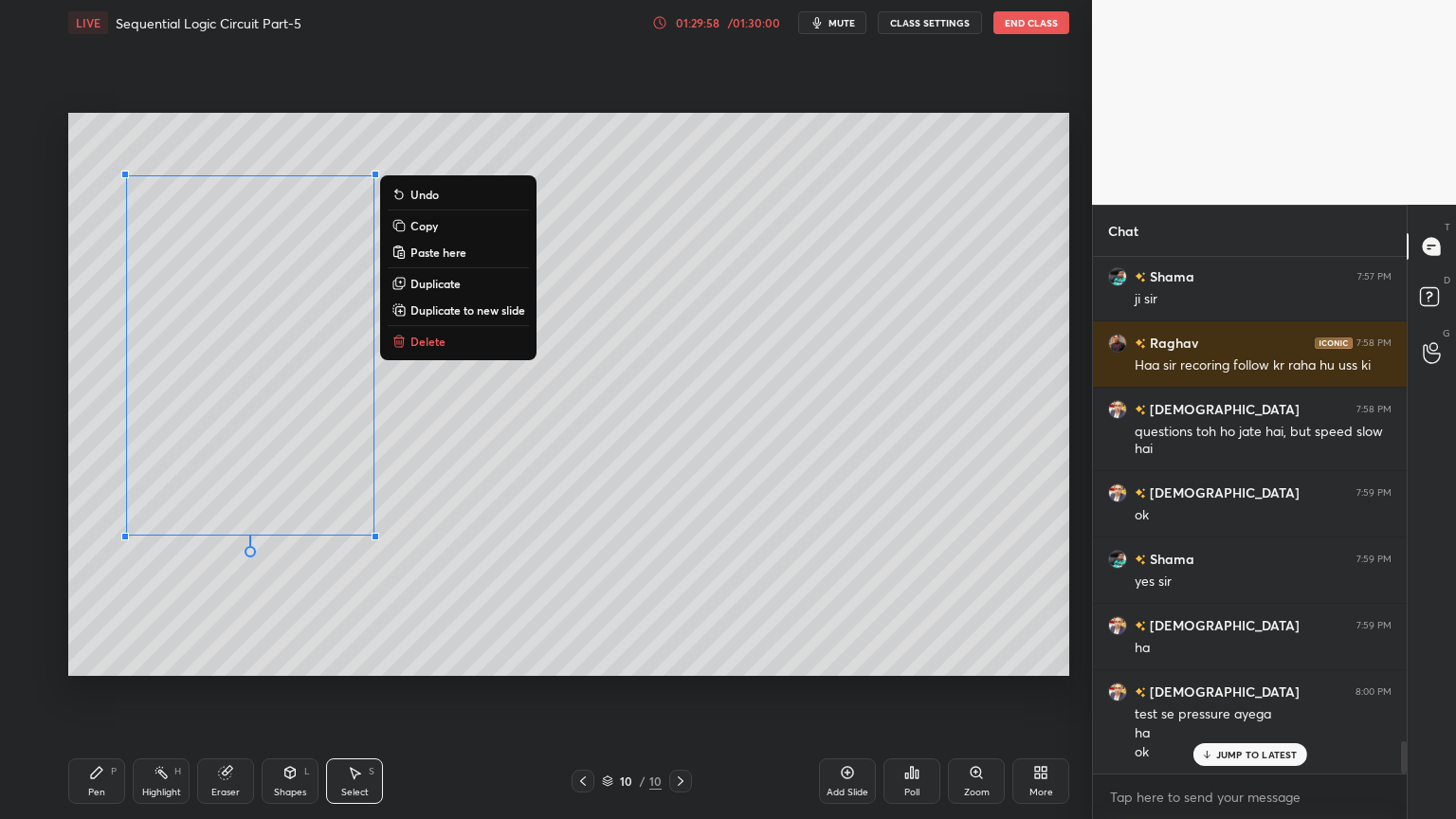
click at [428, 349] on button "Delete" at bounding box center [458, 341] width 141 height 23
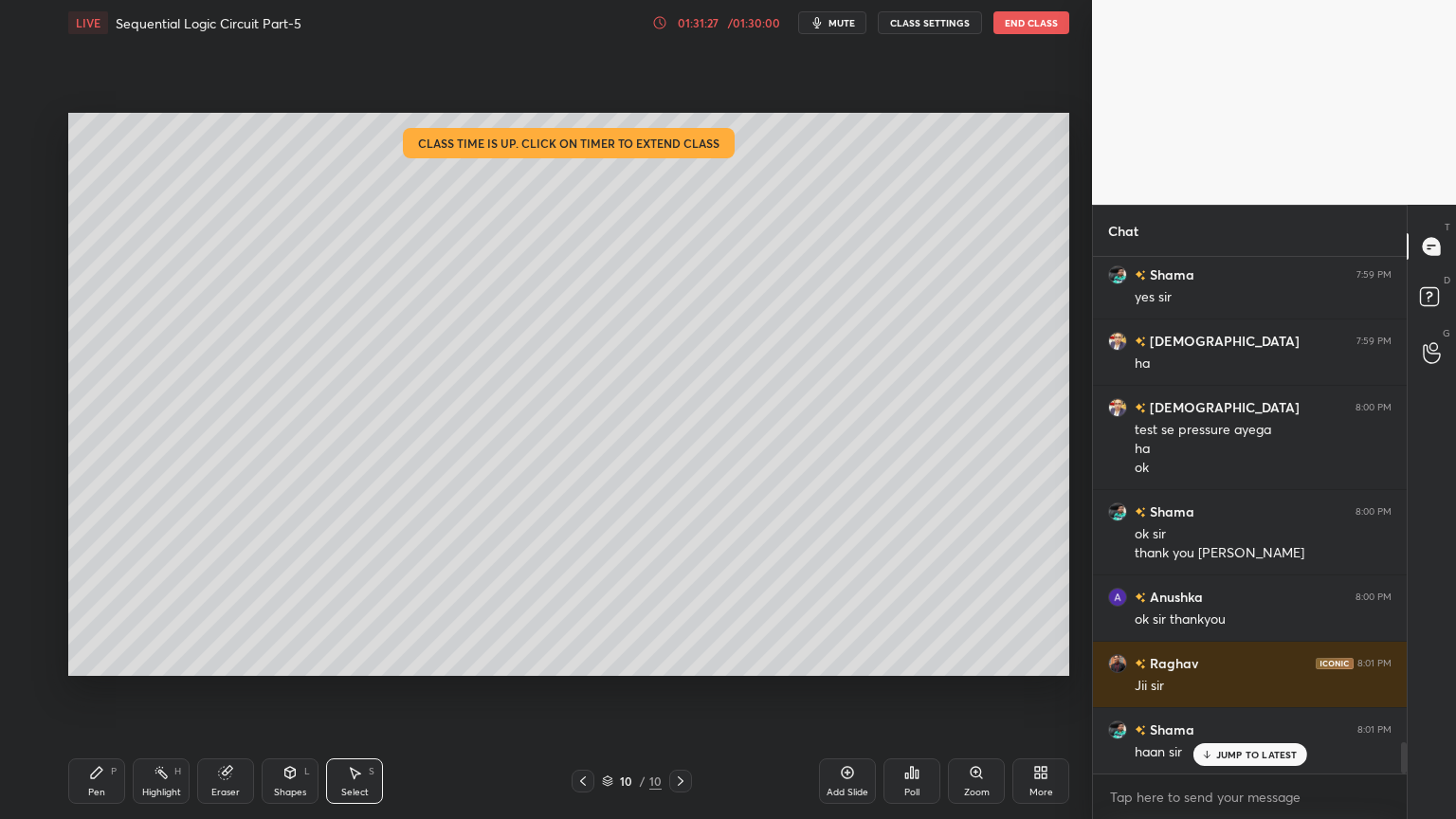
scroll to position [8036, 0]
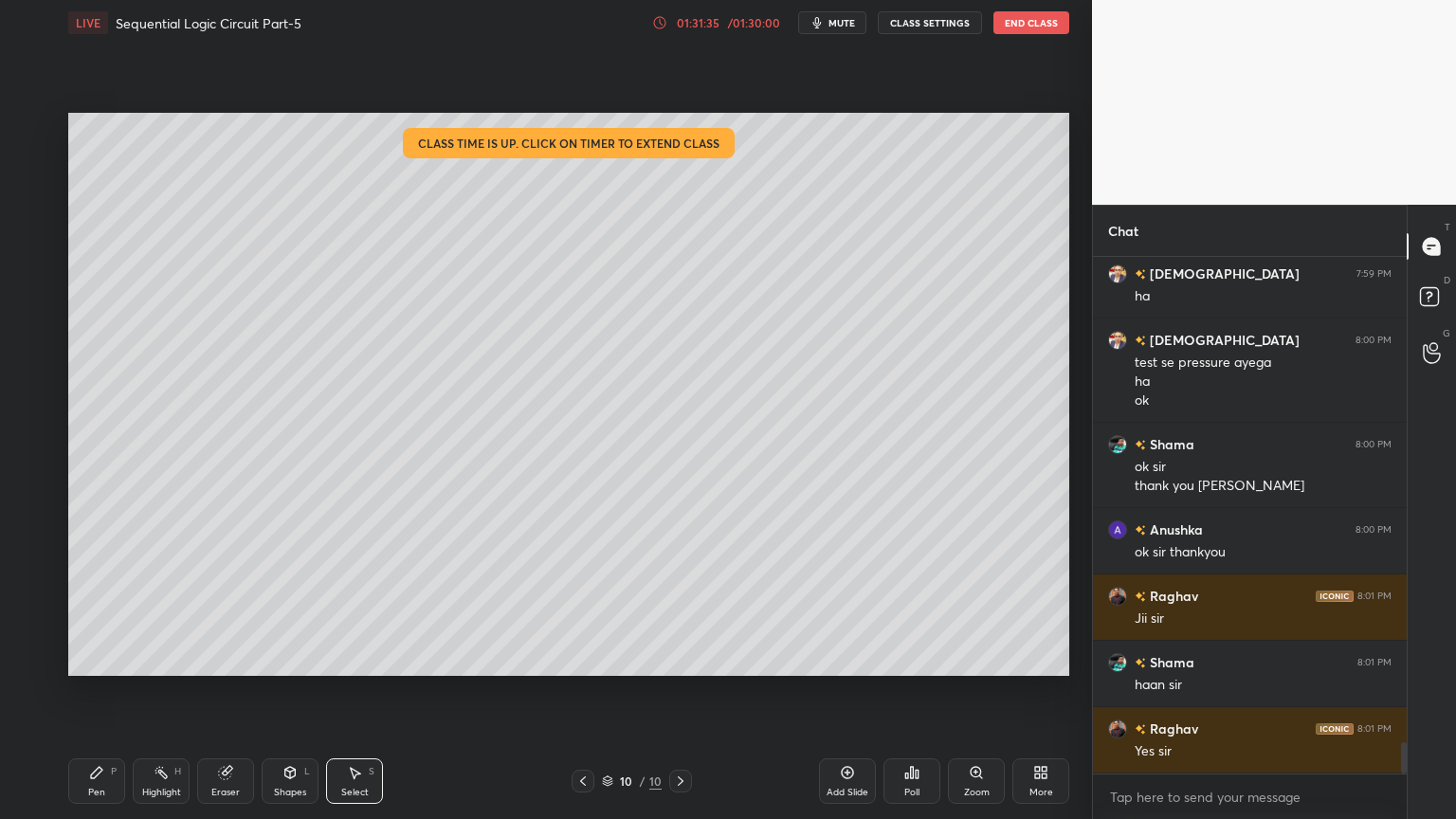
click at [1034, 25] on button "End Class" at bounding box center [1031, 23] width 76 height 23
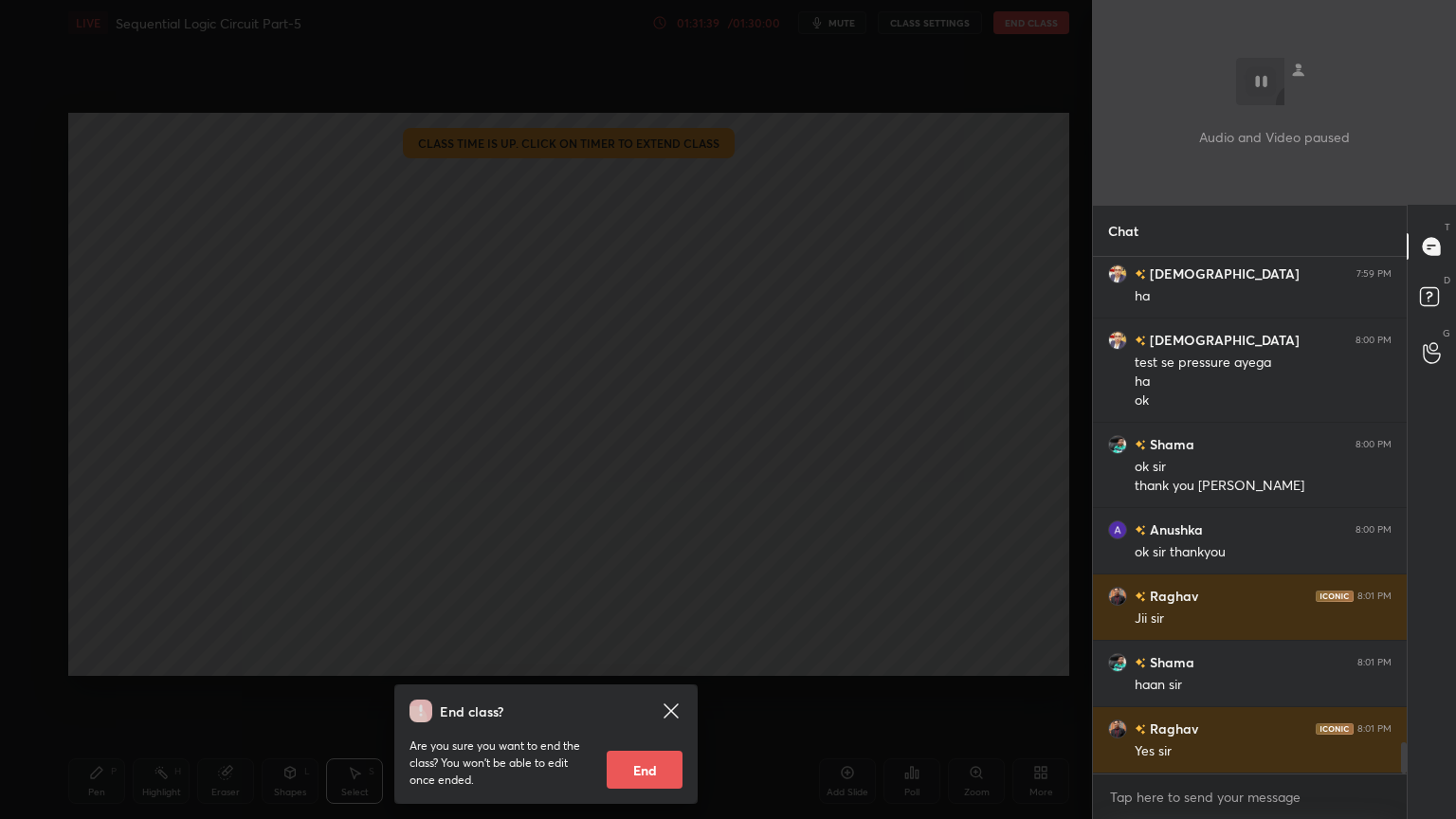
click at [645, 696] on button "End" at bounding box center [645, 770] width 76 height 38
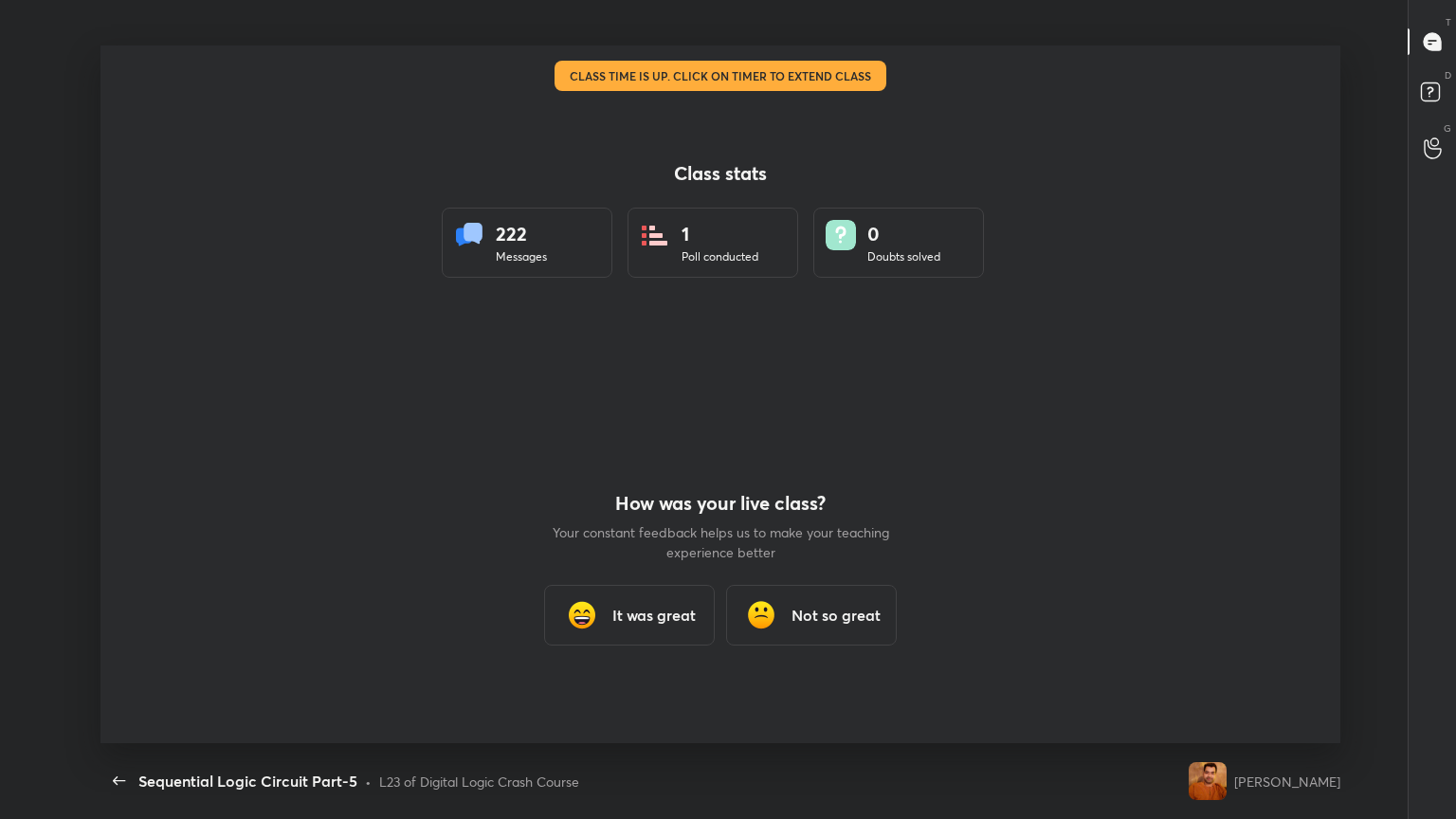
scroll to position [0, 0]
click at [637, 610] on h3 "It was great" at bounding box center [654, 615] width 83 height 23
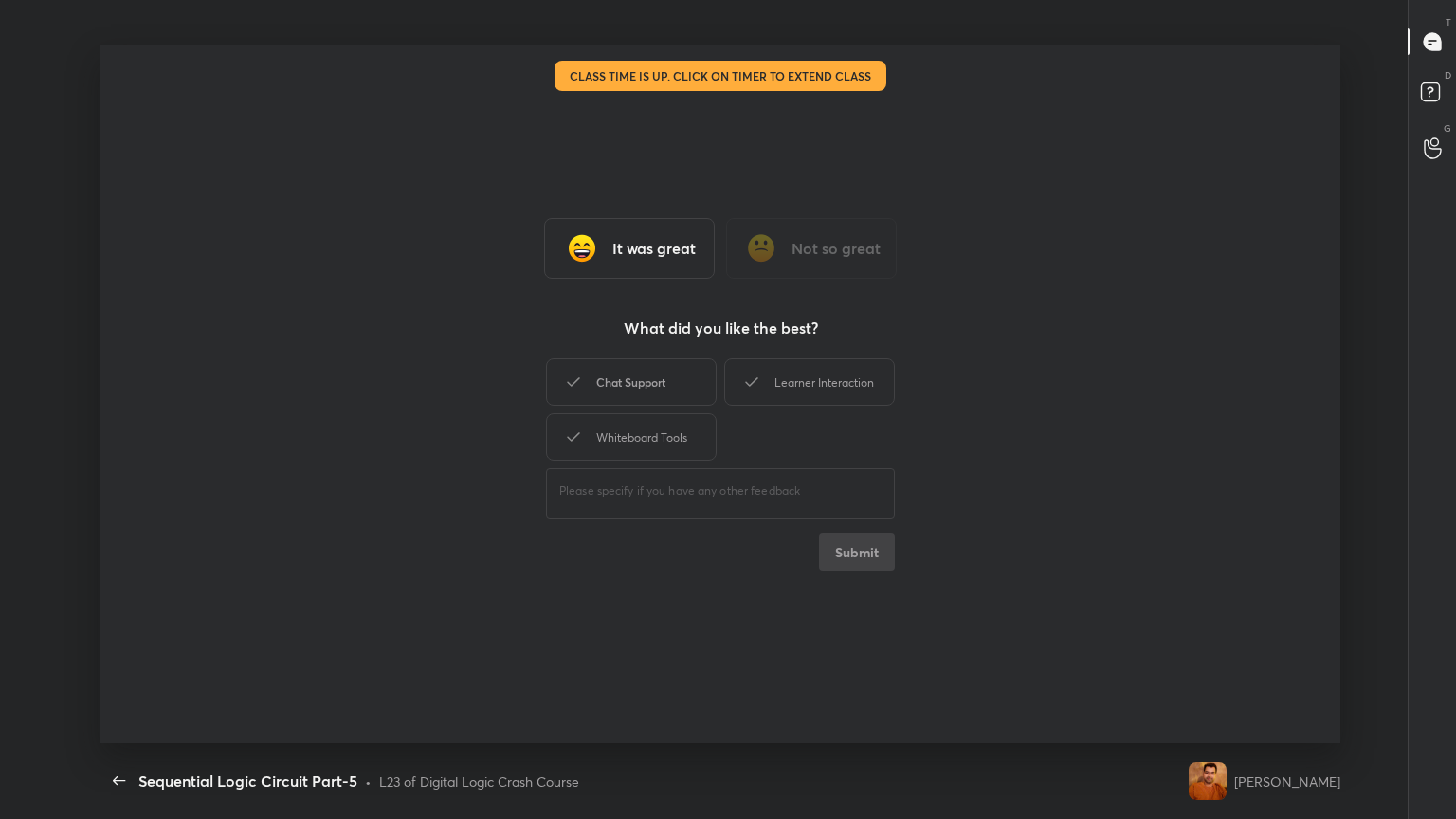
click at [655, 390] on div "Chat Support" at bounding box center [631, 382] width 171 height 47
click at [642, 428] on div "Whiteboard Tools" at bounding box center [631, 437] width 171 height 47
click at [798, 383] on div "Learner Interaction" at bounding box center [810, 382] width 171 height 47
click at [857, 560] on button "Submit" at bounding box center [857, 552] width 76 height 38
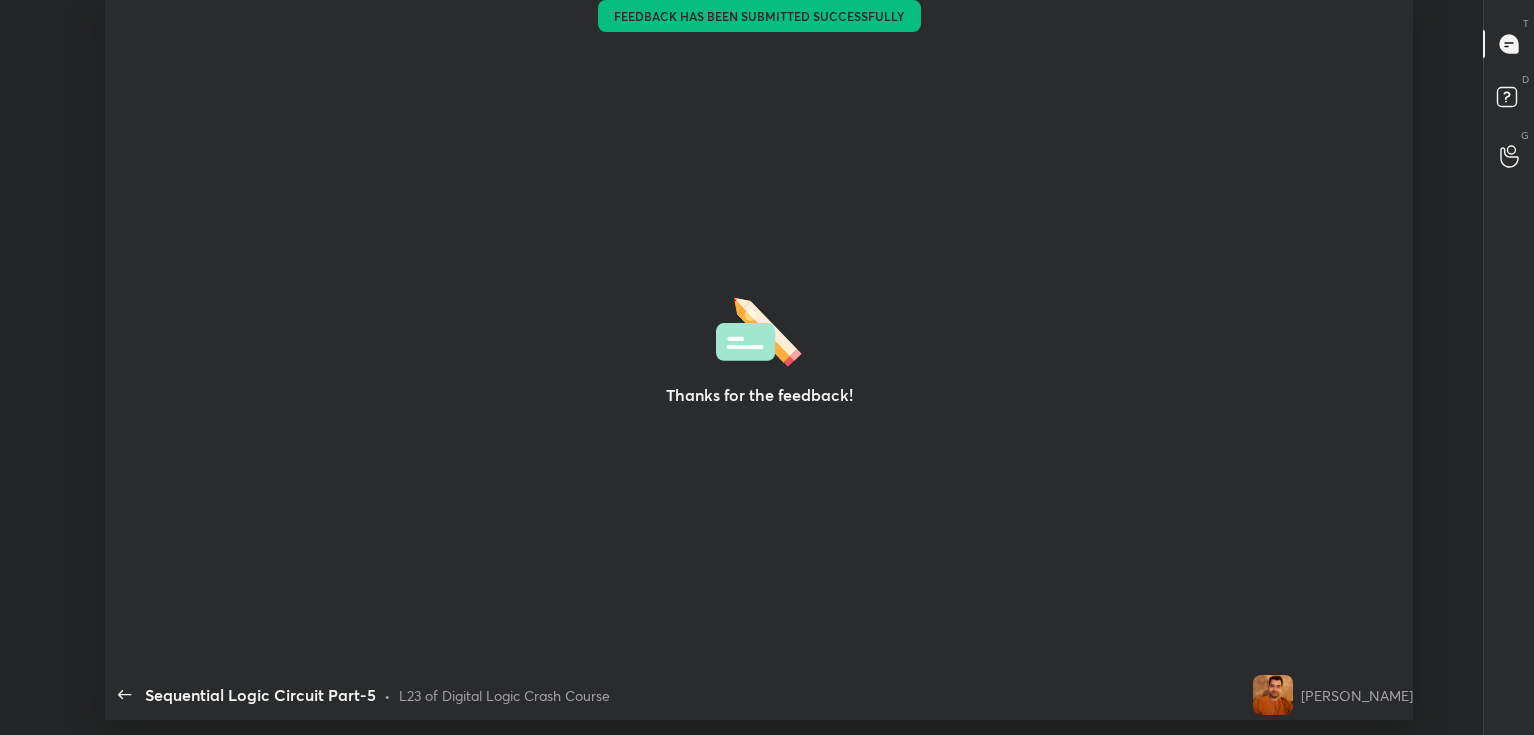
scroll to position [99380, 98469]
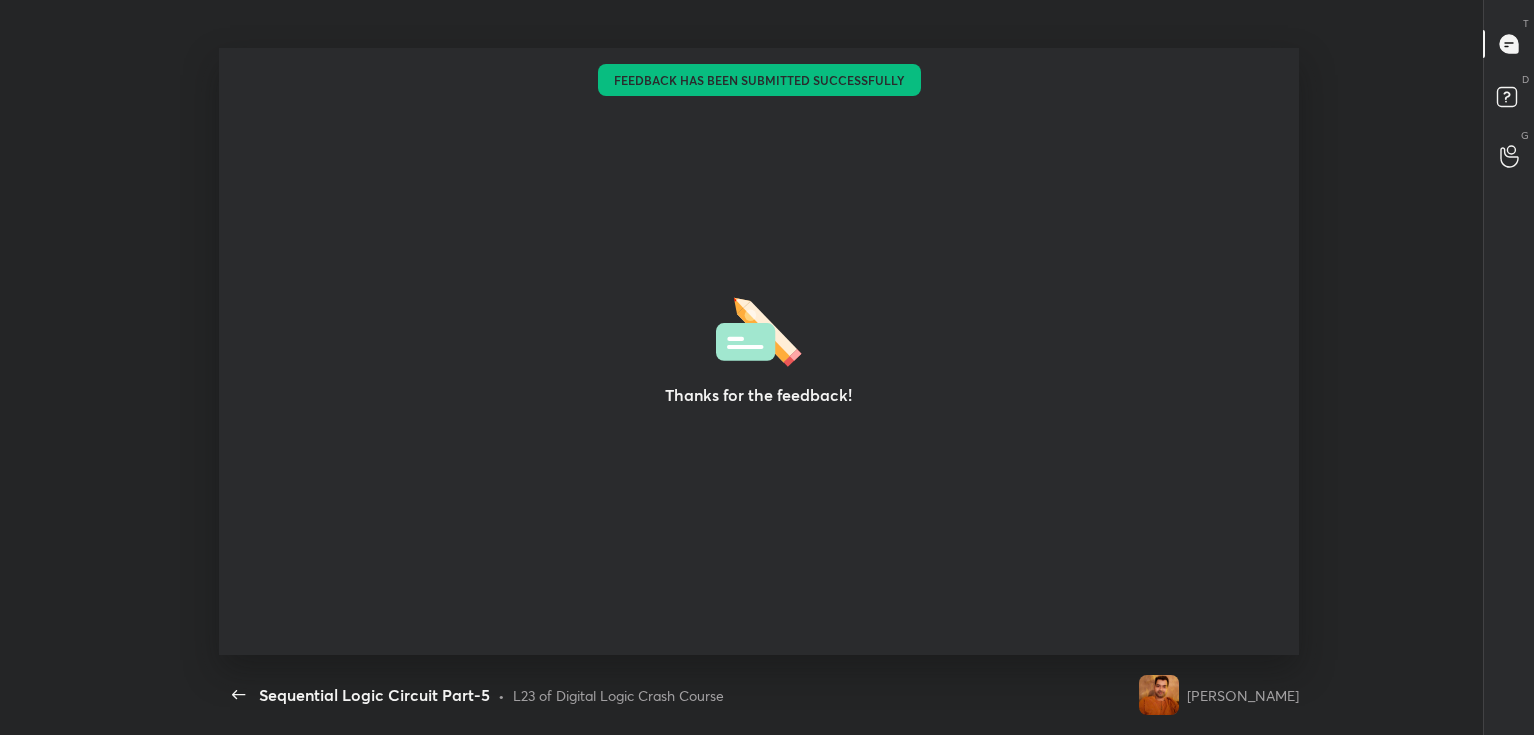
type textarea "x"
